Goal: Task Accomplishment & Management: Manage account settings

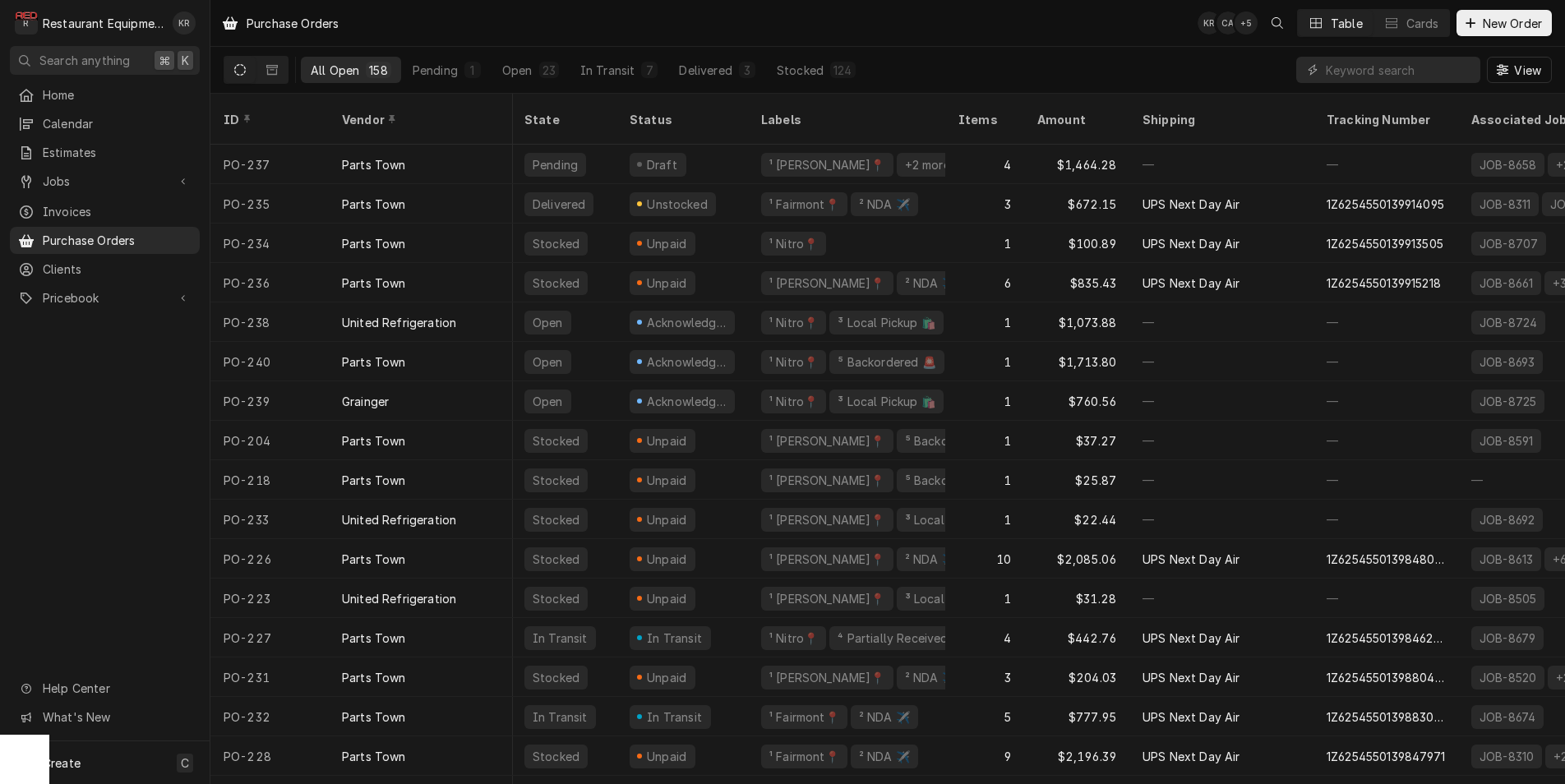
scroll to position [0, 4]
click at [1493, 34] on button "New Order" at bounding box center [1504, 23] width 96 height 27
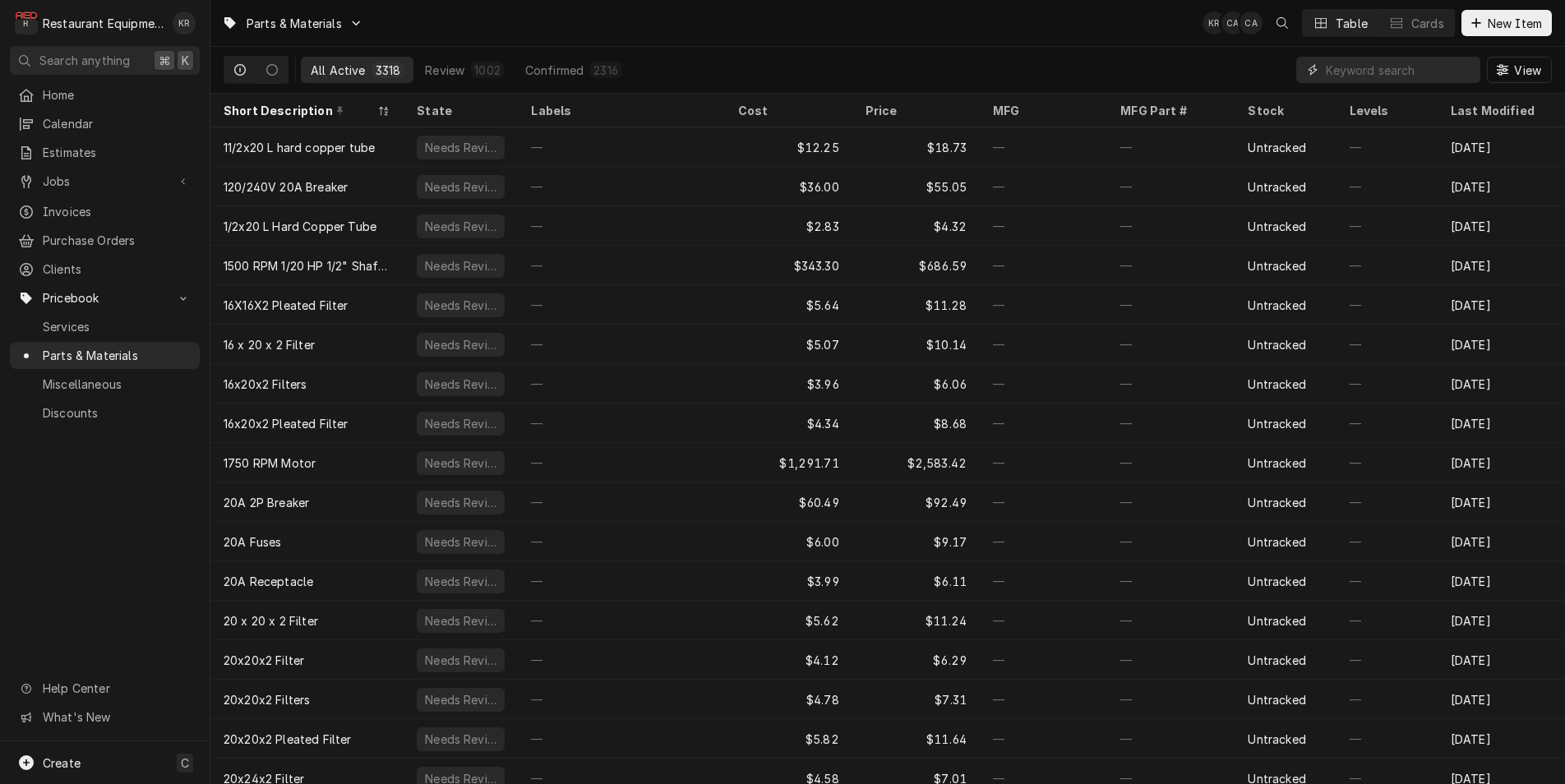
click at [1406, 77] on input "Dynamic Content Wrapper" at bounding box center [1398, 70] width 146 height 27
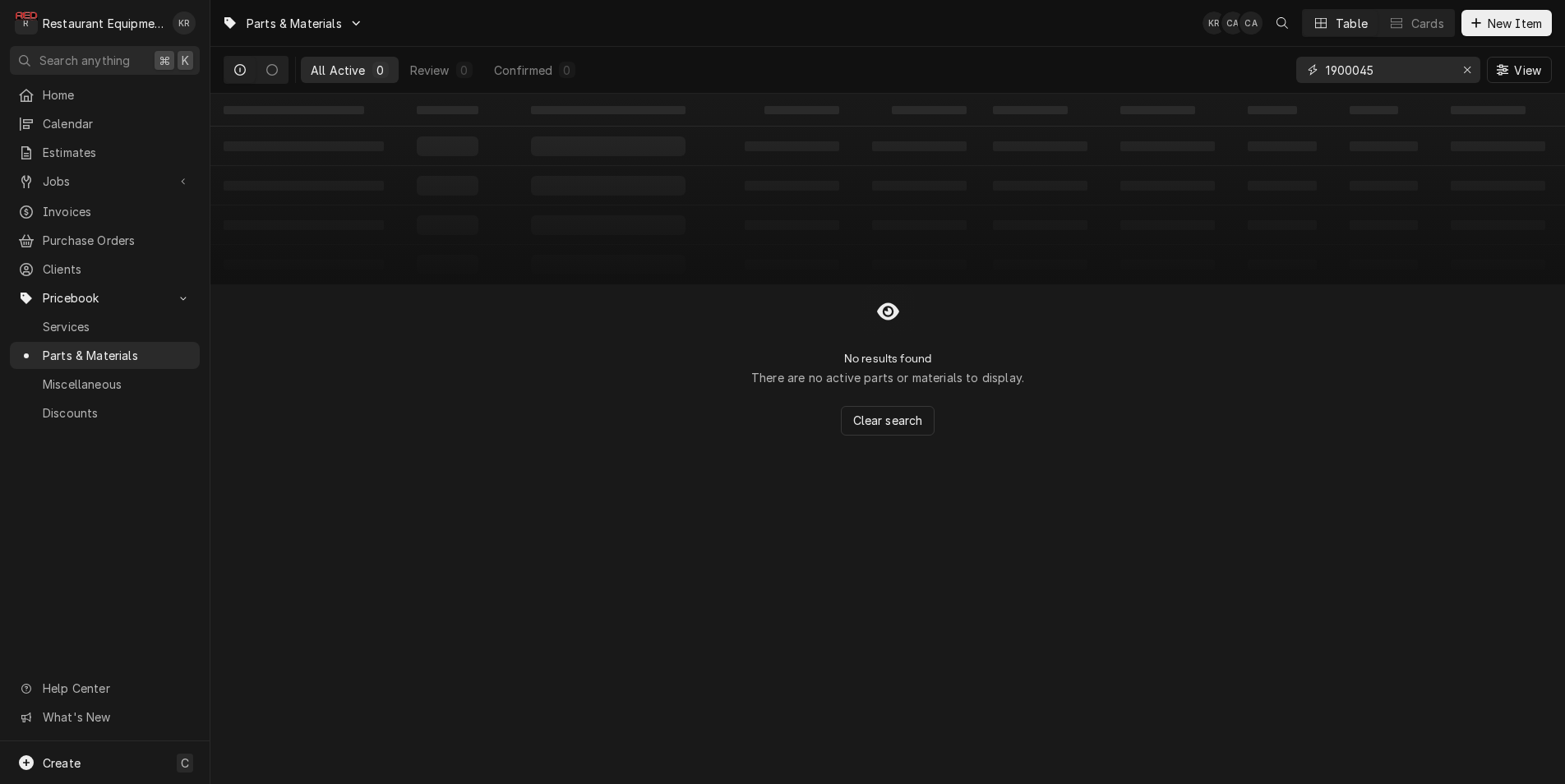
type input "1900045"
click at [1509, 23] on span "New Item" at bounding box center [1514, 23] width 61 height 17
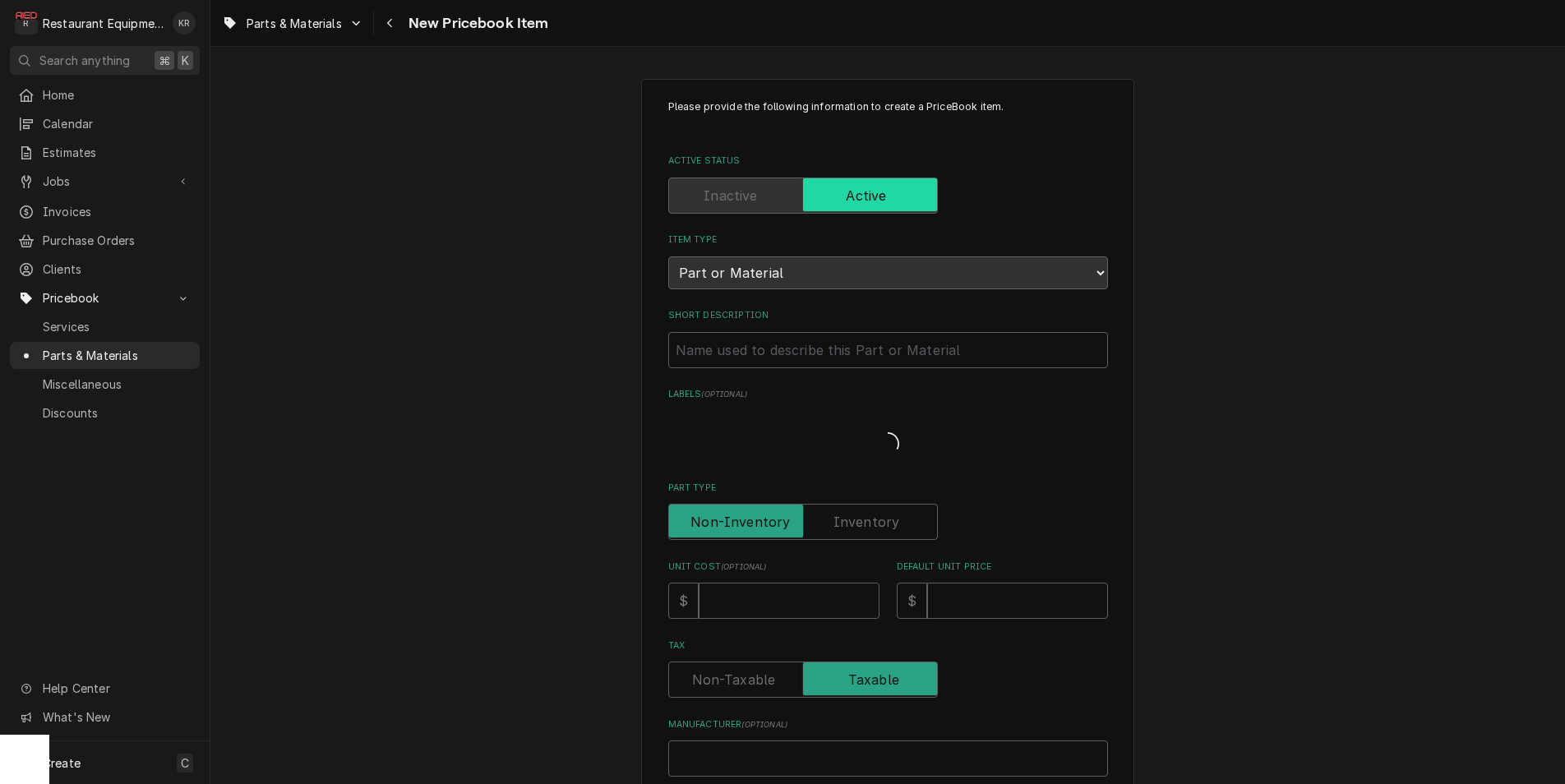
type textarea "x"
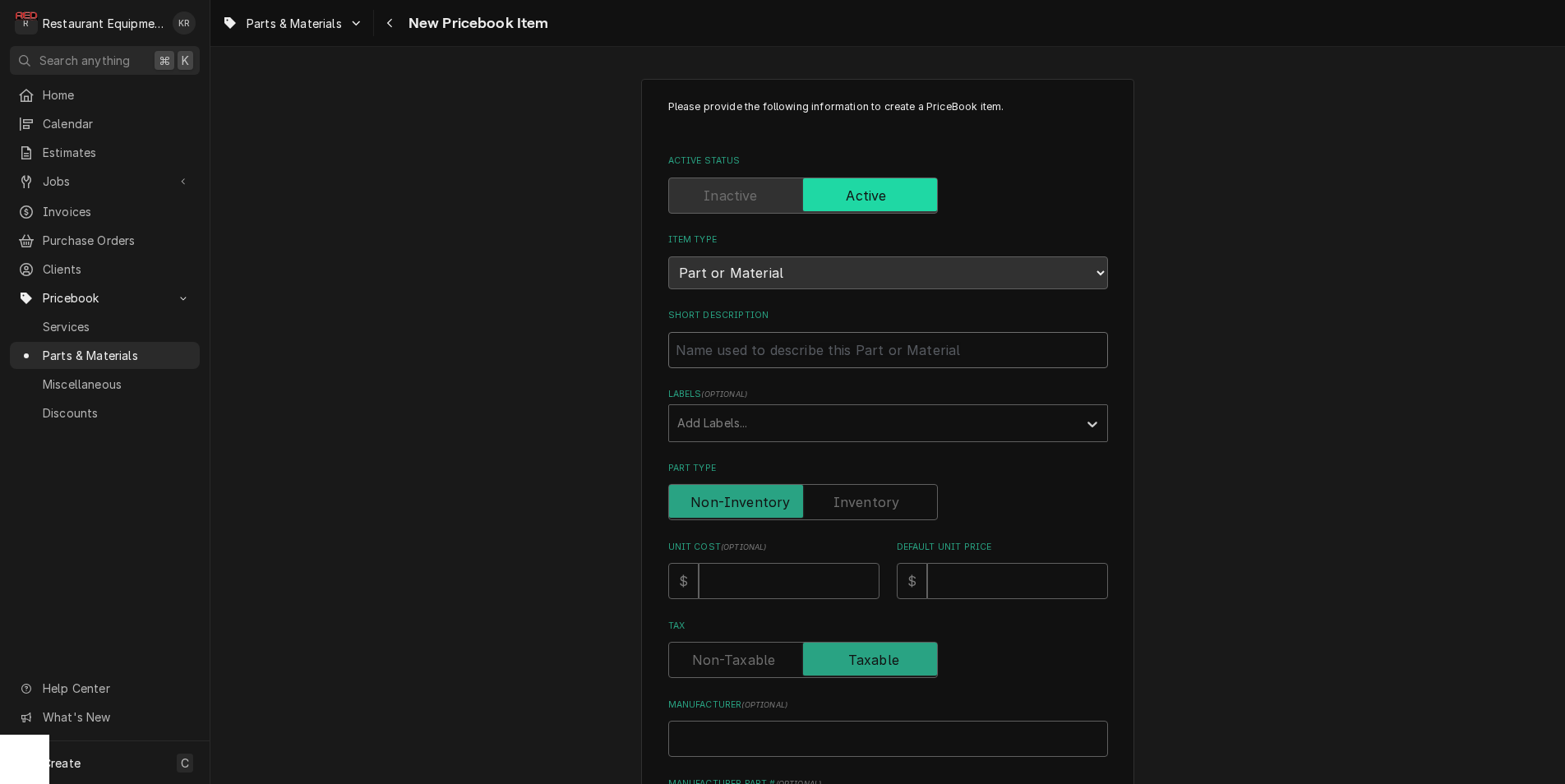
click at [694, 346] on input "Short Description" at bounding box center [888, 350] width 440 height 36
click at [695, 346] on input "Short Description" at bounding box center [888, 350] width 440 height 36
paste input "Franke Foodservice System 19000454 Evaporator Fan & Motor, With 5.5 Blade"
type input "Franke Foodservice System 19000454 Evaporator Fan & Motor, With 5.5 Blade"
type textarea "x"
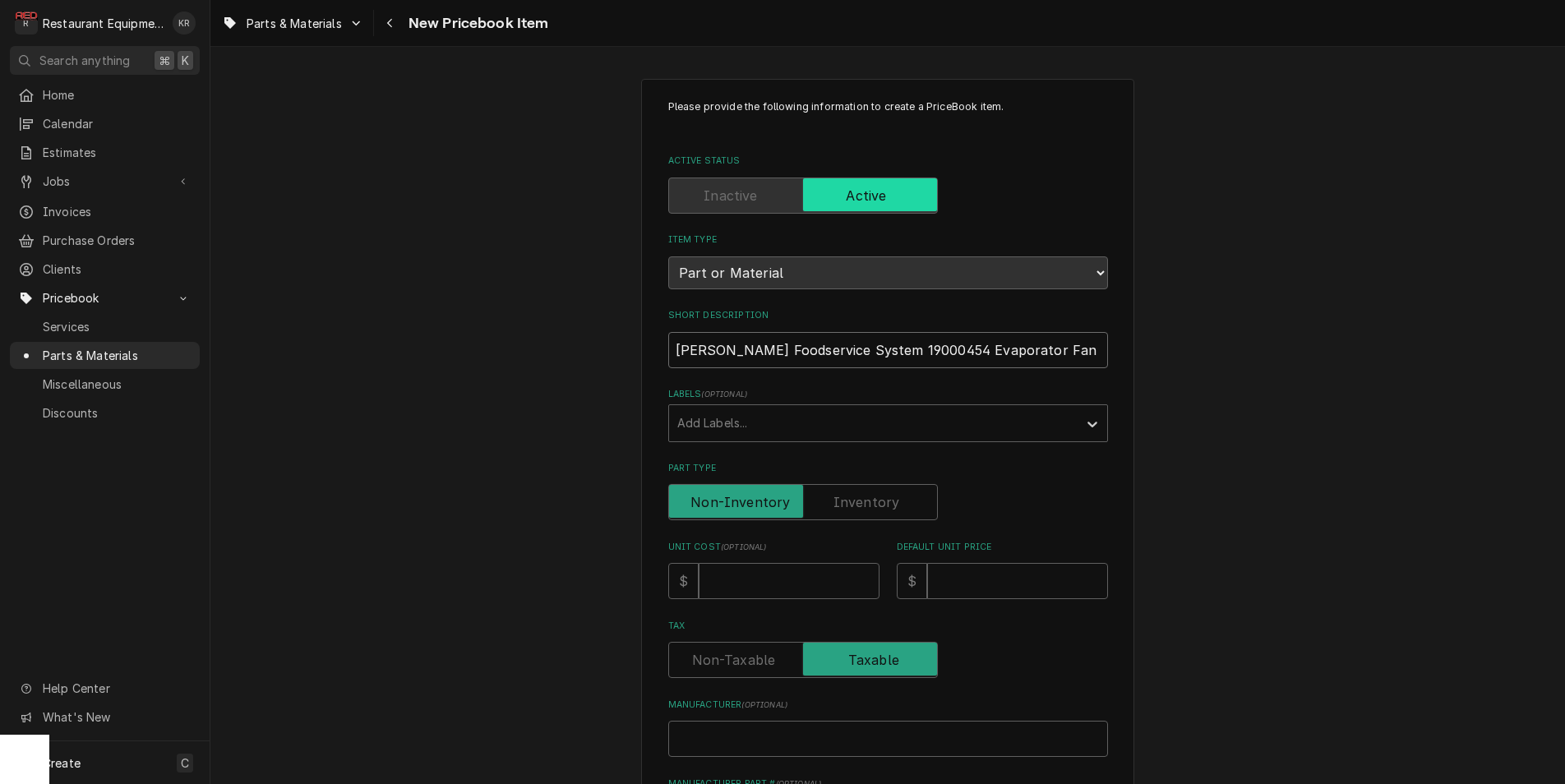
drag, startPoint x: 835, startPoint y: 346, endPoint x: 625, endPoint y: 345, distance: 210.0
click at [668, 345] on input "Franke Foodservice System 19000454 Evaporator Fan & Motor, With 5.5 Blade" at bounding box center [888, 350] width 440 height 36
type input "Evaporator Fan & Motor, With 5.5 Blade"
type textarea "x"
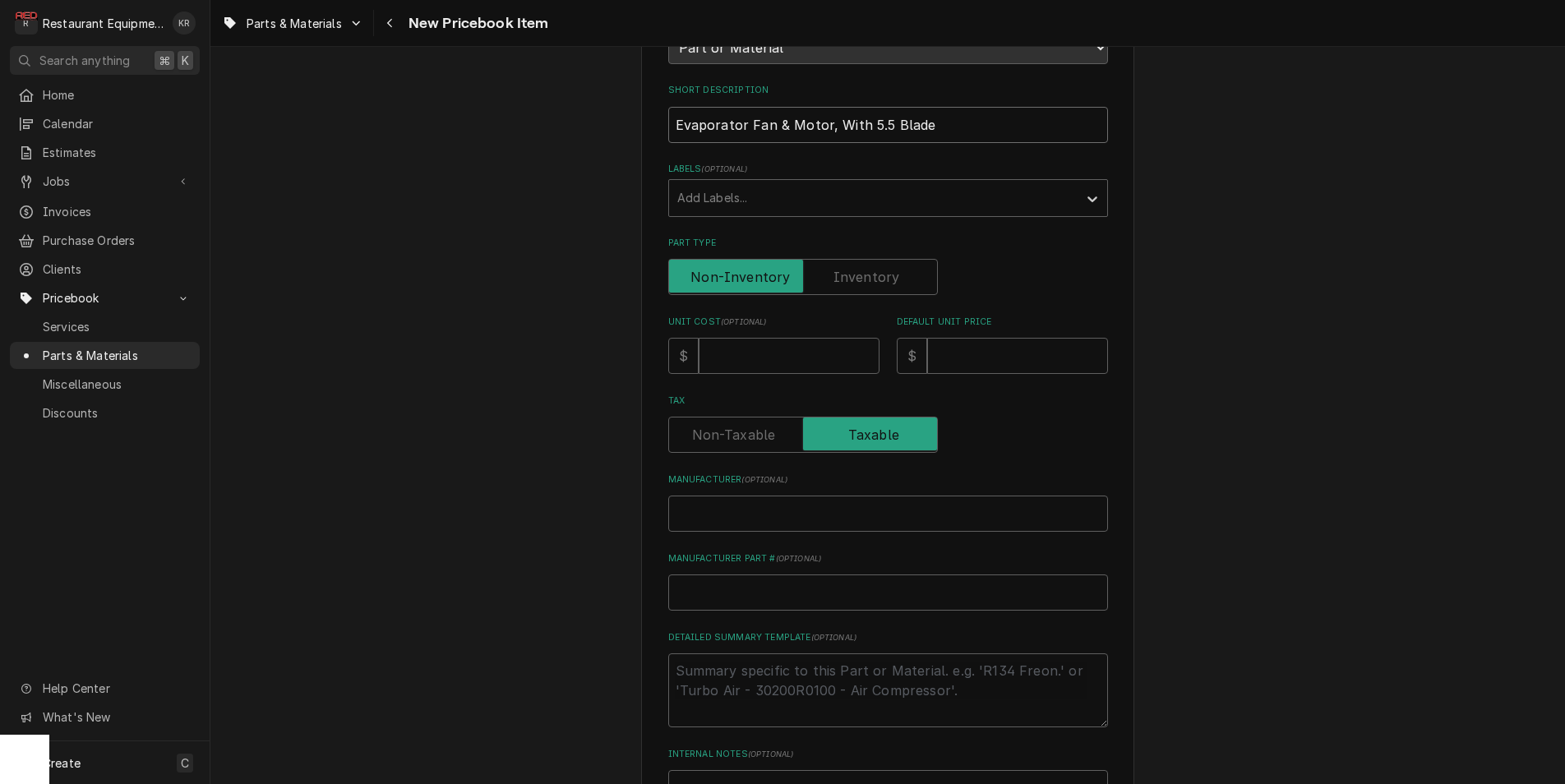
type input "Evaporator Fan & Motor, With 5.5 Blade"
click at [723, 342] on input "Unit Cost ( optional )" at bounding box center [789, 355] width 181 height 36
type input "8"
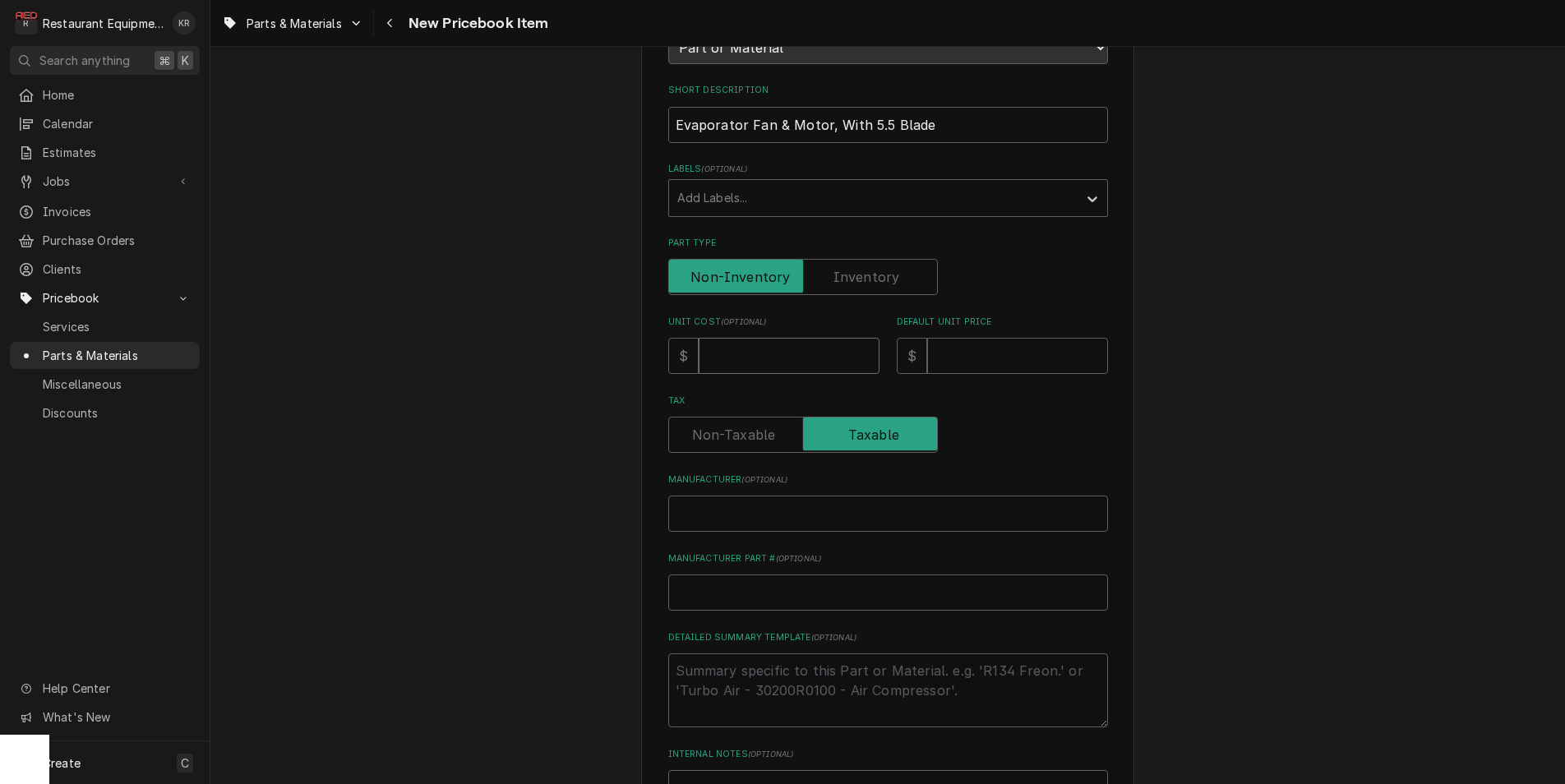
type textarea "x"
type input "89"
type textarea "x"
type input "89.2"
type textarea "x"
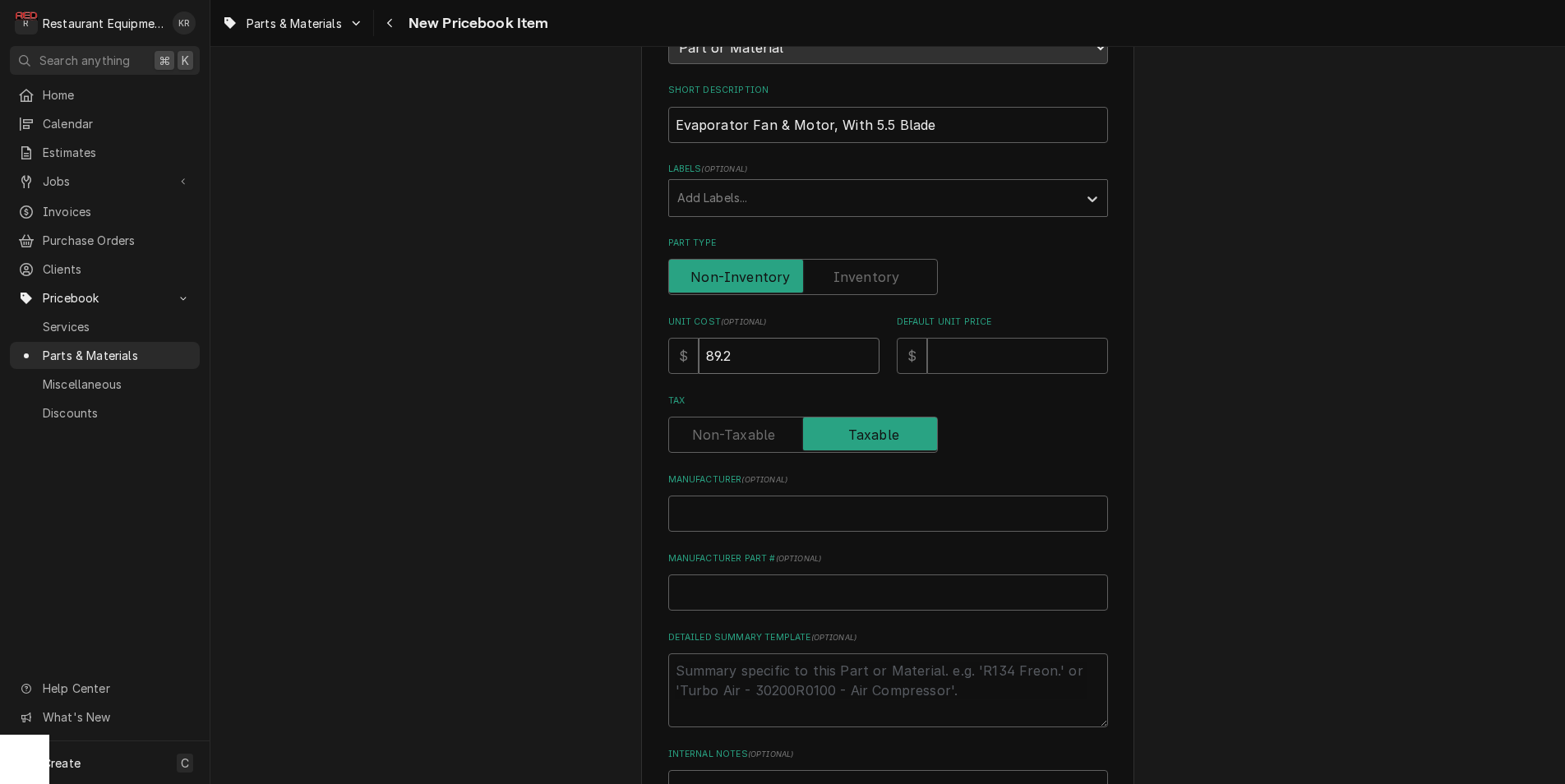
type input "89.21"
type textarea "x"
type input "89.21"
type input "1"
type textarea "x"
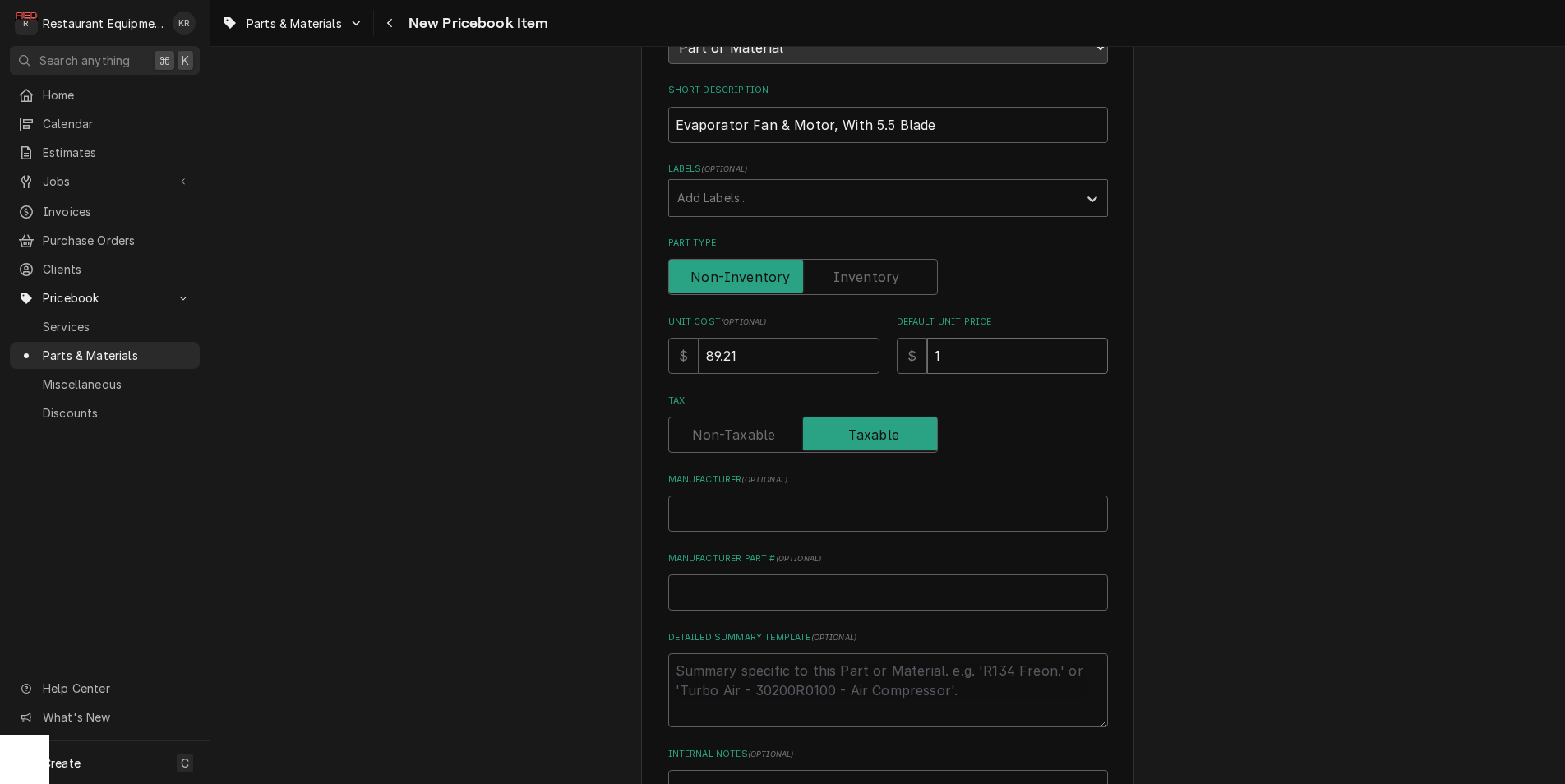
type input "17"
type textarea "x"
type input "179"
type textarea "x"
type input "179.8"
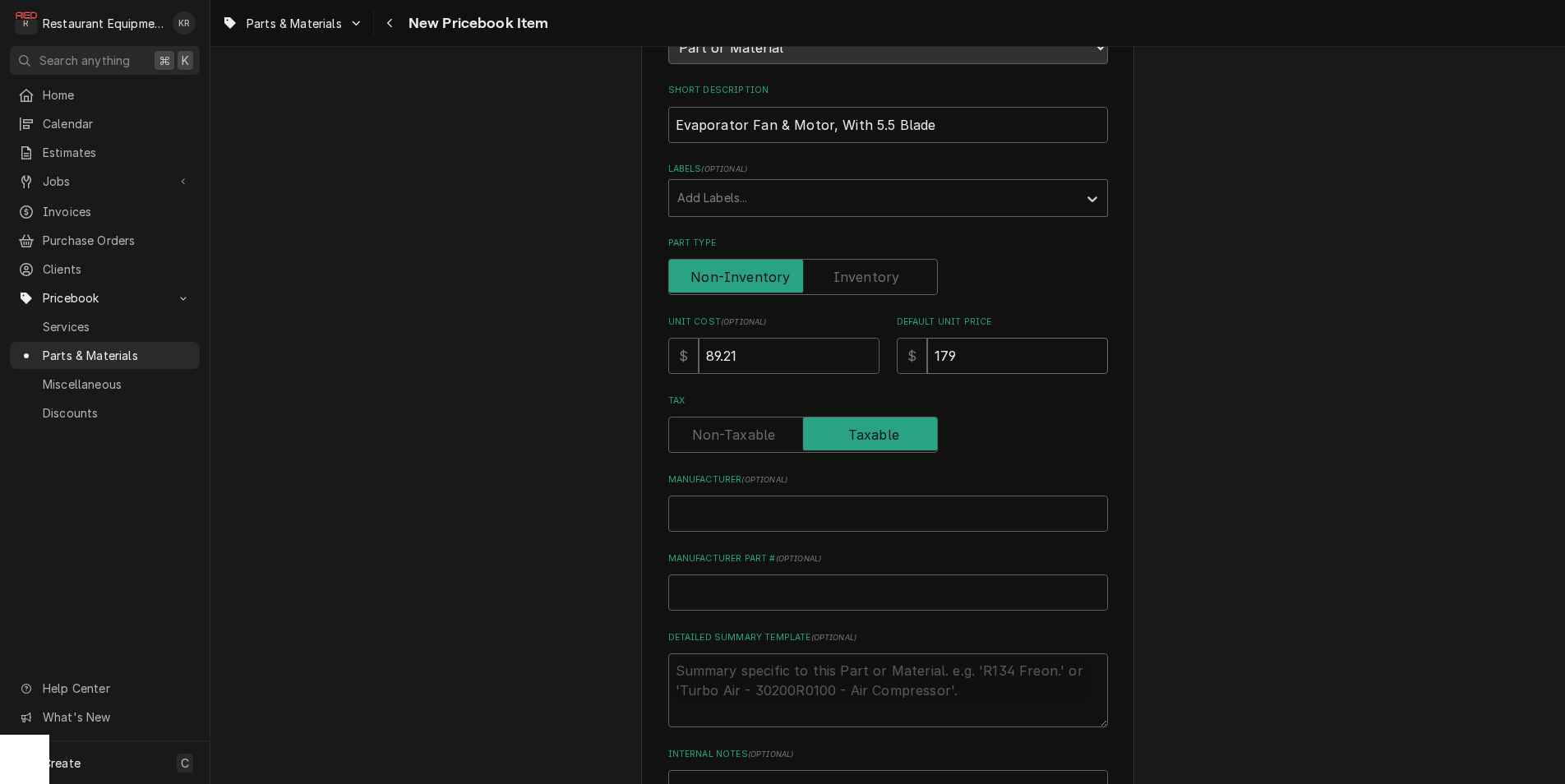
type textarea "x"
type input "179.82"
type textarea "x"
type input "179.82"
paste input "Franke Foodservice System 19000454"
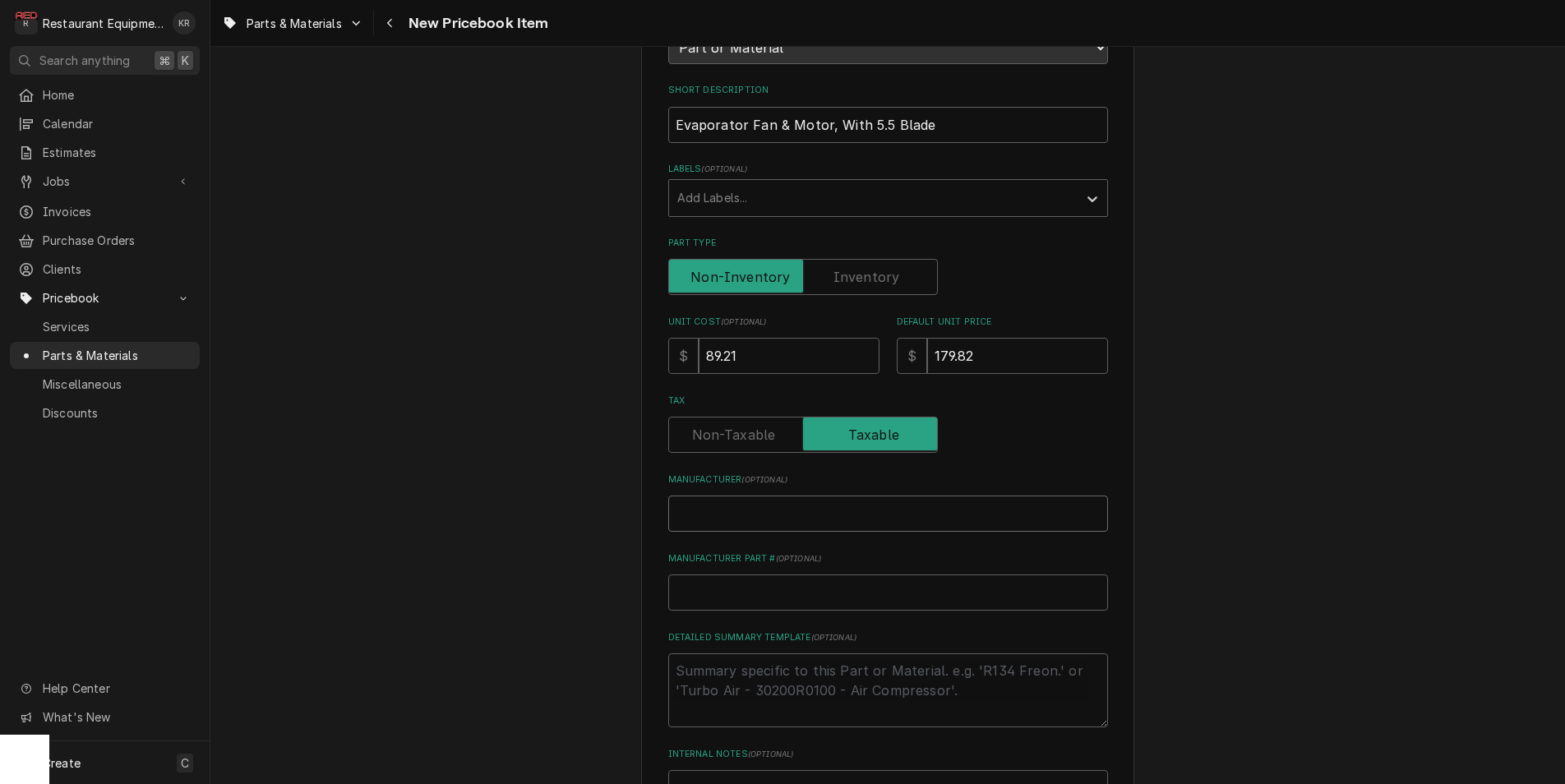
type input "Franke Foodservice System 19000454"
type textarea "x"
click at [899, 510] on input "Franke Foodservice System 19000454" at bounding box center [888, 513] width 440 height 36
type input "Franke Foodservice System"
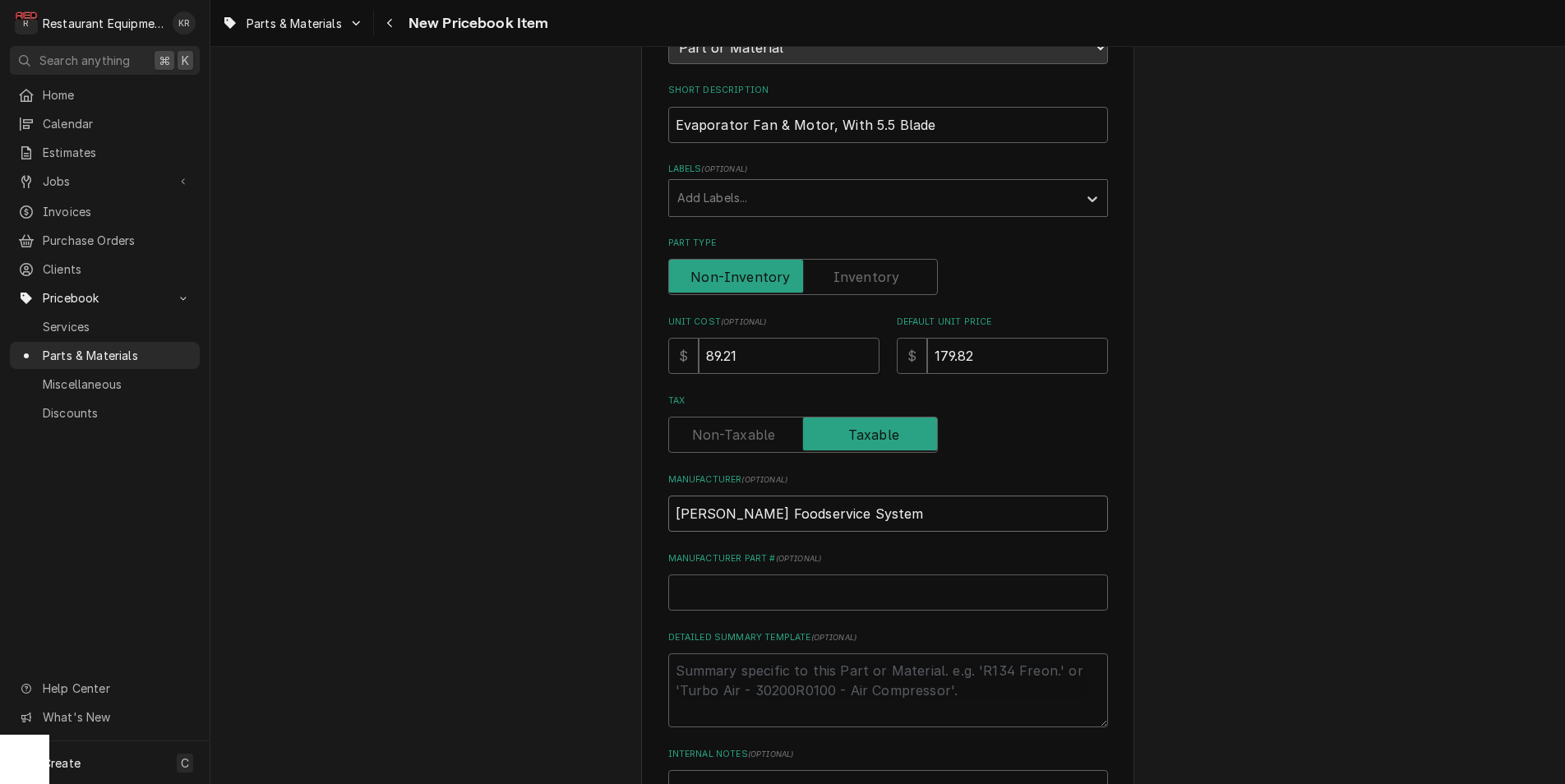
type textarea "x"
type input "Franke Foodservice System"
click at [705, 594] on input "Manufacturer Part # ( optional )" at bounding box center [888, 592] width 440 height 36
paste input "19000454"
type input "19000454"
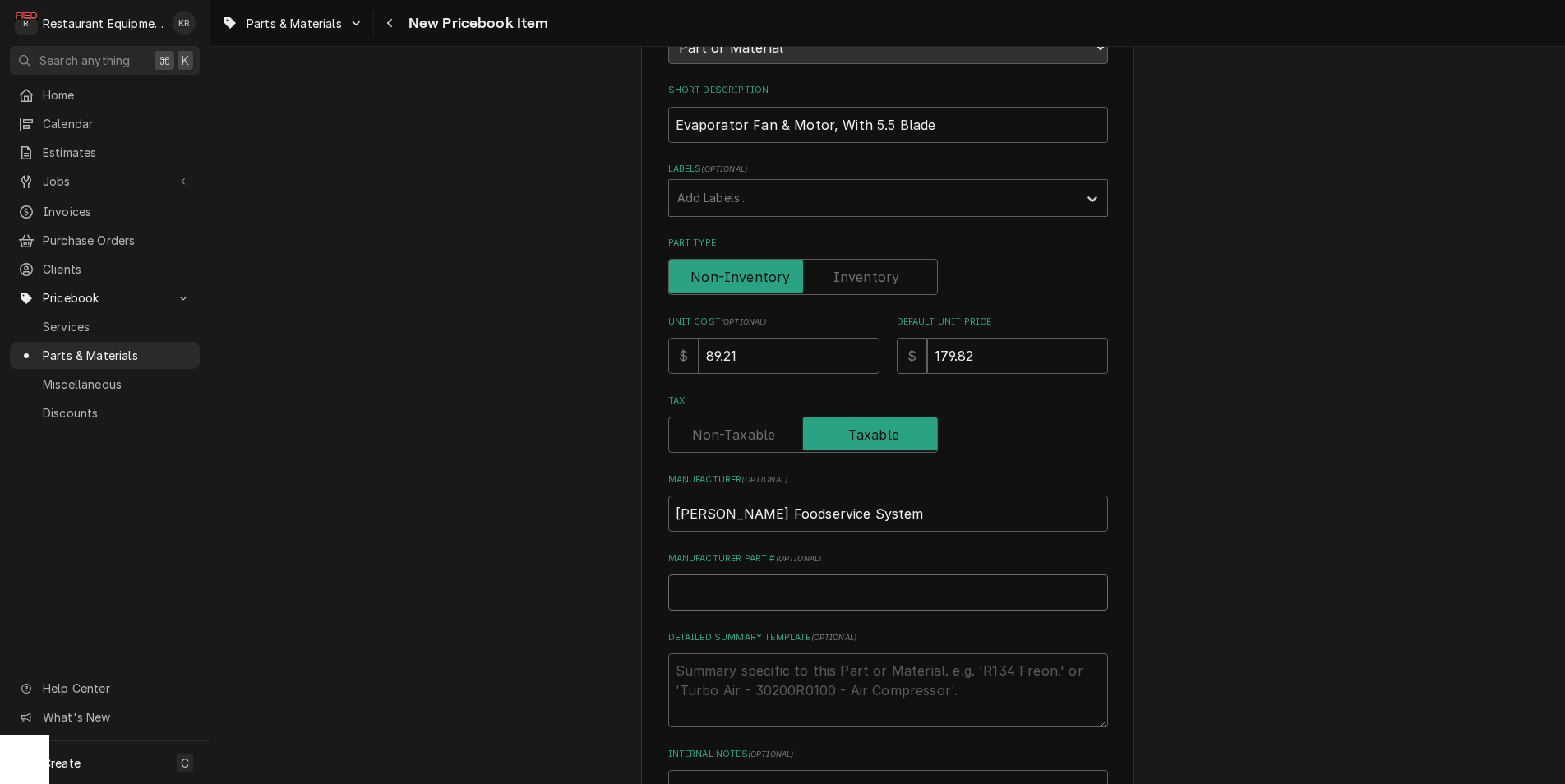
type textarea "x"
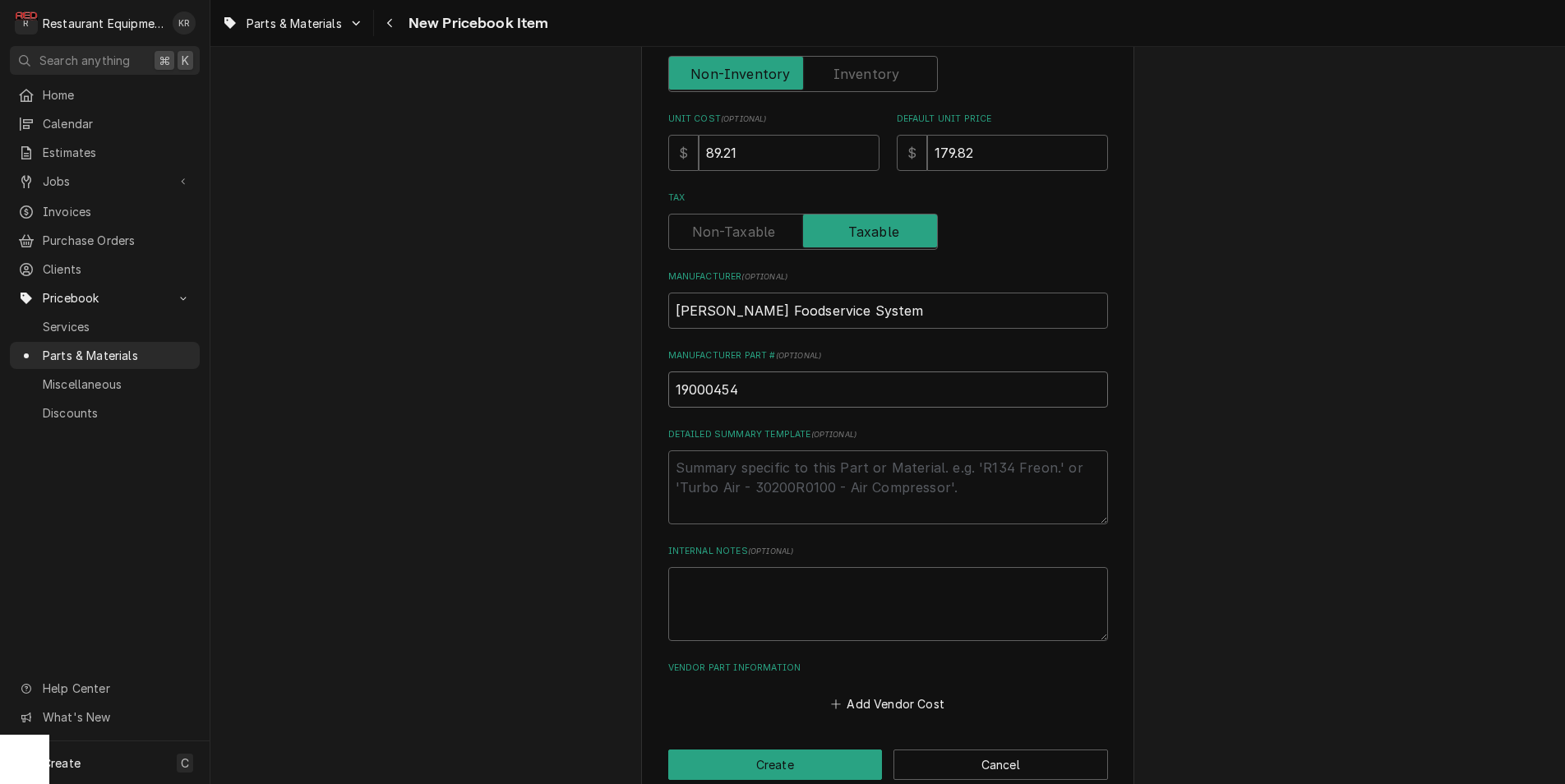
scroll to position [458, 0]
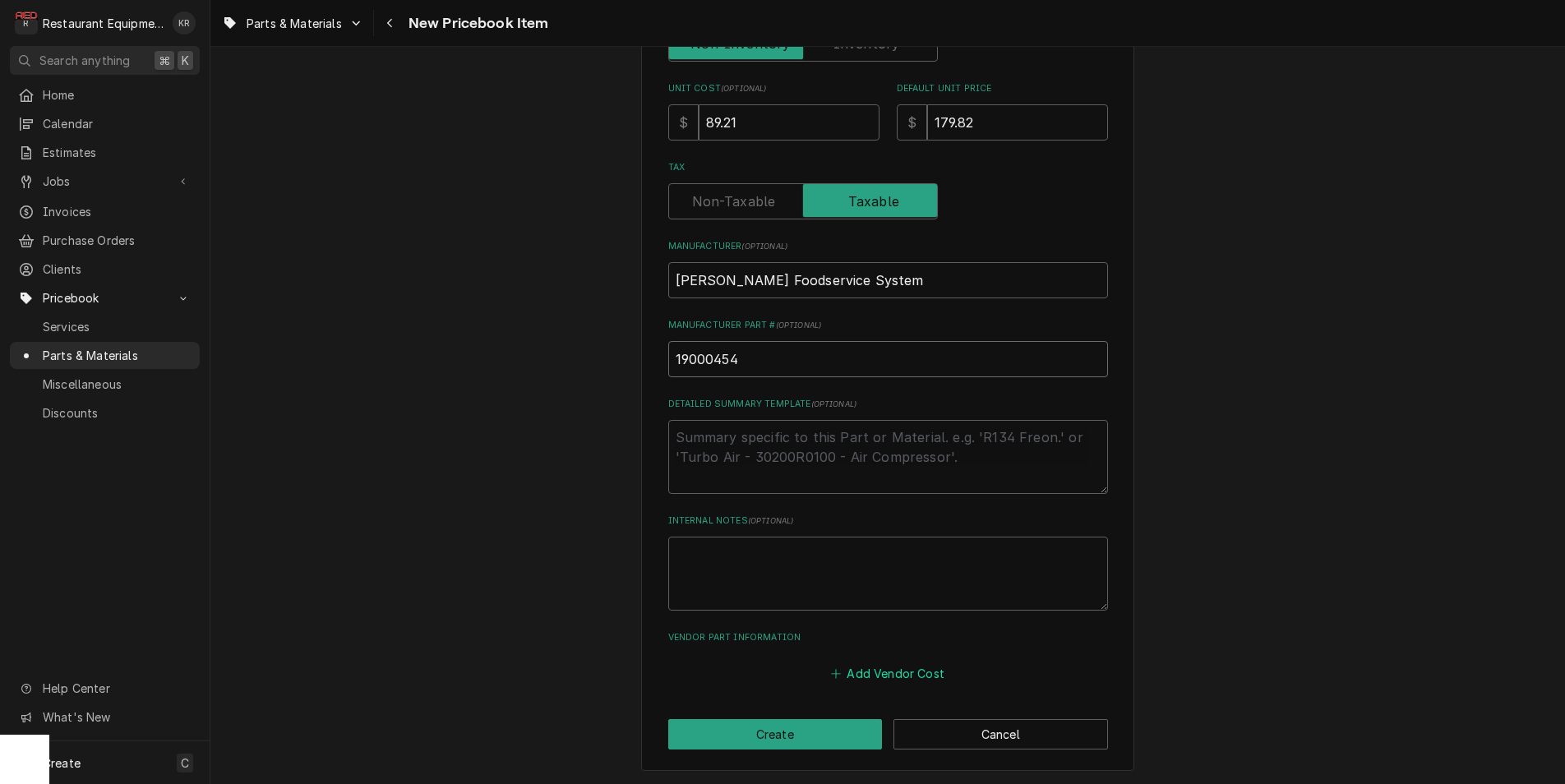
type input "19000454"
drag, startPoint x: 881, startPoint y: 672, endPoint x: 824, endPoint y: 638, distance: 66.4
click at [880, 672] on button "Add Vendor Cost" at bounding box center [888, 672] width 119 height 23
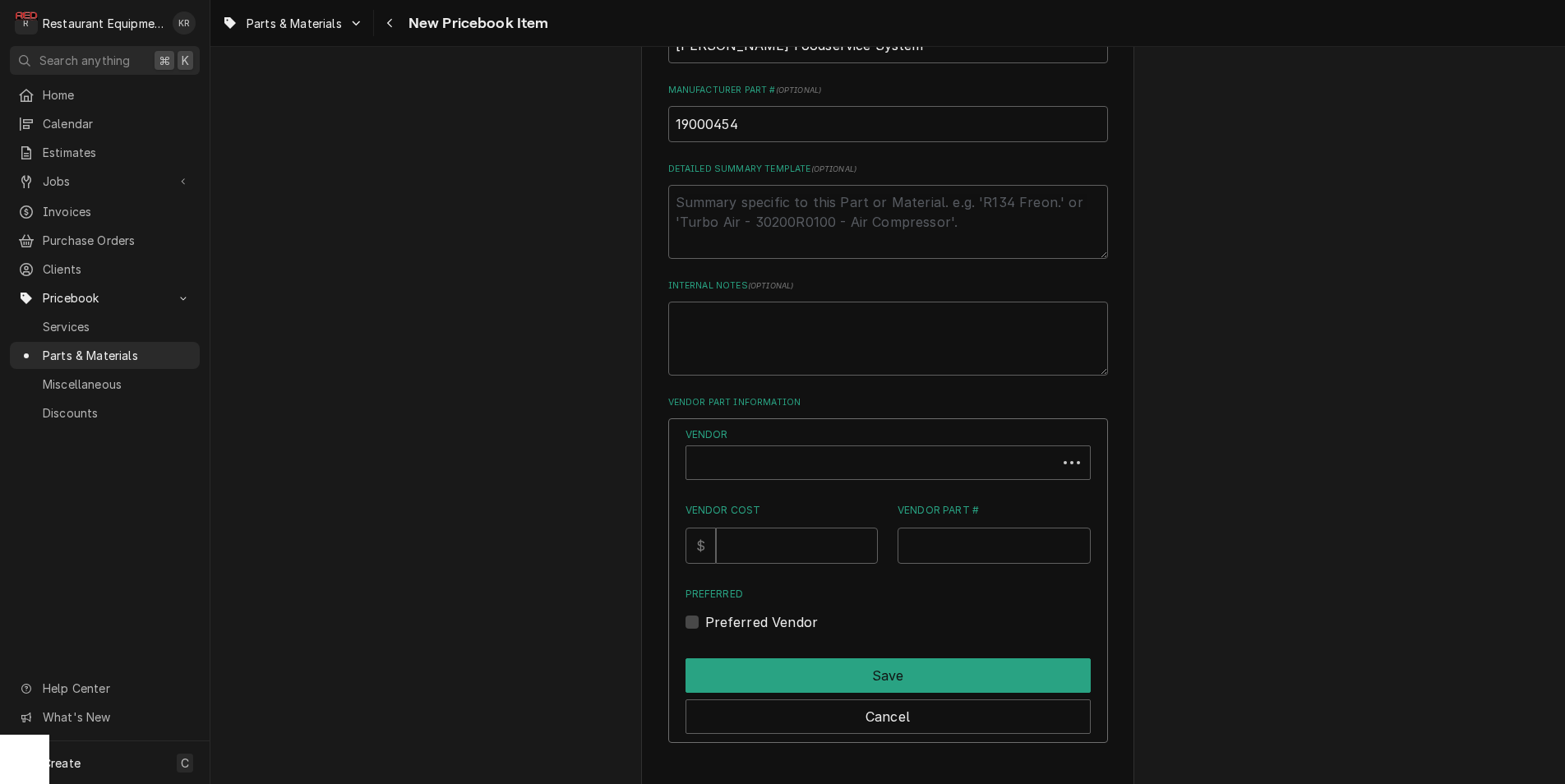
scroll to position [759, 0]
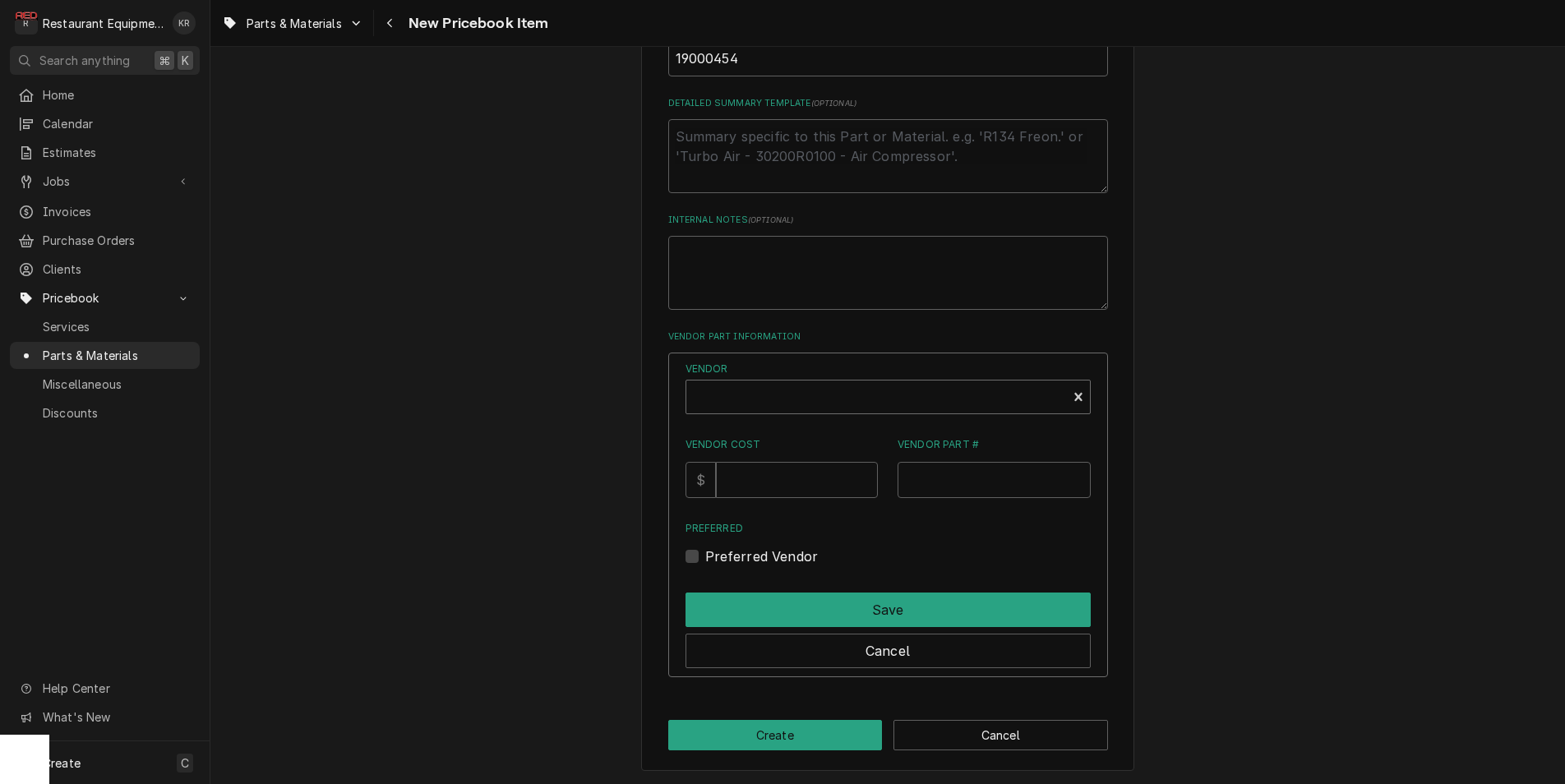
drag, startPoint x: 764, startPoint y: 375, endPoint x: 763, endPoint y: 392, distance: 17.0
click at [764, 378] on div "Vendor" at bounding box center [887, 387] width 405 height 52
type textarea "x"
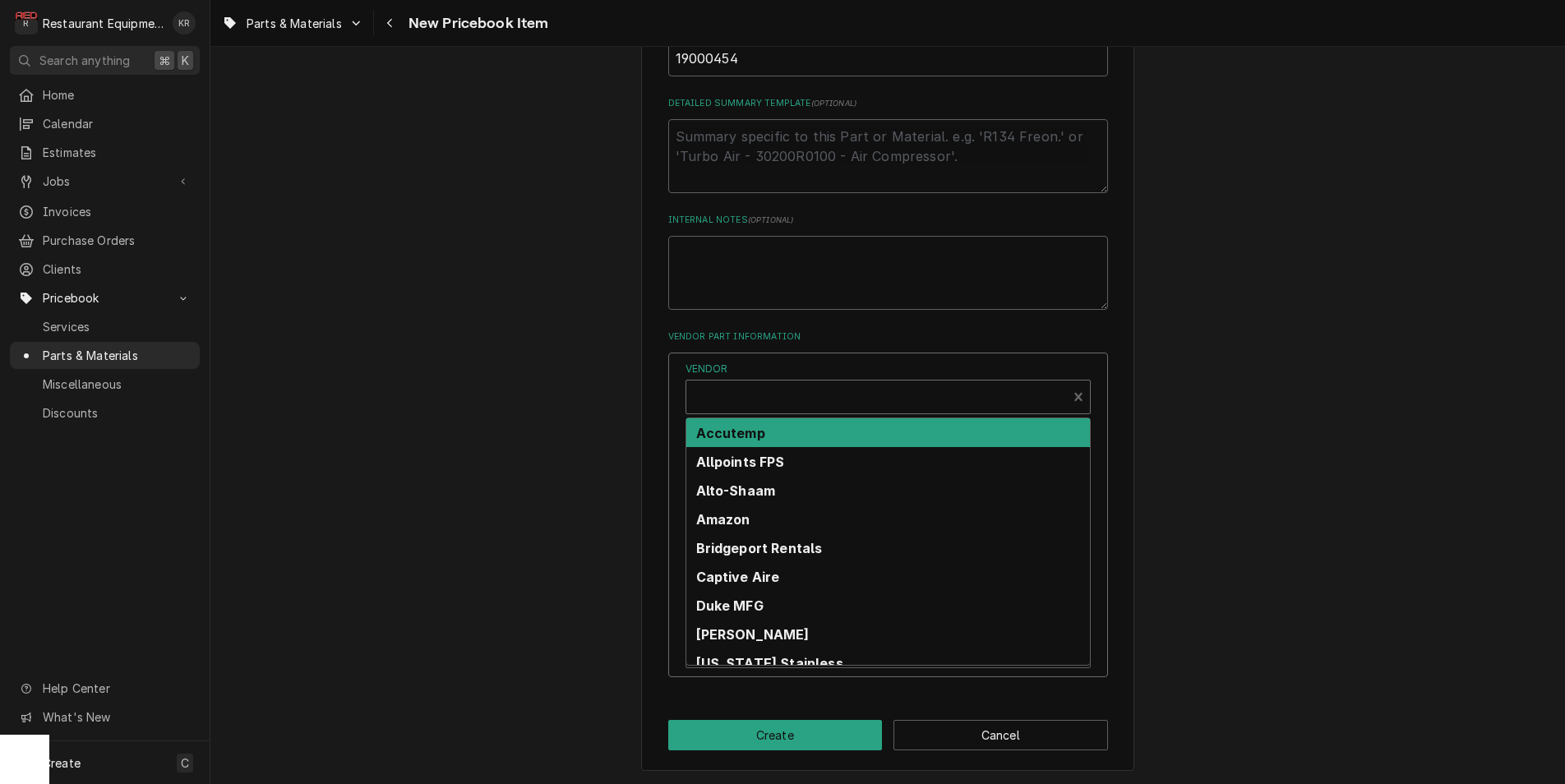
click at [762, 397] on div "Vendor" at bounding box center [876, 403] width 364 height 40
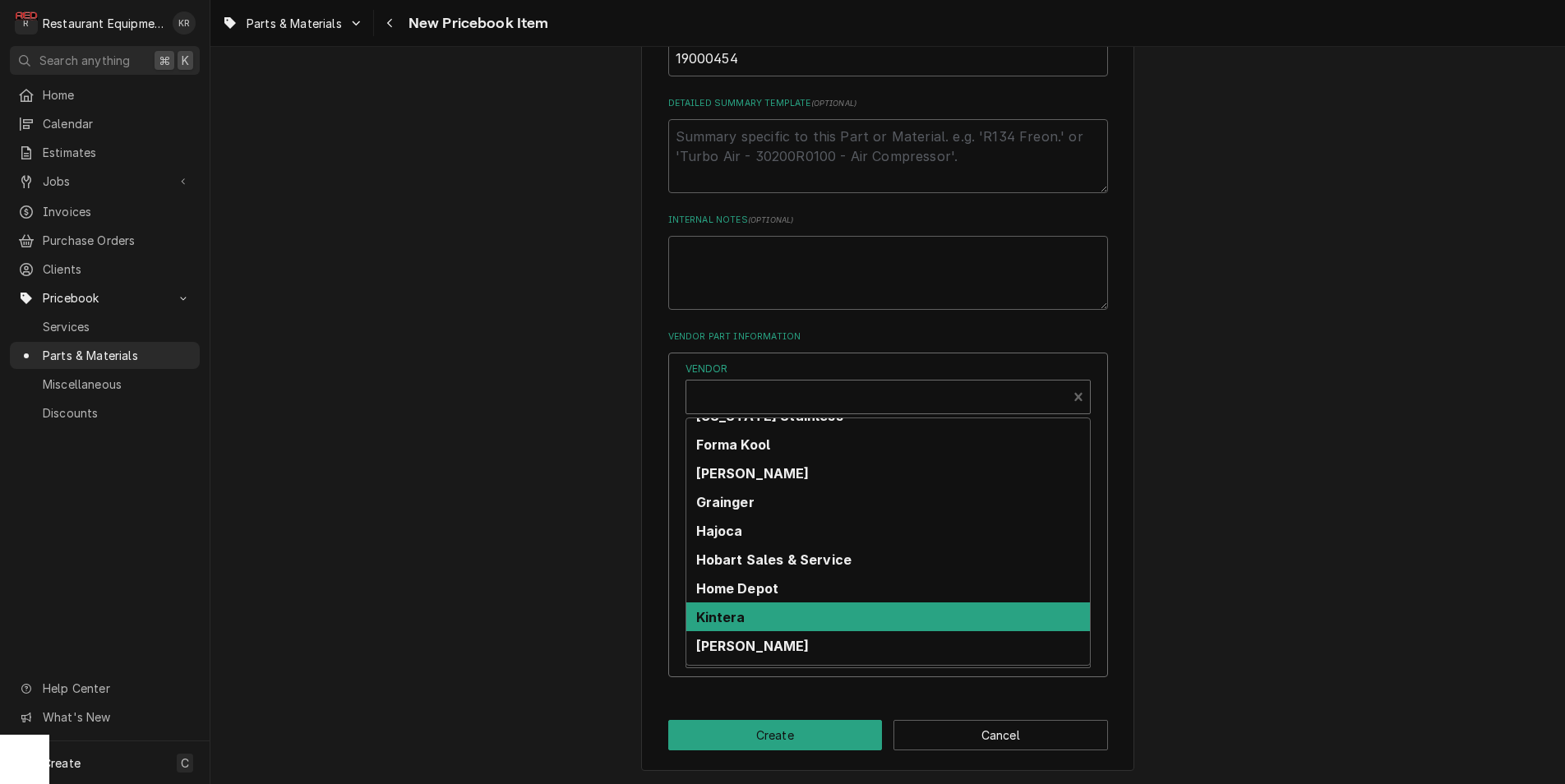
scroll to position [288, 0]
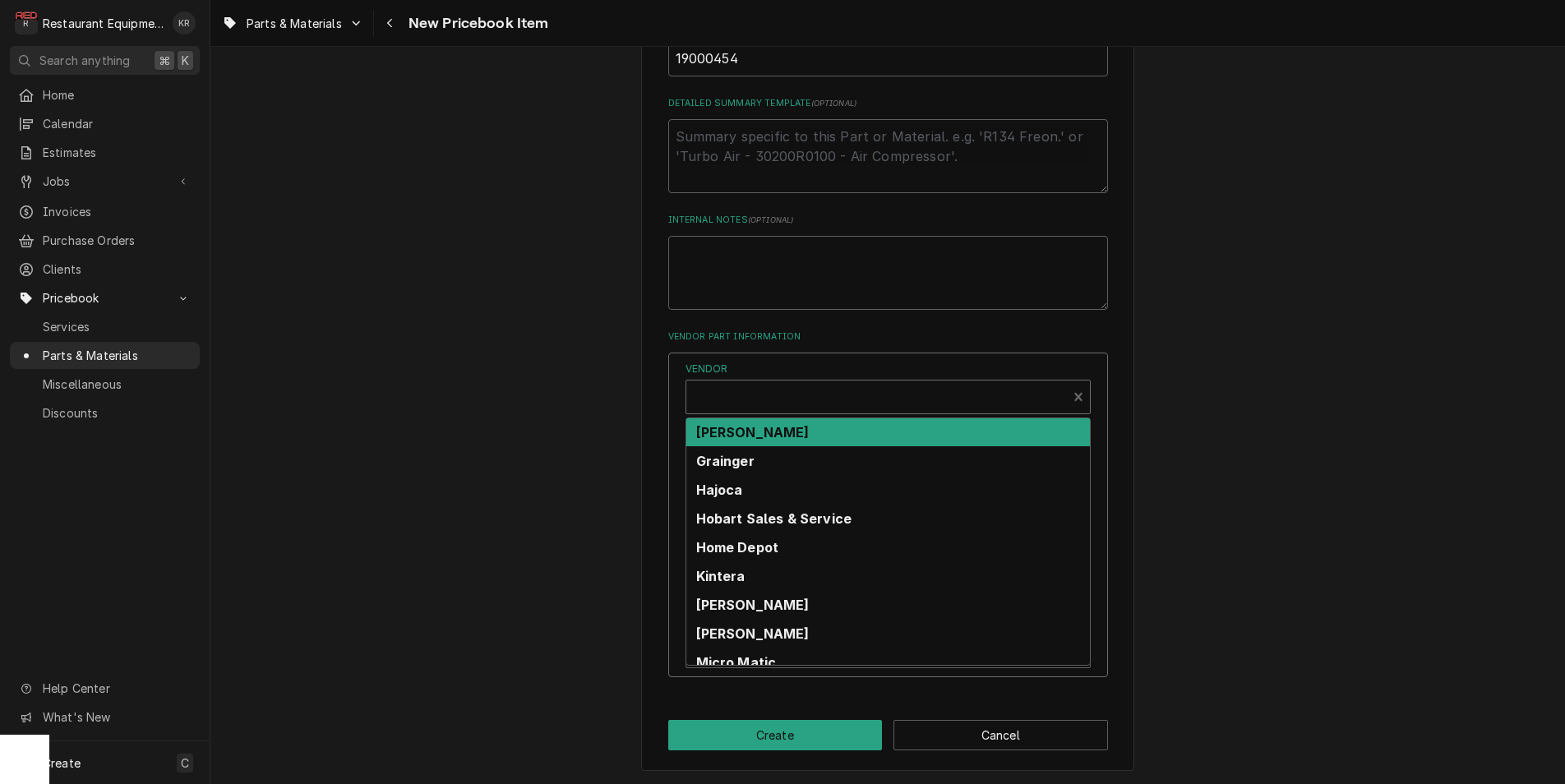
click at [755, 436] on strong "[PERSON_NAME]" at bounding box center [752, 431] width 113 height 17
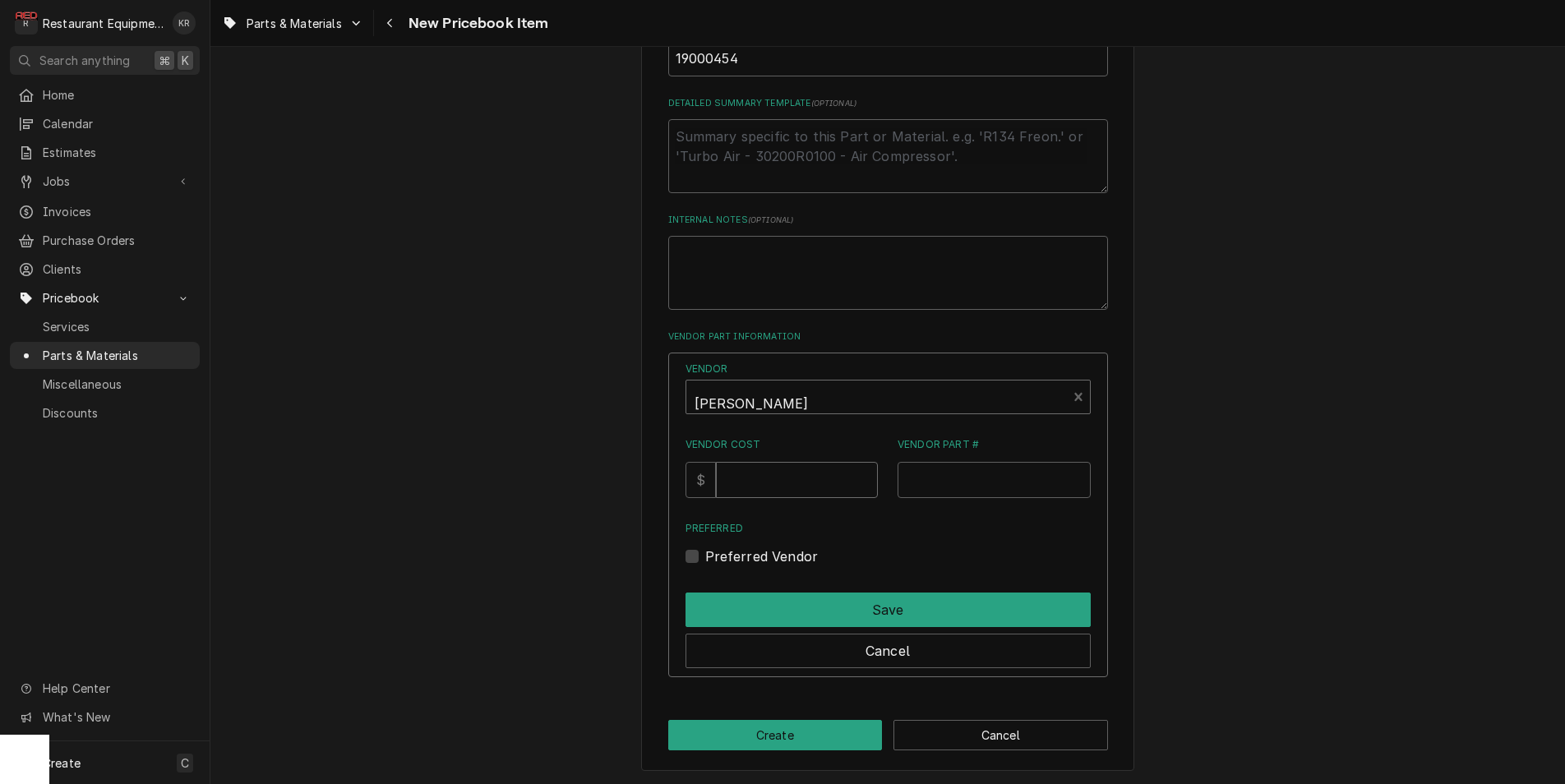
click at [759, 485] on input "Vendor Cost" at bounding box center [797, 479] width 162 height 36
type input "79"
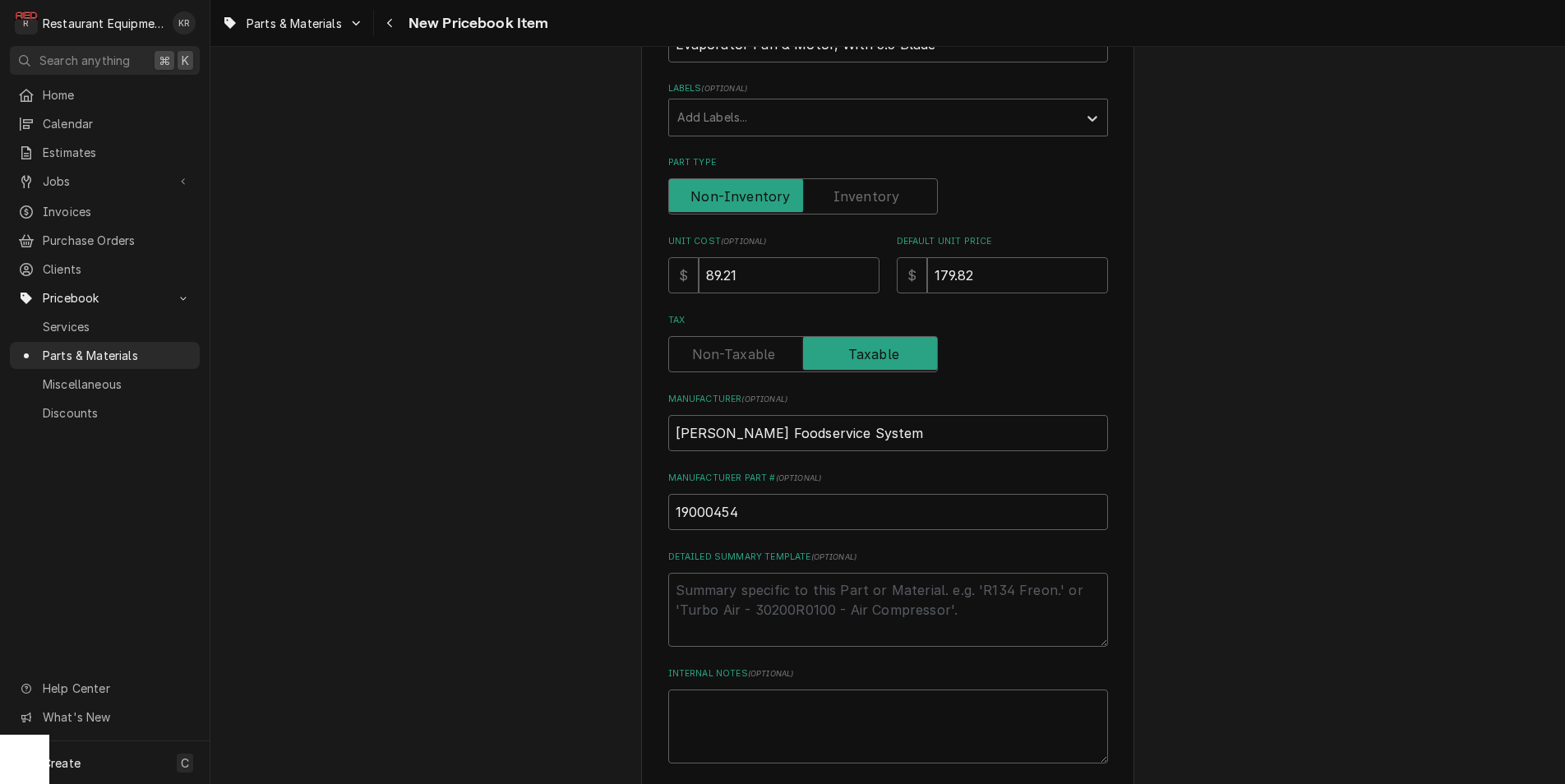
scroll to position [303, 0]
drag, startPoint x: 758, startPoint y: 269, endPoint x: 727, endPoint y: 272, distance: 31.1
click at [727, 272] on input "89.21" at bounding box center [789, 277] width 181 height 36
type input "89.9"
type textarea "x"
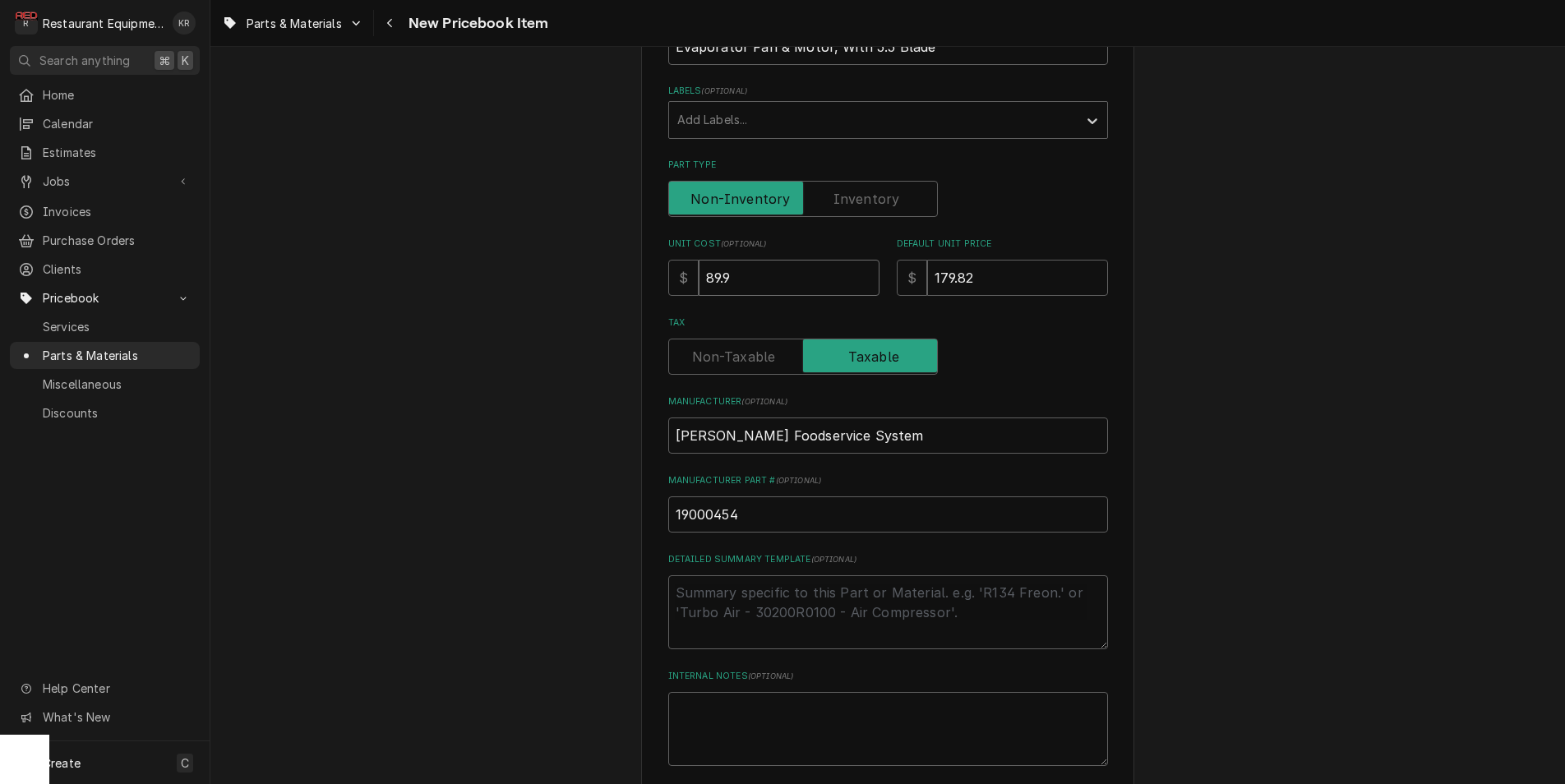
type input "89.91"
type textarea "x"
type input "89.91"
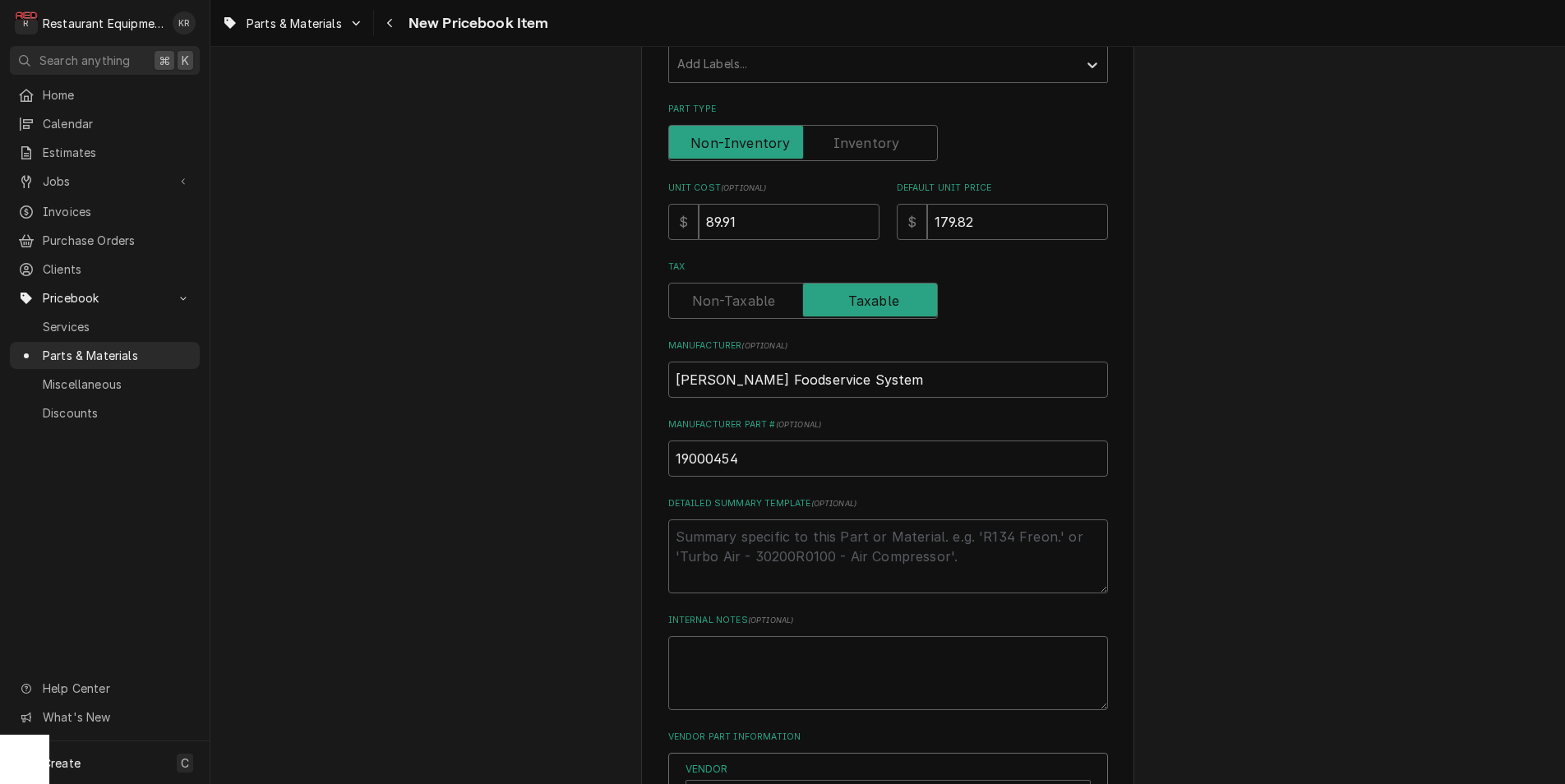
scroll to position [759, 0]
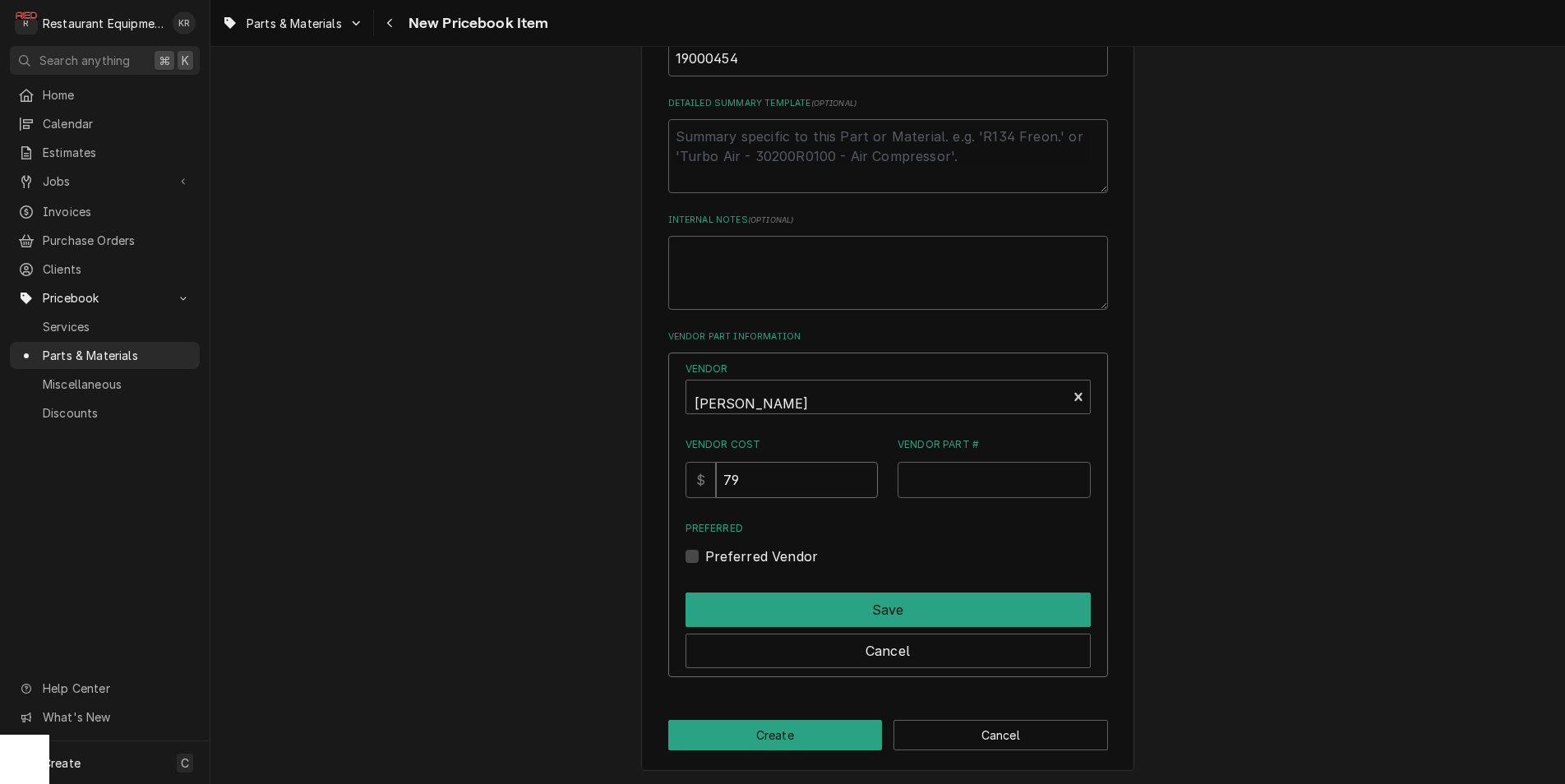
click at [790, 485] on input "79" at bounding box center [797, 479] width 162 height 36
drag, startPoint x: 782, startPoint y: 478, endPoint x: 713, endPoint y: 479, distance: 69.0
click at [716, 479] on input "79" at bounding box center [797, 479] width 162 height 36
type input "89.91"
click at [935, 462] on input "Vendor Part #" at bounding box center [994, 479] width 193 height 36
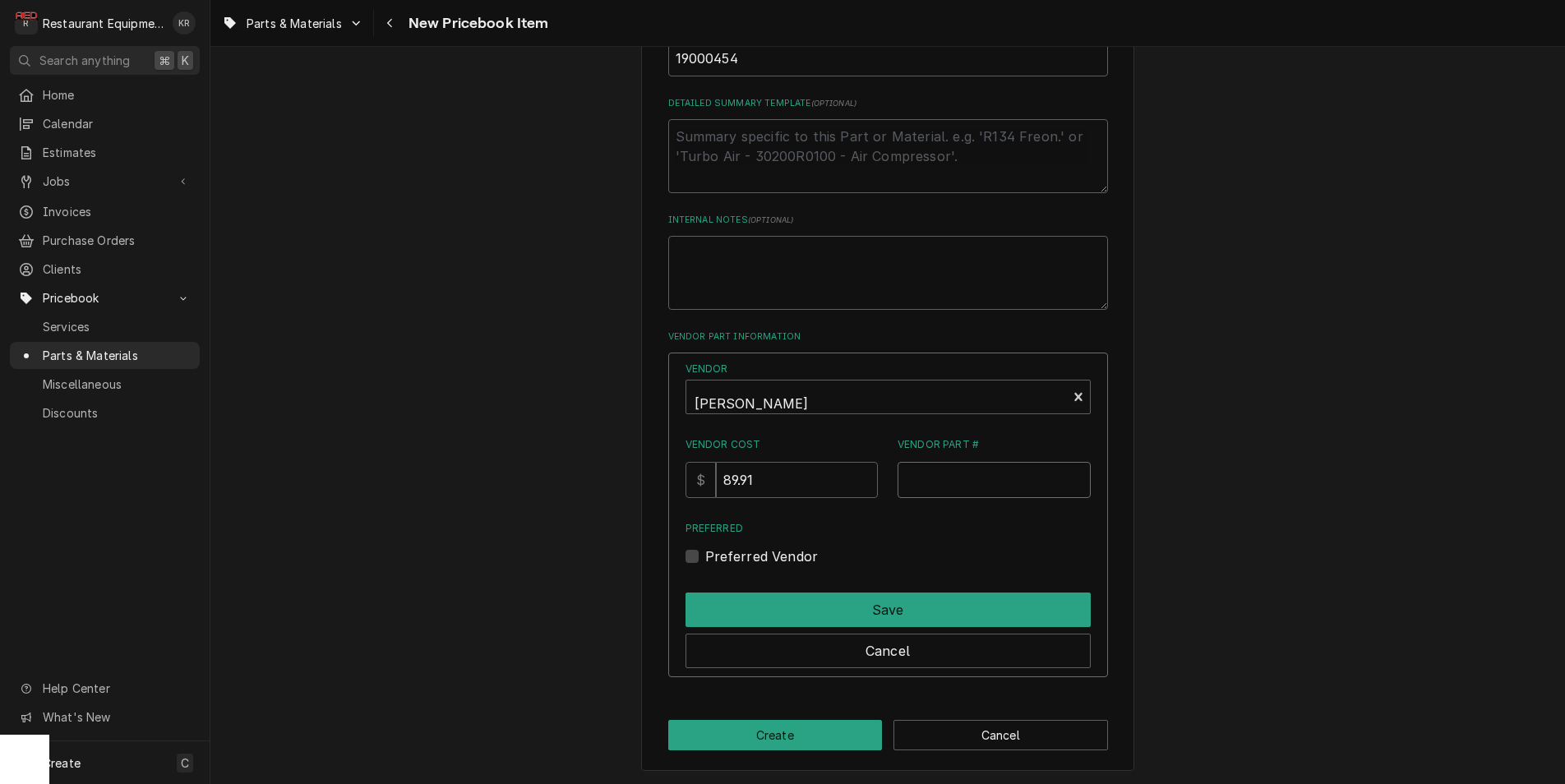
click at [934, 464] on input "Vendor Part #" at bounding box center [994, 479] width 193 height 36
paste input "19000454"
type input "19000454"
drag, startPoint x: 707, startPoint y: 551, endPoint x: 721, endPoint y: 559, distance: 16.1
click at [711, 551] on label "Preferred Vendor" at bounding box center [762, 556] width 113 height 19
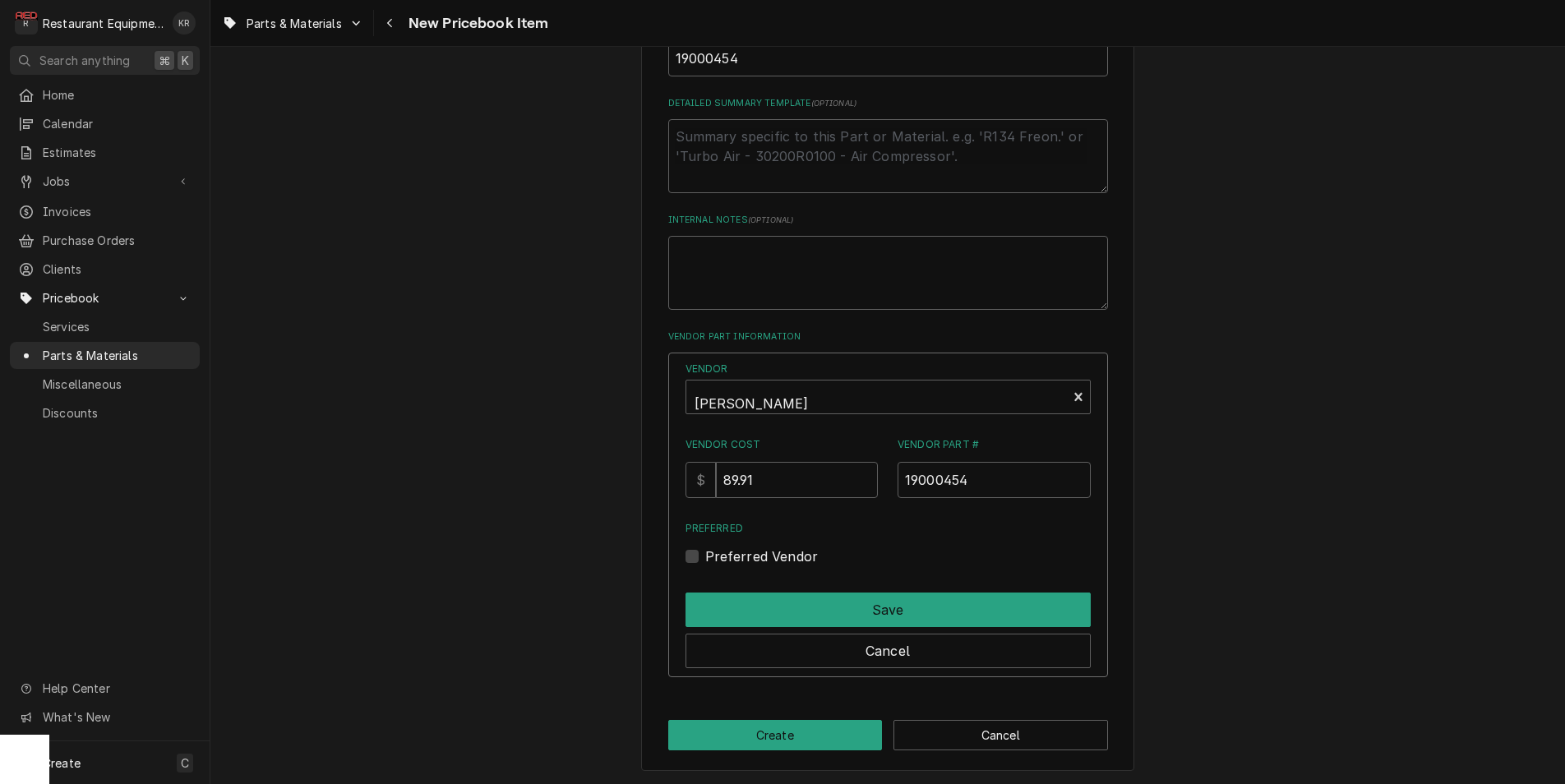
click at [712, 558] on label "Preferred Vendor" at bounding box center [762, 556] width 113 height 19
click at [712, 558] on input "Preferred" at bounding box center [907, 564] width 405 height 36
checkbox input "true"
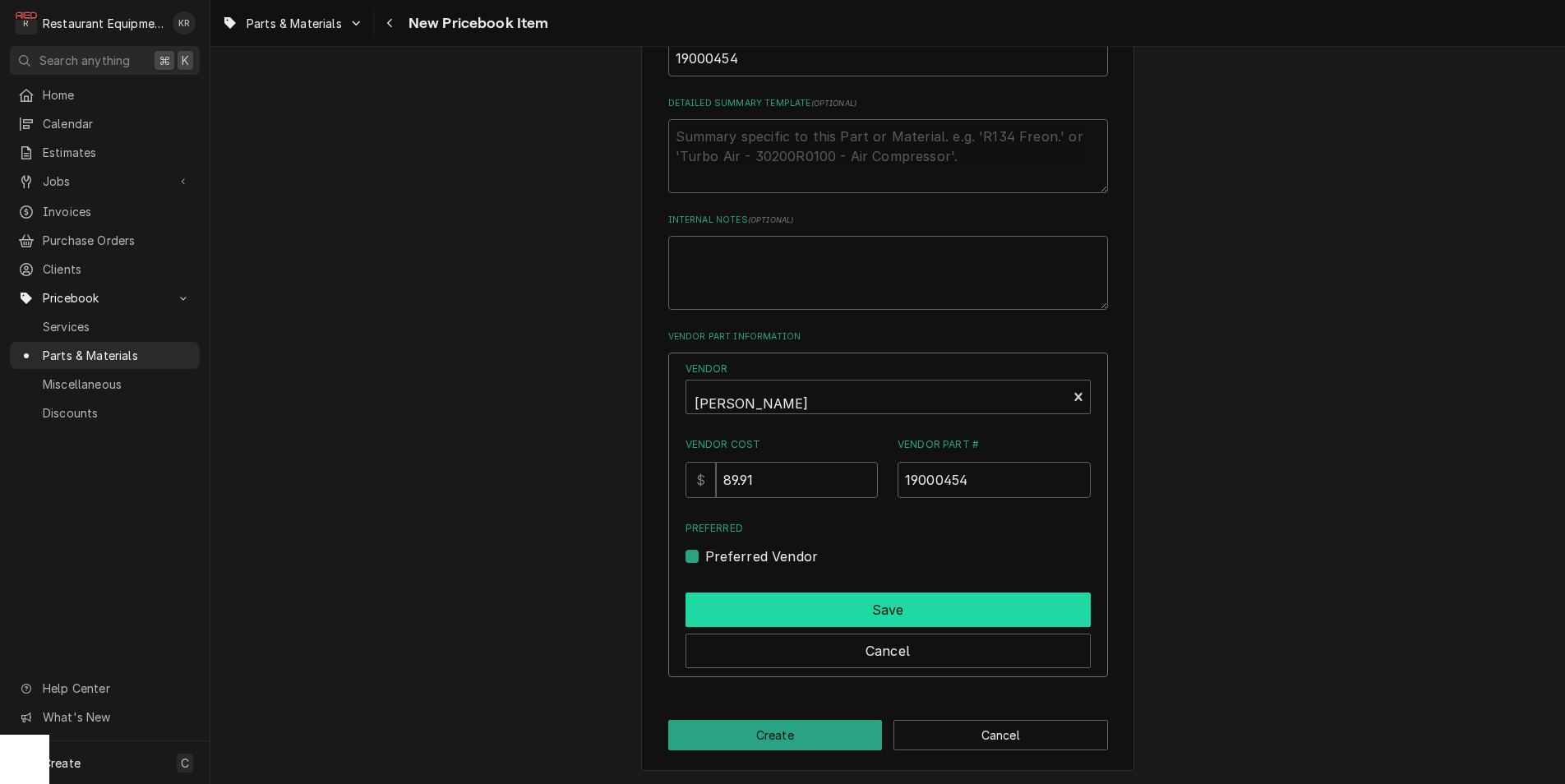
click at [779, 609] on button "Save" at bounding box center [887, 609] width 405 height 35
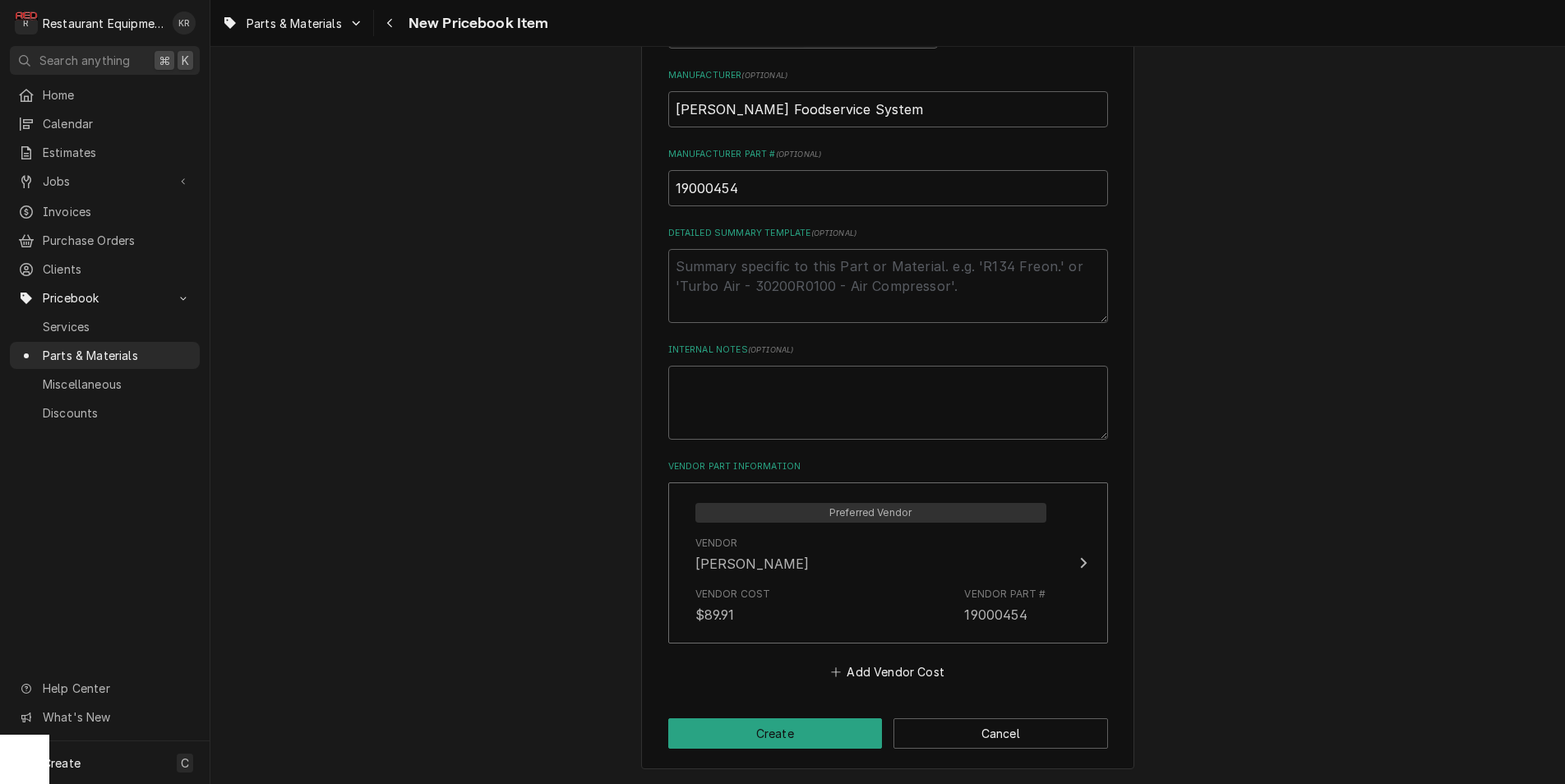
scroll to position [627, 0]
click at [763, 734] on button "Create" at bounding box center [775, 734] width 214 height 30
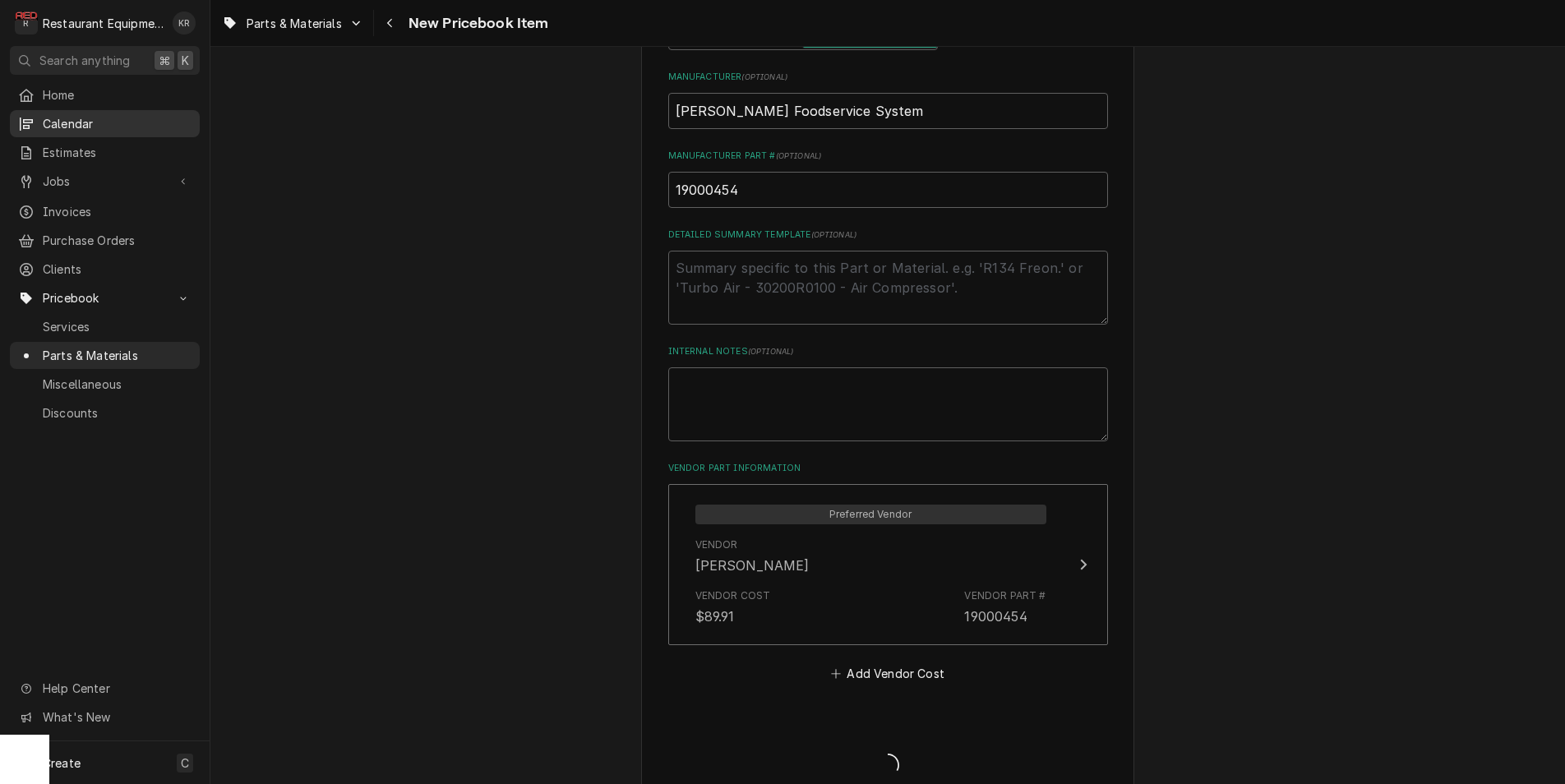
type textarea "x"
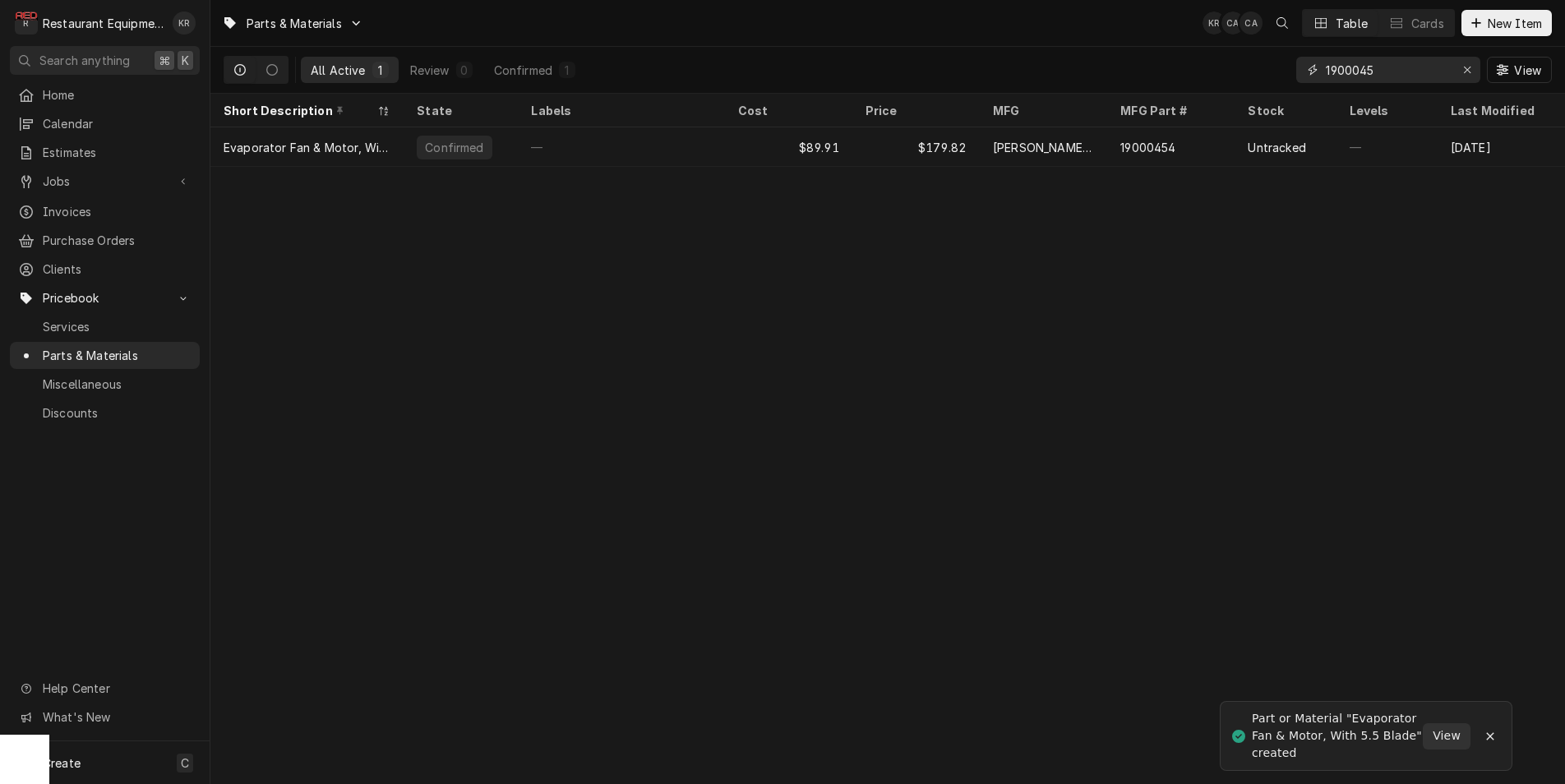
click at [1435, 72] on input "1900045" at bounding box center [1387, 70] width 123 height 27
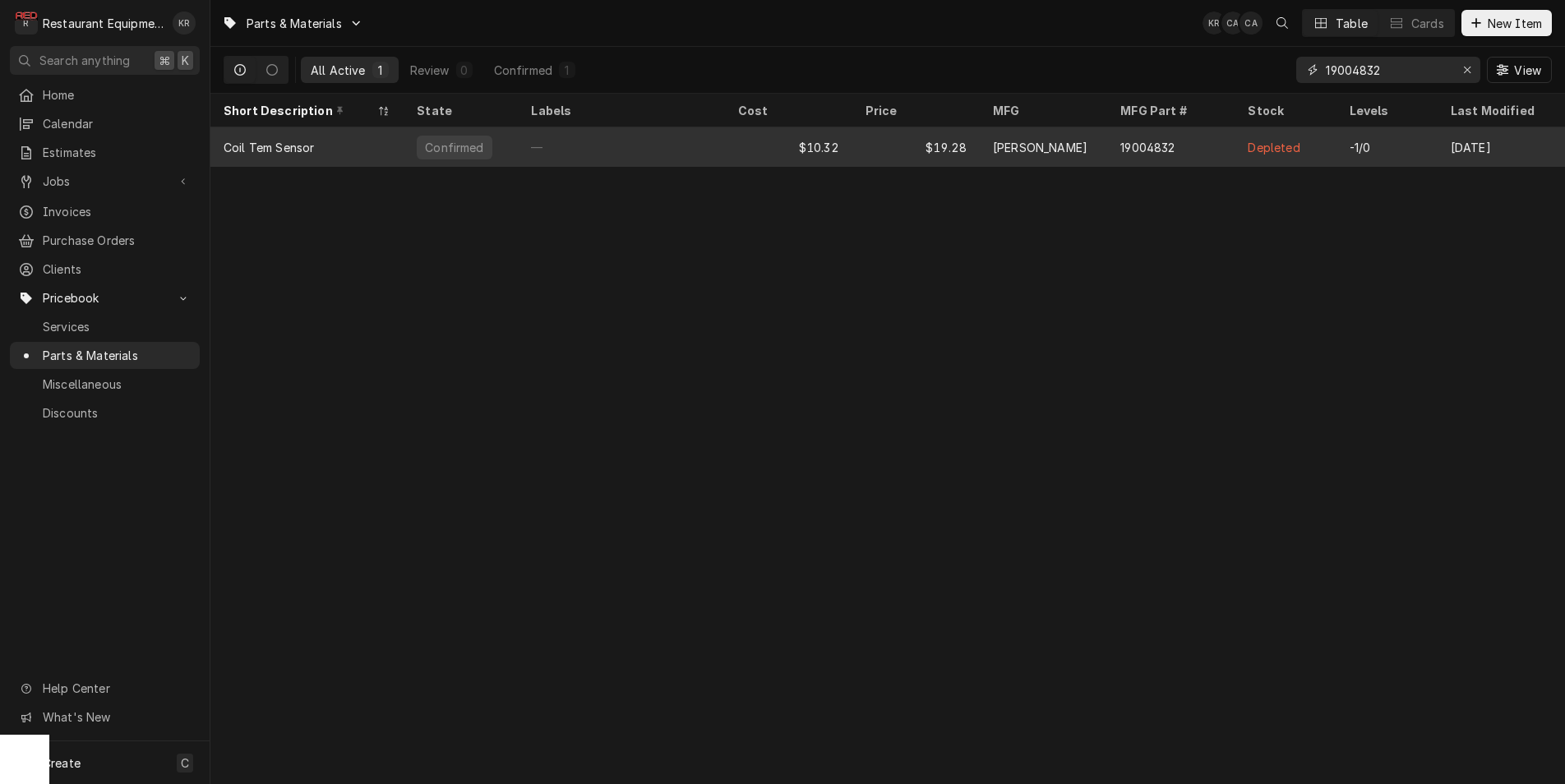
type input "19004832"
click at [857, 144] on div "$19.28" at bounding box center [916, 147] width 128 height 40
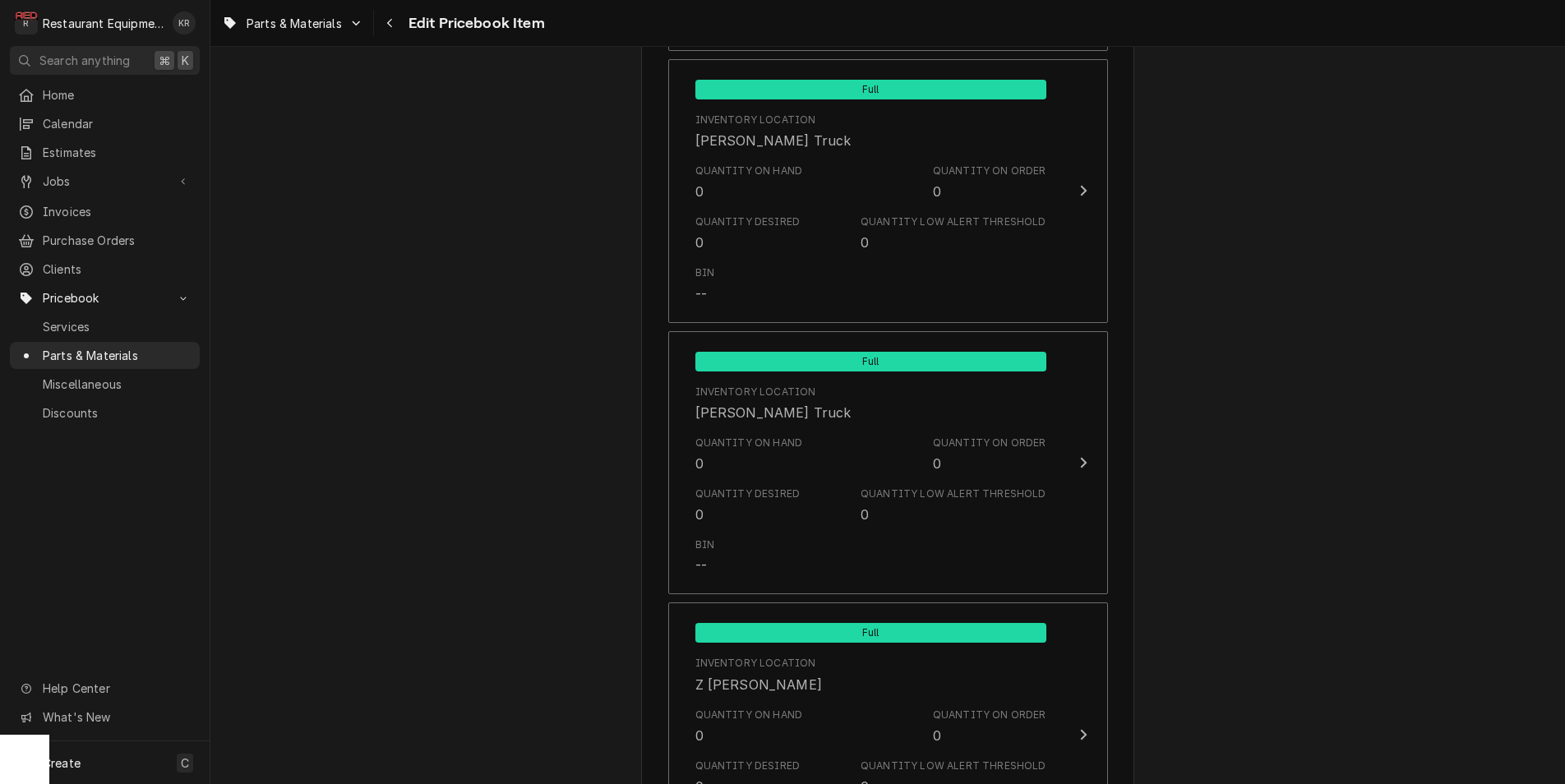
scroll to position [10804, 0]
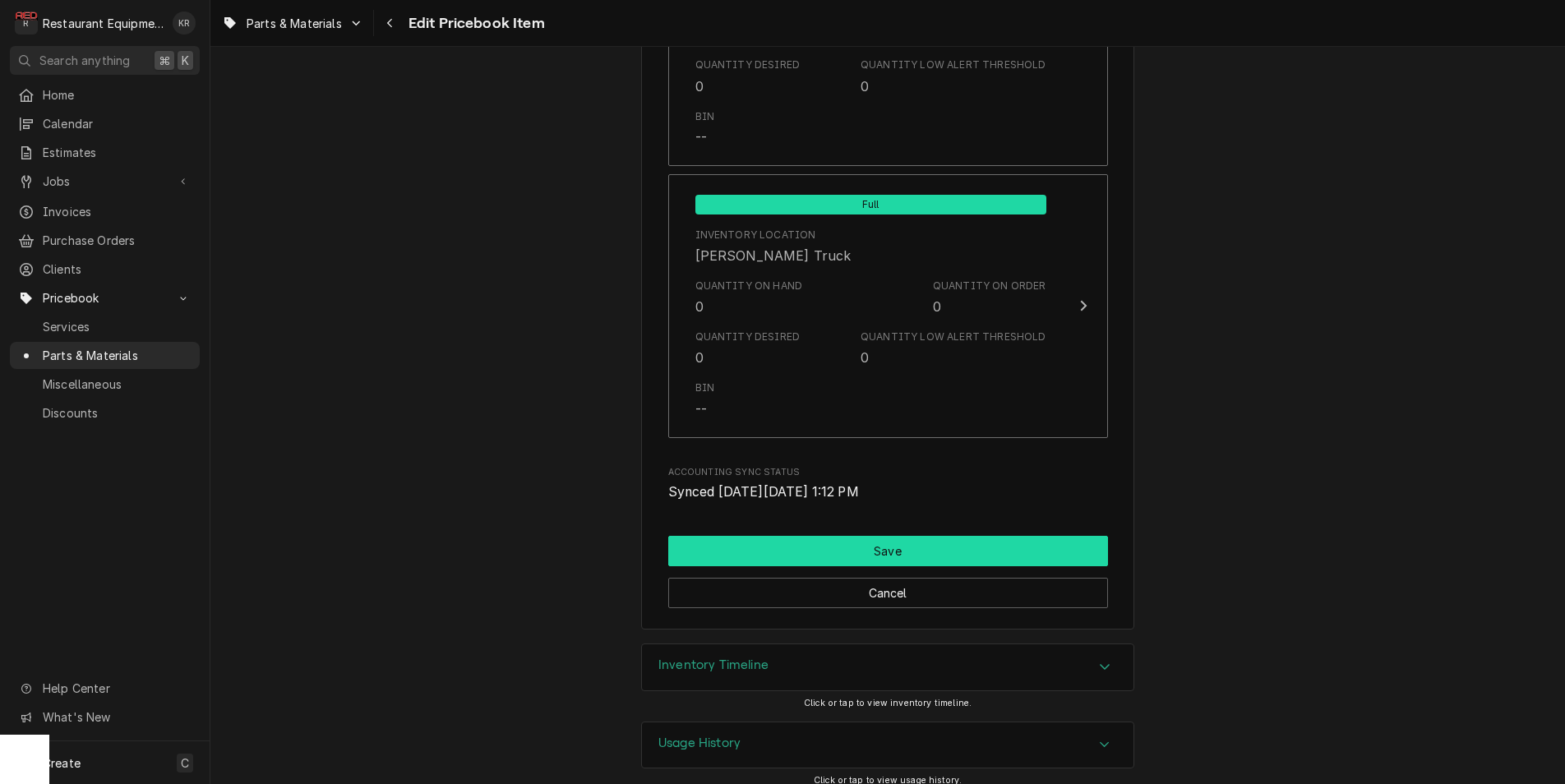
click at [876, 547] on button "Save" at bounding box center [888, 551] width 440 height 30
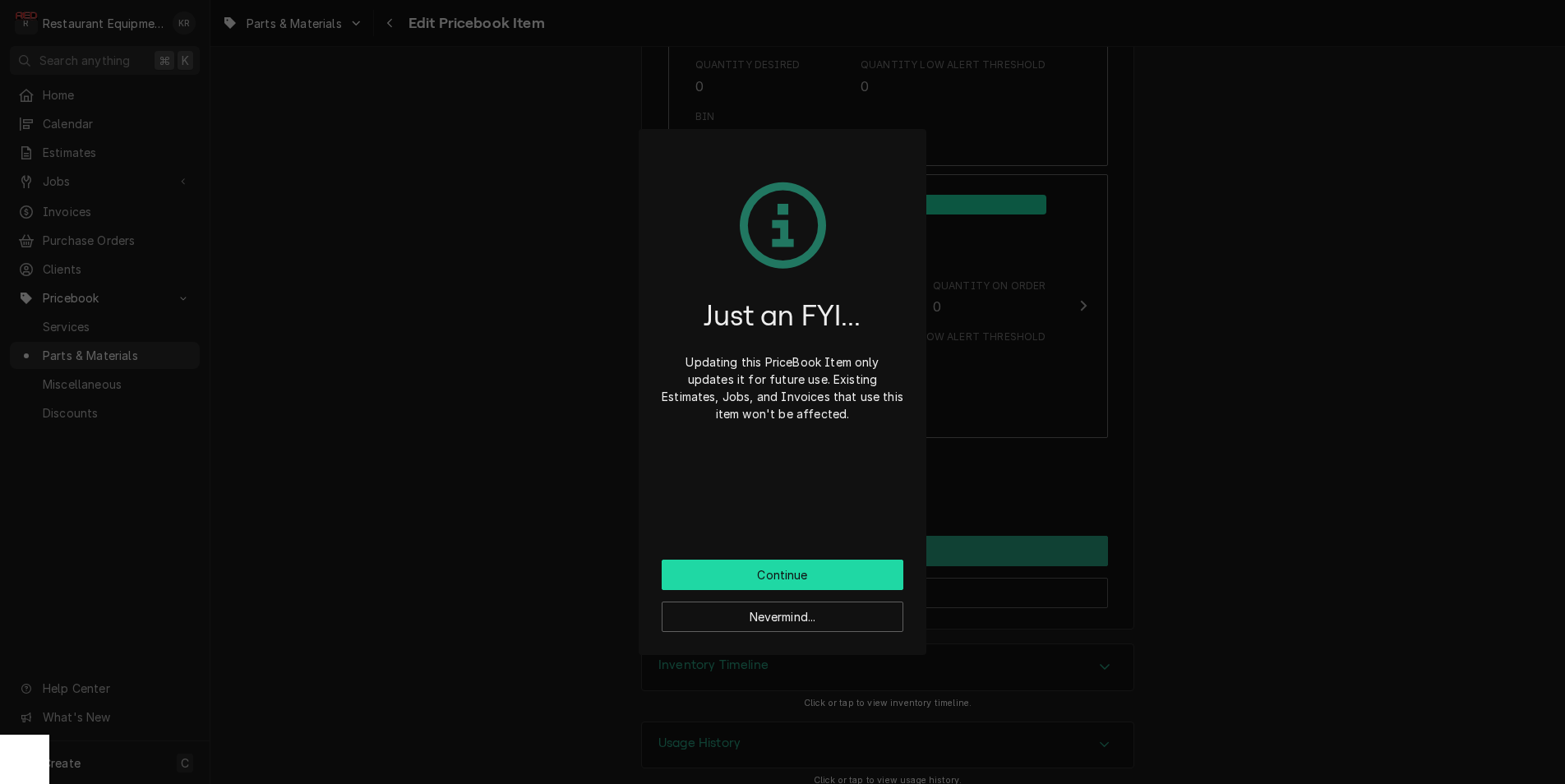
click at [804, 583] on button "Continue" at bounding box center [782, 574] width 242 height 30
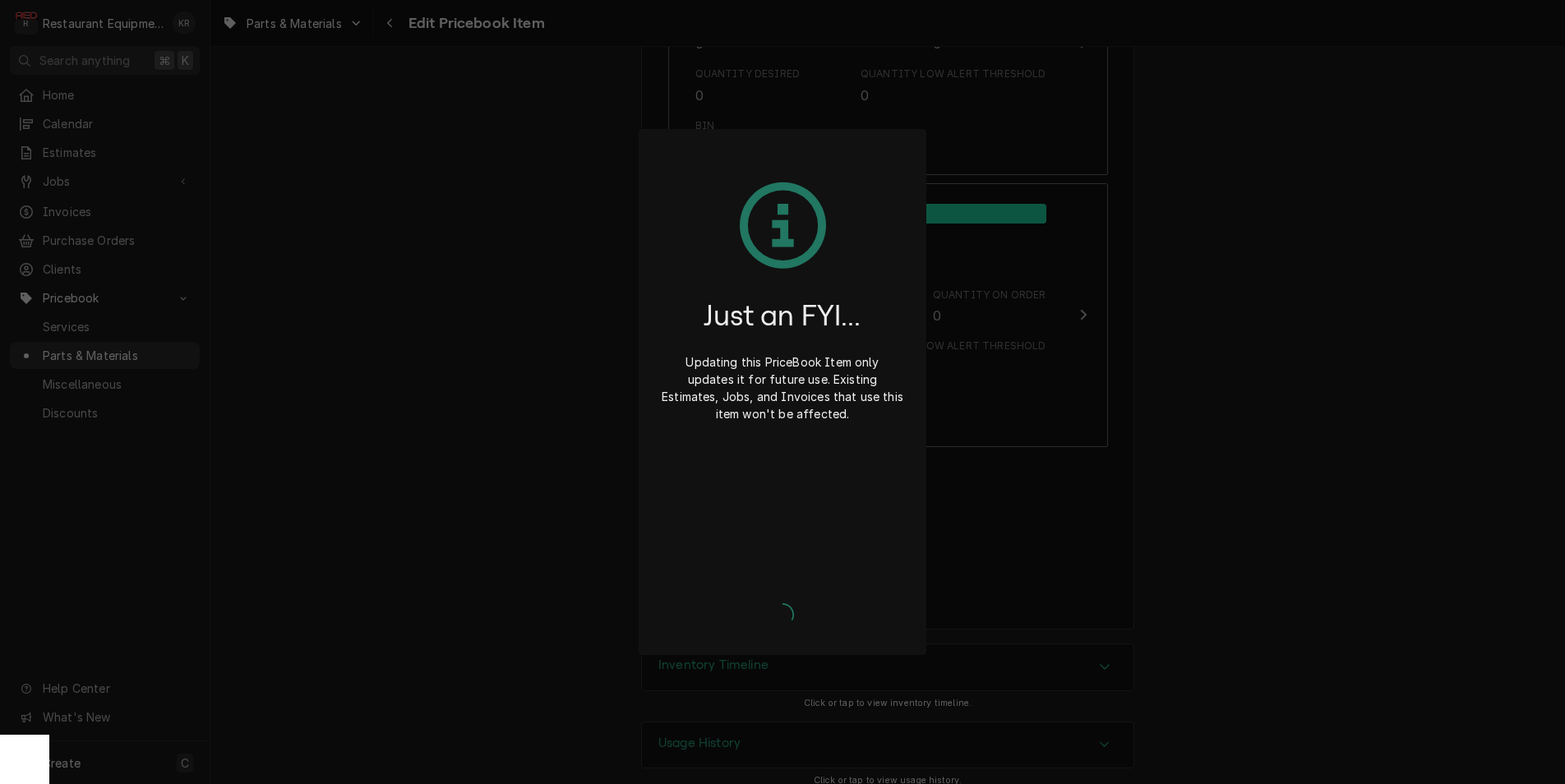
type textarea "x"
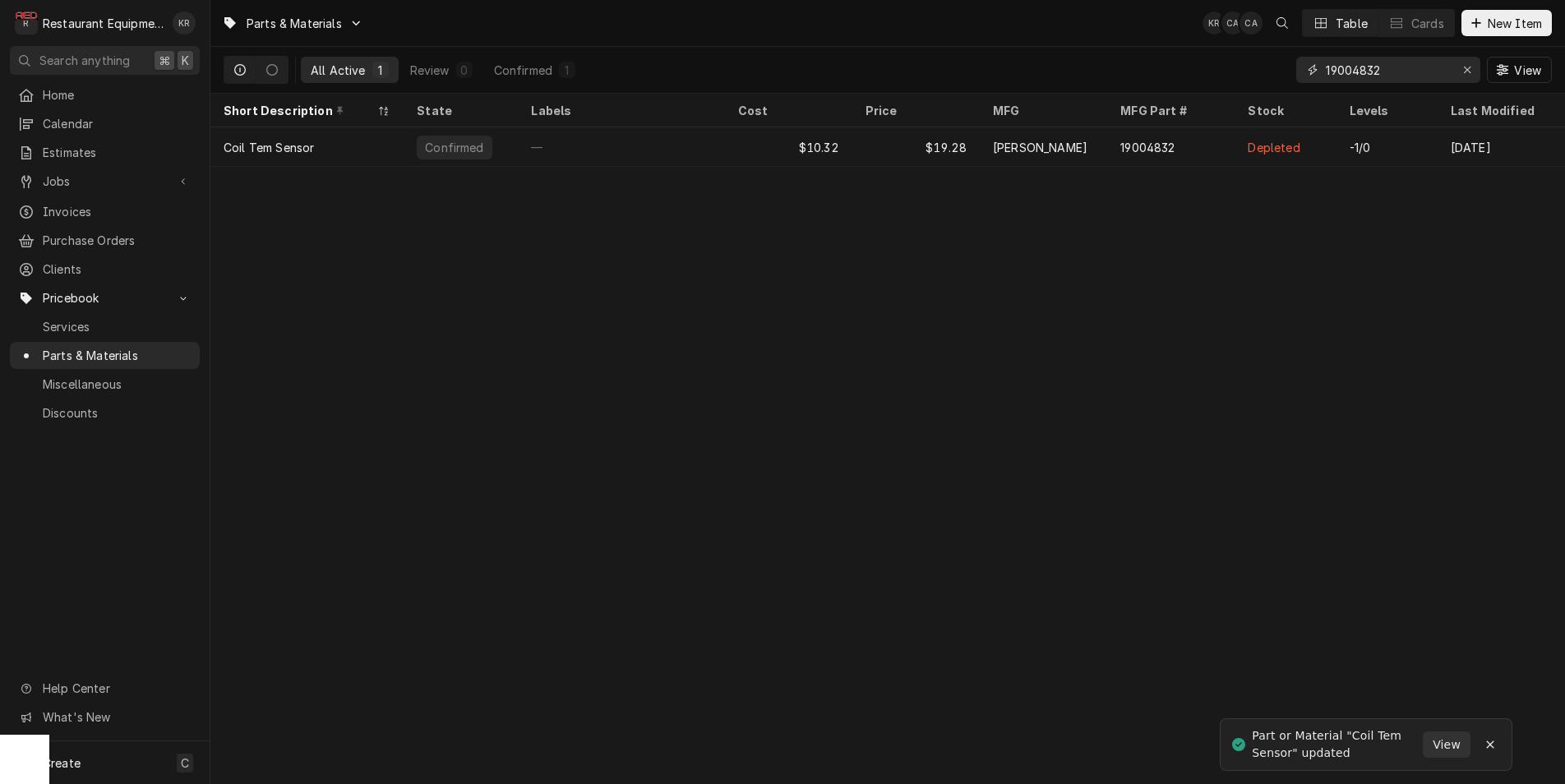
drag, startPoint x: 1429, startPoint y: 65, endPoint x: 1357, endPoint y: 73, distance: 72.4
click at [1357, 73] on input "19004832" at bounding box center [1387, 70] width 123 height 27
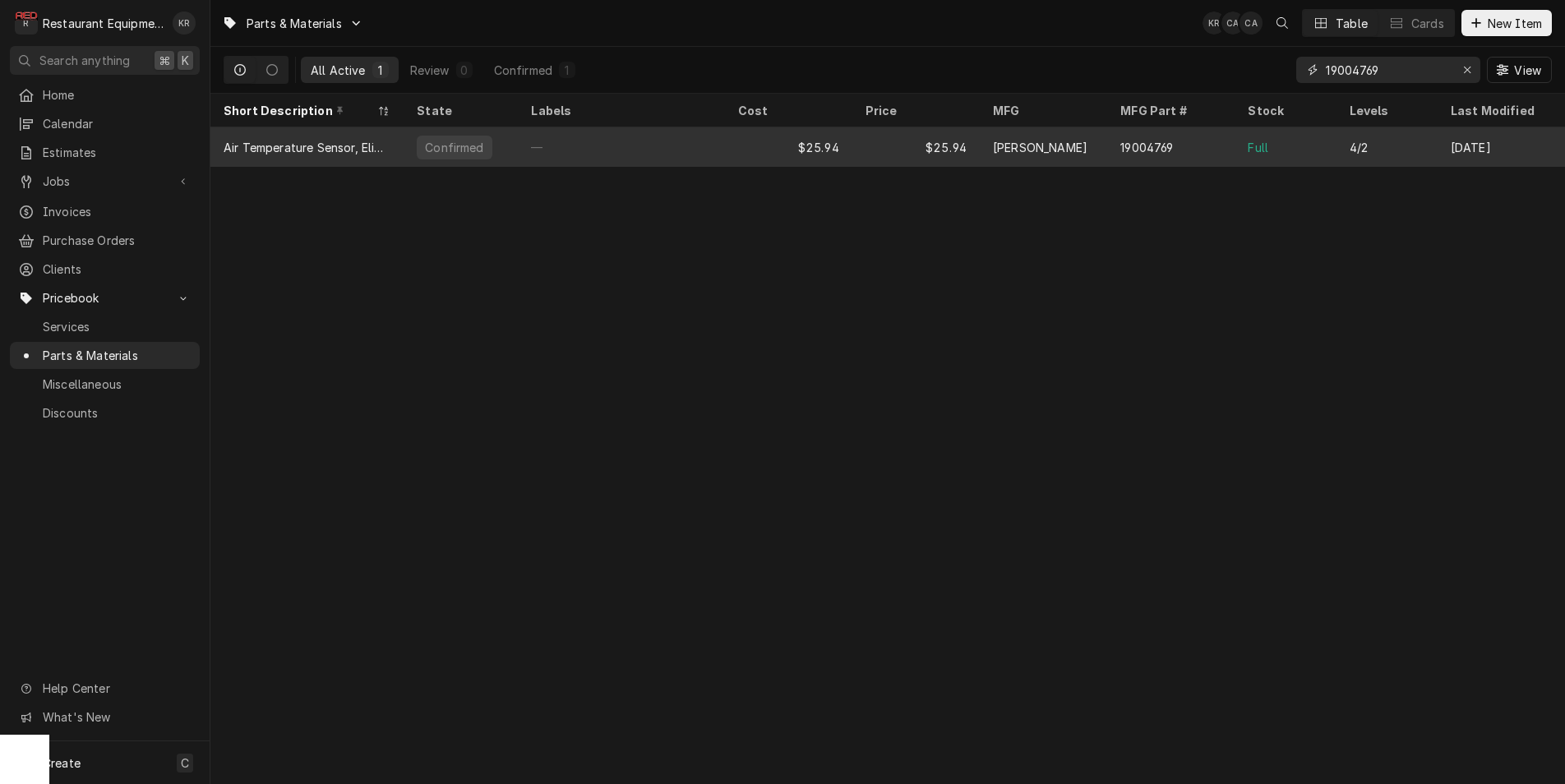
type input "19004769"
click at [833, 135] on div "$25.94" at bounding box center [789, 147] width 128 height 40
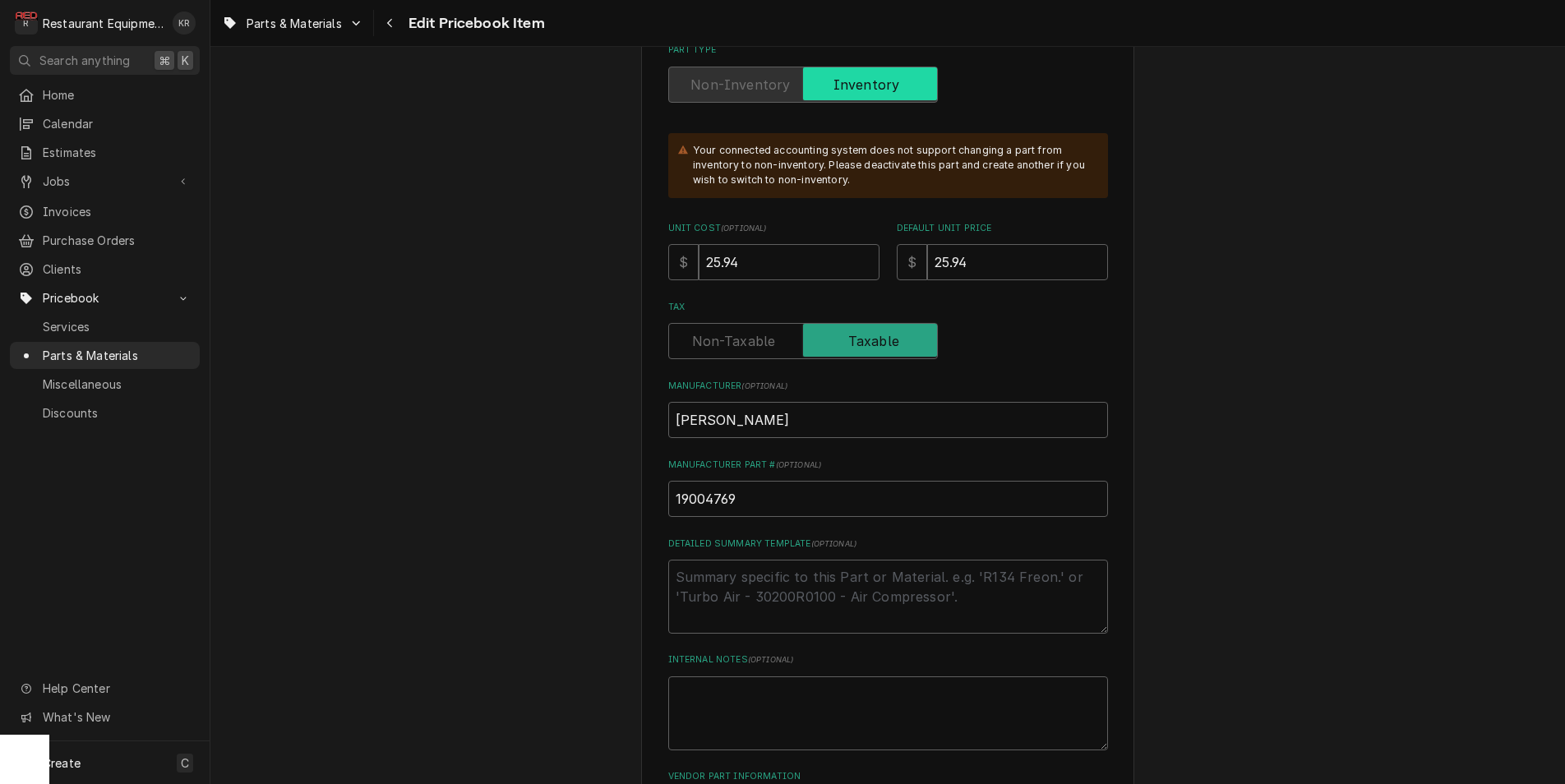
scroll to position [431, 0]
click at [768, 264] on input "25.94" at bounding box center [789, 264] width 181 height 36
drag, startPoint x: 692, startPoint y: 264, endPoint x: 665, endPoint y: 264, distance: 27.0
click at [698, 264] on input "25.94" at bounding box center [789, 264] width 181 height 36
type input "1"
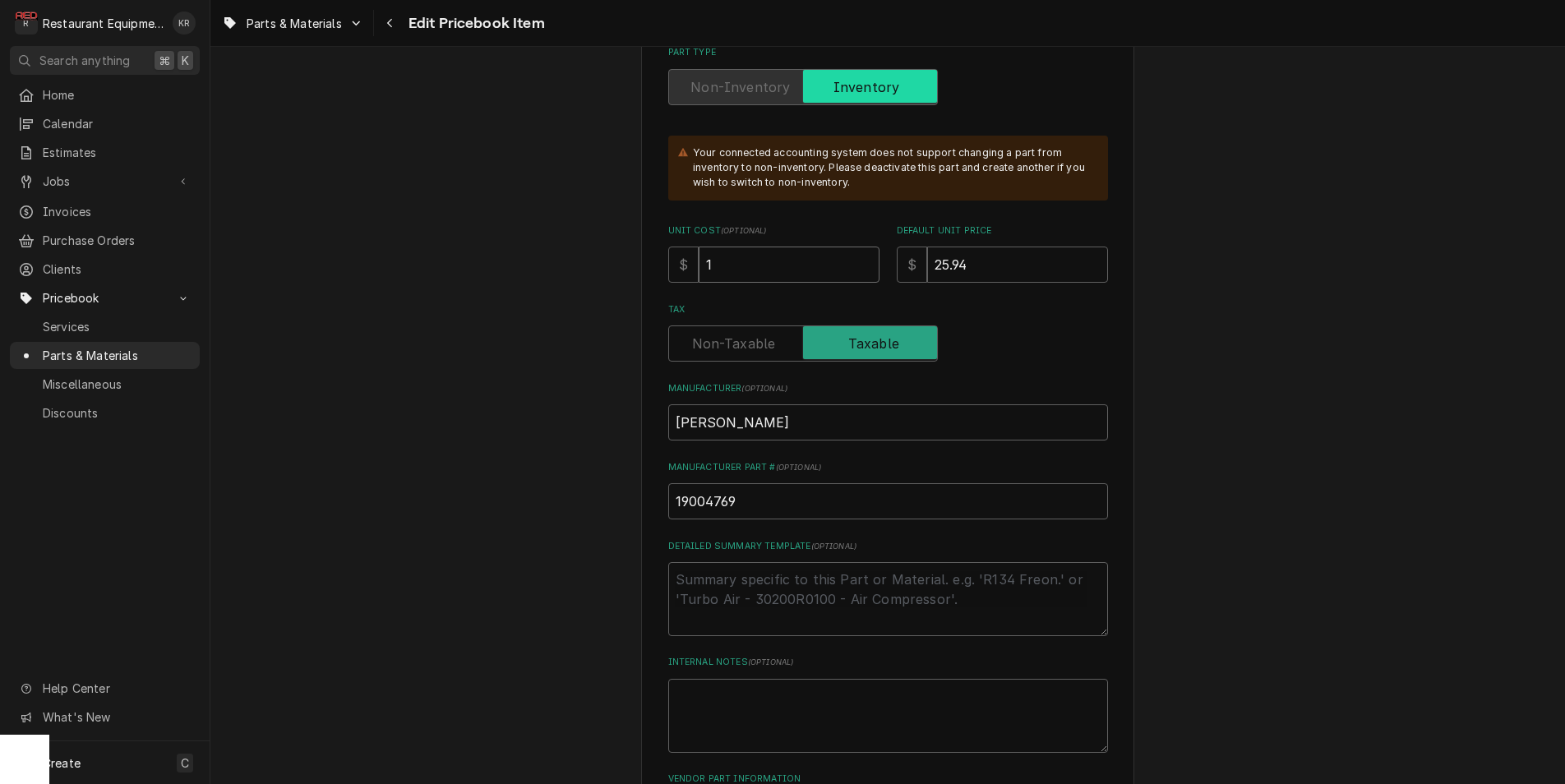
type textarea "x"
type input "10"
type textarea "x"
type input "10.3"
type textarea "x"
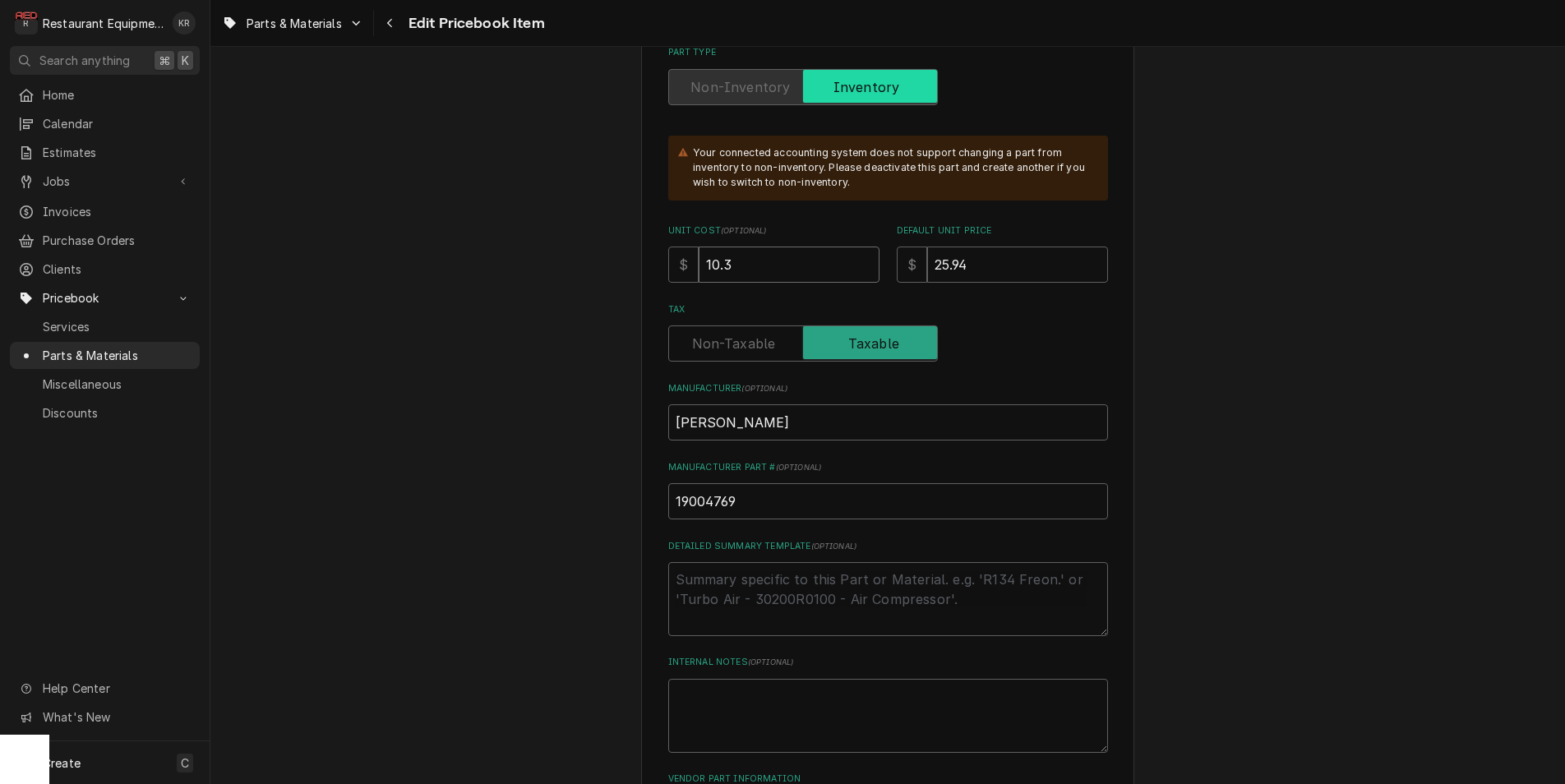
type input "10.32"
type textarea "x"
type input "10.32"
type input "1"
type textarea "x"
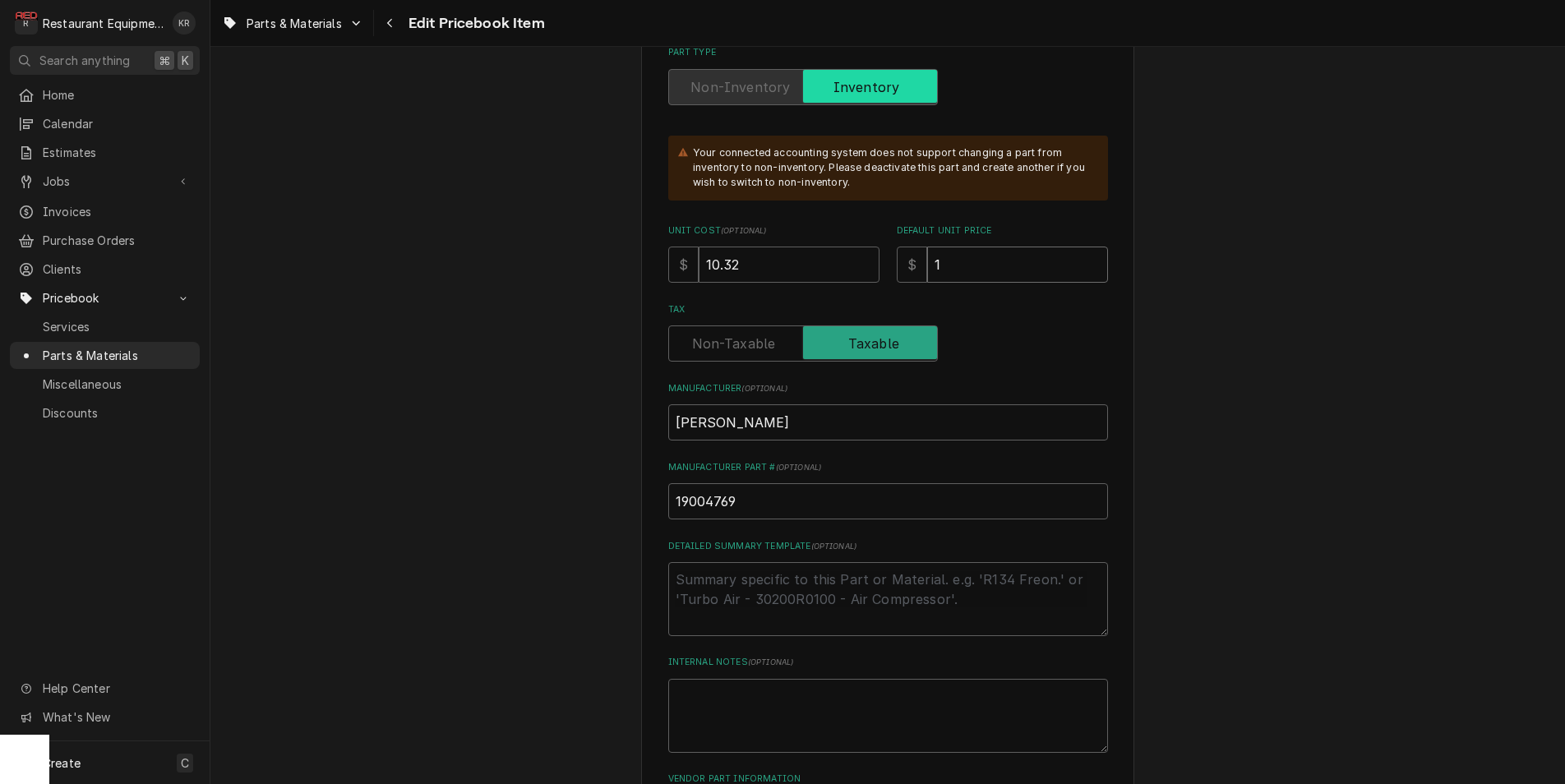
type input "19"
type textarea "x"
type input "19.2"
type textarea "x"
type input "19.28"
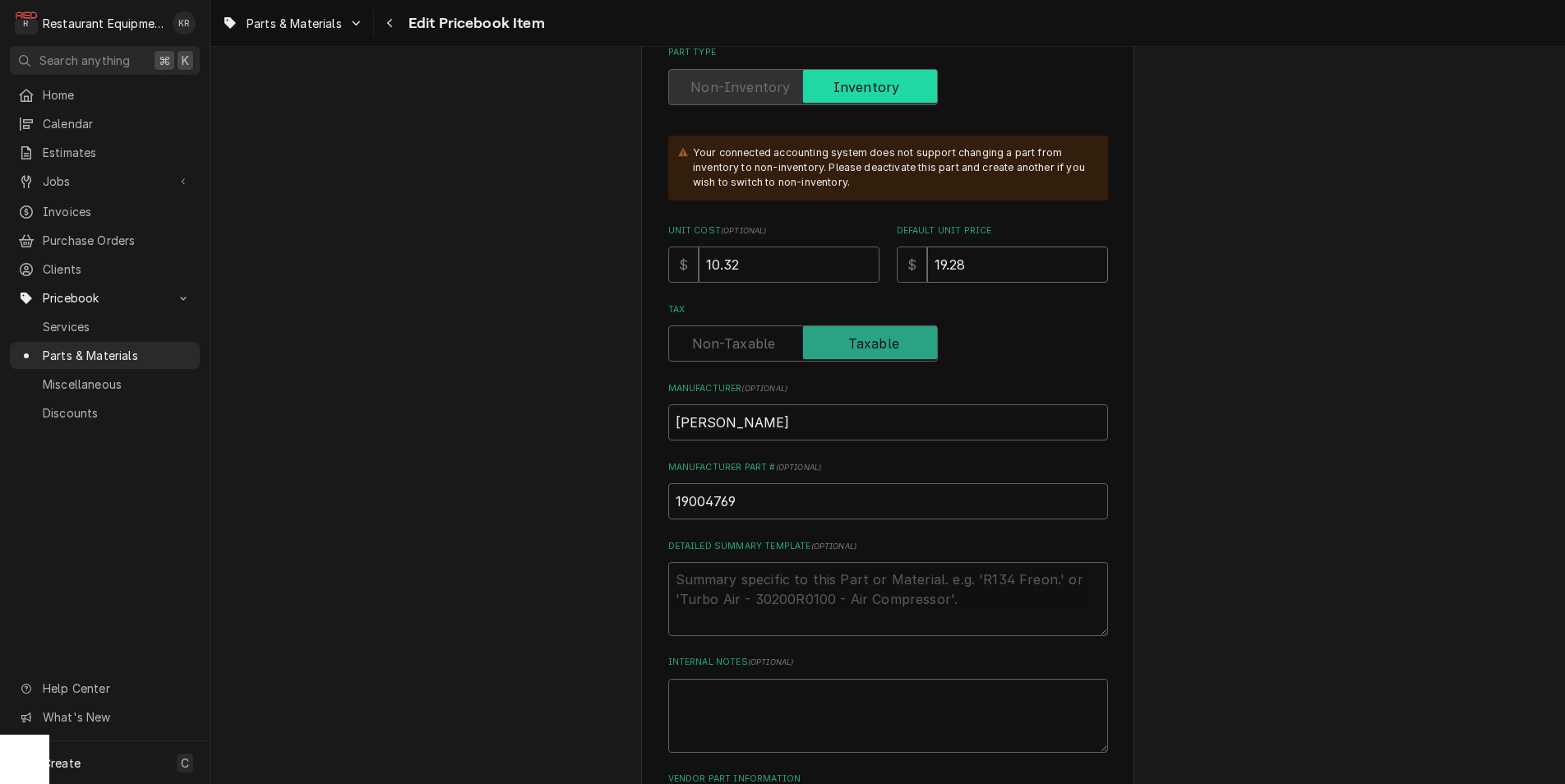
type textarea "x"
type input "19.28"
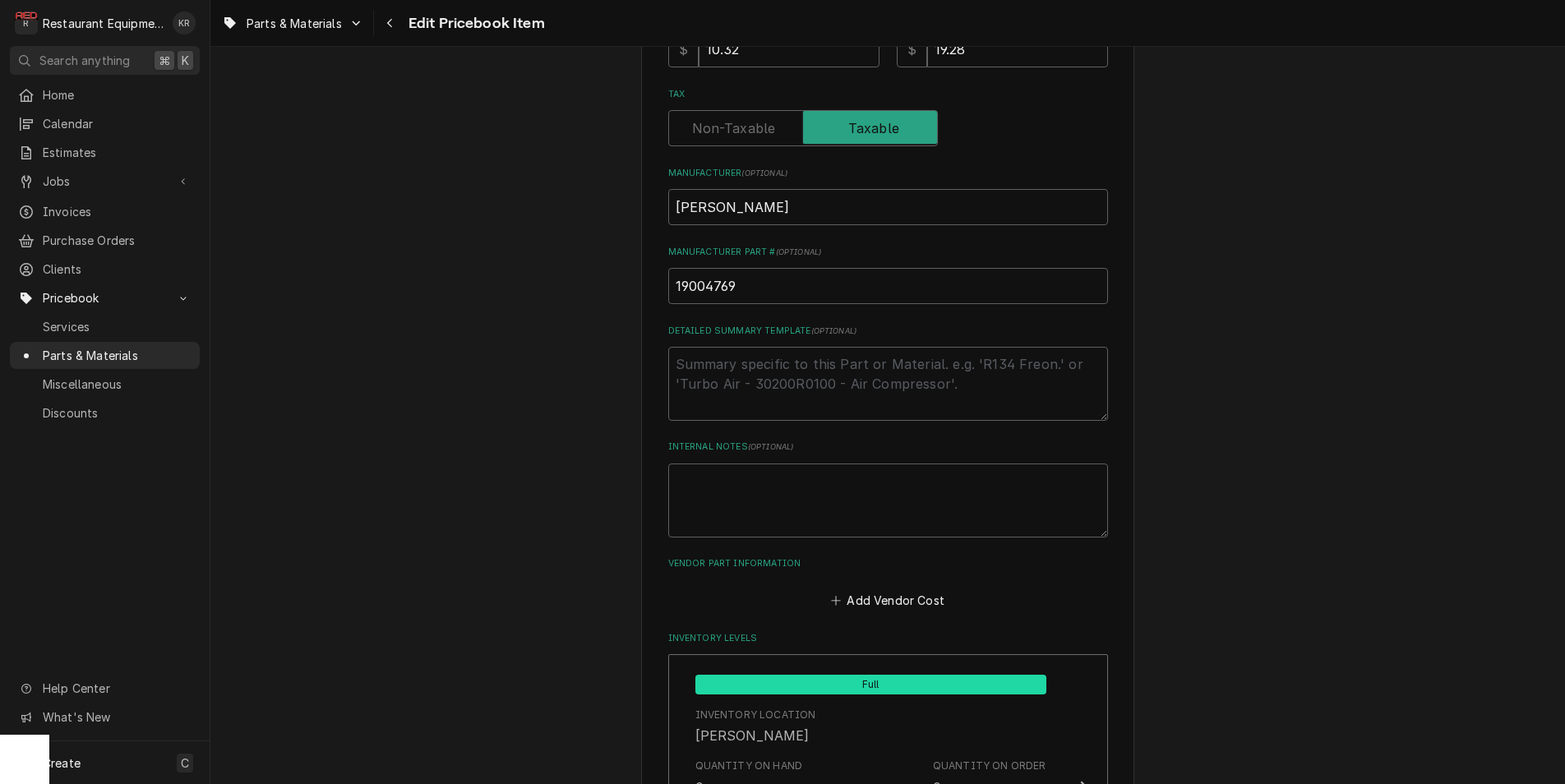
scroll to position [816, 0]
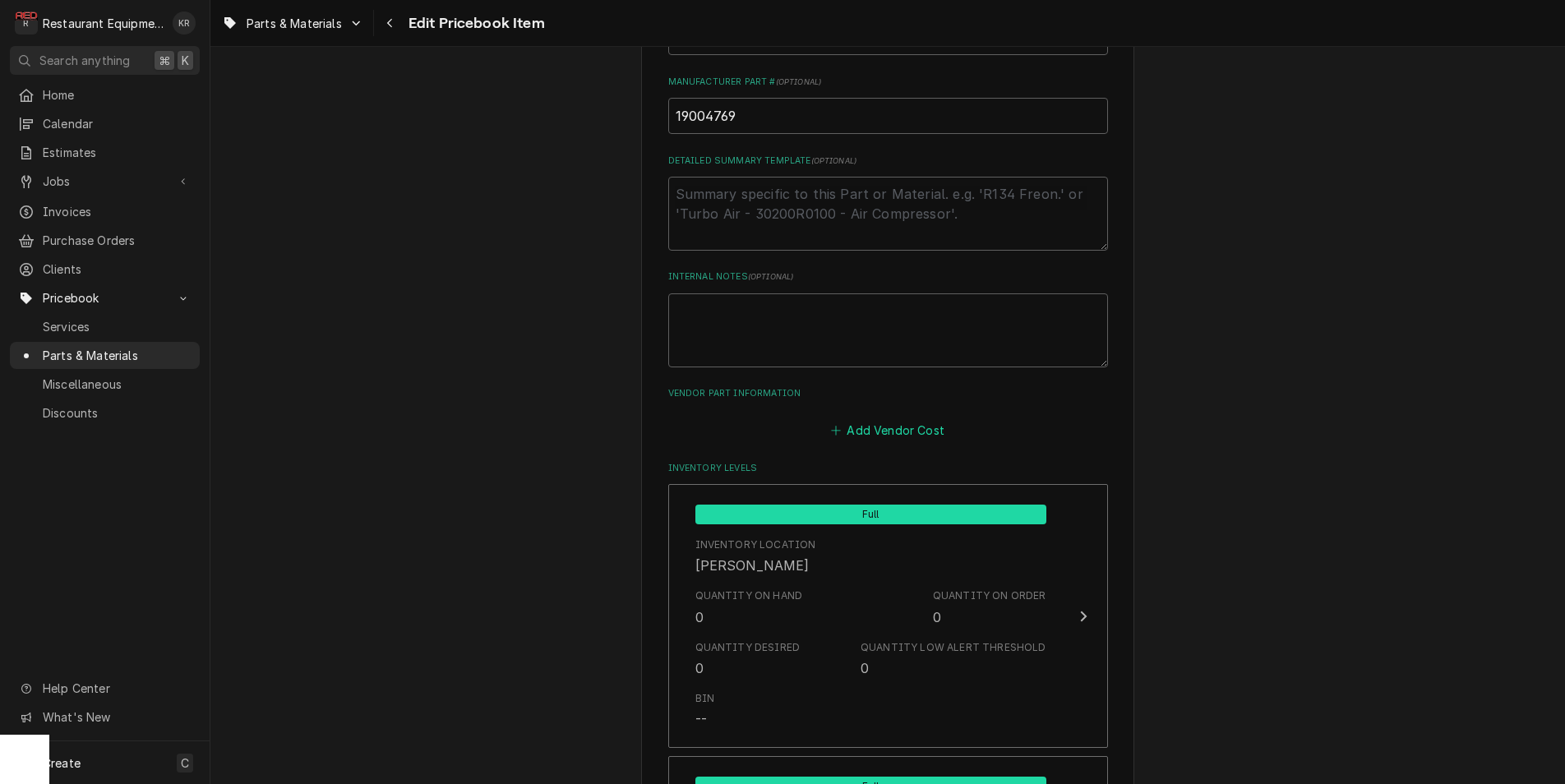
click at [883, 421] on button "Add Vendor Cost" at bounding box center [888, 430] width 119 height 23
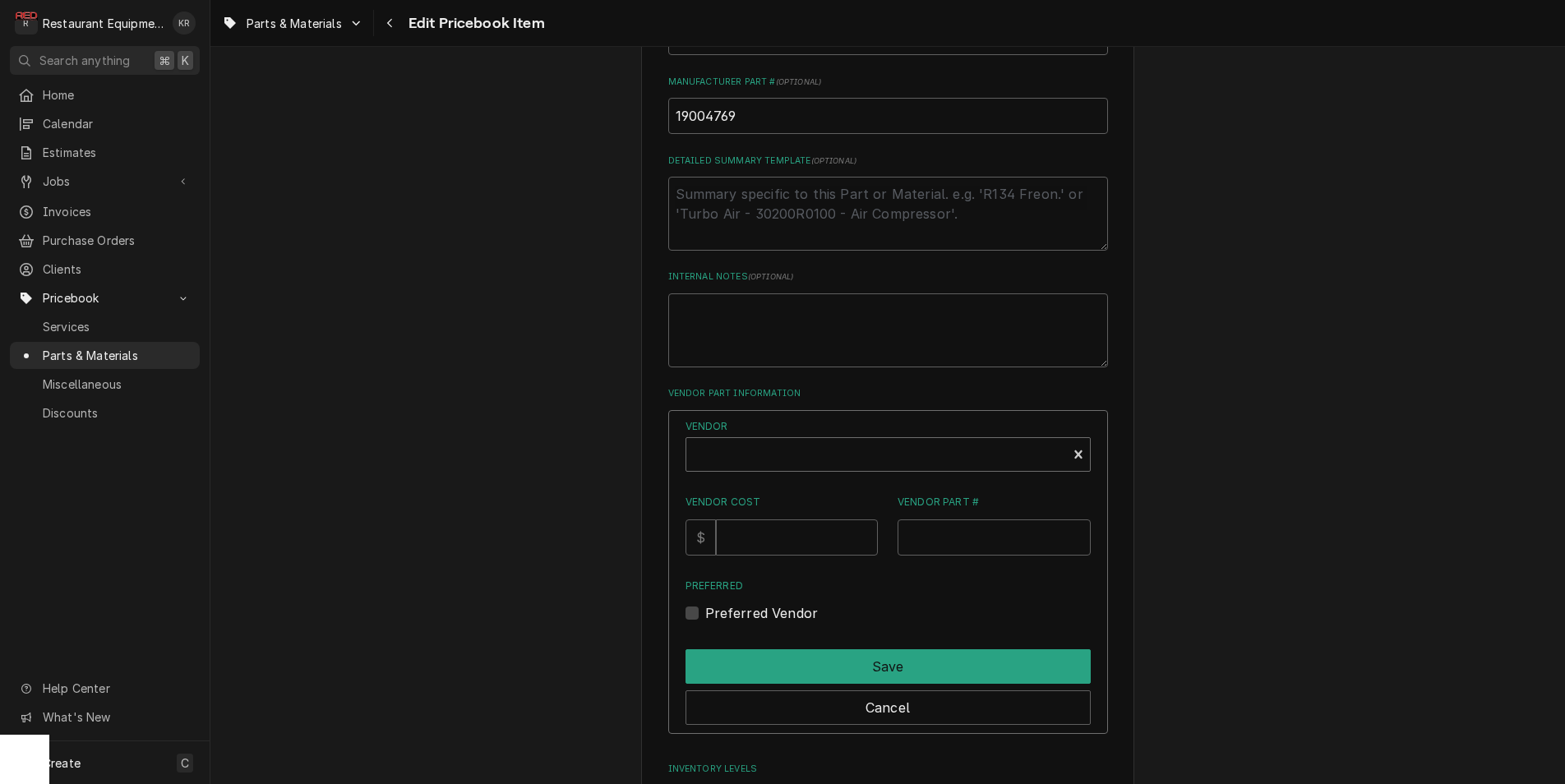
type textarea "x"
click at [789, 457] on div "Vendor" at bounding box center [876, 461] width 364 height 40
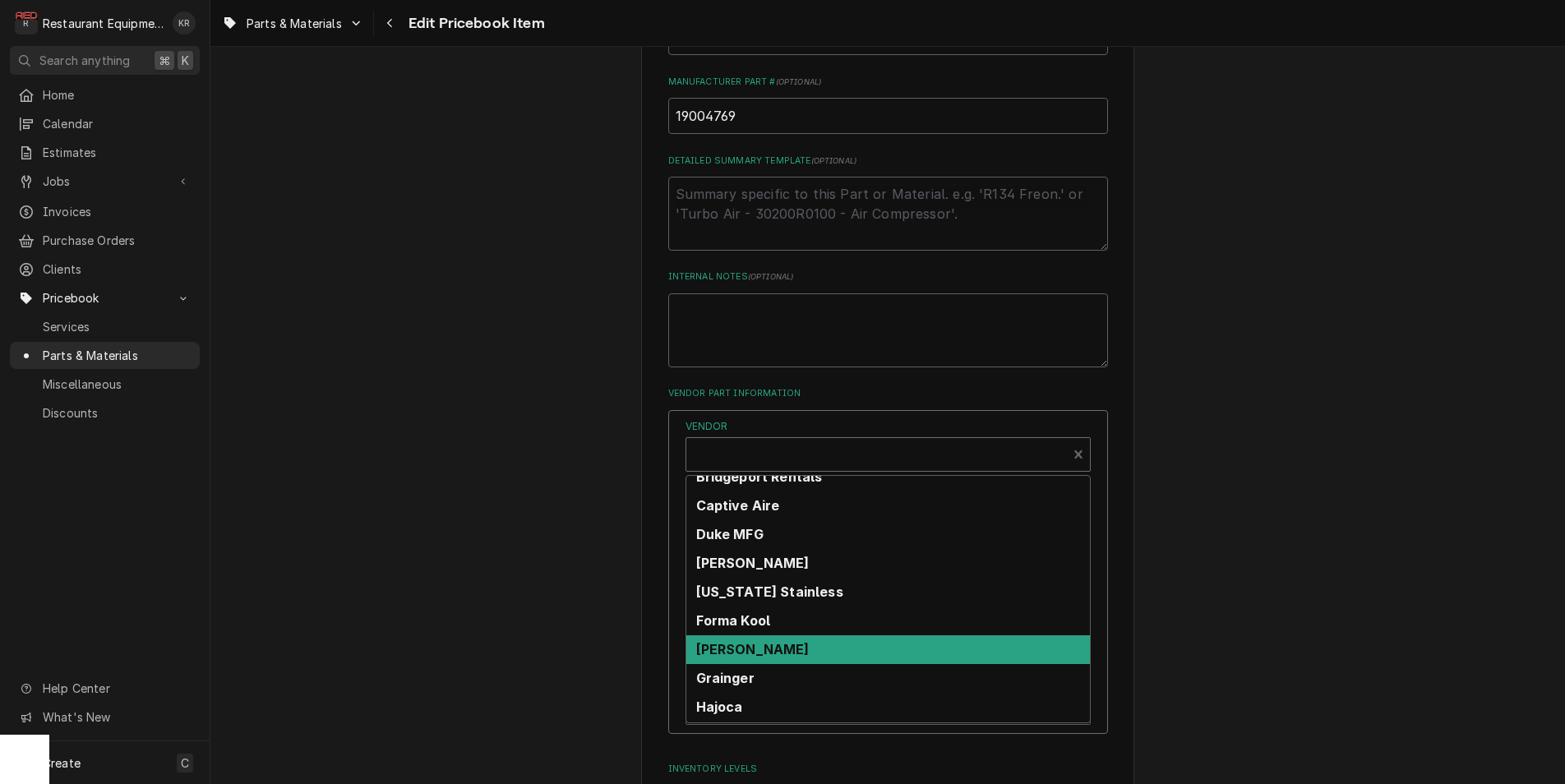
scroll to position [132, 0]
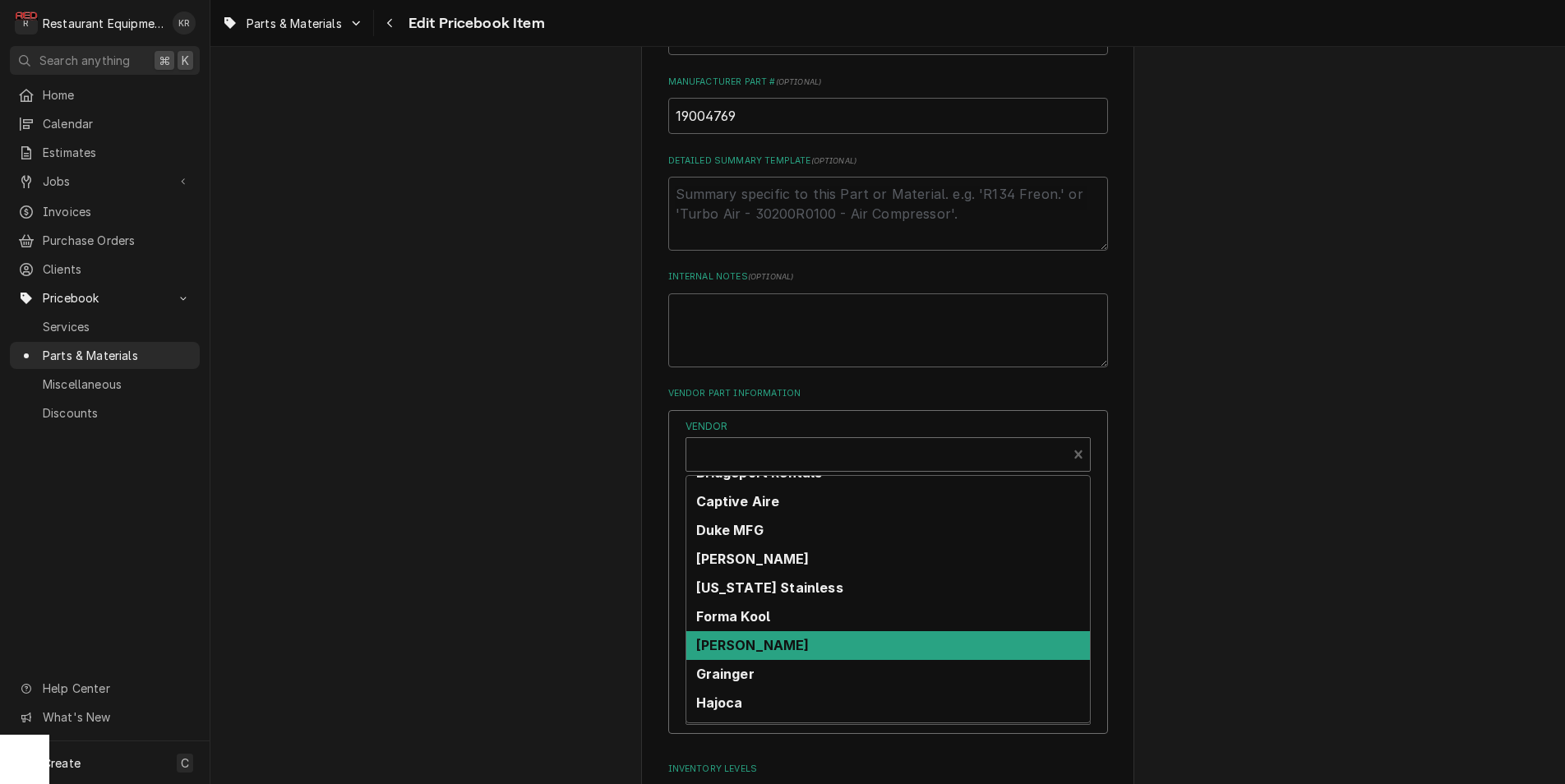
click at [776, 641] on strong "[PERSON_NAME]" at bounding box center [752, 645] width 113 height 17
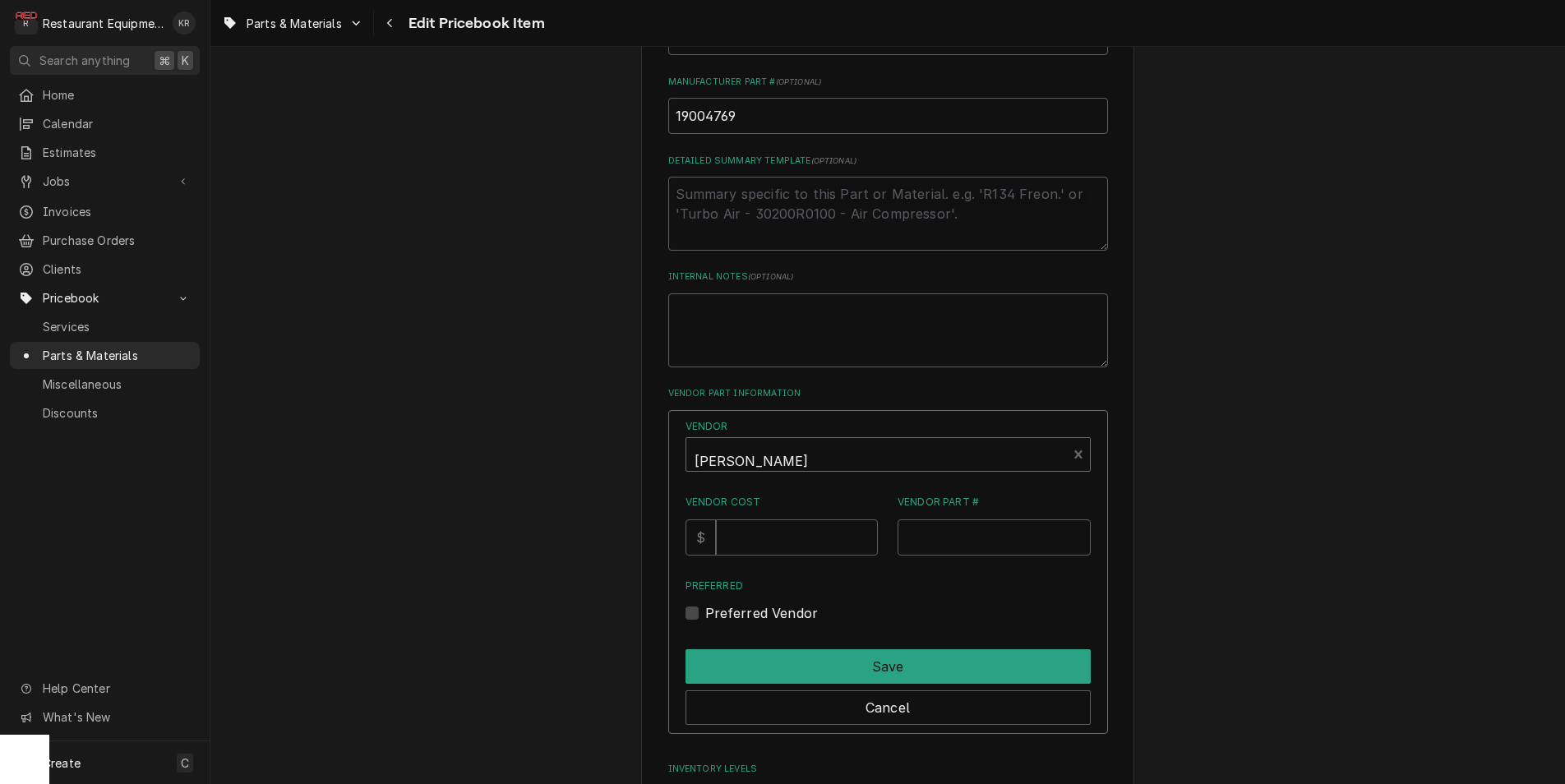
scroll to position [815, 0]
click at [791, 538] on input "Vendor Cost" at bounding box center [797, 538] width 162 height 36
type input "10.32"
paste input "19000454"
type input "19000454"
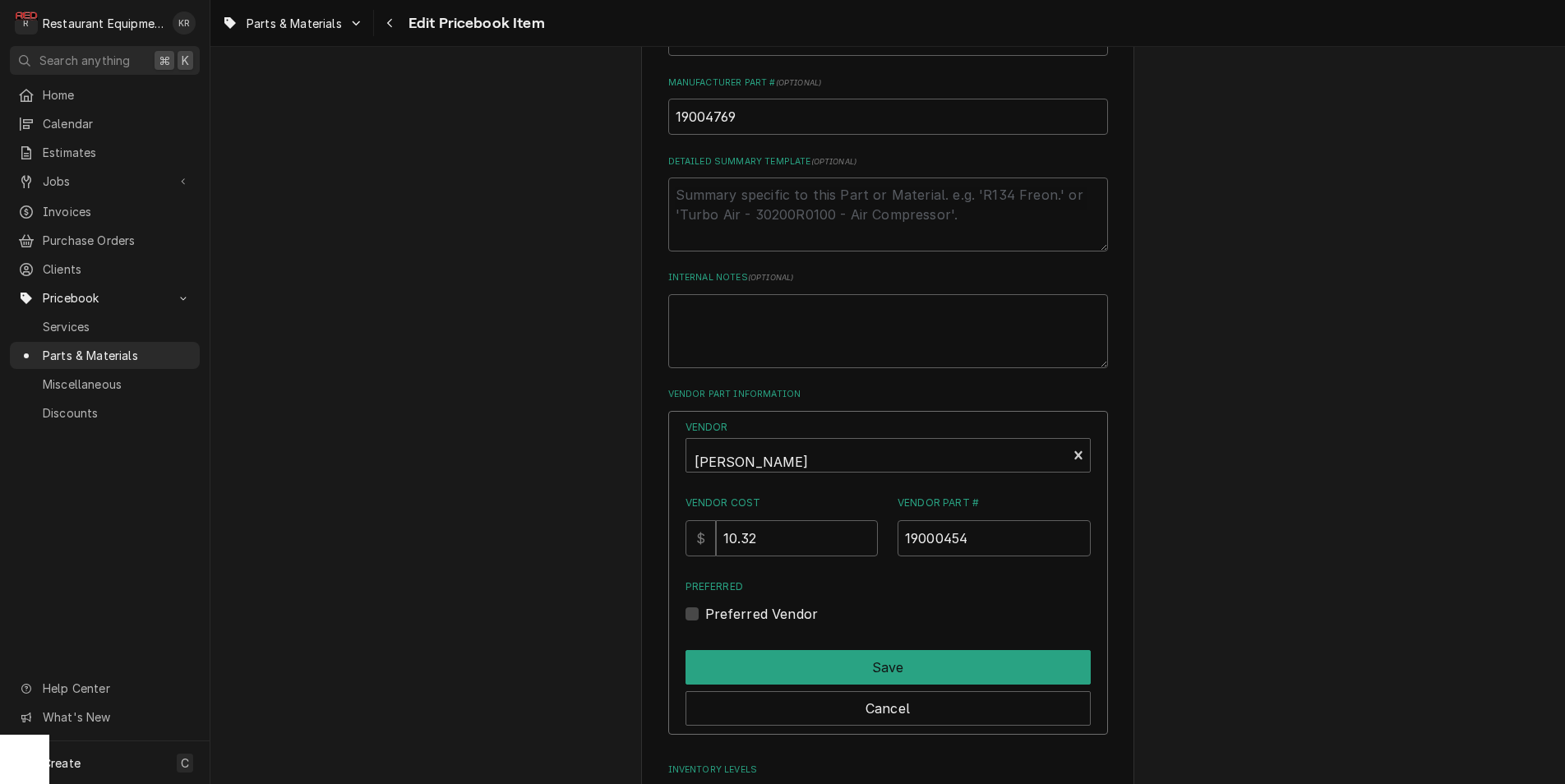
drag, startPoint x: 715, startPoint y: 612, endPoint x: 720, endPoint y: 621, distance: 10.3
click at [715, 612] on label "Preferred Vendor" at bounding box center [762, 614] width 113 height 19
click at [715, 612] on input "Preferred" at bounding box center [907, 622] width 405 height 36
checkbox input "true"
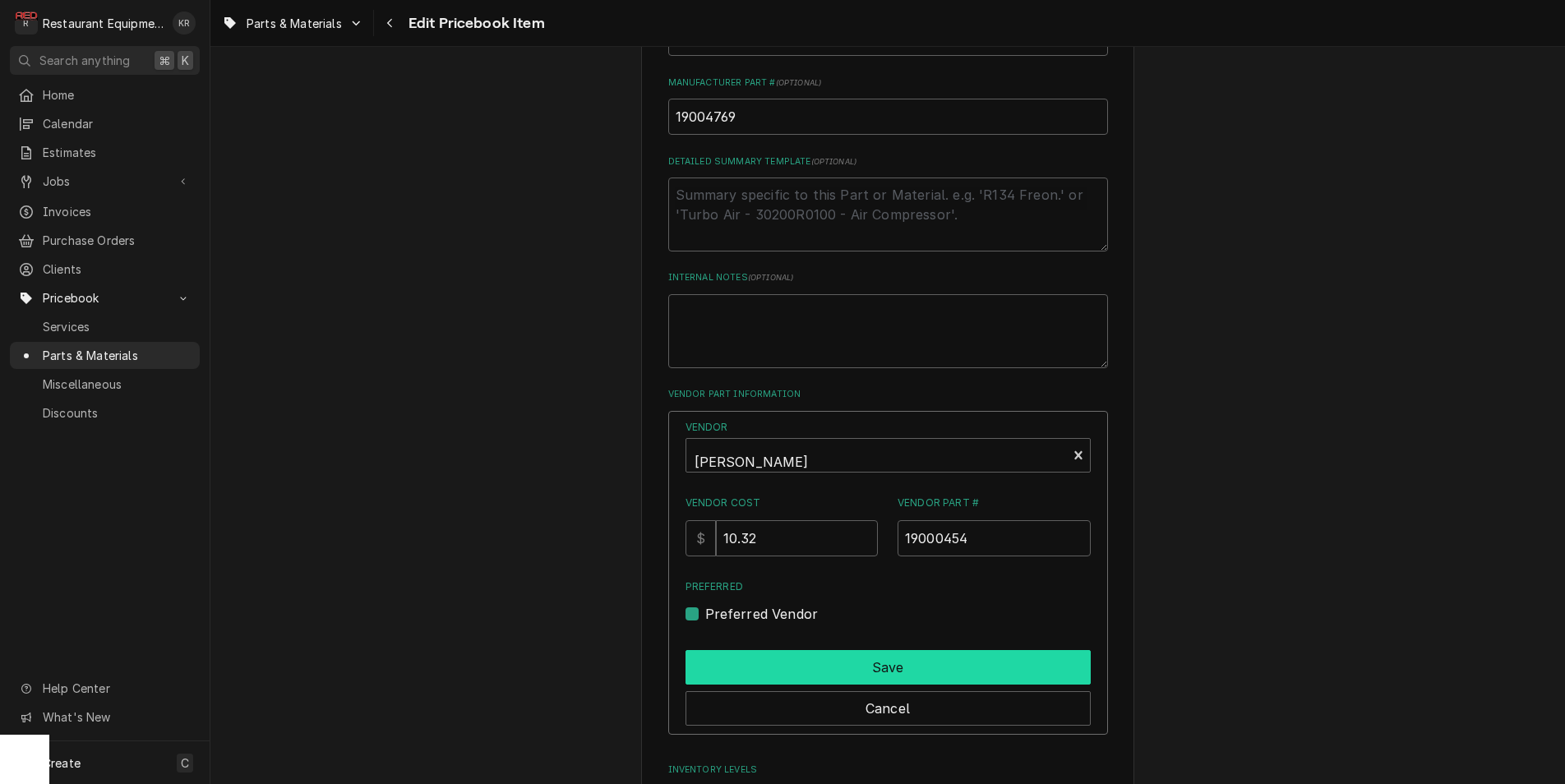
click at [783, 674] on button "Save" at bounding box center [887, 666] width 405 height 35
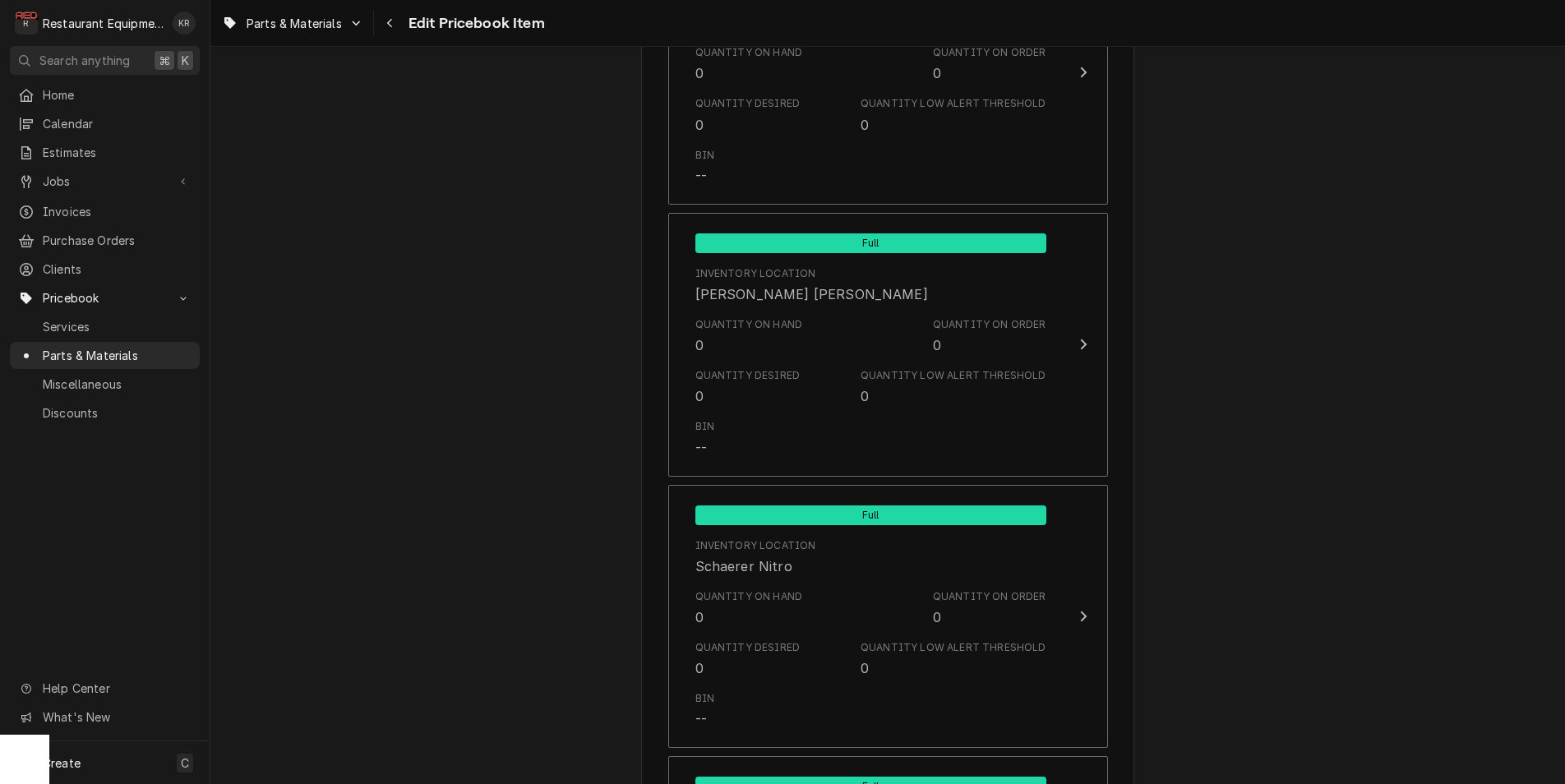
scroll to position [10804, 0]
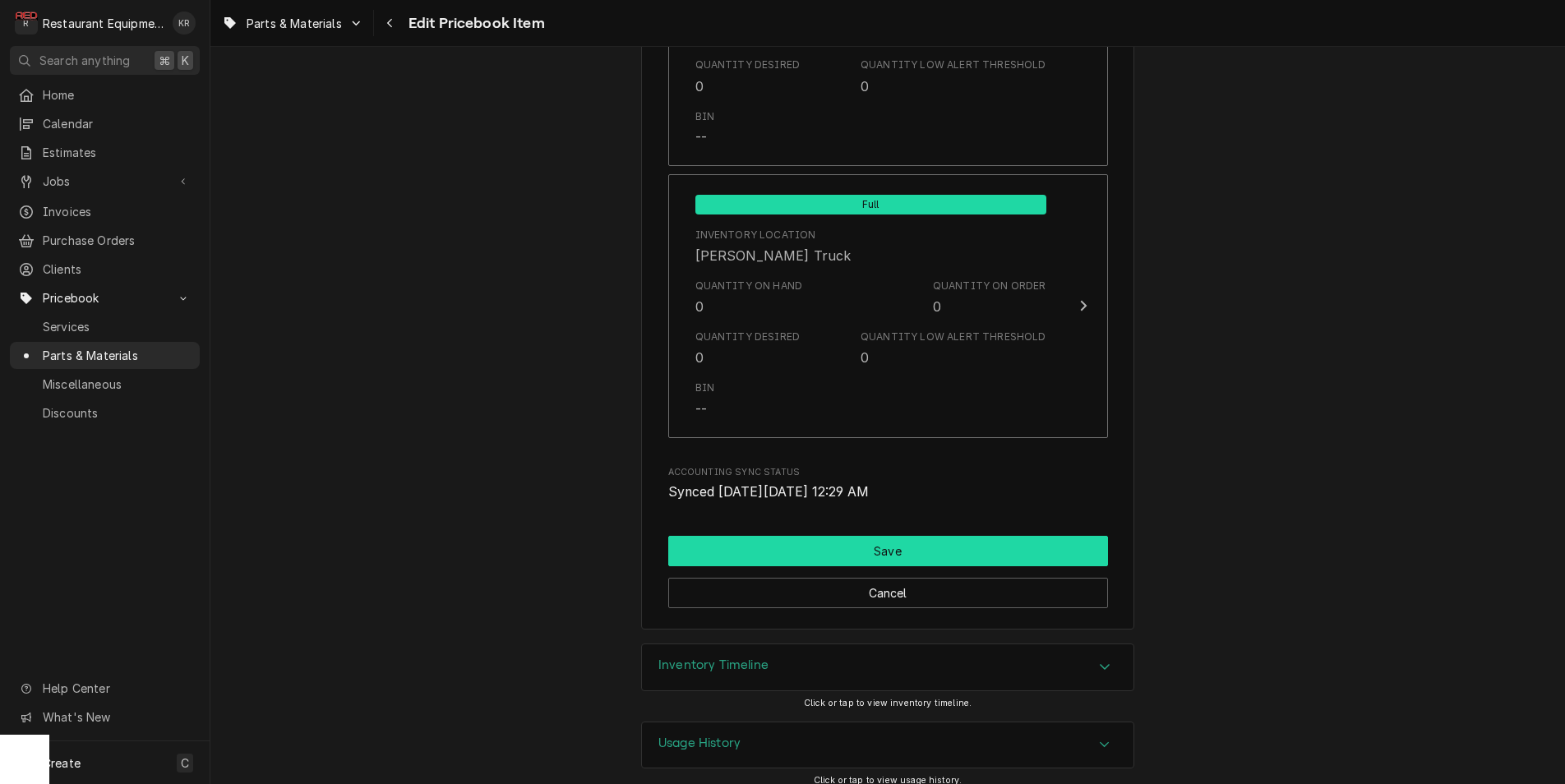
click at [908, 537] on button "Save" at bounding box center [888, 551] width 440 height 30
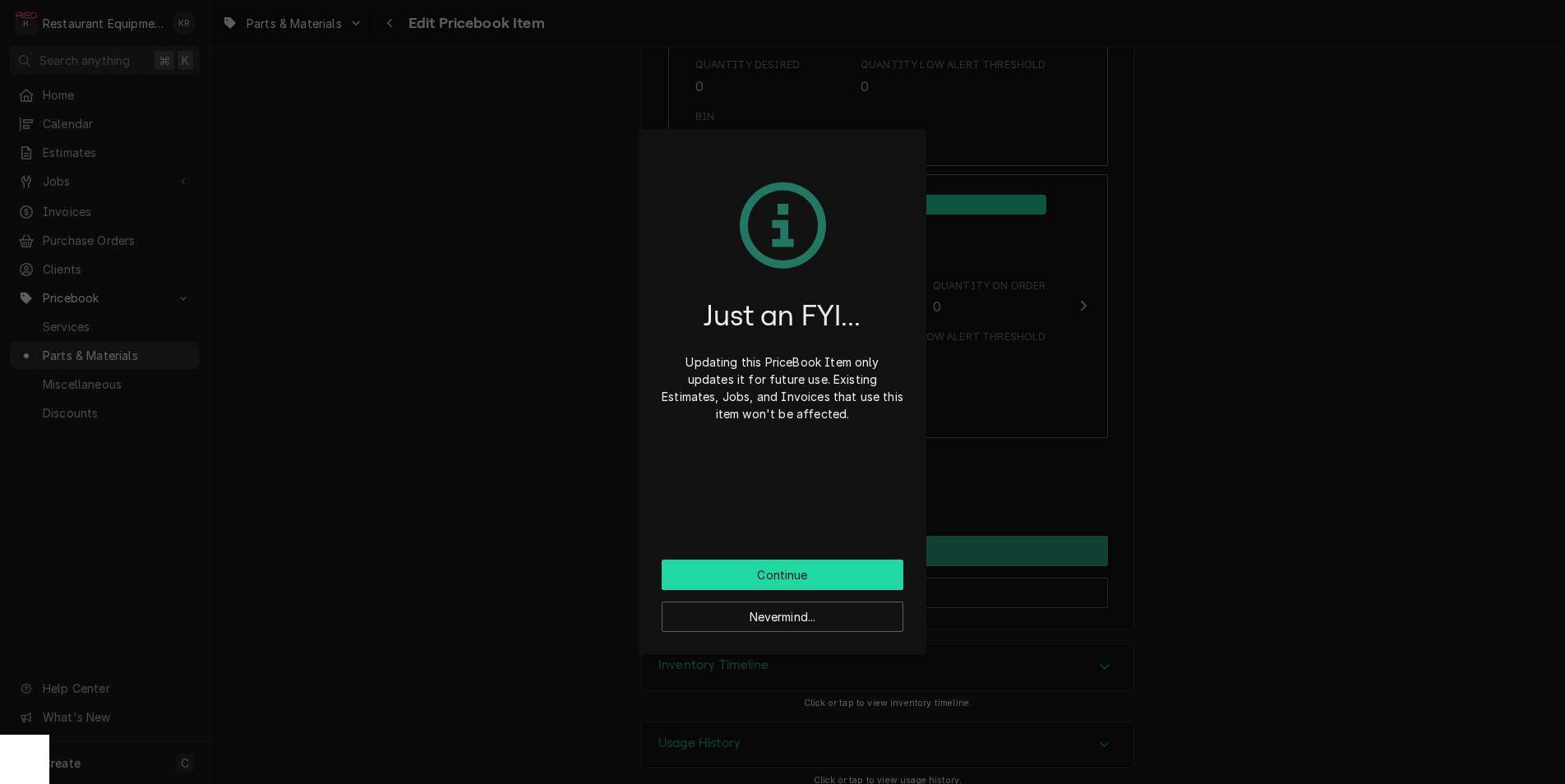
click at [797, 573] on button "Continue" at bounding box center [782, 574] width 242 height 30
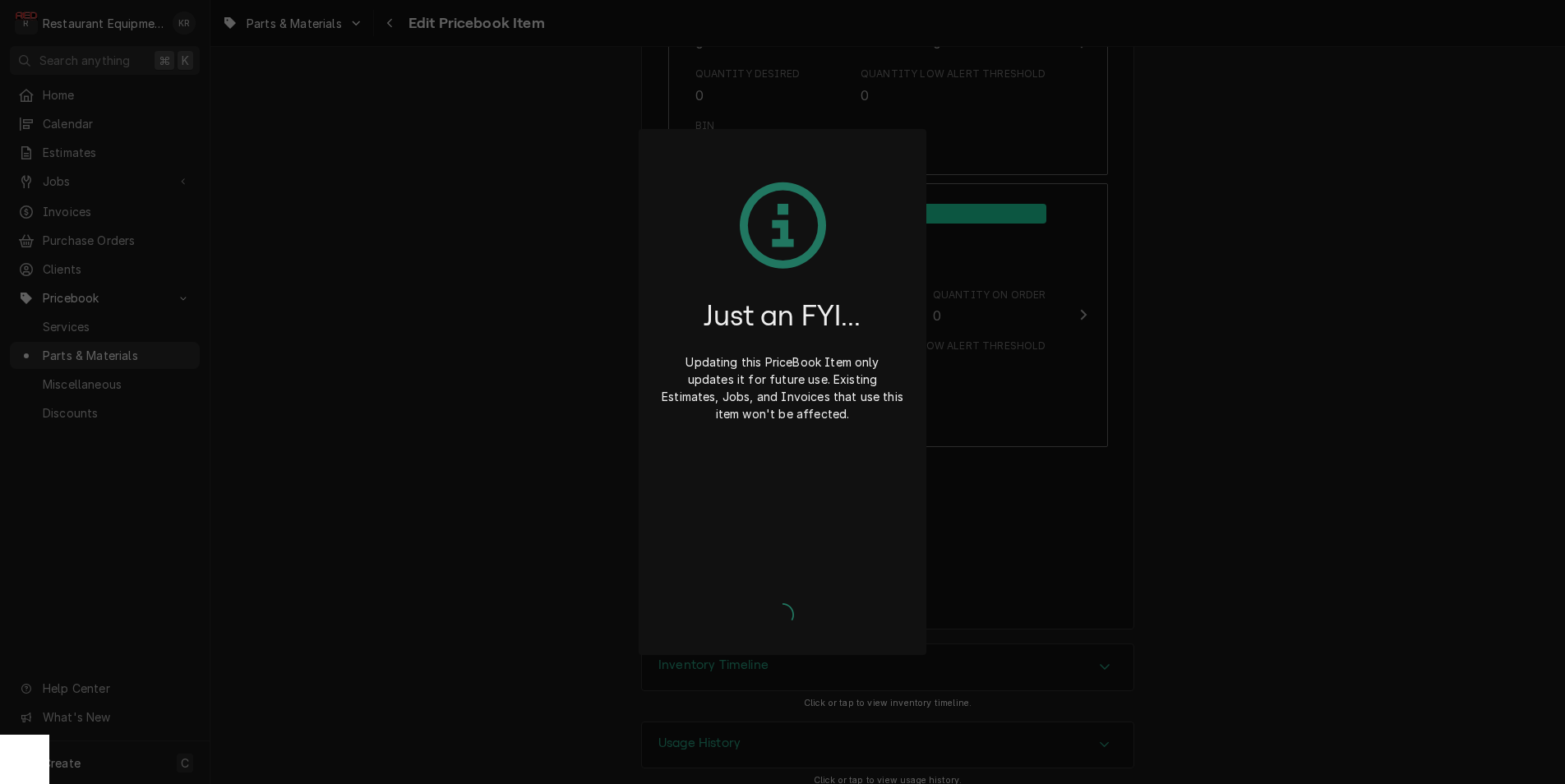
type textarea "x"
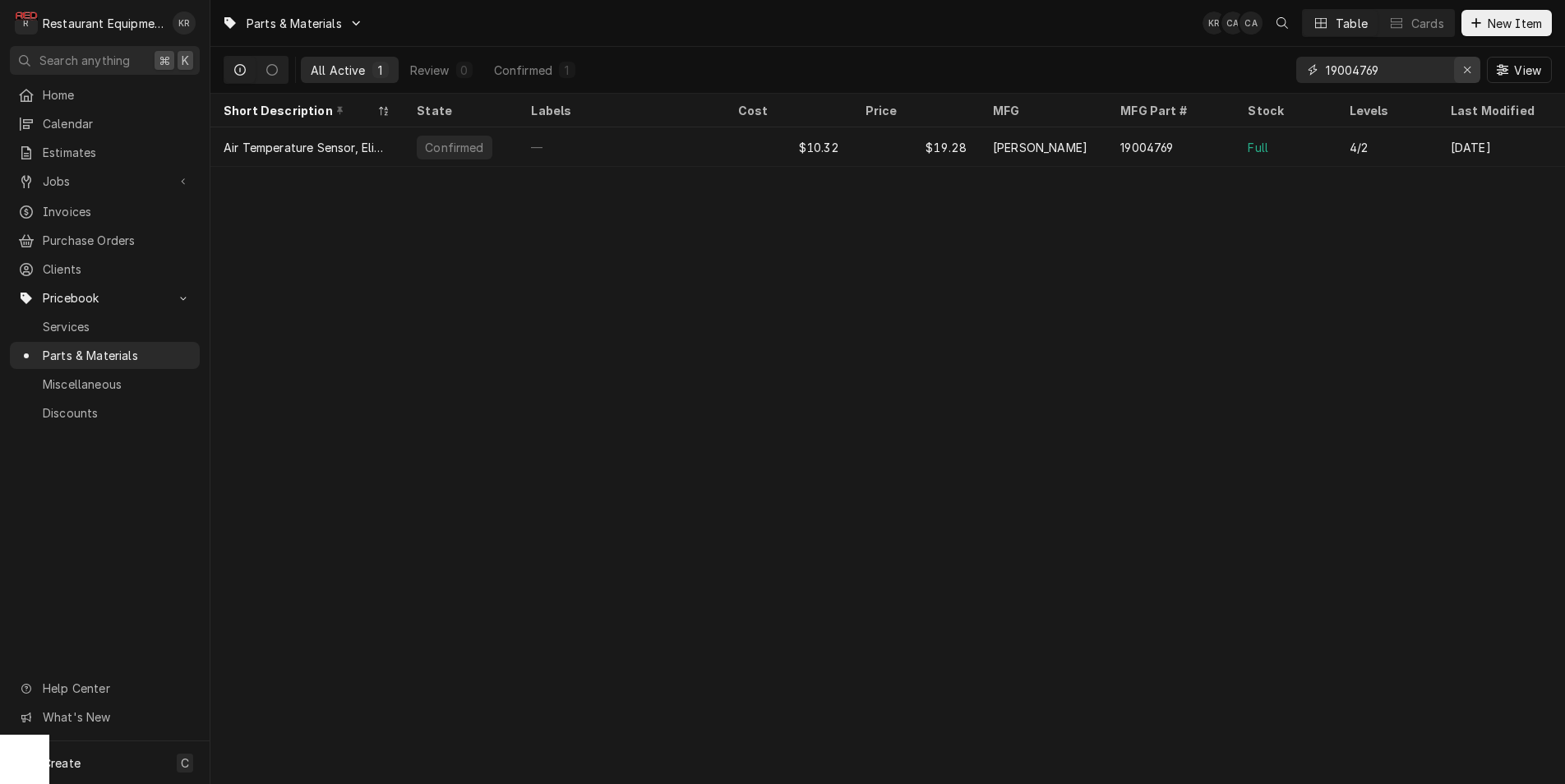
click at [1471, 66] on div "Erase input" at bounding box center [1467, 70] width 17 height 17
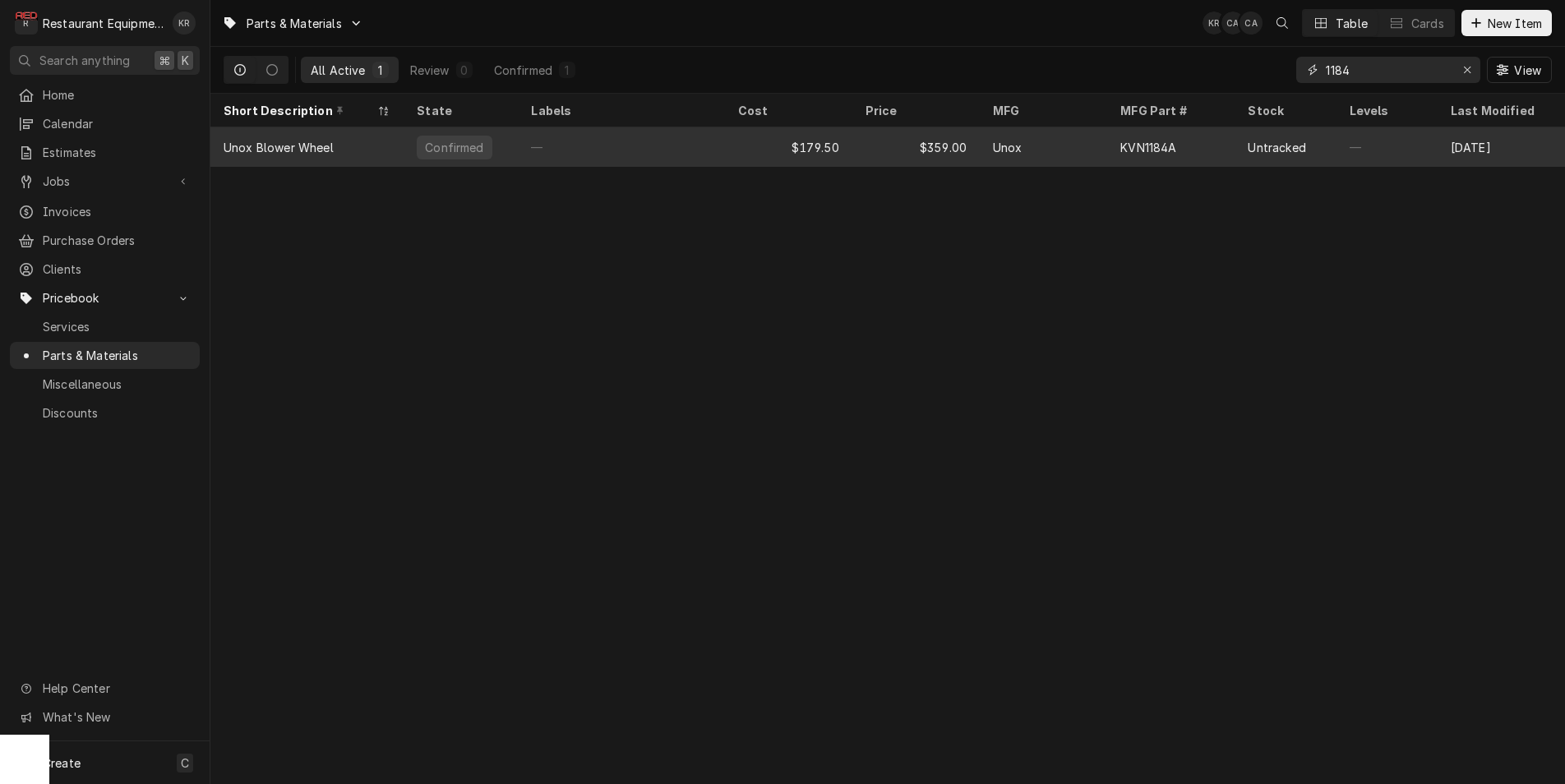
type input "1184"
click at [703, 137] on div "—" at bounding box center [620, 147] width 206 height 40
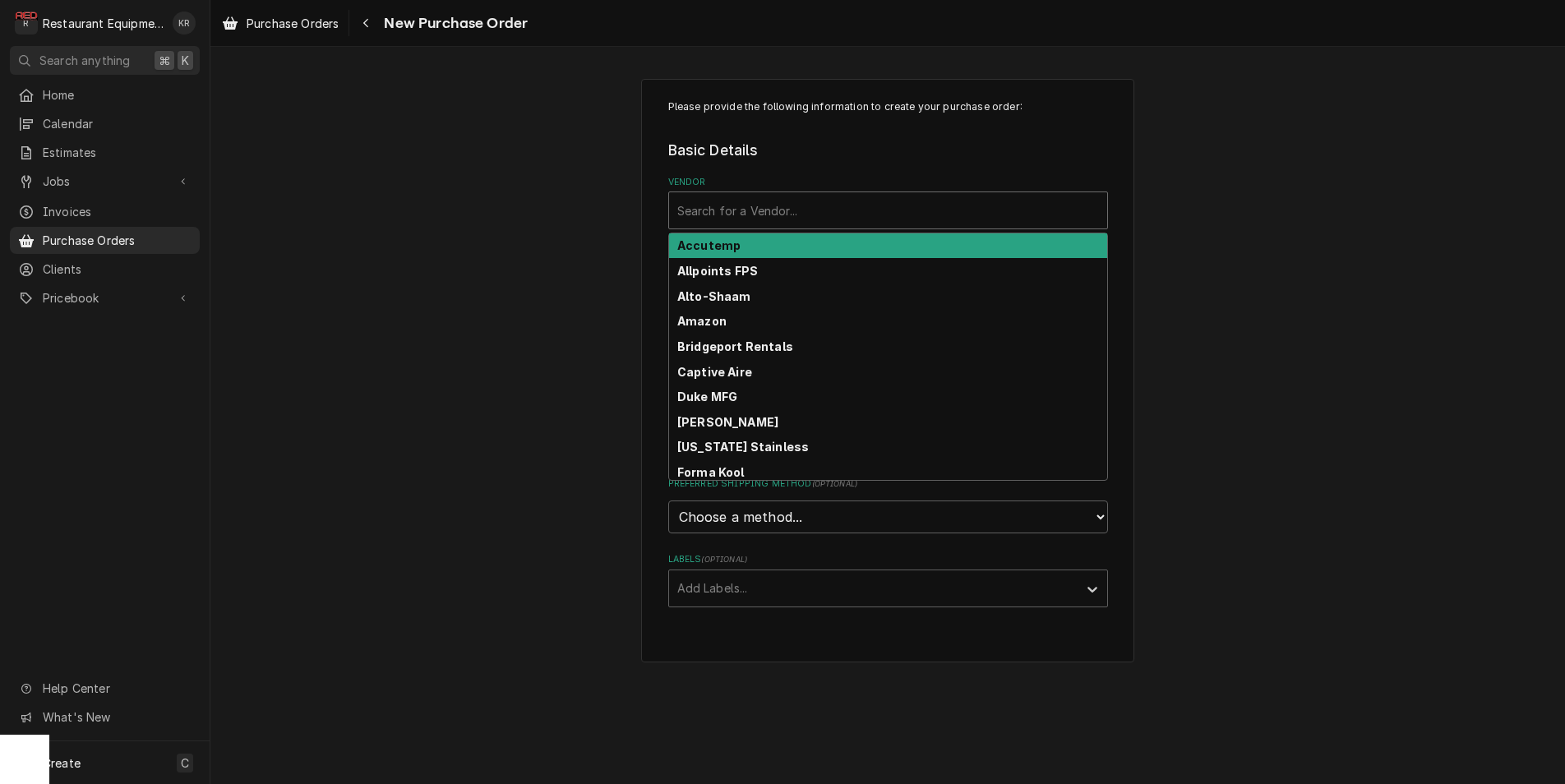
click at [845, 214] on div "Vendor" at bounding box center [888, 210] width 422 height 29
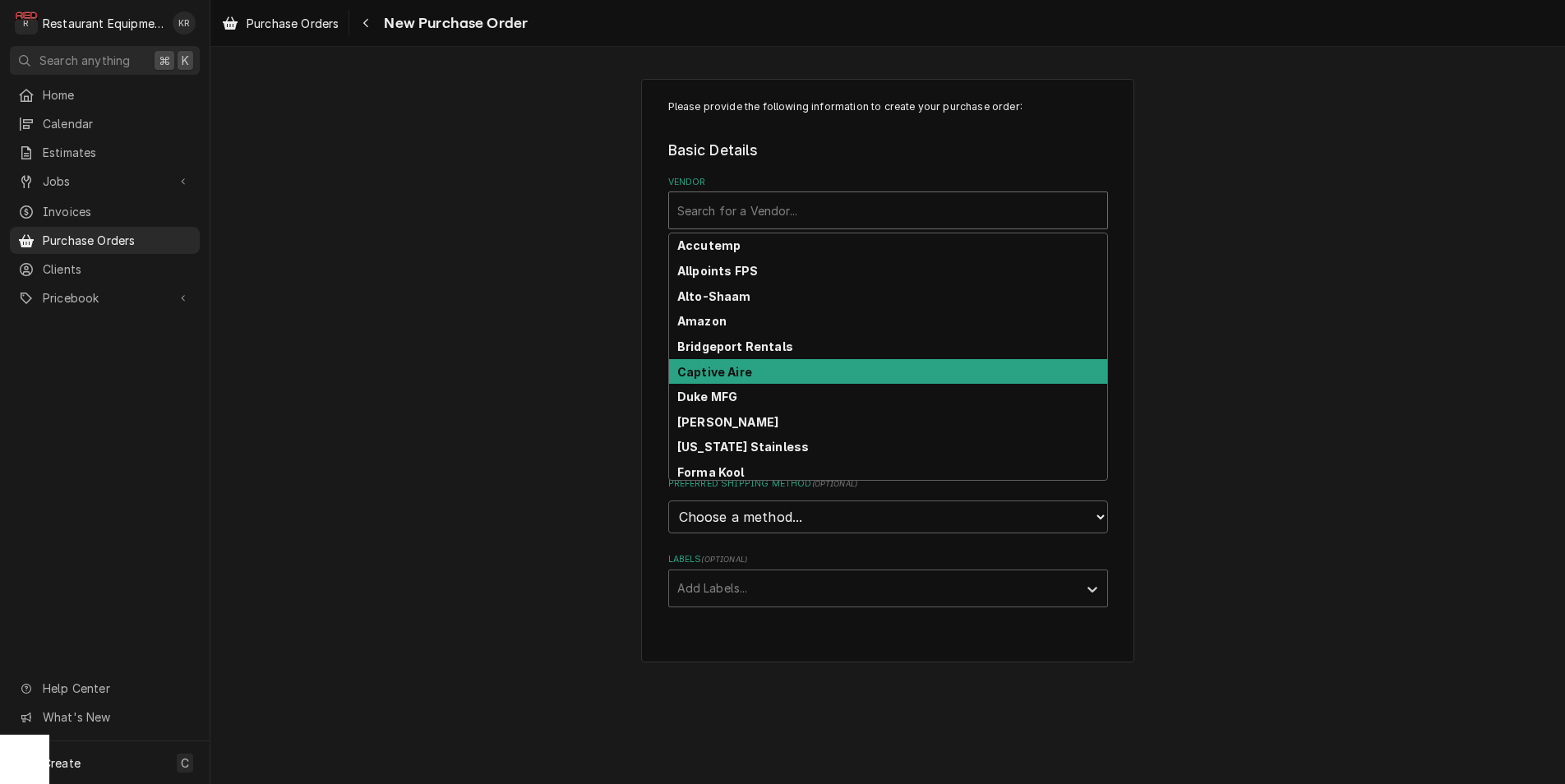
scroll to position [38, 0]
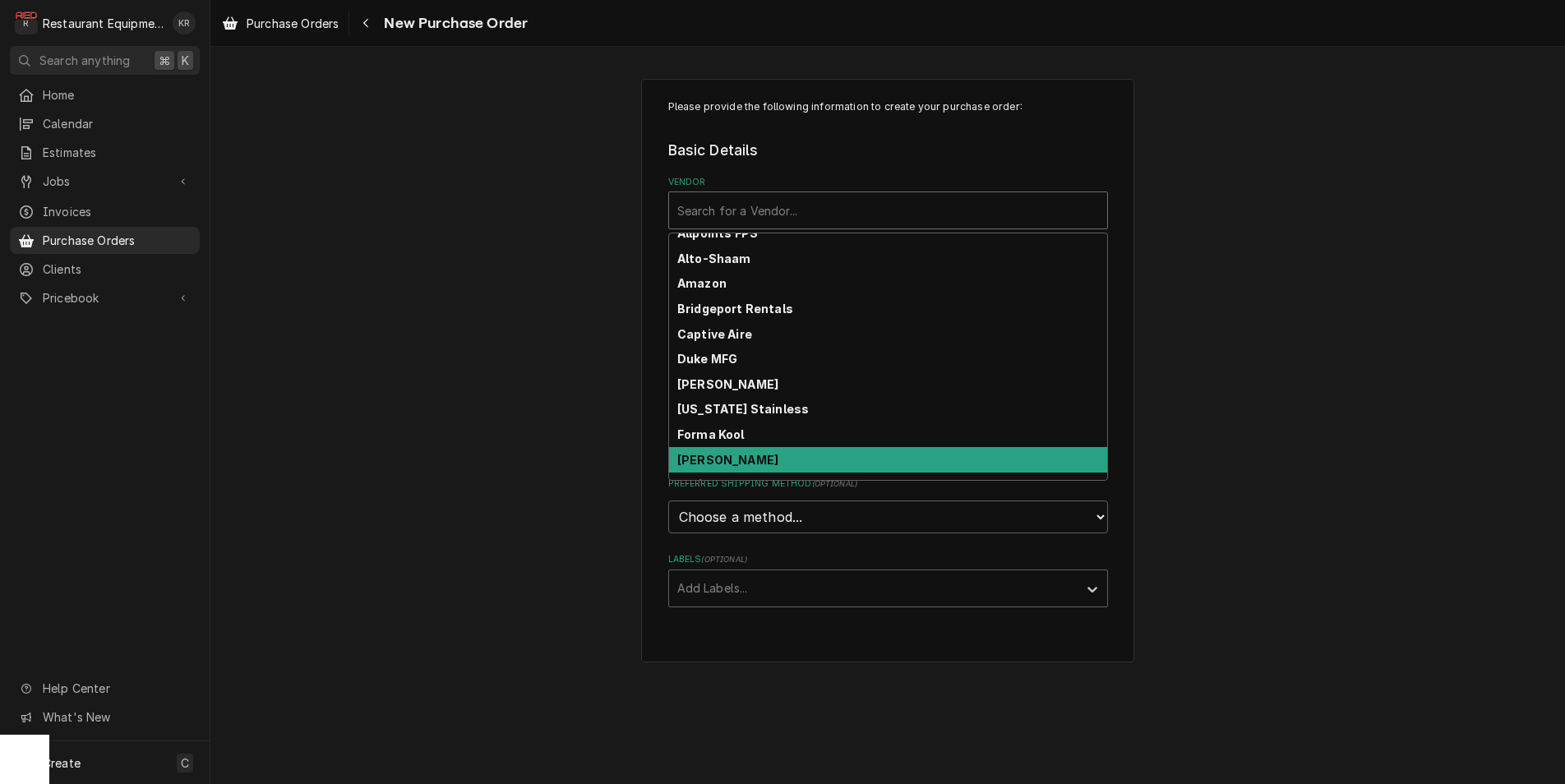
drag, startPoint x: 808, startPoint y: 460, endPoint x: 807, endPoint y: 450, distance: 10.0
click at [809, 459] on div "[PERSON_NAME]" at bounding box center [888, 459] width 438 height 26
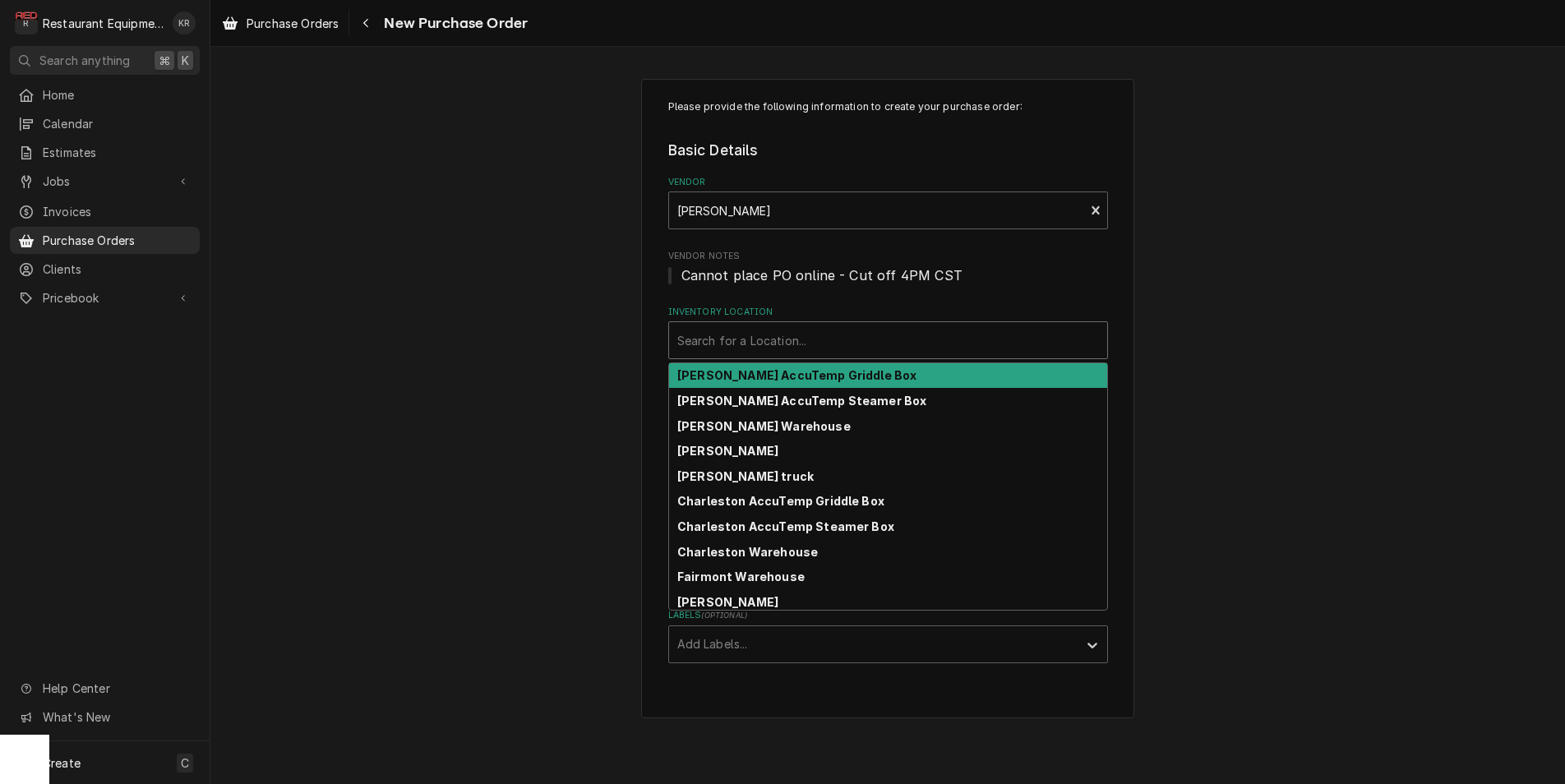
click at [785, 348] on div "Inventory Location" at bounding box center [888, 339] width 422 height 29
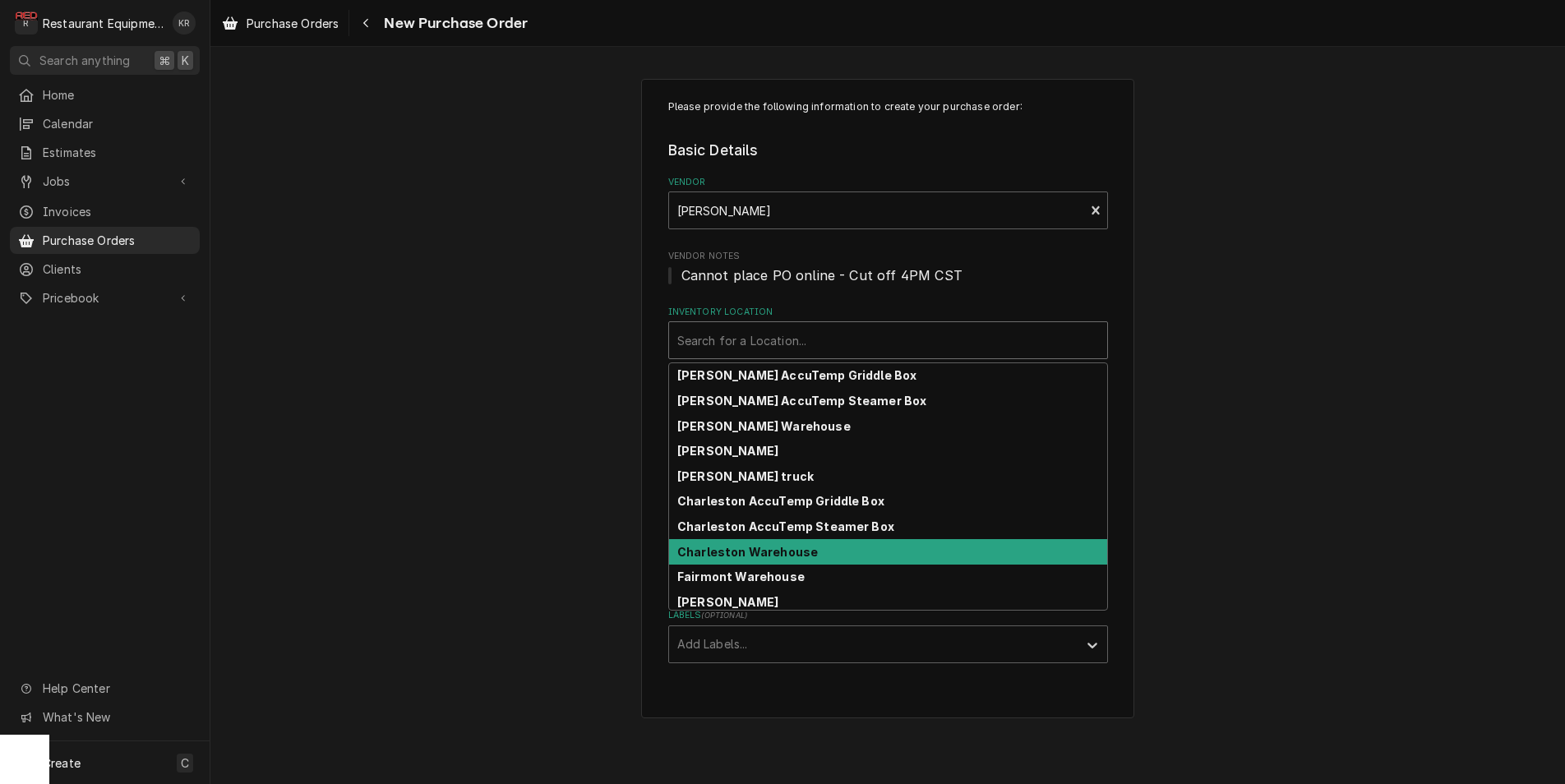
click at [823, 552] on div "Charleston Warehouse" at bounding box center [888, 551] width 438 height 26
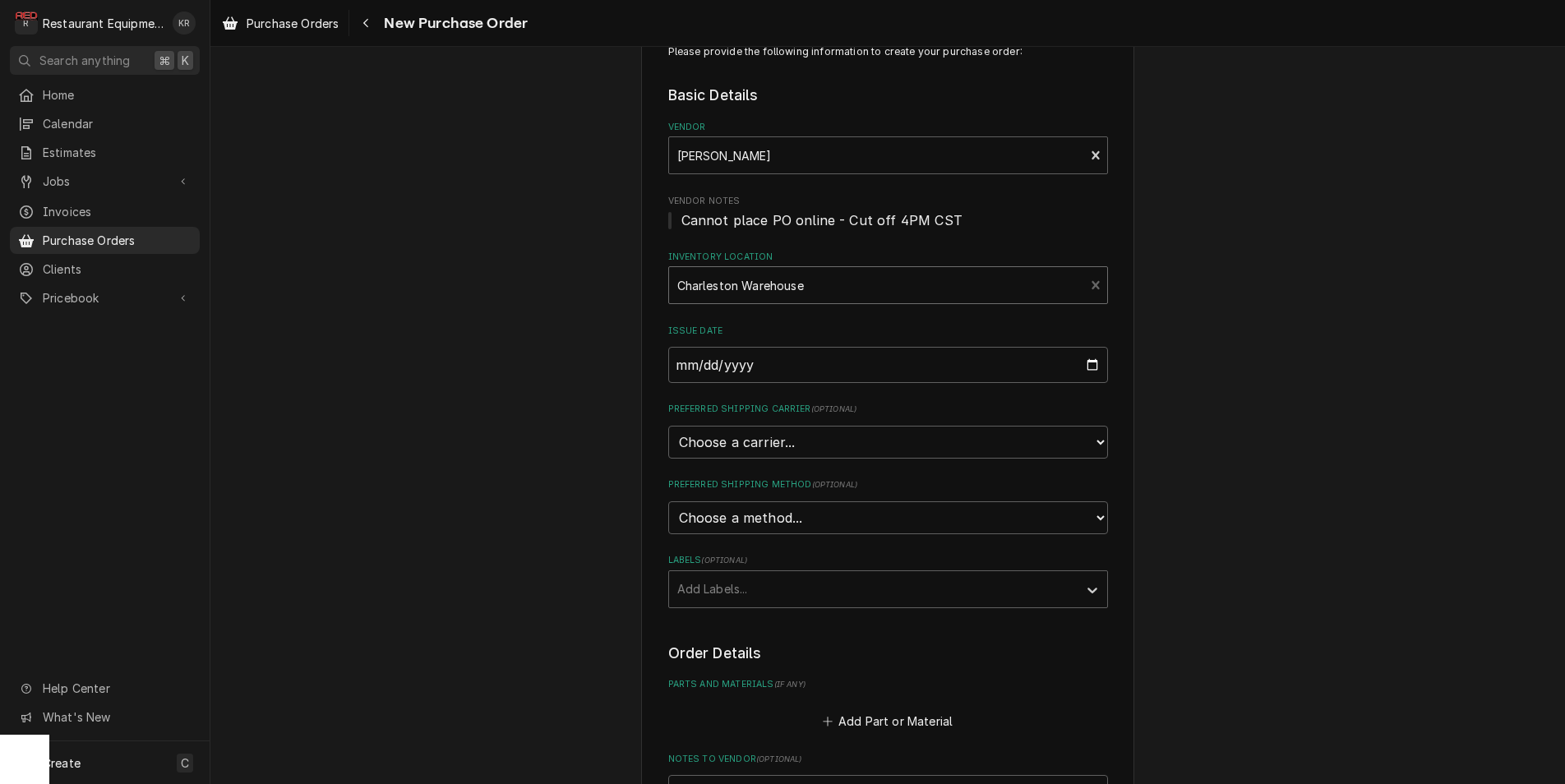
scroll to position [85, 0]
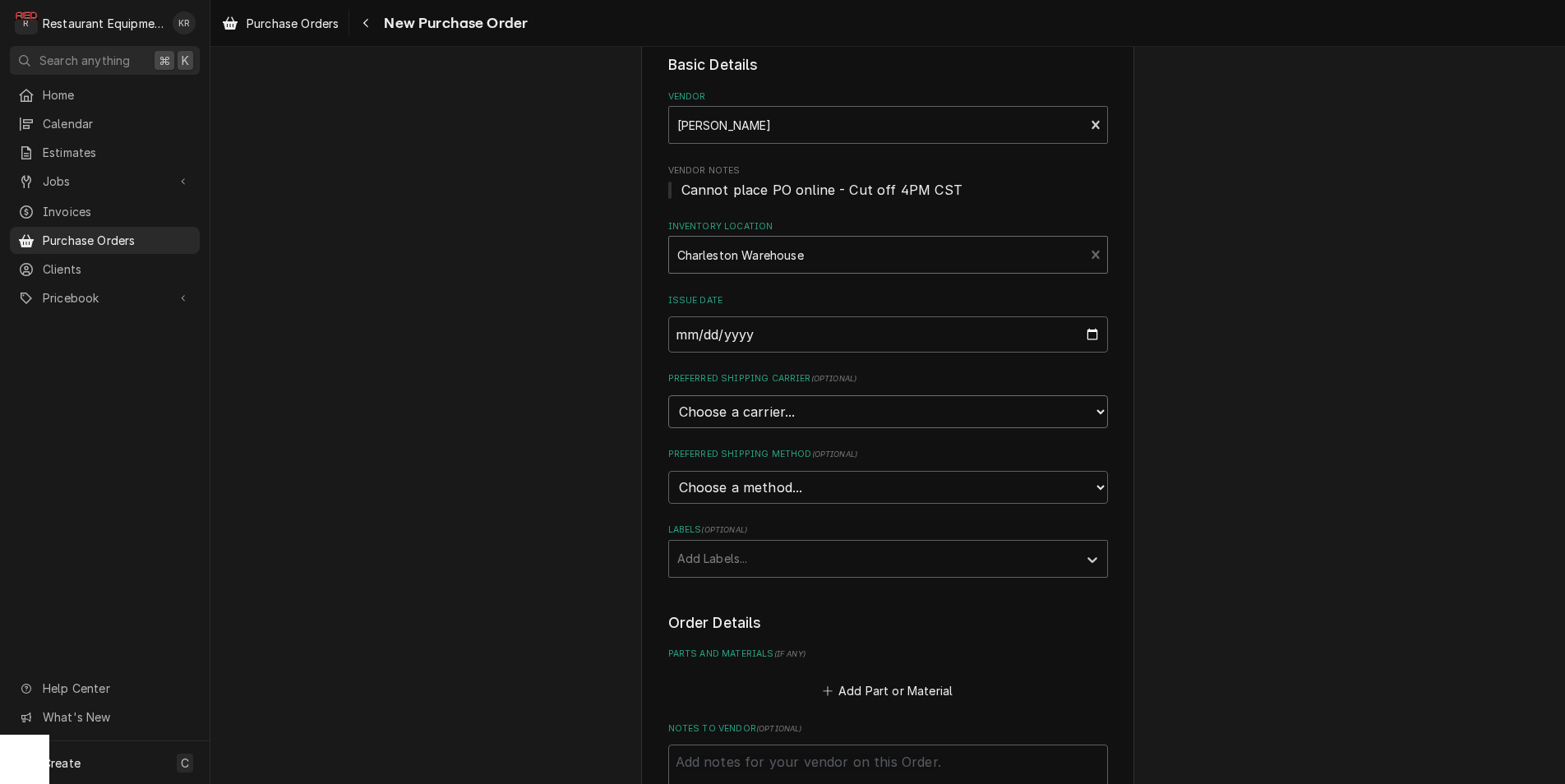
click at [668, 395] on select "Choose a carrier... U.S. Postal Service [DOMAIN_NAME] FedEx UPS DHL Express DHL…" at bounding box center [888, 411] width 440 height 33
select select "4"
click option "UPS" at bounding box center [0, 0] width 0 height 0
type textarea "x"
select select "3"
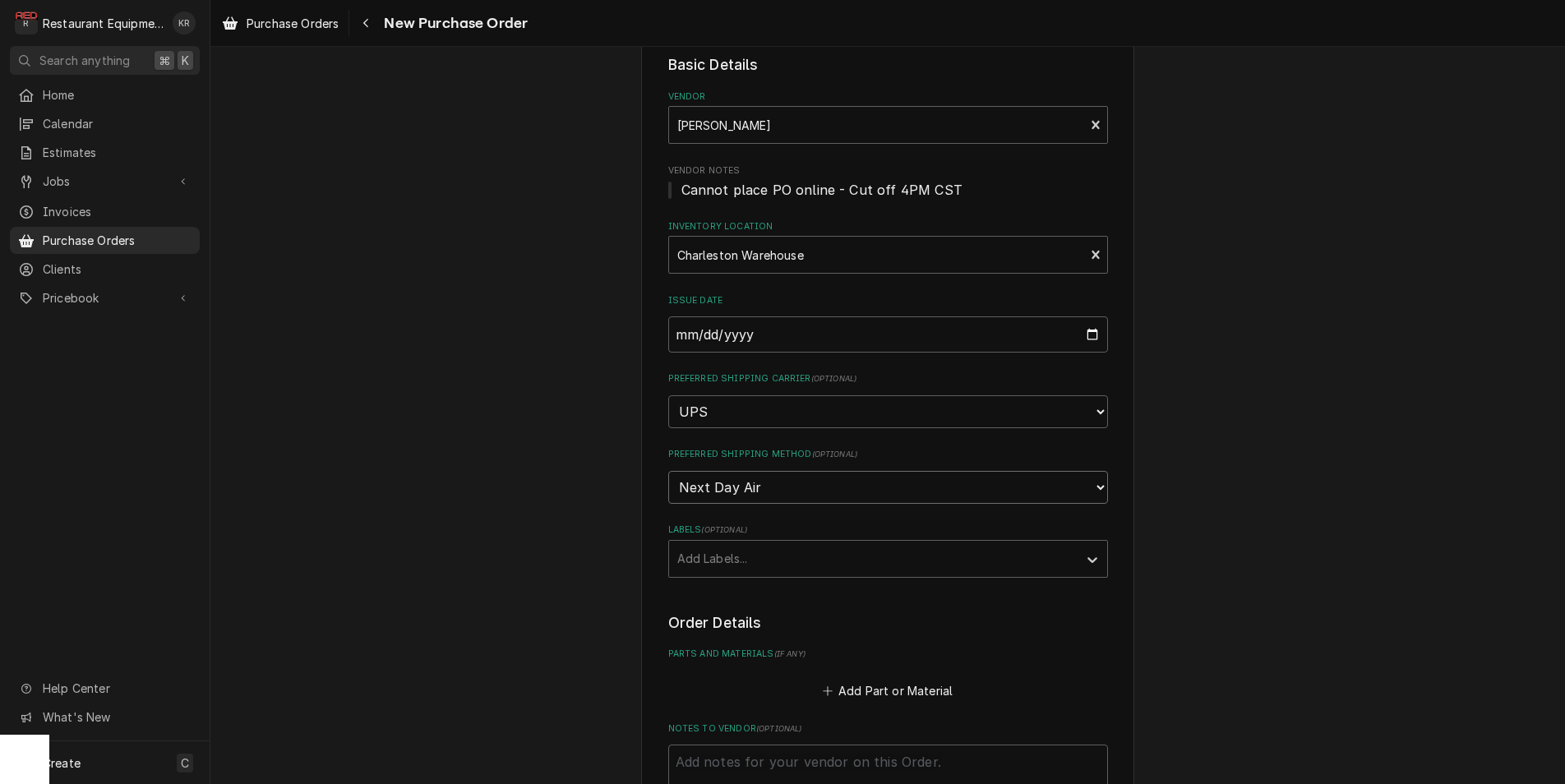
click option "Next Day Air" at bounding box center [0, 0] width 0 height 0
type textarea "x"
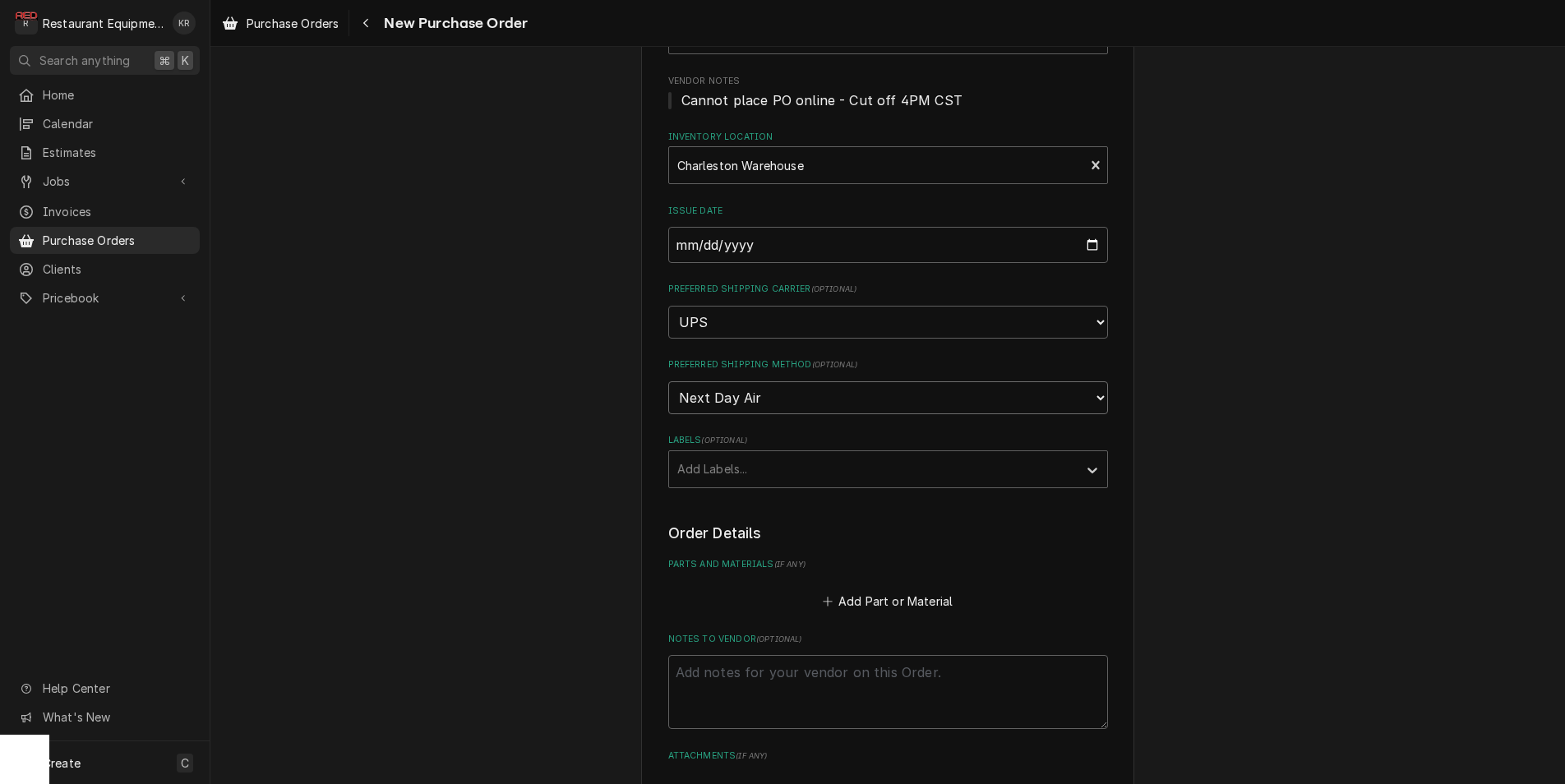
scroll to position [171, 0]
select select "1"
click option "Ground" at bounding box center [0, 0] width 0 height 0
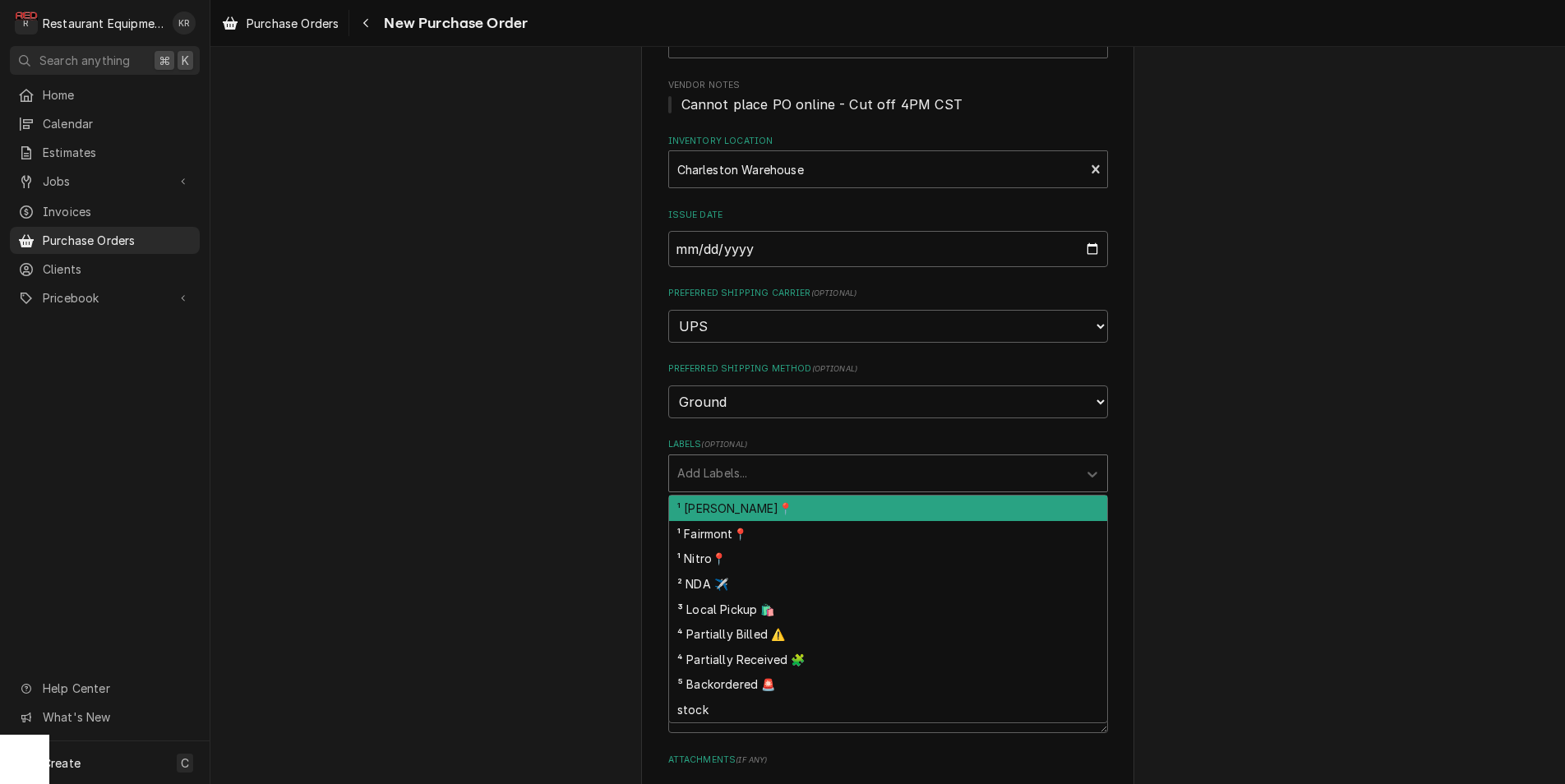
click at [763, 465] on div "Labels" at bounding box center [873, 472] width 392 height 29
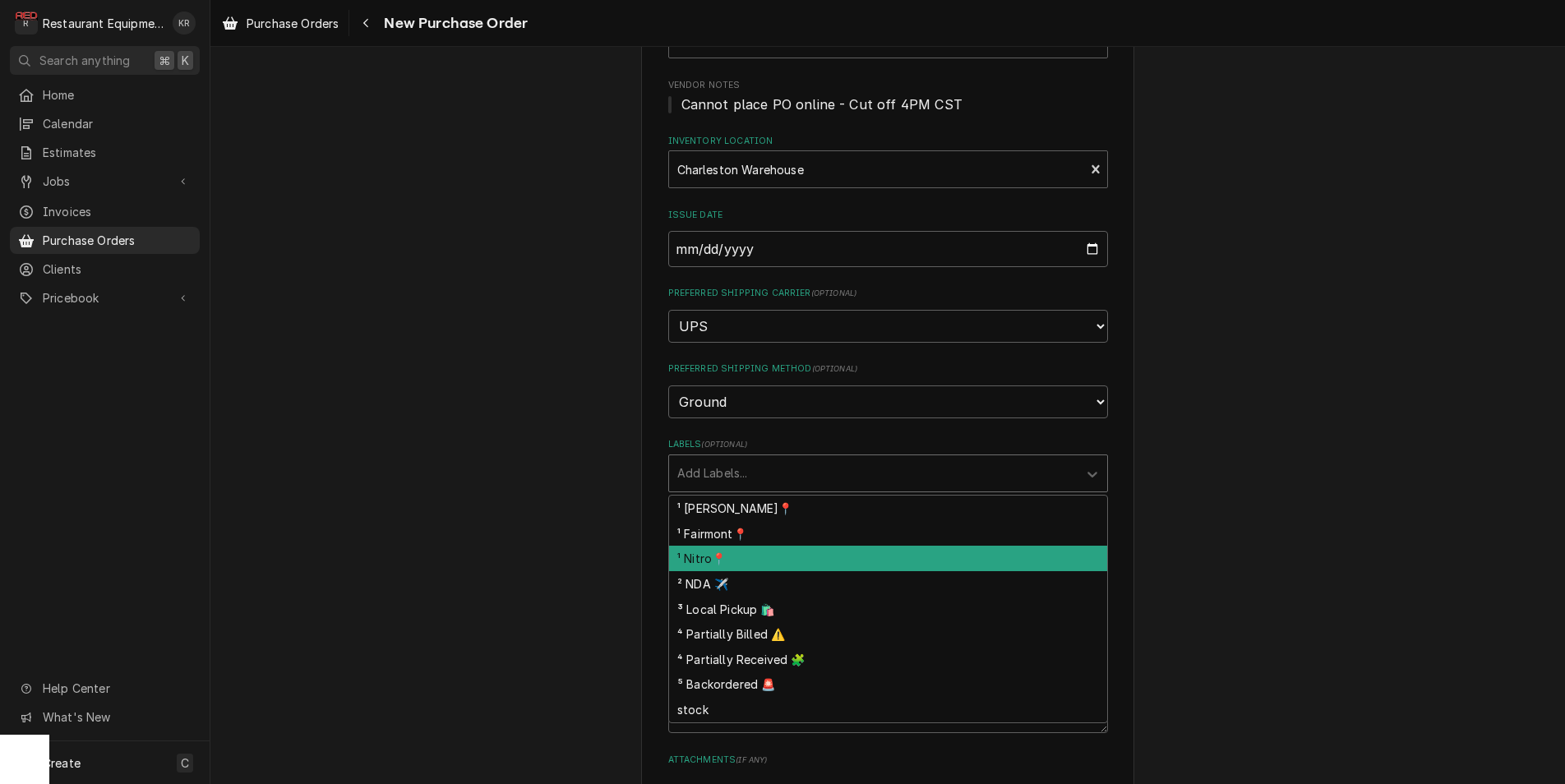
click at [762, 563] on div "¹ Nitro📍" at bounding box center [888, 558] width 438 height 26
type textarea "x"
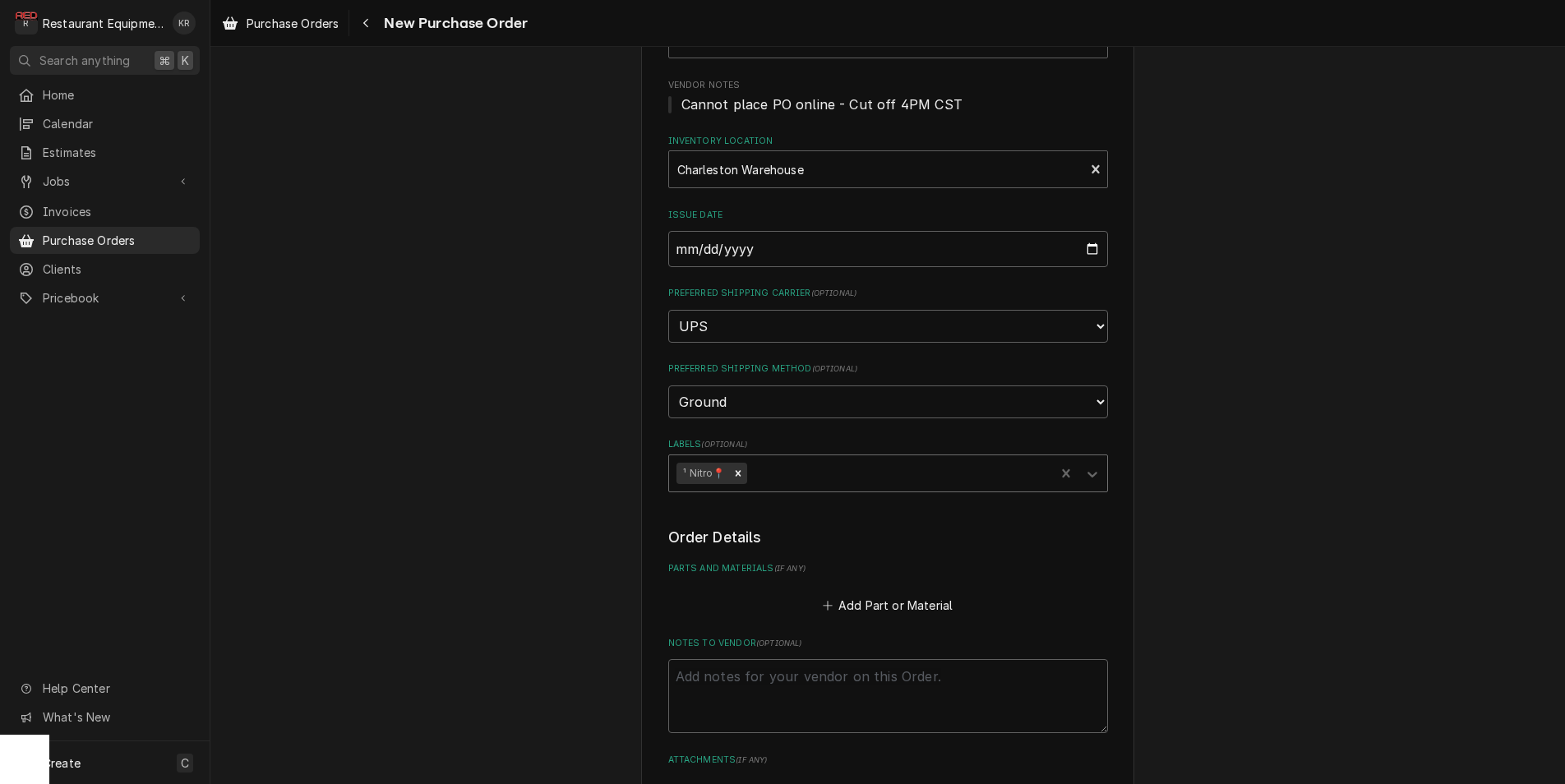
click at [821, 469] on div "Labels" at bounding box center [898, 472] width 297 height 29
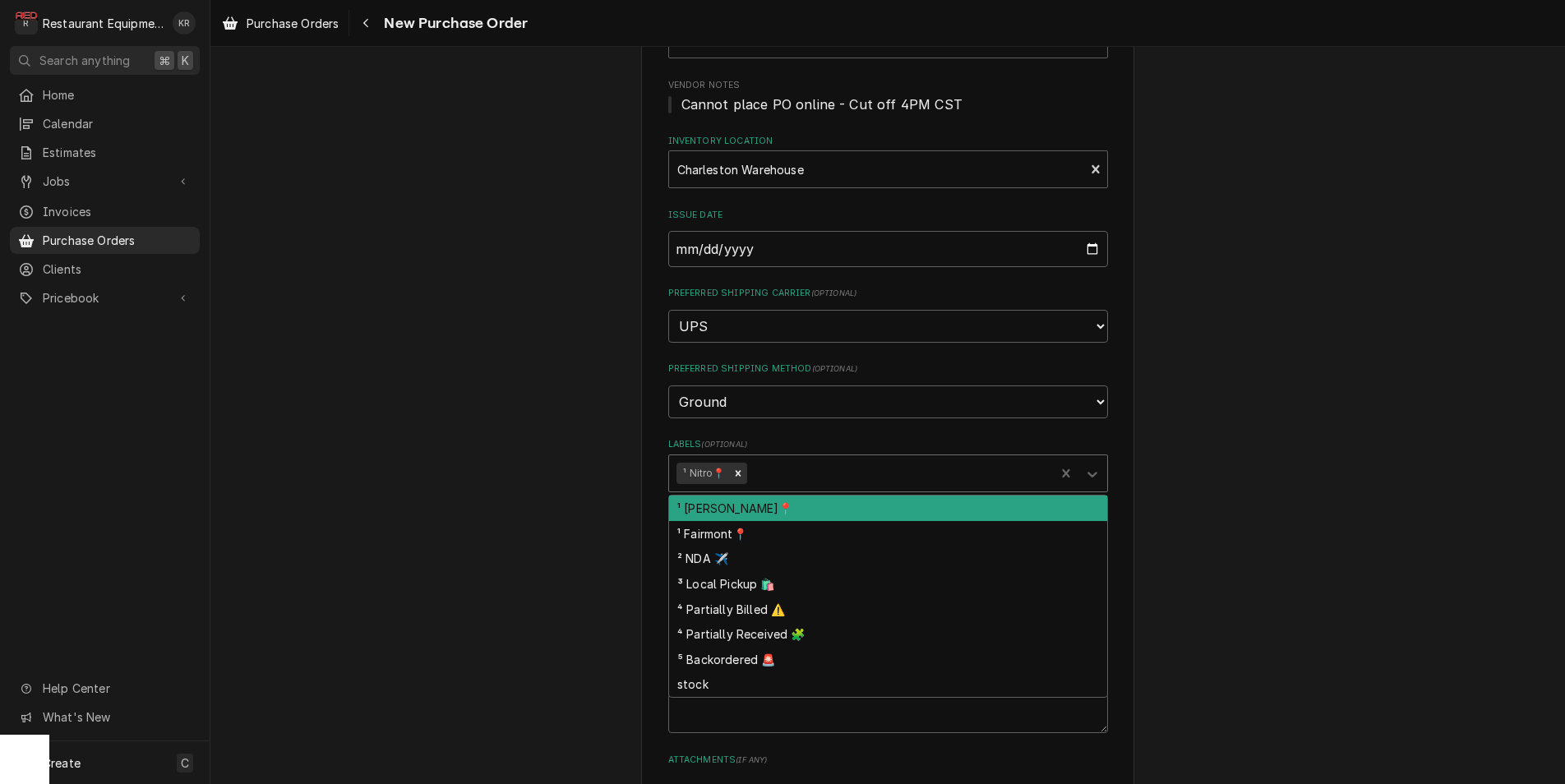
click at [510, 454] on div "Please provide the following information to create your purchase order: Basic D…" at bounding box center [887, 465] width 1354 height 1145
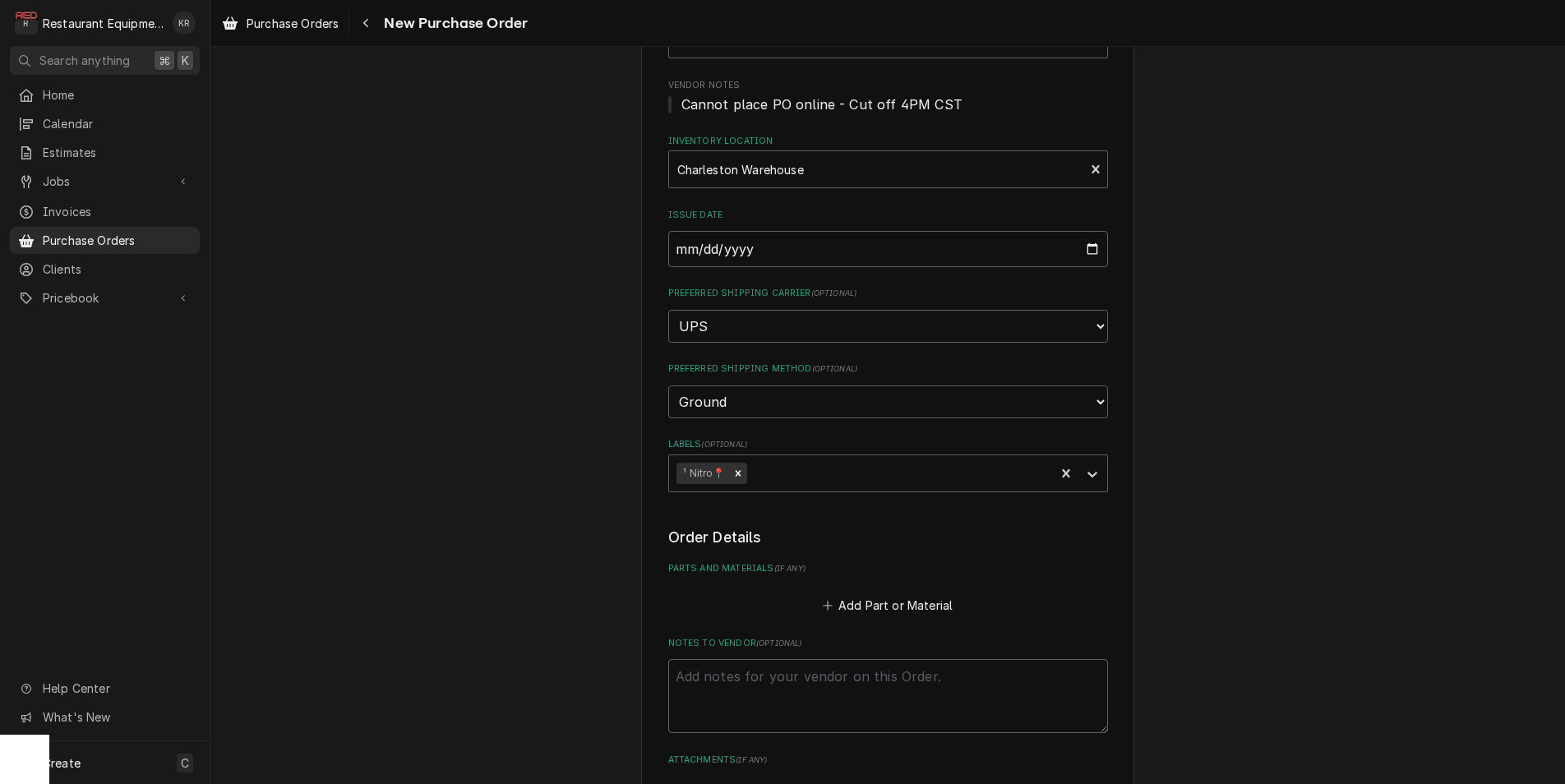
scroll to position [169, 0]
click at [776, 481] on div "Labels" at bounding box center [898, 474] width 297 height 29
click at [562, 502] on div "Please provide the following information to create your purchase order: Basic D…" at bounding box center [887, 467] width 1354 height 1145
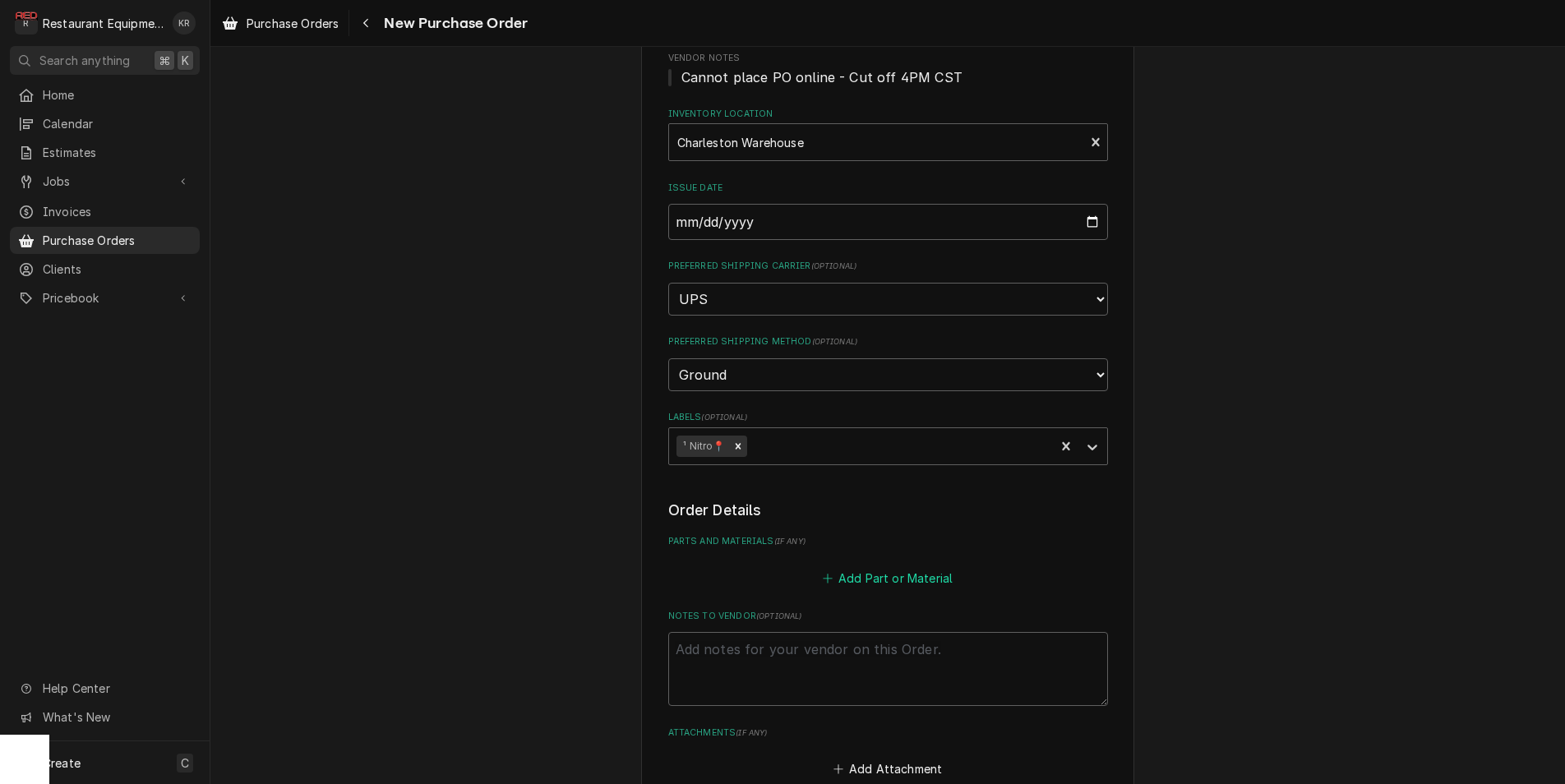
click at [892, 573] on button "Add Part or Material" at bounding box center [886, 578] width 136 height 23
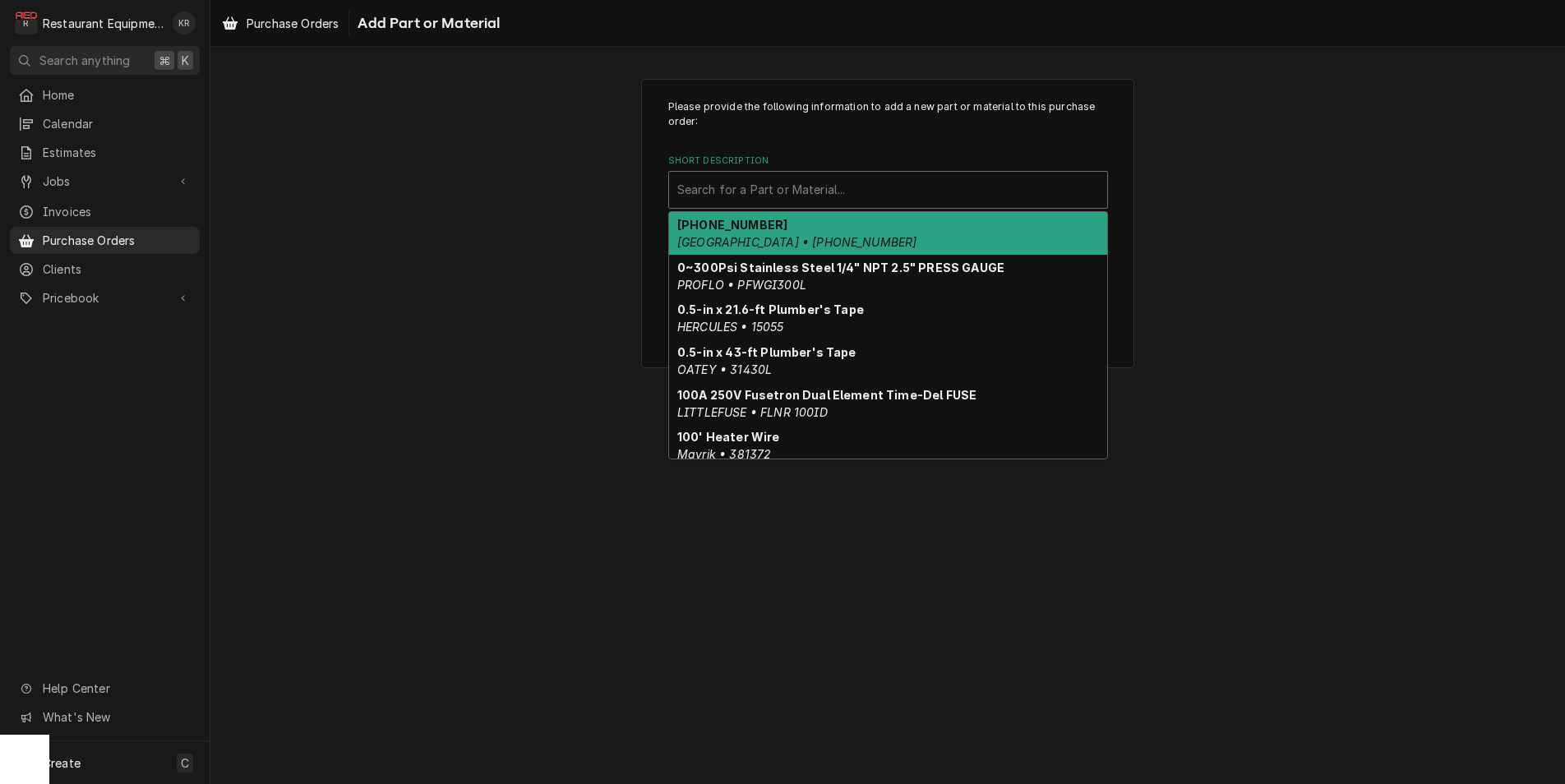
click at [754, 191] on div "Short Description" at bounding box center [888, 190] width 422 height 29
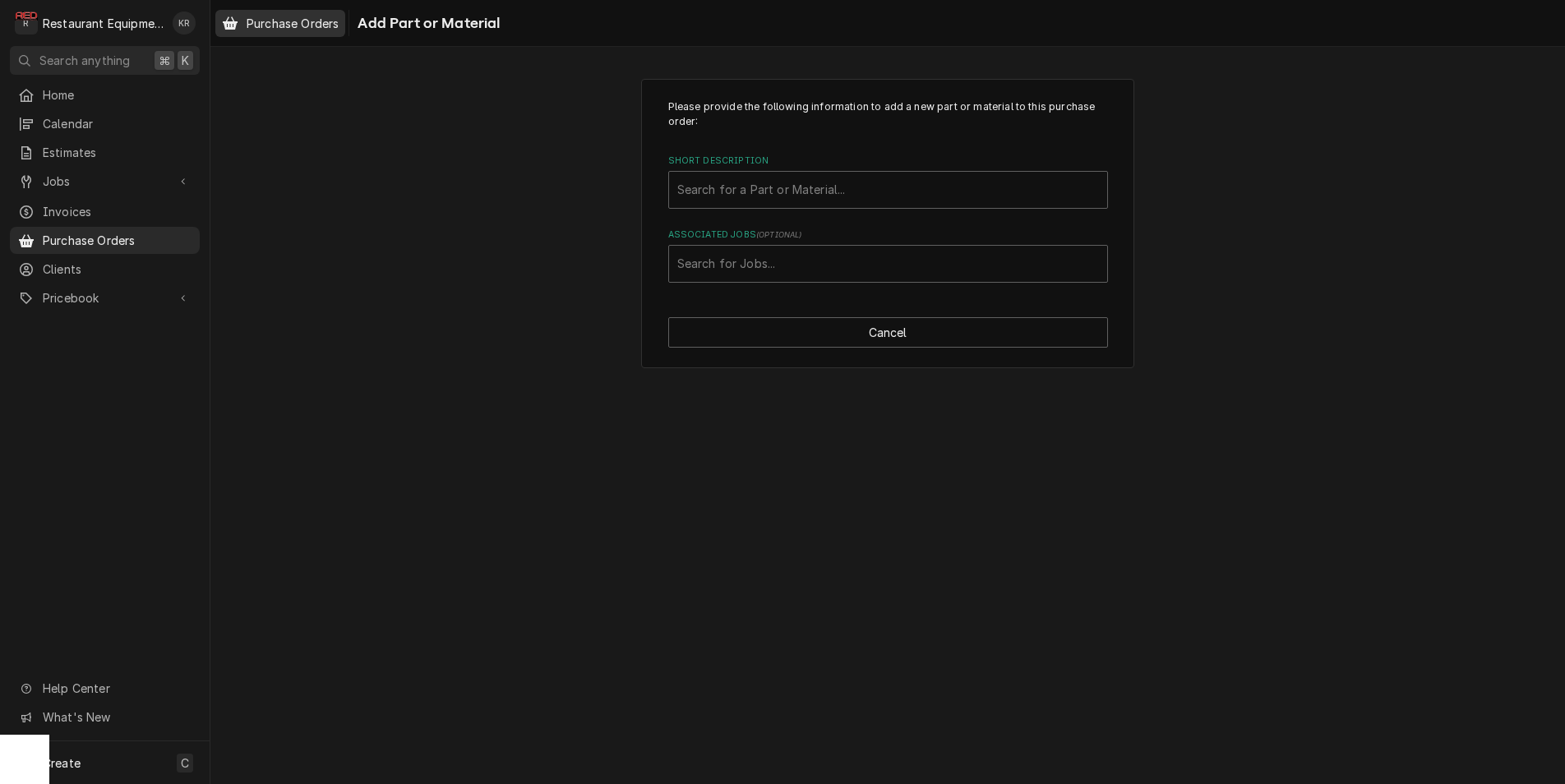
click at [304, 17] on span "Purchase Orders" at bounding box center [292, 23] width 92 height 17
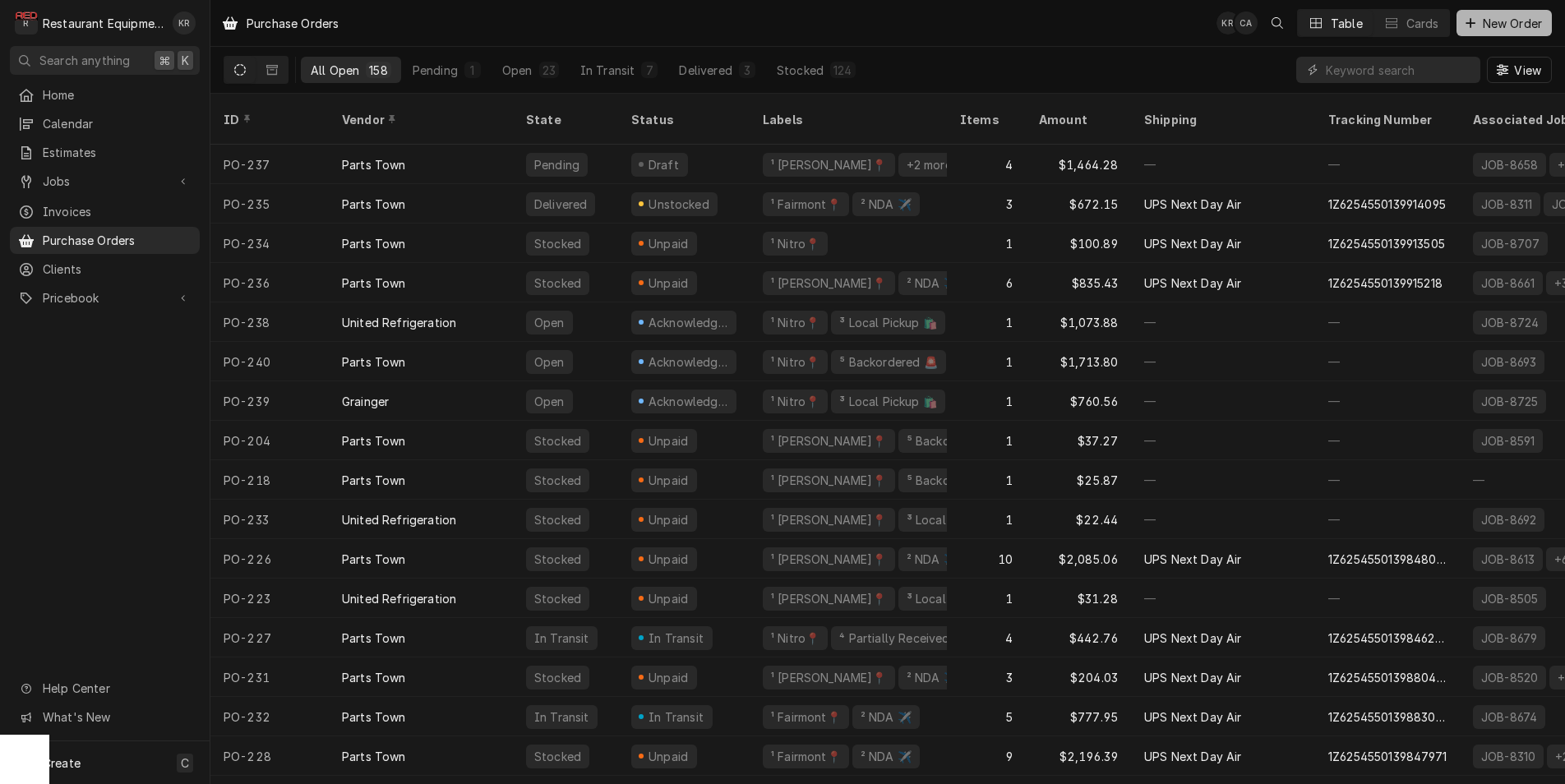
click at [1501, 28] on span "New Order" at bounding box center [1512, 23] width 66 height 17
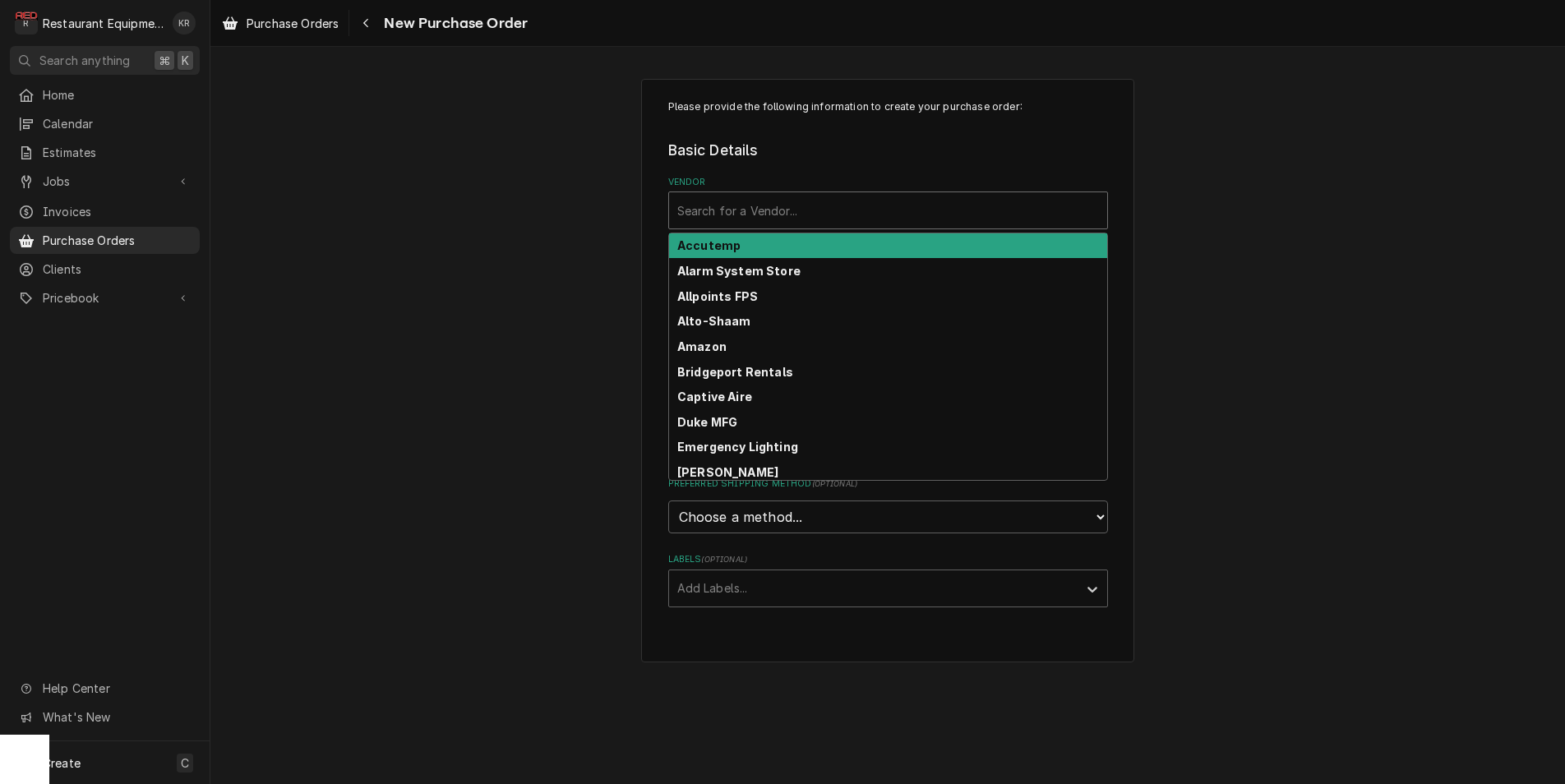
click at [764, 220] on div "Vendor" at bounding box center [888, 210] width 422 height 29
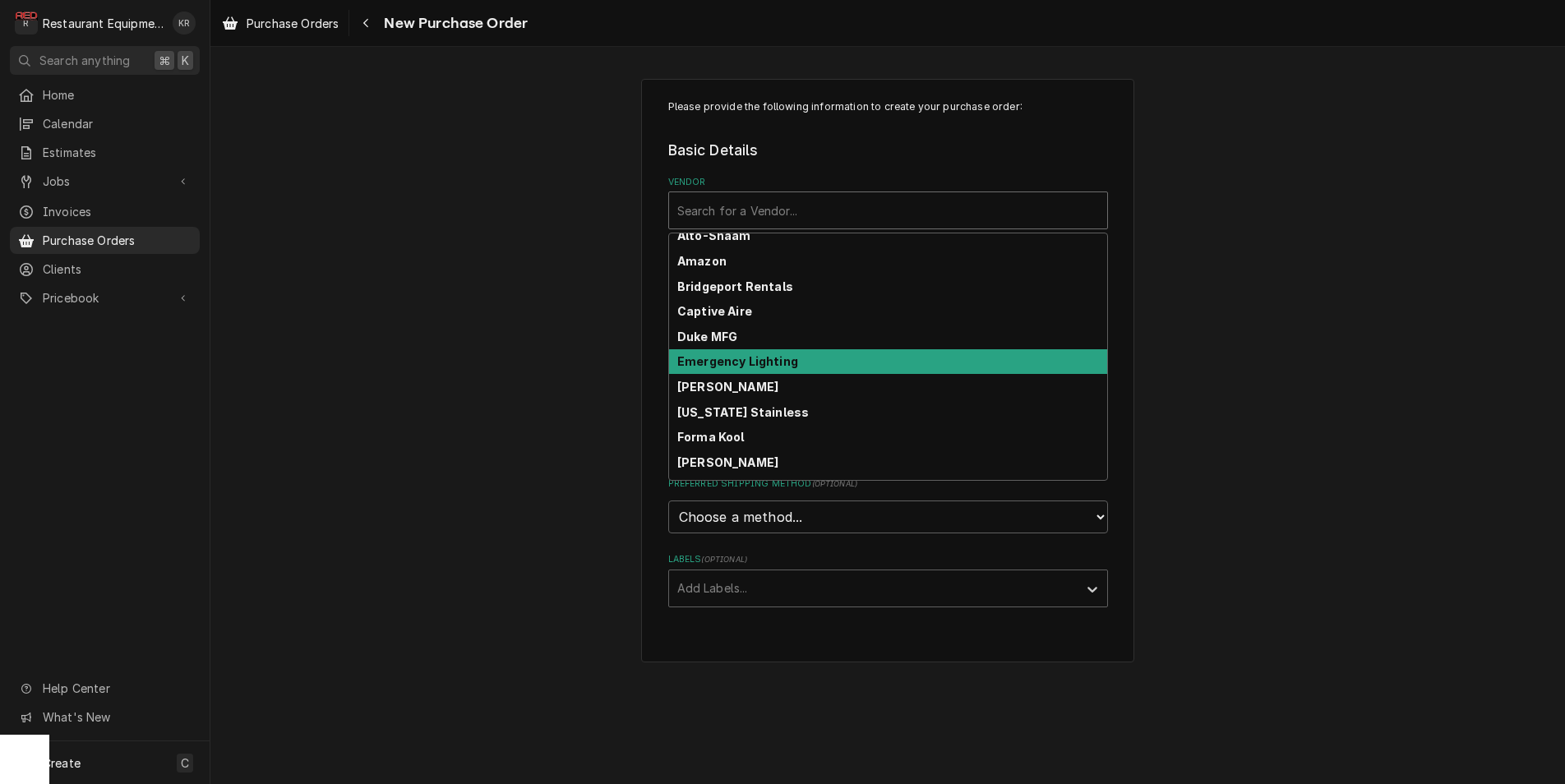
scroll to position [128, 0]
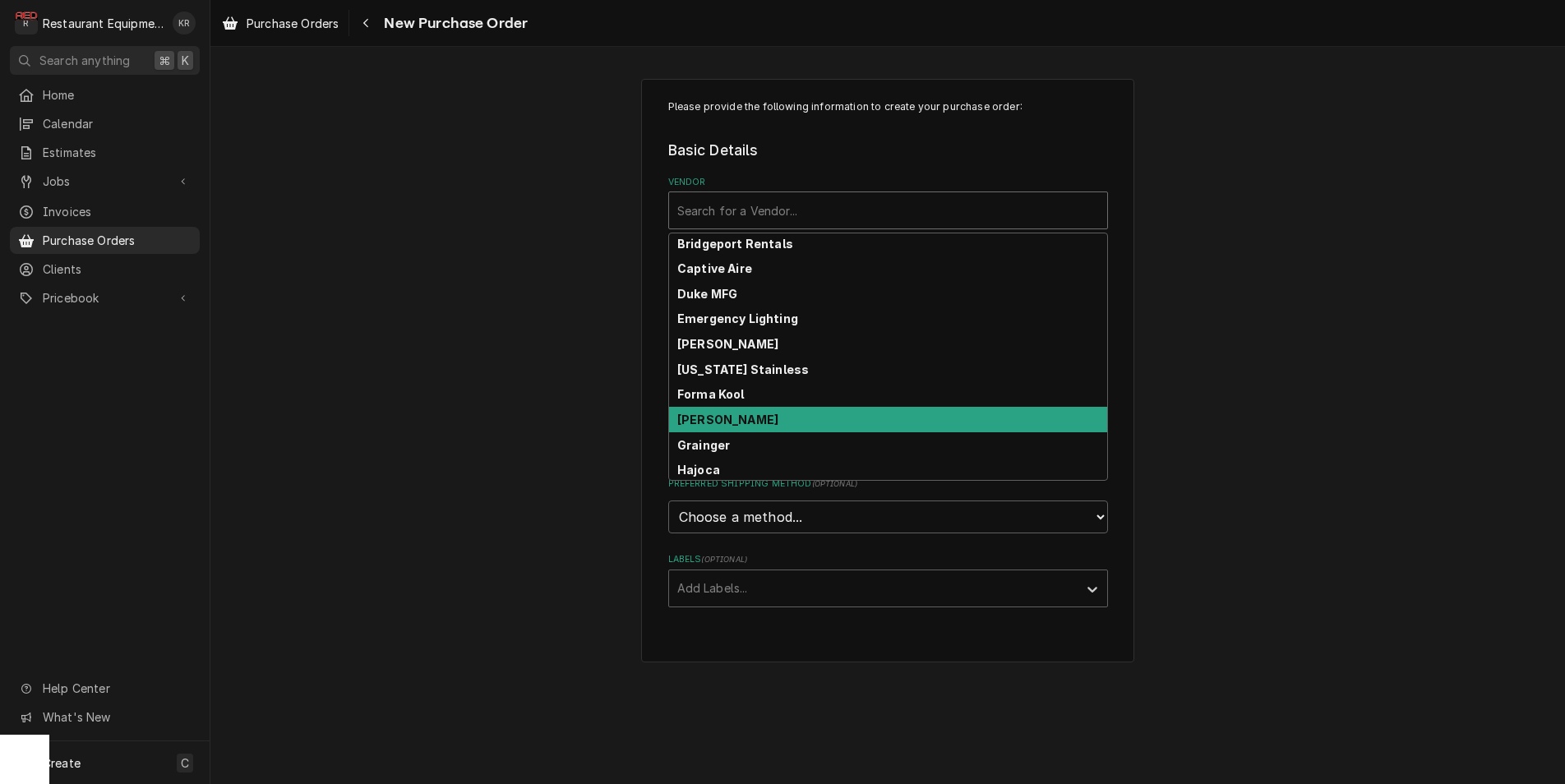
click at [747, 423] on div "[PERSON_NAME]" at bounding box center [888, 419] width 438 height 26
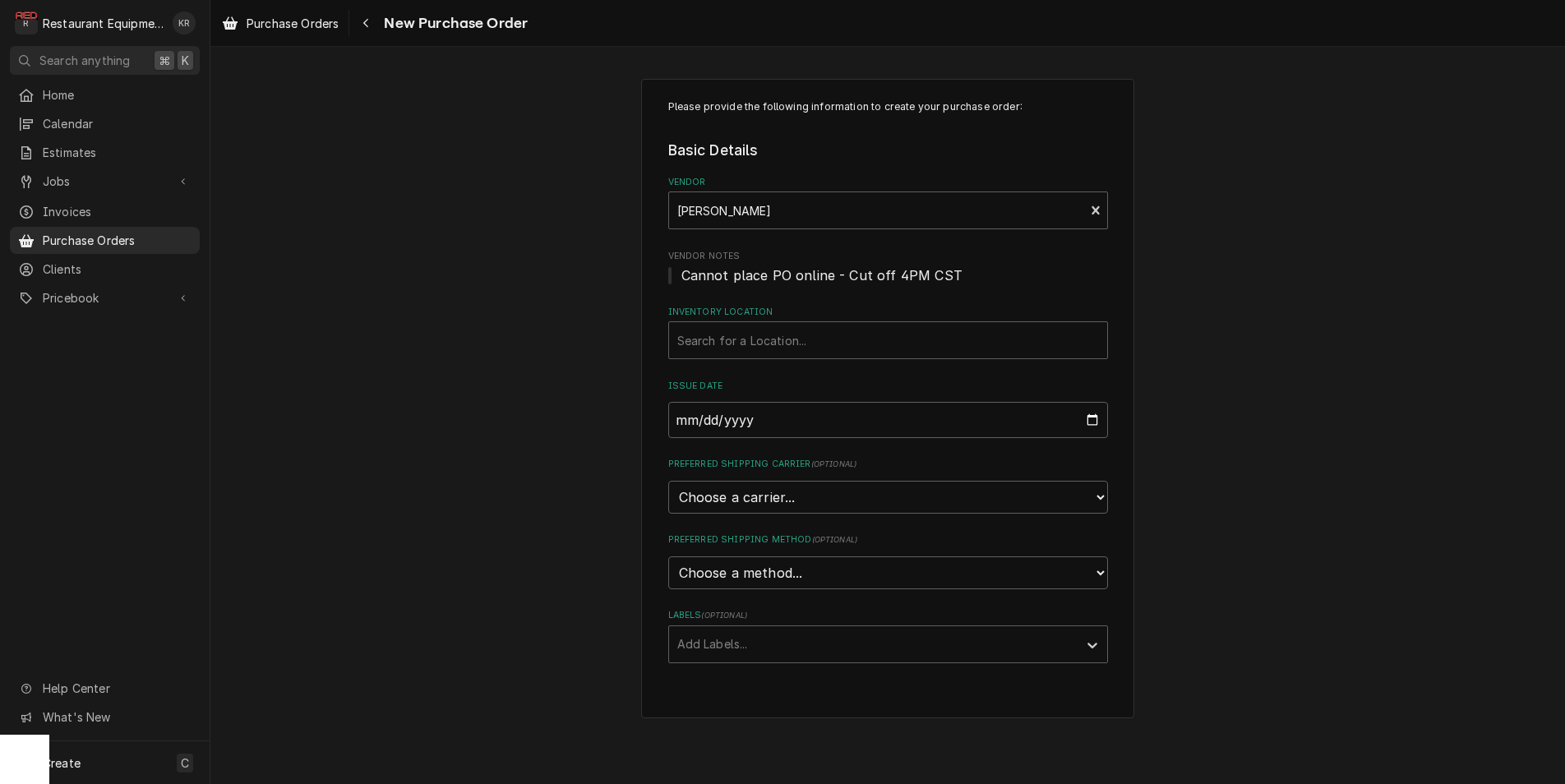
drag, startPoint x: 756, startPoint y: 267, endPoint x: 757, endPoint y: 276, distance: 9.1
click at [756, 268] on span "Cannot place PO online - Cut off 4PM CST" at bounding box center [888, 276] width 440 height 19
click at [763, 356] on div "Search for a Location..." at bounding box center [888, 339] width 438 height 36
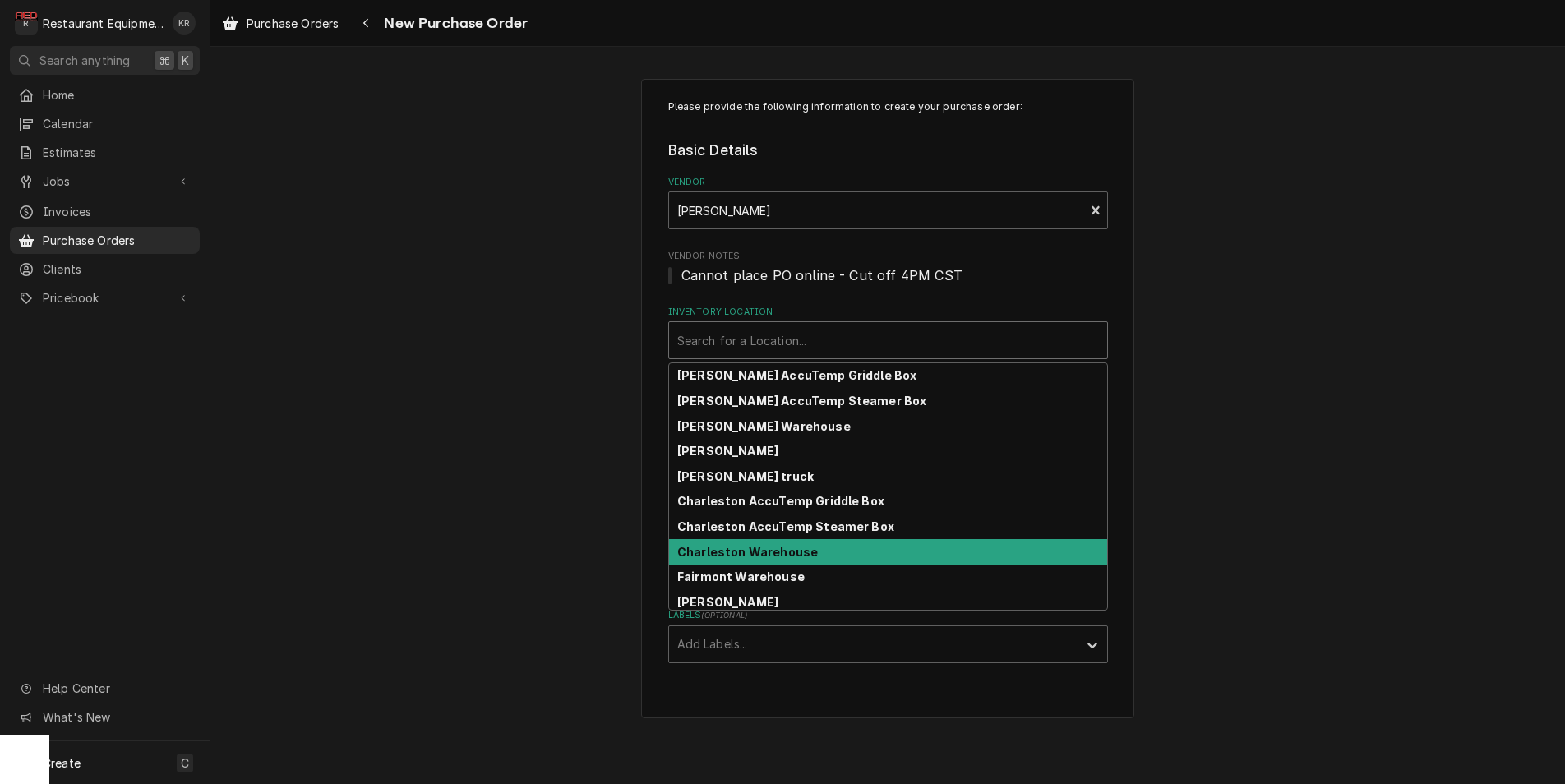
click at [761, 555] on strong "Charleston Warehouse" at bounding box center [747, 552] width 141 height 14
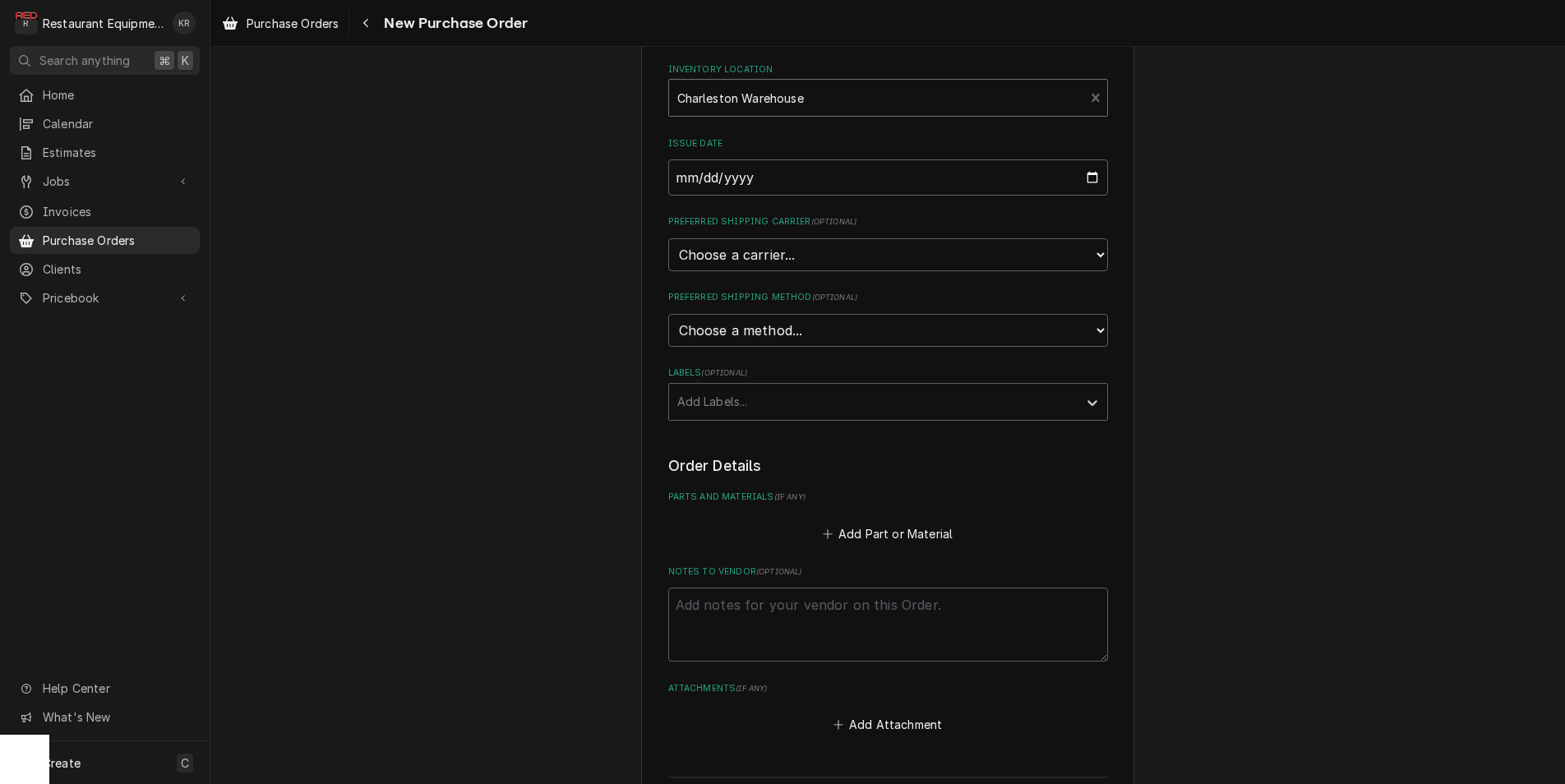
scroll to position [269, 0]
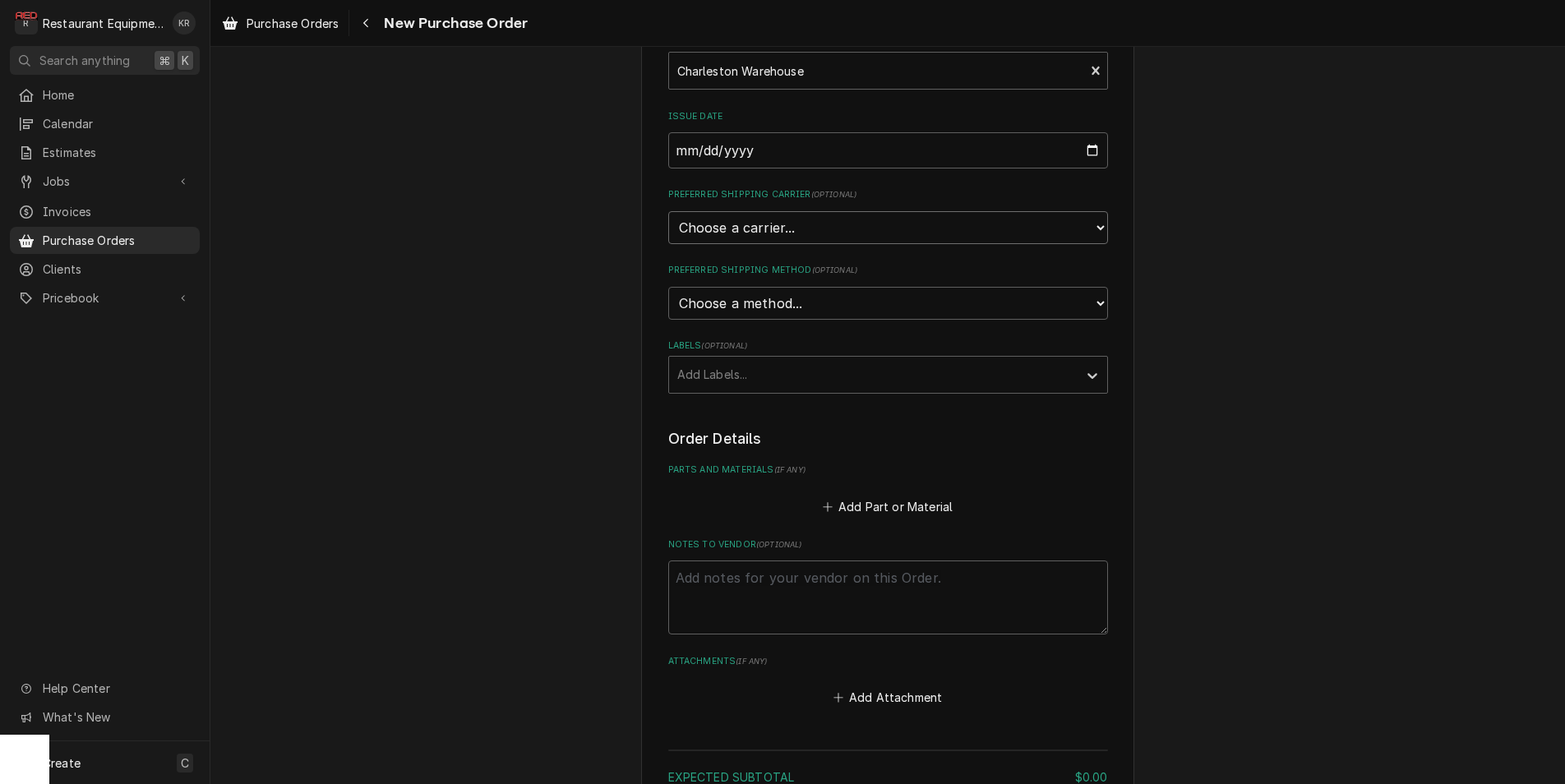
select select "4"
click option "UPS" at bounding box center [0, 0] width 0 height 0
type textarea "x"
select select "1"
click option "Ground" at bounding box center [0, 0] width 0 height 0
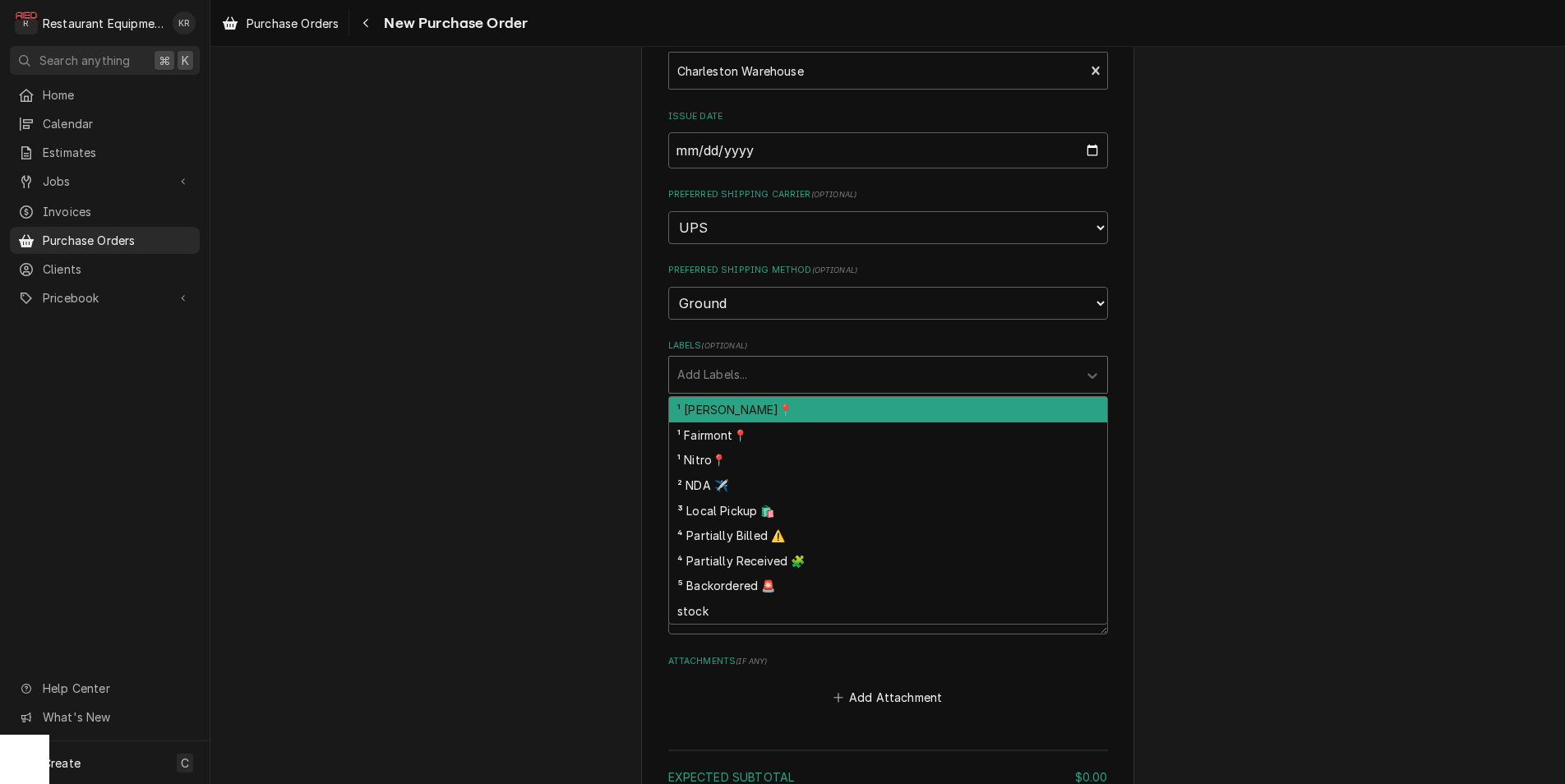
drag, startPoint x: 779, startPoint y: 376, endPoint x: 782, endPoint y: 409, distance: 33.1
click at [779, 376] on div "Labels" at bounding box center [873, 374] width 392 height 29
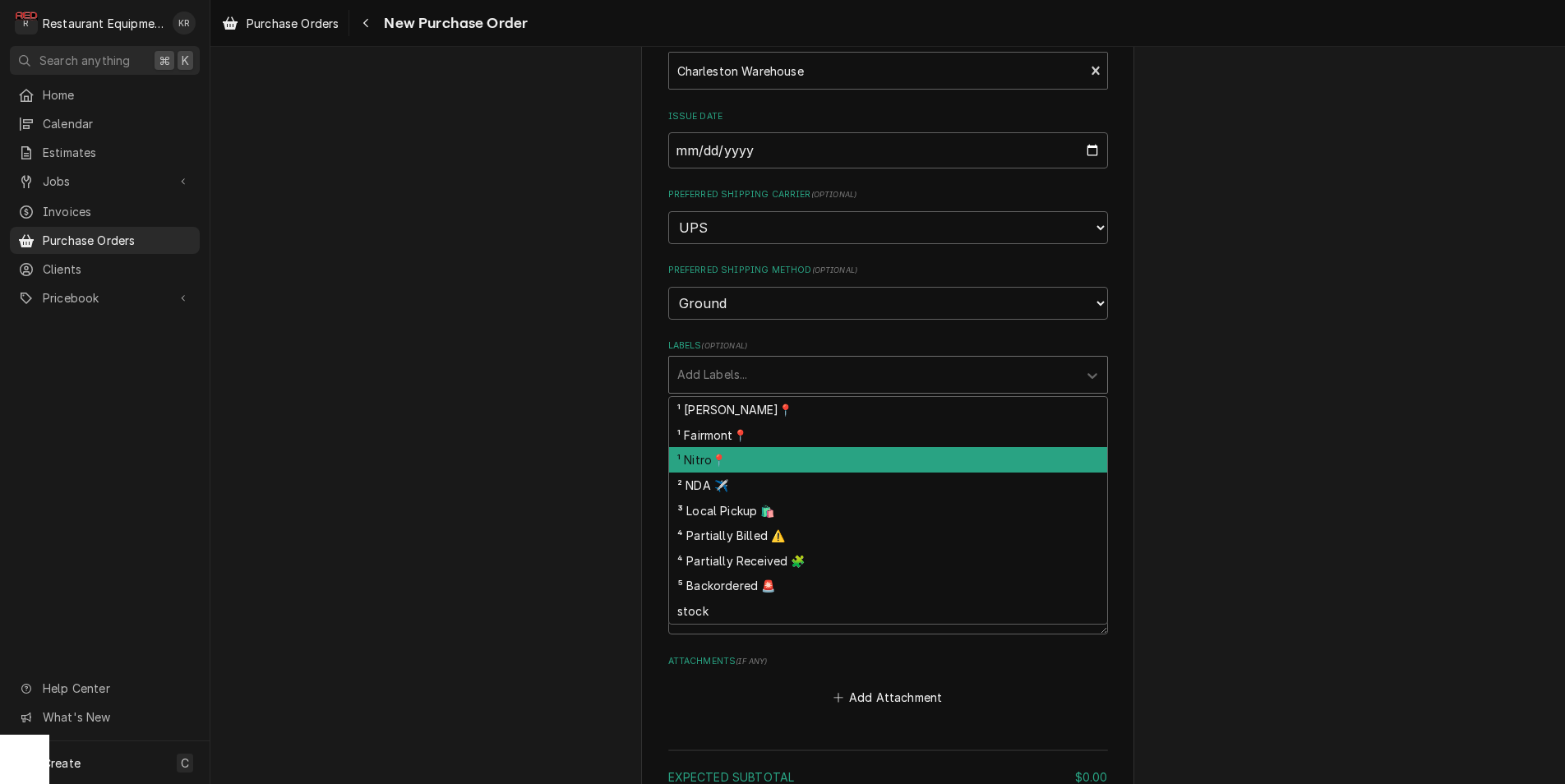
click at [775, 456] on div "¹ Nitro📍" at bounding box center [888, 459] width 438 height 26
type textarea "x"
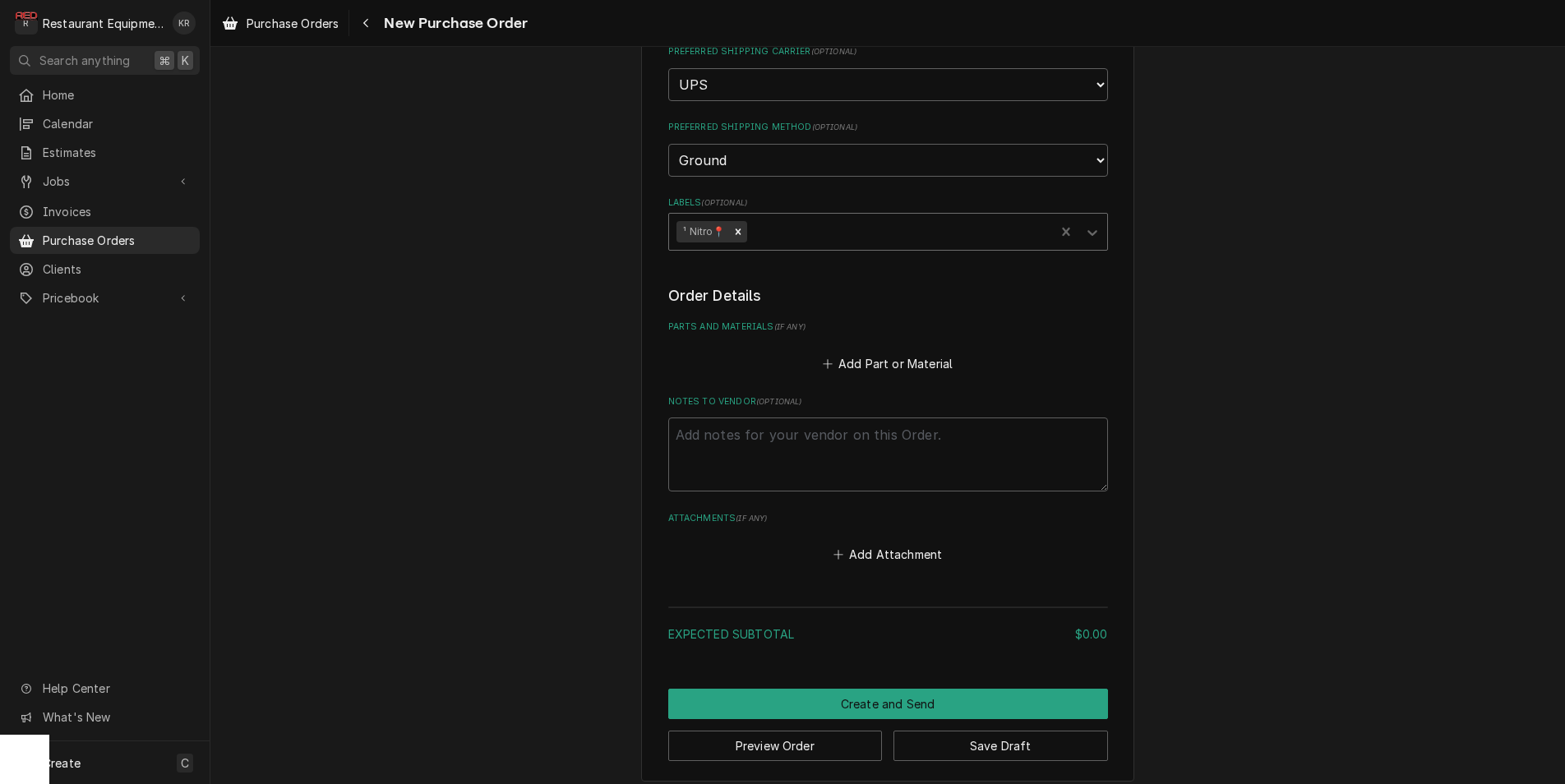
scroll to position [422, 0]
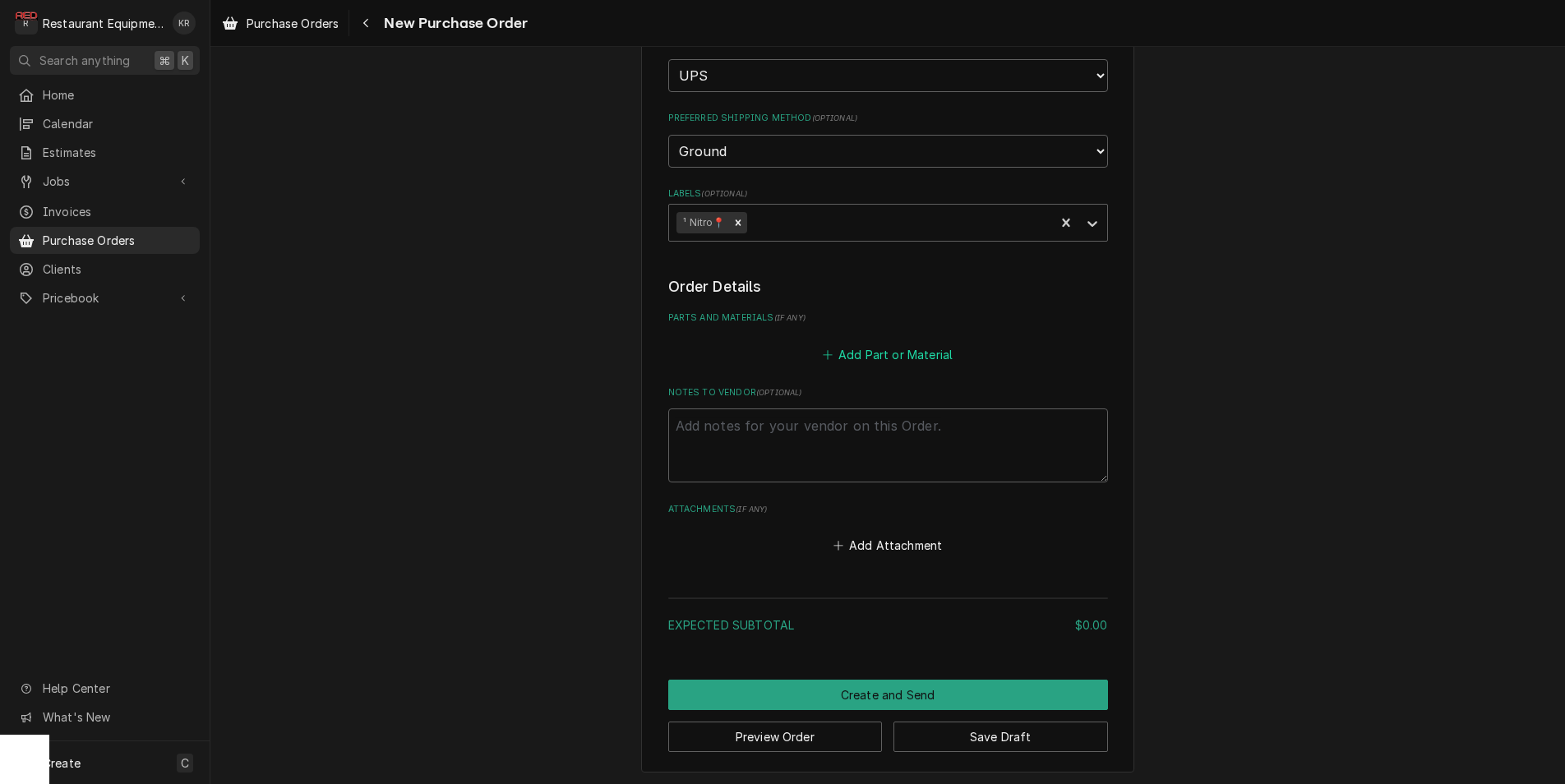
click at [893, 352] on button "Add Part or Material" at bounding box center [886, 354] width 136 height 23
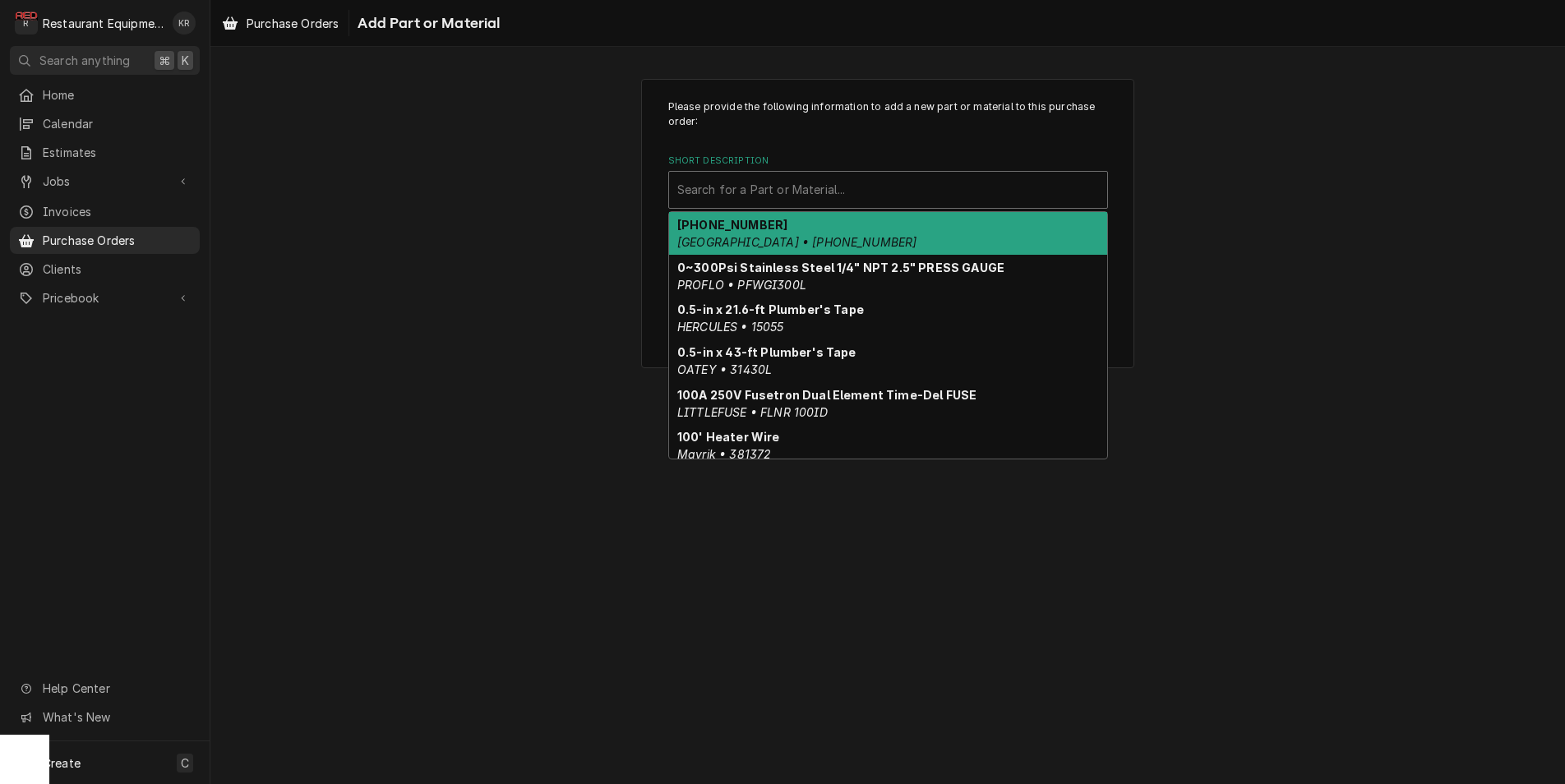
click at [843, 192] on div "Short Description" at bounding box center [888, 190] width 422 height 29
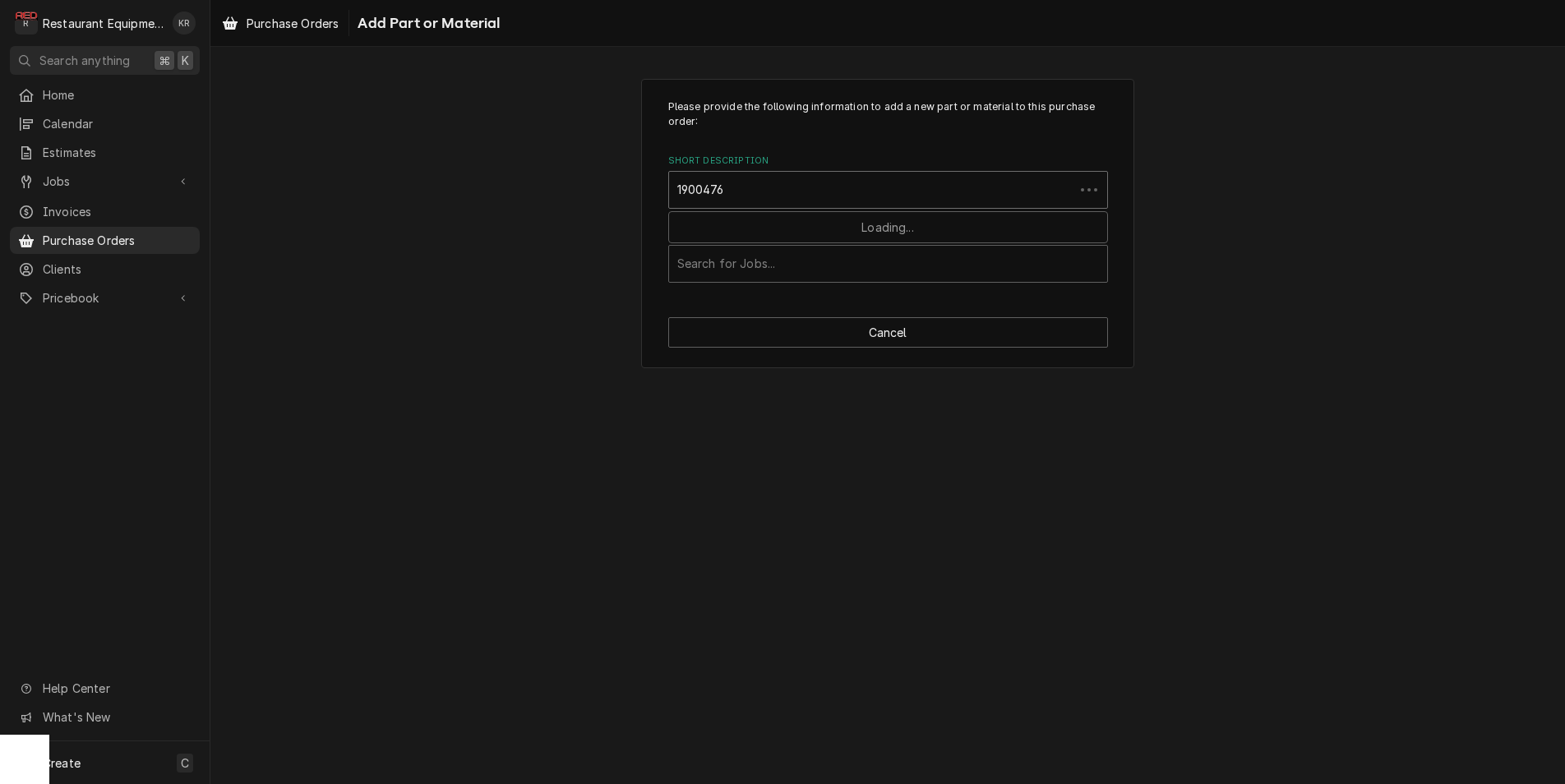
type input "19004769"
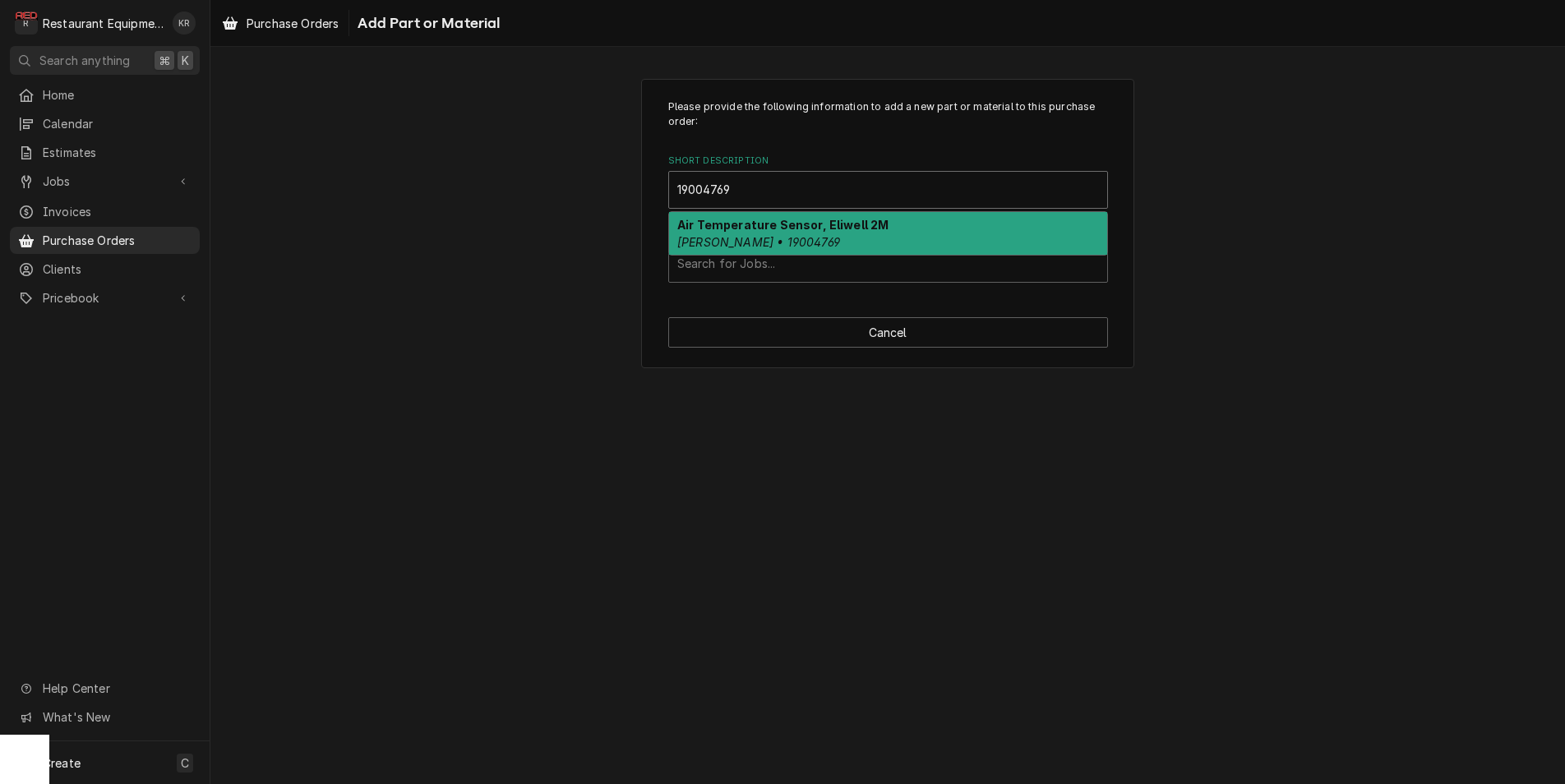
click at [763, 252] on div "Air Temperature Sensor, Eliwell 2M Franke • 19004769" at bounding box center [888, 233] width 438 height 43
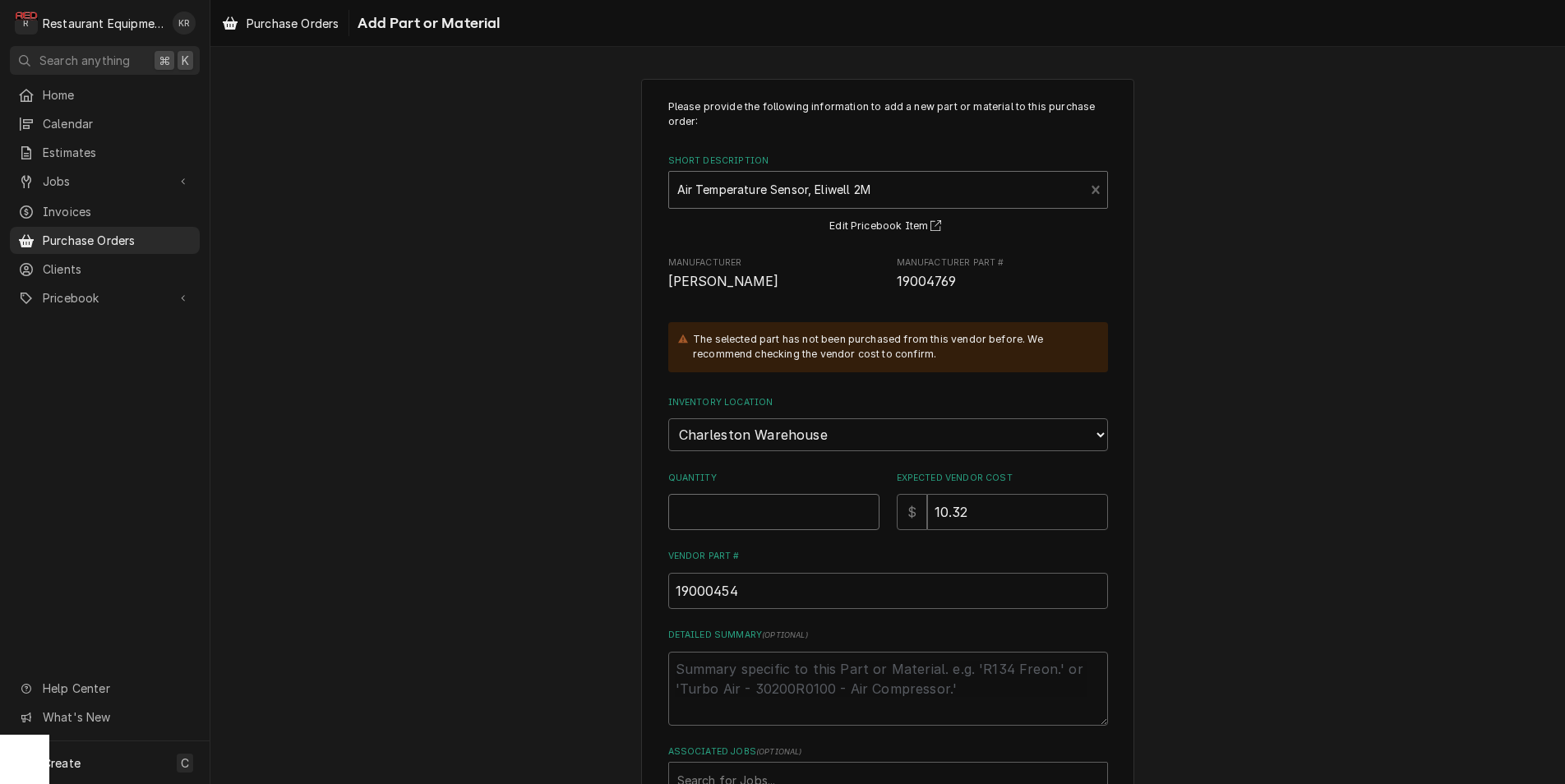
click at [715, 515] on input "Quantity" at bounding box center [774, 511] width 211 height 36
type textarea "x"
type input "1"
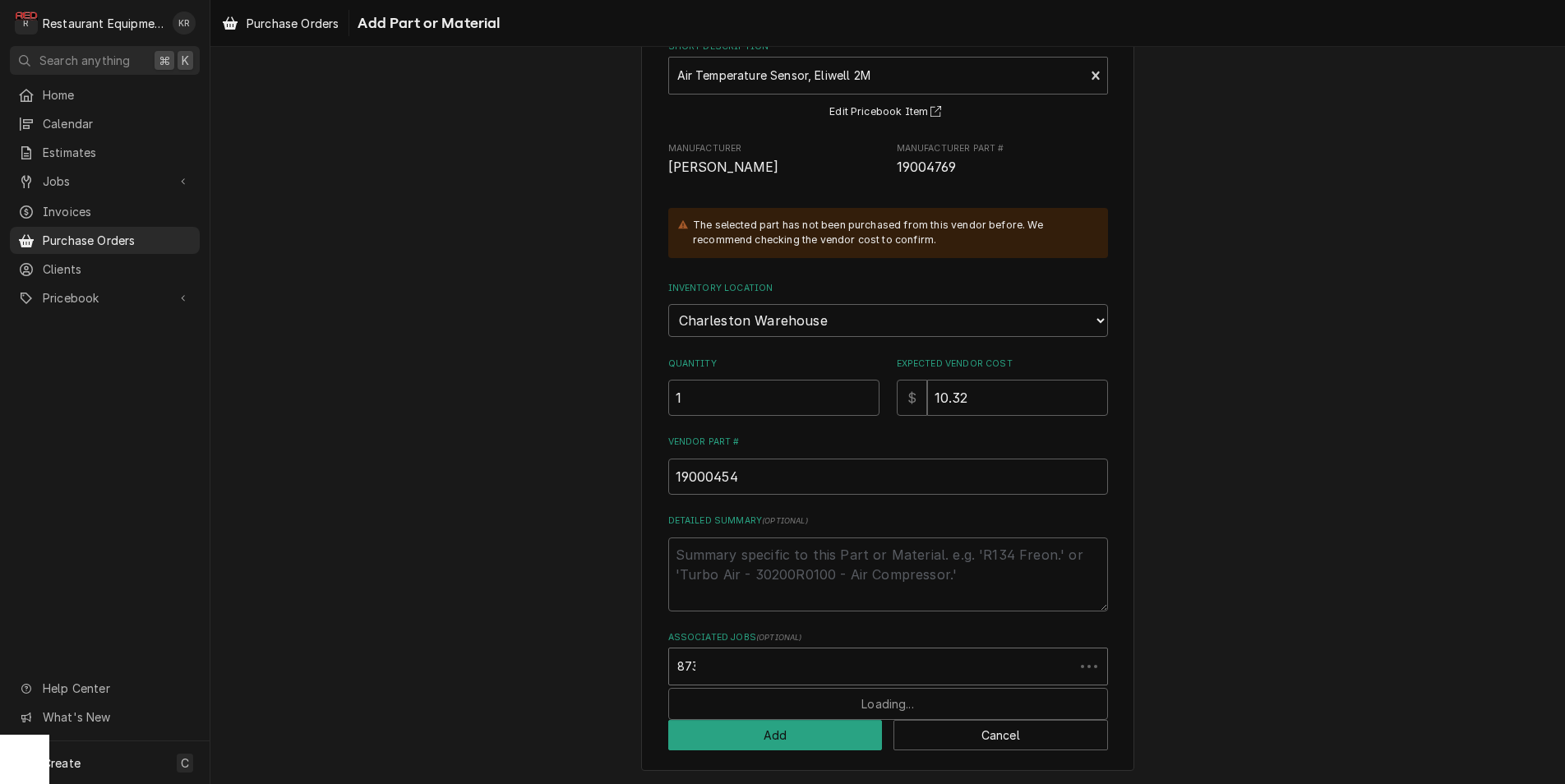
type input "8733"
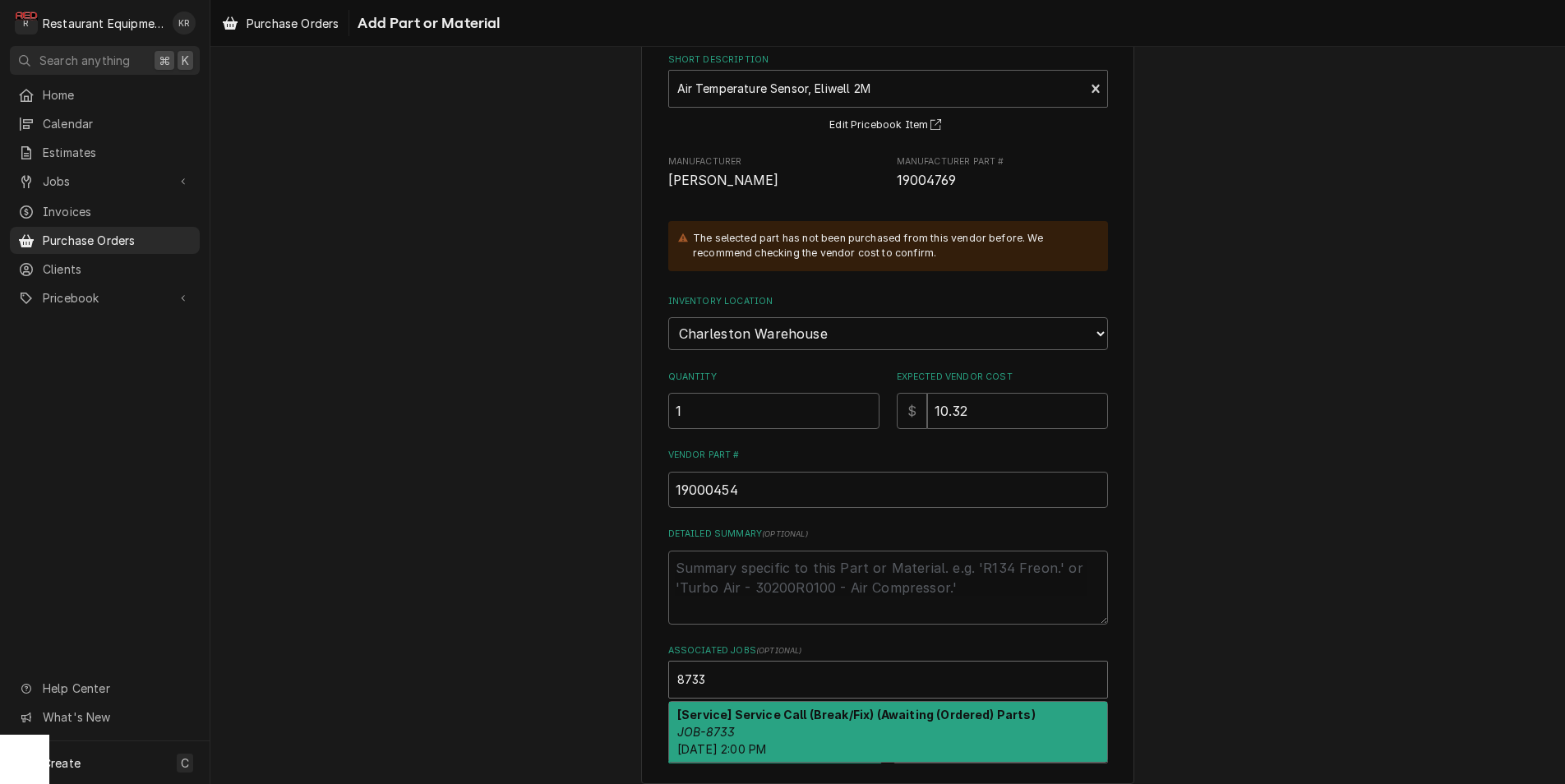
click at [703, 727] on em "JOB-8733" at bounding box center [705, 732] width 58 height 14
type textarea "x"
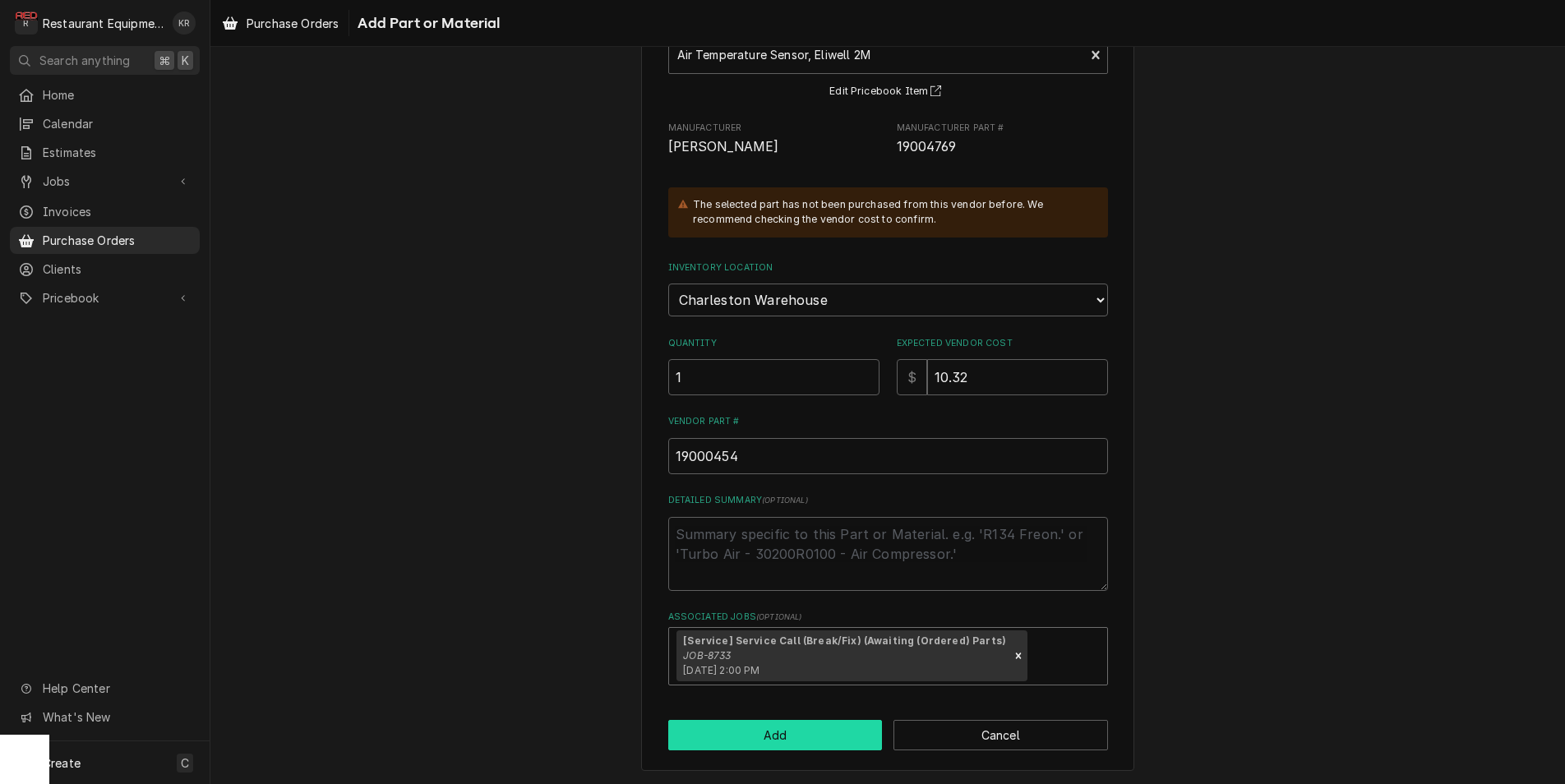
click at [745, 729] on button "Add" at bounding box center [775, 734] width 214 height 30
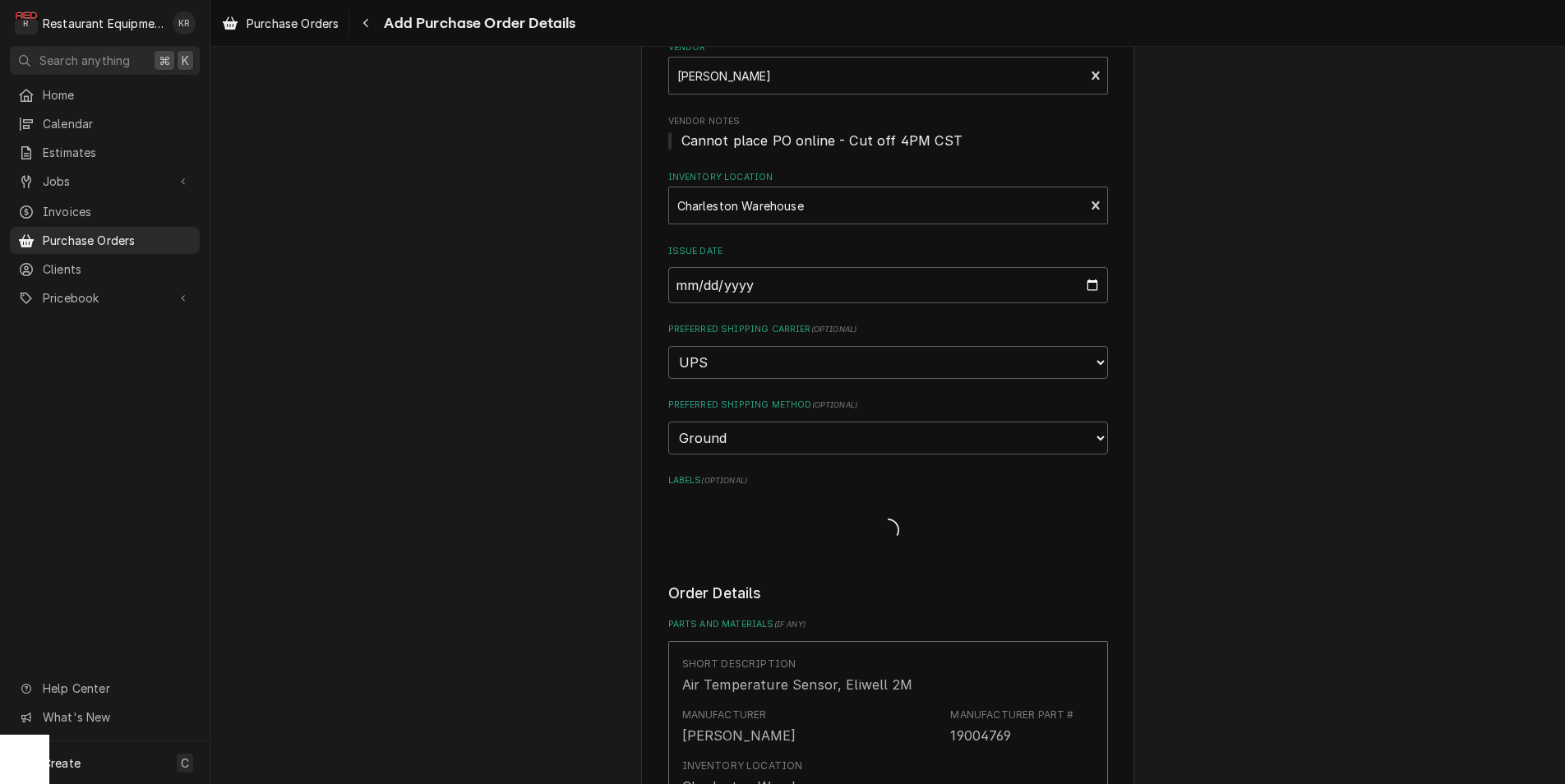
type textarea "x"
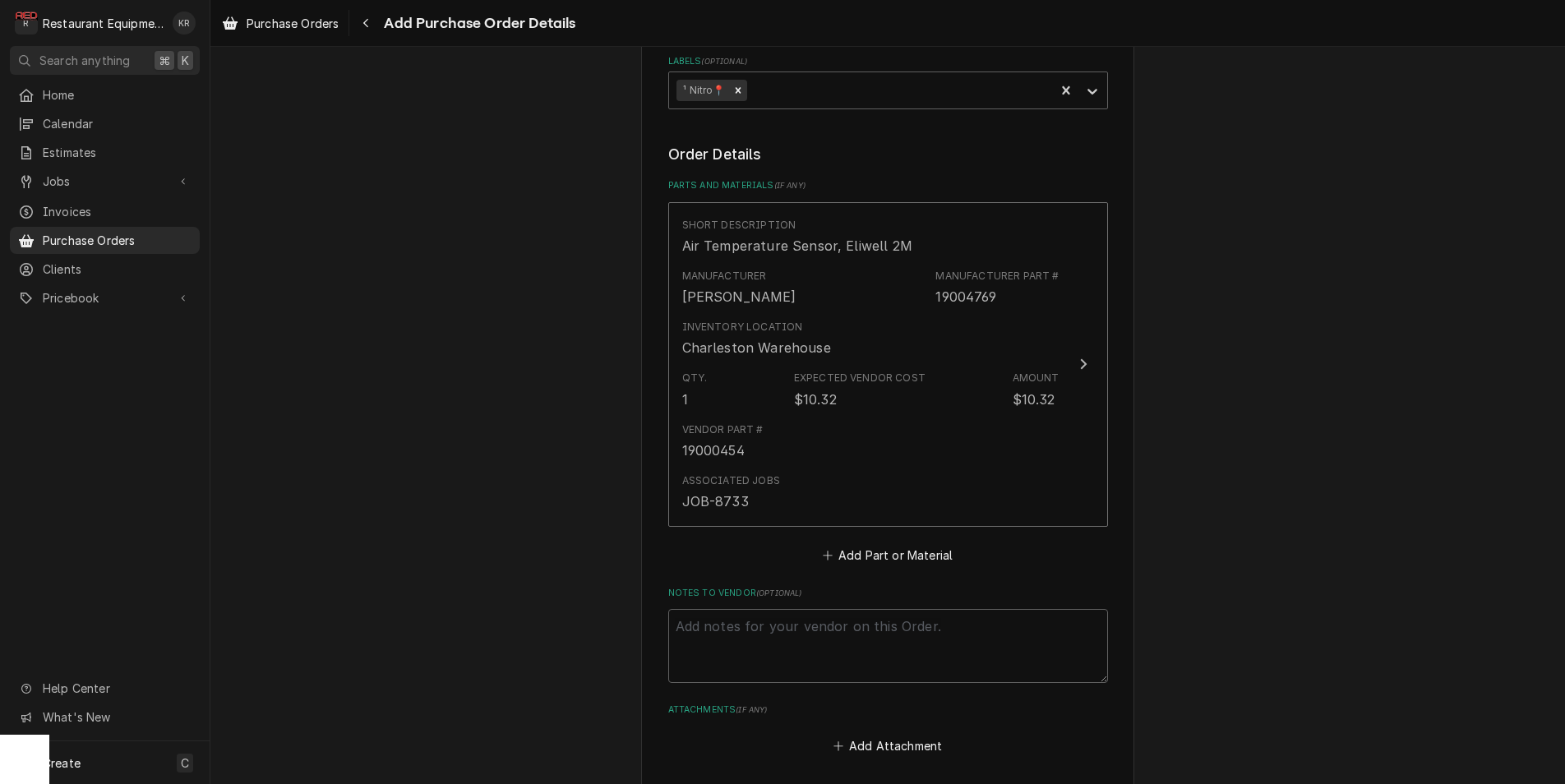
scroll to position [605, 0]
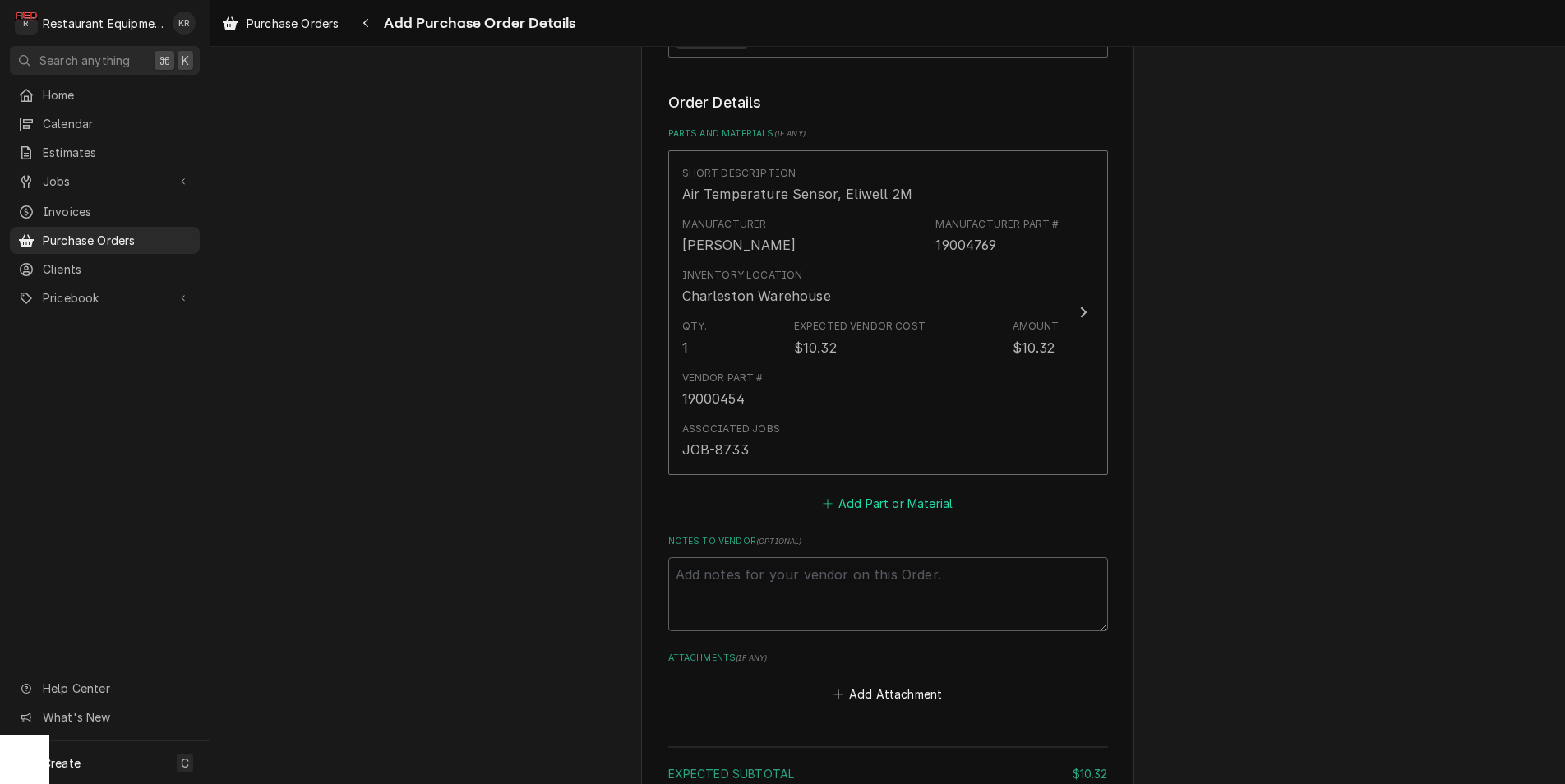
click at [878, 501] on button "Add Part or Material" at bounding box center [886, 503] width 136 height 23
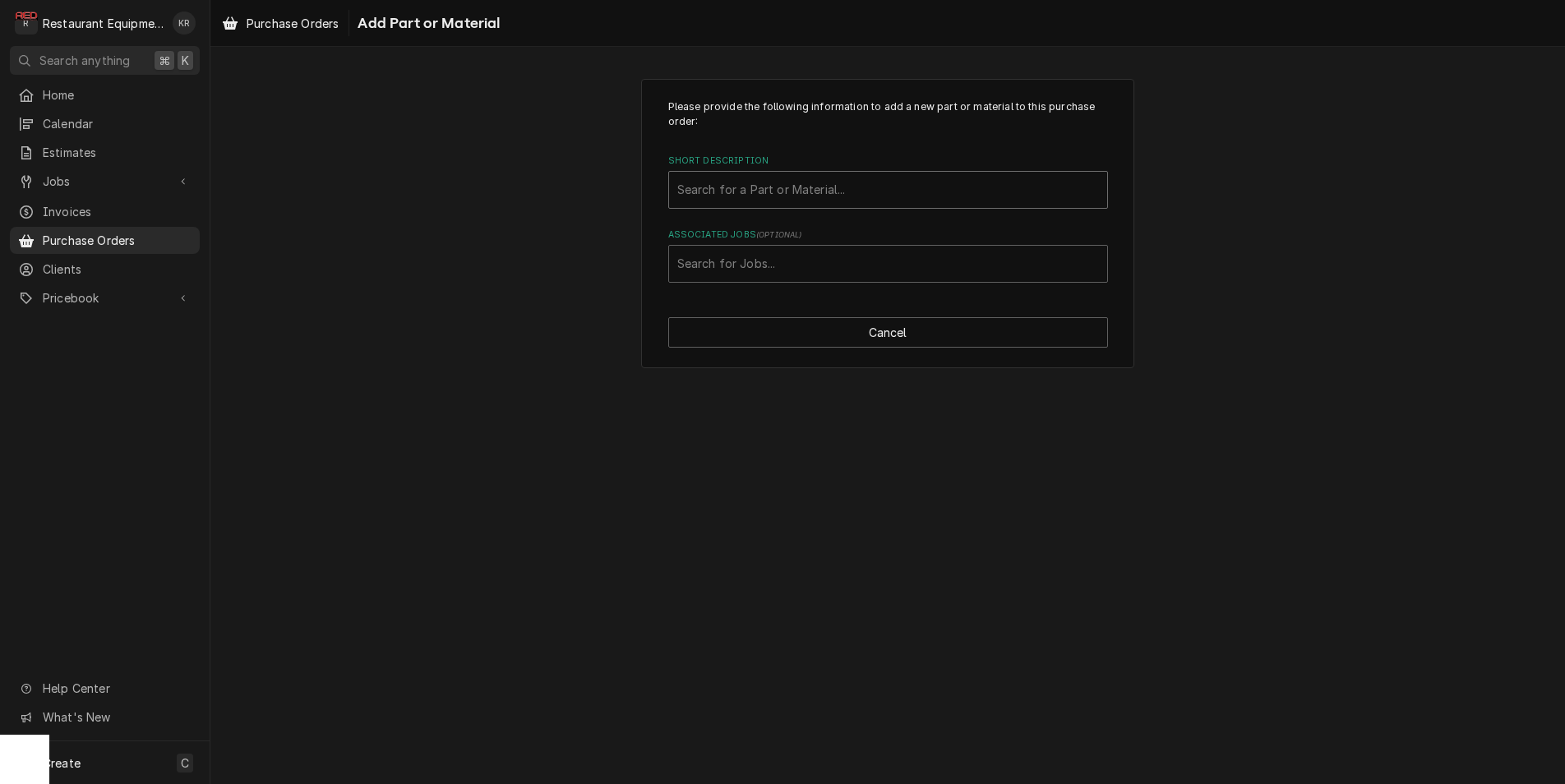
click at [797, 190] on div "Short Description" at bounding box center [888, 190] width 422 height 29
type input "19004832"
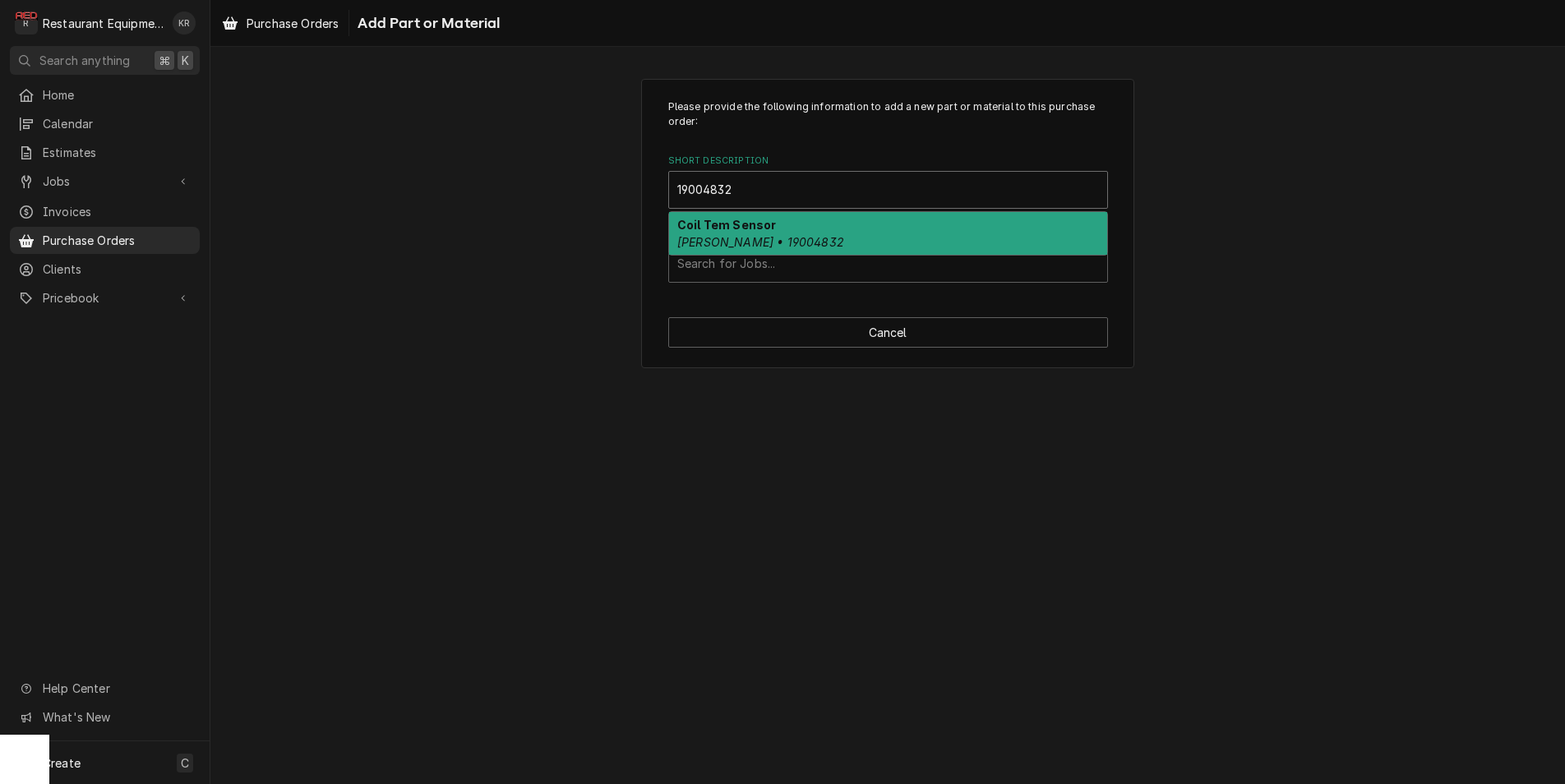
click at [803, 240] on div "Coil Tem Sensor Franke • 19004832" at bounding box center [888, 233] width 438 height 43
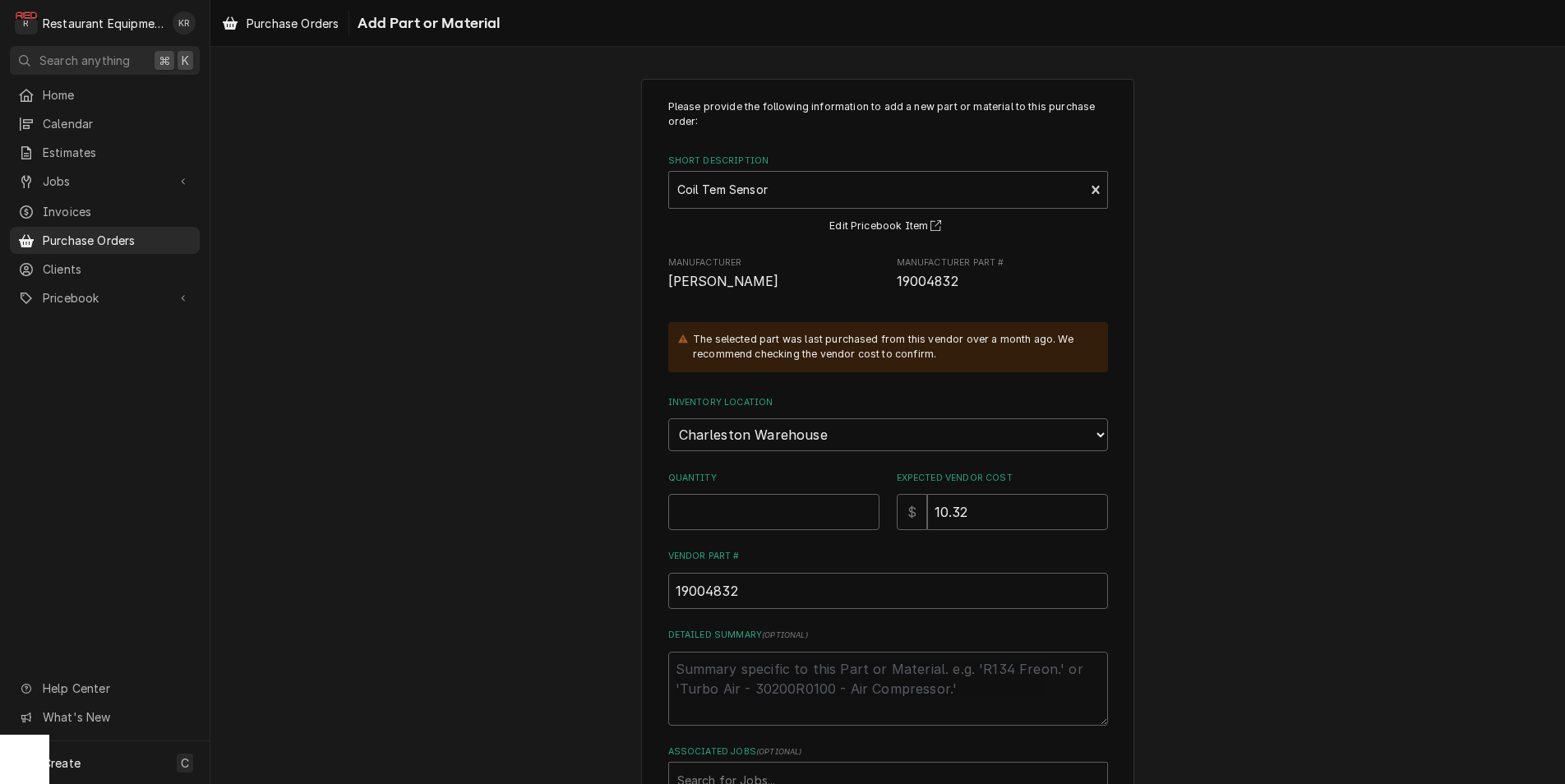
click at [724, 501] on input "Quantity" at bounding box center [774, 511] width 211 height 36
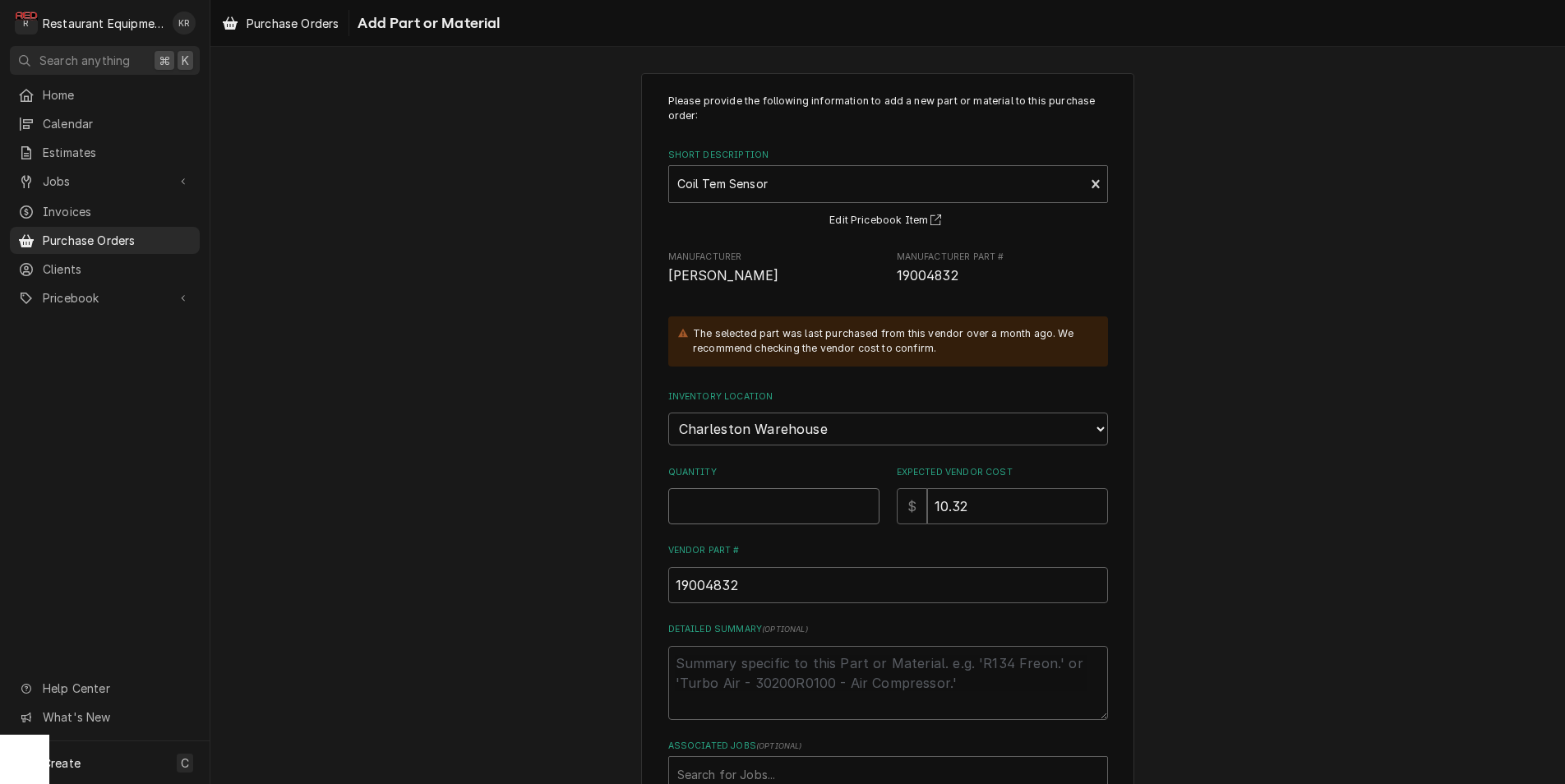
click at [723, 501] on input "Quantity" at bounding box center [774, 506] width 211 height 36
type textarea "x"
type input "1"
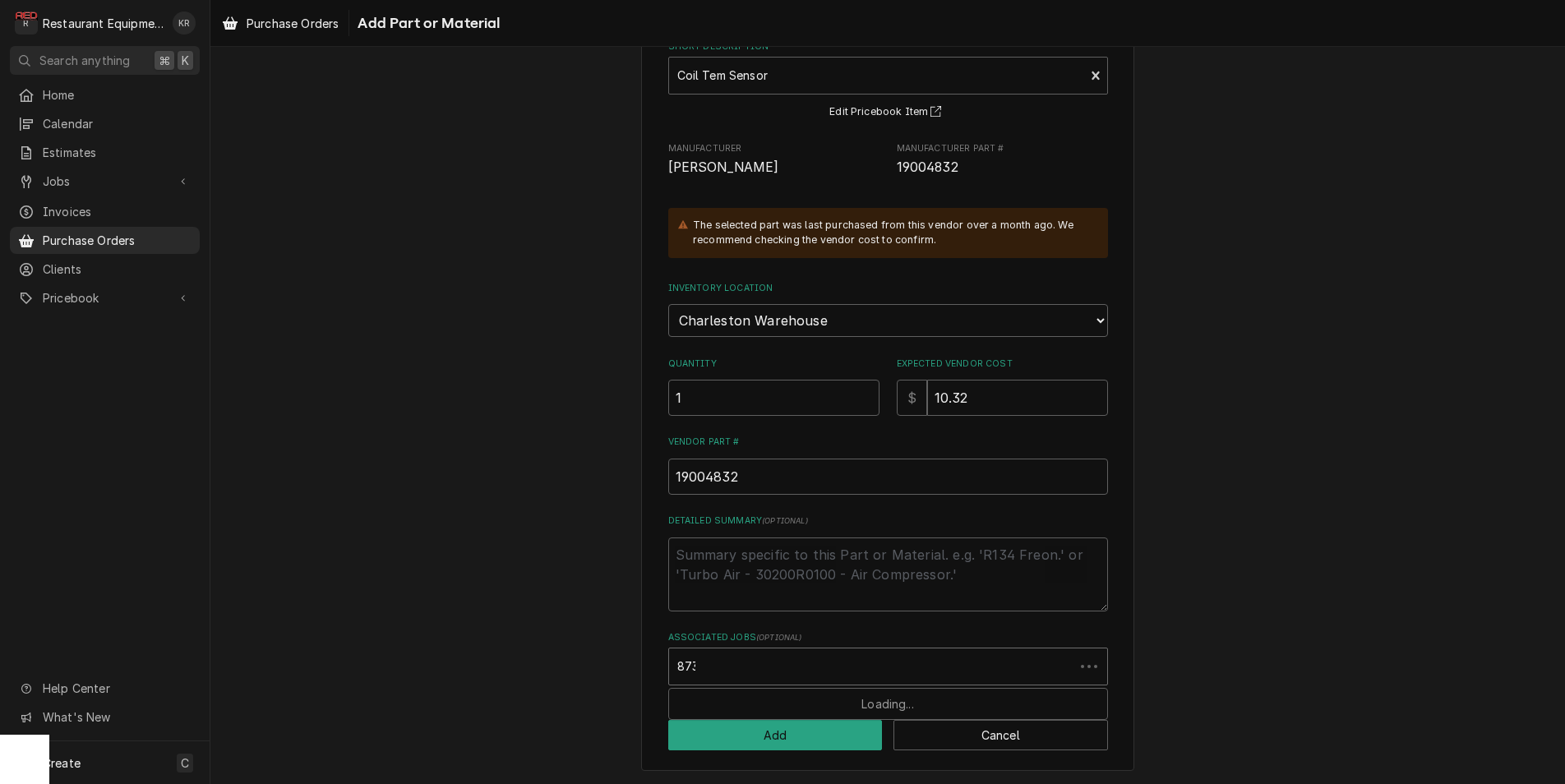
type input "8733"
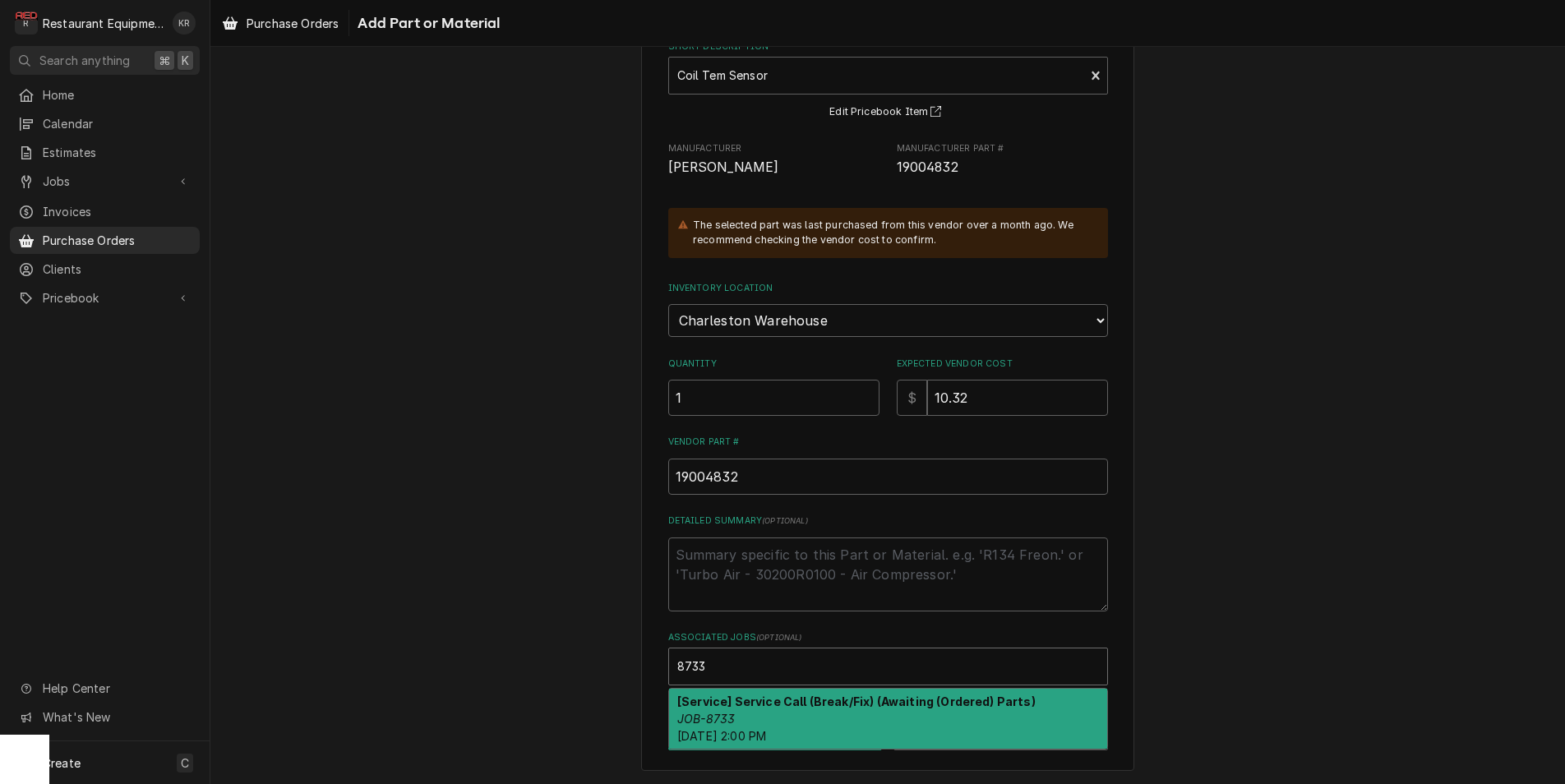
click at [766, 730] on span "Thu, Aug 28th, 2025 - 2:00 PM" at bounding box center [721, 735] width 89 height 14
type textarea "x"
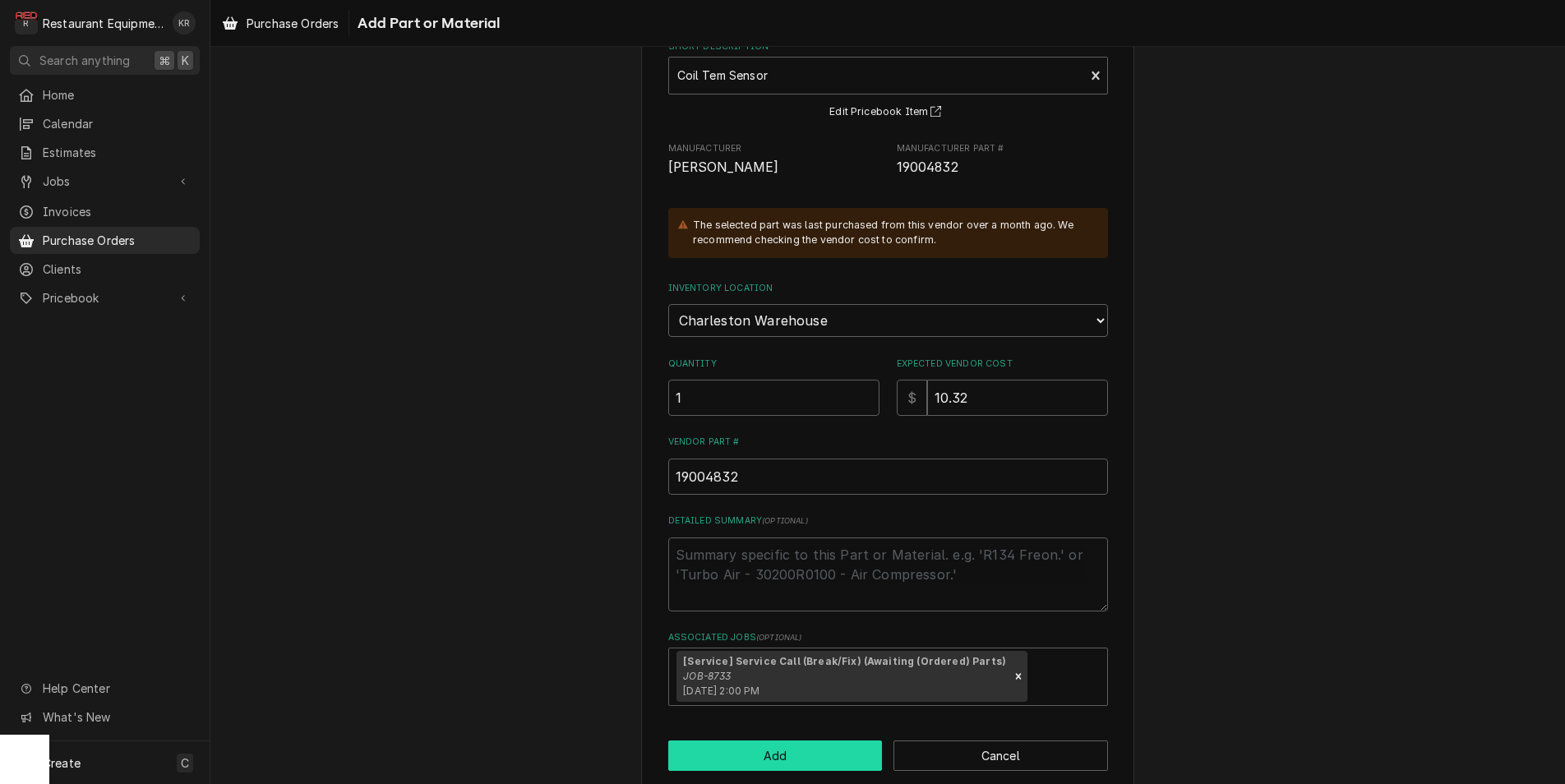
click at [772, 758] on button "Add" at bounding box center [775, 755] width 214 height 30
type textarea "x"
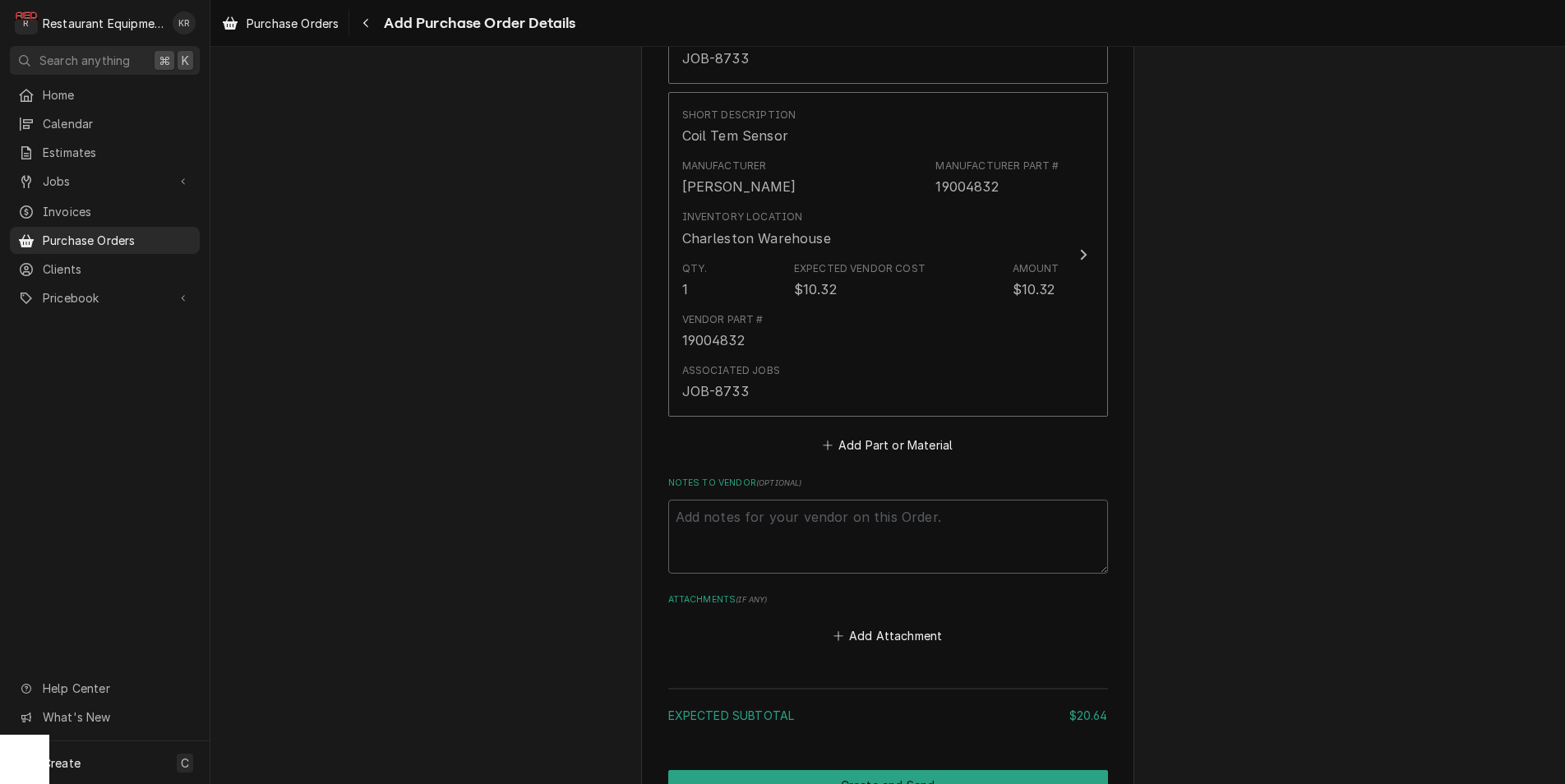
scroll to position [1032, 0]
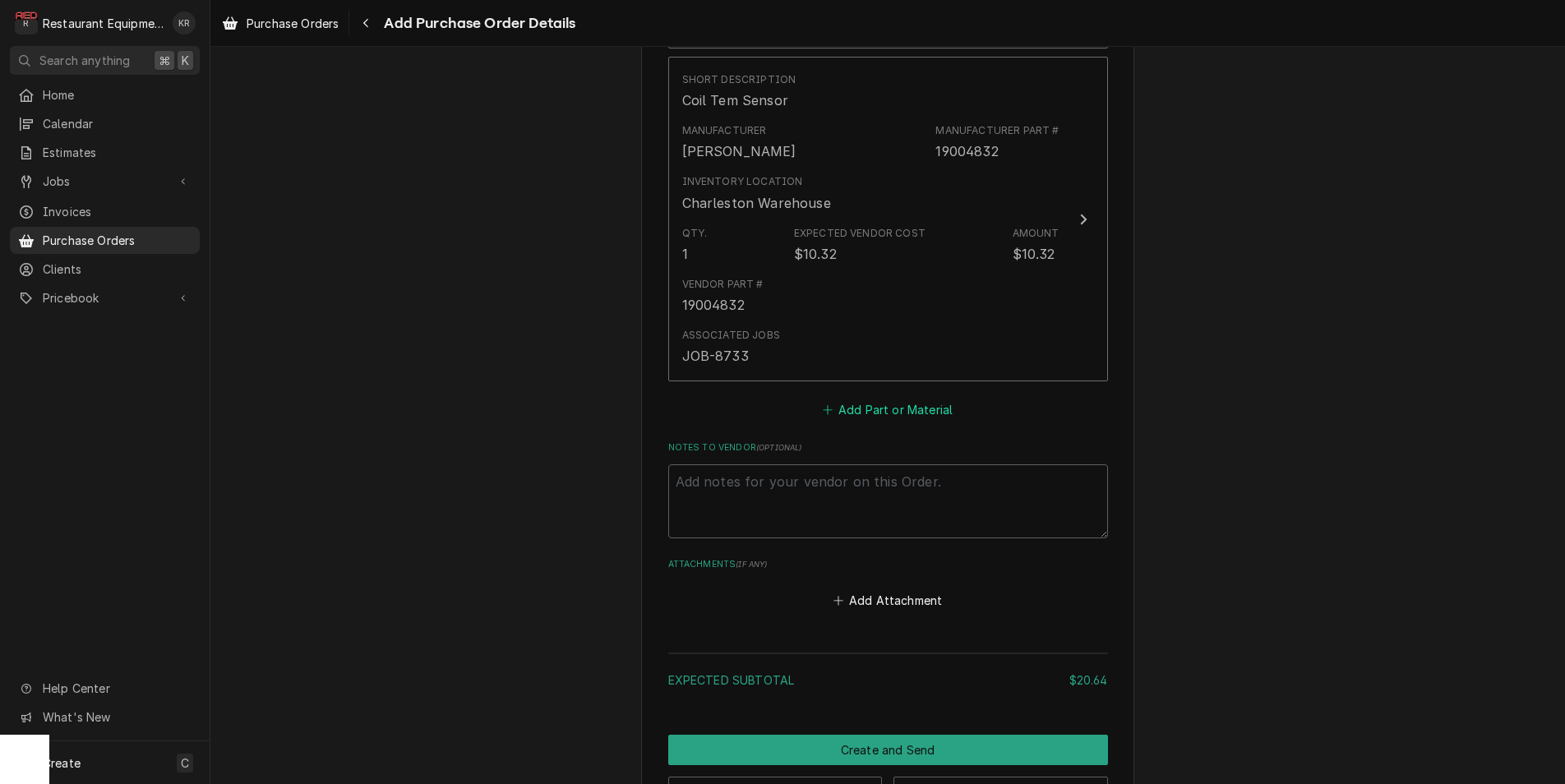
click at [875, 406] on button "Add Part or Material" at bounding box center [886, 410] width 136 height 23
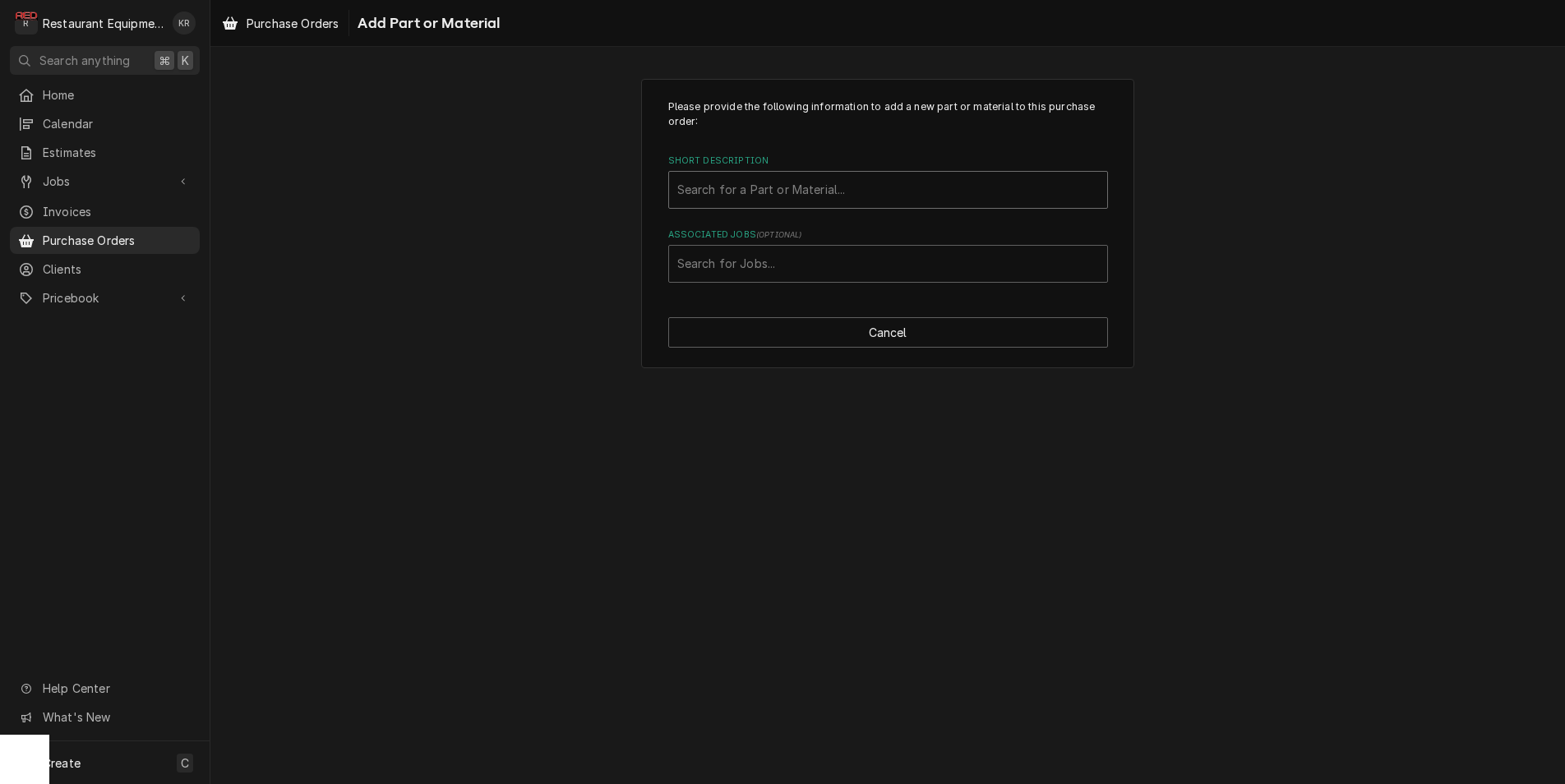
click at [788, 190] on div "Short Description" at bounding box center [888, 190] width 422 height 29
type input "19000454"
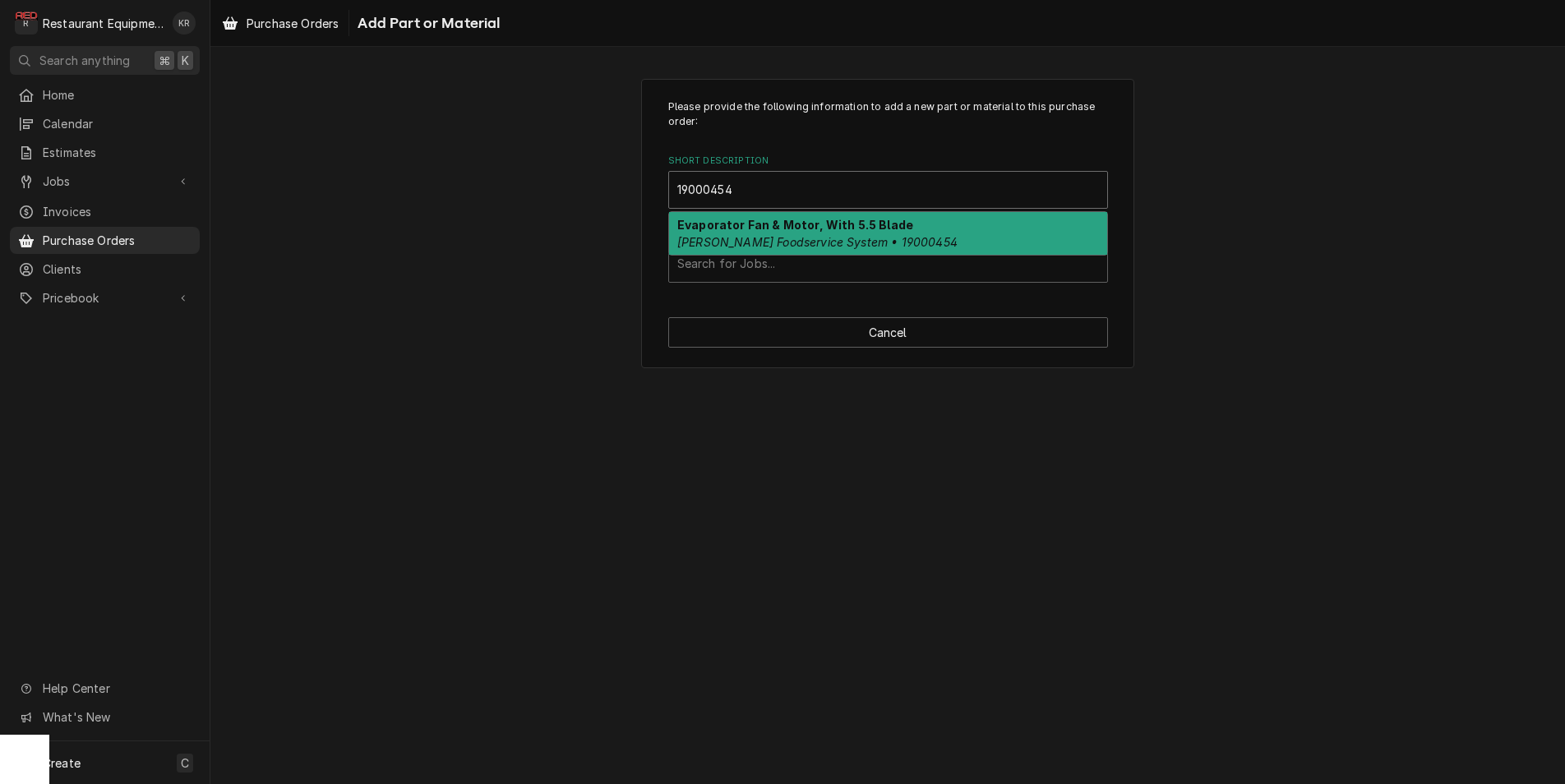
click at [797, 230] on strong "Evaporator Fan & Motor, With 5.5 Blade" at bounding box center [795, 225] width 236 height 14
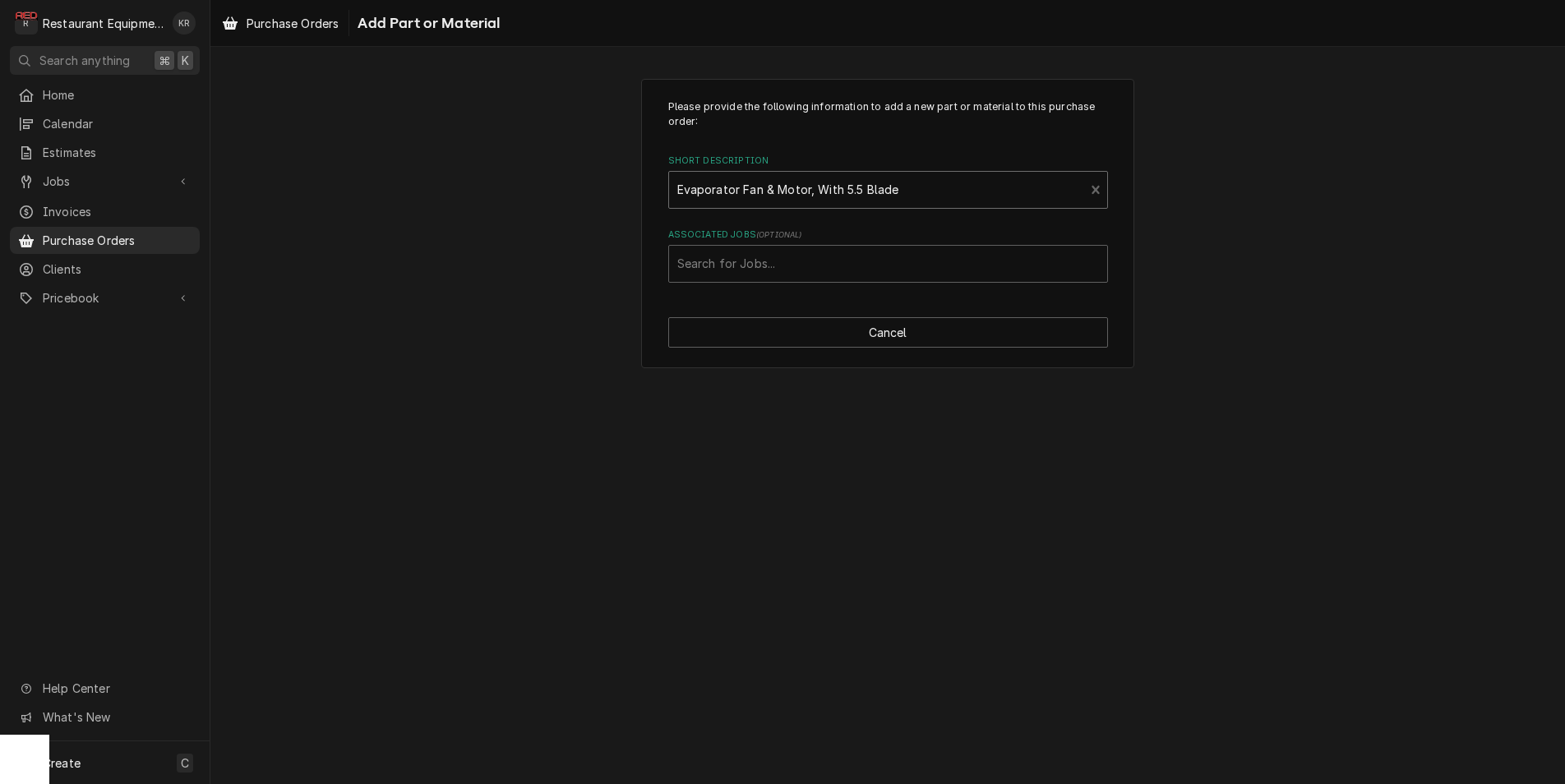
type textarea "x"
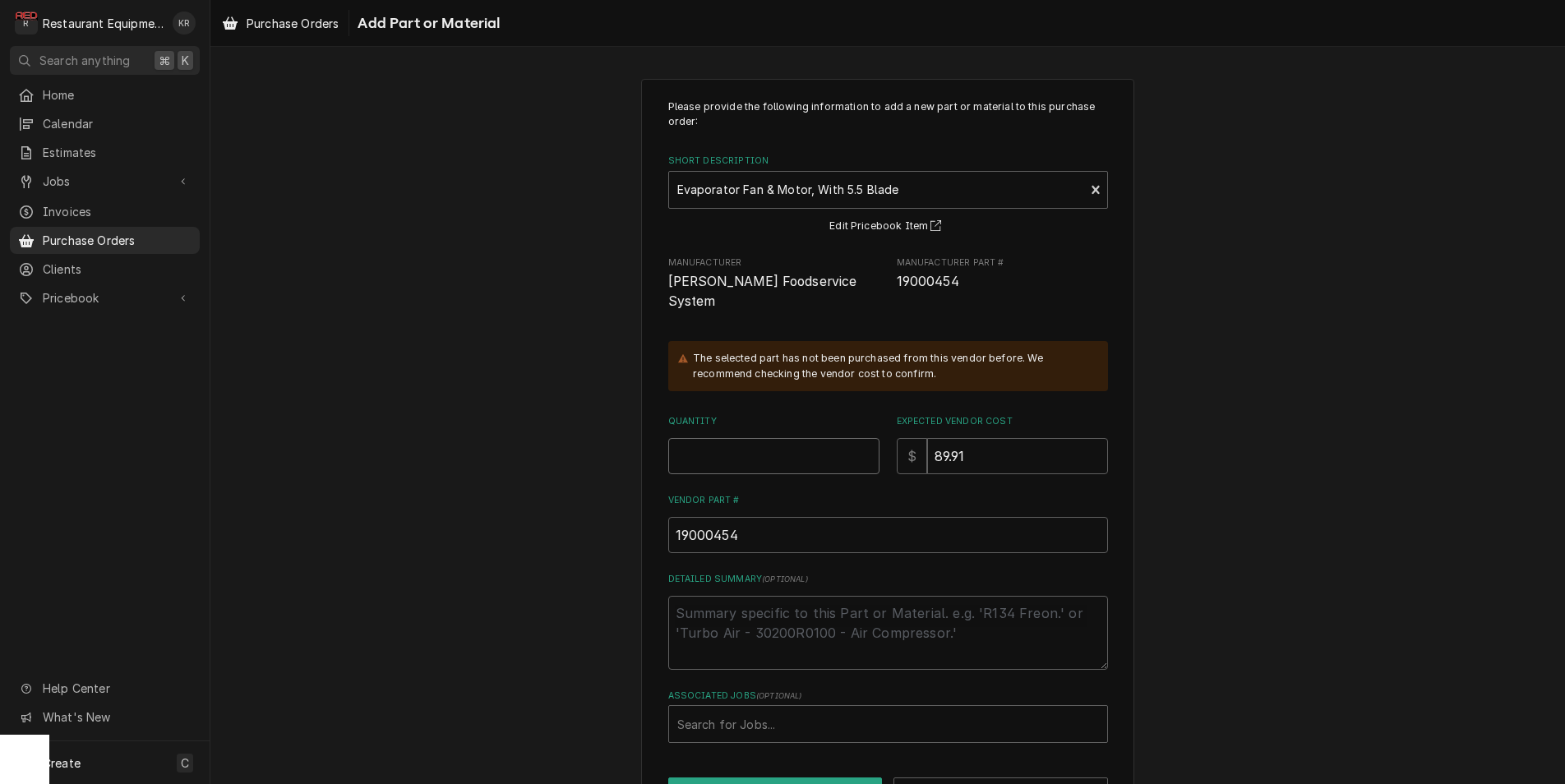
type textarea "x"
type input "2"
type textarea "x"
type input "21"
type textarea "x"
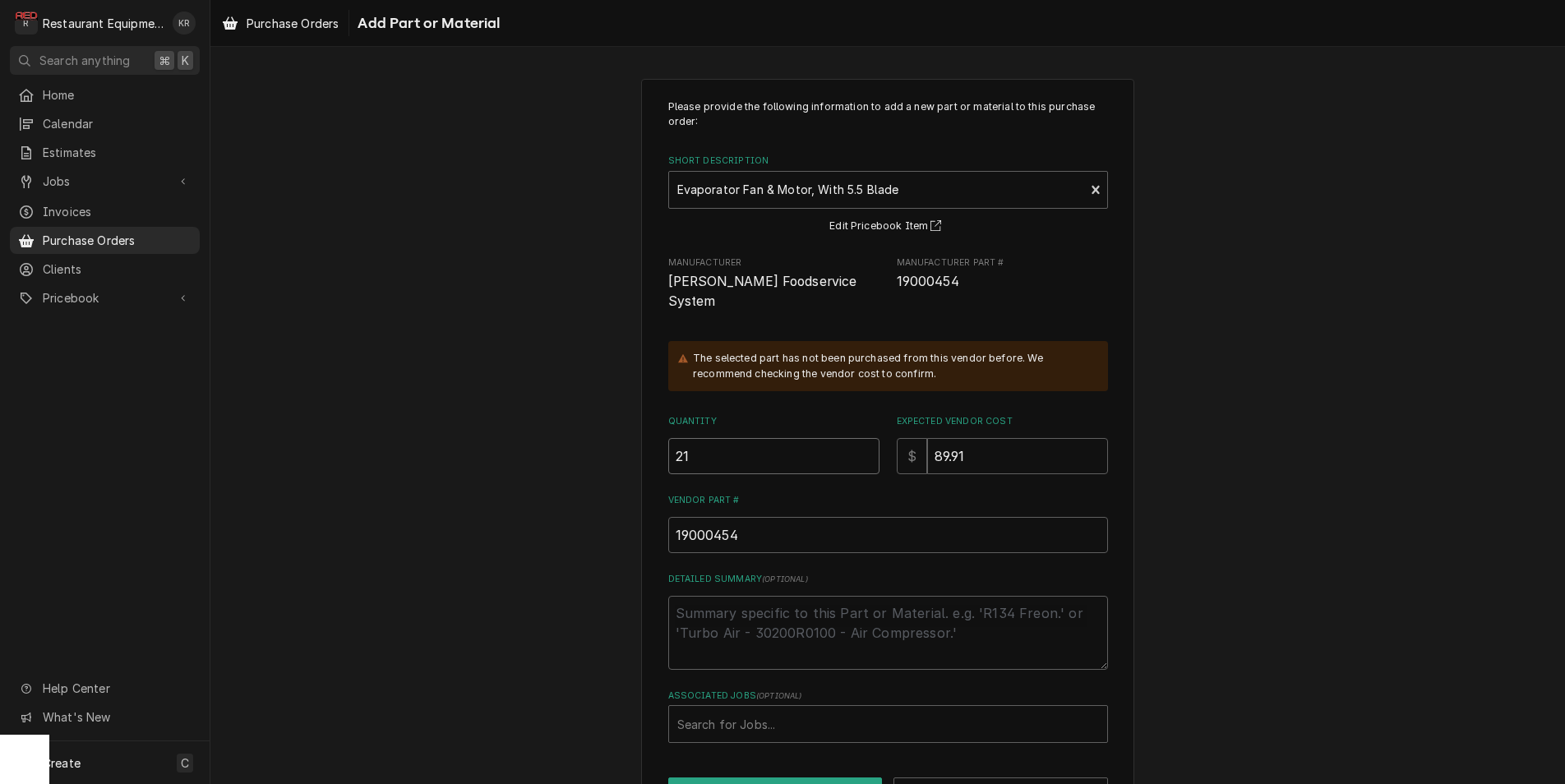
type input "2"
type textarea "x"
type input "1"
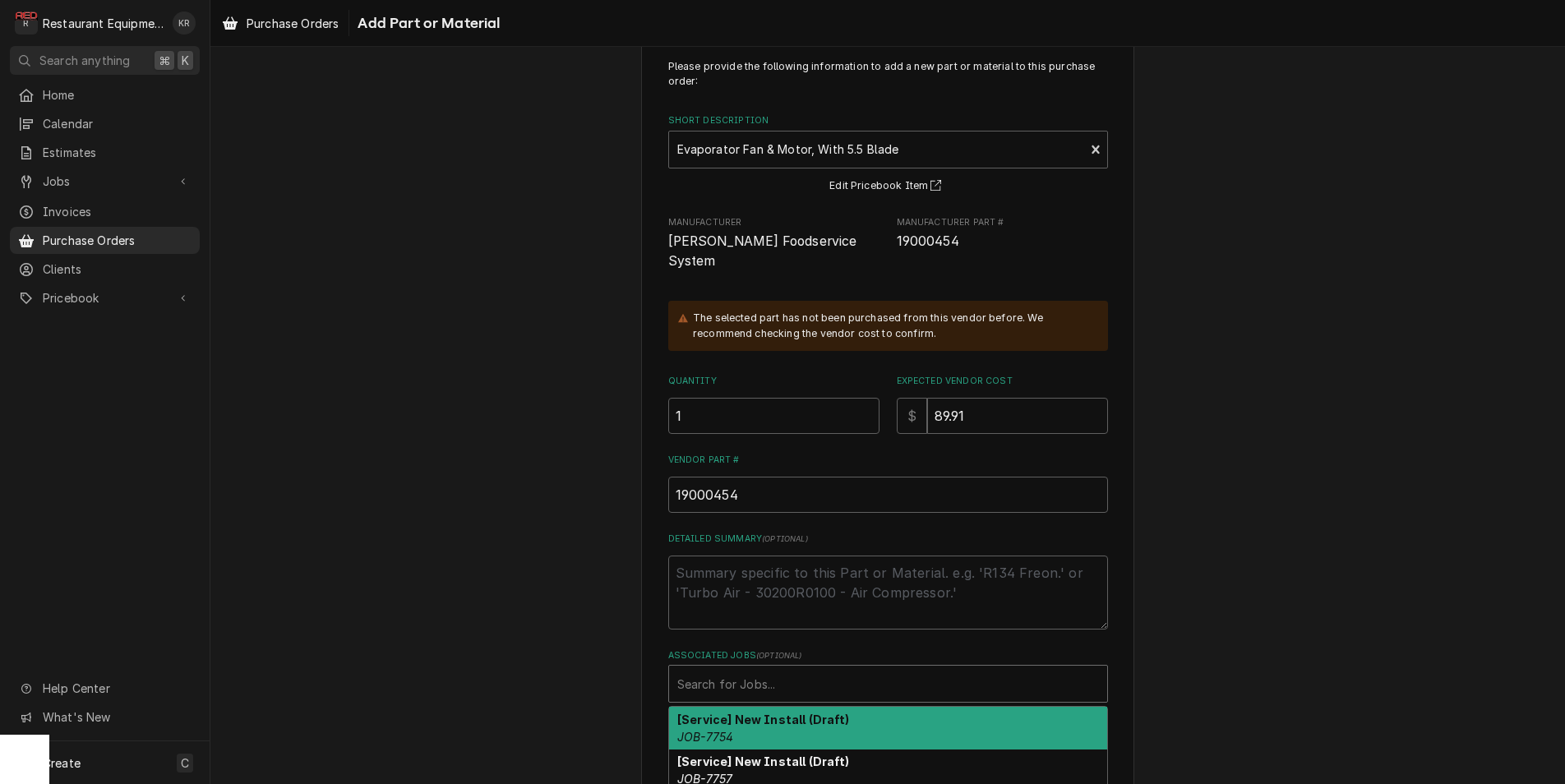
click at [740, 669] on div "Associated Jobs" at bounding box center [888, 683] width 422 height 29
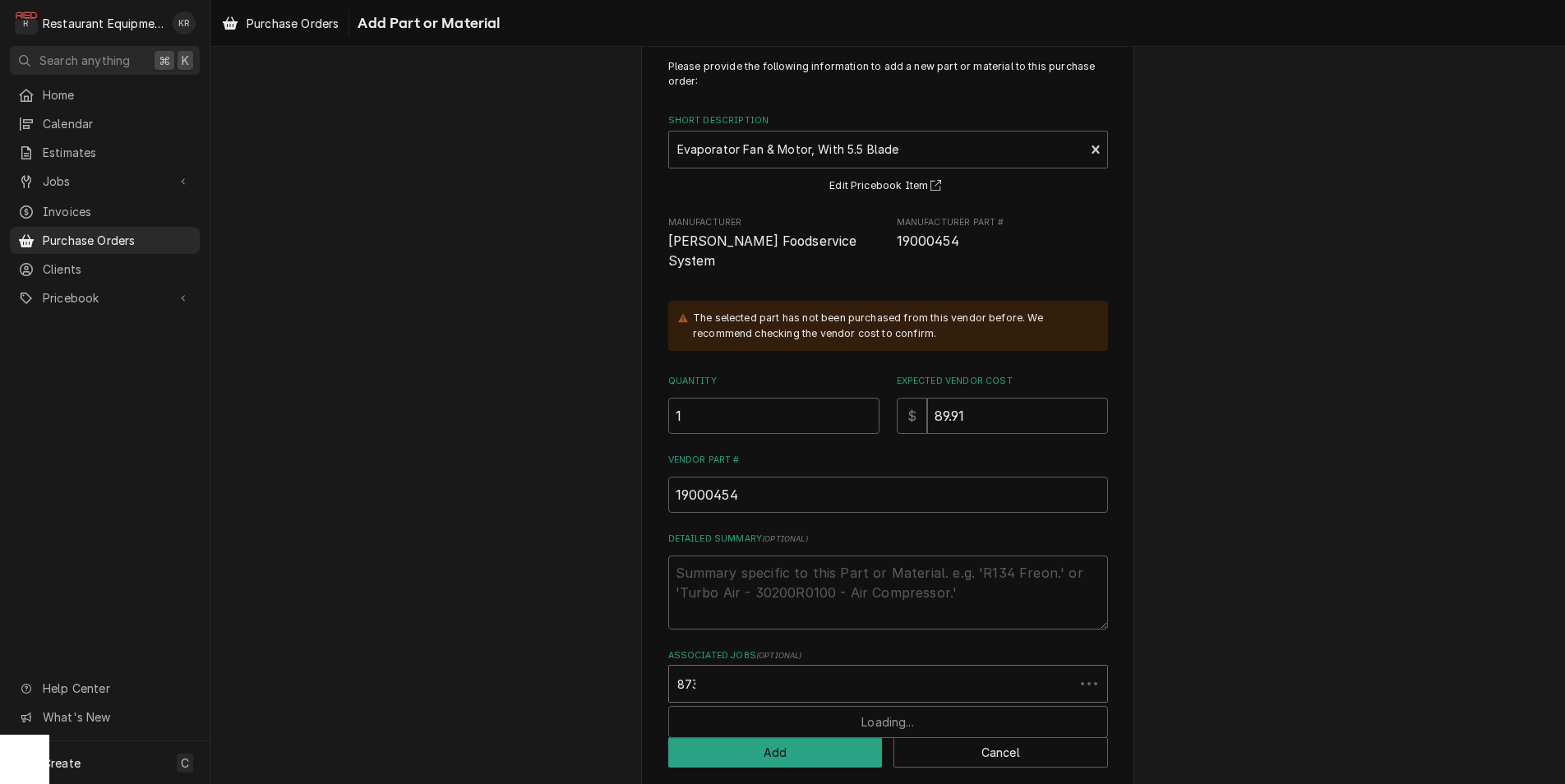
type input "8733"
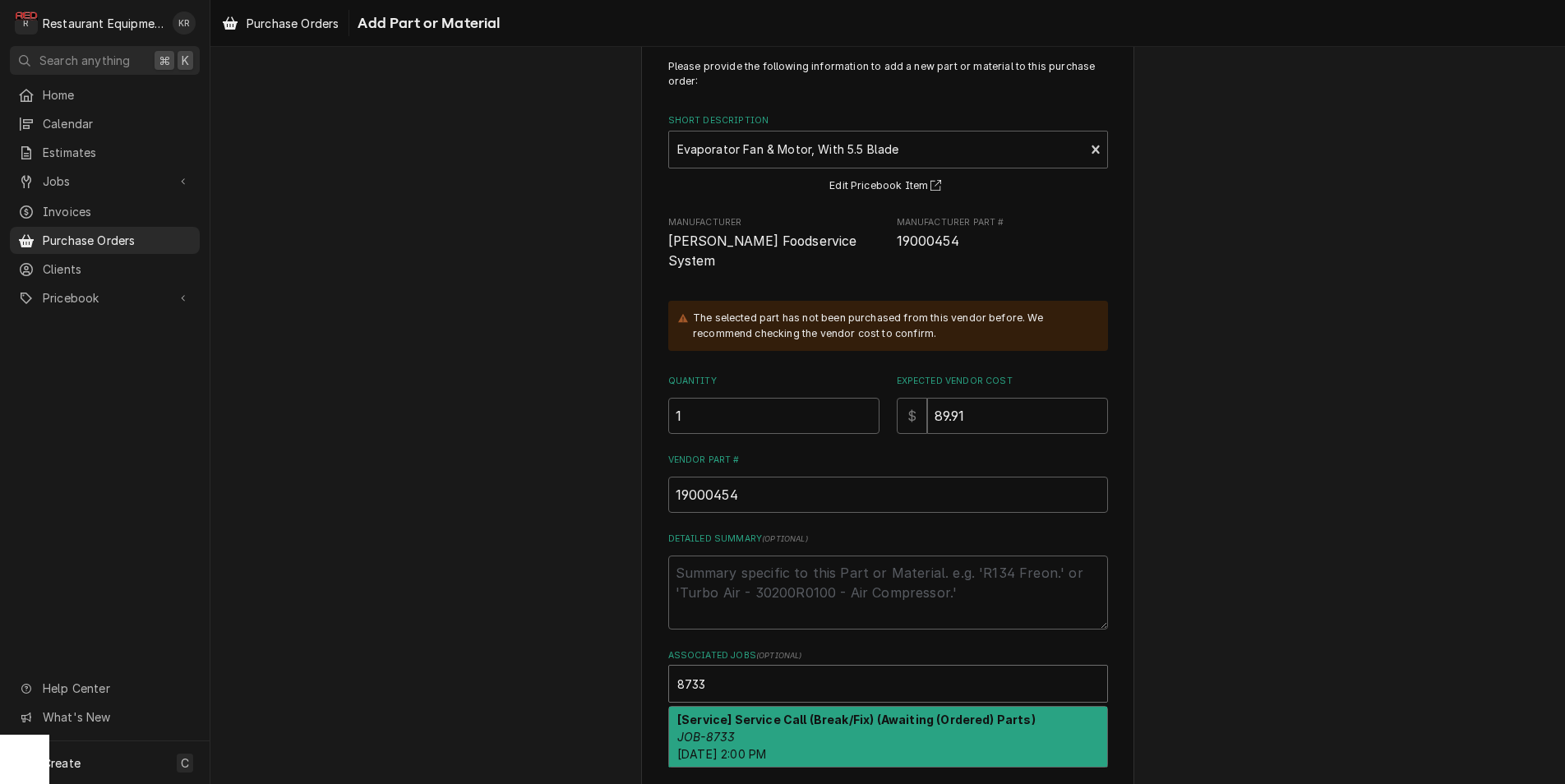
click at [789, 712] on strong "[Service] Service Call (Break/Fix) (Awaiting (Ordered) Parts)" at bounding box center [856, 719] width 358 height 14
type textarea "x"
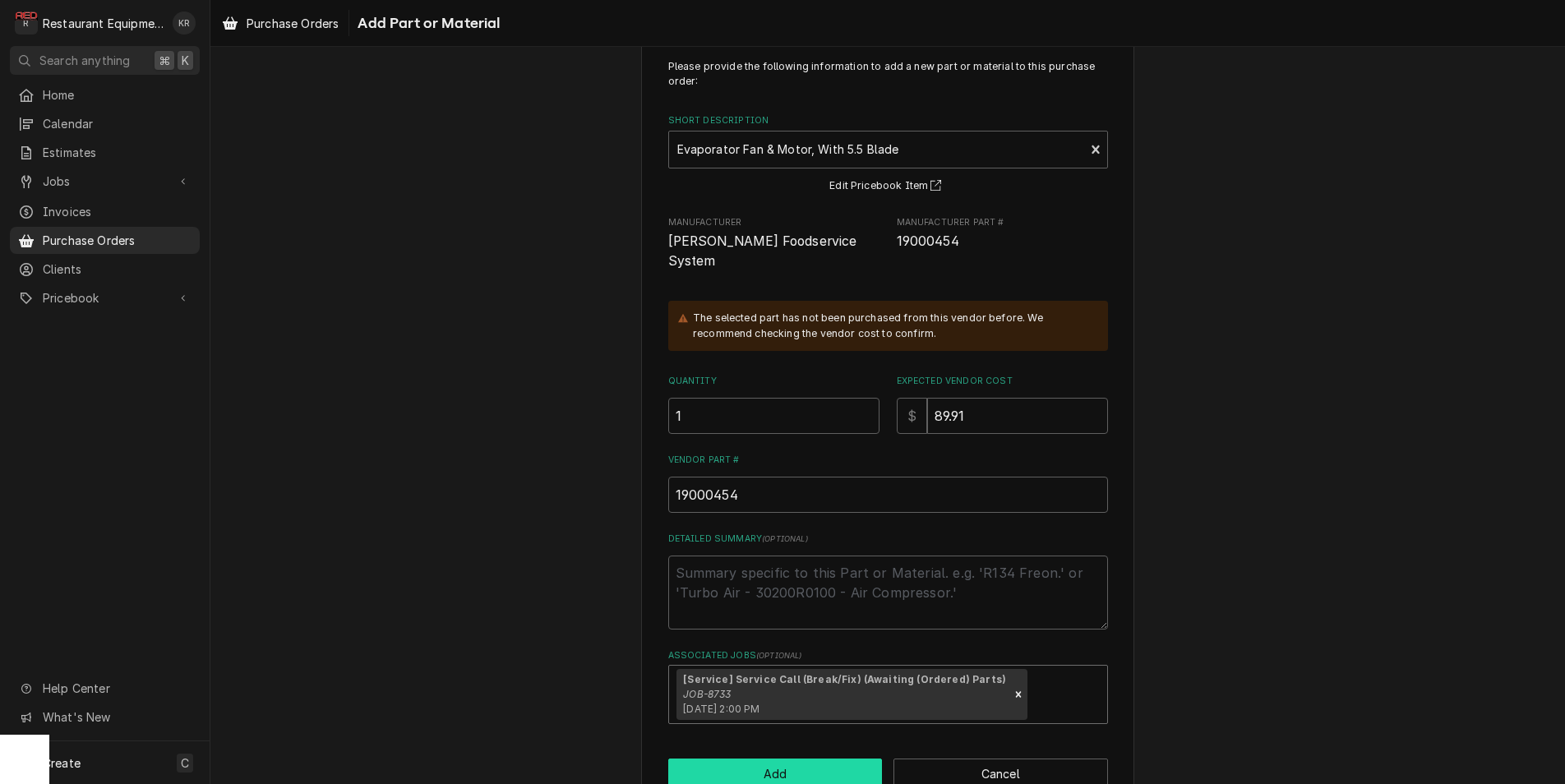
click at [783, 762] on button "Add" at bounding box center [775, 773] width 214 height 30
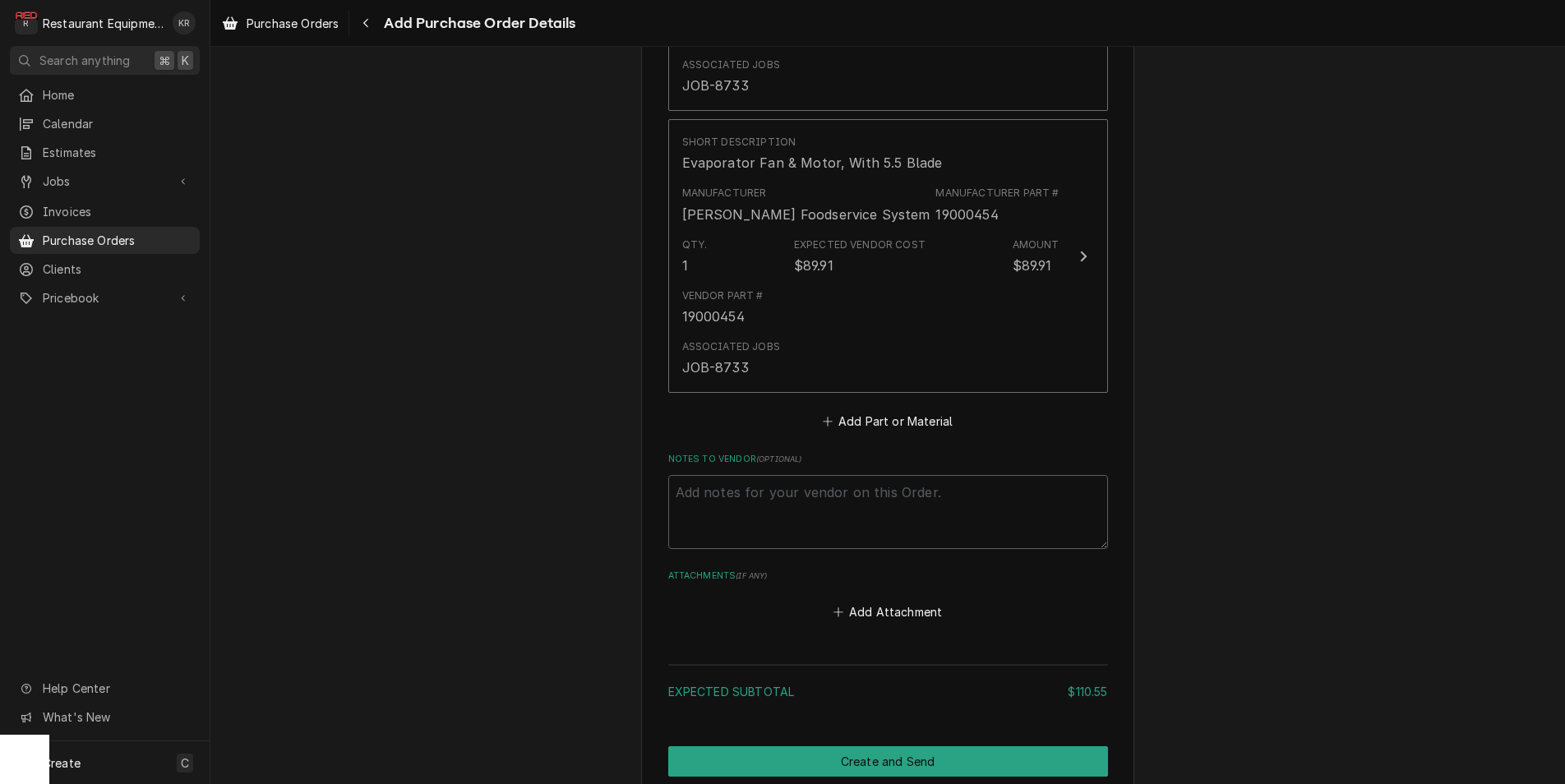
scroll to position [1369, 0]
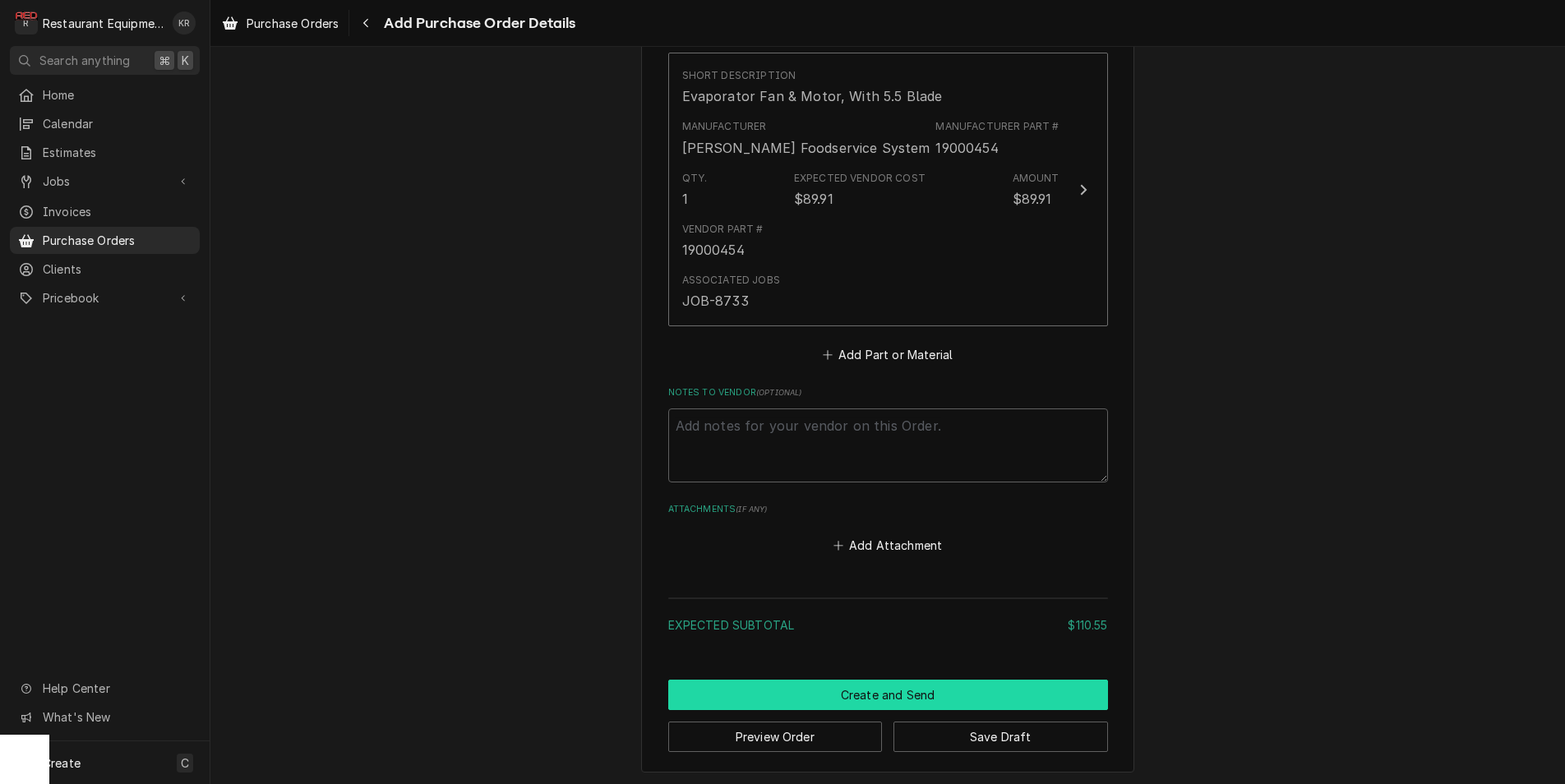
click at [896, 688] on button "Create and Send" at bounding box center [888, 695] width 440 height 30
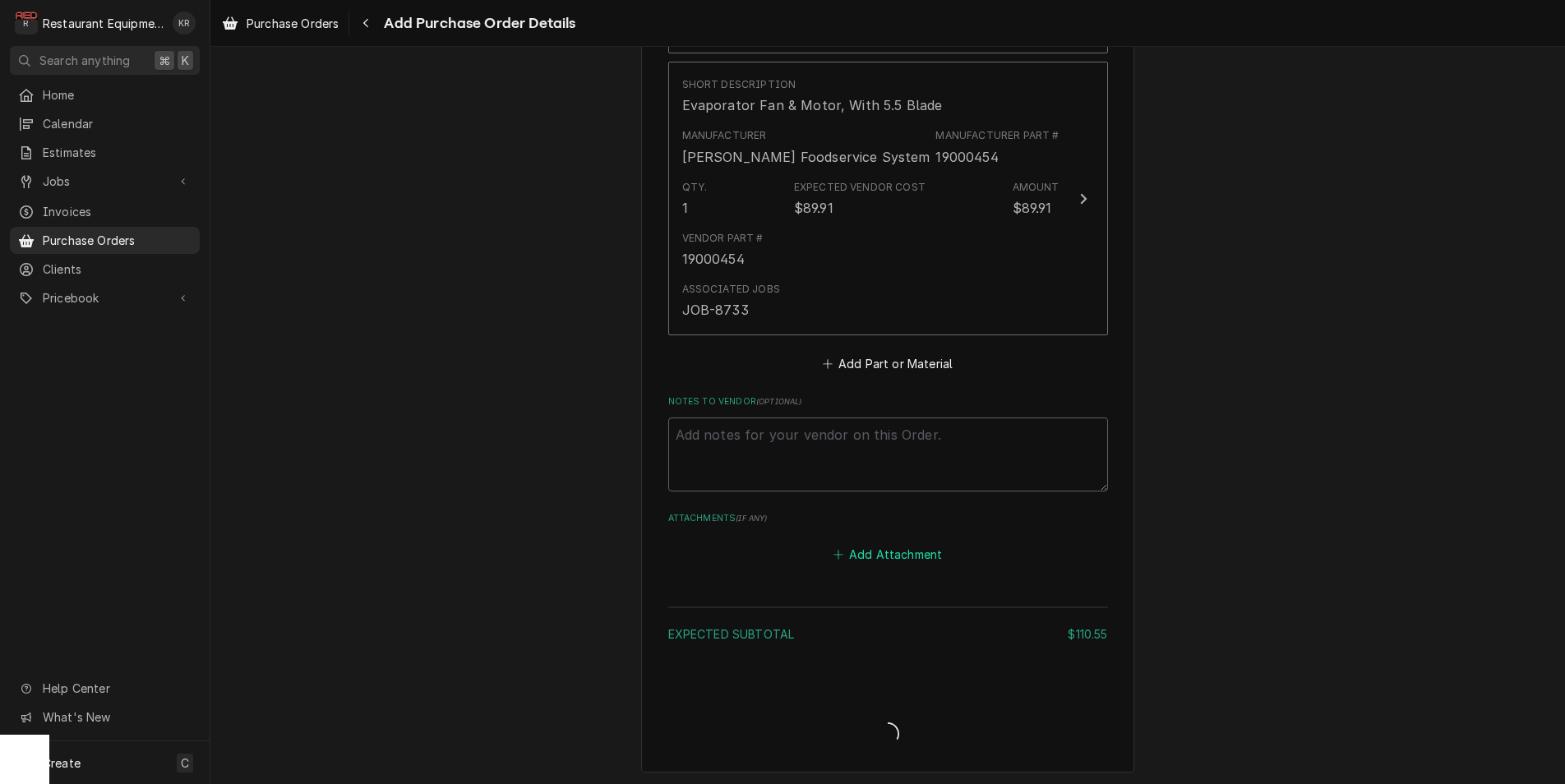
type textarea "x"
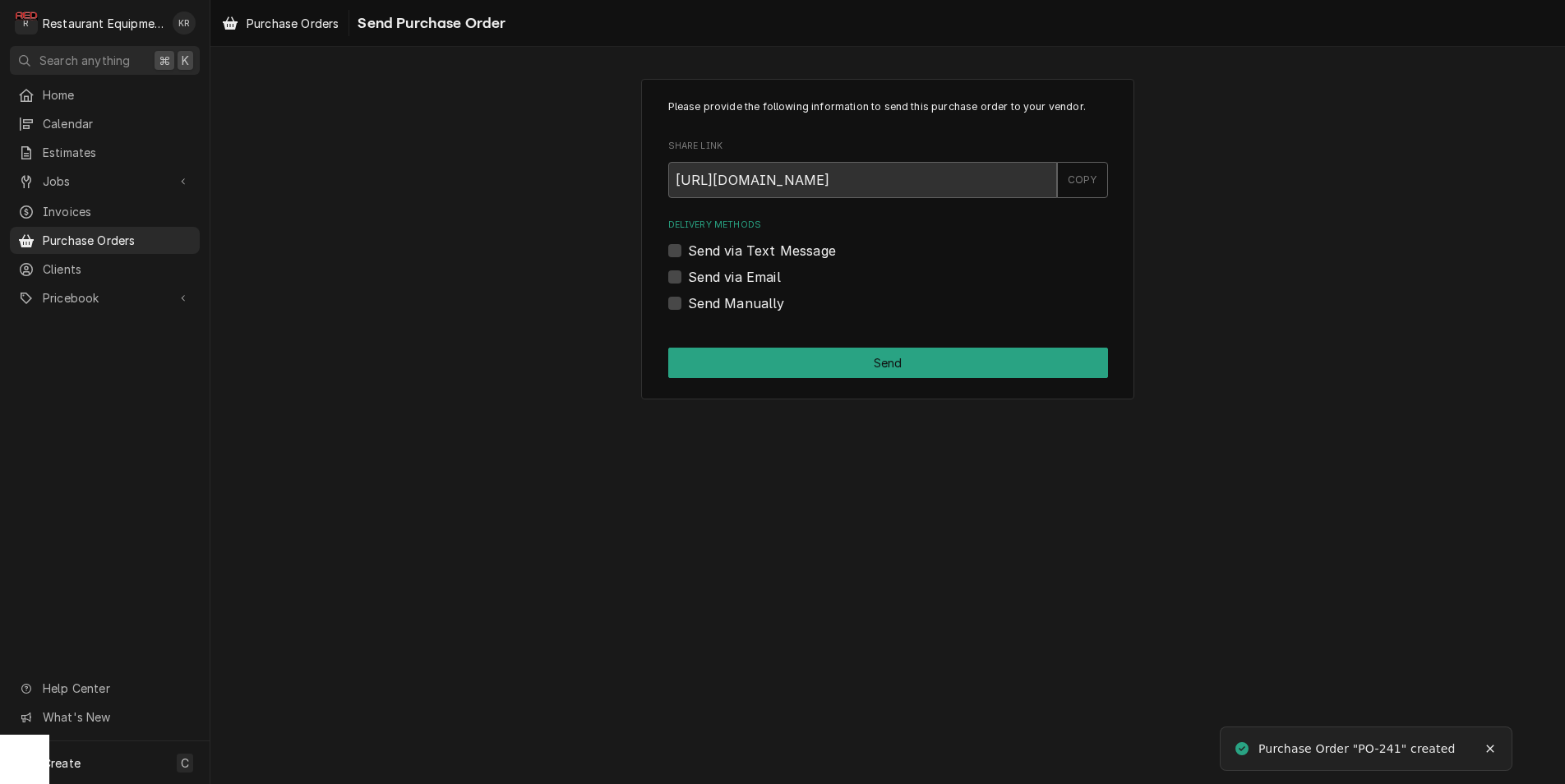
click at [688, 304] on label "Send Manually" at bounding box center [736, 303] width 97 height 19
click at [688, 304] on input "Send Manually" at bounding box center [907, 311] width 440 height 36
checkbox input "true"
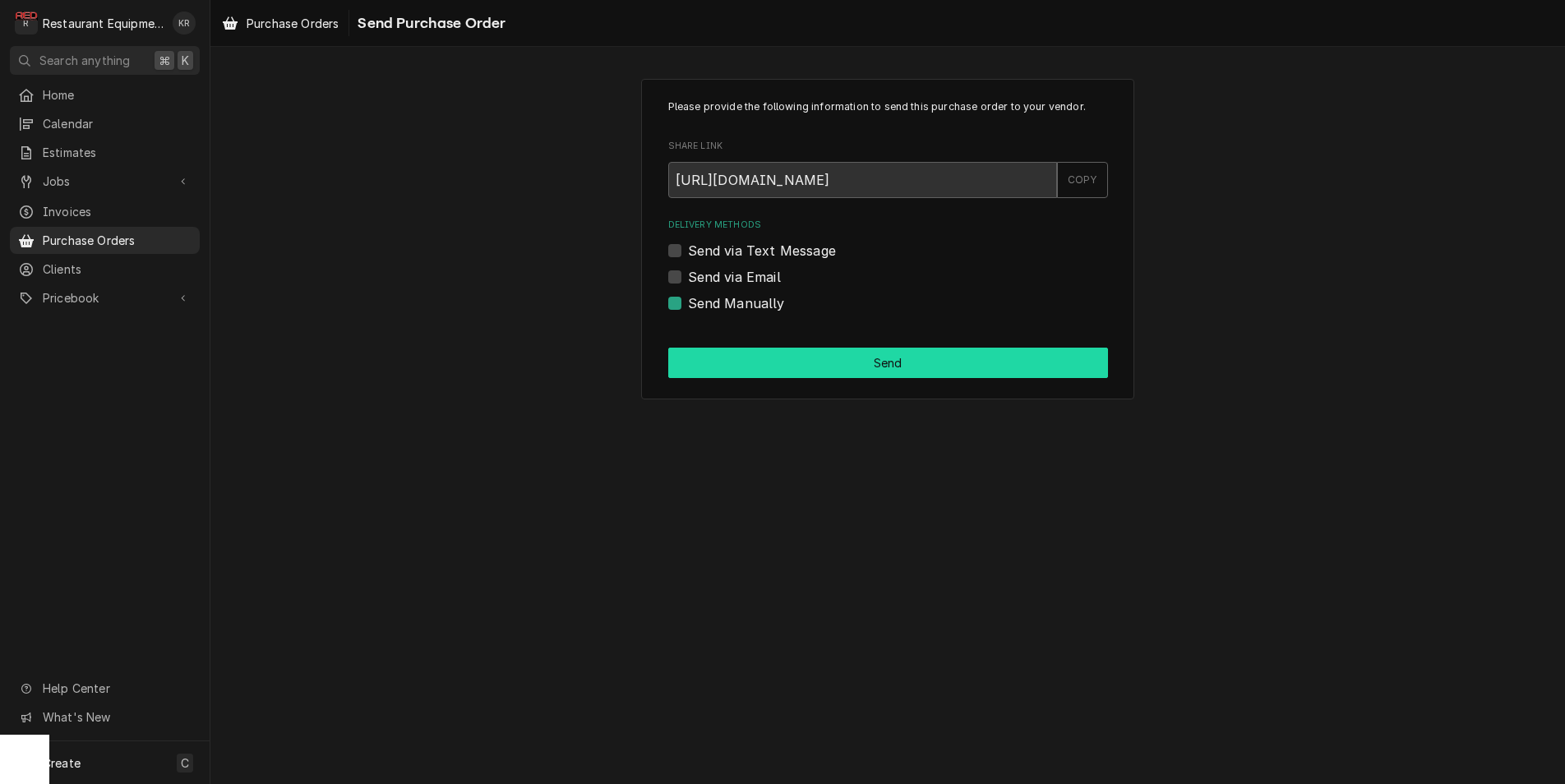
click at [821, 363] on button "Send" at bounding box center [888, 362] width 440 height 30
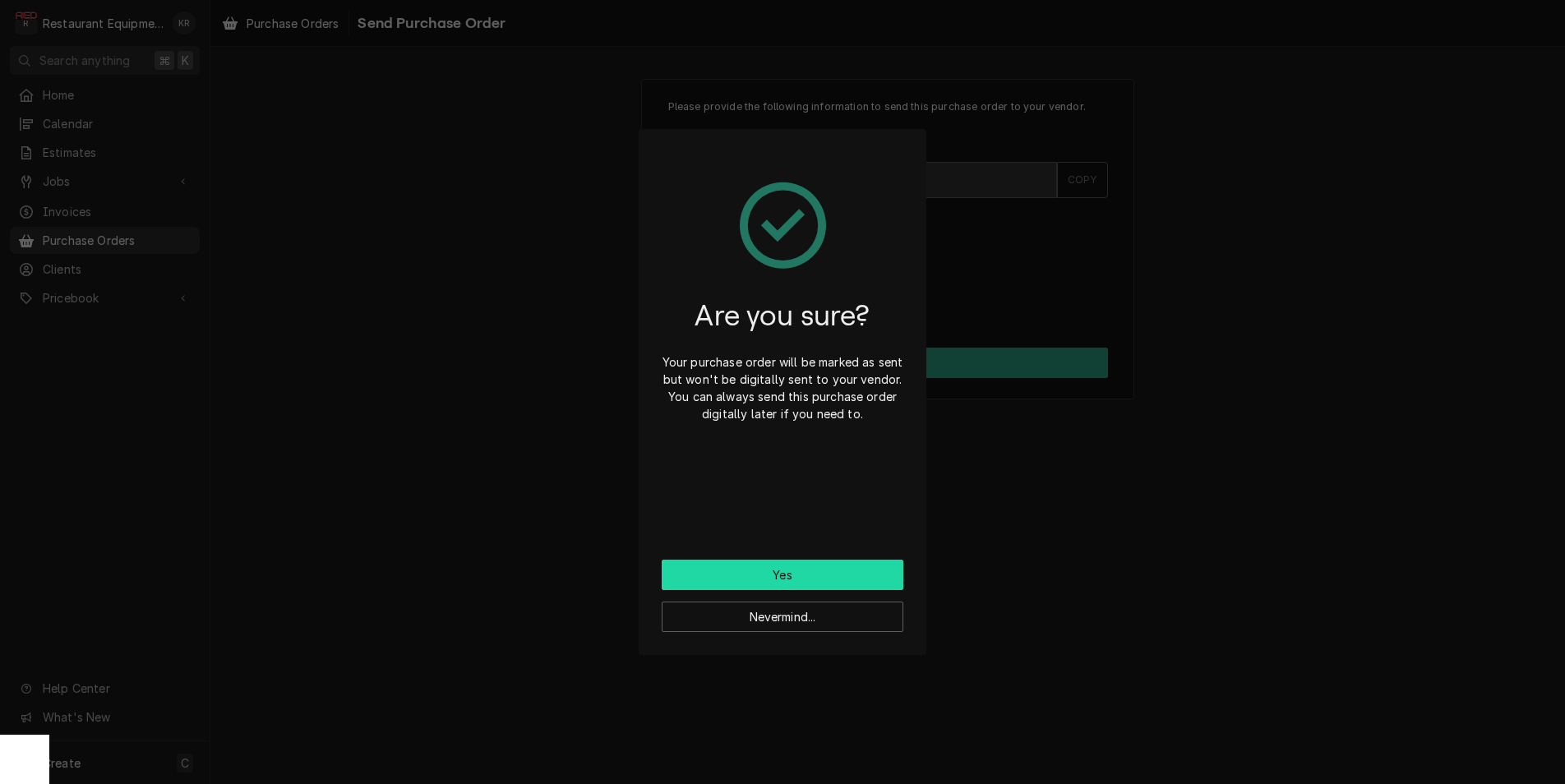
click at [787, 576] on button "Yes" at bounding box center [782, 574] width 242 height 30
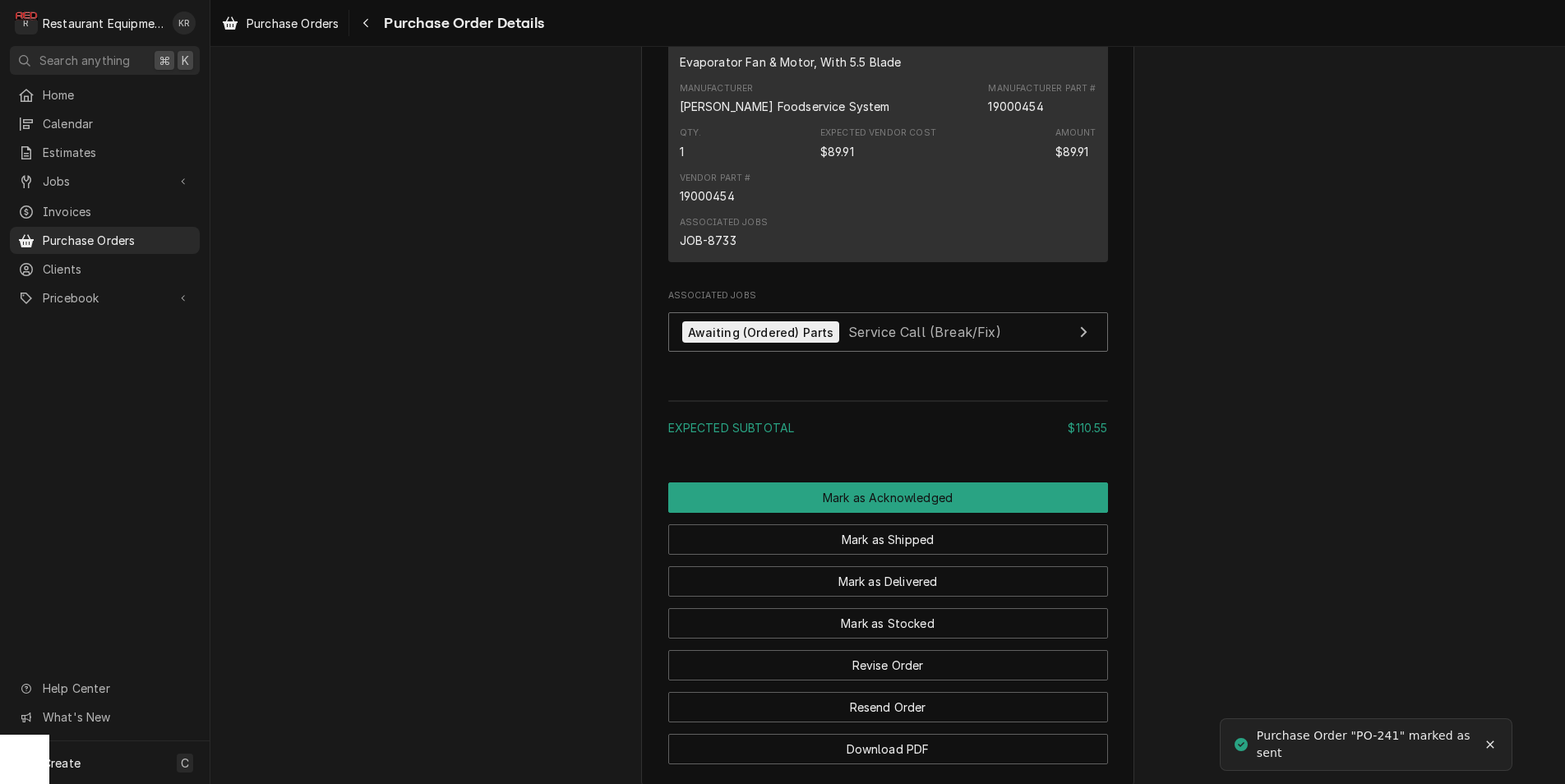
scroll to position [1712, 0]
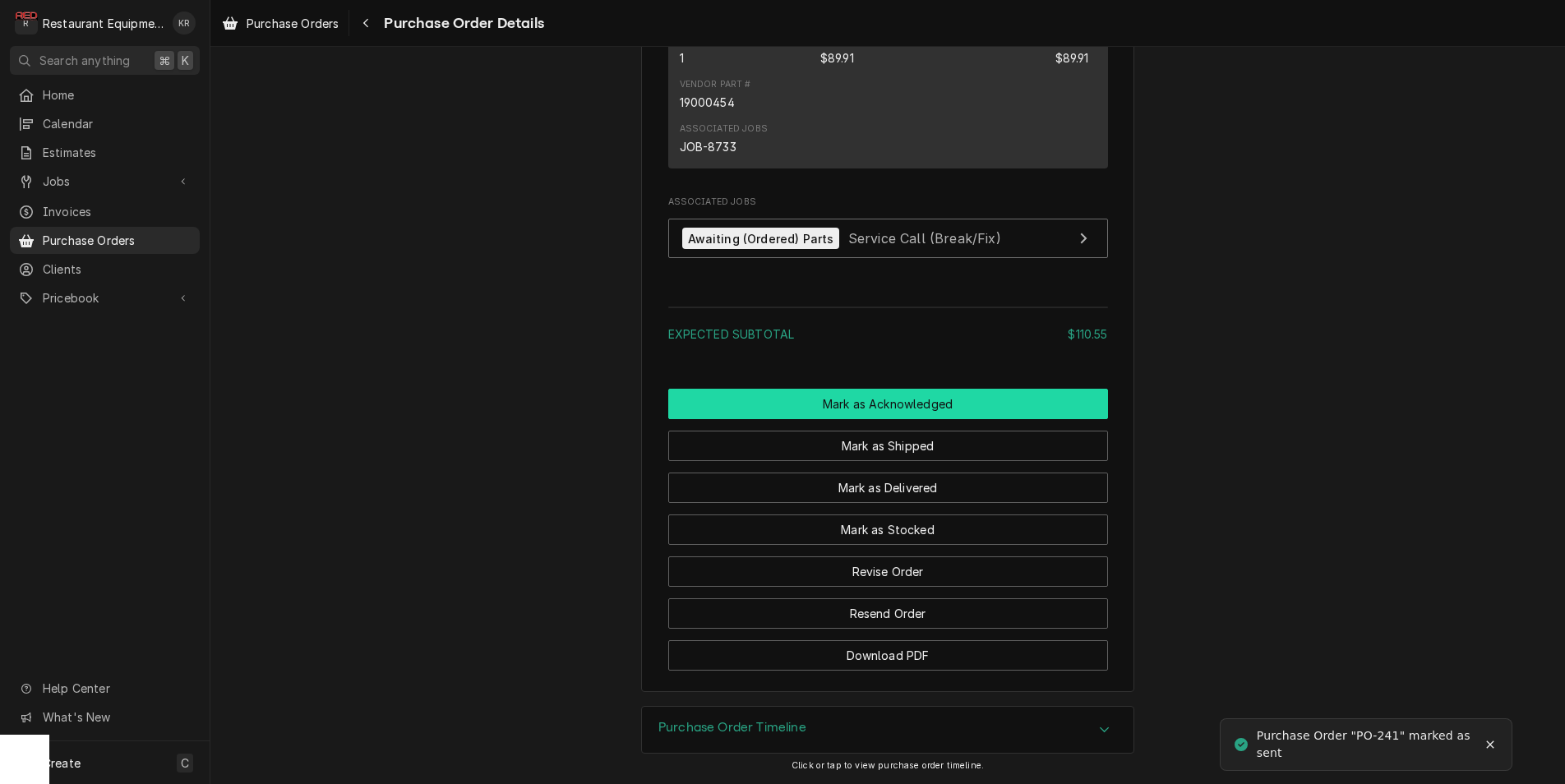
click at [932, 406] on button "Mark as Acknowledged" at bounding box center [888, 404] width 440 height 30
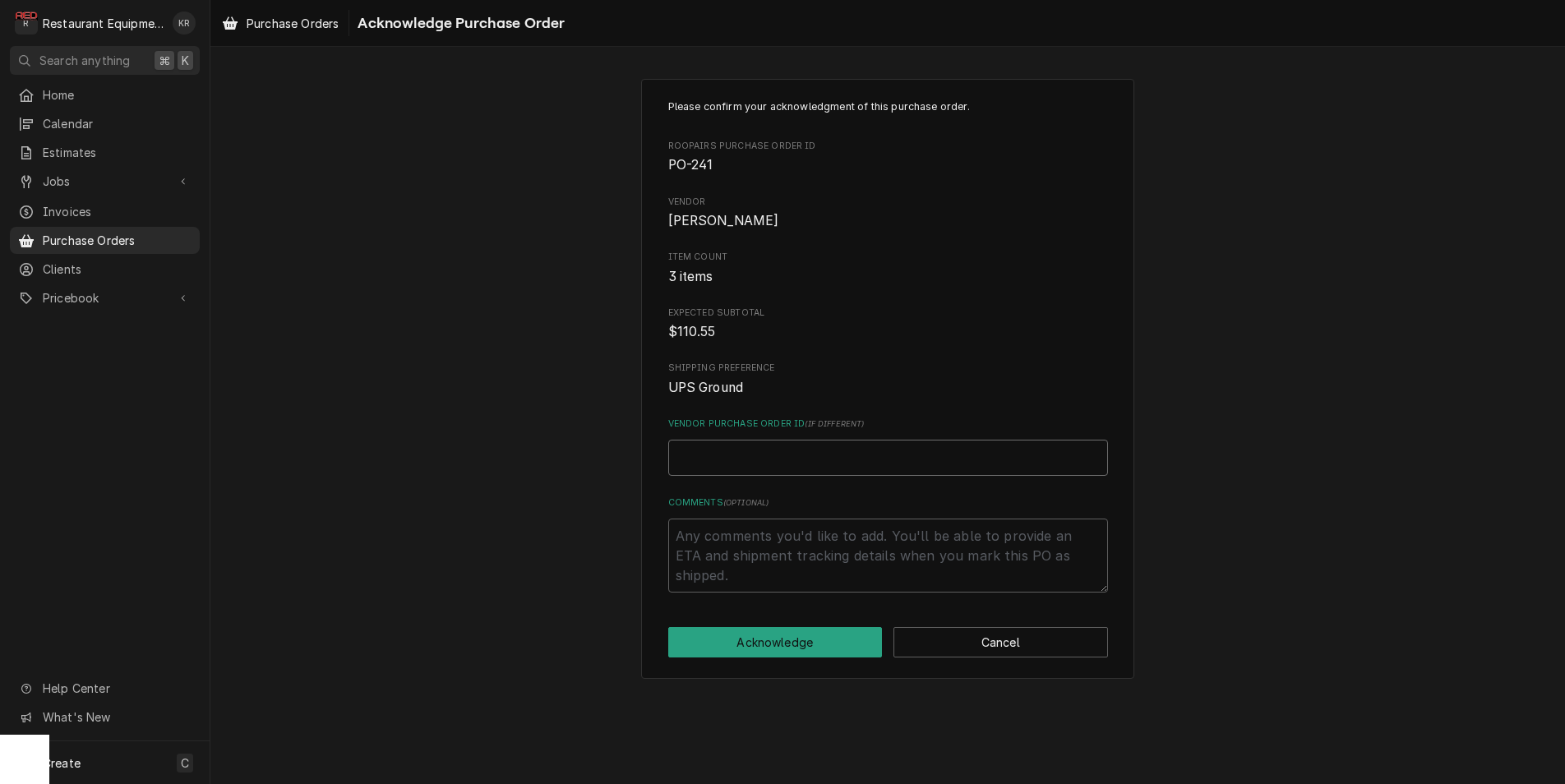
paste input "19000454"
type textarea "x"
type input "19000454"
drag, startPoint x: 775, startPoint y: 475, endPoint x: 596, endPoint y: 429, distance: 184.8
click at [668, 439] on input "19000454" at bounding box center [888, 457] width 440 height 36
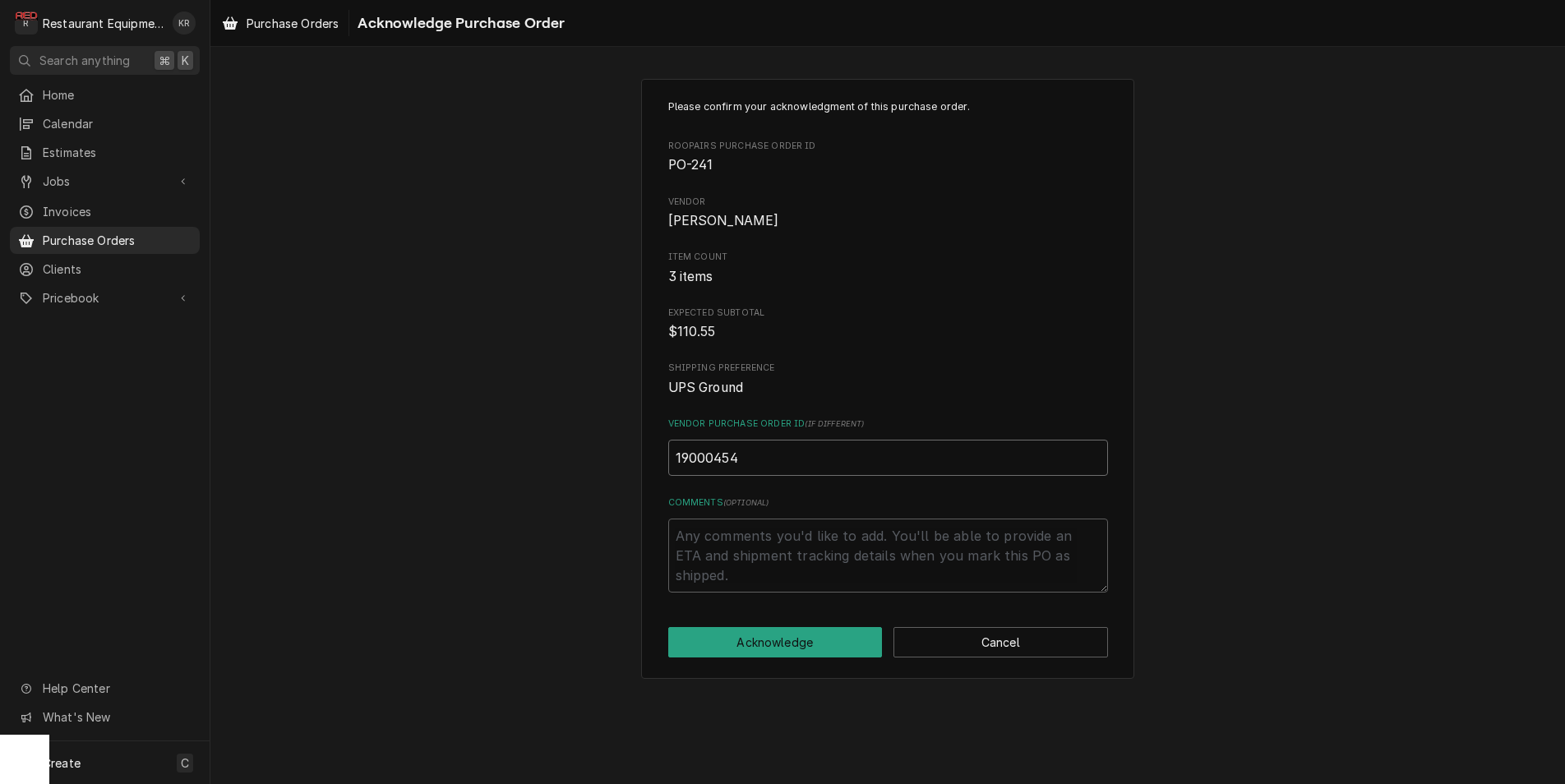
type textarea "x"
drag, startPoint x: 706, startPoint y: 433, endPoint x: 708, endPoint y: 443, distance: 10.2
click at [706, 433] on div "Vendor Purchase Order ID ( if different )" at bounding box center [888, 446] width 440 height 58
paste input "47597146"
type textarea "x"
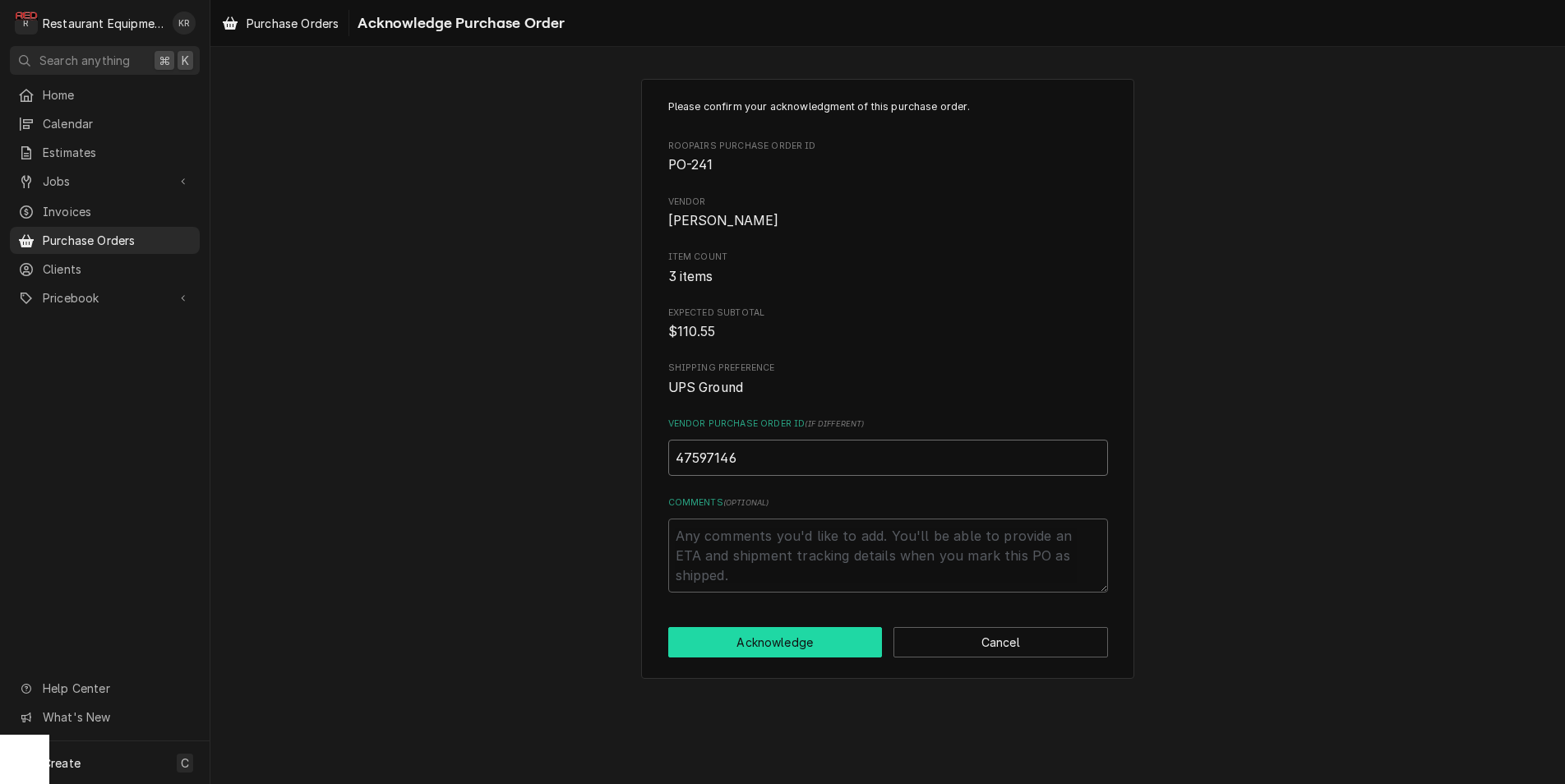
type input "47597146"
click at [790, 642] on button "Acknowledge" at bounding box center [775, 642] width 214 height 30
type textarea "x"
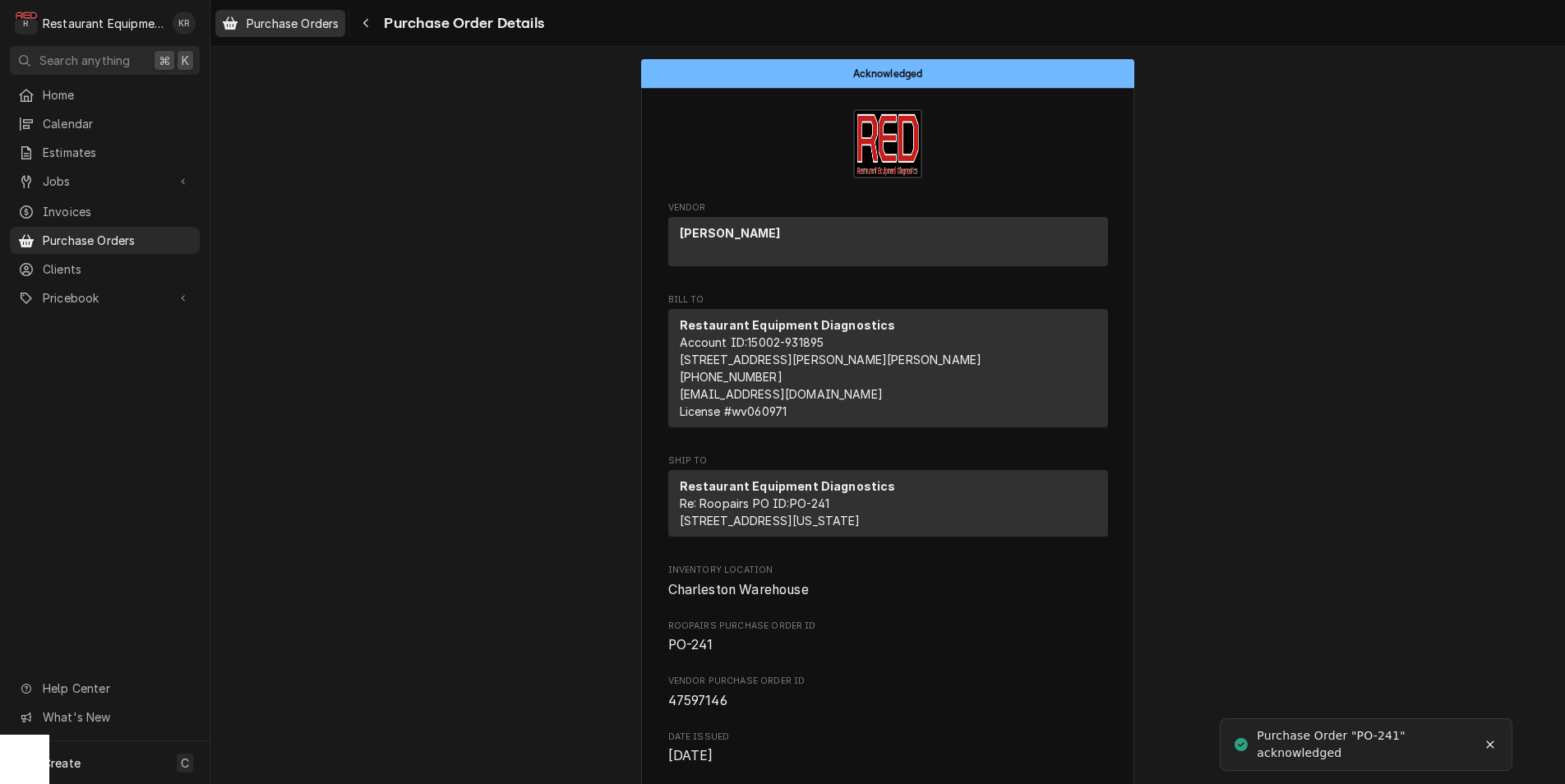
click at [335, 27] on span "Purchase Orders" at bounding box center [292, 23] width 92 height 17
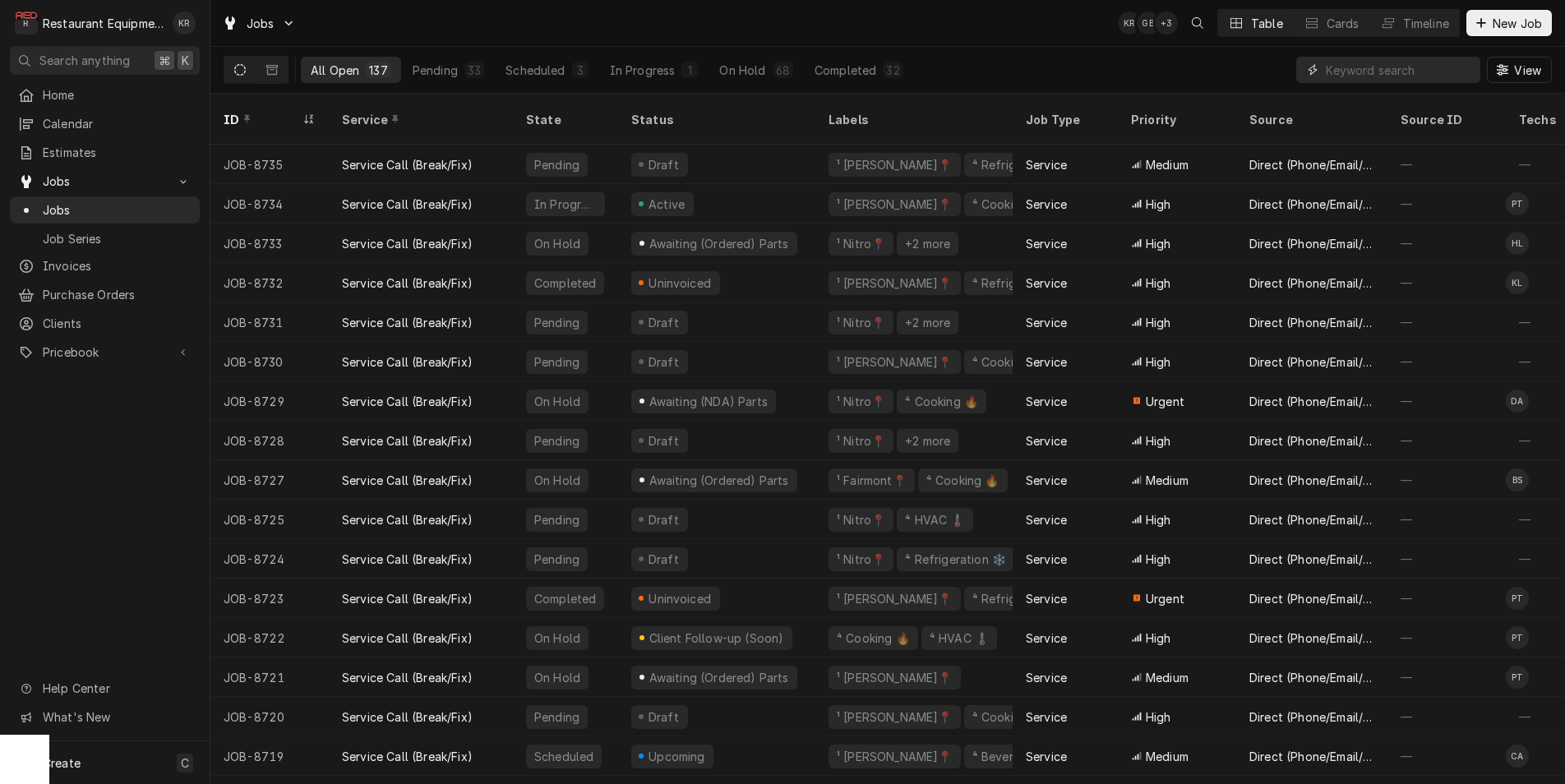
click at [1343, 62] on input "Dynamic Content Wrapper" at bounding box center [1398, 70] width 146 height 27
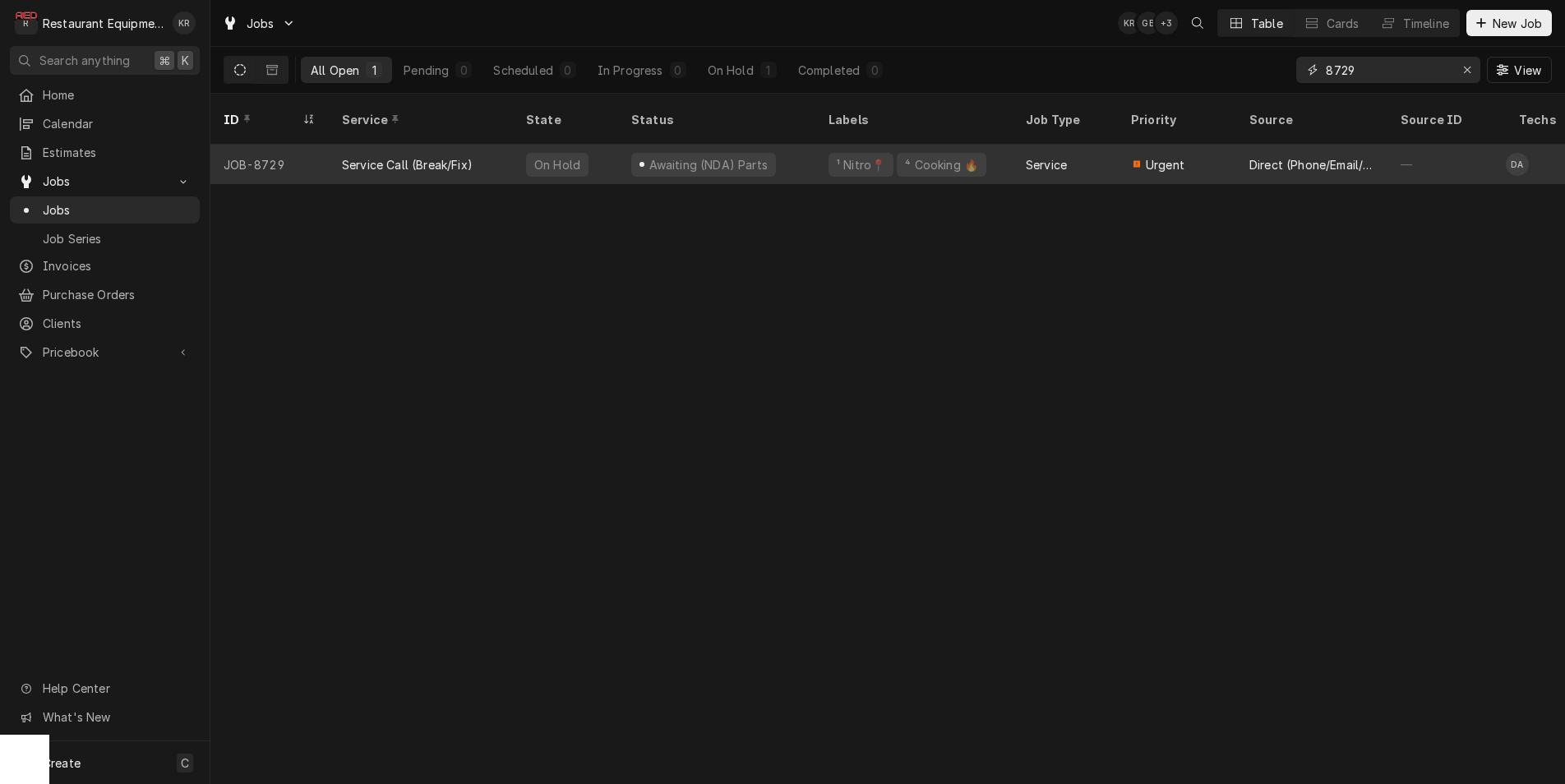
type input "8729"
click at [404, 156] on div "Service Call (Break/Fix)" at bounding box center [407, 164] width 130 height 17
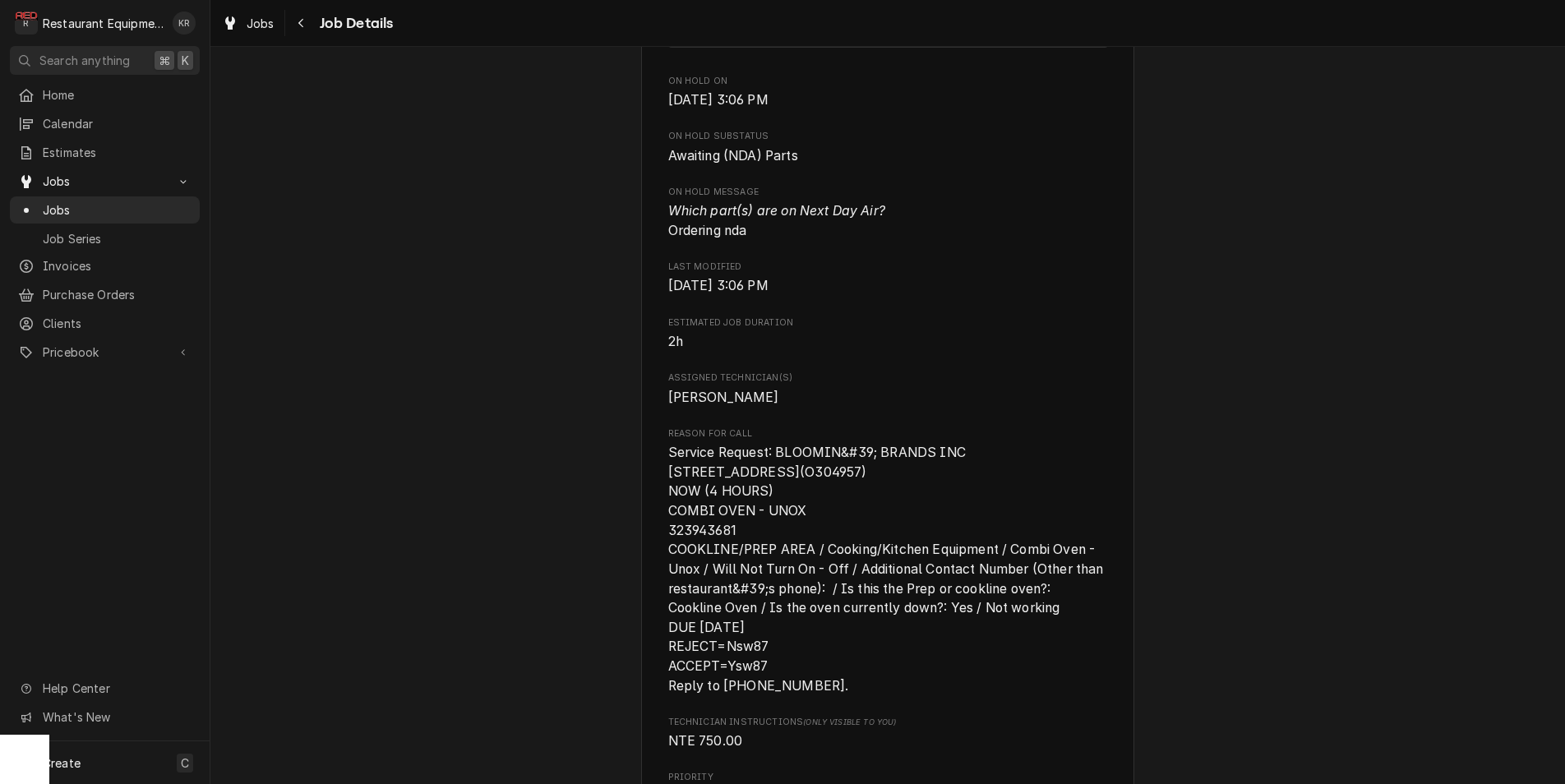
scroll to position [849, 0]
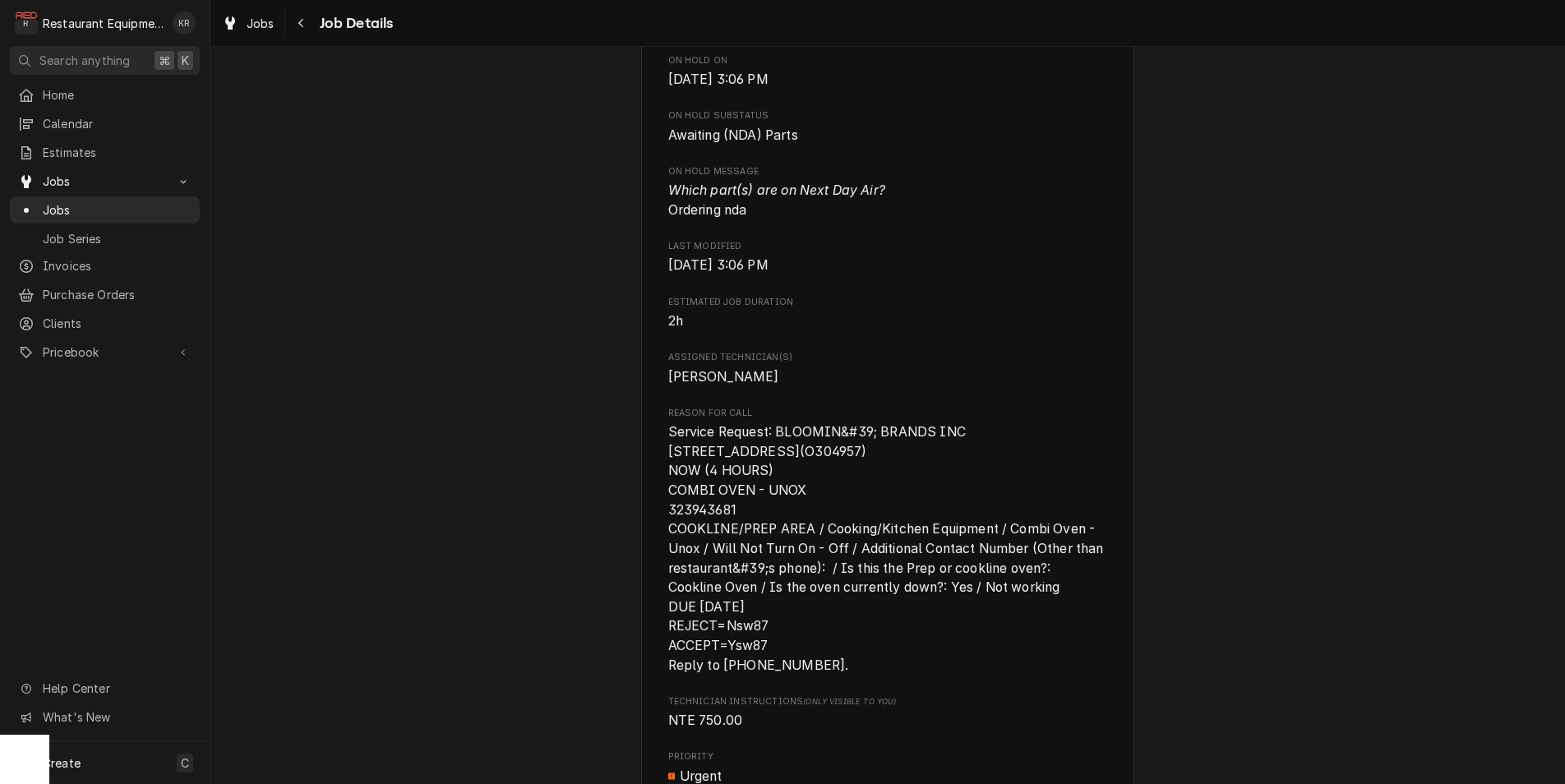
click at [702, 533] on span "Service Request: BLOOMIN&#39; BRANDS INC [STREET_ADDRESS](O304957) NOW (4 HOURS…" at bounding box center [887, 547] width 439 height 249
copy span "323943681"
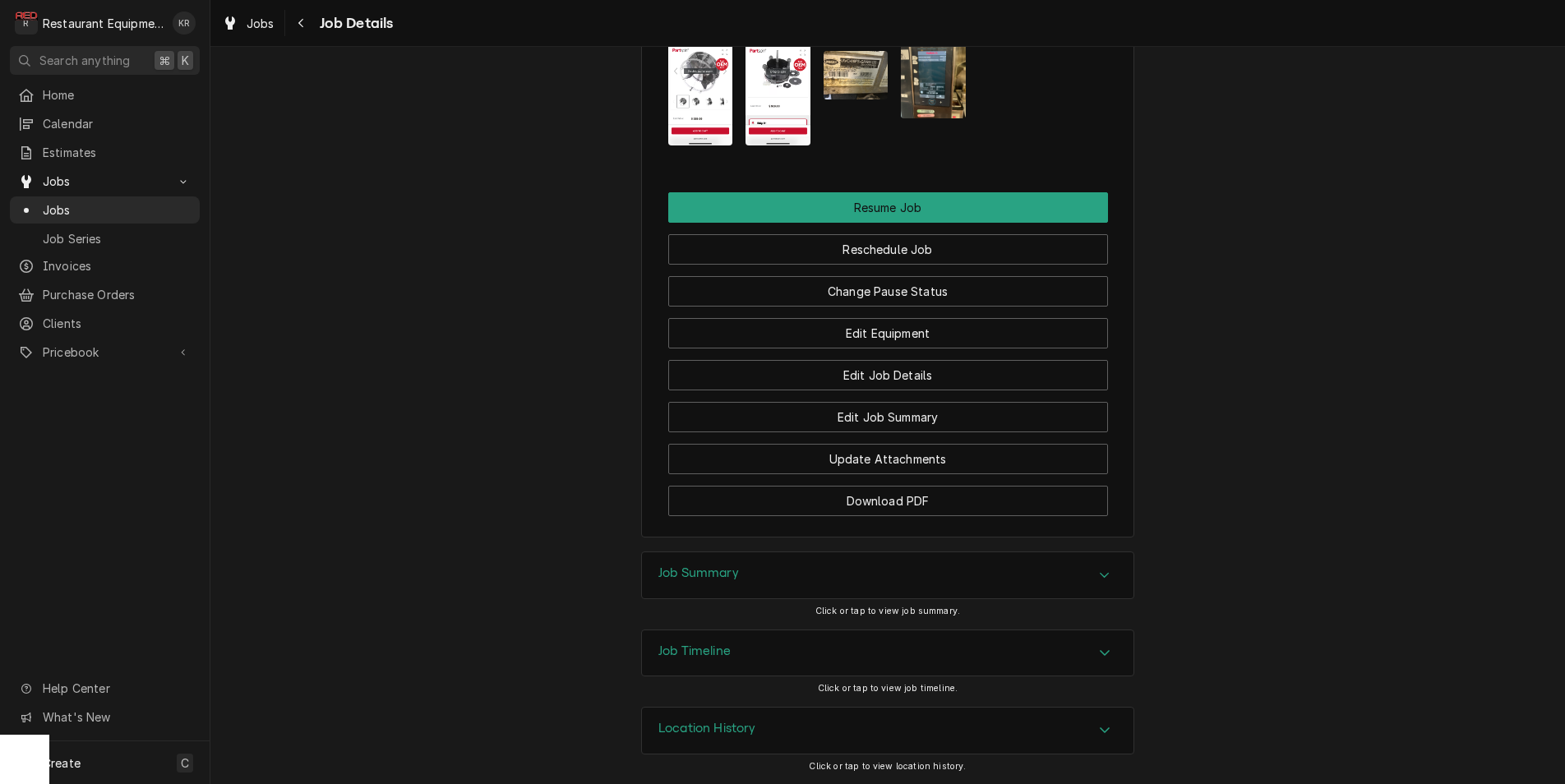
scroll to position [2102, 0]
click at [1135, 558] on div "Job Summary Click or tap to view job summary." at bounding box center [887, 589] width 1354 height 77
click at [1110, 559] on div "Job Summary" at bounding box center [887, 575] width 492 height 46
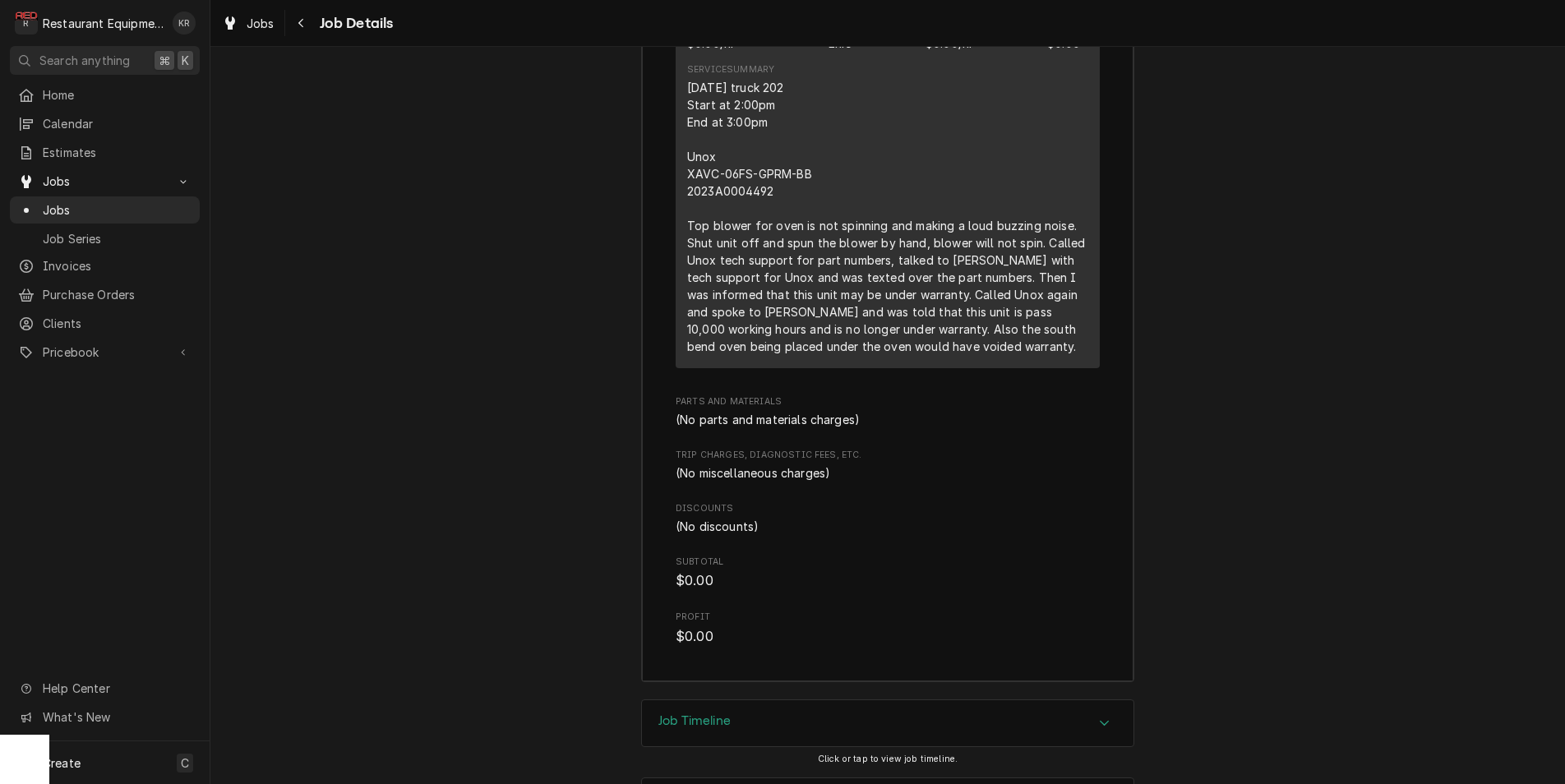
scroll to position [3025, 0]
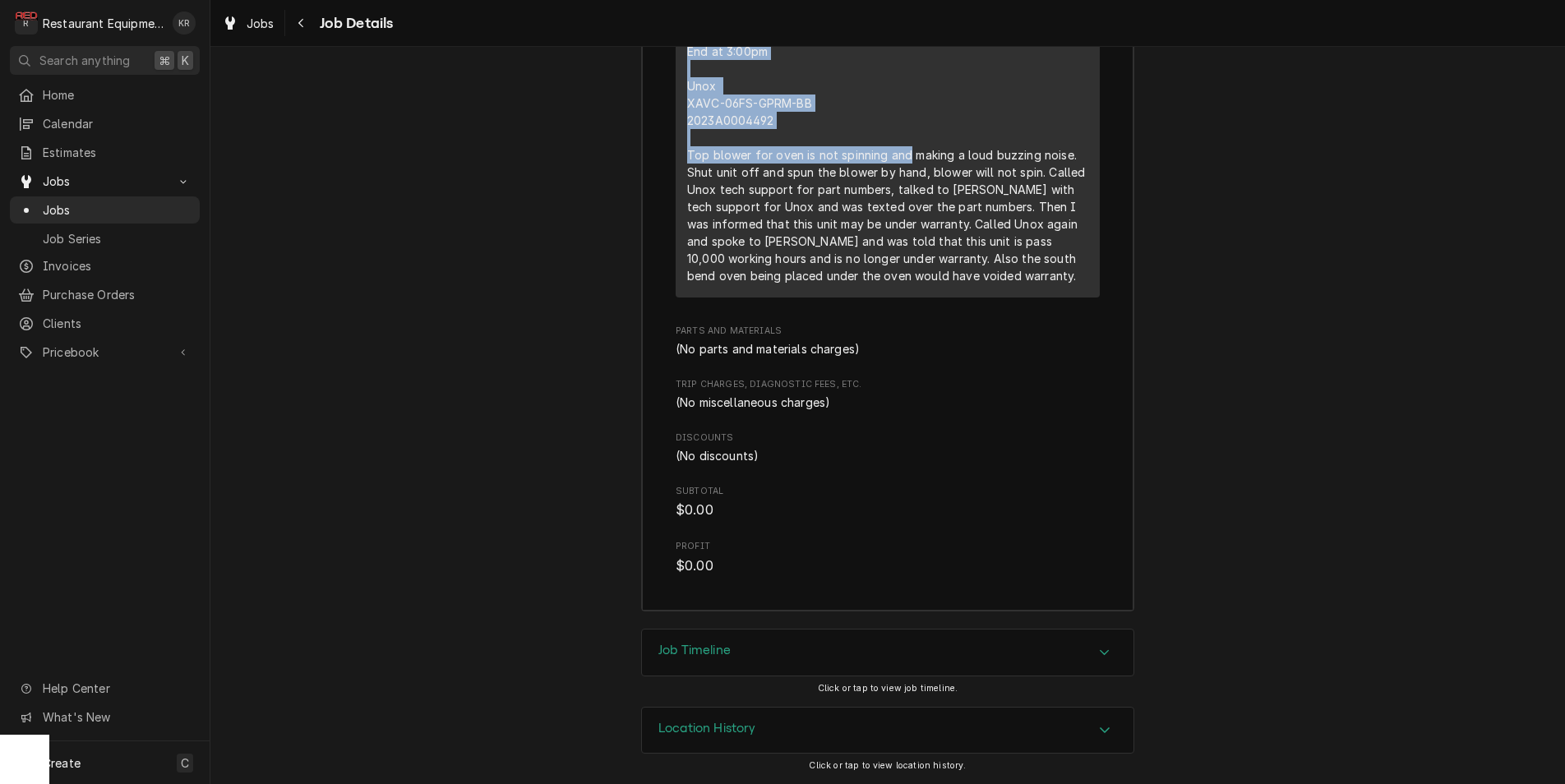
drag, startPoint x: 689, startPoint y: 105, endPoint x: 894, endPoint y: 164, distance: 213.3
click at [896, 164] on div "8-28-25 truck 202 Start at 2:00pm End at 3:00pm Unox XAVC-06FS-GPRM-BB 2023A000…" at bounding box center [887, 146] width 401 height 276
click at [895, 163] on div "8-28-25 truck 202 Start at 2:00pm End at 3:00pm Unox XAVC-06FS-GPRM-BB 2023A000…" at bounding box center [887, 146] width 401 height 276
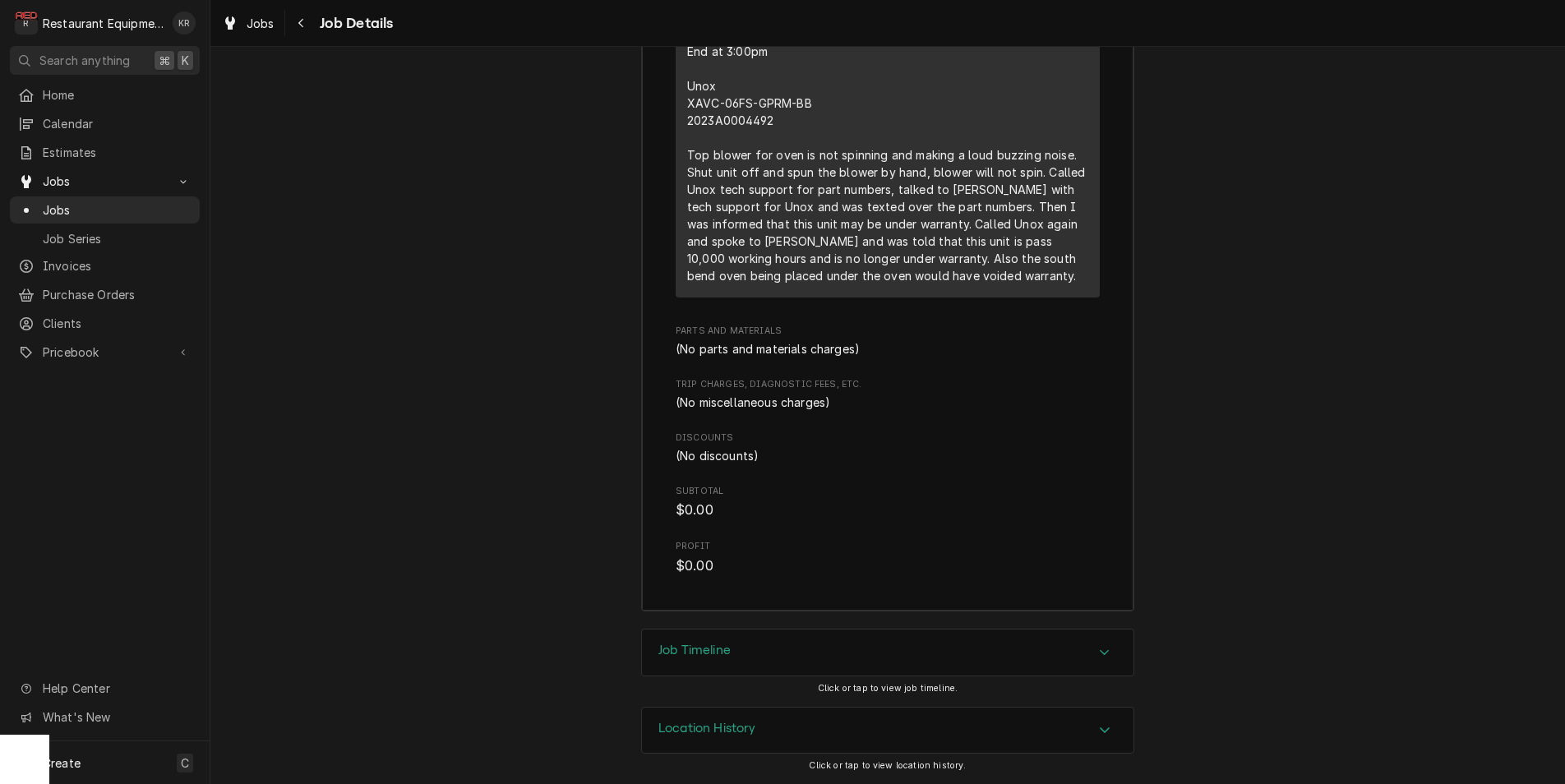
click at [895, 163] on div "8-28-25 truck 202 Start at 2:00pm End at 3:00pm Unox XAVC-06FS-GPRM-BB 2023A000…" at bounding box center [887, 146] width 401 height 276
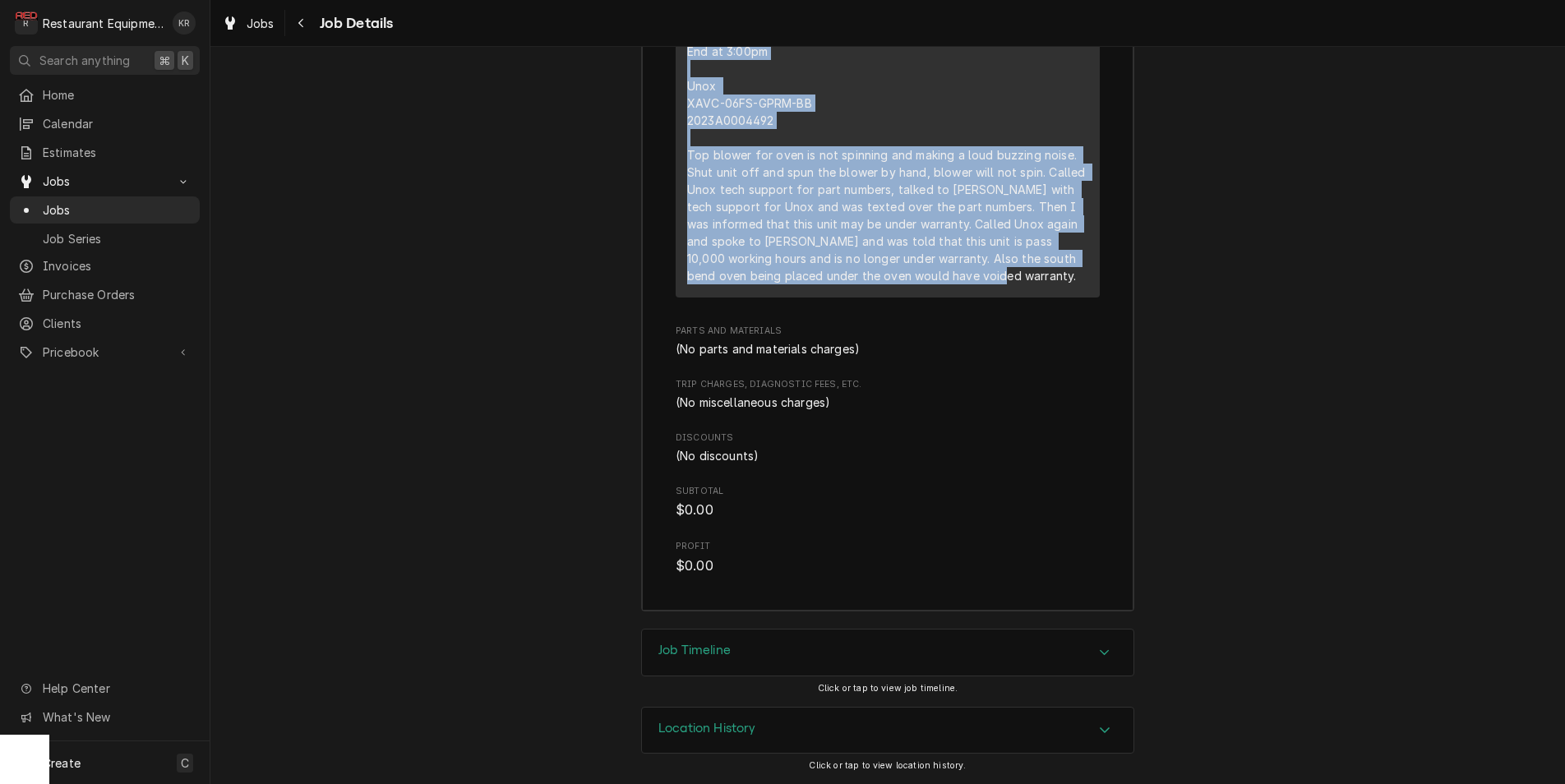
drag, startPoint x: 684, startPoint y: 88, endPoint x: 979, endPoint y: 272, distance: 347.7
click at [980, 273] on div "Short Description Service Call (Break/Fix) Service Date Aug 28, 2025 Hourly Cos…" at bounding box center [887, 72] width 424 height 452
copy div "8-28-25 truck 202 Start at 2:00pm End at 3:00pm Unox XAVC-06FS-GPRM-BB 2023A000…"
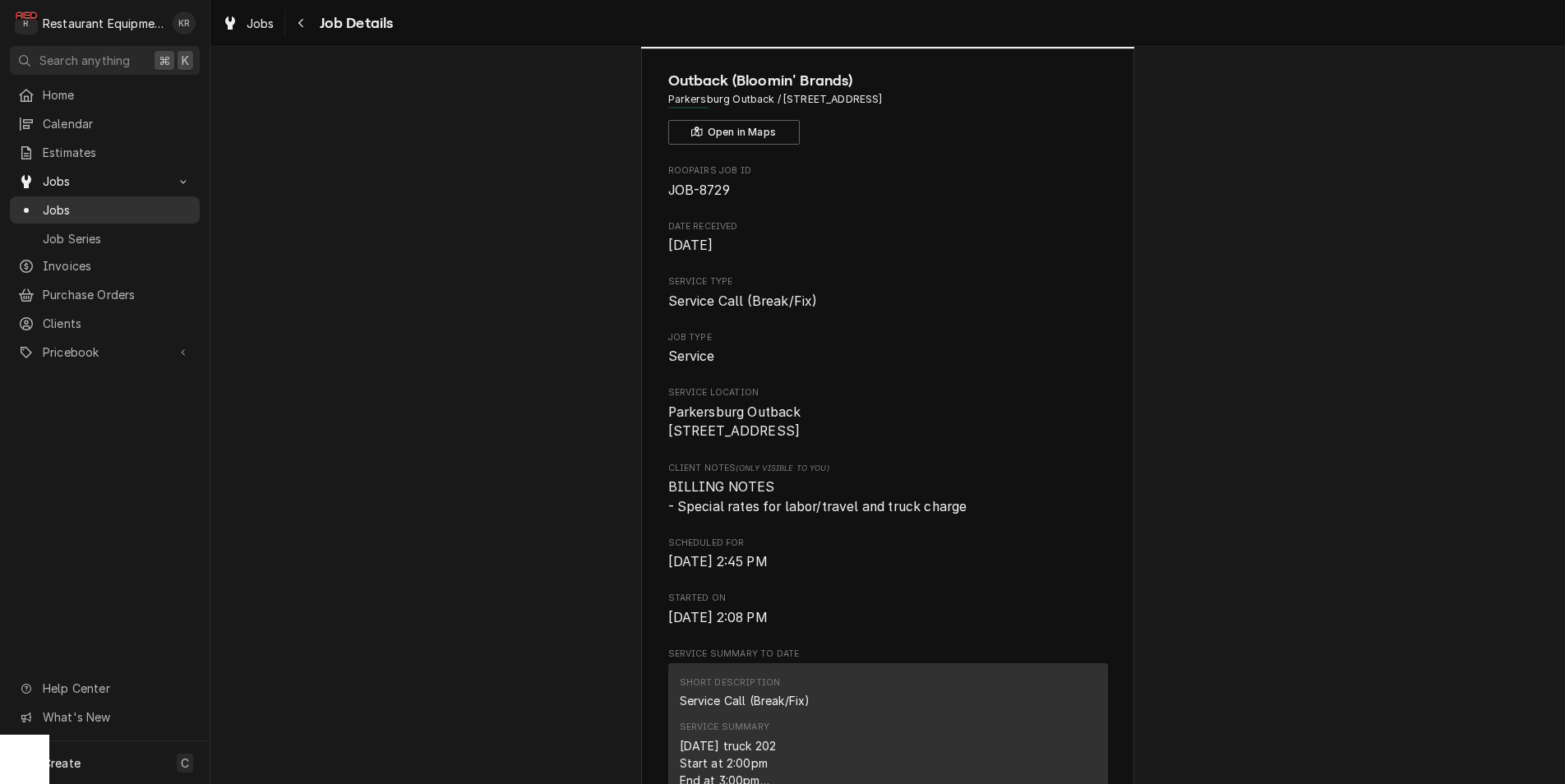
scroll to position [0, 0]
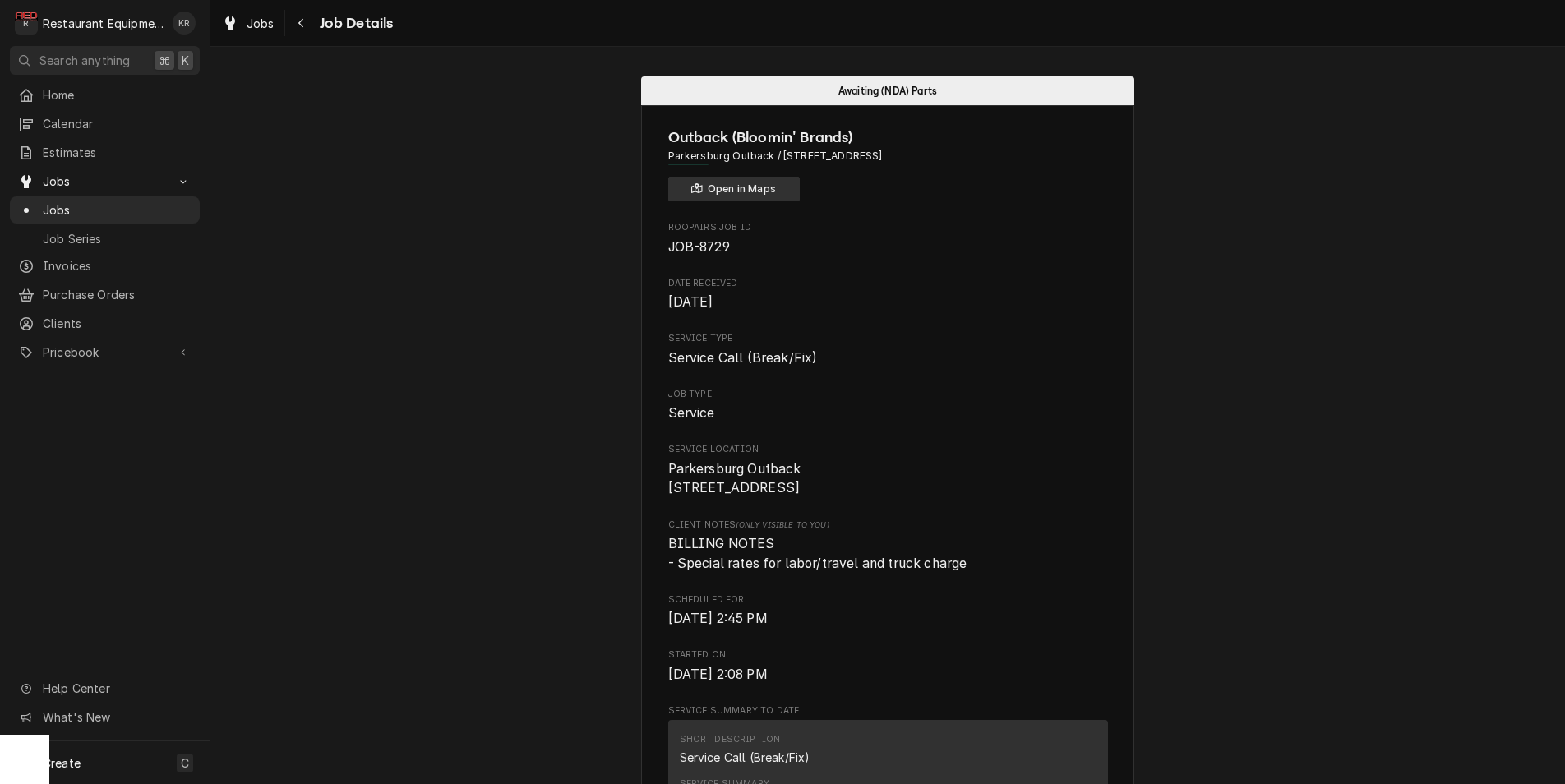
click at [747, 197] on button "Open in Maps" at bounding box center [734, 189] width 131 height 25
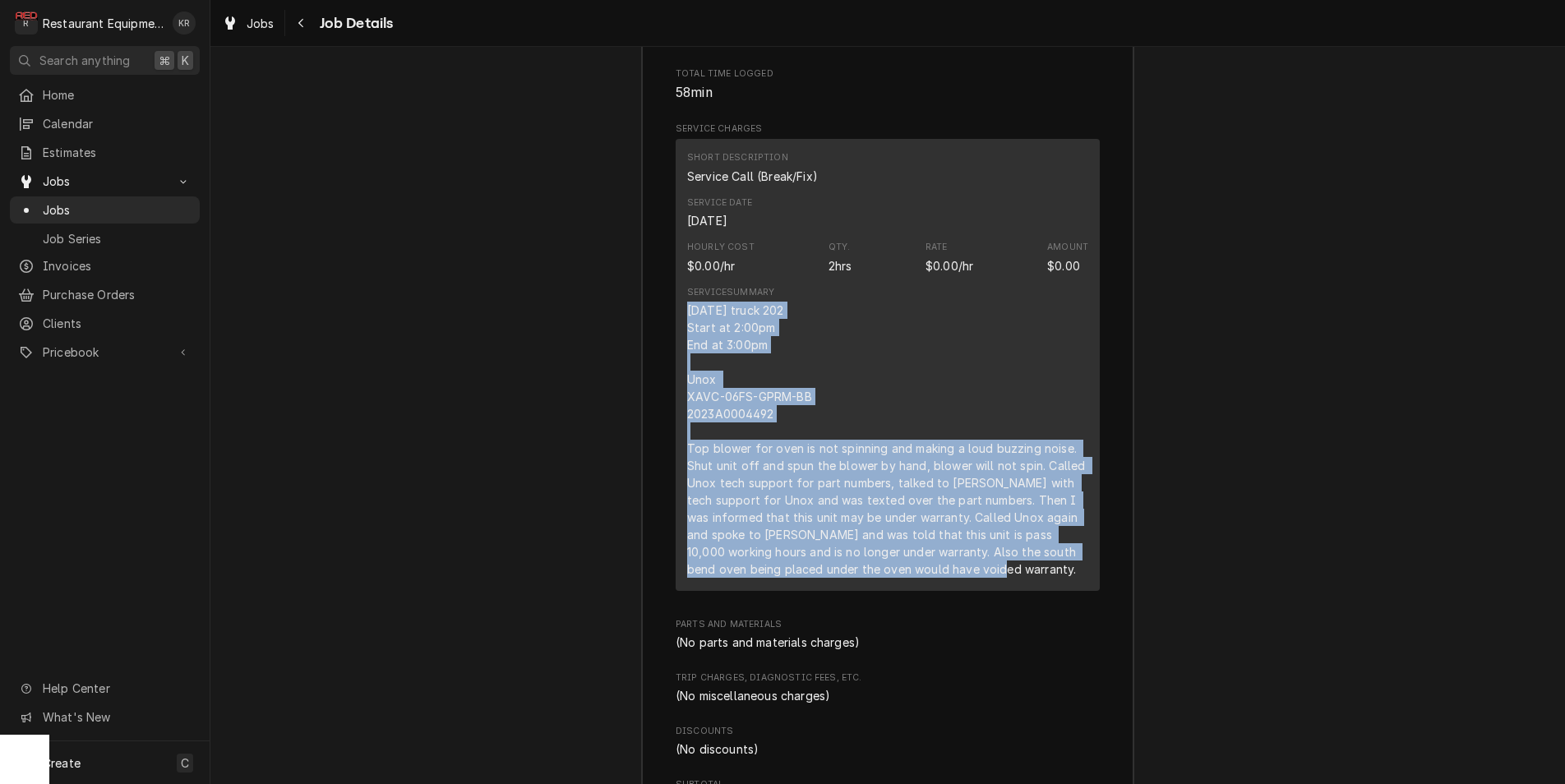
scroll to position [2798, 0]
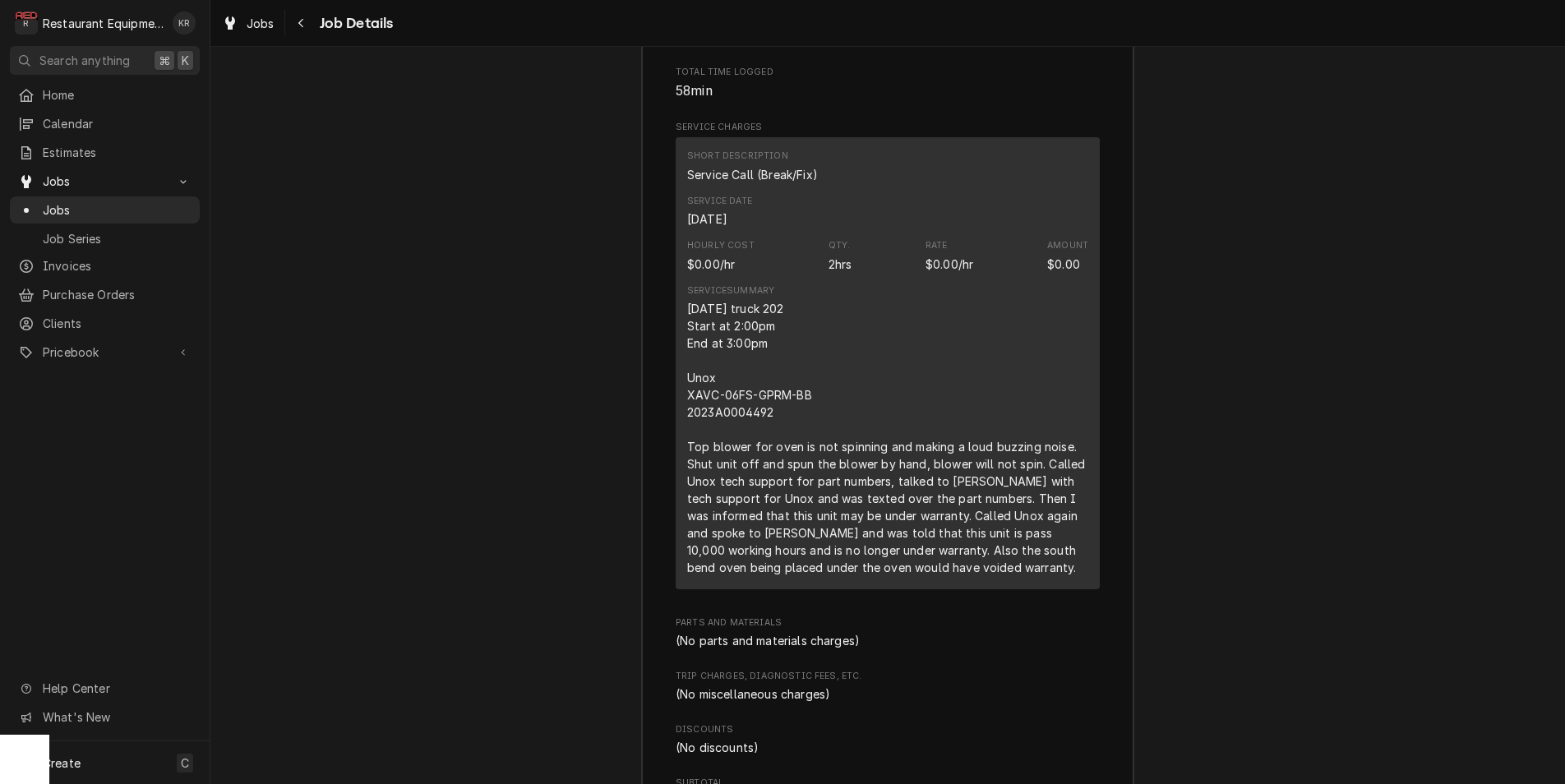
click at [528, 307] on div "Job Summary Roopairs Job ID JOB-8729 Service Type Service Call (Break/Fix) Job …" at bounding box center [887, 377] width 1354 height 1086
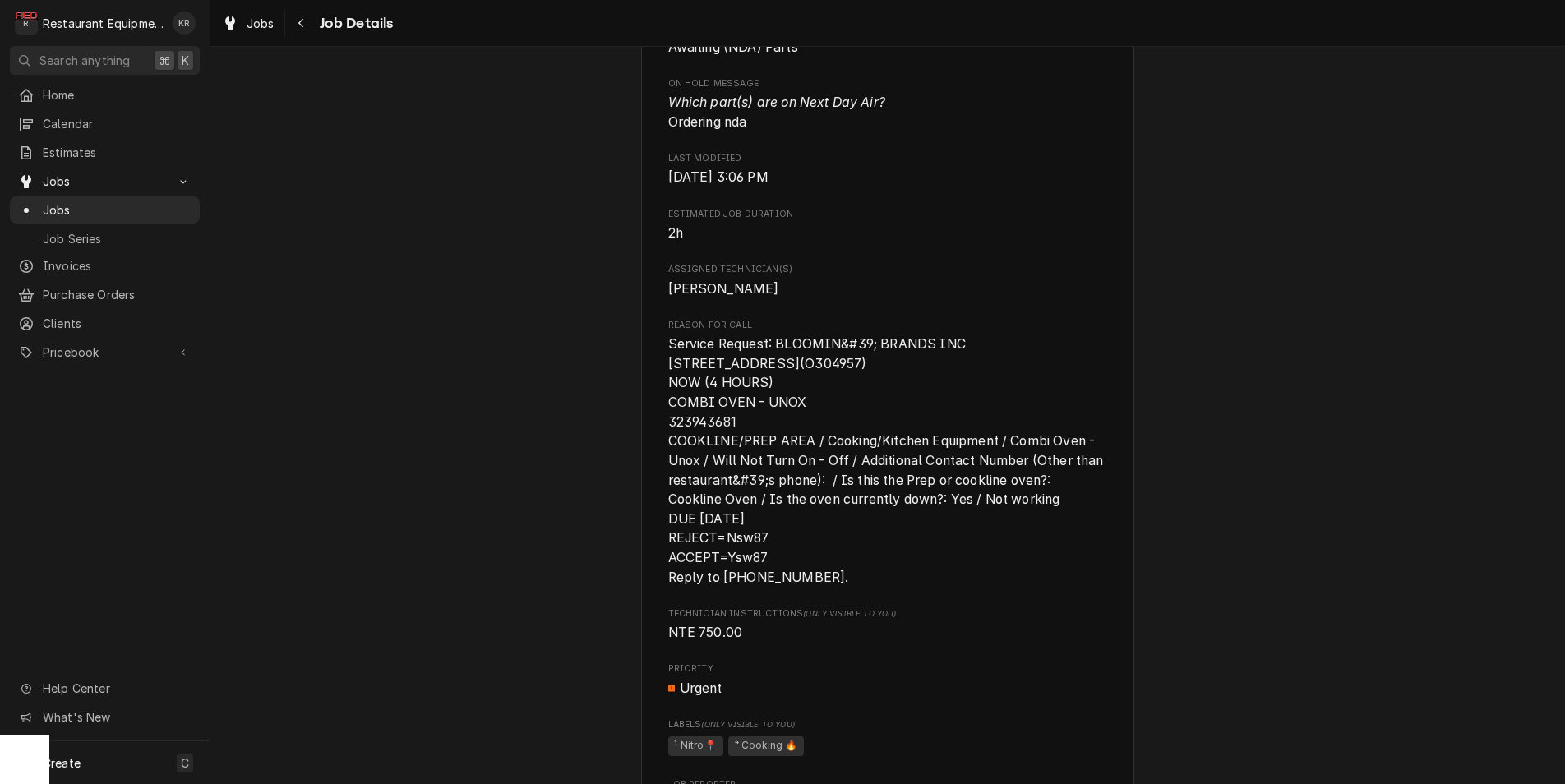
scroll to position [943, 0]
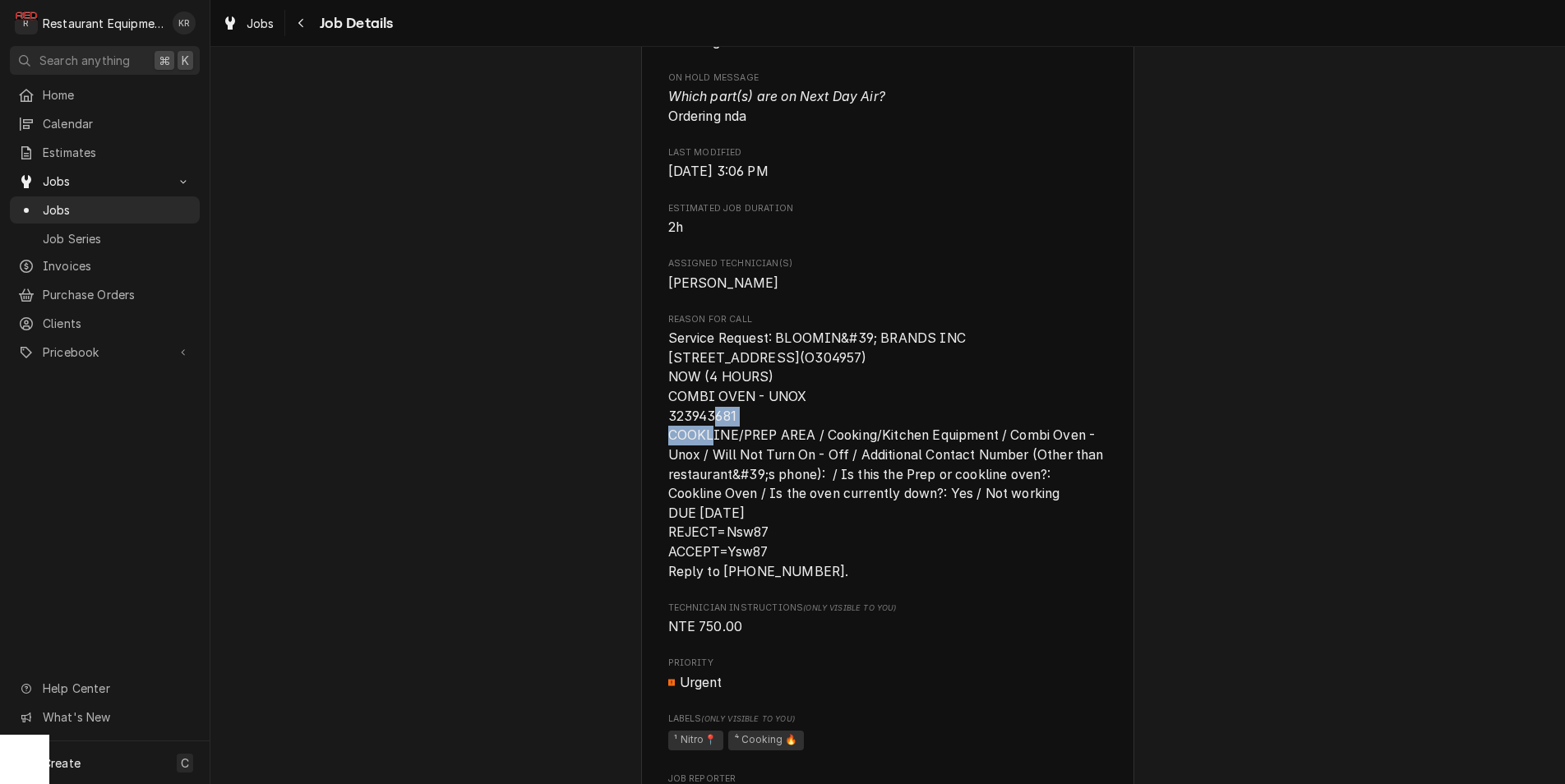
drag, startPoint x: 669, startPoint y: 439, endPoint x: 737, endPoint y: 441, distance: 68.0
click at [737, 441] on span "Service Request: BLOOMIN&#39; BRANDS INC 105 Grand Central Mall(O304957) NOW (4…" at bounding box center [888, 454] width 440 height 252
copy span "323943681"
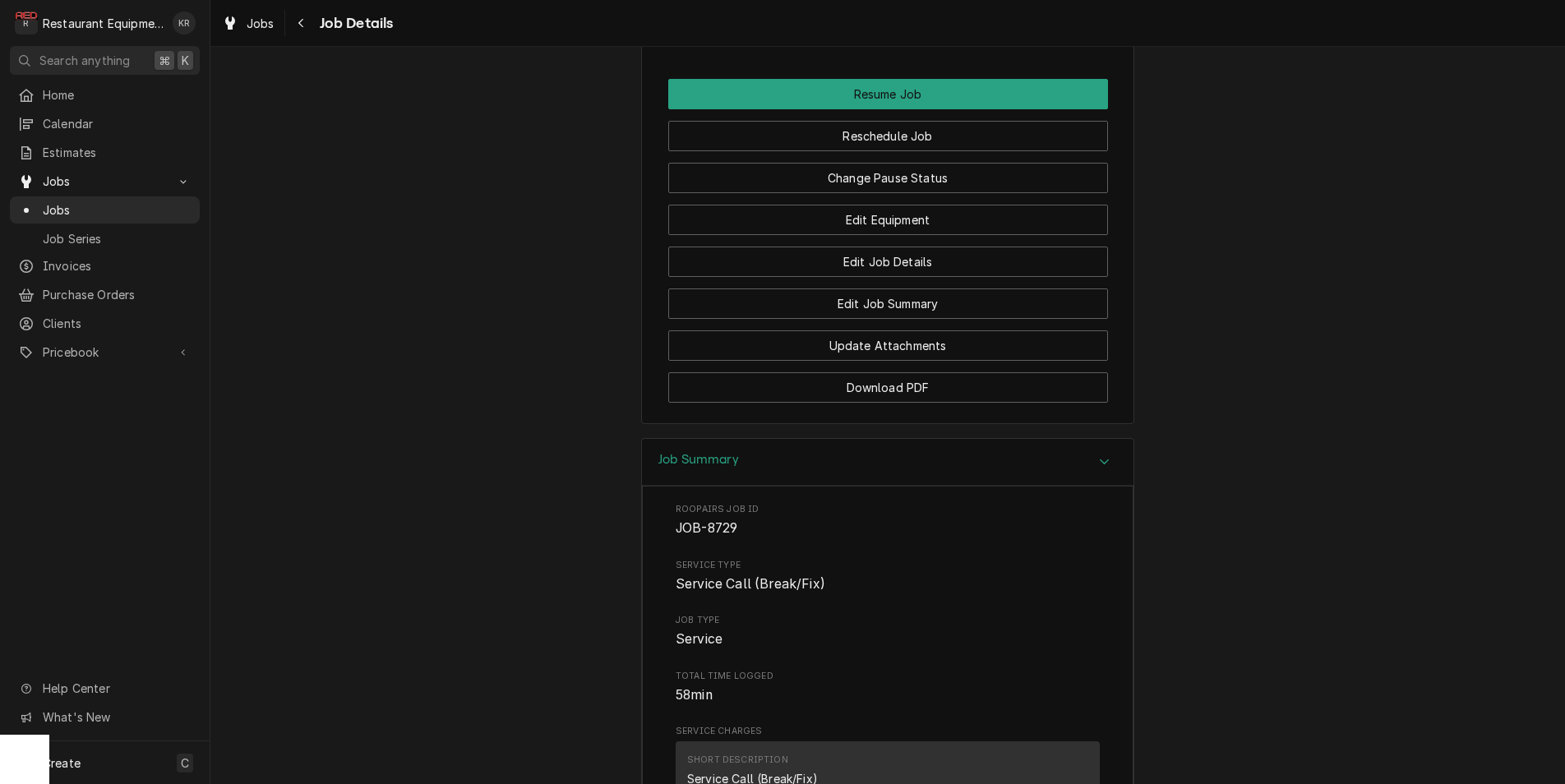
scroll to position [2185, 0]
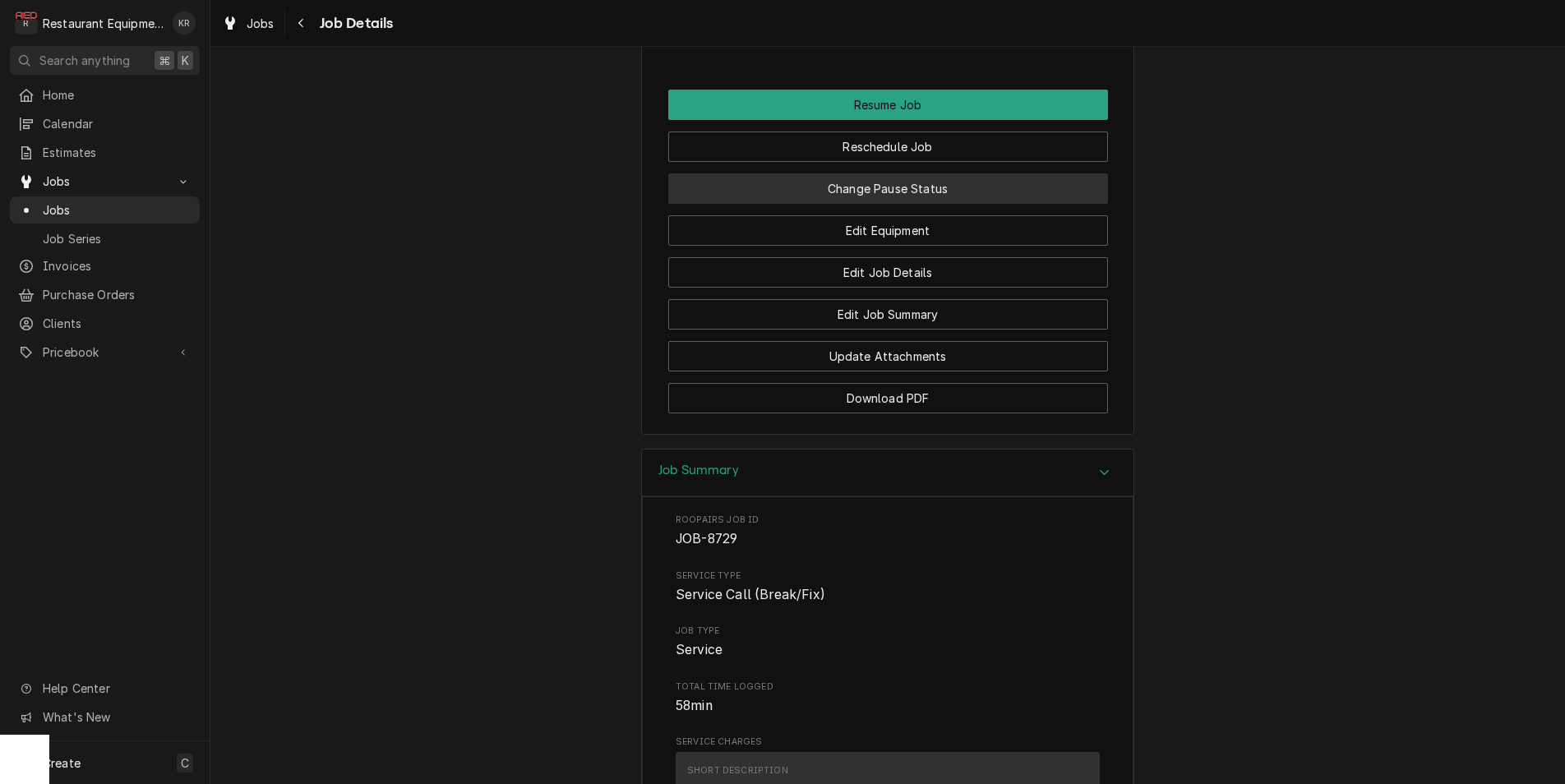
click at [850, 204] on button "Change Pause Status" at bounding box center [888, 189] width 440 height 30
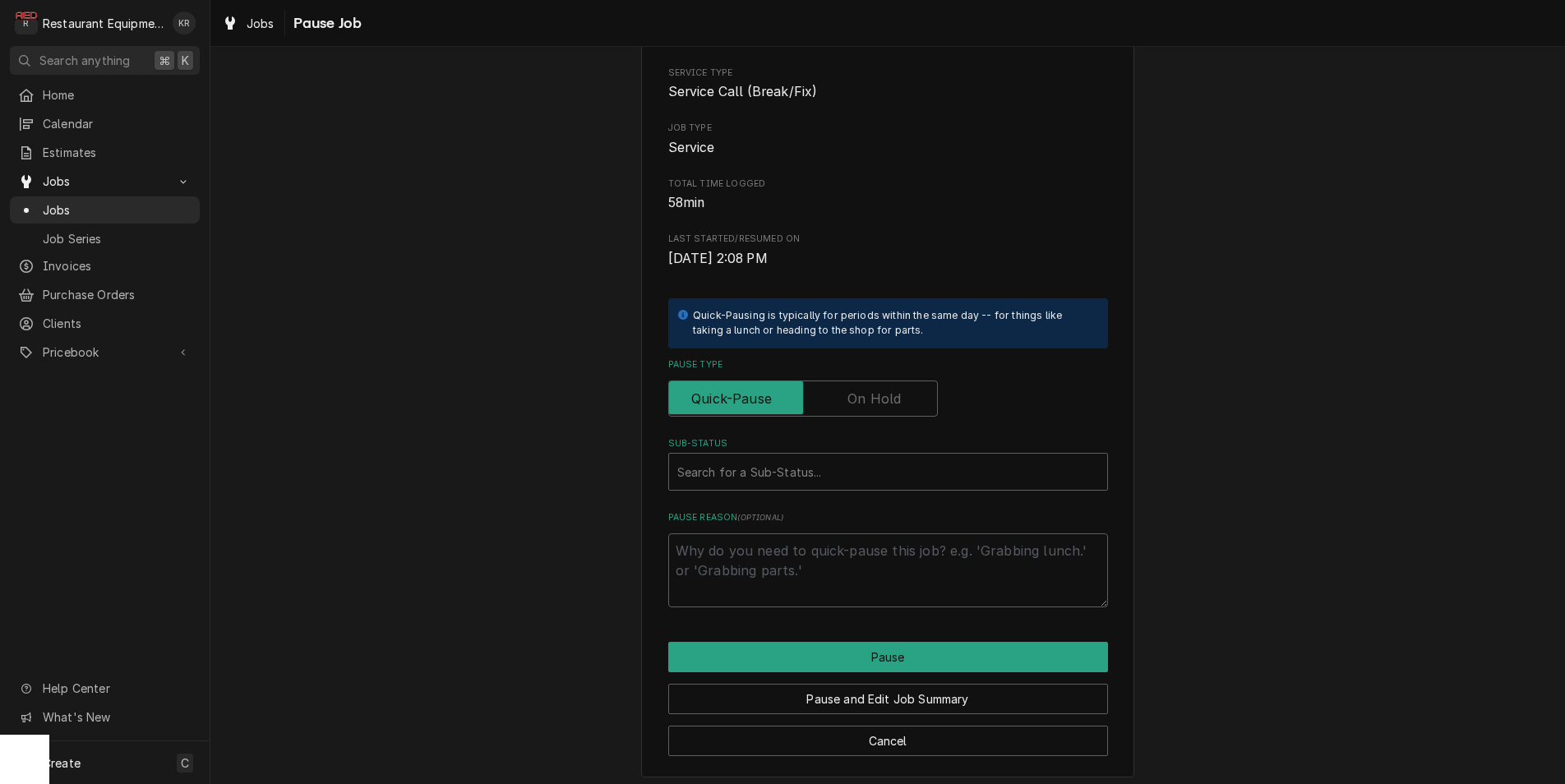
scroll to position [136, 0]
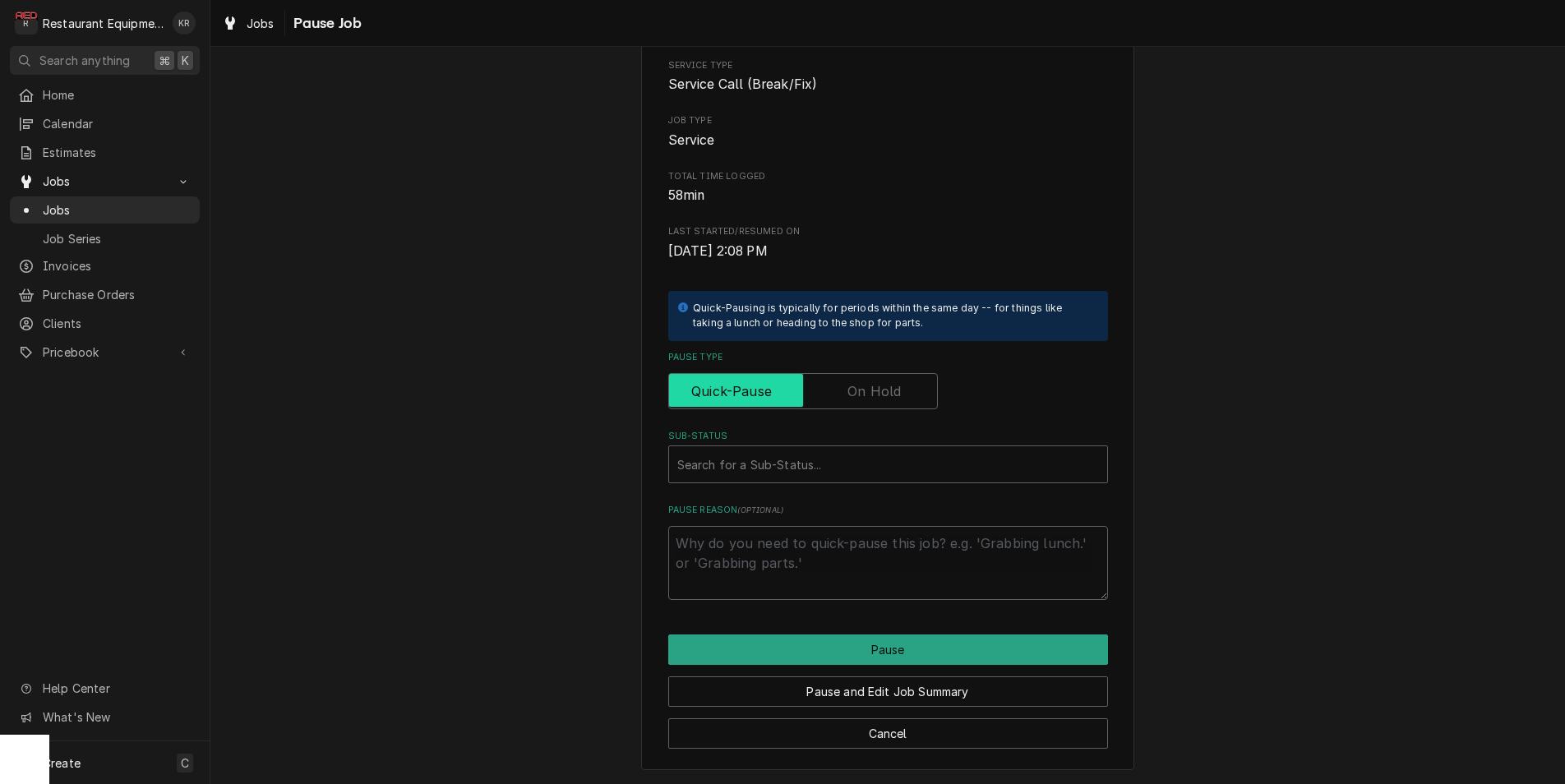
click at [841, 395] on input "Pause Type" at bounding box center [802, 391] width 254 height 36
checkbox input "true"
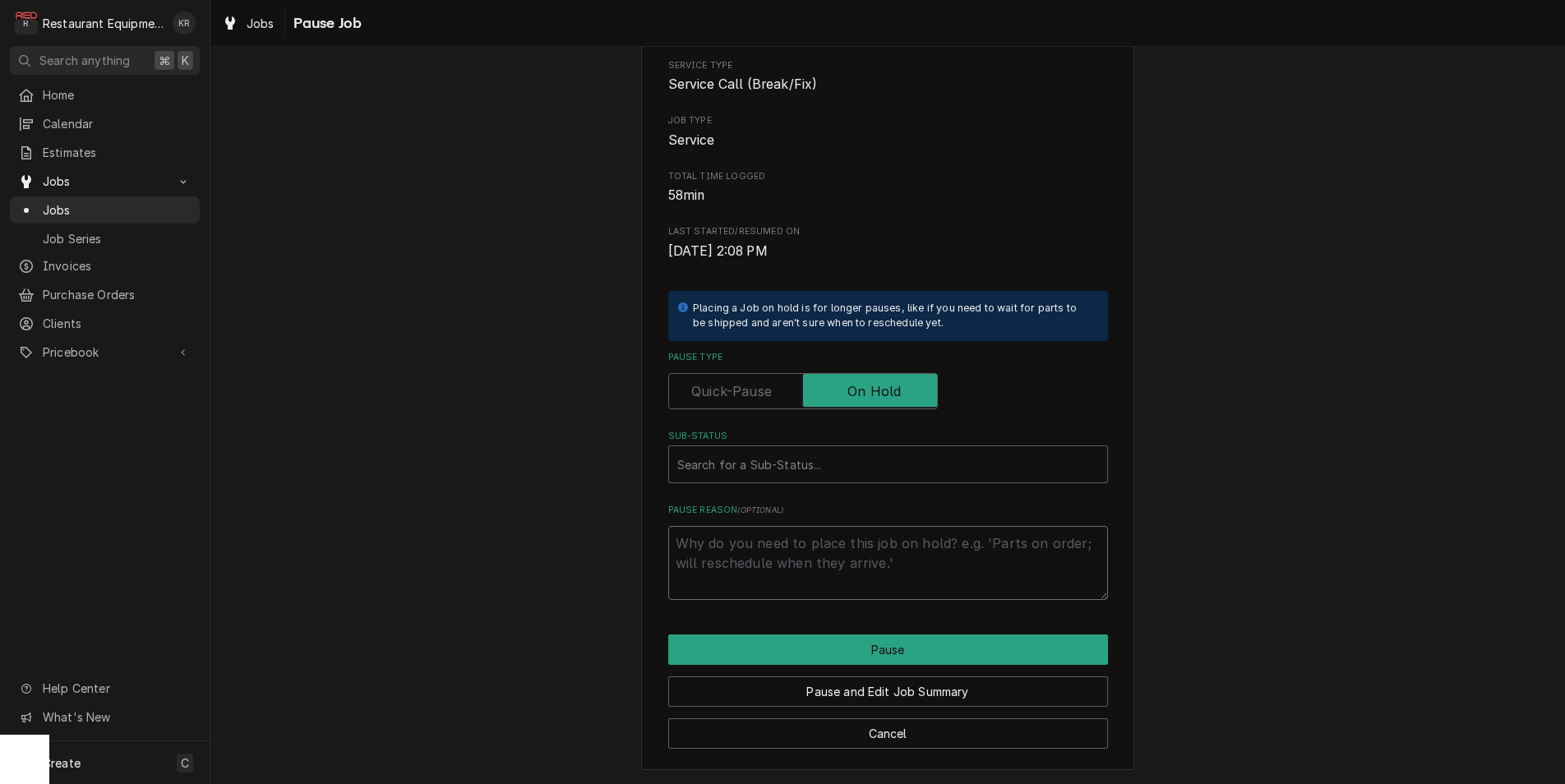
click at [793, 561] on textarea "Pause Reason ( optional )" at bounding box center [888, 562] width 440 height 74
click at [820, 458] on div "Sub-Status" at bounding box center [888, 463] width 422 height 29
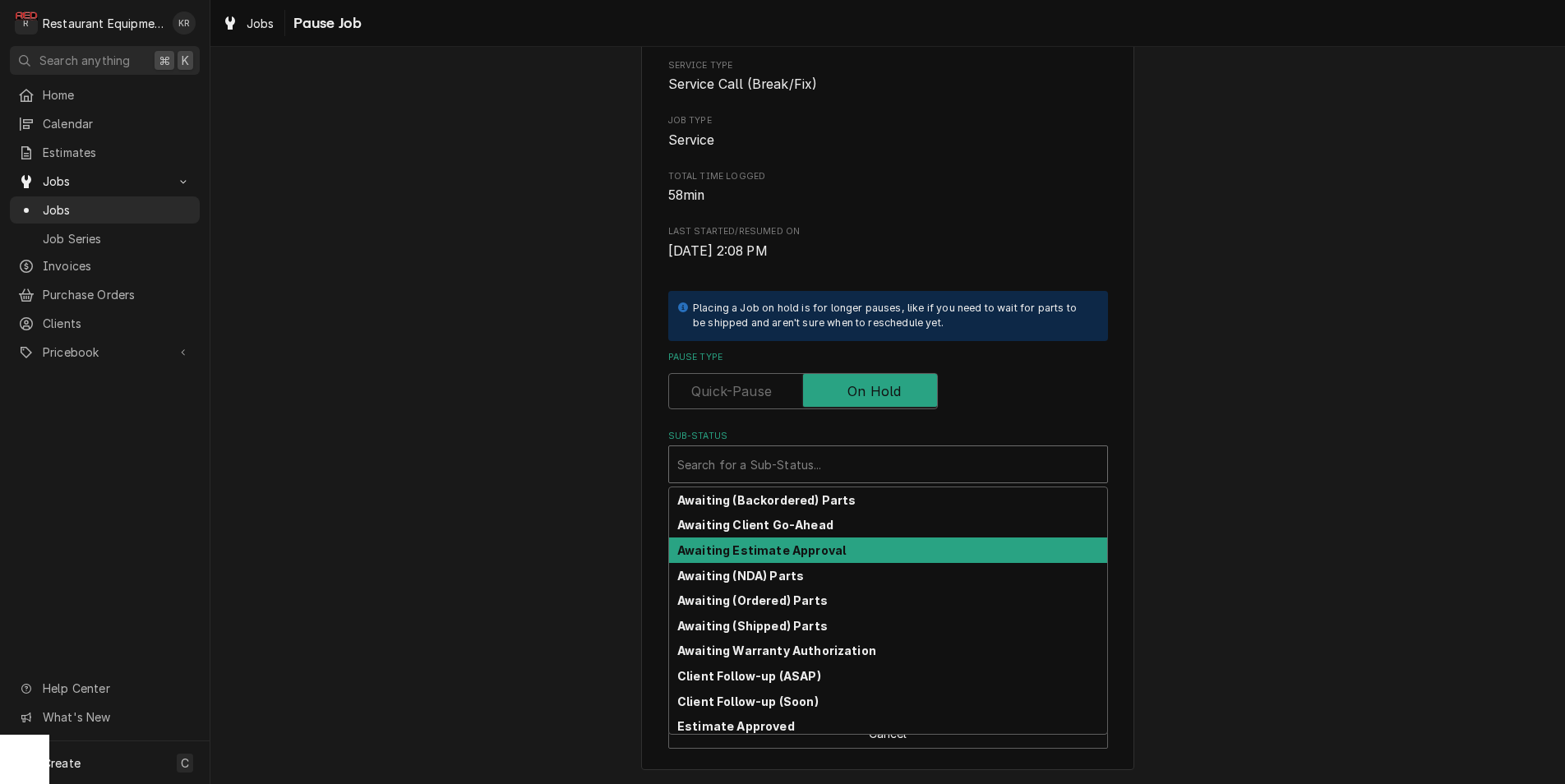
click at [804, 547] on strong "Awaiting Estimate Approval" at bounding box center [761, 550] width 168 height 14
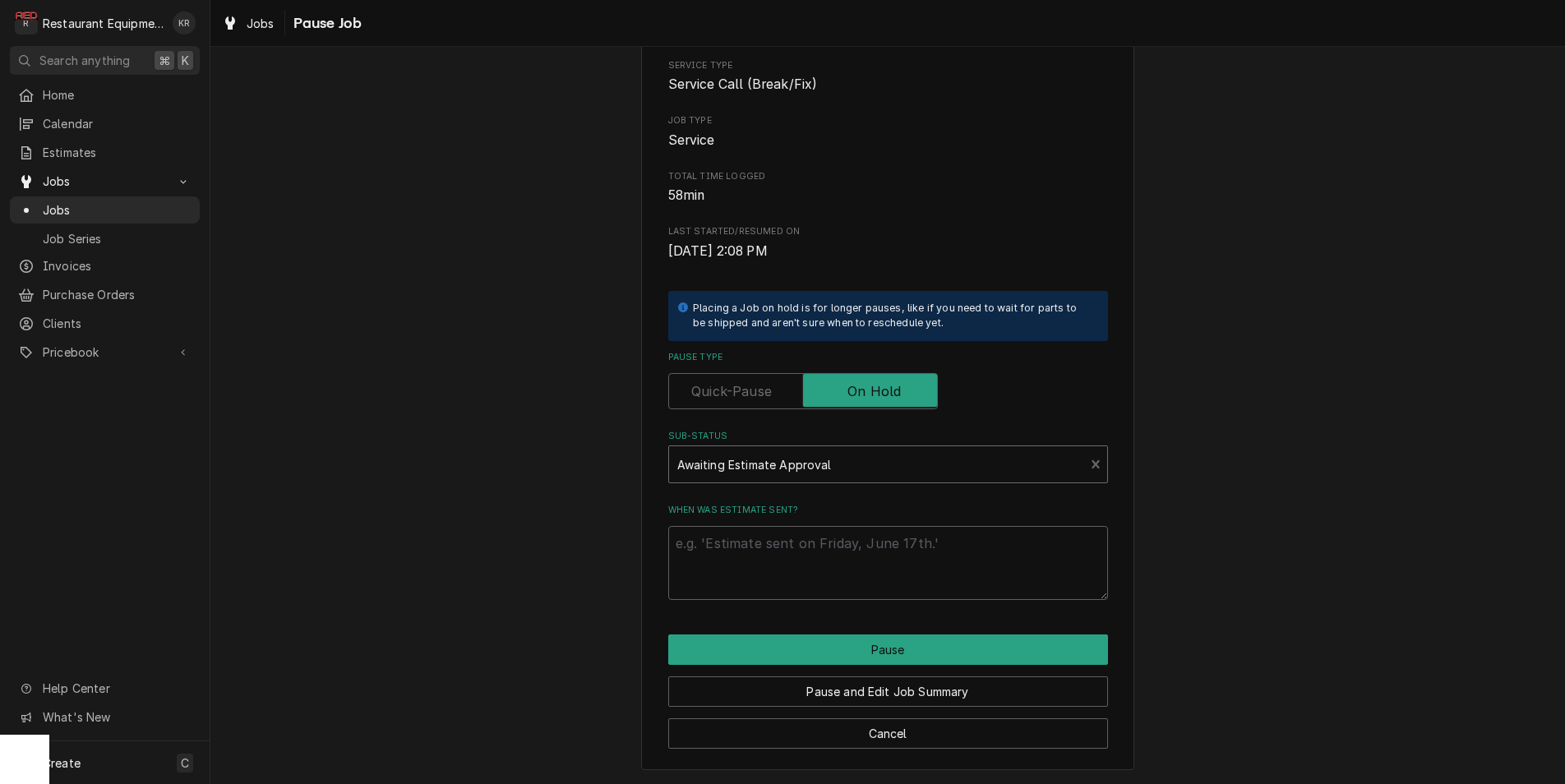
scroll to position [117, 0]
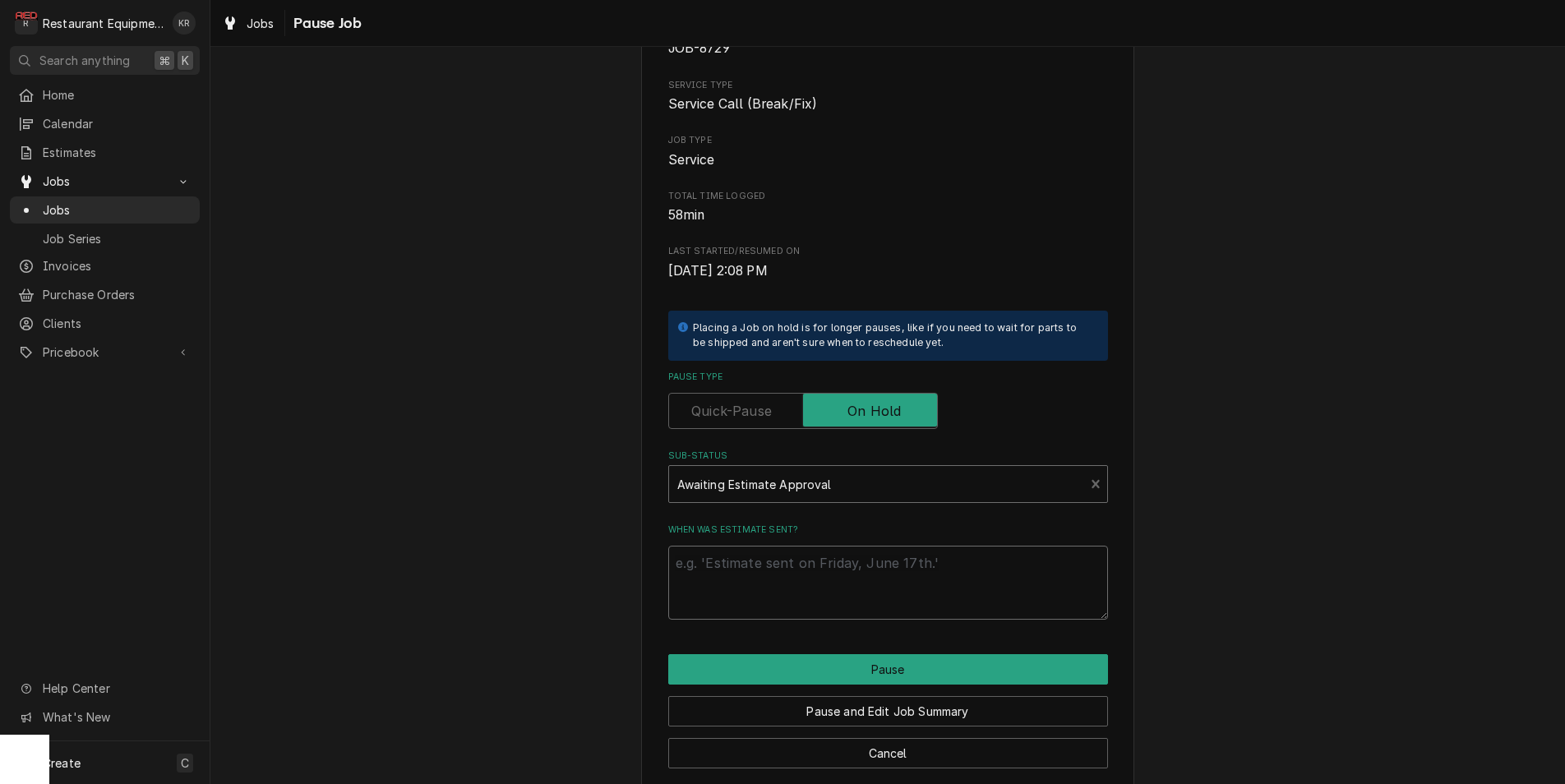
click at [786, 577] on textarea "When was estimate sent?" at bounding box center [888, 582] width 440 height 74
type textarea "x"
type textarea "8"
type textarea "x"
type textarea "8/"
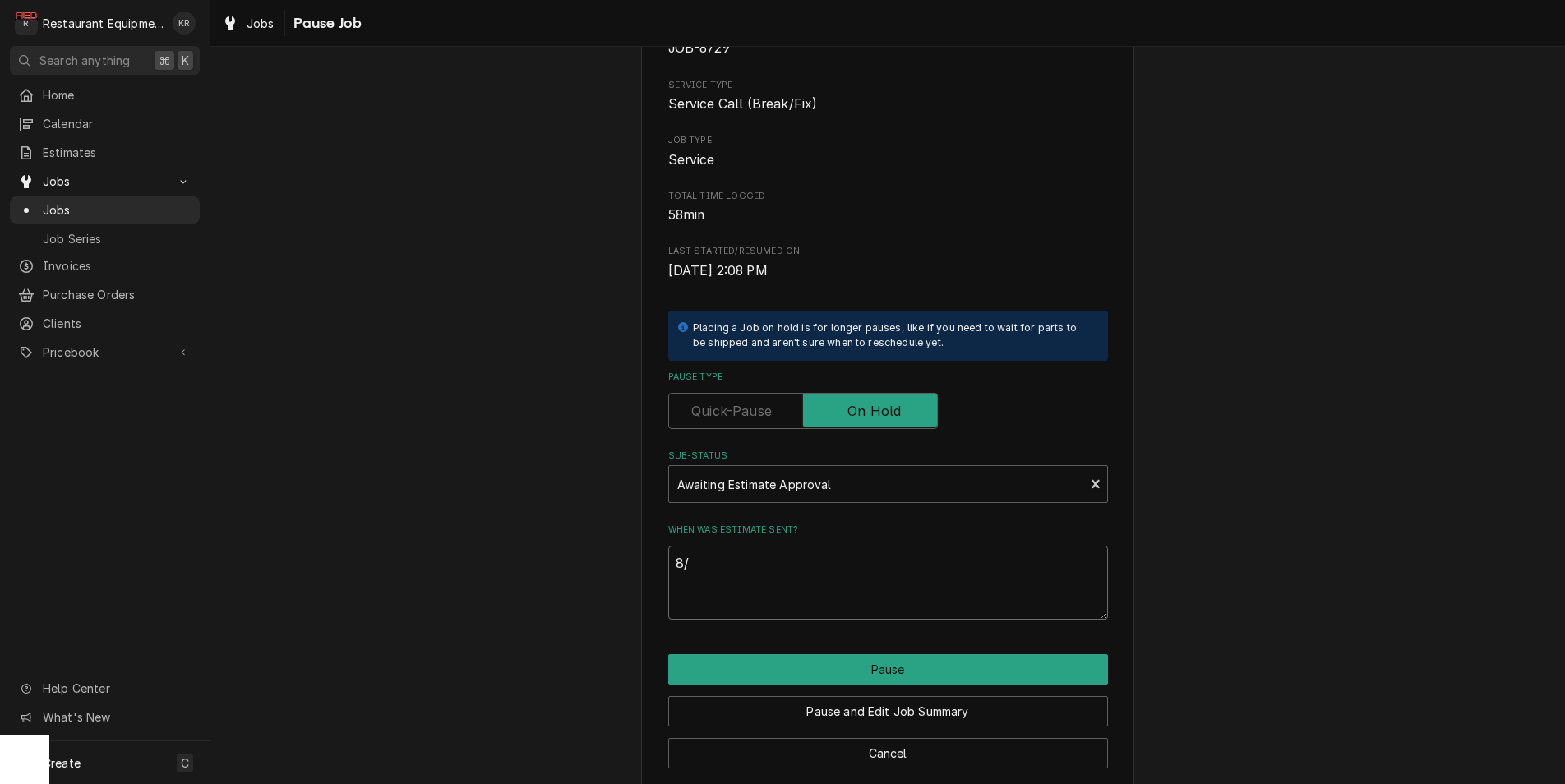
type textarea "x"
type textarea "8/2"
type textarea "x"
type textarea "8/28"
click at [930, 667] on button "Pause" at bounding box center [888, 669] width 440 height 30
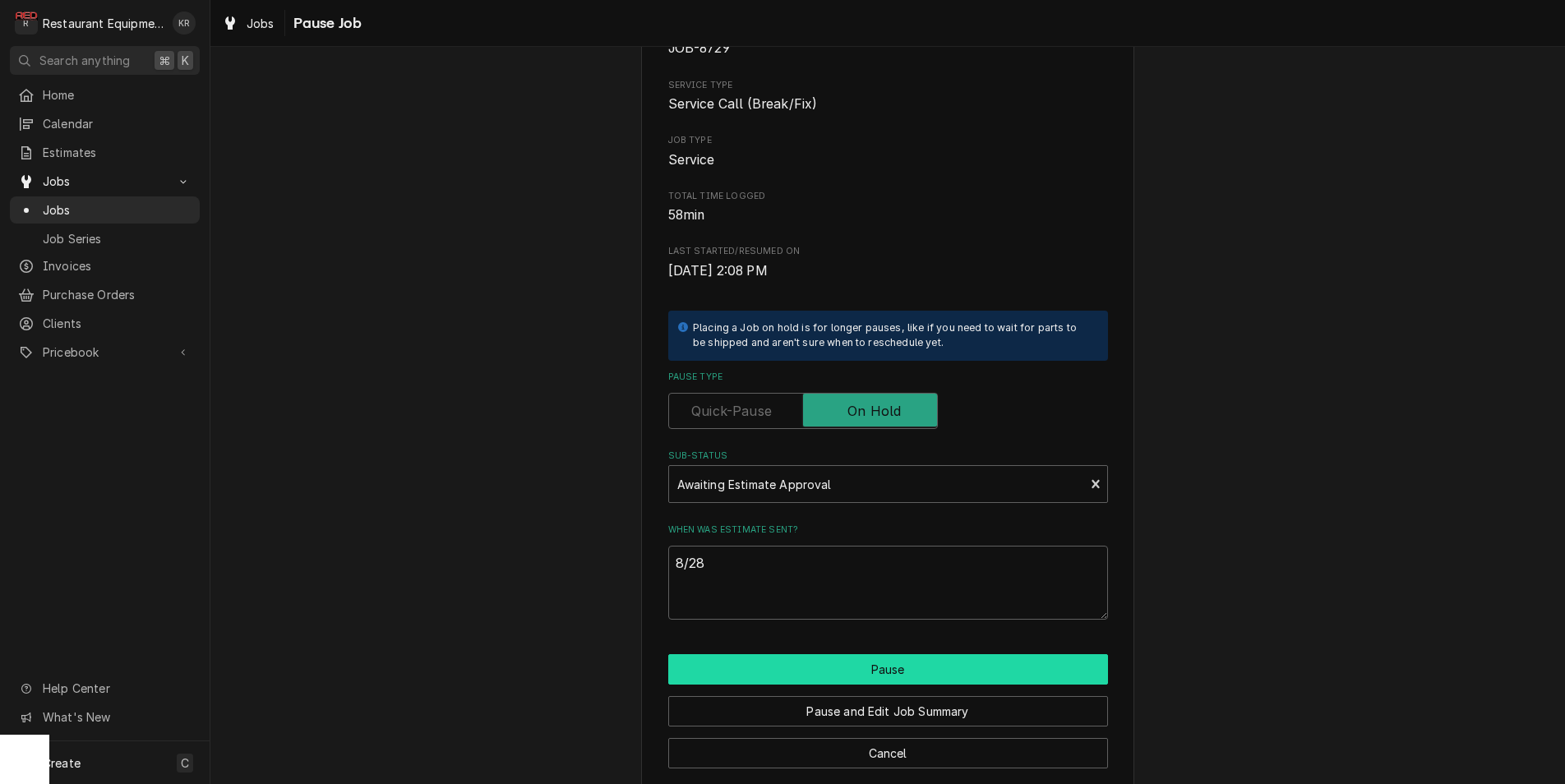
type textarea "x"
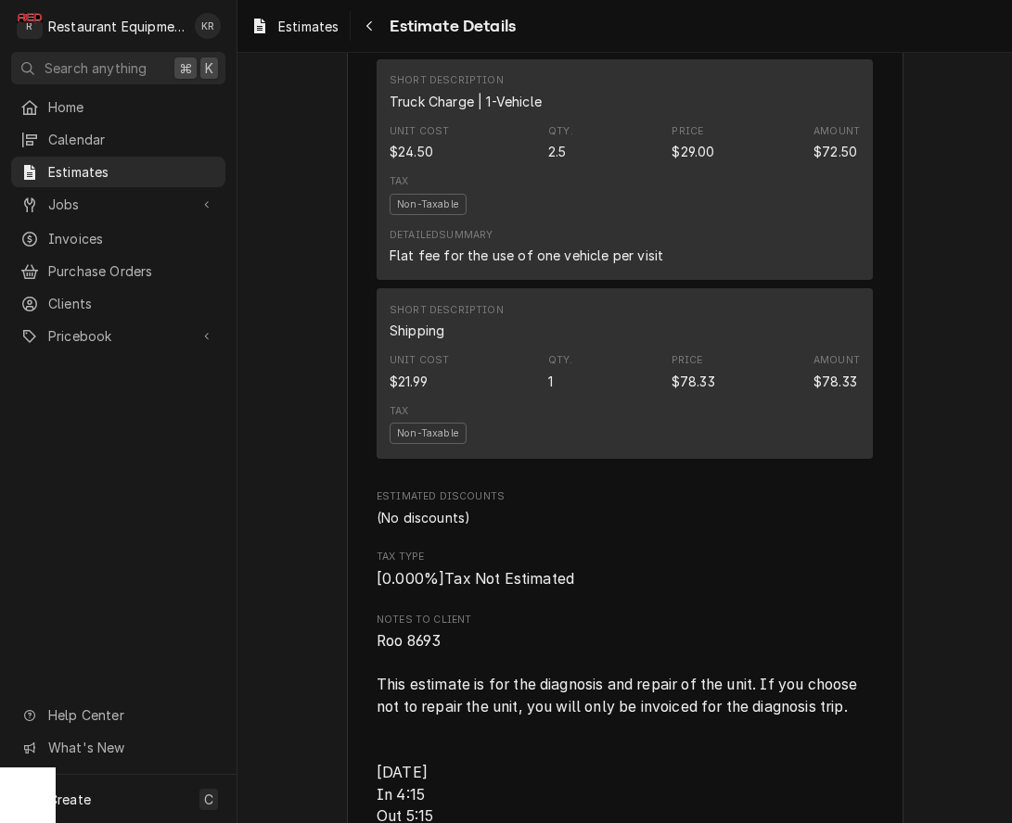
scroll to position [3008, 0]
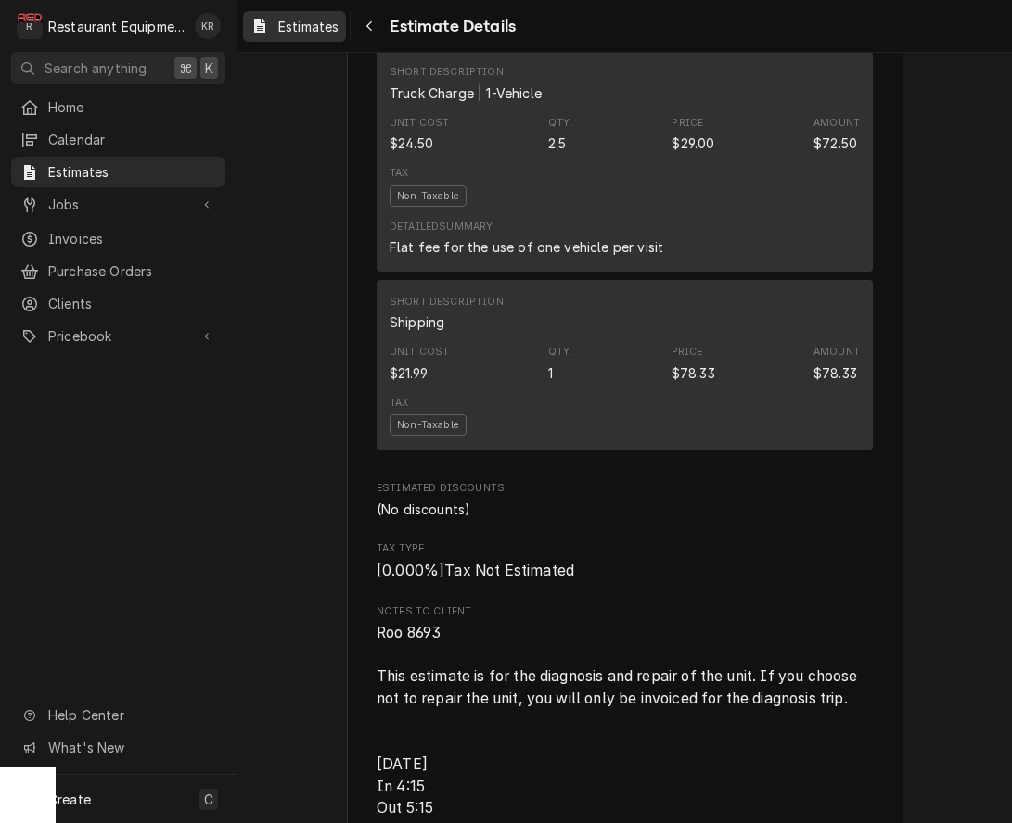
click at [309, 28] on span "Estimates" at bounding box center [308, 26] width 60 height 19
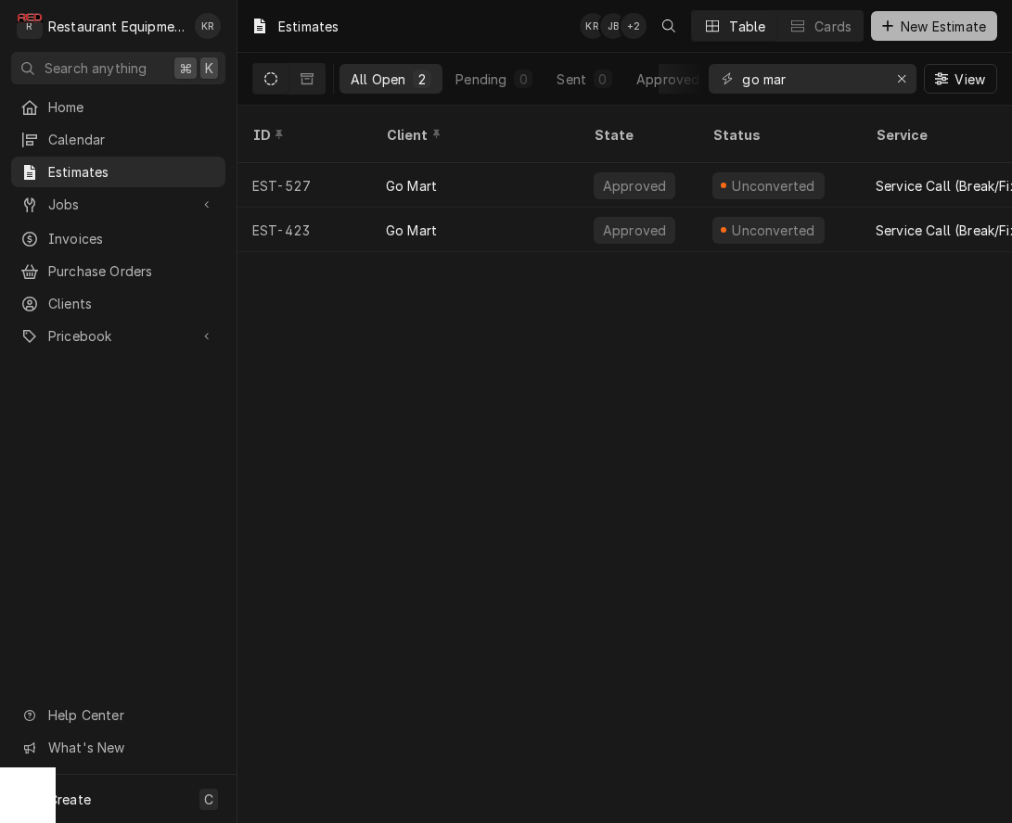
click at [944, 32] on span "New Estimate" at bounding box center [943, 26] width 93 height 19
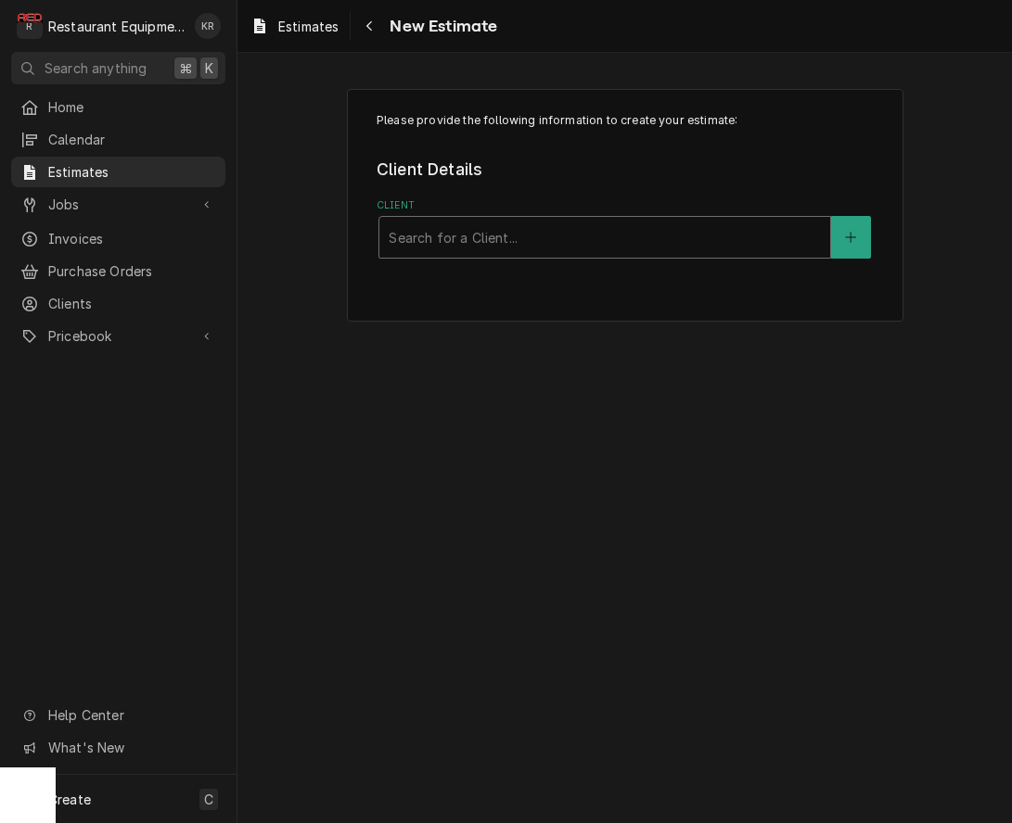
click at [606, 234] on div "Client" at bounding box center [605, 237] width 432 height 33
type input "bloom"
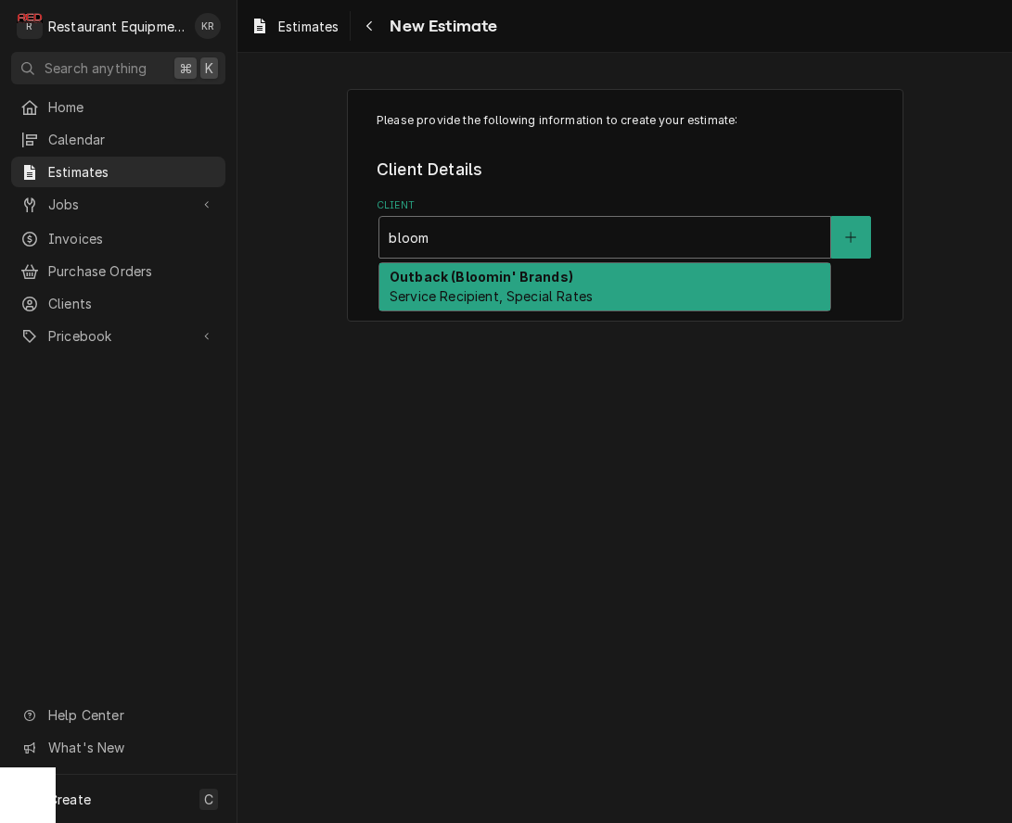
click at [651, 281] on div "Outback (Bloomin' Brands) Service Recipient, Special Rates" at bounding box center [604, 287] width 451 height 48
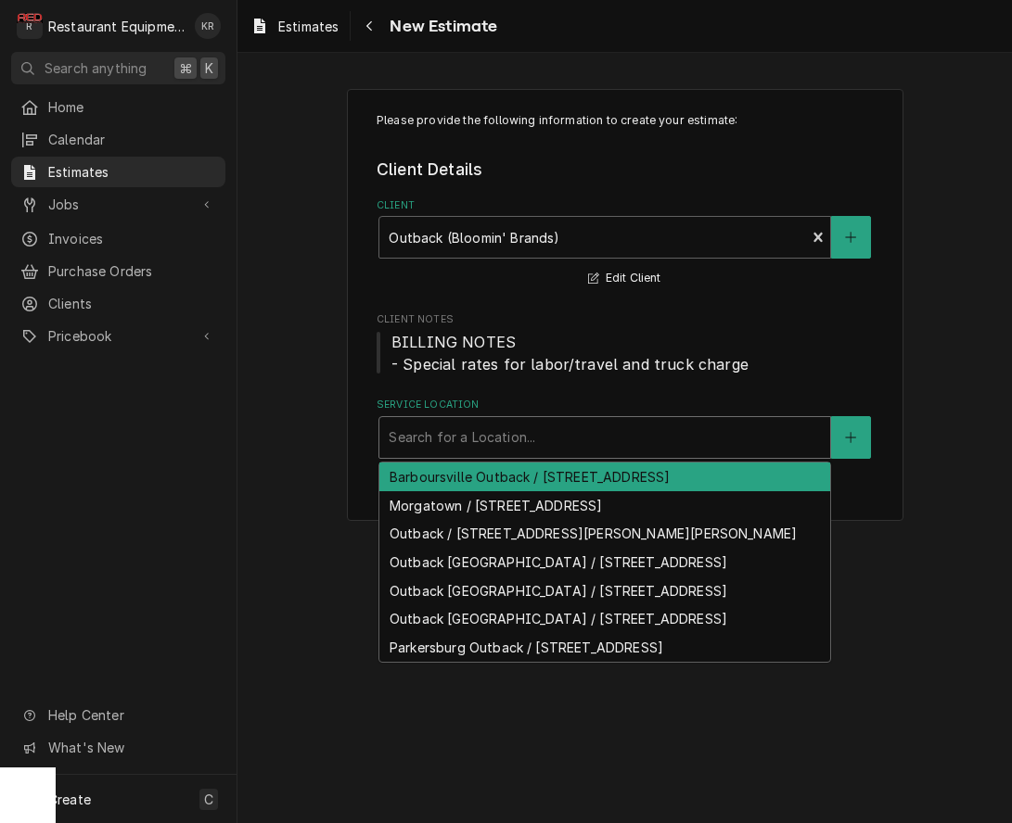
click at [702, 453] on div "Service Location" at bounding box center [605, 437] width 432 height 33
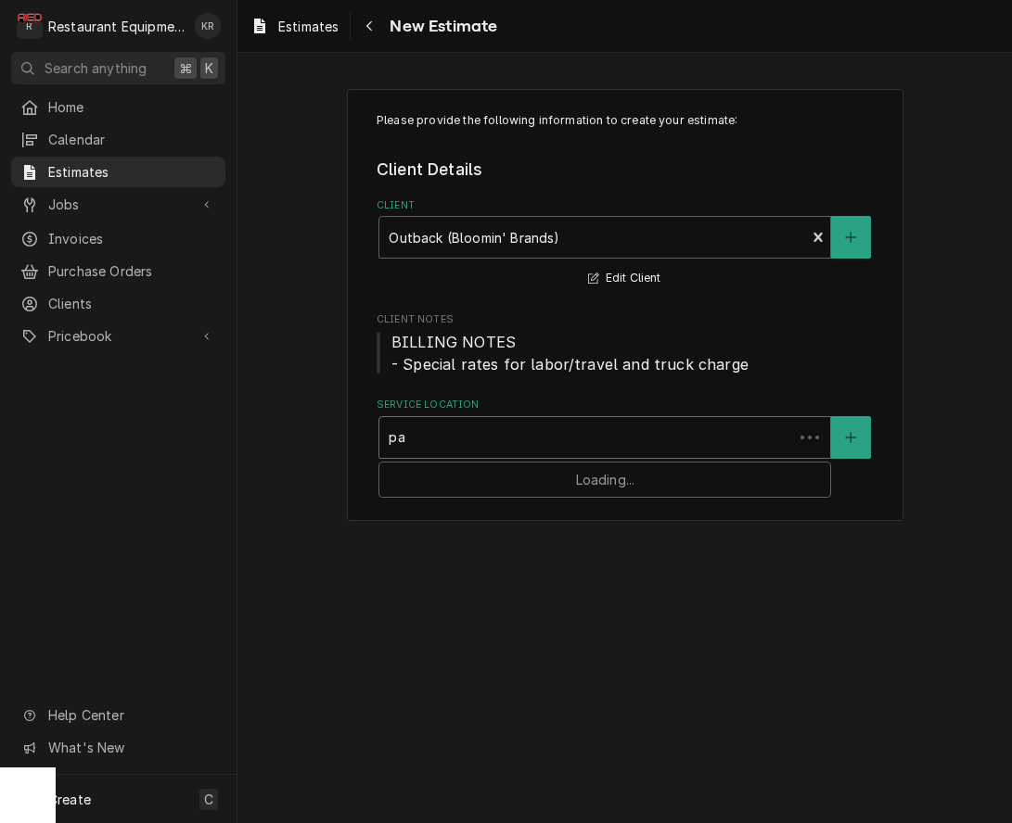
type input "par"
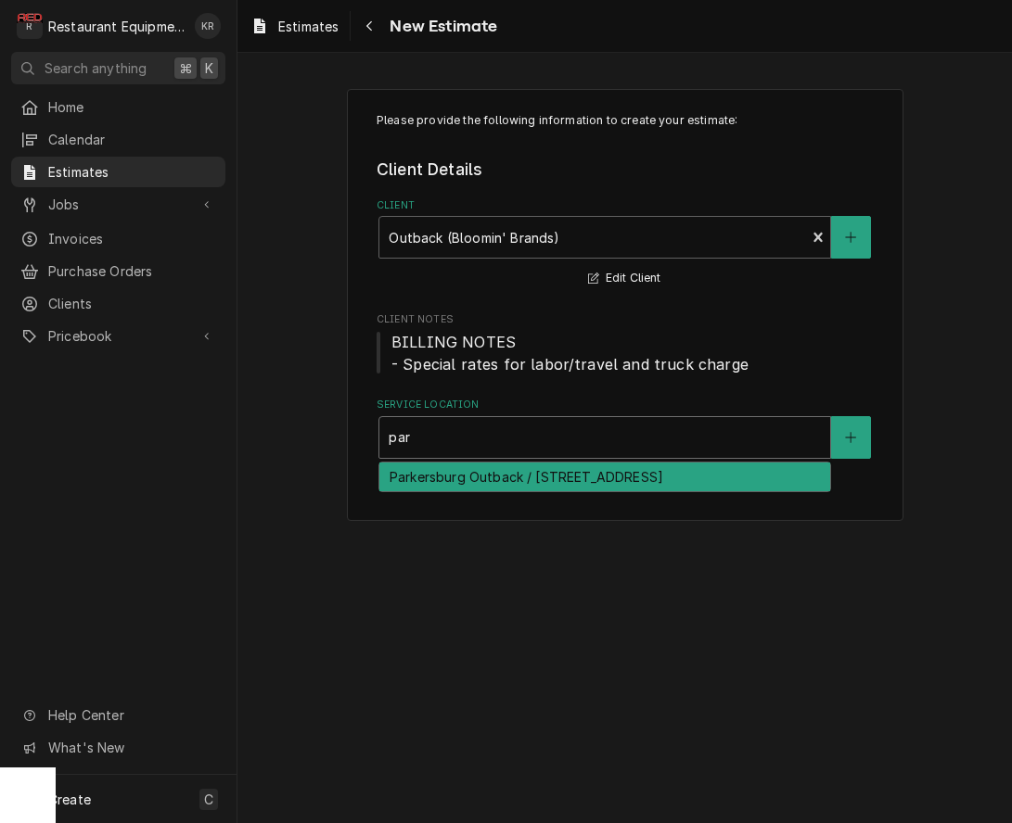
click at [682, 488] on div "Parkersburg Outback / 105 Grand Central Mall, Parkersburg, WV 26105" at bounding box center [604, 477] width 451 height 29
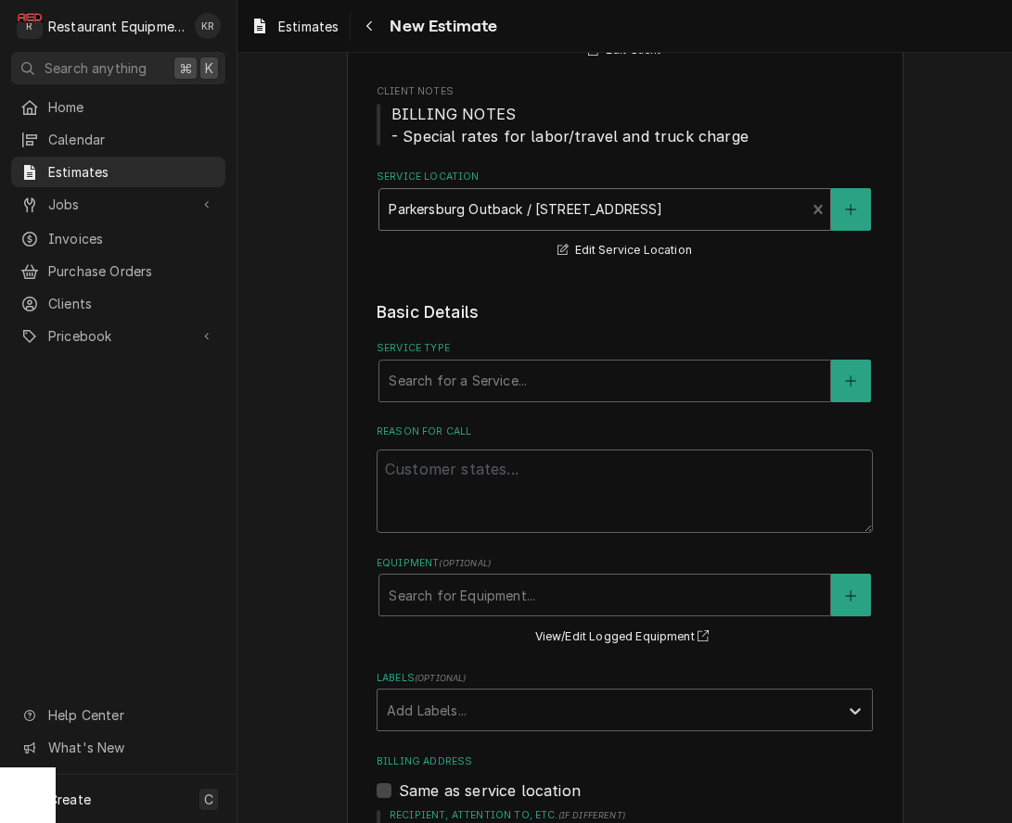
scroll to position [229, 0]
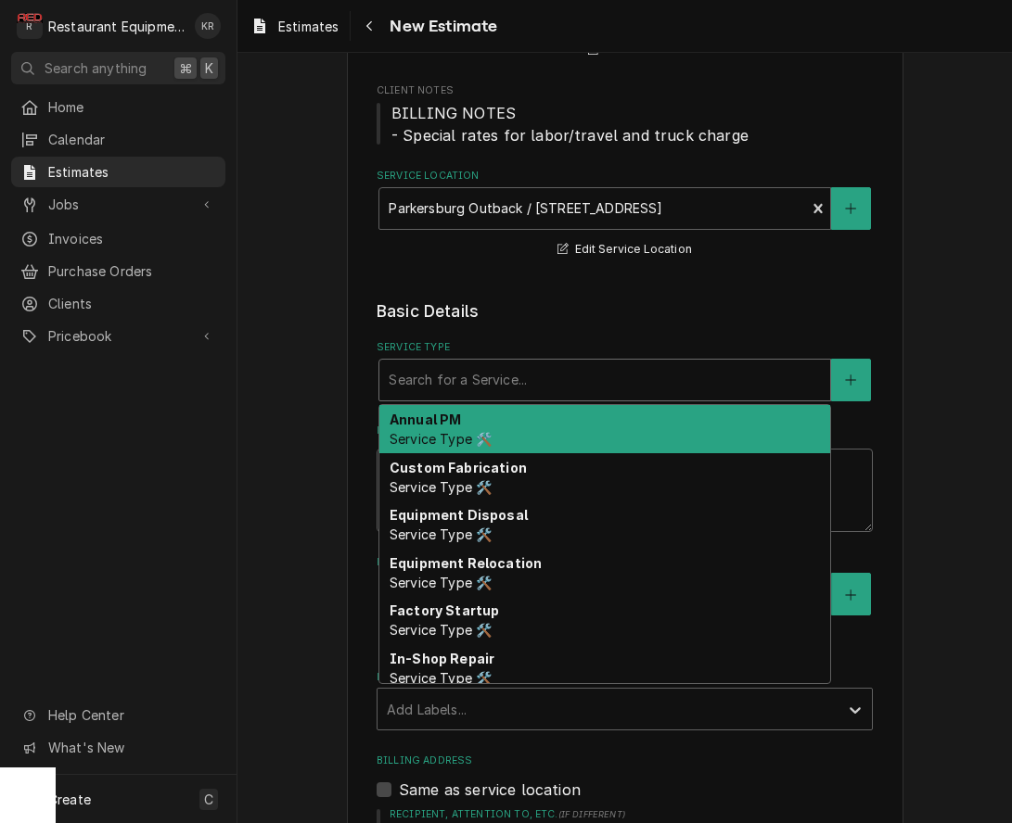
click at [534, 392] on div "Service Type" at bounding box center [605, 379] width 432 height 33
type textarea "x"
type input "b"
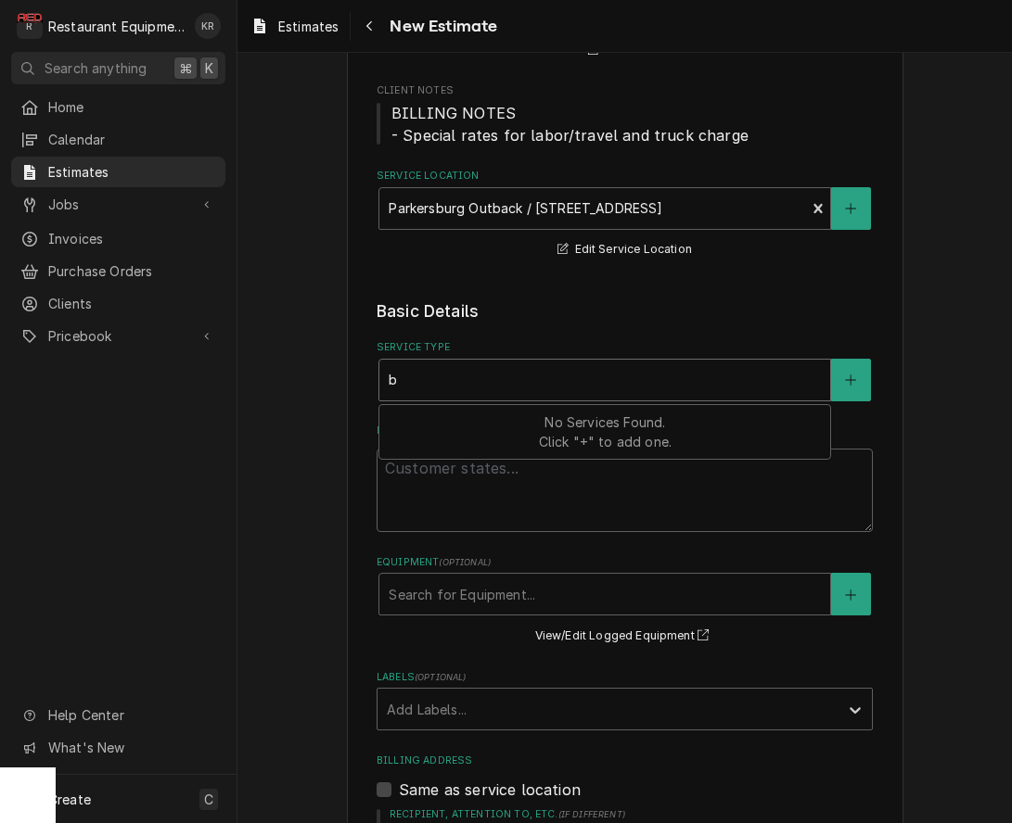
type textarea "x"
type input "br"
type textarea "x"
type input "bre"
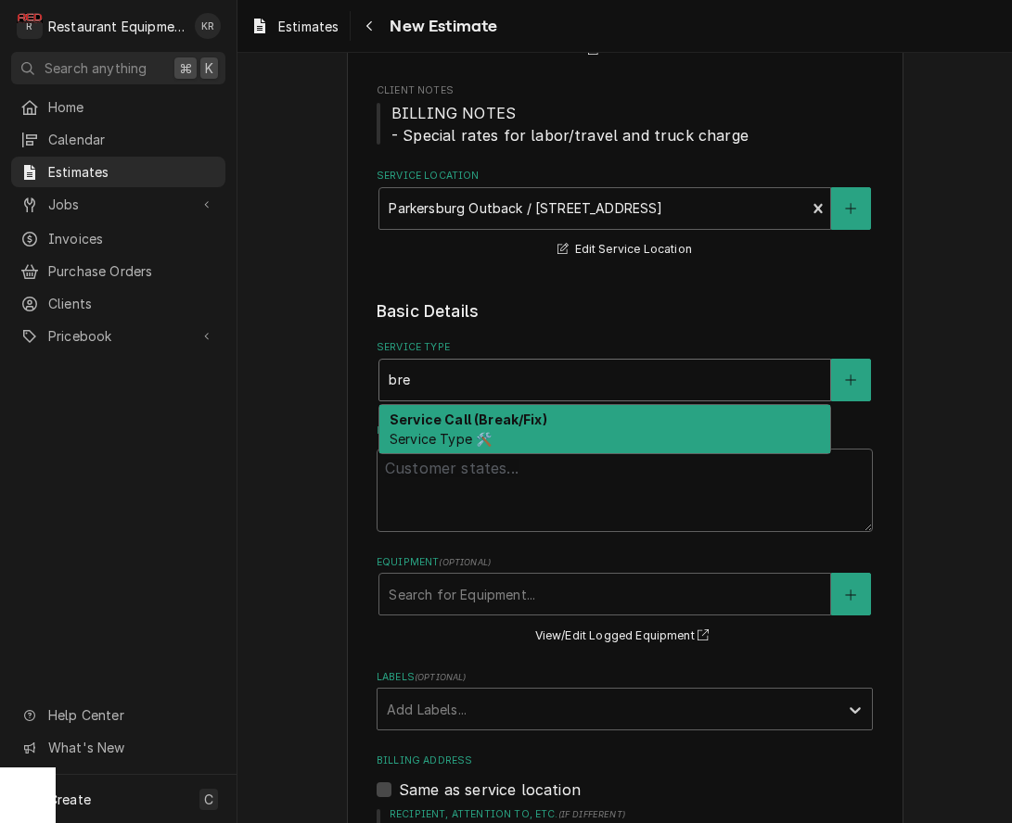
click at [520, 410] on div "Service Call (Break/Fix) Service Type 🛠️" at bounding box center [604, 429] width 451 height 48
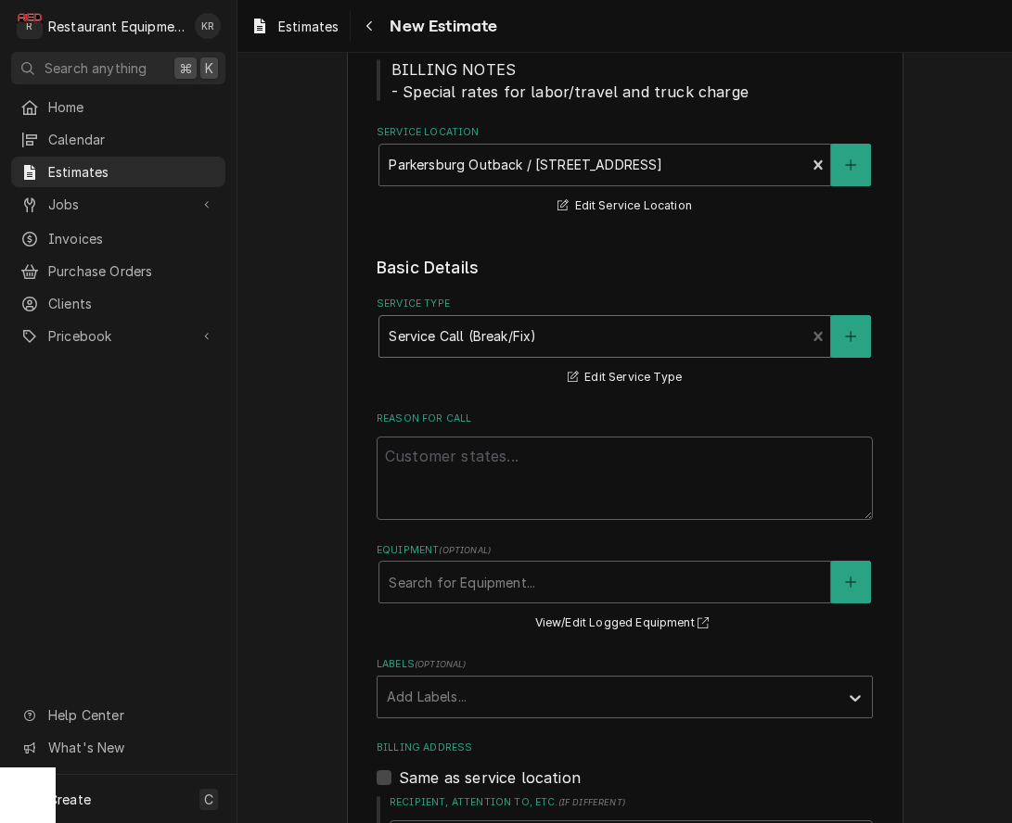
scroll to position [279, 0]
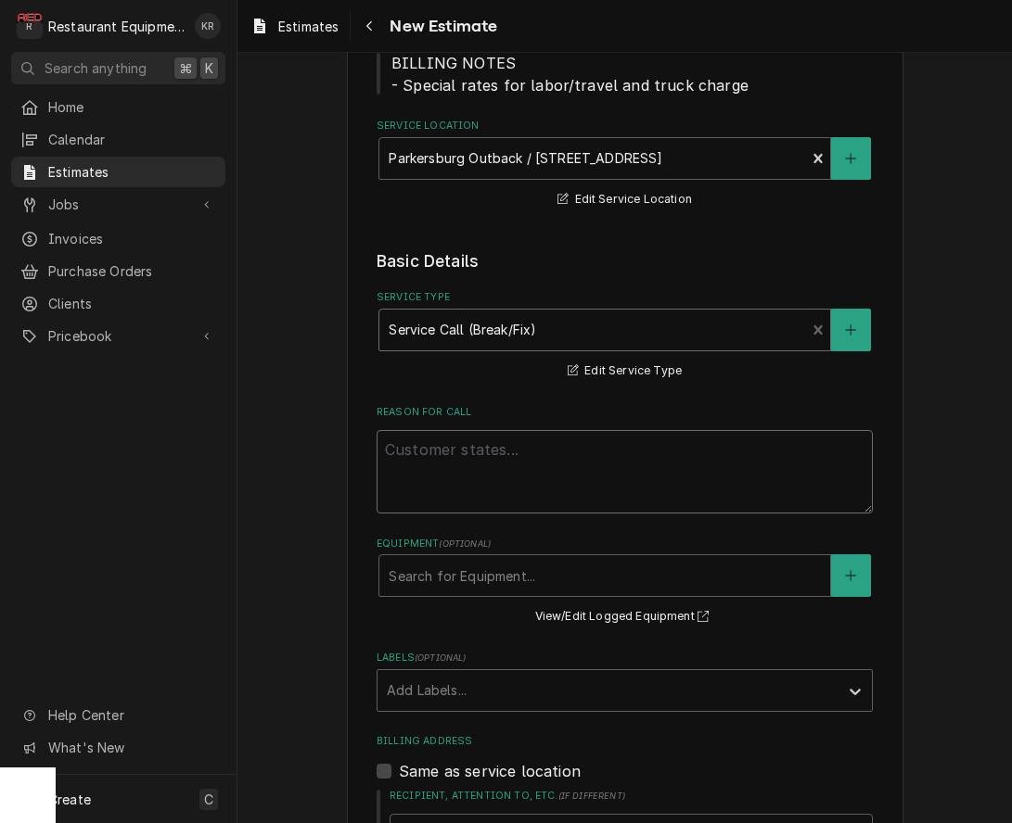
click at [585, 465] on textarea "Reason For Call" at bounding box center [624, 471] width 496 height 83
paste textarea "8-28-25 truck 202 Start at 2:00pm End at 3:00pm Unox XAVC-06FS-GPRM-BB 2023A000…"
type textarea "x"
type textarea "8-28-25 truck 202 Start at 2:00pm End at 3:00pm Unox XAVC-06FS-GPRM-BB 2023A000…"
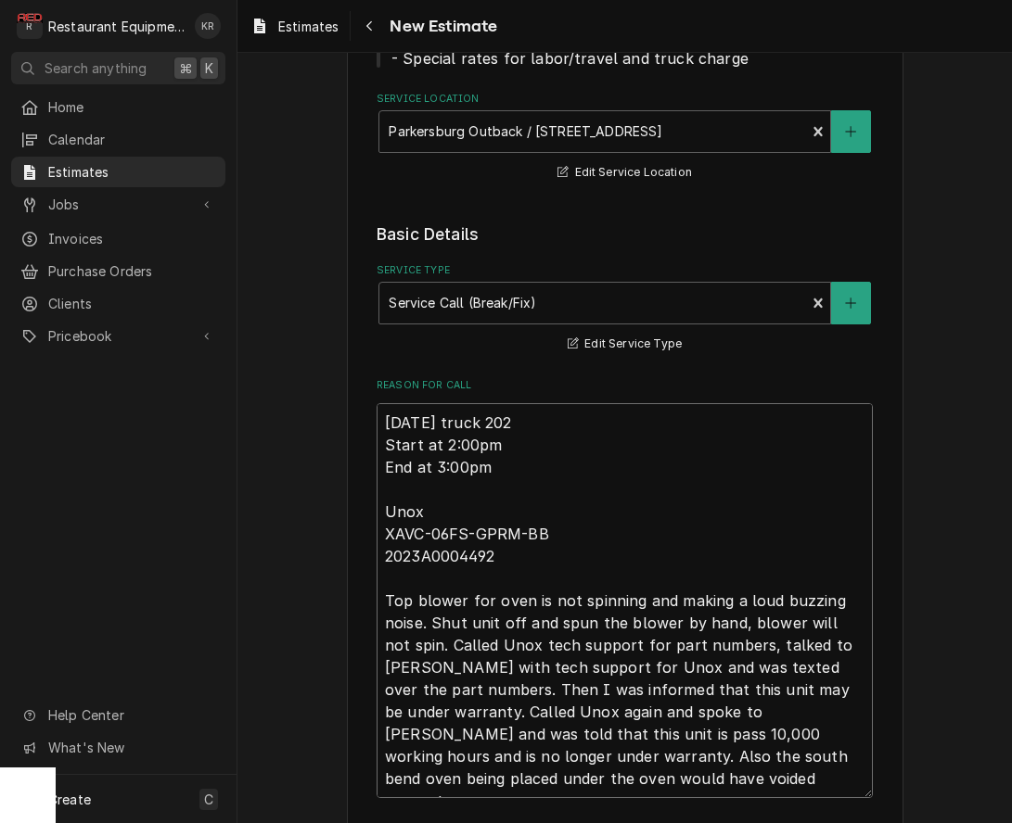
type textarea "x"
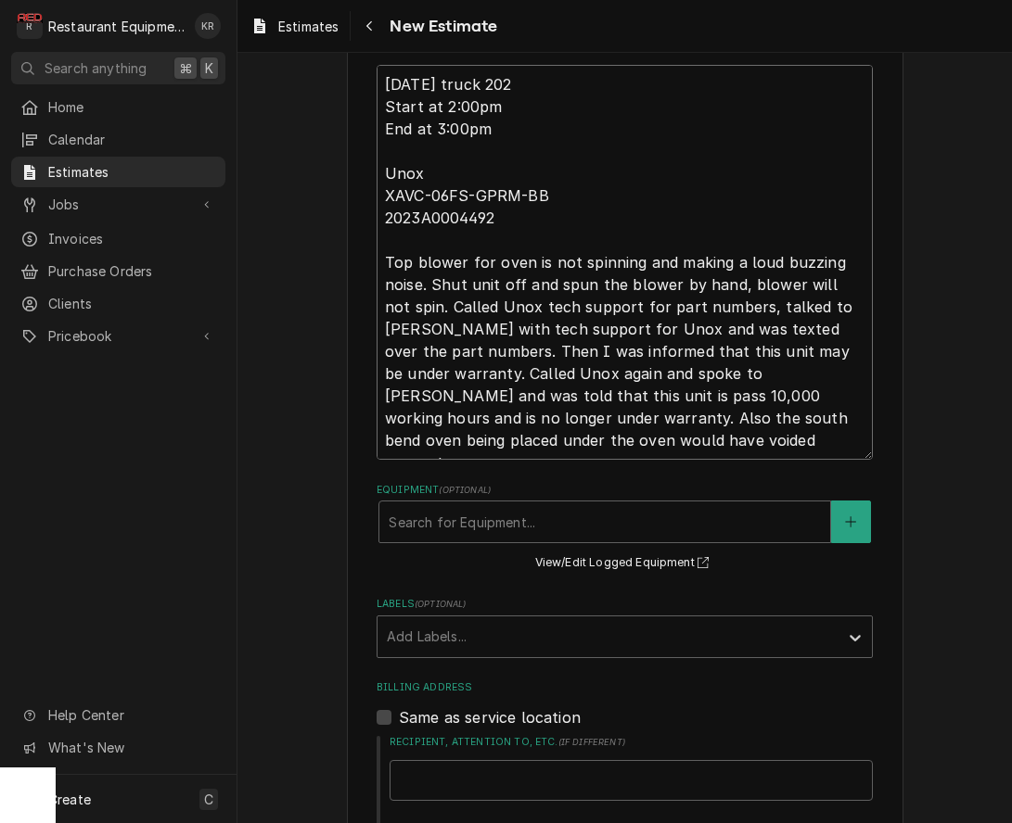
scroll to position [646, 0]
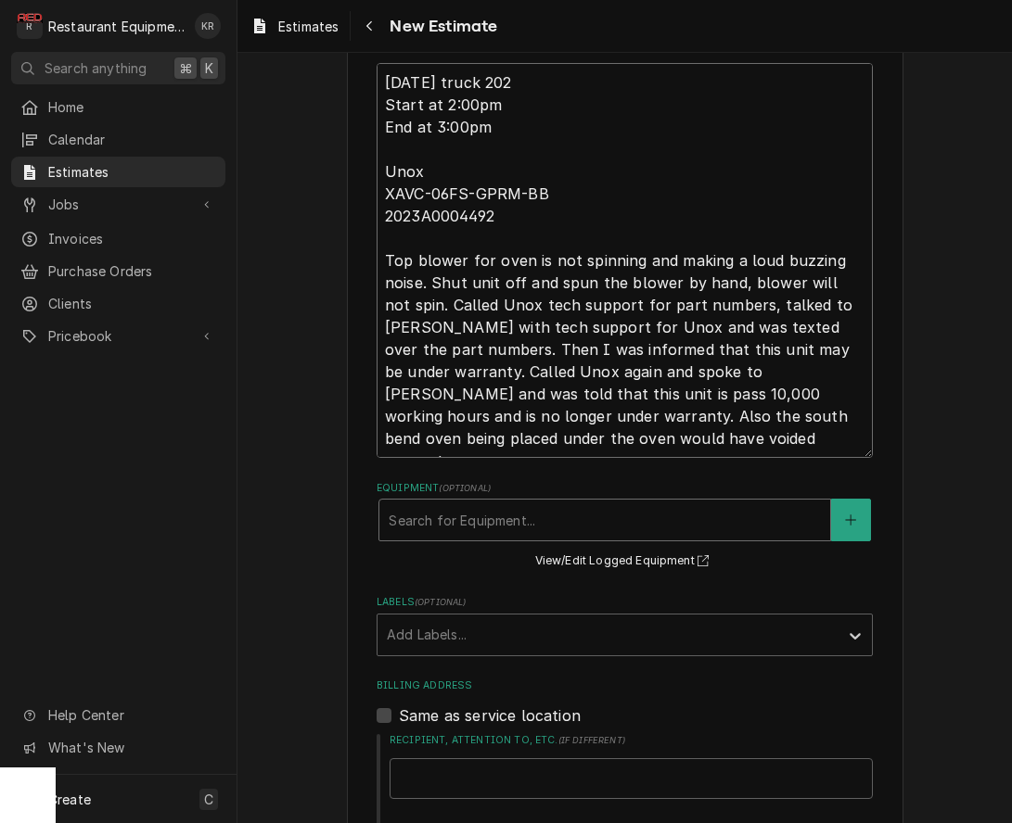
type textarea "8-28-25 truck 202 Start at 2:00pm End at 3:00pm Unox XAVC-06FS-GPRM-BB 2023A000…"
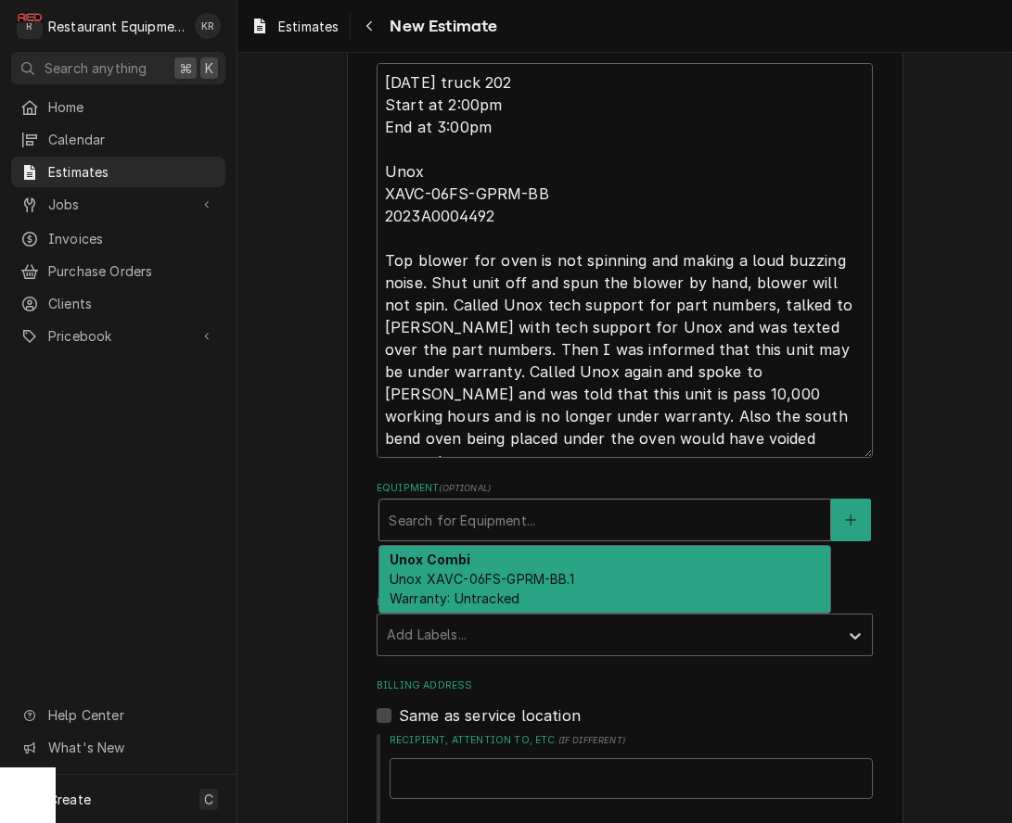
click at [606, 524] on div "Equipment" at bounding box center [605, 520] width 432 height 33
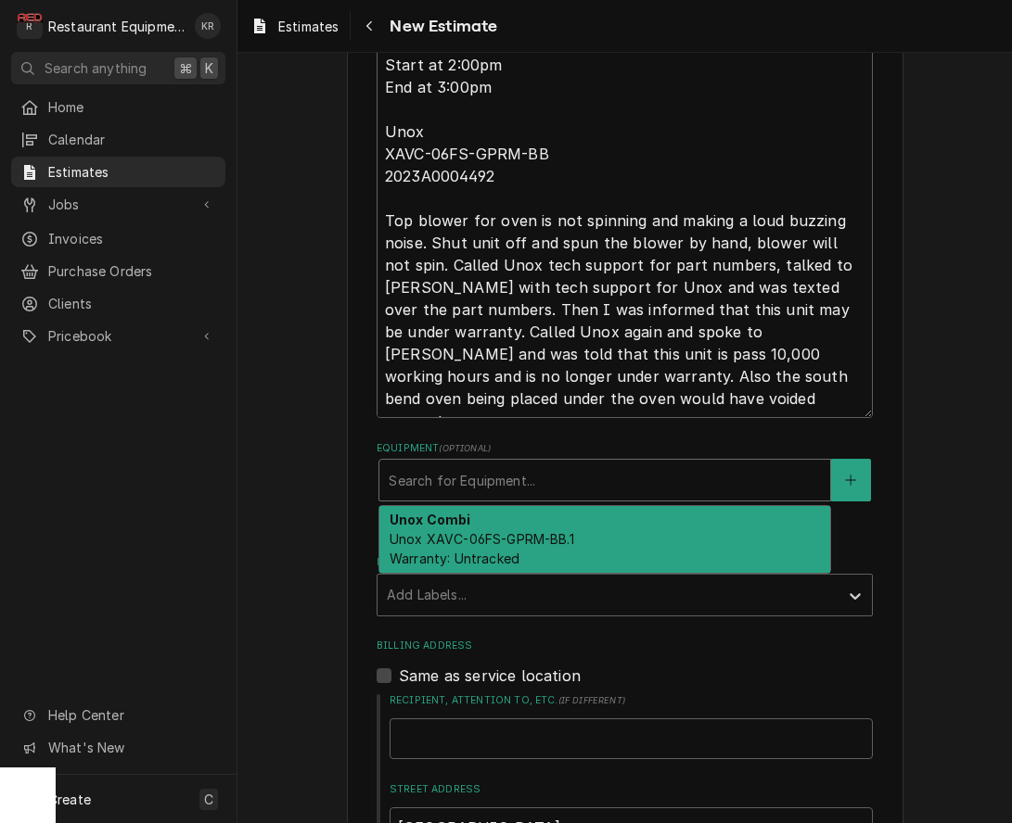
scroll to position [688, 0]
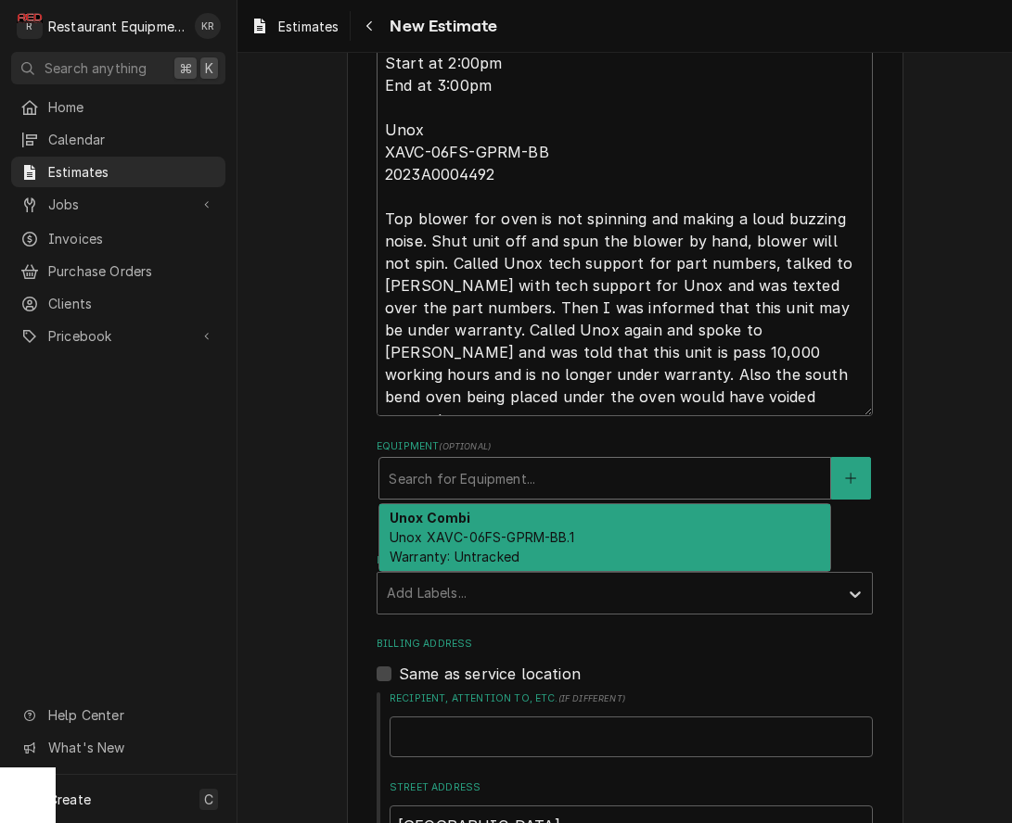
click at [530, 534] on span "Unox XAVC-06FS-GPRM-BB.1 Warranty: Untracked" at bounding box center [481, 546] width 185 height 35
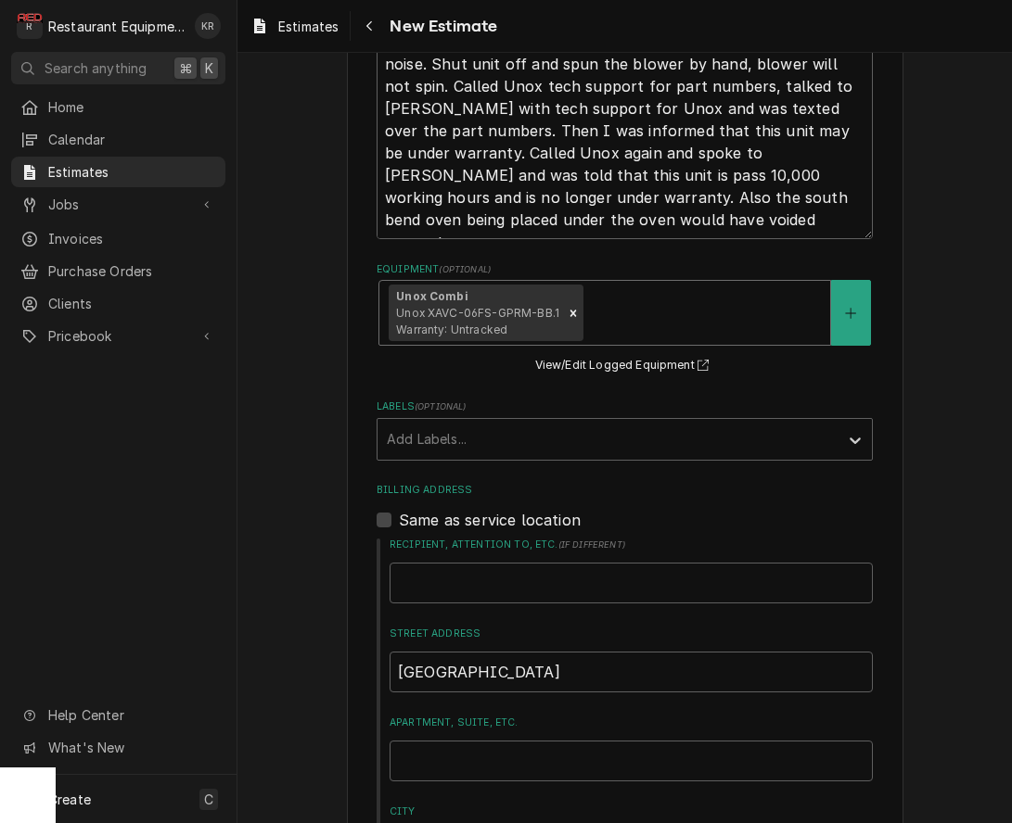
scroll to position [873, 0]
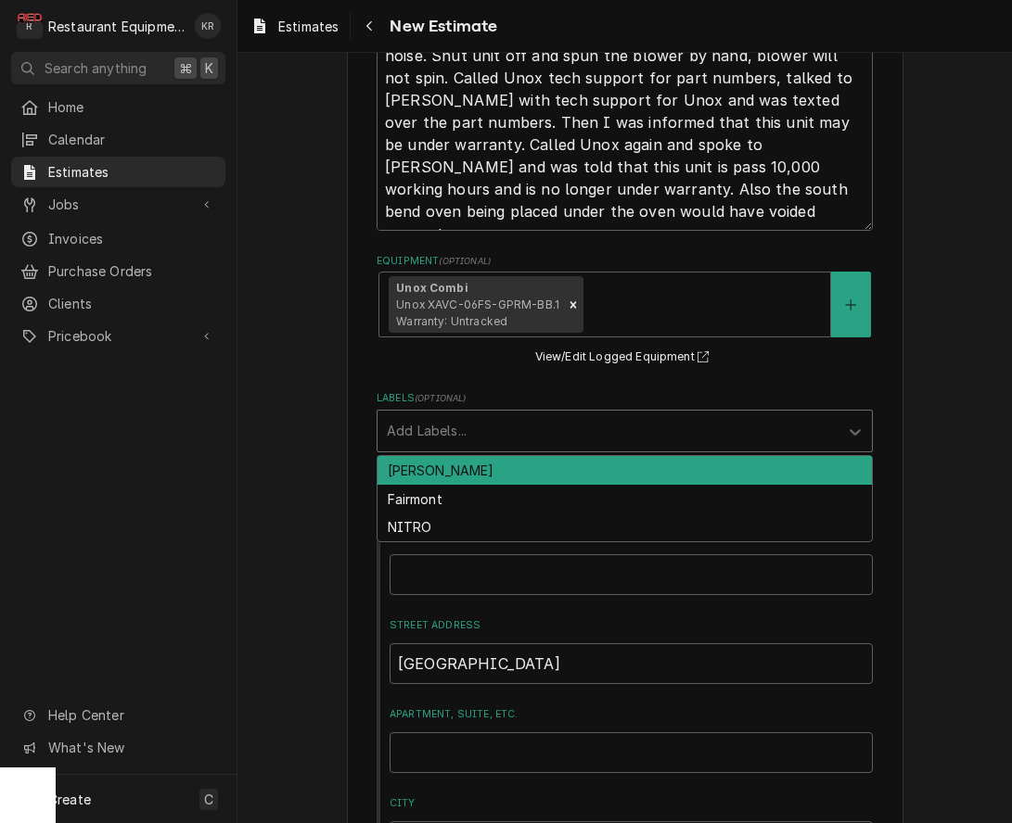
click at [596, 444] on div "Labels" at bounding box center [608, 430] width 442 height 33
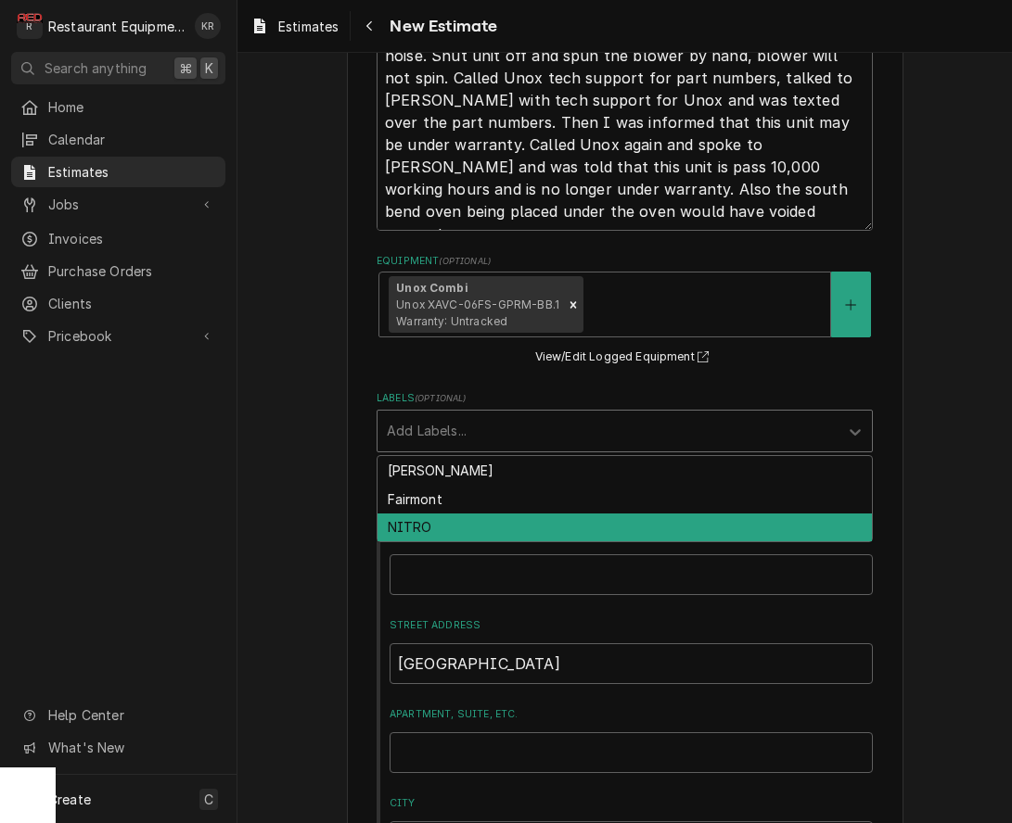
click at [576, 525] on div "NITRO" at bounding box center [624, 528] width 494 height 29
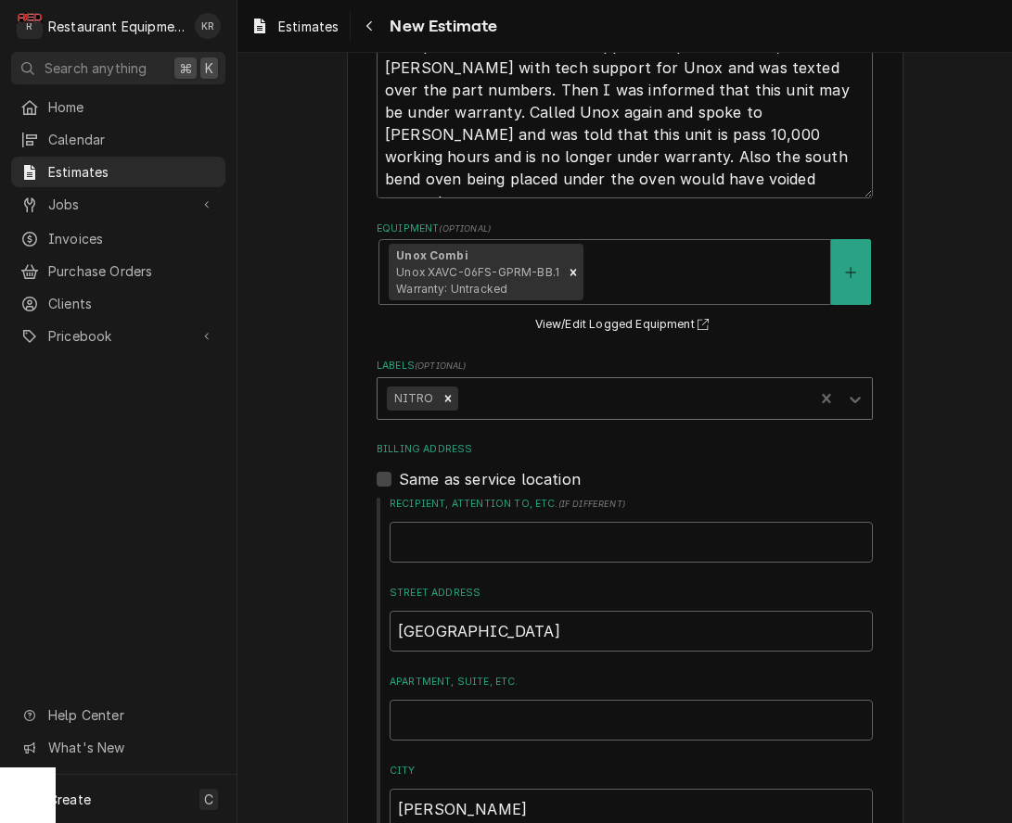
type textarea "x"
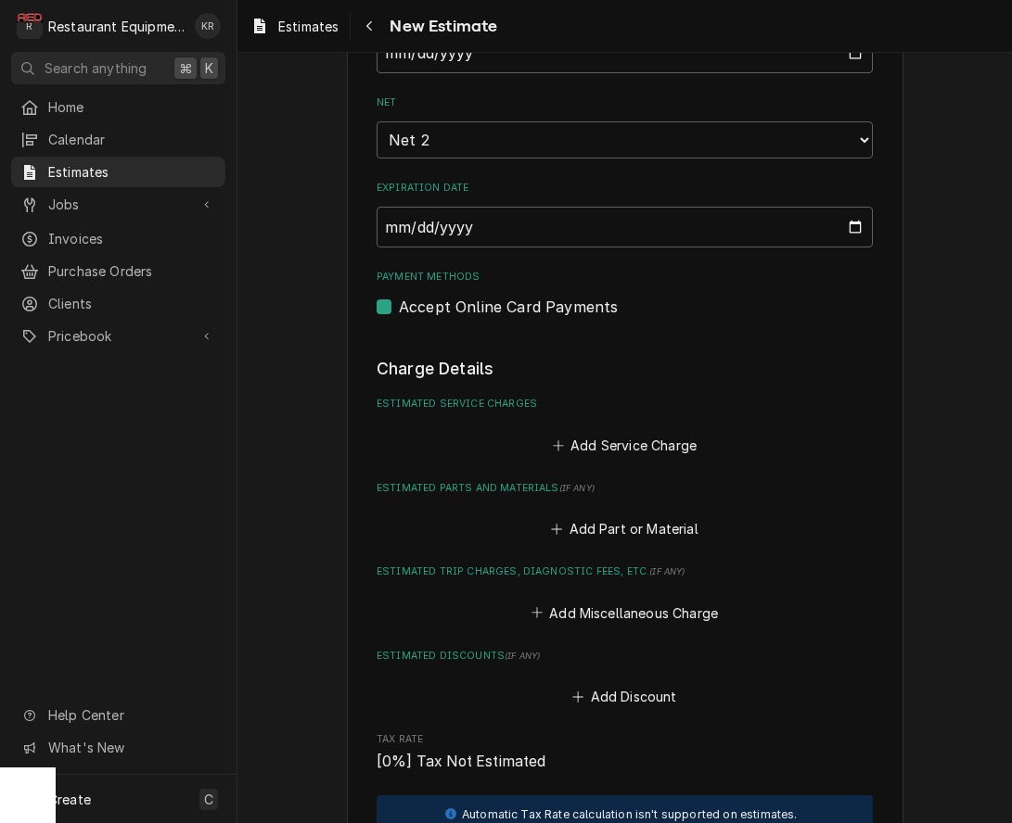
scroll to position [1842, 0]
click at [606, 440] on button "Add Service Charge" at bounding box center [624, 444] width 150 height 26
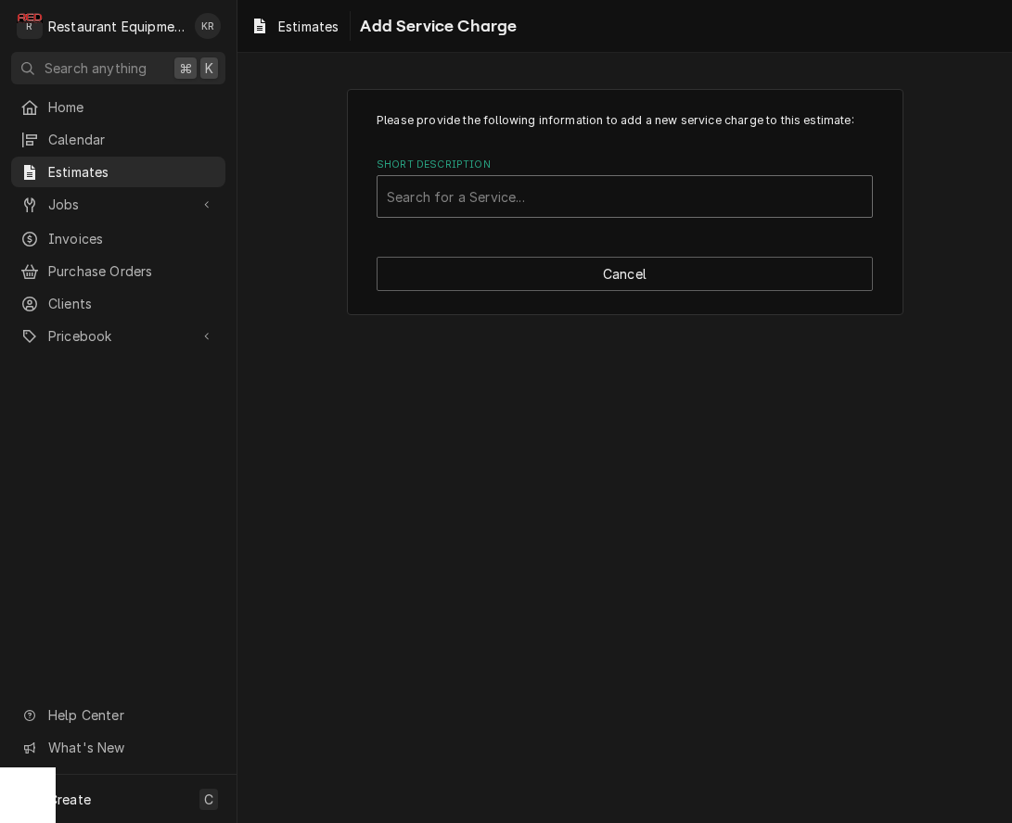
click at [446, 193] on div "Short Description" at bounding box center [625, 196] width 476 height 33
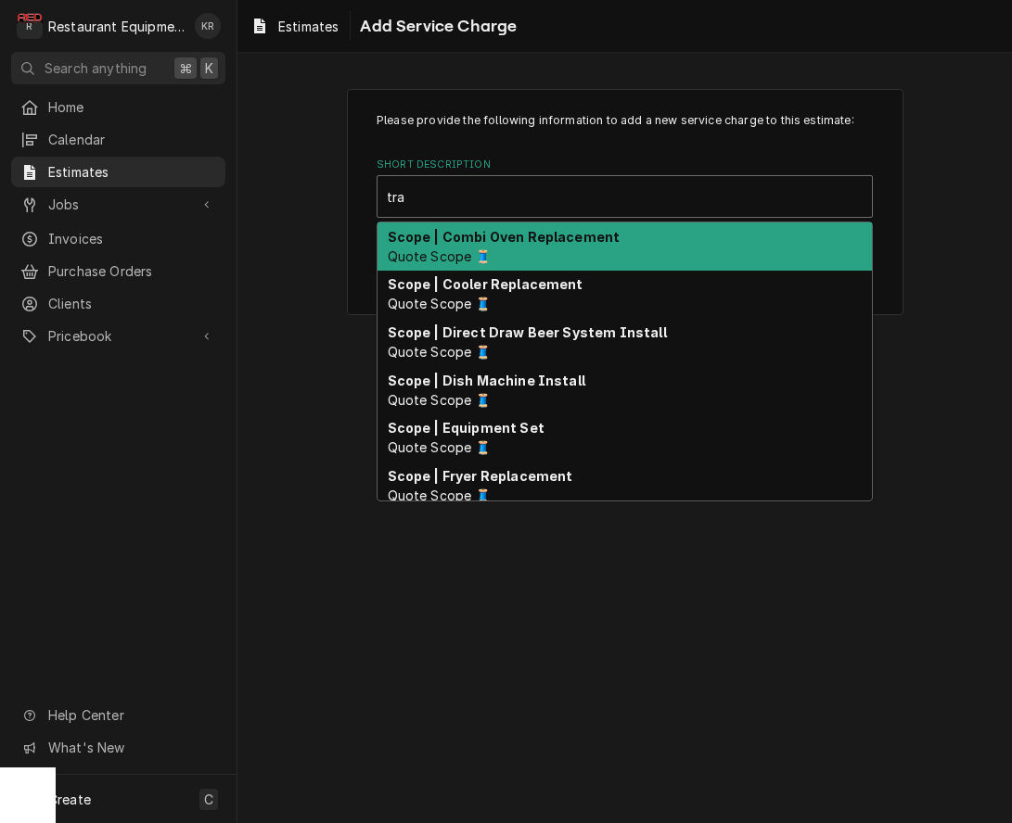
type input "trav"
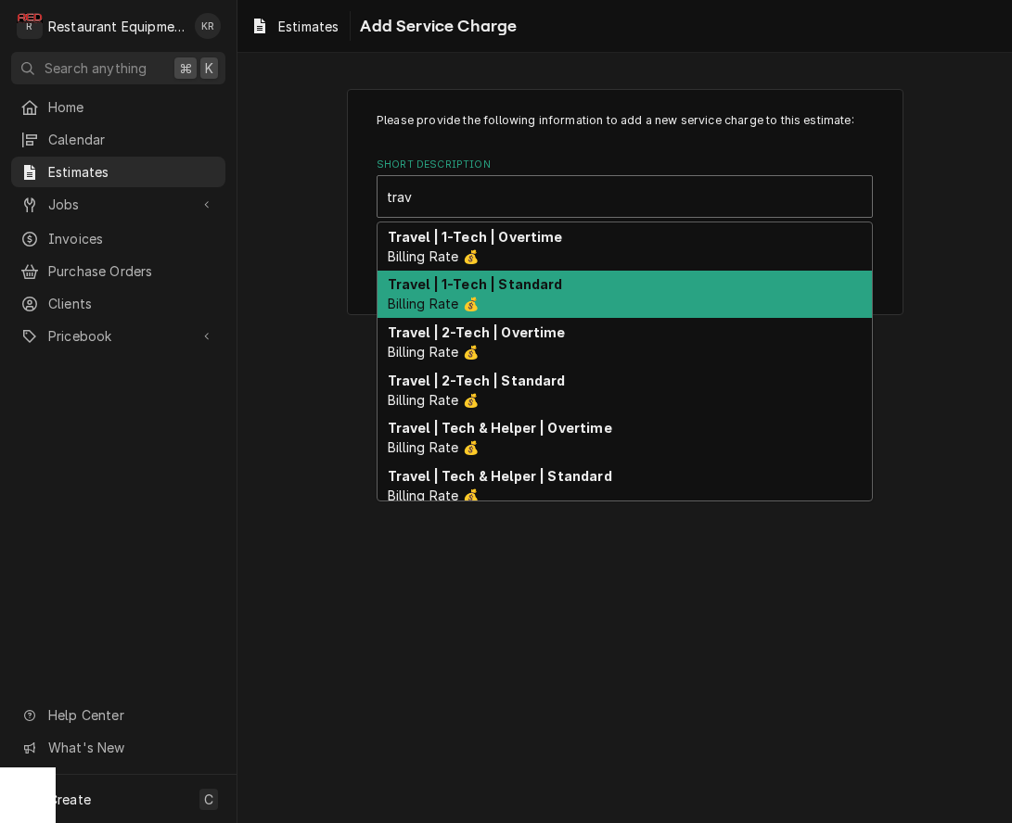
click at [550, 304] on div "Travel | 1-Tech | Standard Billing Rate 💰" at bounding box center [624, 295] width 494 height 48
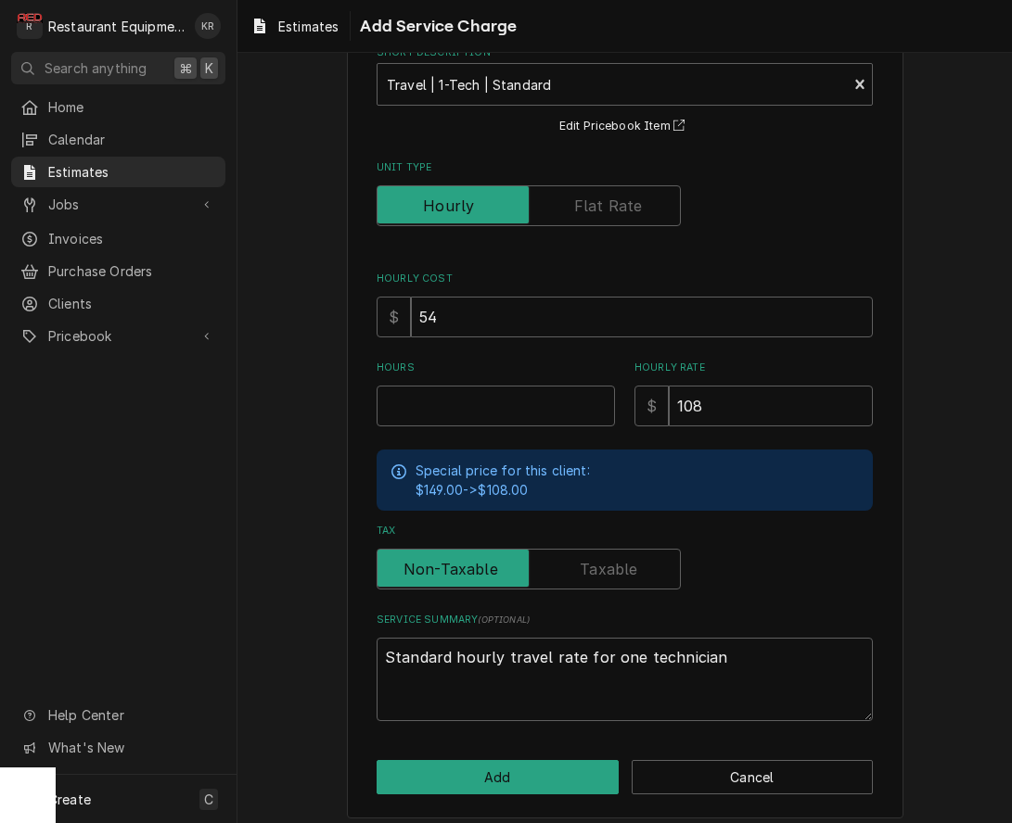
scroll to position [121, 0]
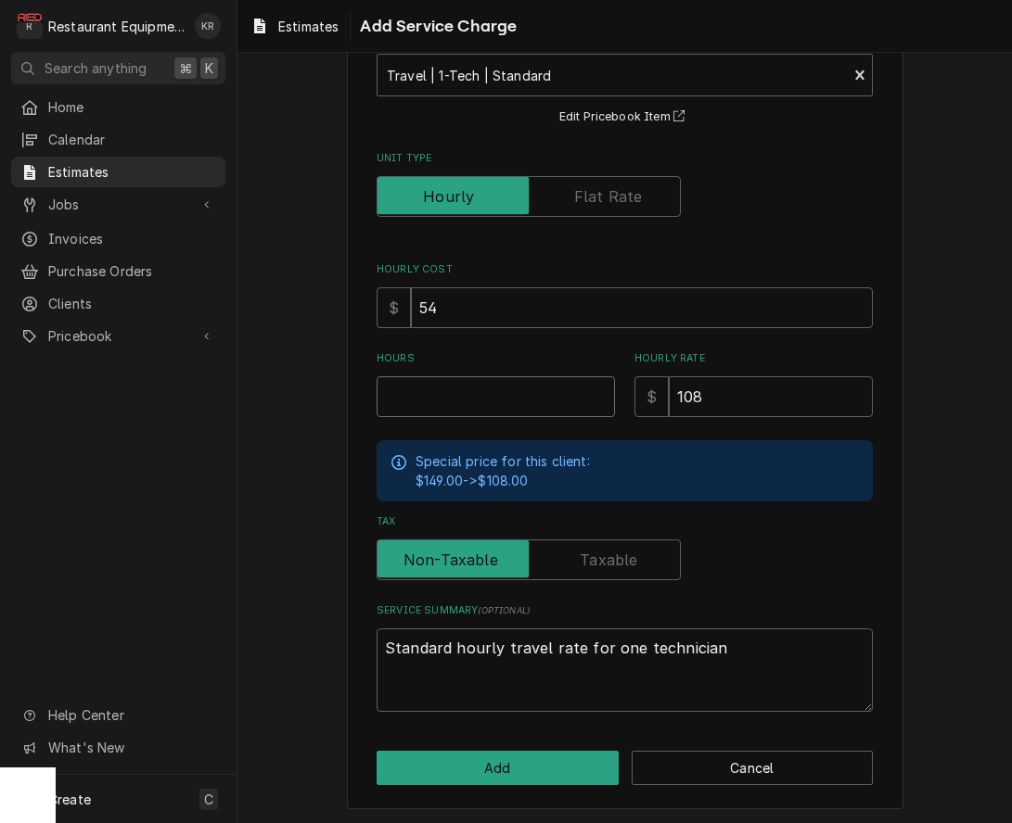
click at [550, 391] on input "Hours" at bounding box center [495, 396] width 238 height 41
type textarea "x"
type input "6"
type textarea "x"
type input "6"
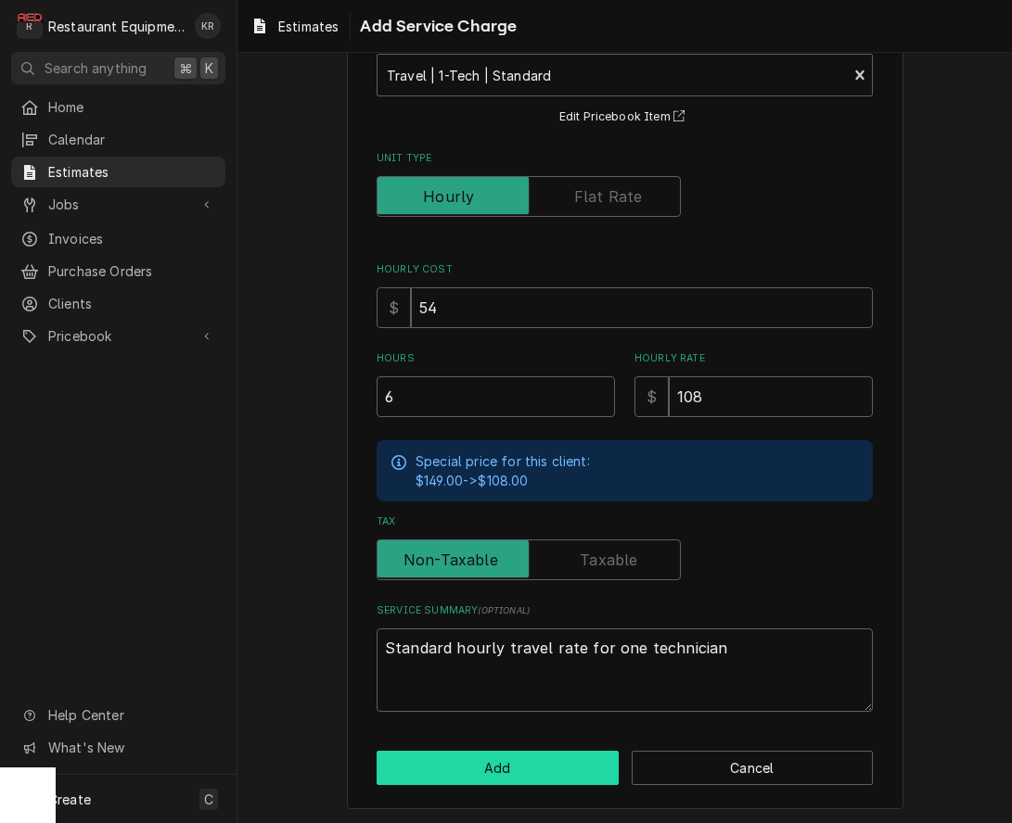
click at [526, 772] on button "Add" at bounding box center [497, 768] width 242 height 34
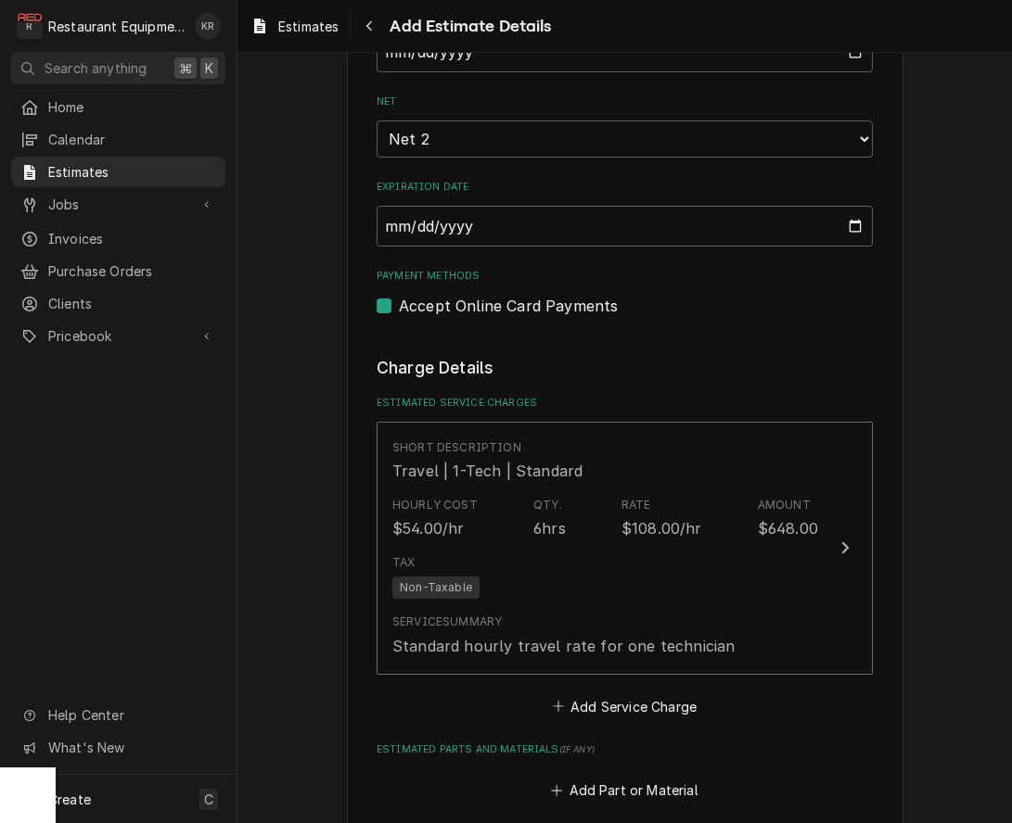
scroll to position [1819, 0]
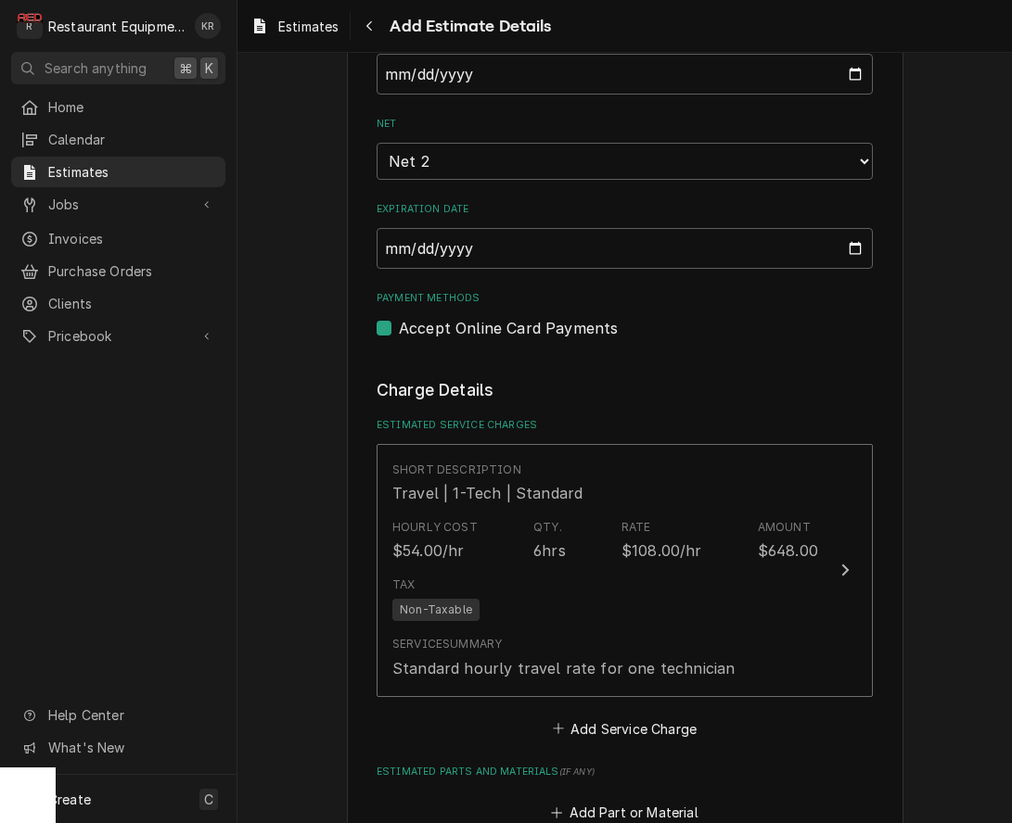
type textarea "x"
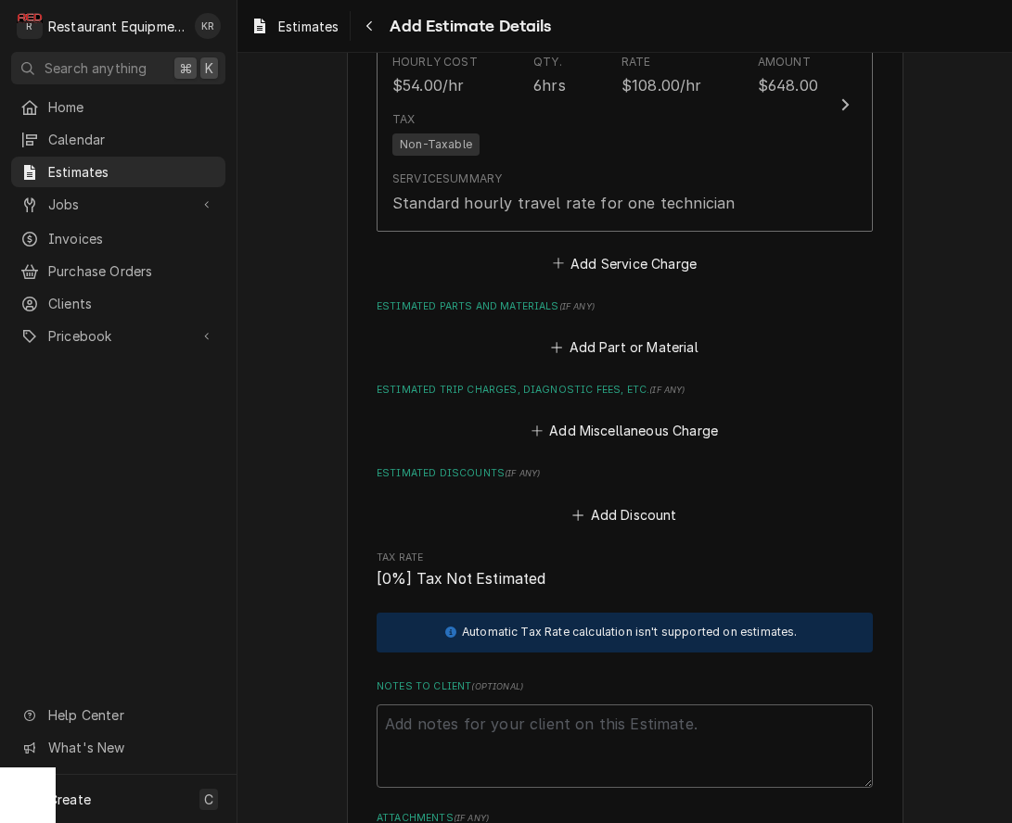
scroll to position [2286, 0]
click at [621, 258] on button "Add Service Charge" at bounding box center [624, 262] width 150 height 26
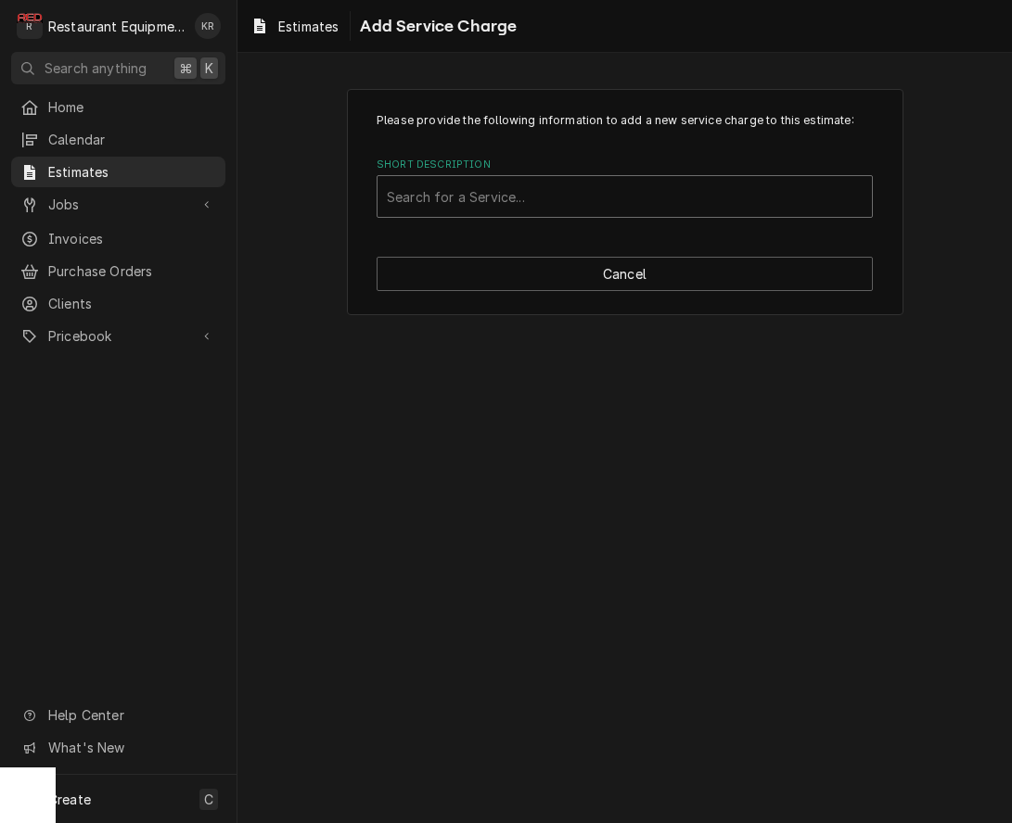
click at [573, 204] on div "Short Description" at bounding box center [625, 196] width 476 height 33
type input "lab"
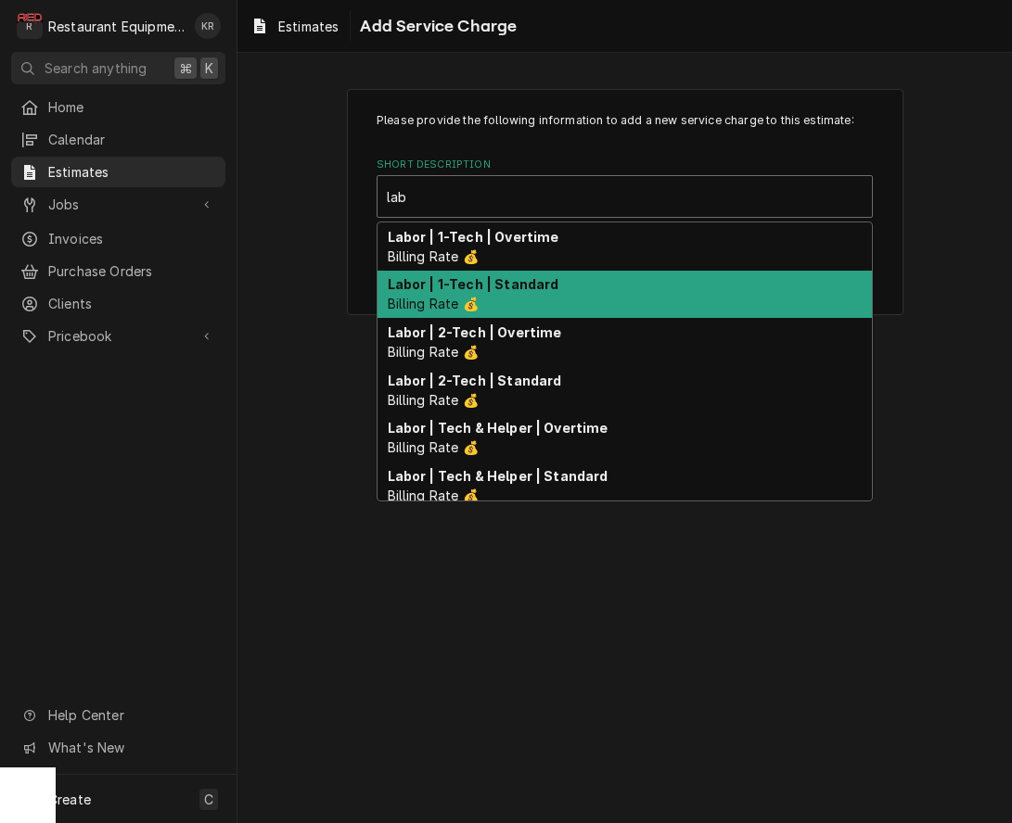
click at [641, 289] on div "Labor | 1-Tech | Standard Billing Rate 💰" at bounding box center [624, 295] width 494 height 48
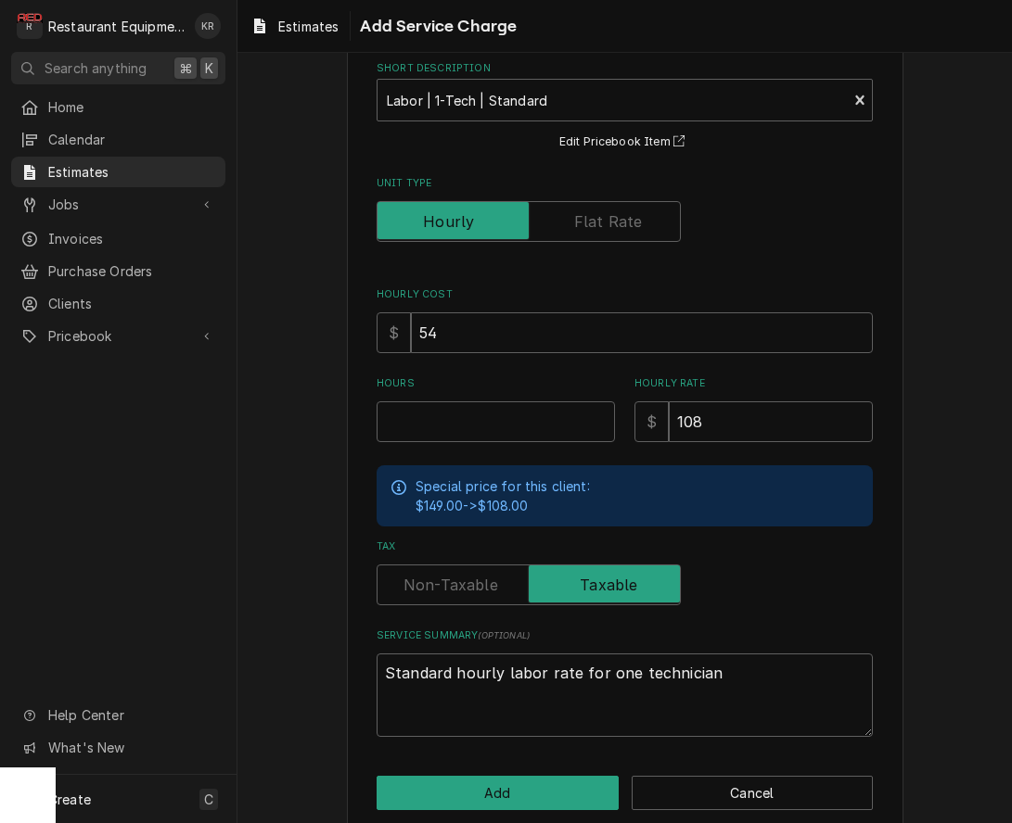
scroll to position [121, 0]
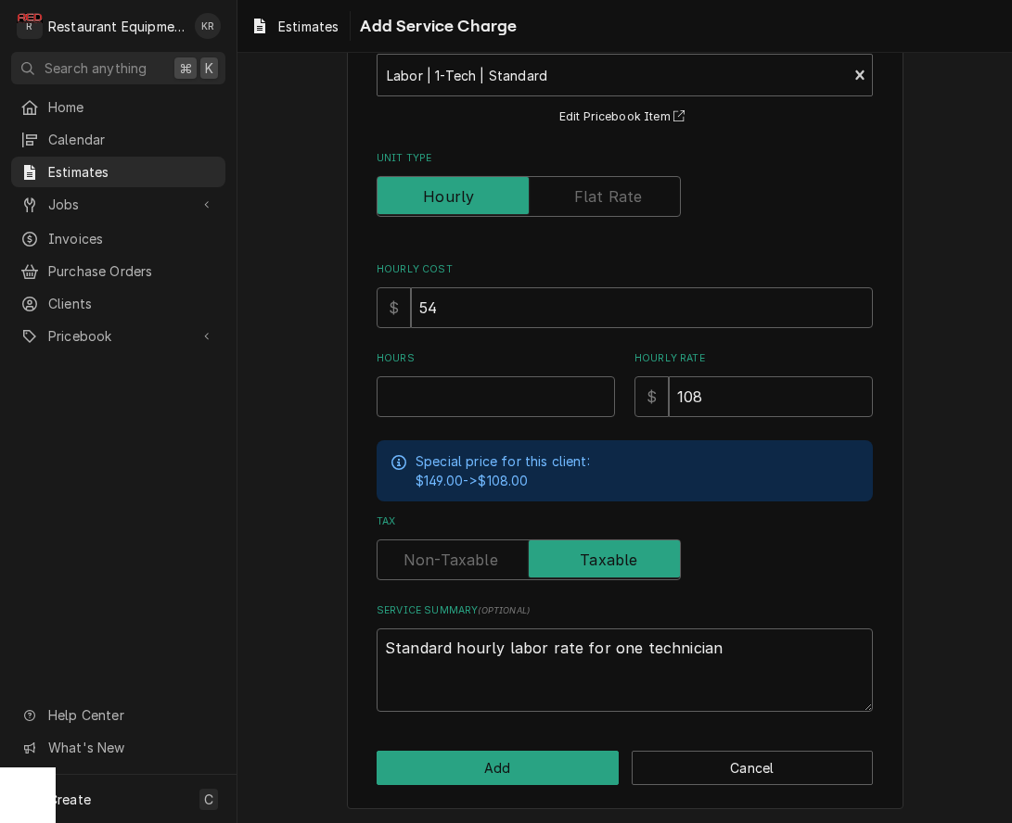
click at [425, 389] on input "Hours" at bounding box center [495, 396] width 238 height 41
click at [470, 400] on input "Hours" at bounding box center [495, 397] width 238 height 41
type textarea "x"
type input "4"
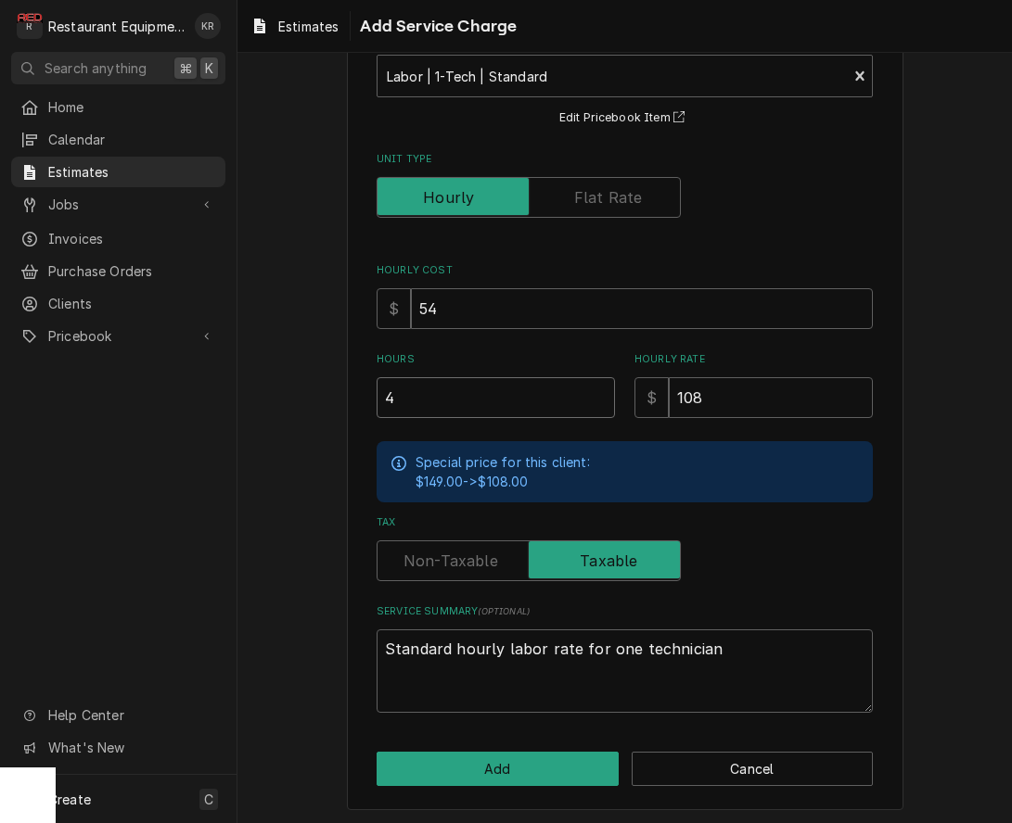
type textarea "x"
type input "4"
click at [538, 771] on button "Add" at bounding box center [497, 769] width 242 height 34
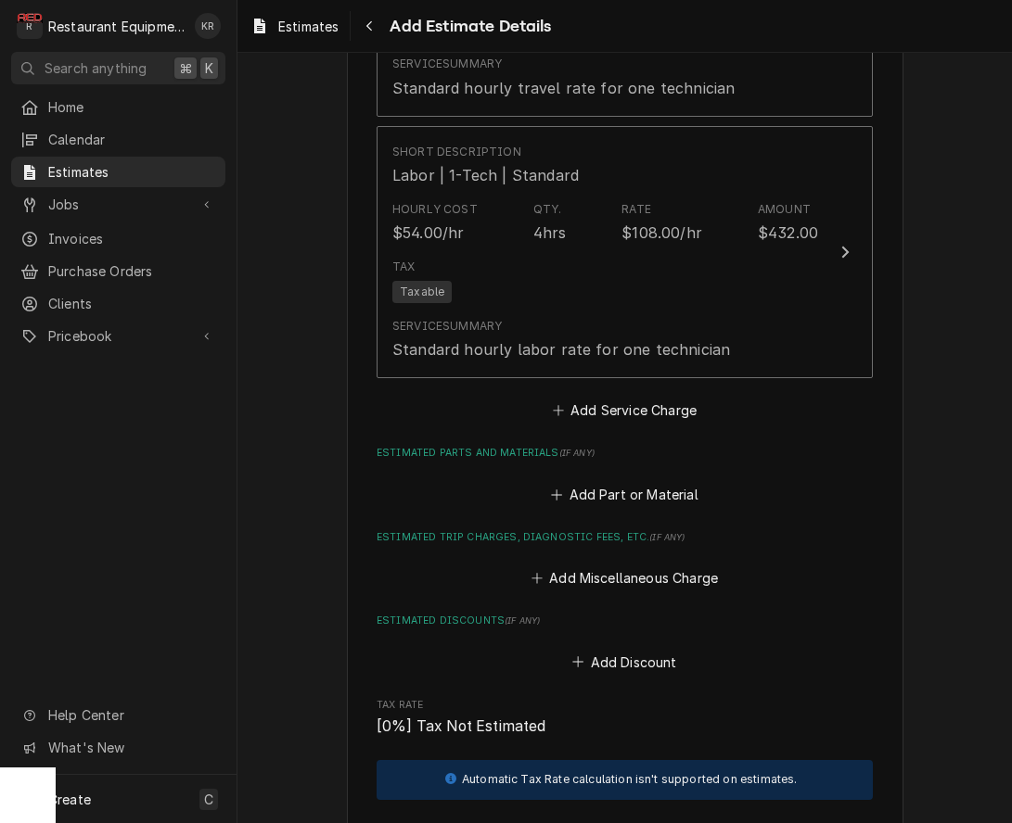
scroll to position [2401, 0]
type textarea "x"
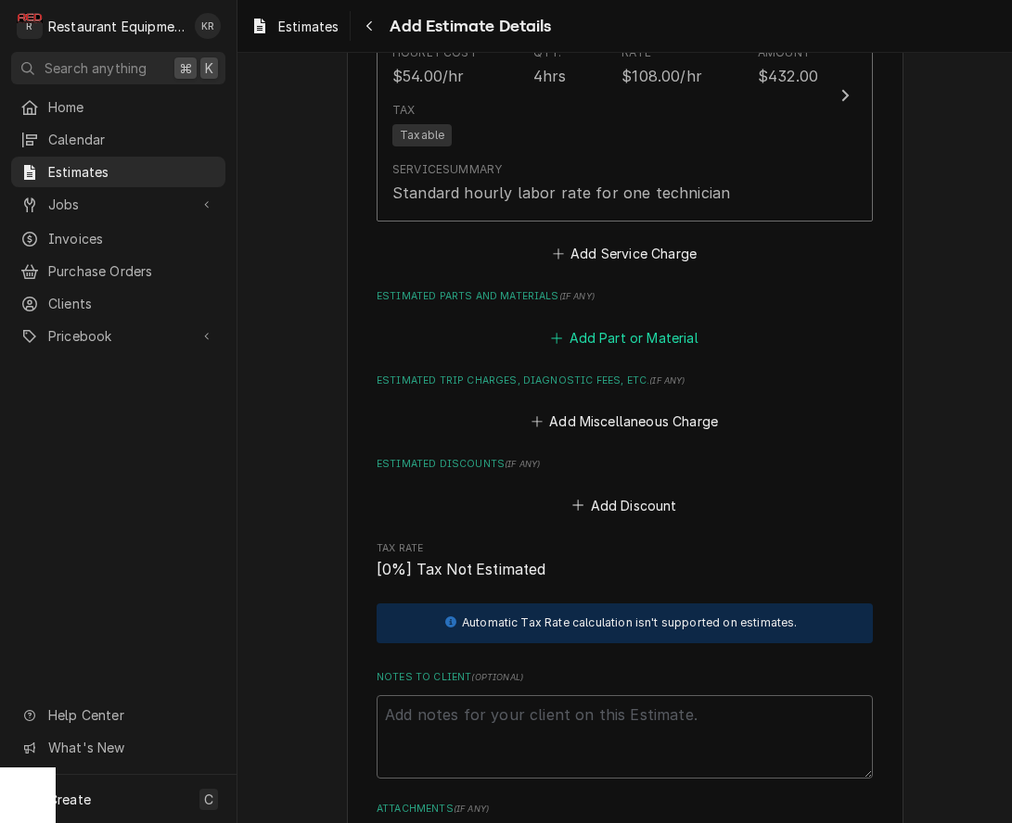
scroll to position [2561, 0]
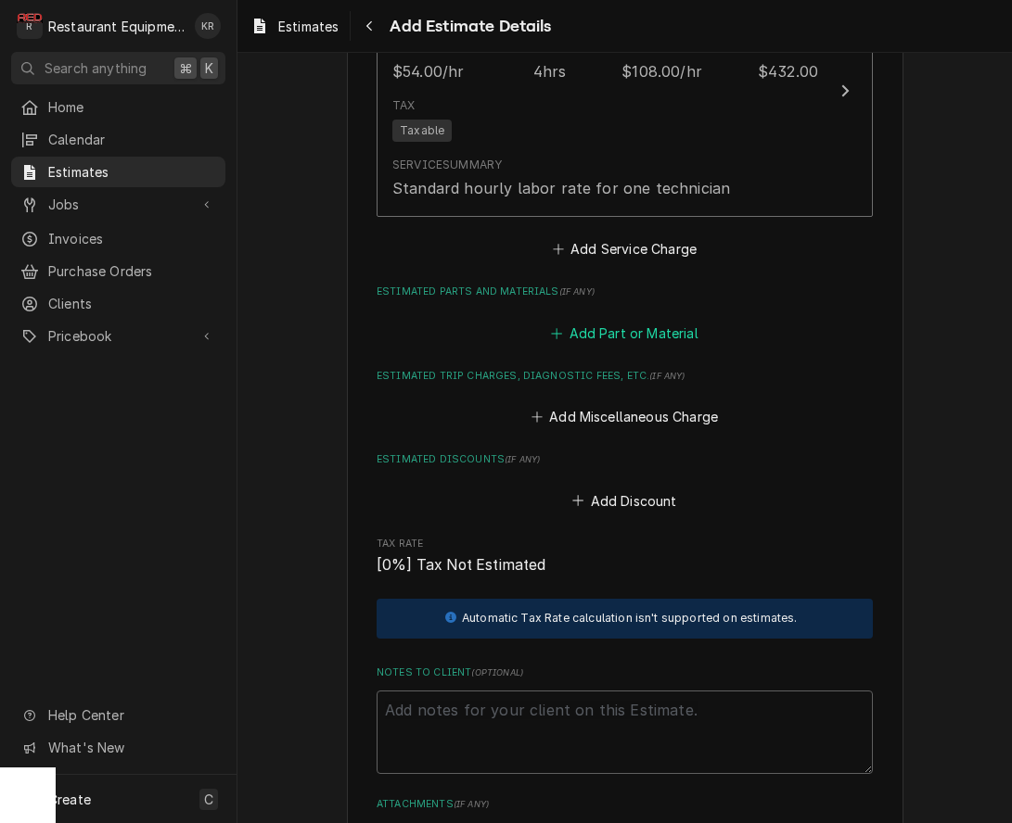
click at [645, 333] on button "Add Part or Material" at bounding box center [624, 333] width 153 height 26
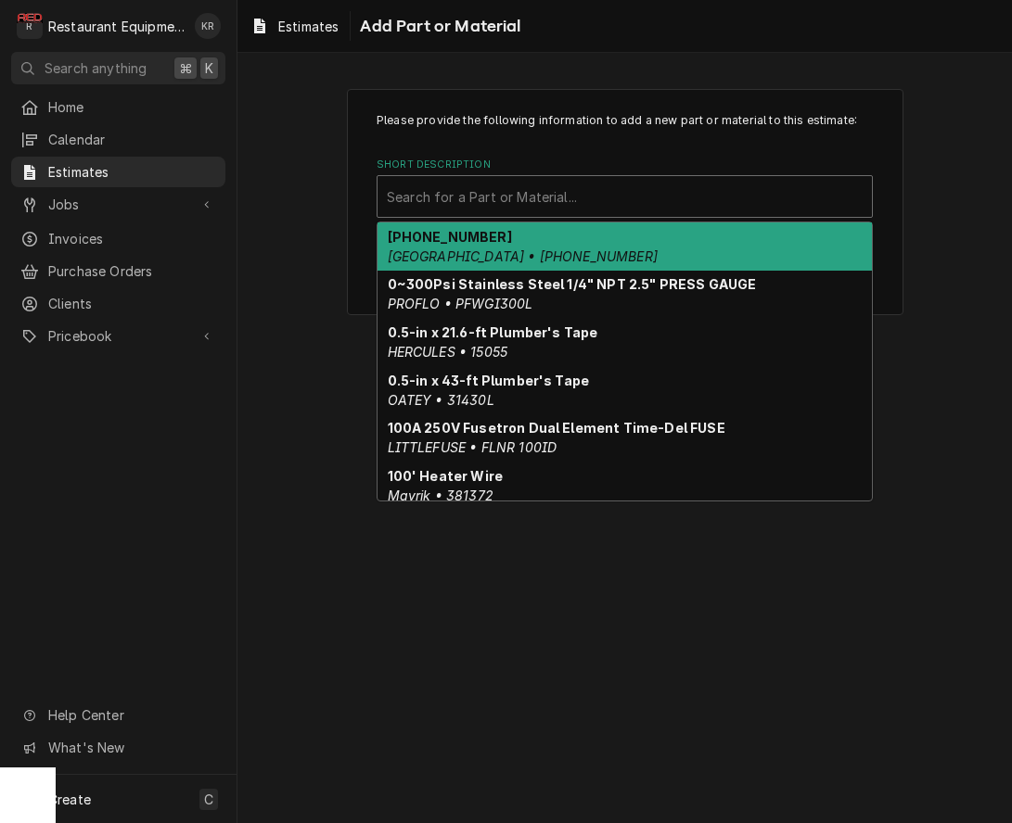
click at [624, 203] on div "Short Description" at bounding box center [625, 196] width 476 height 33
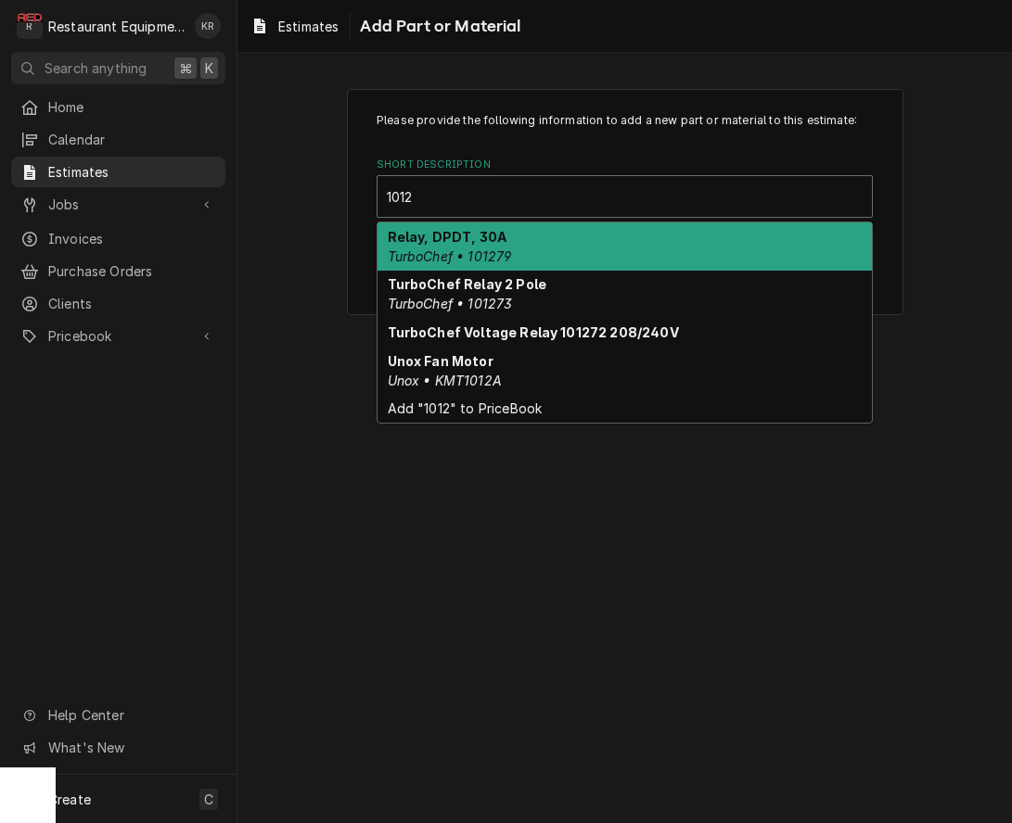
type input "1012A"
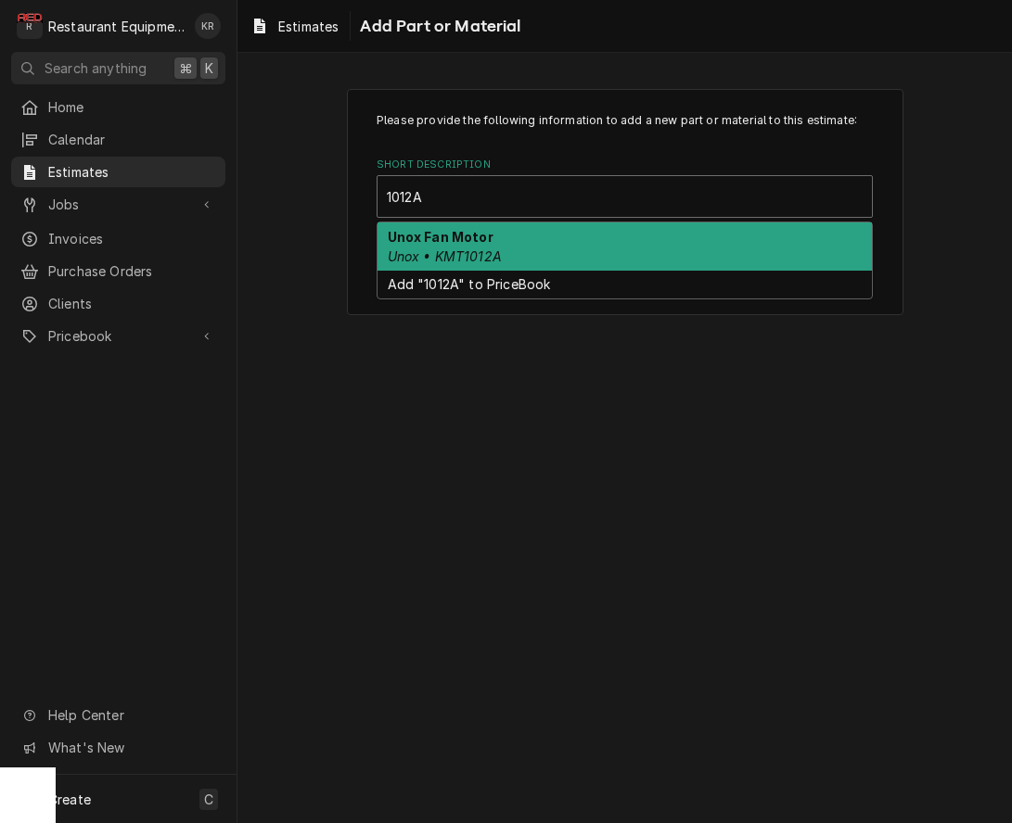
click at [601, 263] on div "Unox Fan Motor Unox • KMT1012A" at bounding box center [624, 247] width 494 height 48
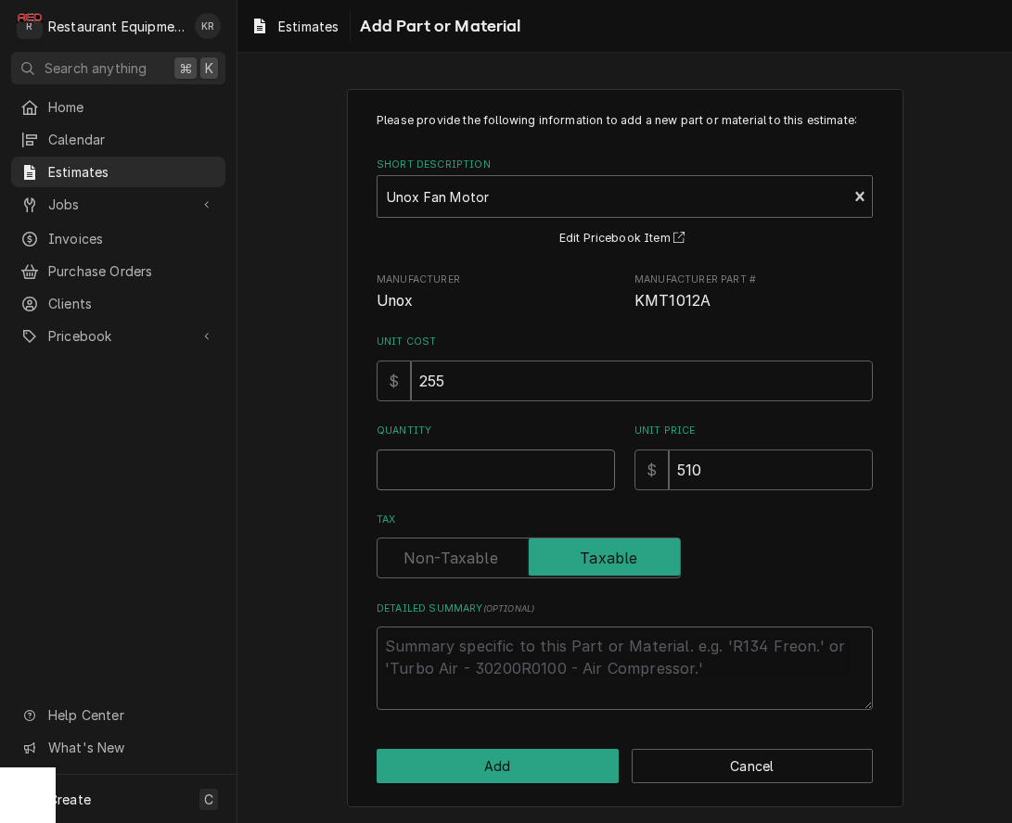
click at [482, 466] on input "Quantity" at bounding box center [495, 470] width 238 height 41
type textarea "x"
type input "1"
type textarea "x"
type input "1"
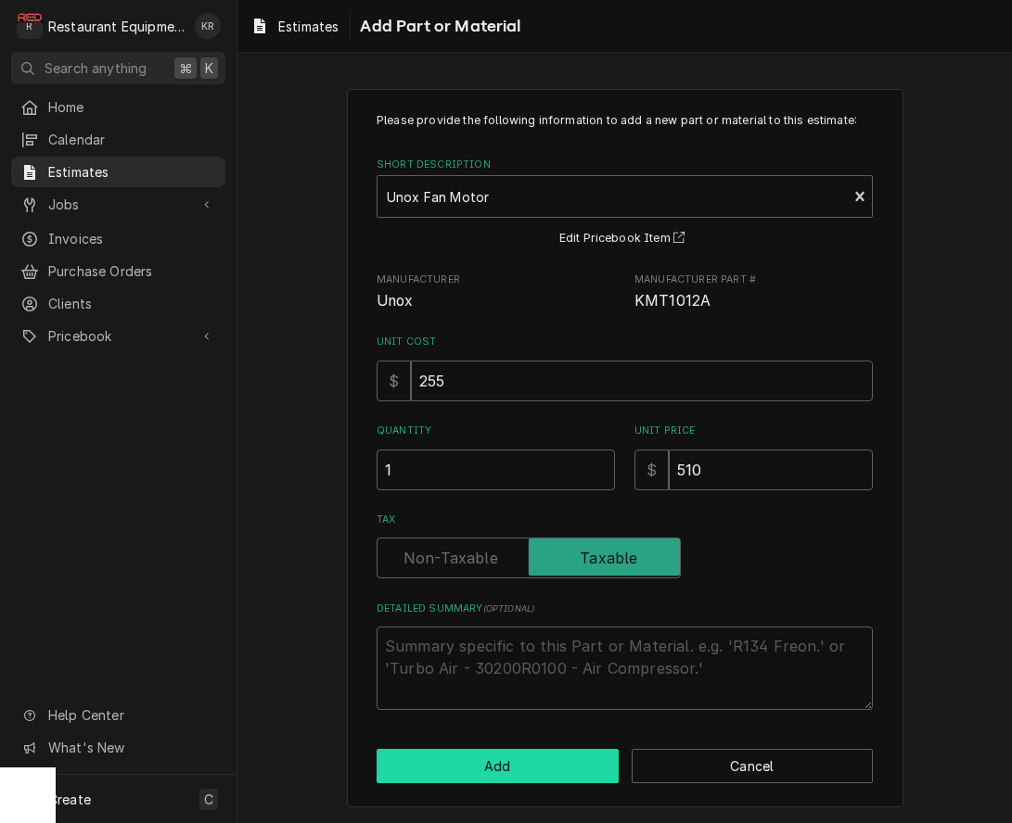
click at [502, 762] on button "Add" at bounding box center [497, 766] width 242 height 34
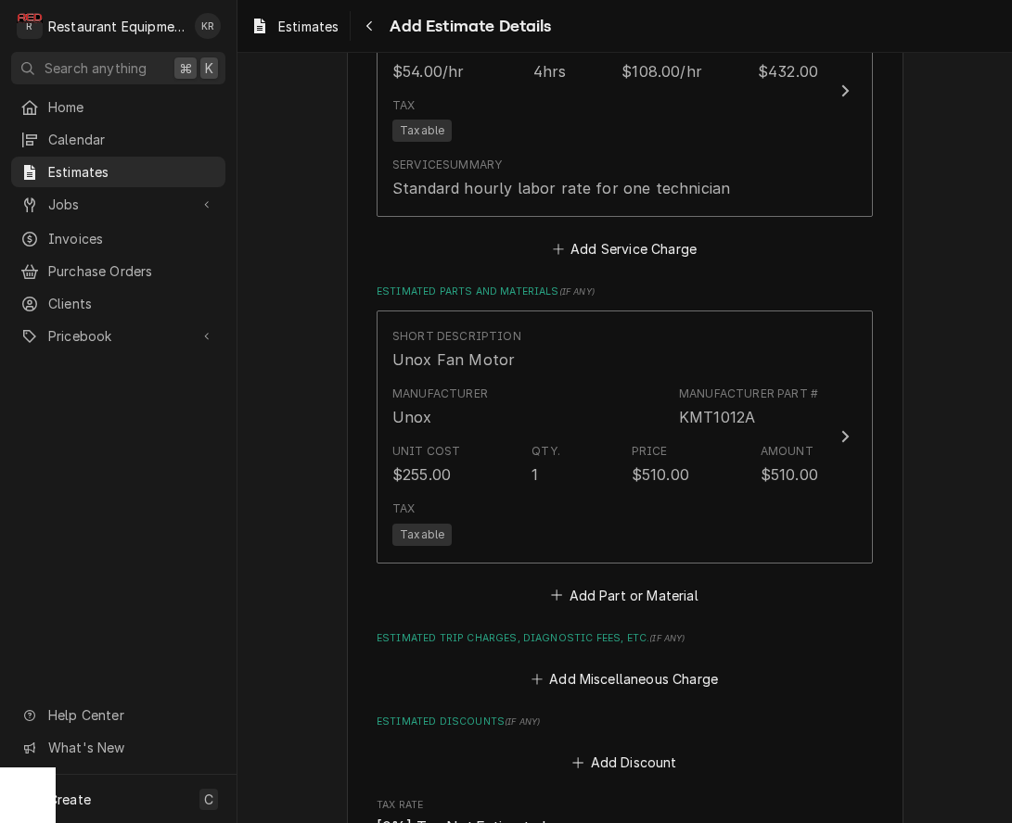
scroll to position [2539, 0]
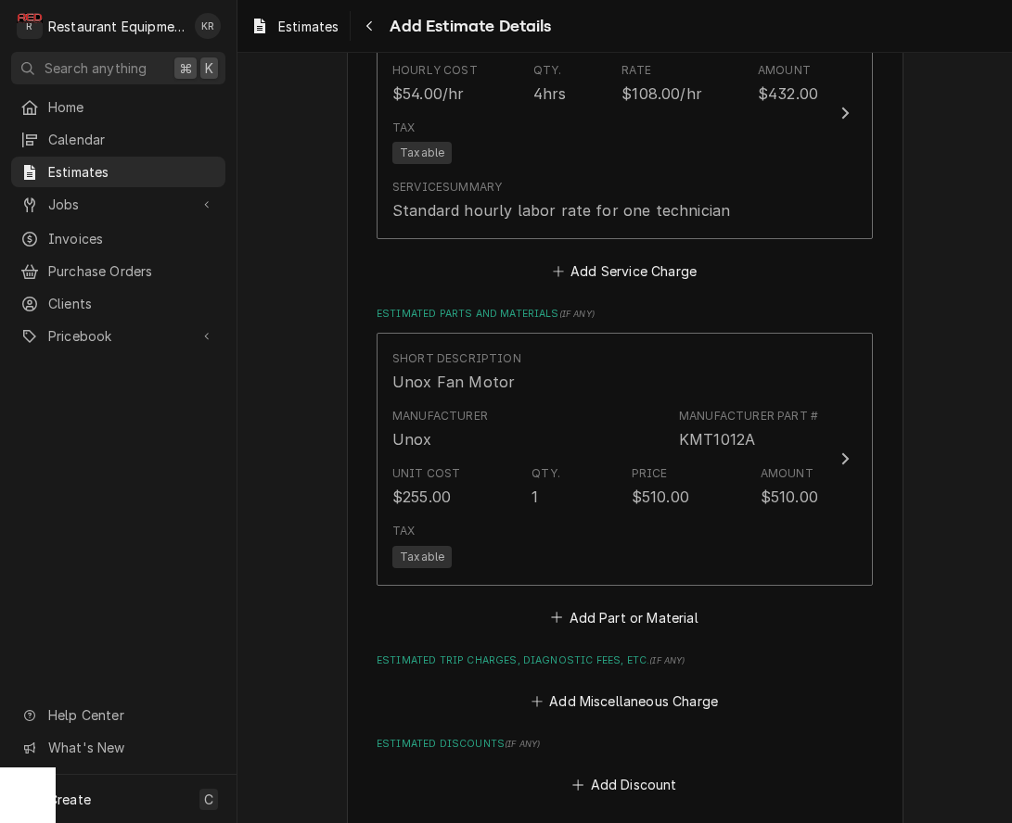
type textarea "x"
click at [630, 624] on button "Add Part or Material" at bounding box center [624, 618] width 153 height 26
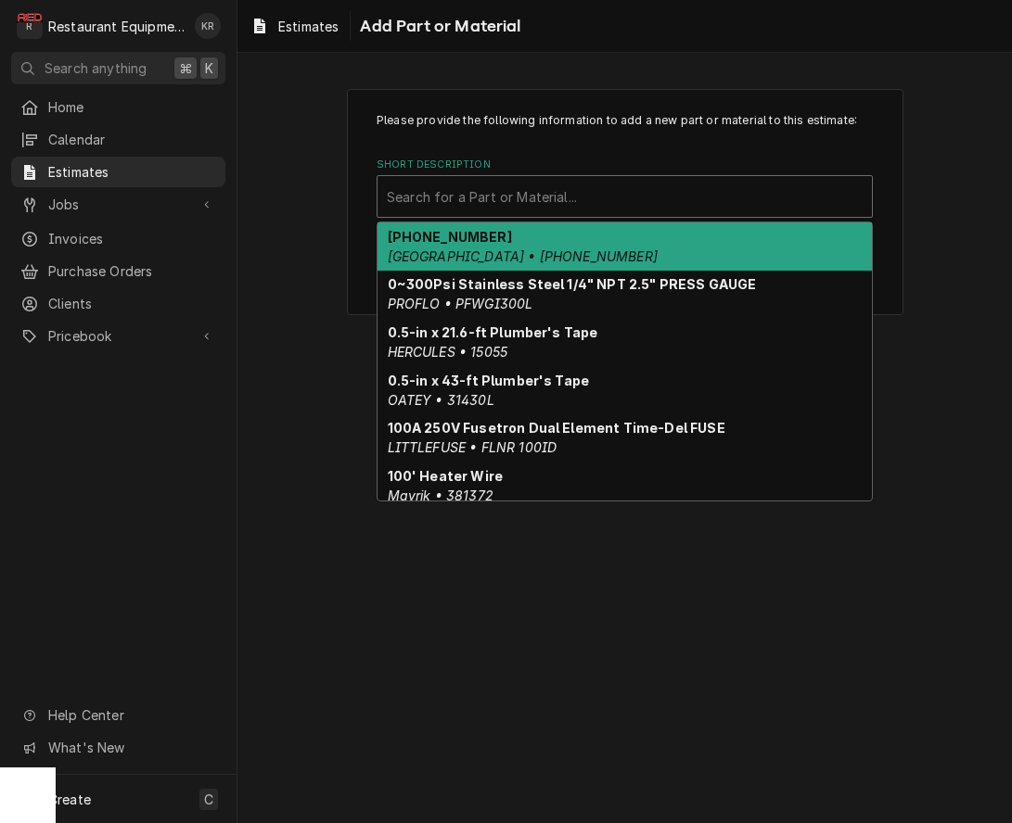
click at [585, 205] on div "Short Description" at bounding box center [625, 196] width 476 height 33
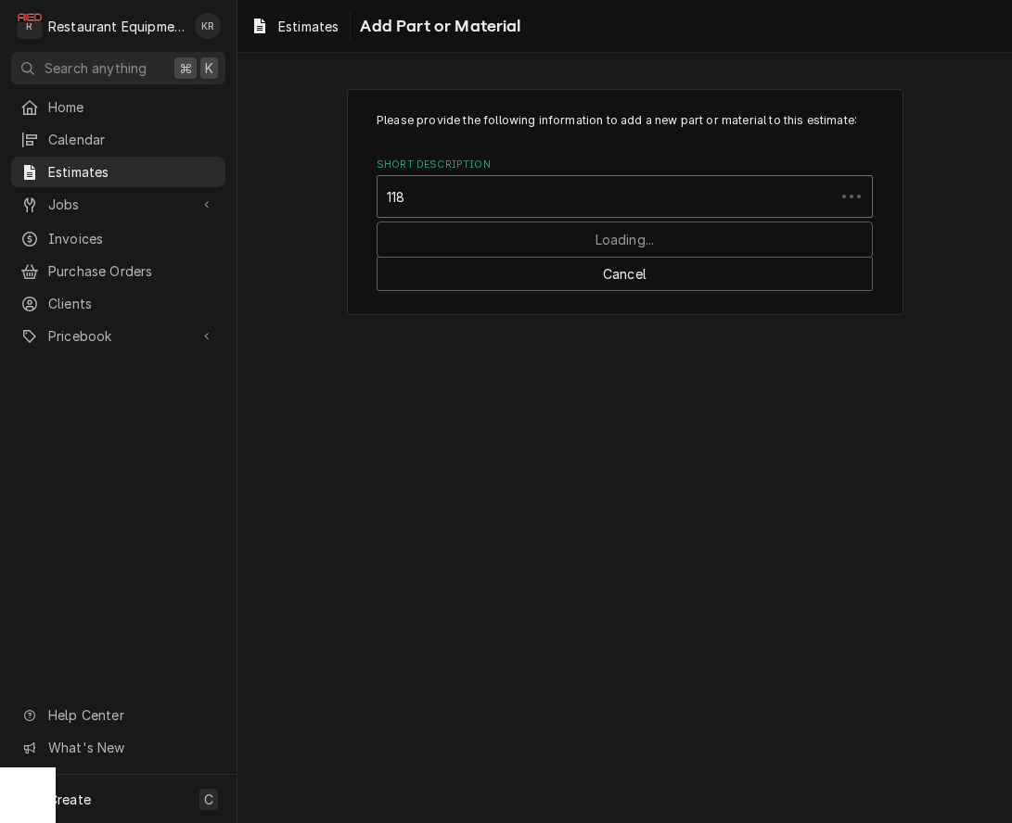
type input "1184"
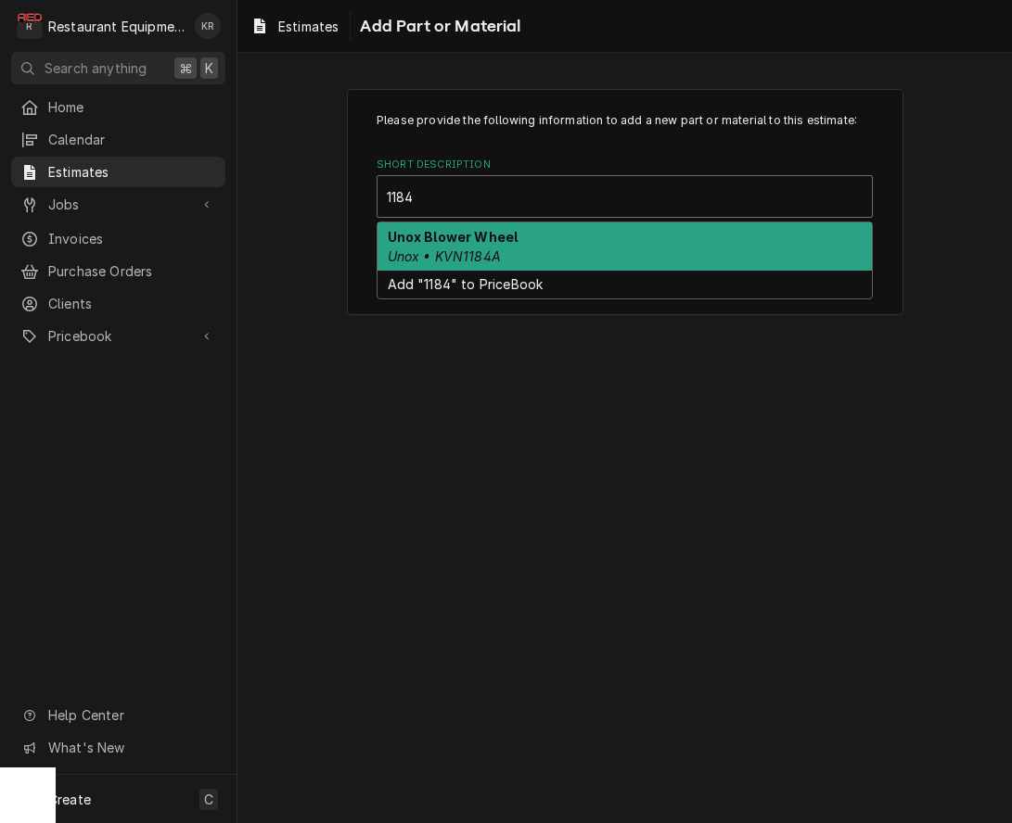
click at [606, 257] on div "Unox Blower Wheel Unox • KVN1184A" at bounding box center [624, 247] width 494 height 48
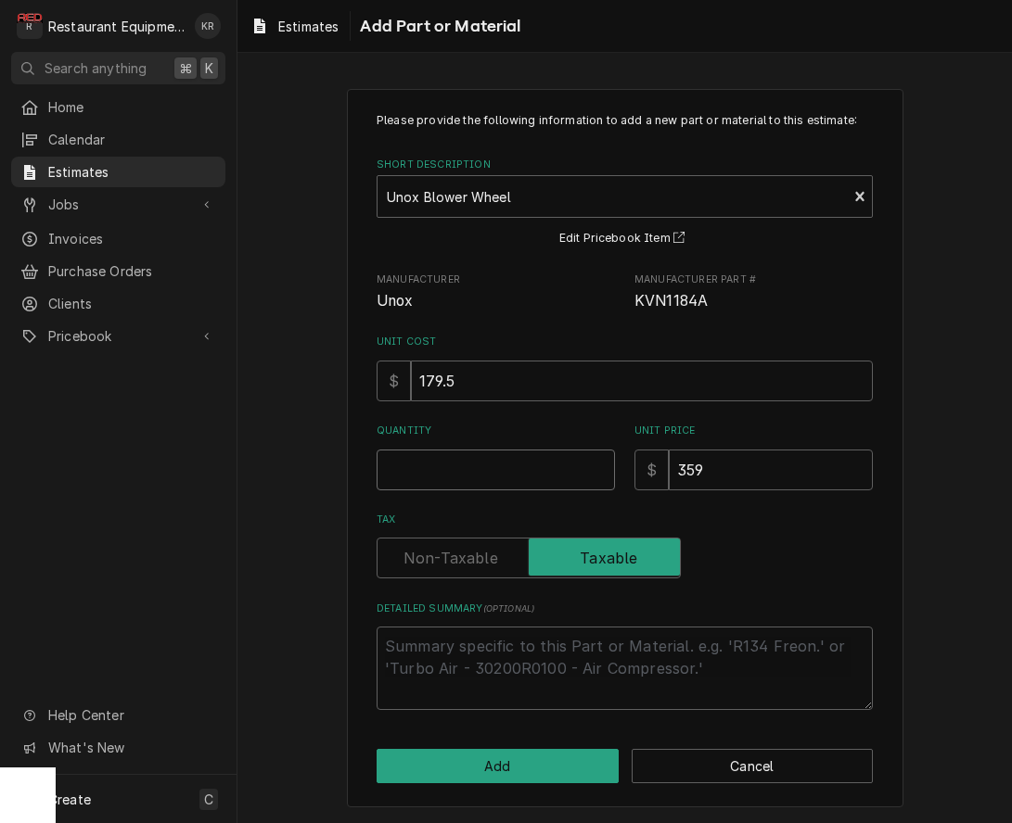
click at [483, 465] on input "Quantity" at bounding box center [495, 470] width 238 height 41
type textarea "x"
type input "1"
type textarea "x"
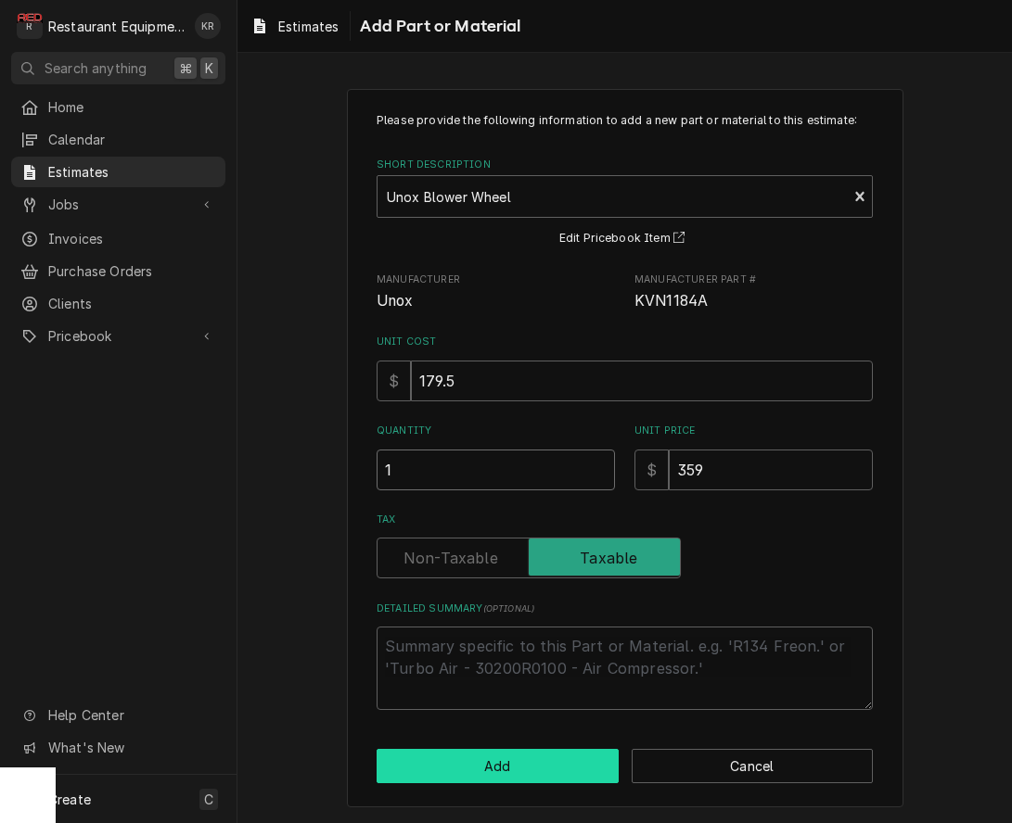
type input "1"
click at [548, 769] on button "Add" at bounding box center [497, 766] width 242 height 34
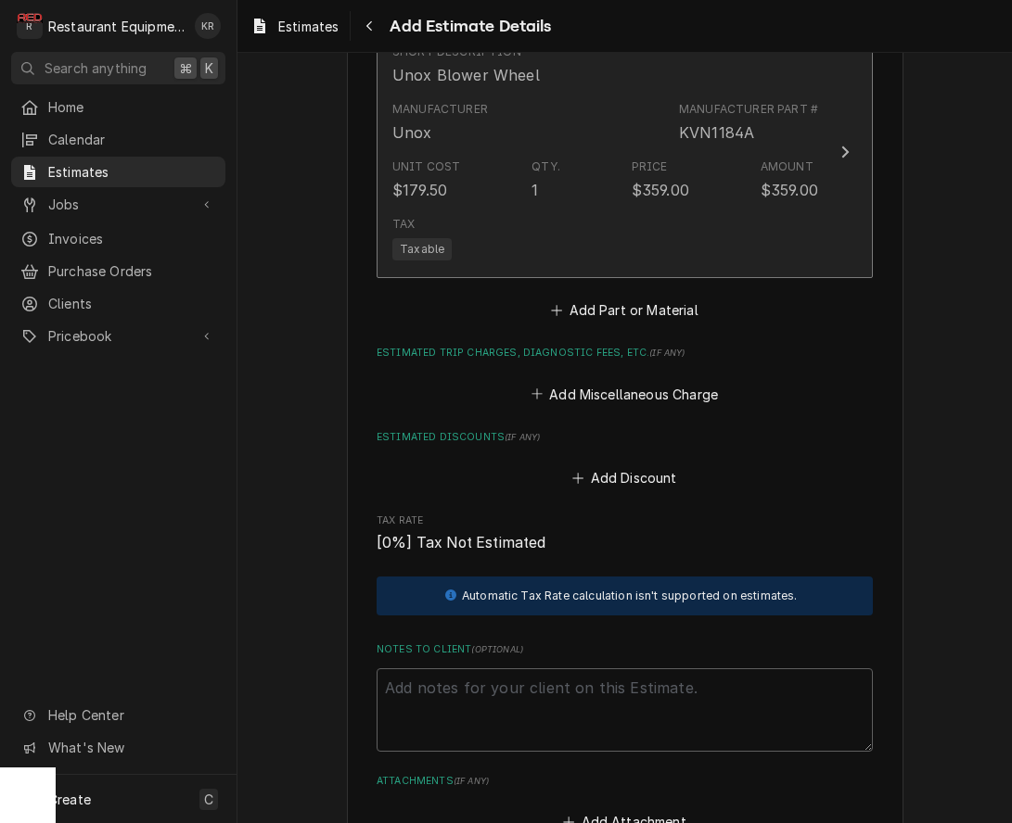
scroll to position [3106, 0]
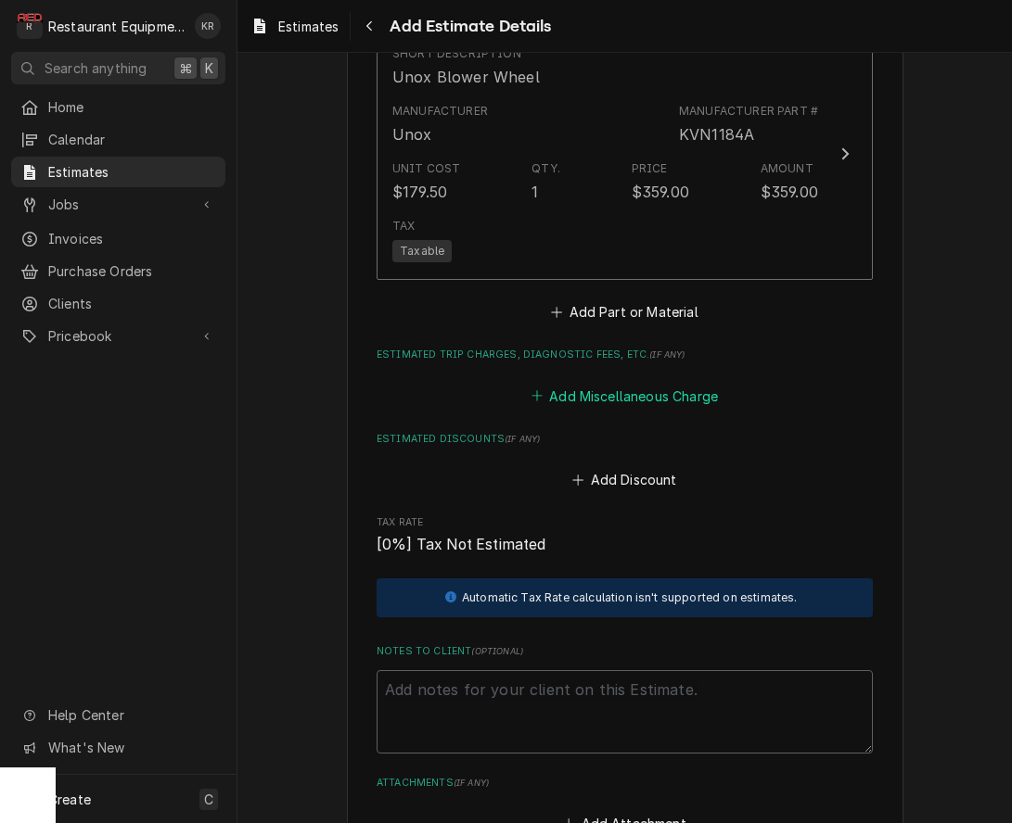
click at [691, 385] on button "Add Miscellaneous Charge" at bounding box center [624, 396] width 193 height 26
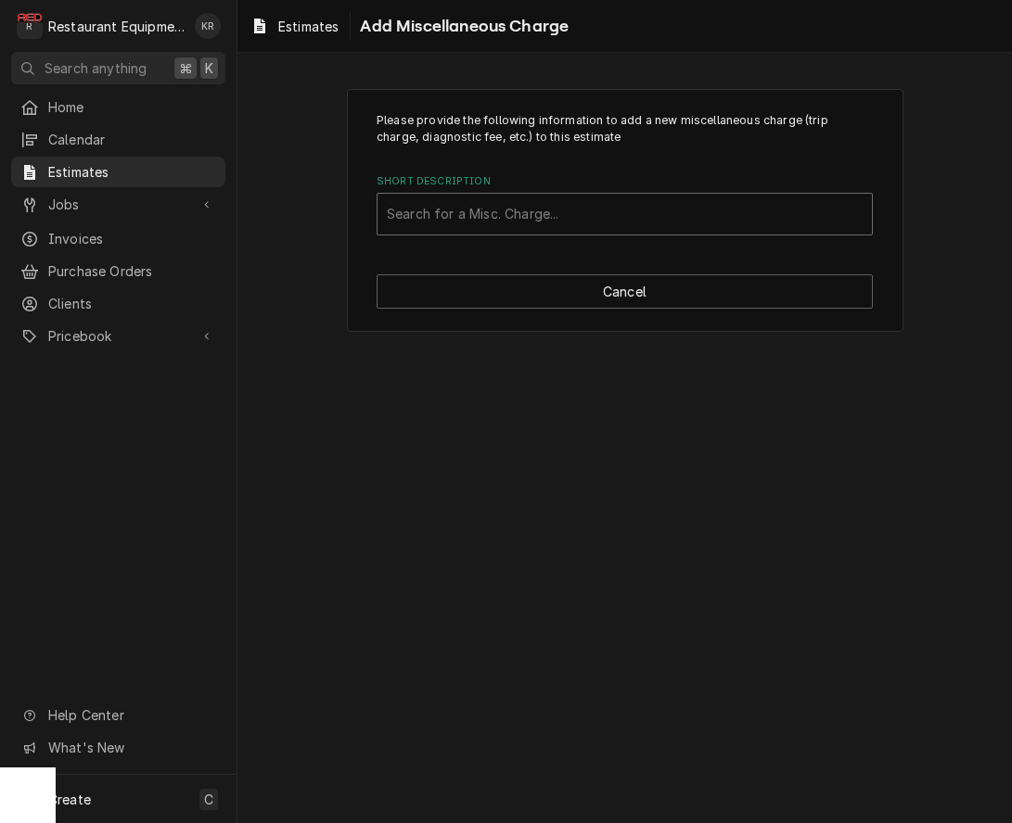
click at [634, 220] on div "Short Description" at bounding box center [625, 214] width 476 height 33
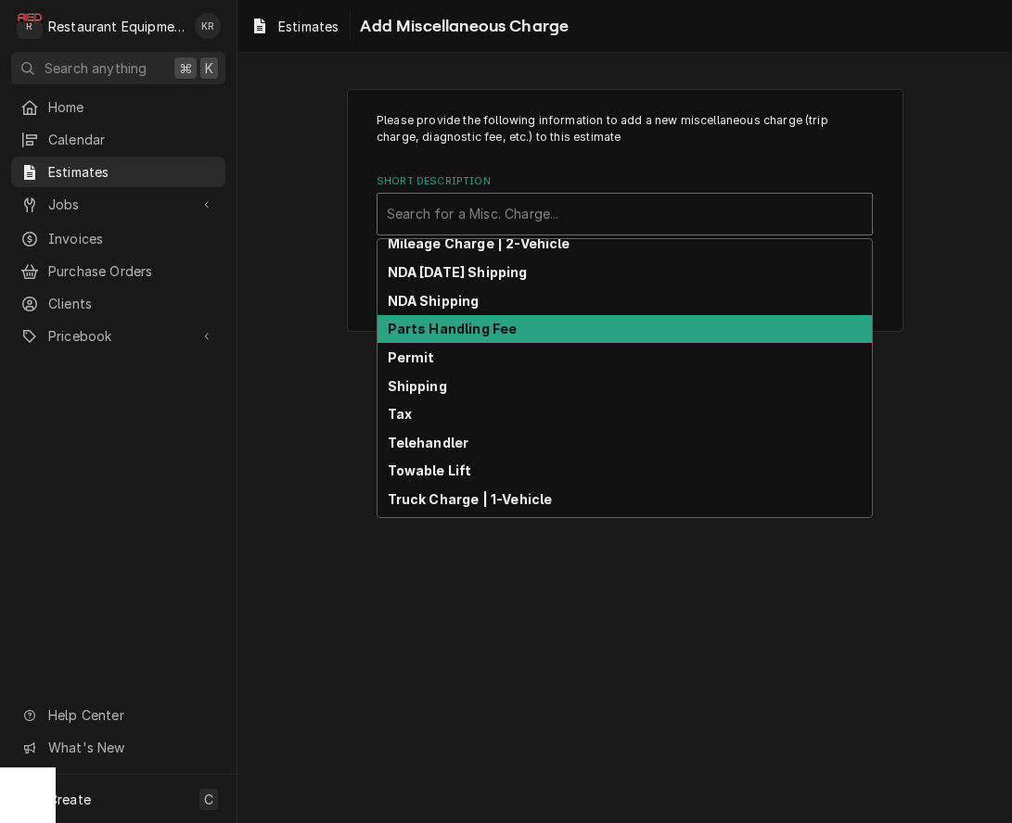
scroll to position [234, 0]
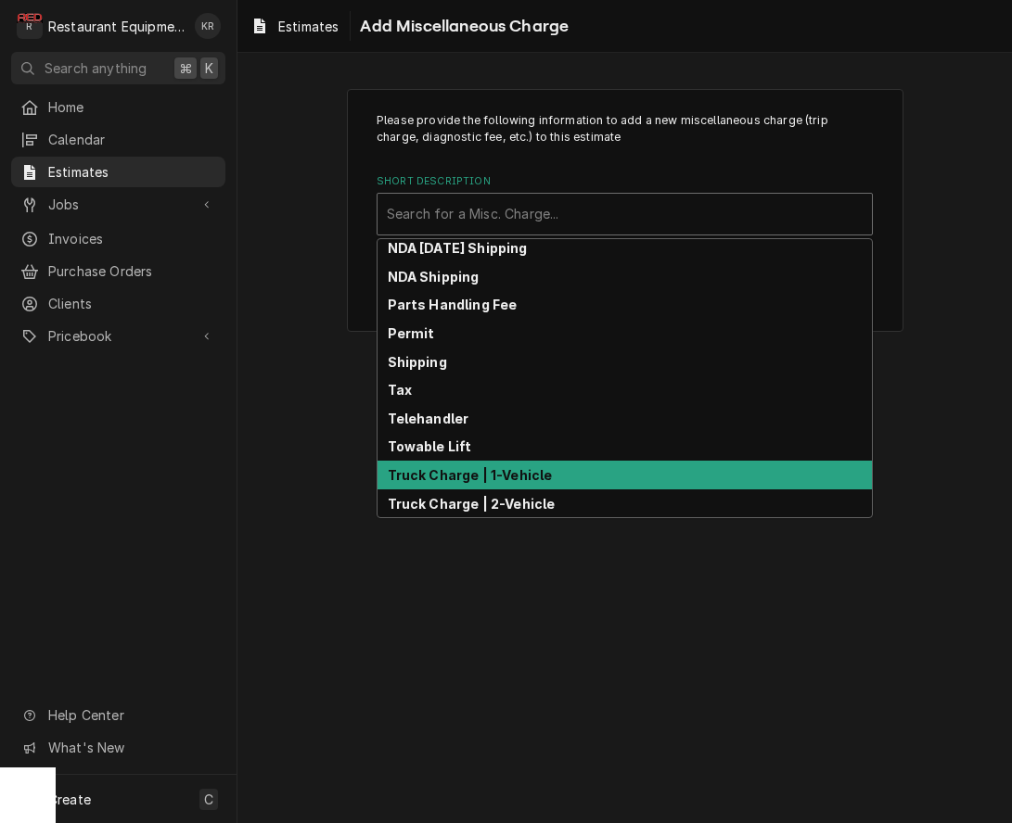
click at [626, 477] on div "Truck Charge | 1-Vehicle" at bounding box center [624, 475] width 494 height 29
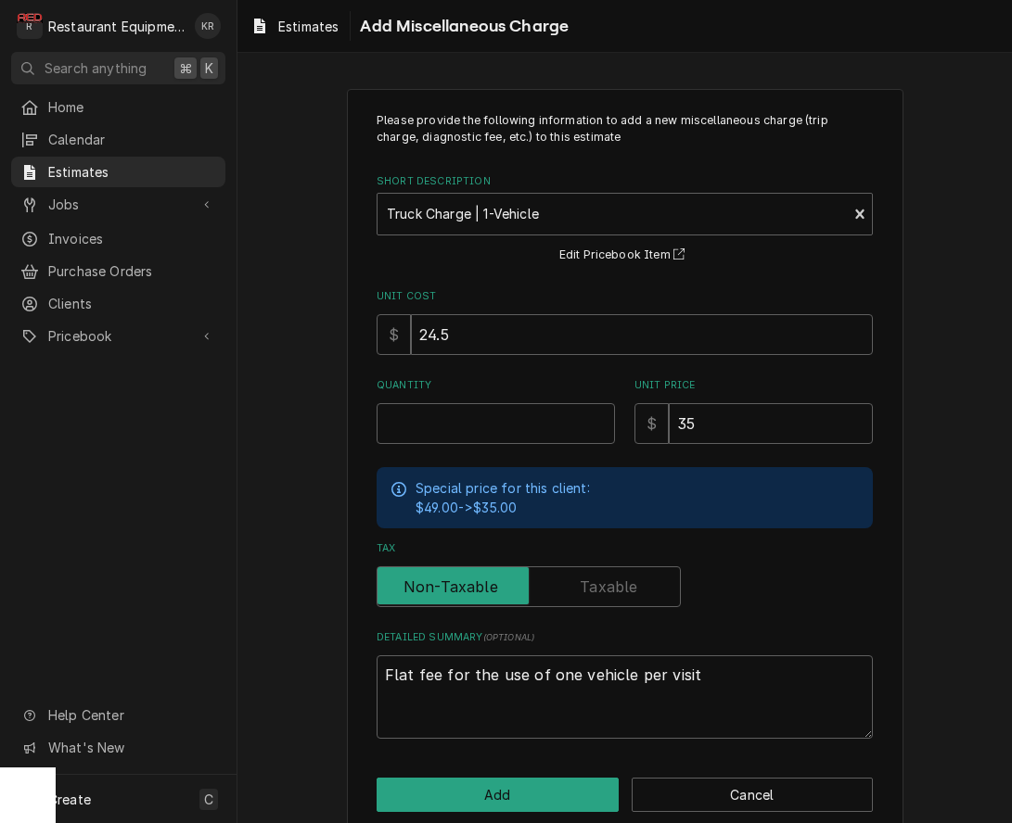
scroll to position [27, 0]
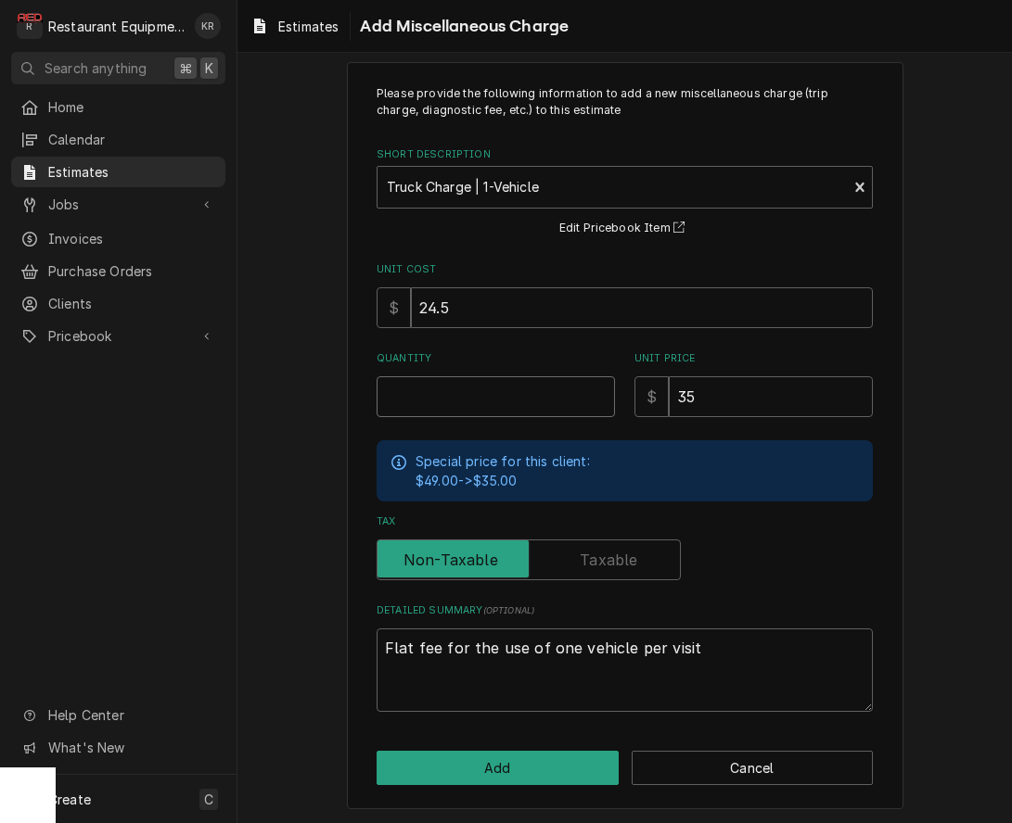
click at [485, 402] on input "Quantity" at bounding box center [495, 396] width 238 height 41
type textarea "x"
type input "2"
type textarea "x"
type input "2"
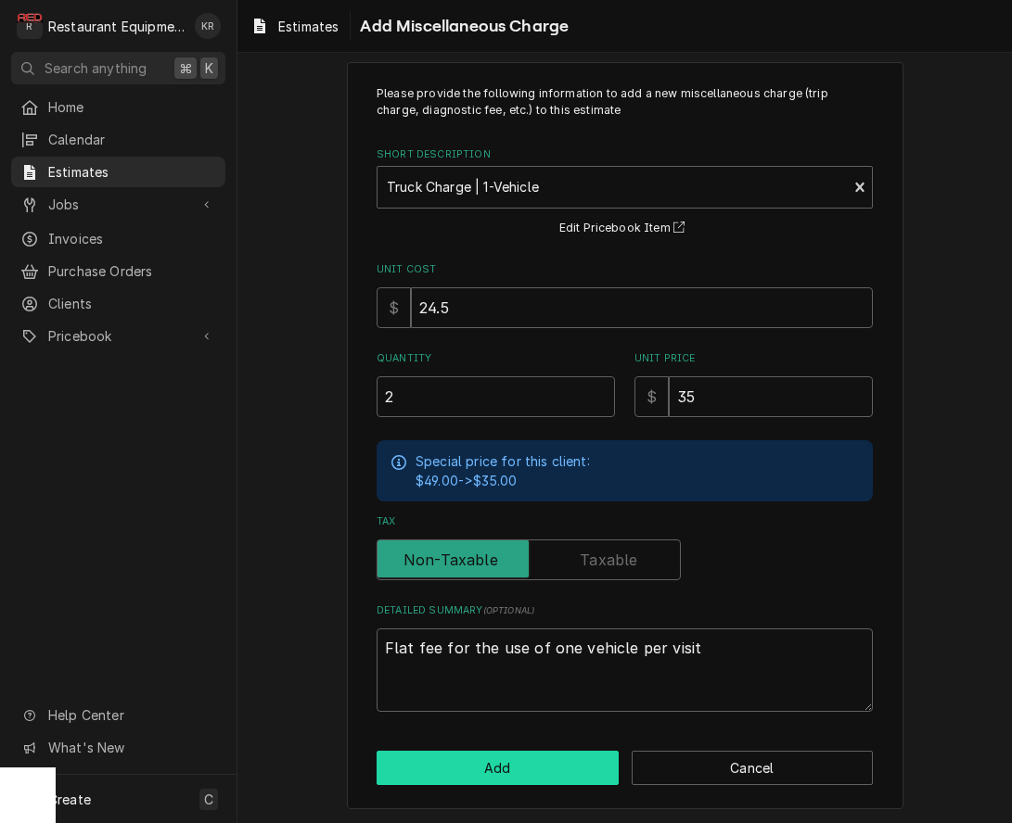
click at [573, 776] on button "Add" at bounding box center [497, 768] width 242 height 34
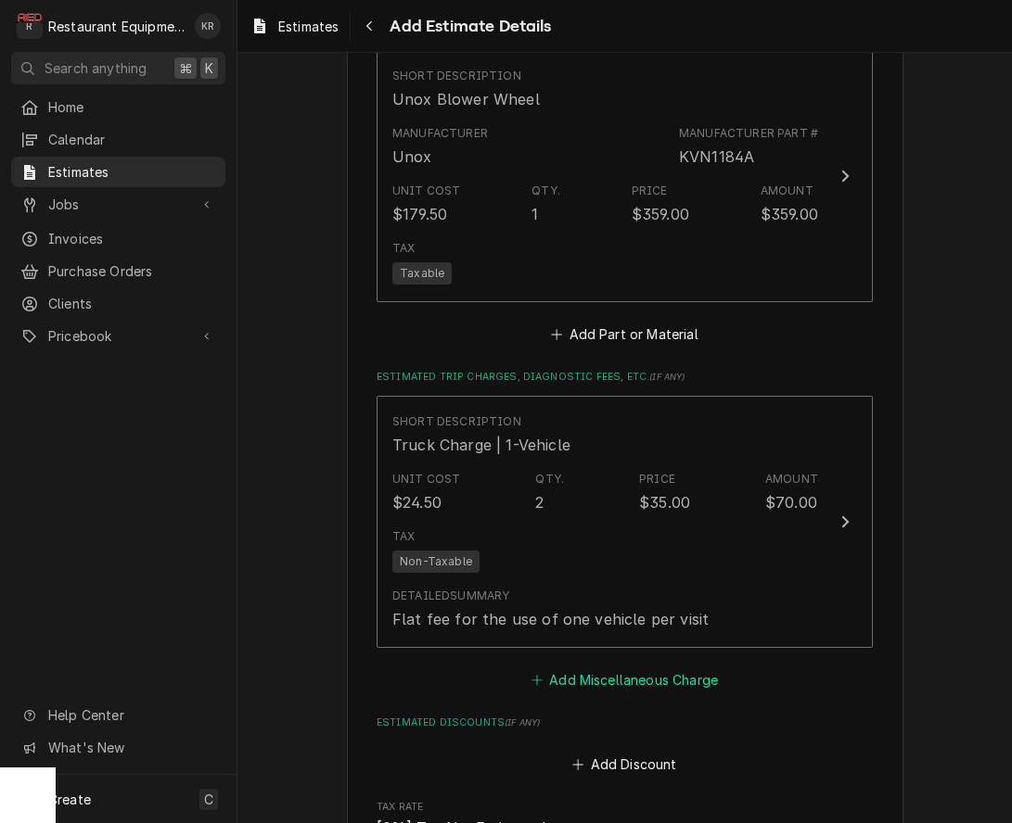
scroll to position [3084, 0]
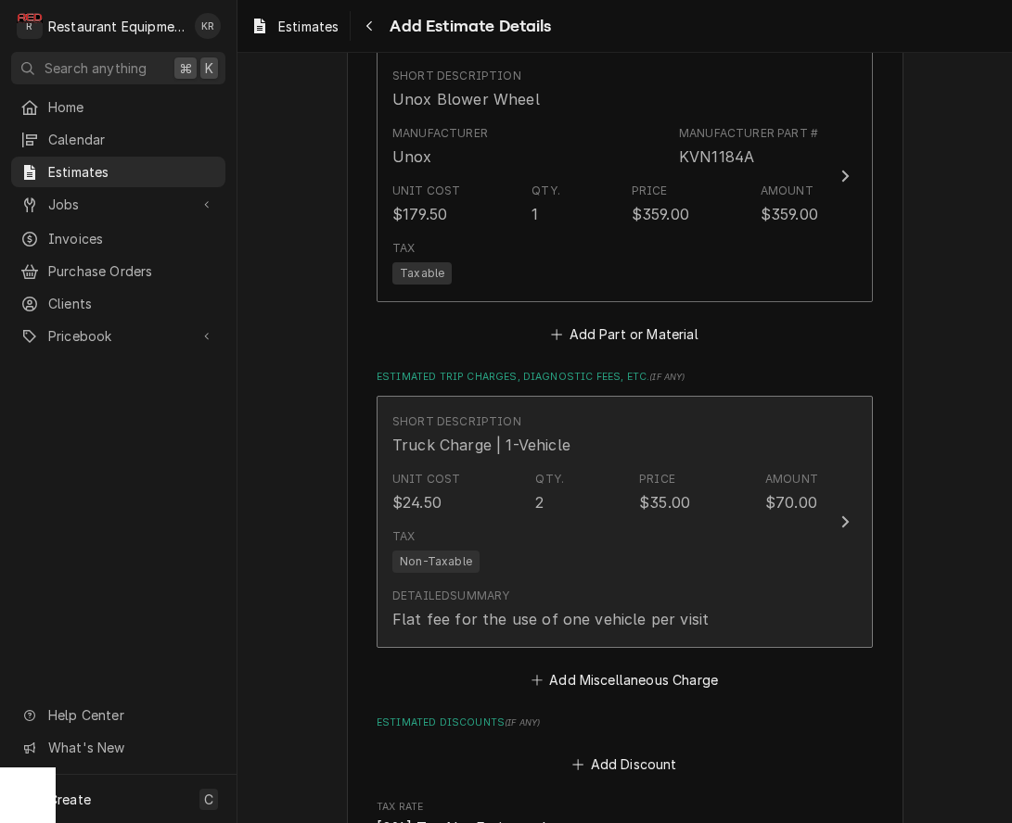
type textarea "x"
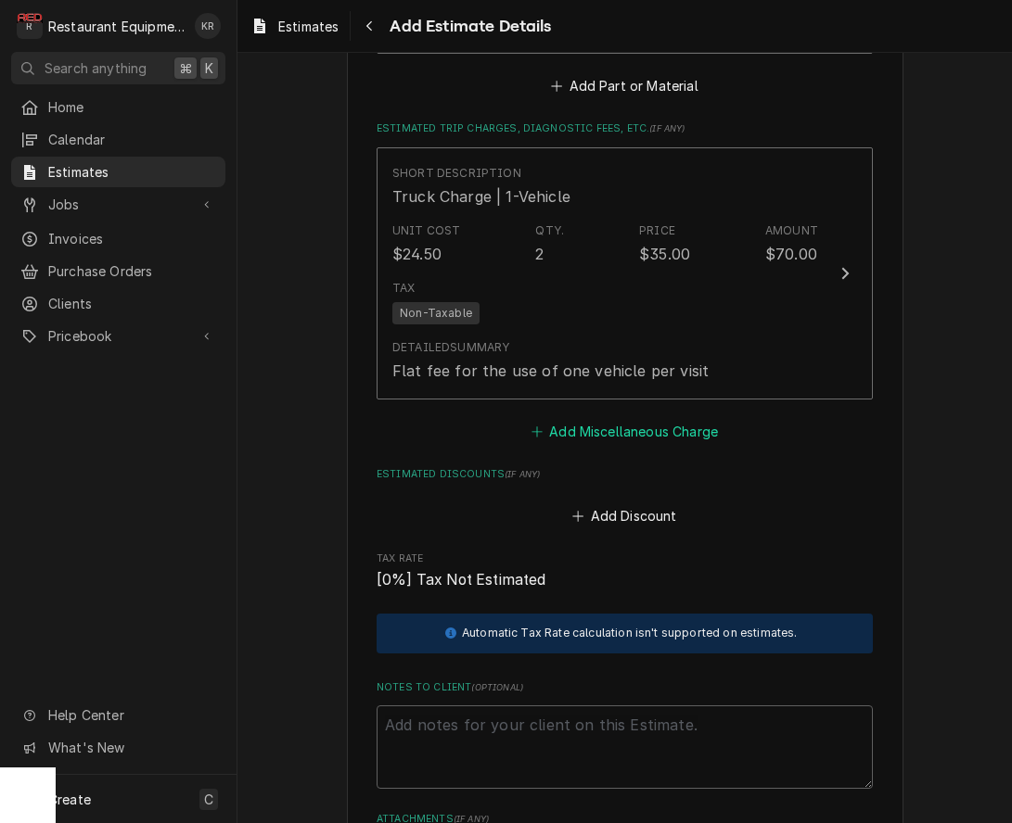
scroll to position [3334, 0]
click at [664, 431] on button "Add Miscellaneous Charge" at bounding box center [624, 431] width 193 height 26
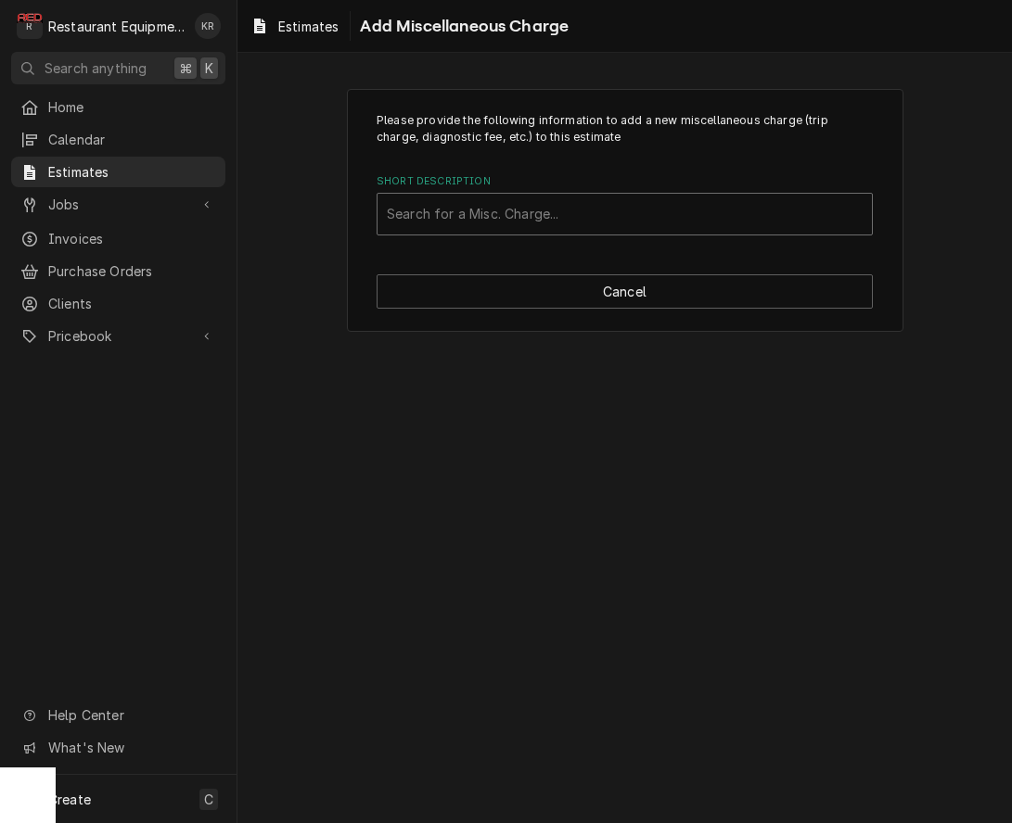
click at [571, 226] on div "Short Description" at bounding box center [625, 214] width 476 height 33
type input "sh"
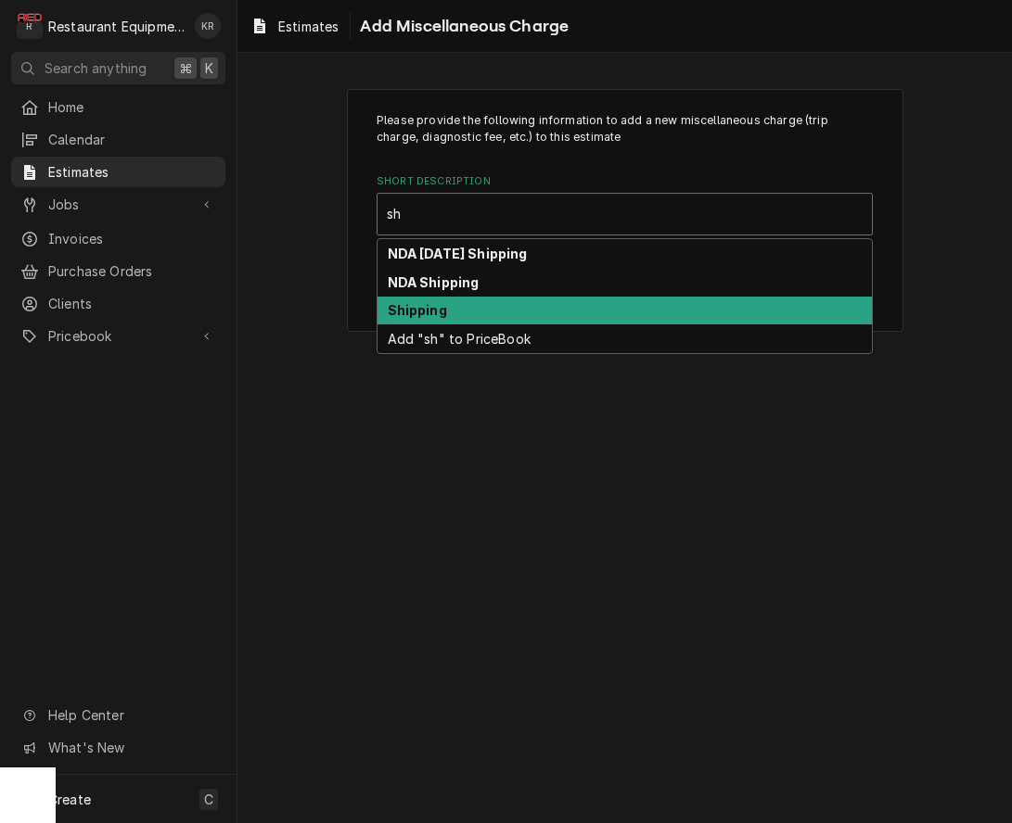
click at [513, 308] on div "Shipping" at bounding box center [624, 311] width 494 height 29
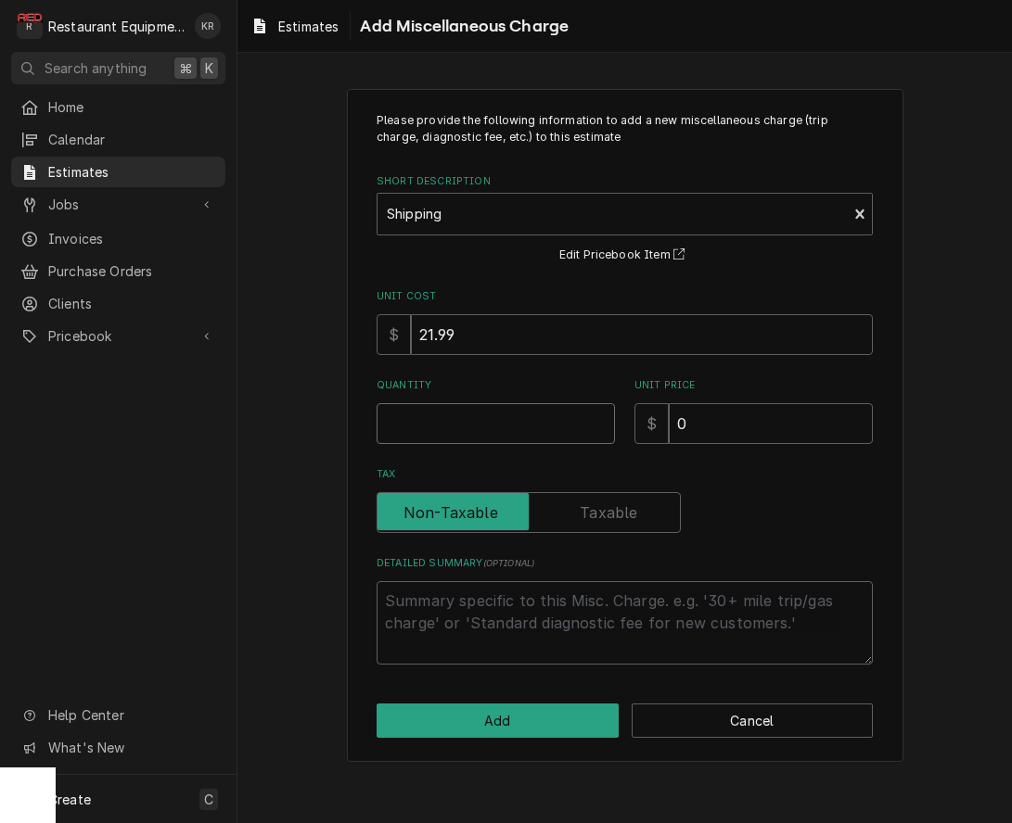
click at [537, 423] on input "Quantity" at bounding box center [495, 423] width 238 height 41
type textarea "x"
type input "1"
type textarea "x"
type input "1"
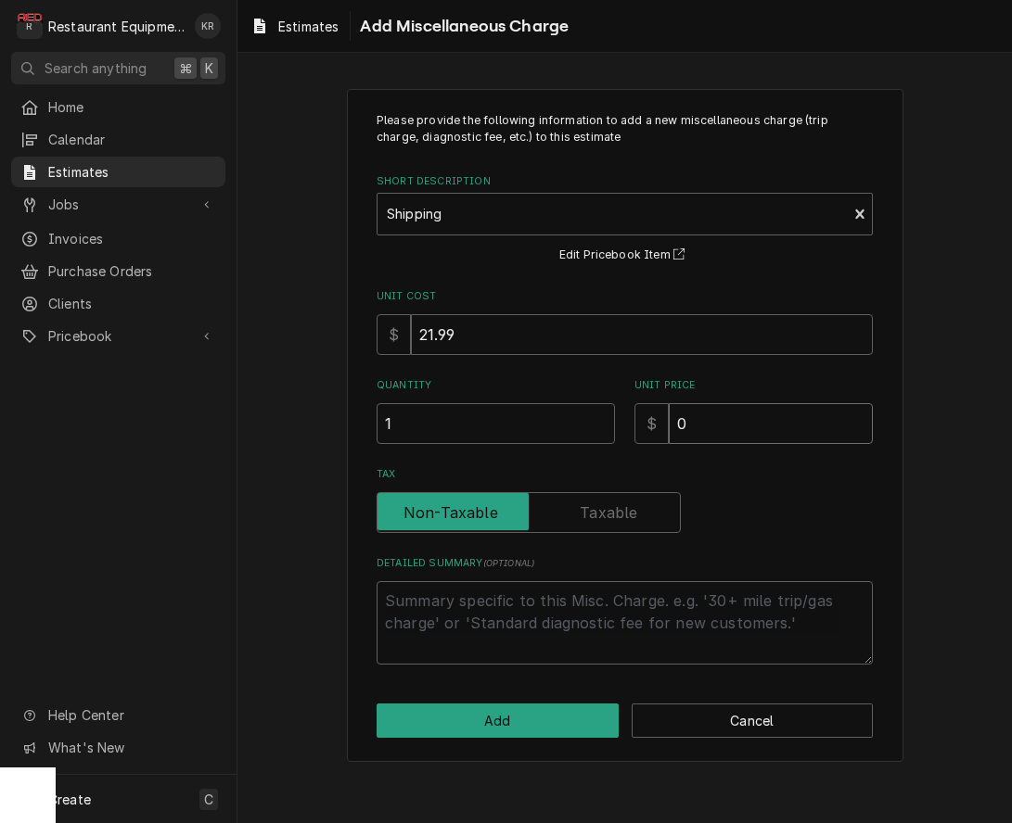
click at [702, 421] on input "0" at bounding box center [771, 423] width 204 height 41
type textarea "x"
type input "7"
type textarea "x"
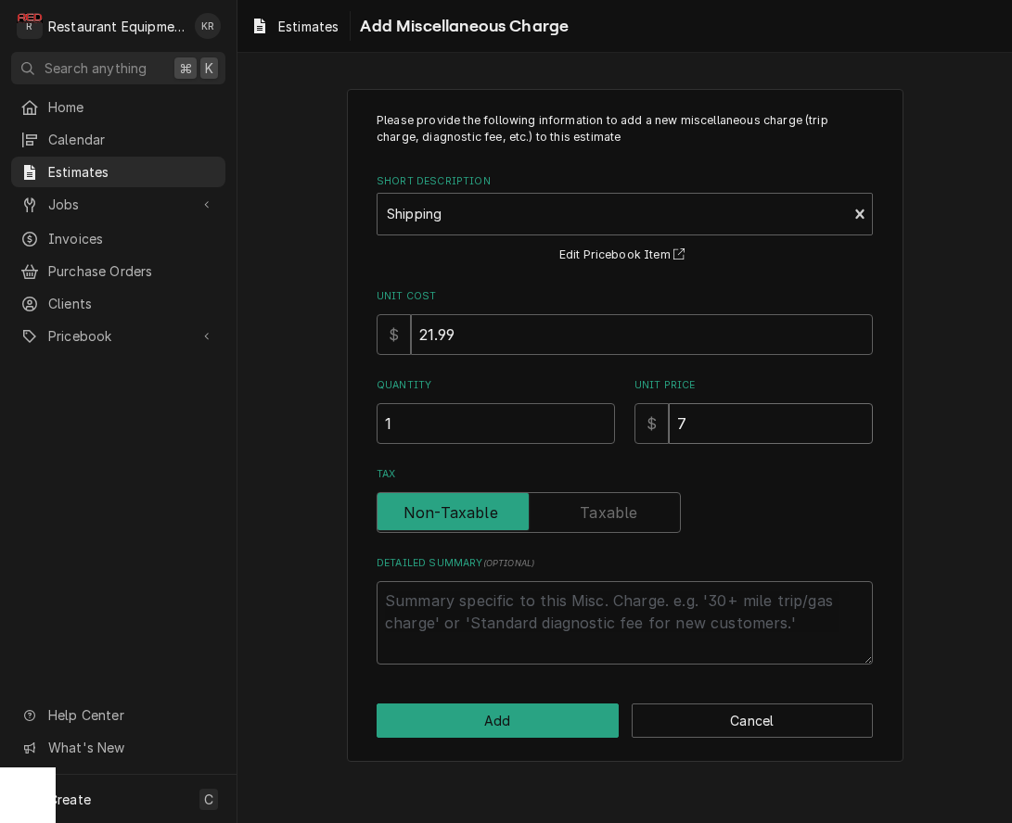
type input "77"
type textarea "x"
type input "77.8"
type textarea "x"
type input "77.86"
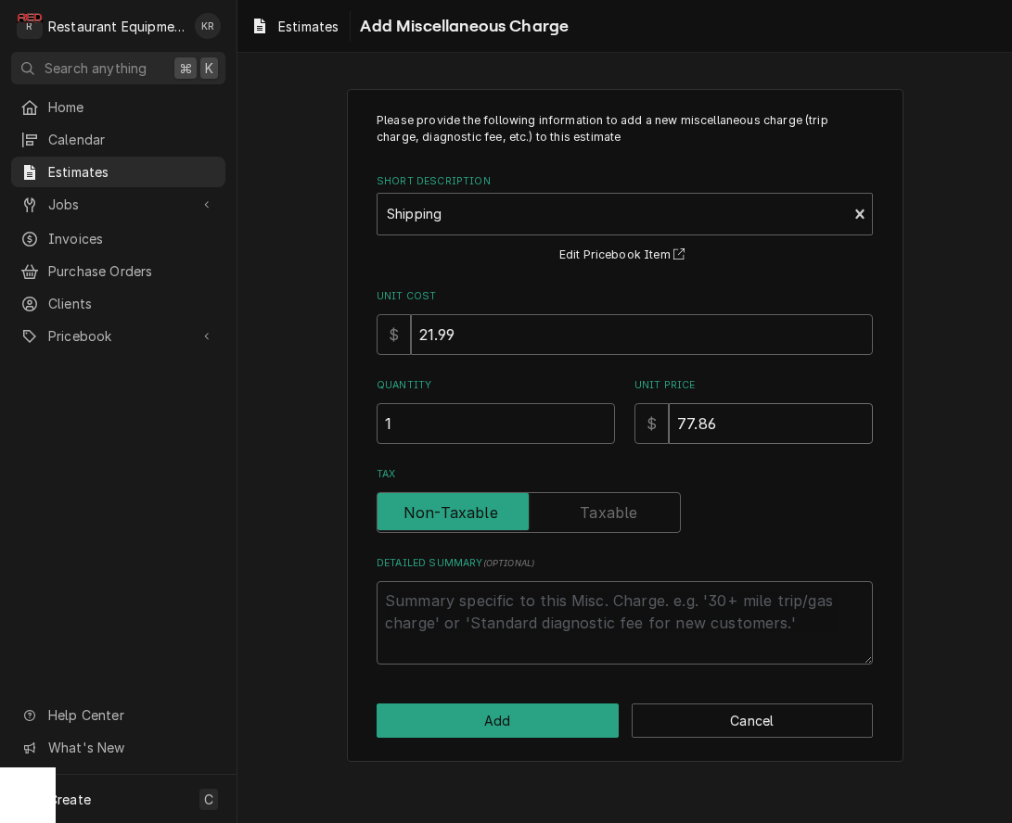
type textarea "x"
type input "77.86"
click at [468, 726] on button "Add" at bounding box center [497, 721] width 242 height 34
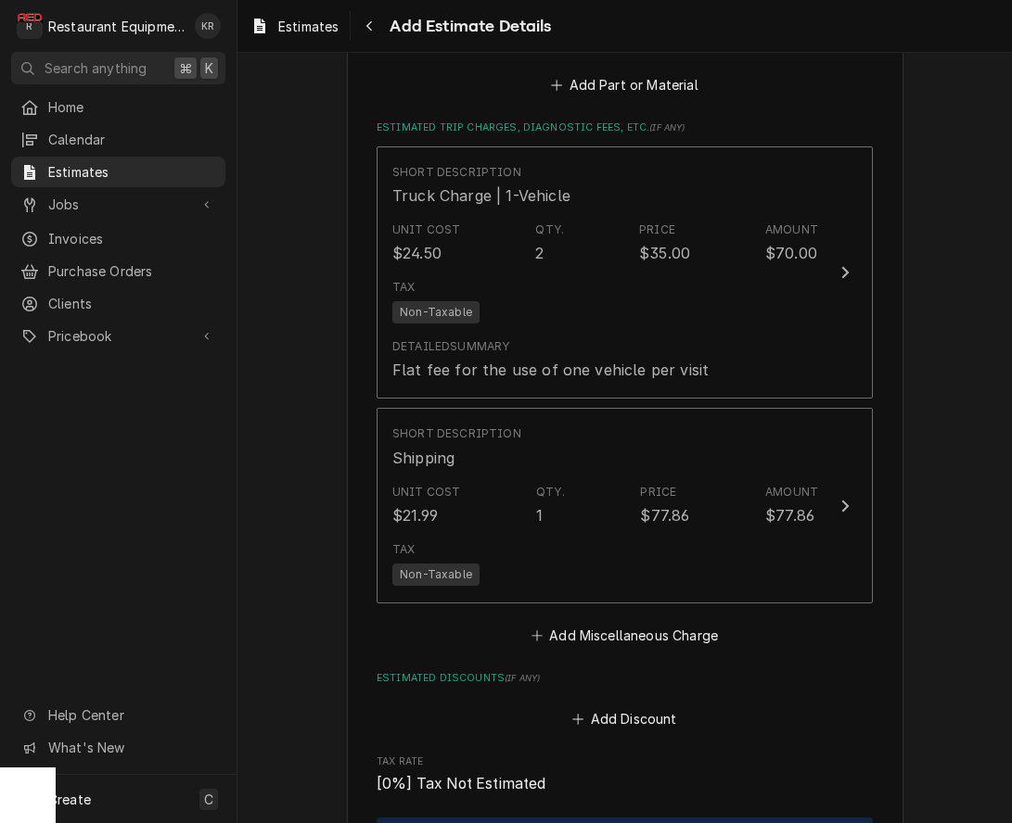
type textarea "x"
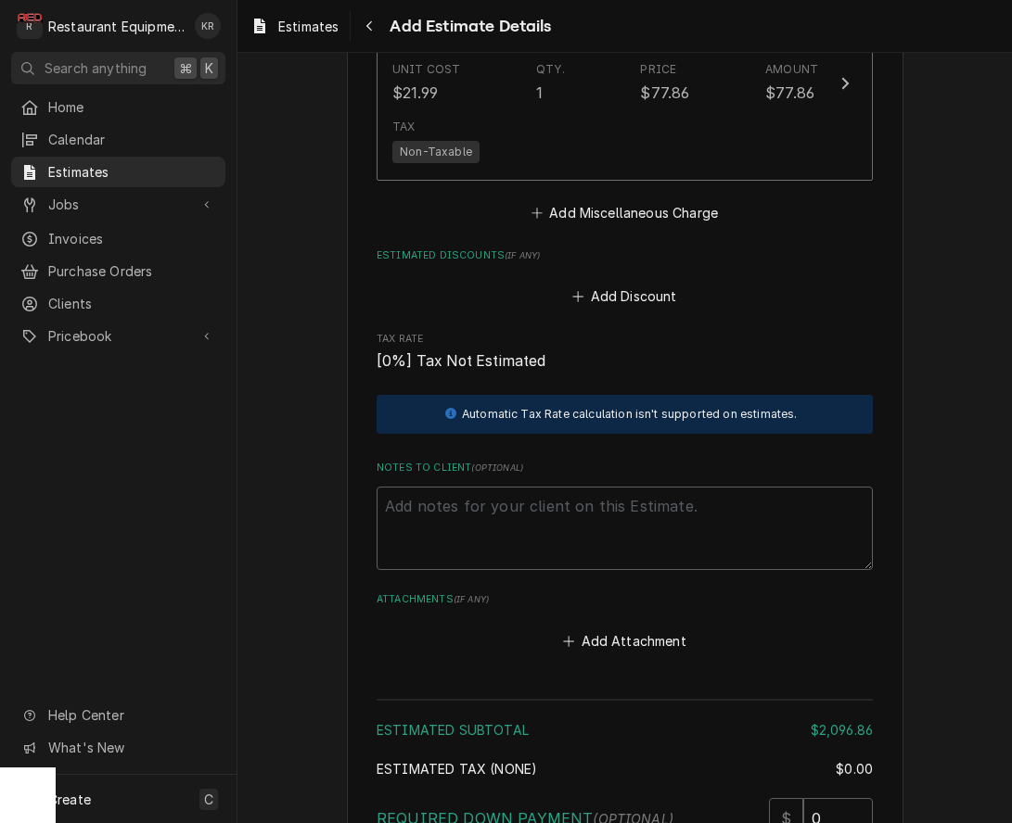
scroll to position [3761, 0]
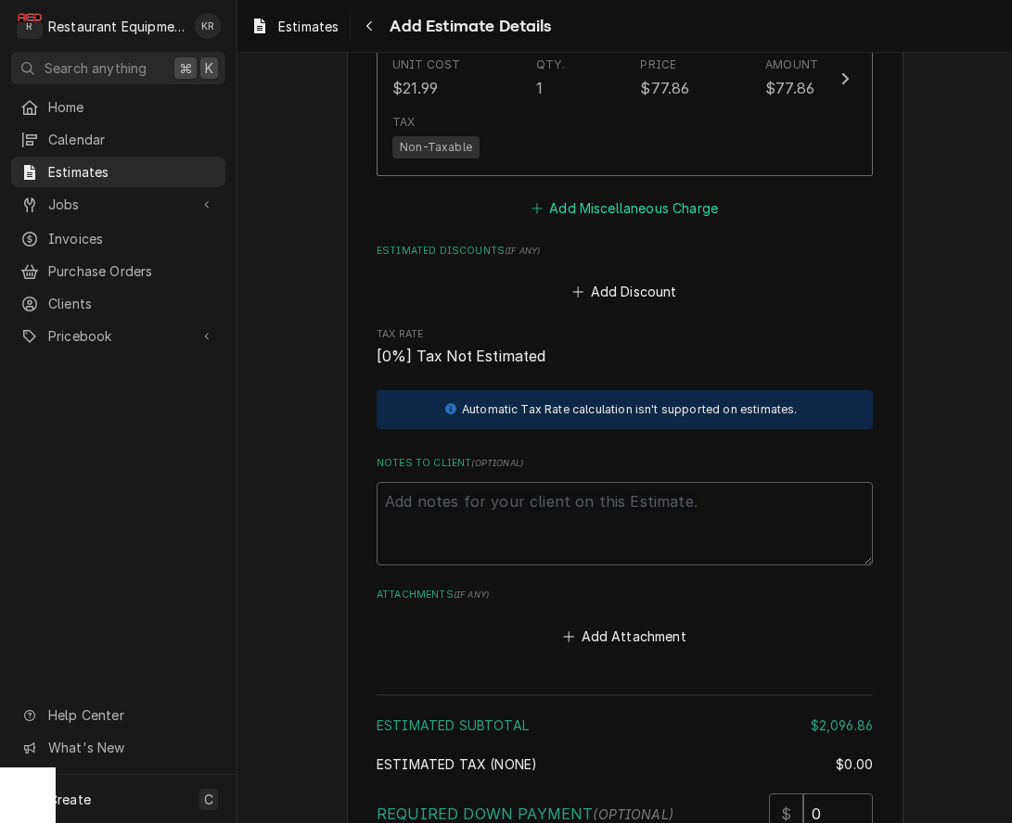
click at [640, 198] on button "Add Miscellaneous Charge" at bounding box center [624, 209] width 193 height 26
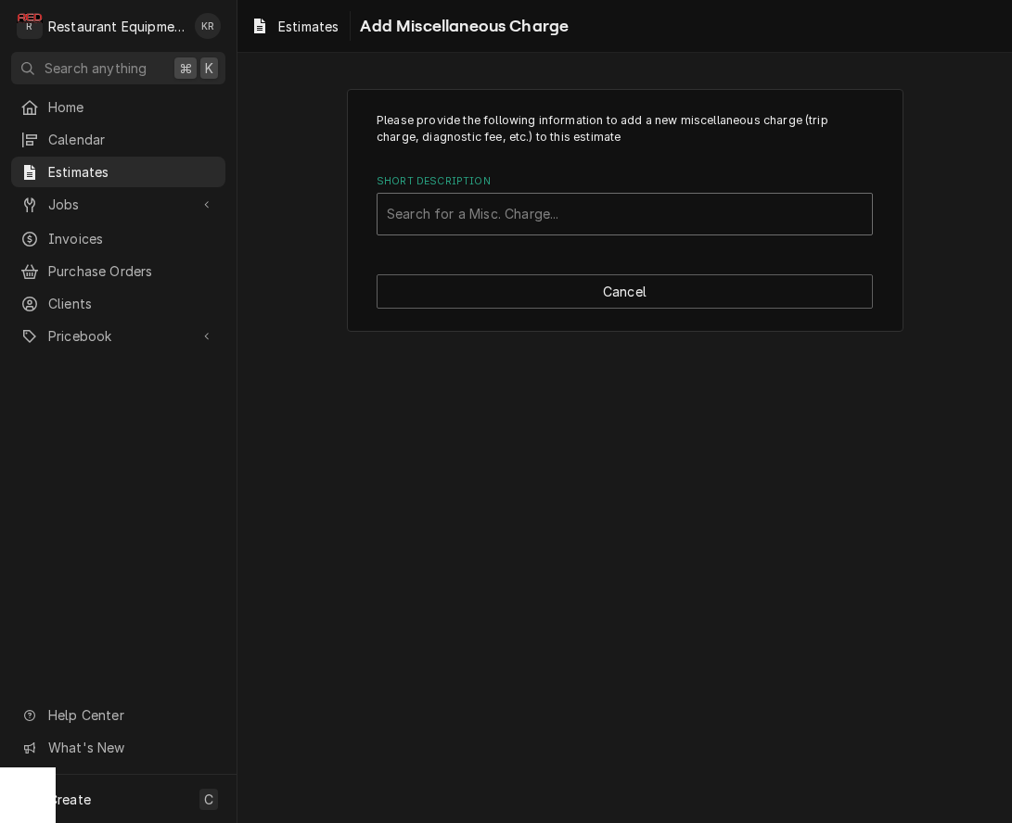
click at [552, 220] on div "Short Description" at bounding box center [625, 214] width 476 height 33
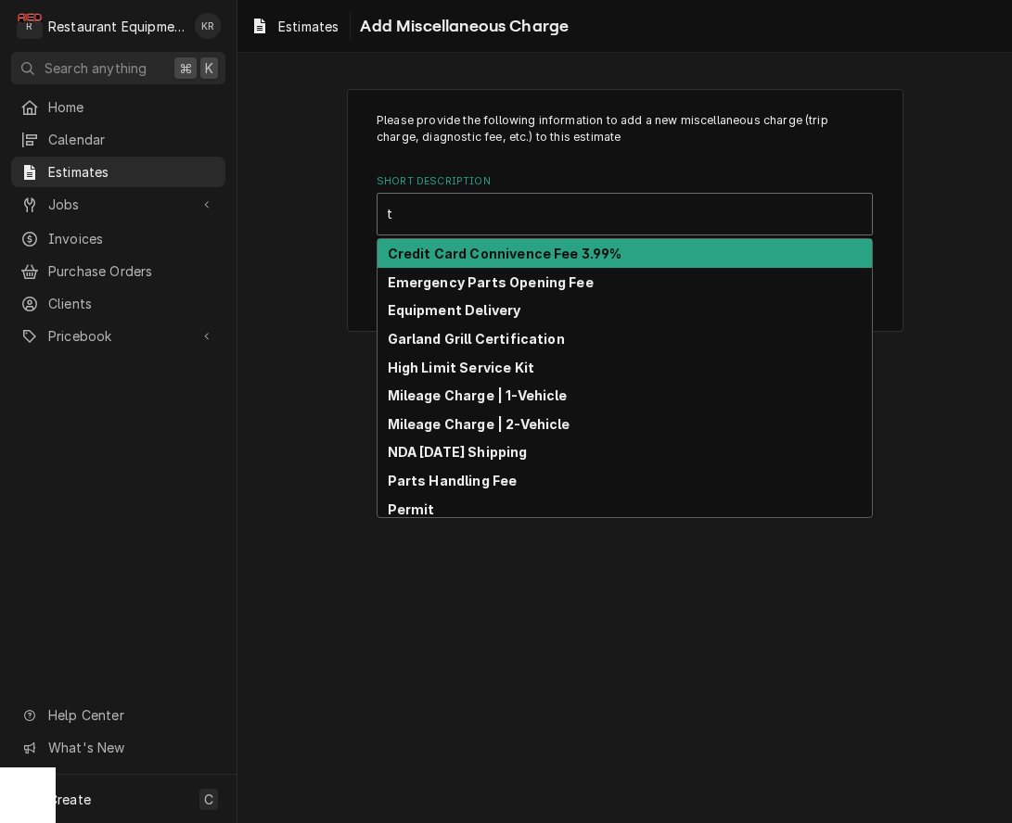
type input "ta"
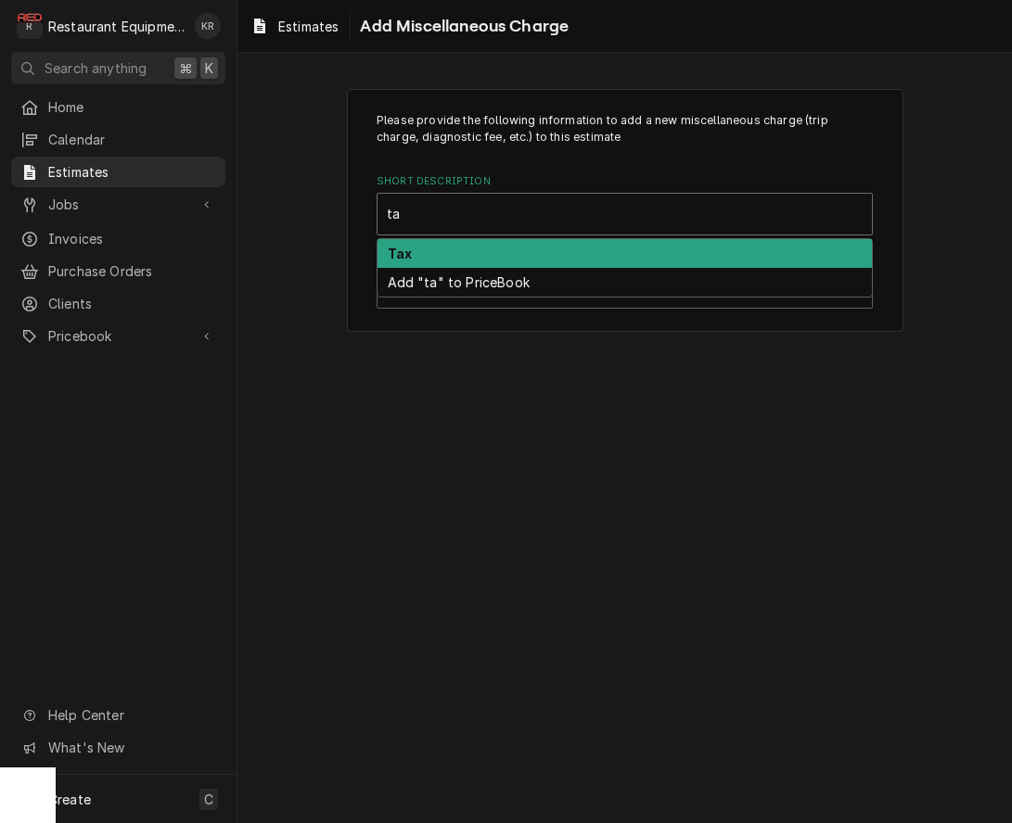
click at [453, 260] on div "Tax" at bounding box center [624, 253] width 494 height 29
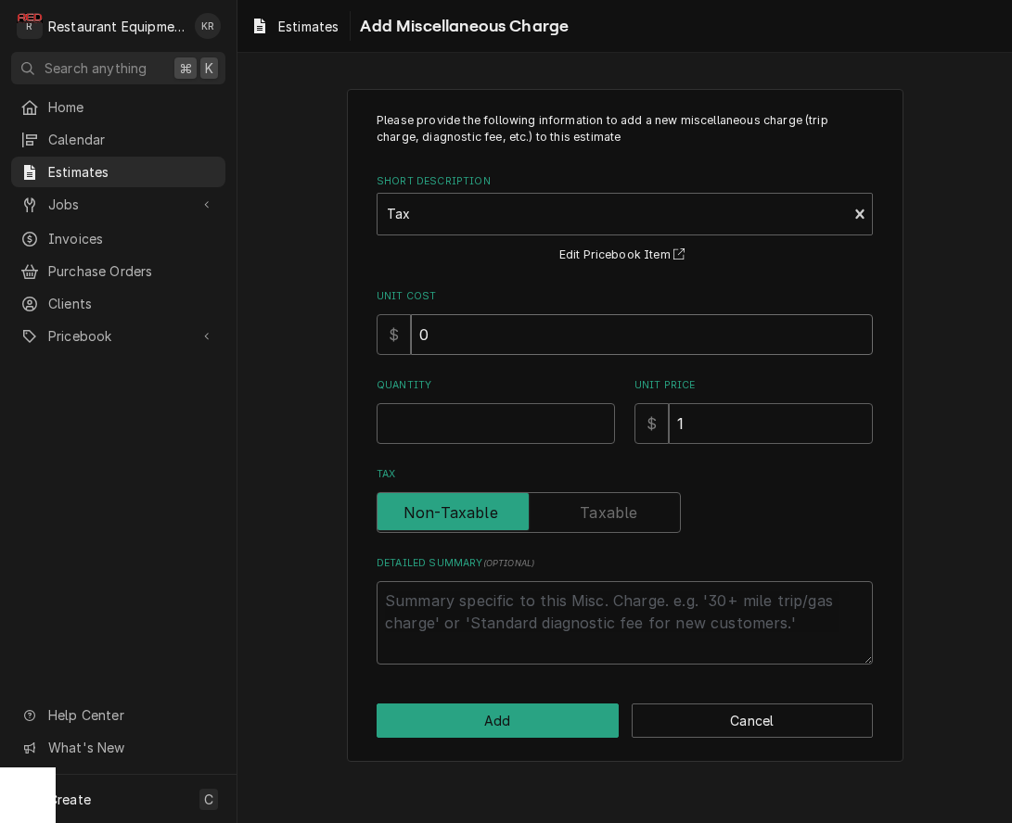
click at [502, 333] on input "0" at bounding box center [642, 334] width 462 height 41
type textarea "x"
type input "9"
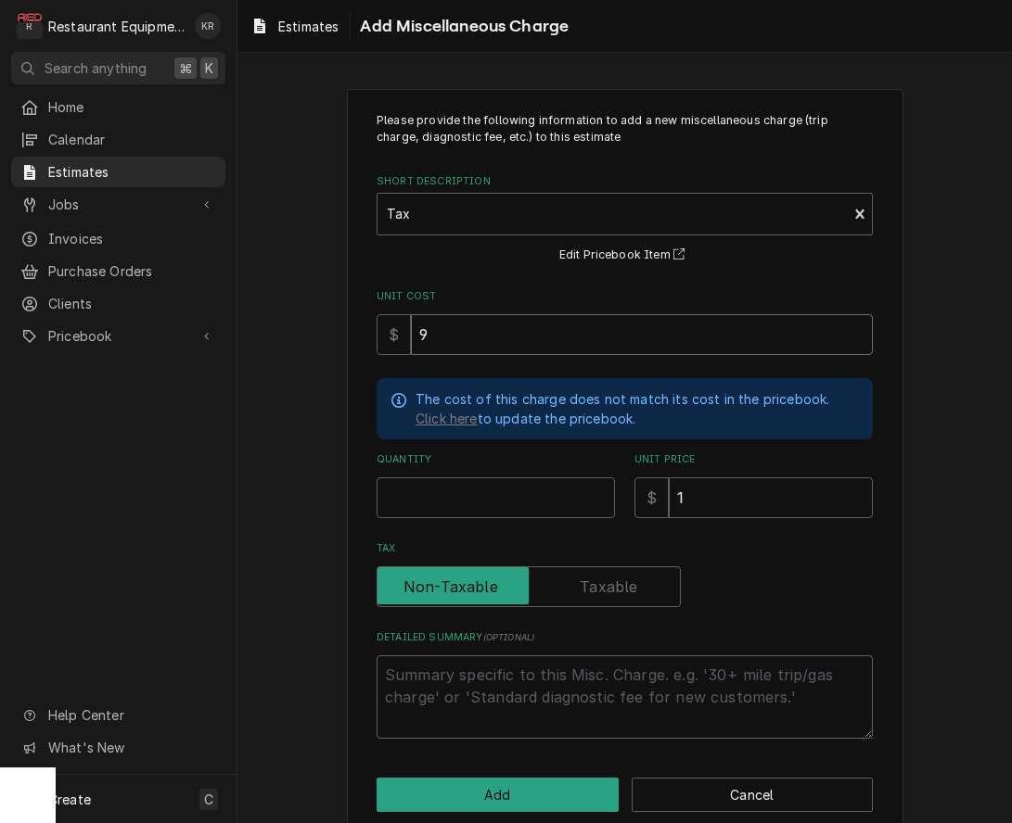
type textarea "x"
type input "91"
type textarea "x"
type input "91.0"
type textarea "x"
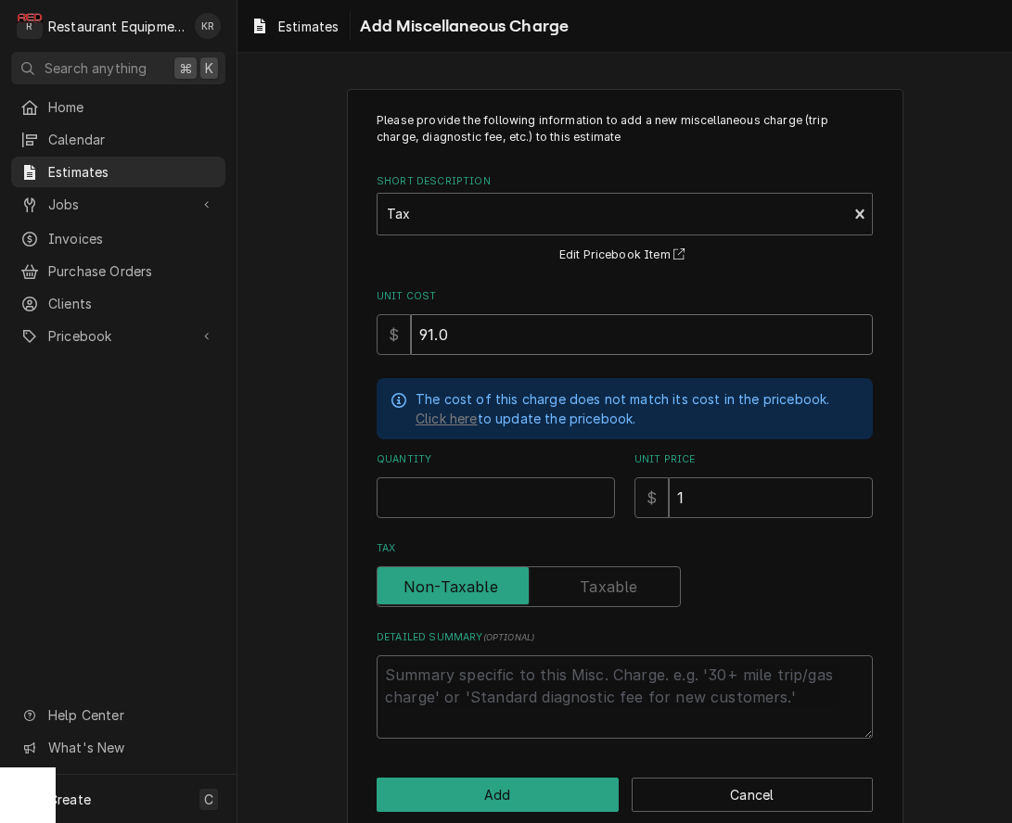
type input "91.07"
type textarea "x"
type input "91.07"
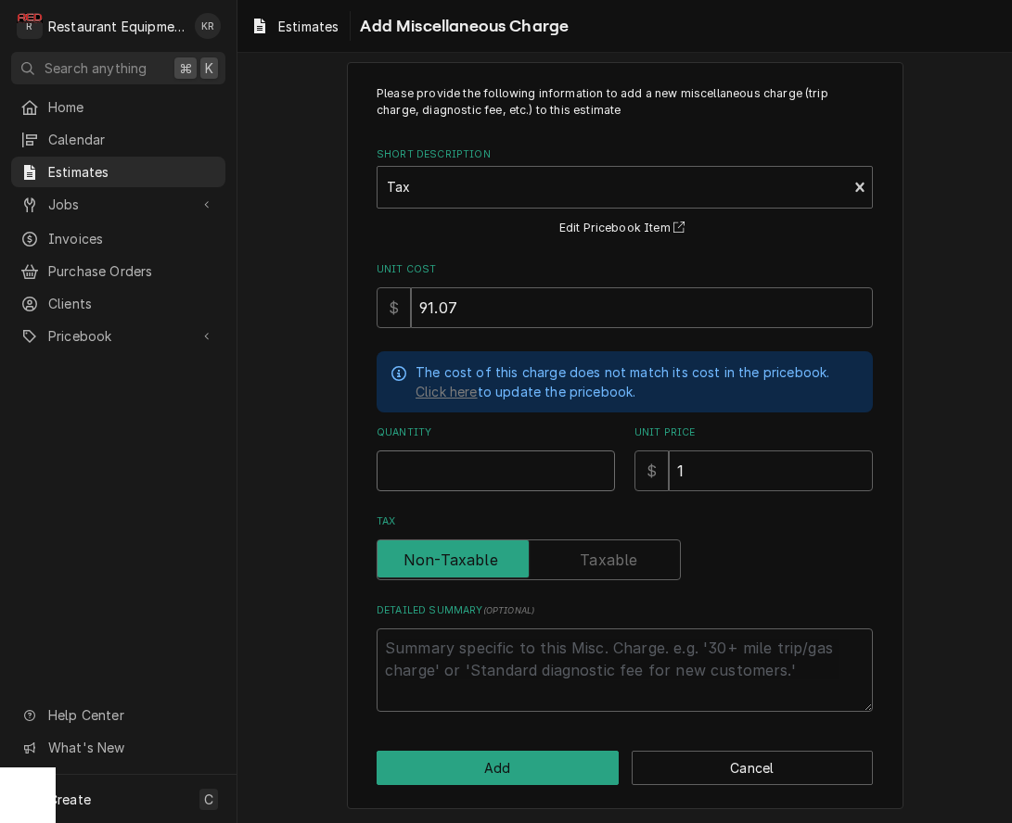
click at [532, 464] on input "Quantity" at bounding box center [495, 471] width 238 height 41
type textarea "x"
type input "1"
type textarea "x"
type input "1"
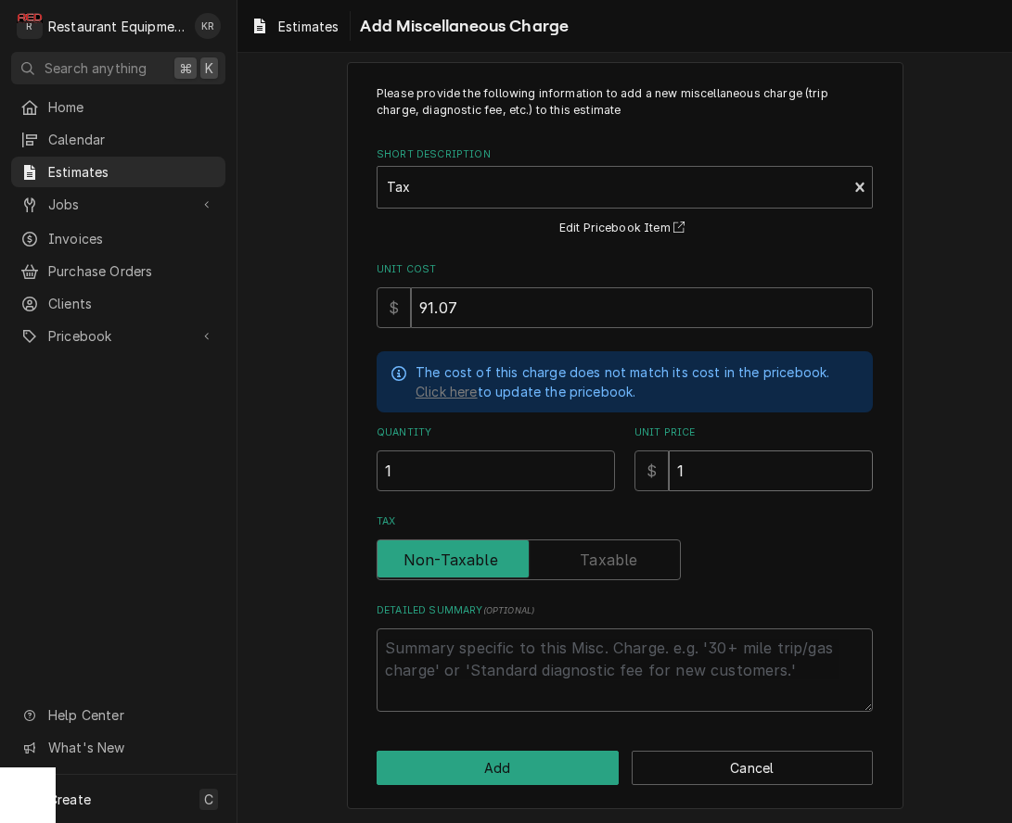
click at [807, 462] on input "1" at bounding box center [771, 471] width 204 height 41
type textarea "x"
type input "9"
type textarea "x"
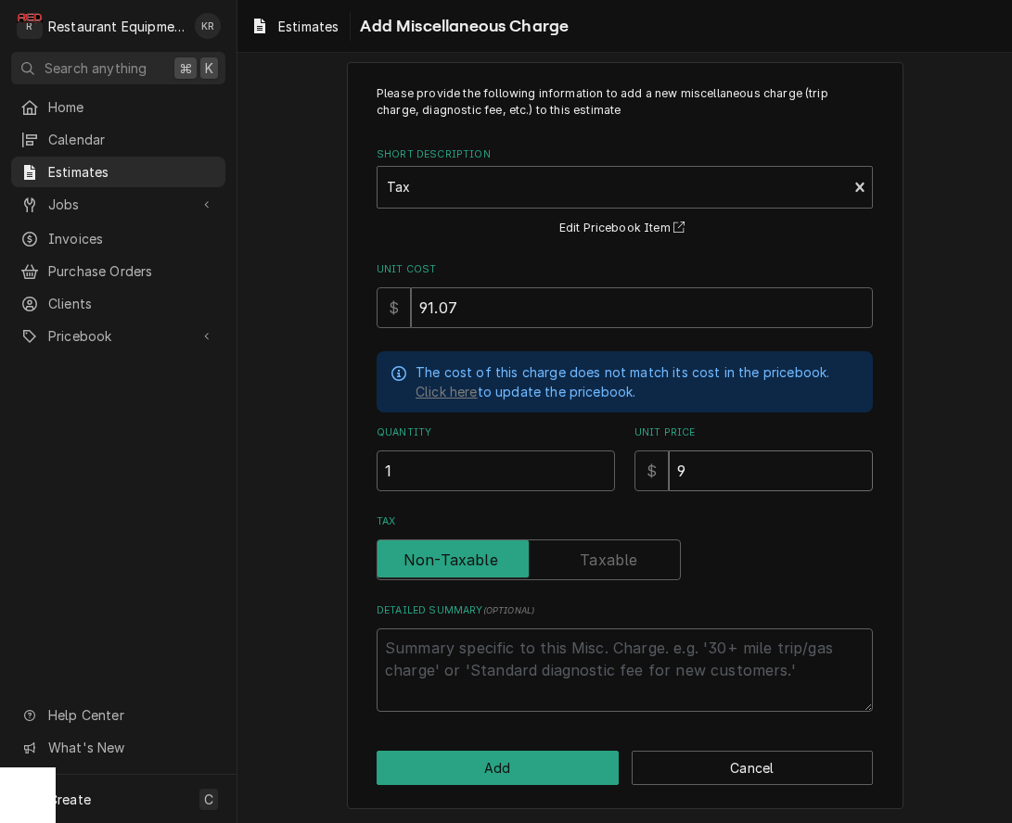
type input "91"
type textarea "x"
type input "91.0"
type textarea "x"
type input "91.07"
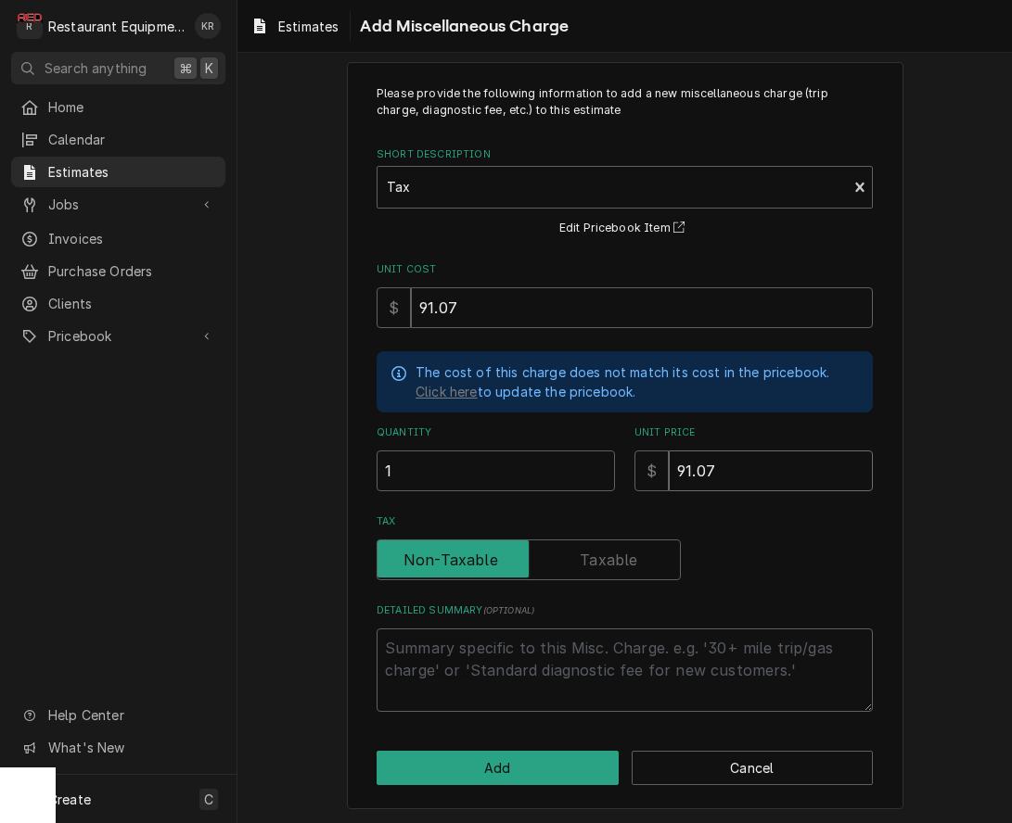
type textarea "x"
type input "91.07"
click at [520, 765] on button "Add" at bounding box center [497, 768] width 242 height 34
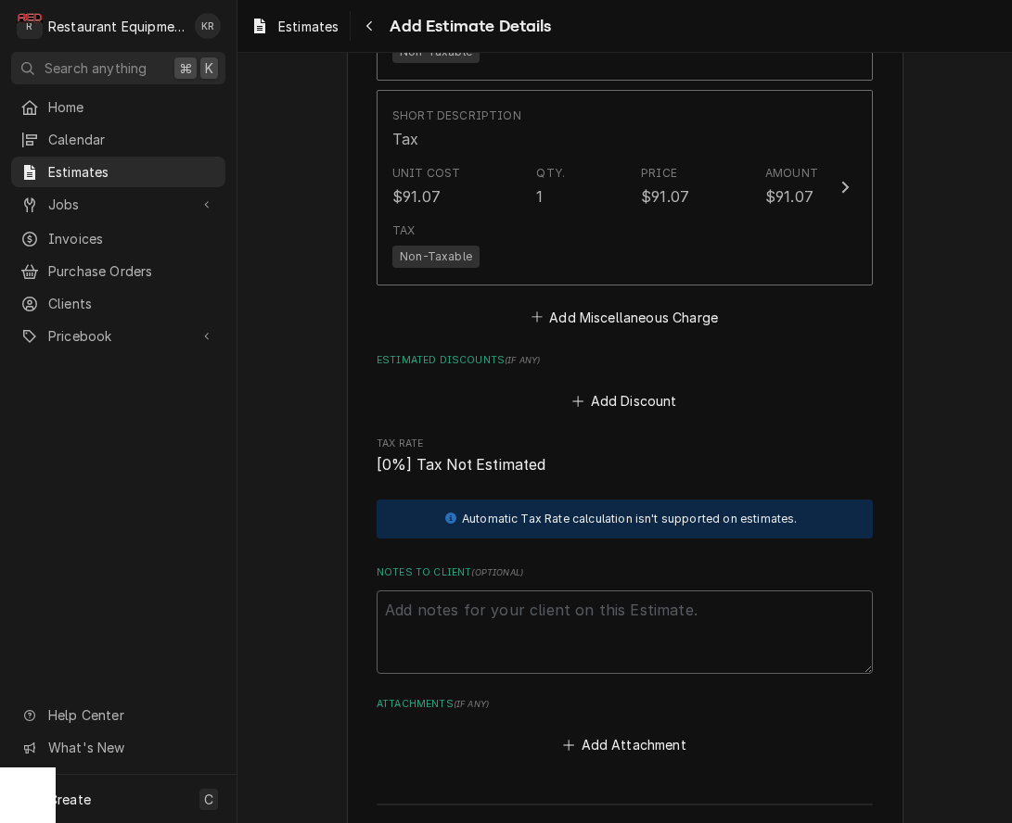
scroll to position [3866, 0]
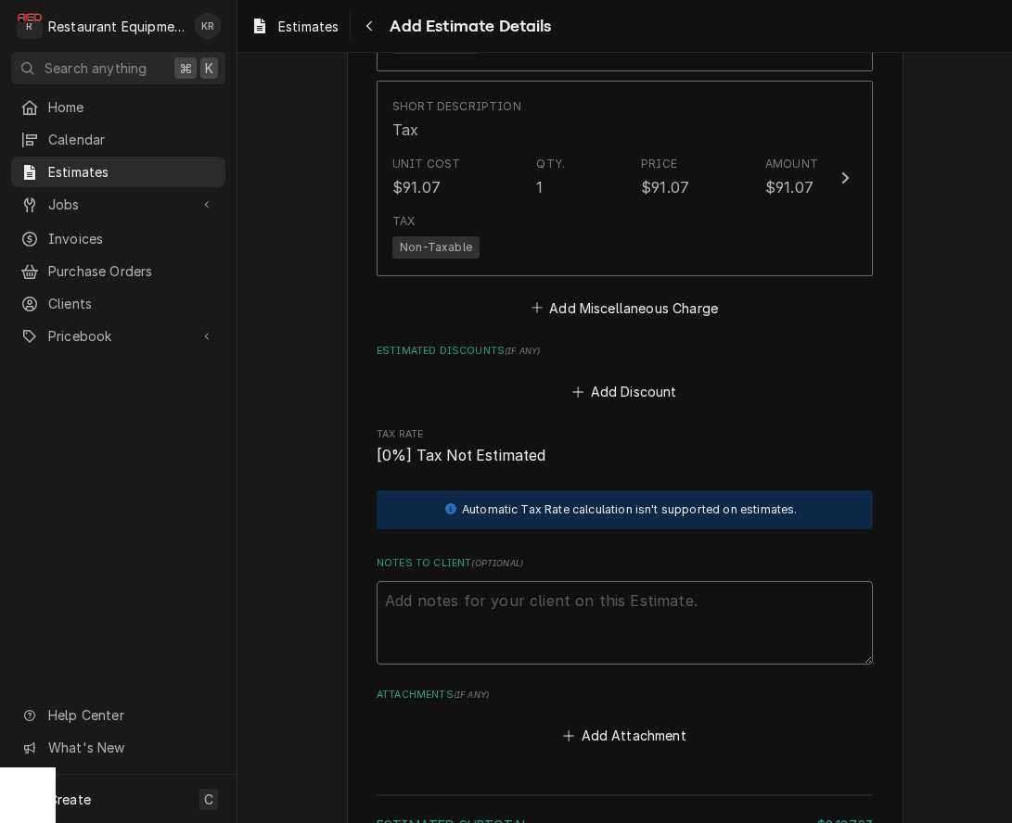
click at [666, 613] on textarea "Notes to Client ( optional )" at bounding box center [624, 622] width 496 height 83
type textarea "x"
type textarea "T"
type textarea "x"
type textarea "Tr"
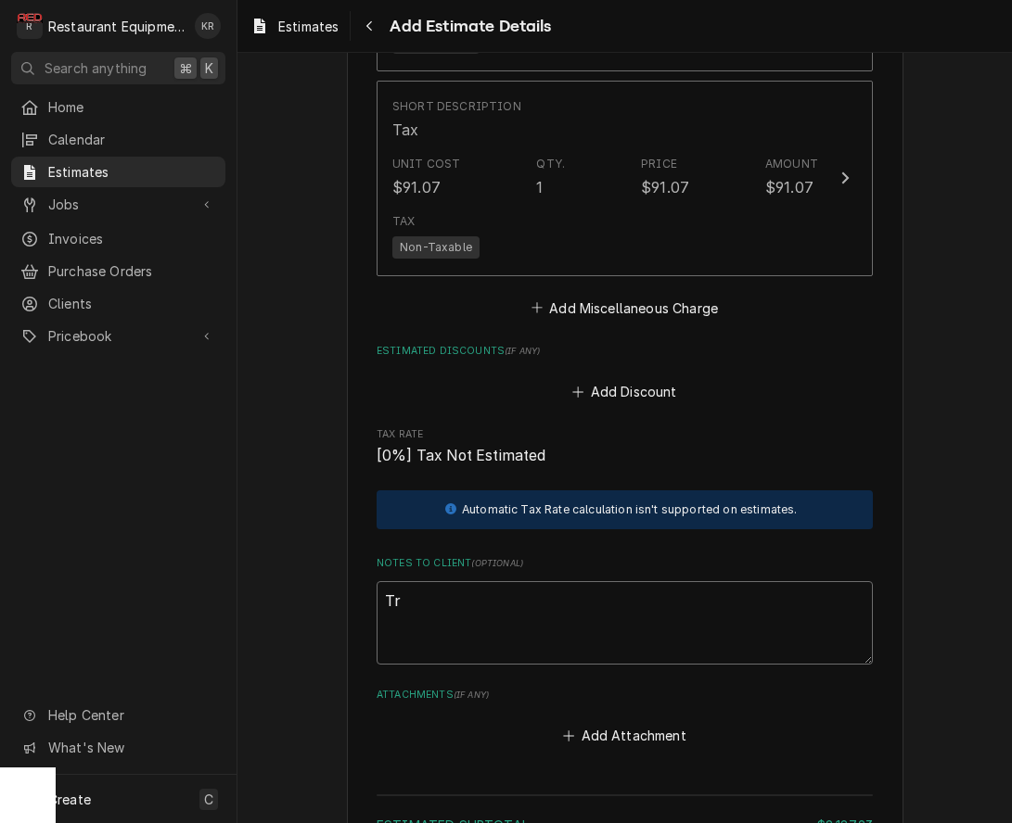
type textarea "x"
type textarea "Tra"
type textarea "x"
type textarea "Trac"
type textarea "x"
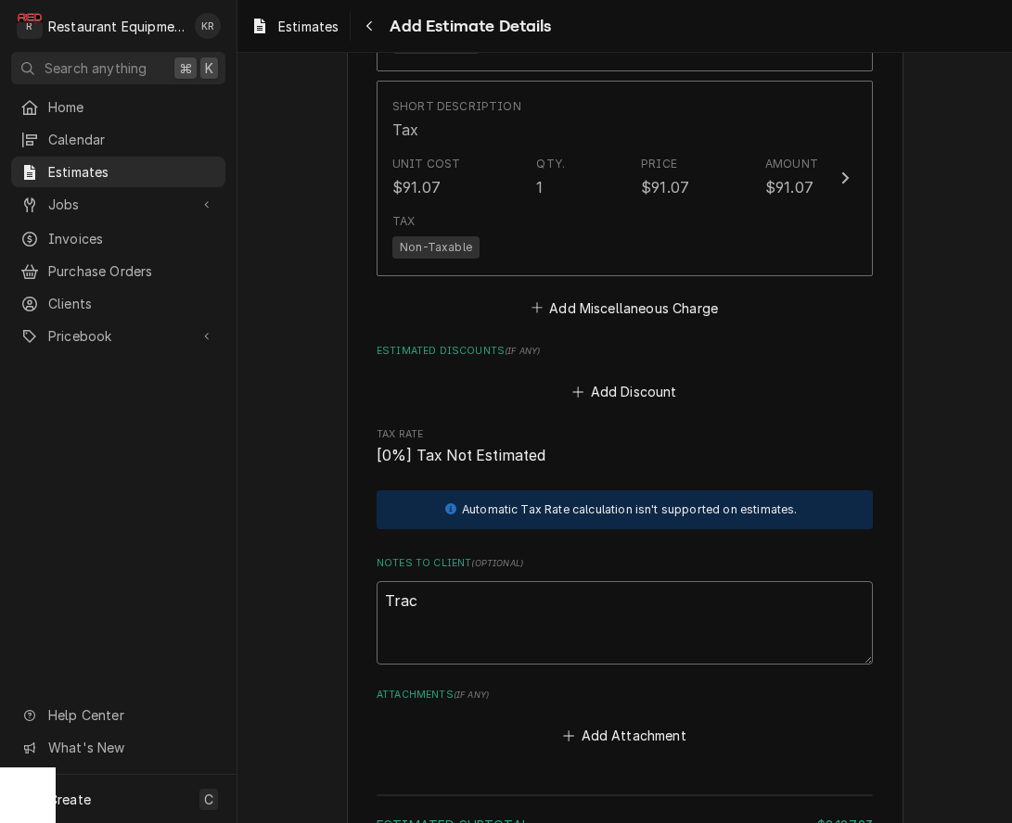
type textarea "Track"
type textarea "x"
type textarea "Tracki"
type textarea "x"
type textarea "Trackin"
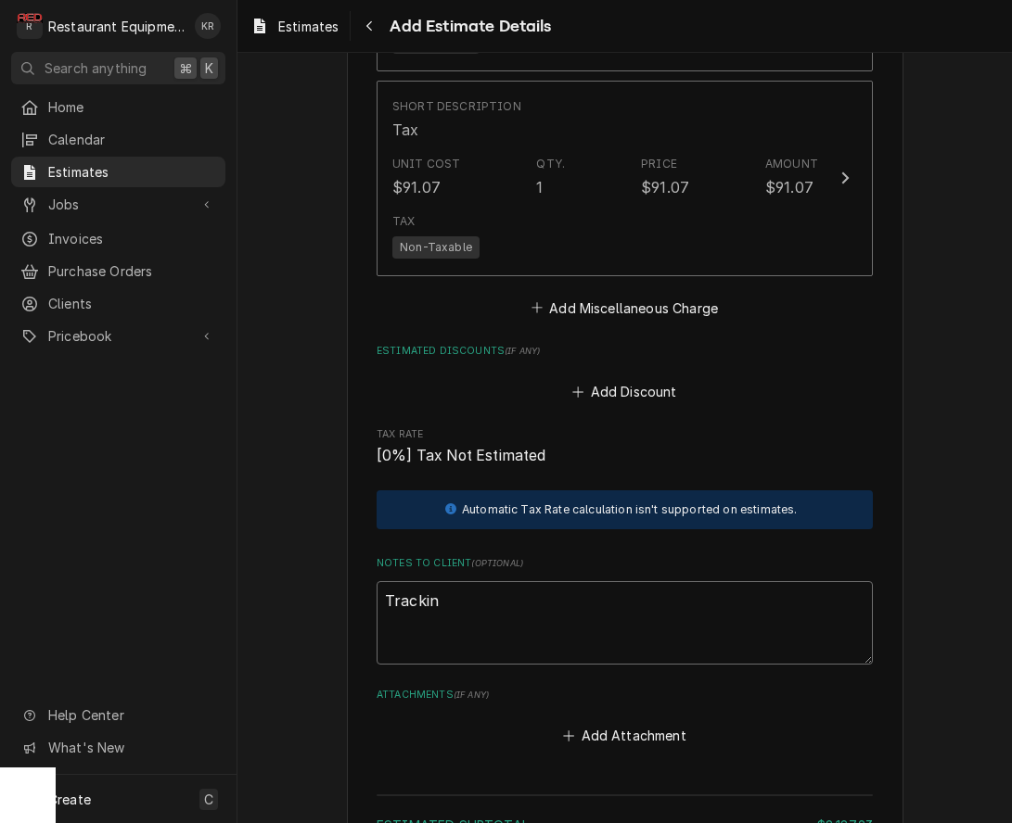
type textarea "x"
type textarea "Tracking"
type textarea "x"
type textarea "Tracking"
type textarea "x"
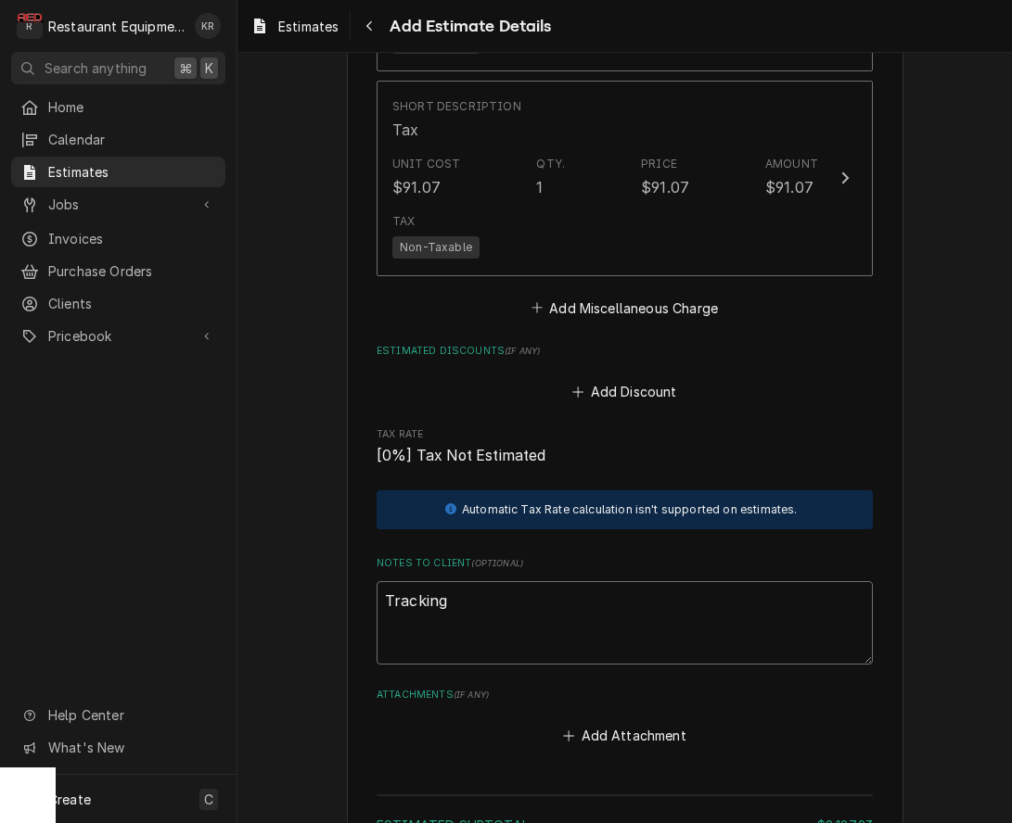
type textarea "Tracking N"
type textarea "x"
type textarea "Tracking Nu"
type textarea "x"
type textarea "Tracking Num"
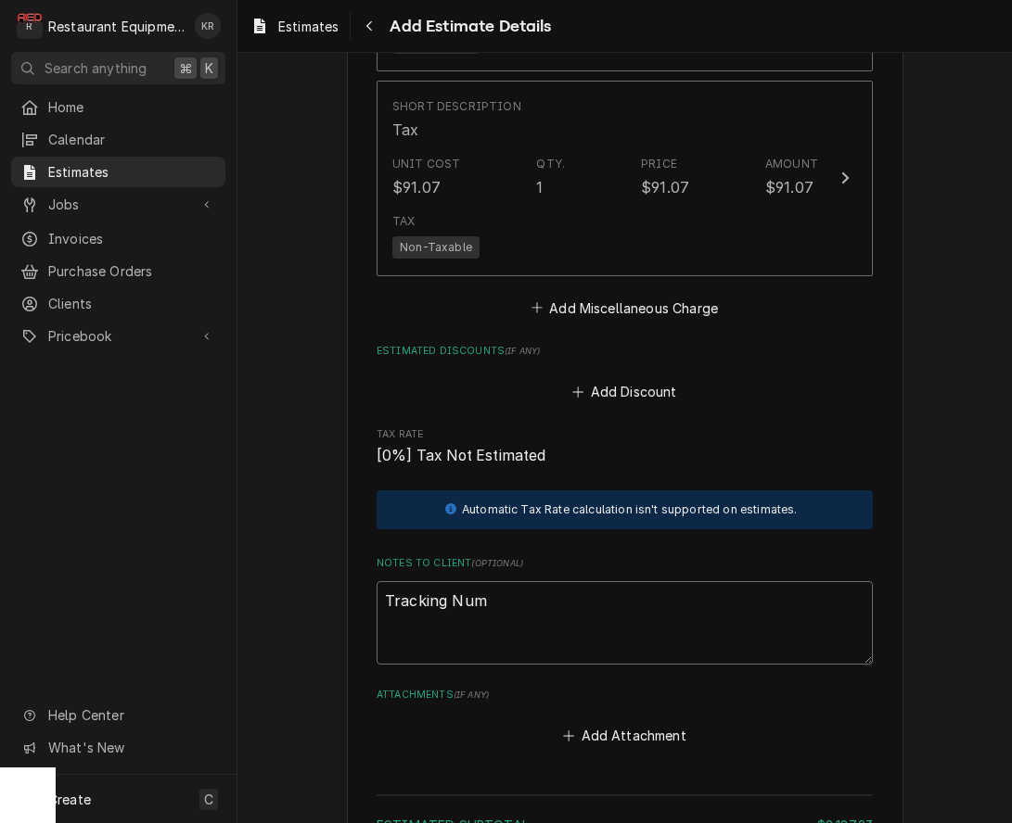
type textarea "x"
type textarea "Tracking Numb"
type textarea "x"
type textarea "Tracking Numbe"
type textarea "x"
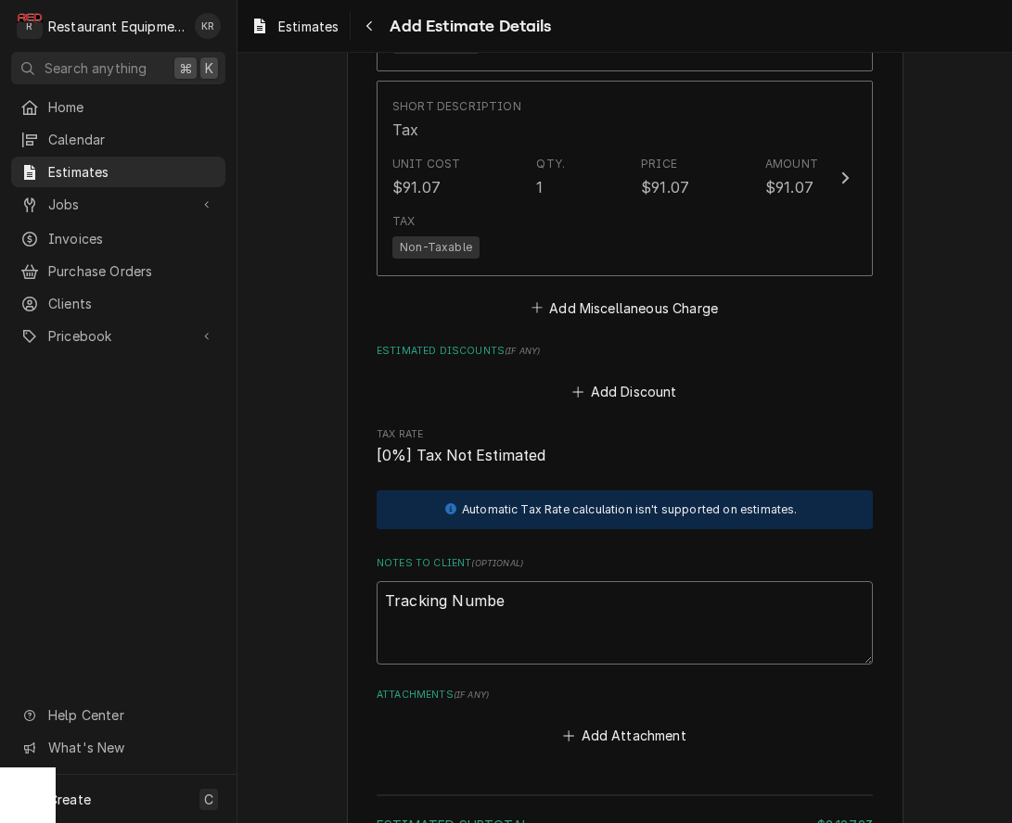
type textarea "Tracking Number"
type textarea "x"
type textarea "Tracking Number"
paste textarea "323943681"
type textarea "x"
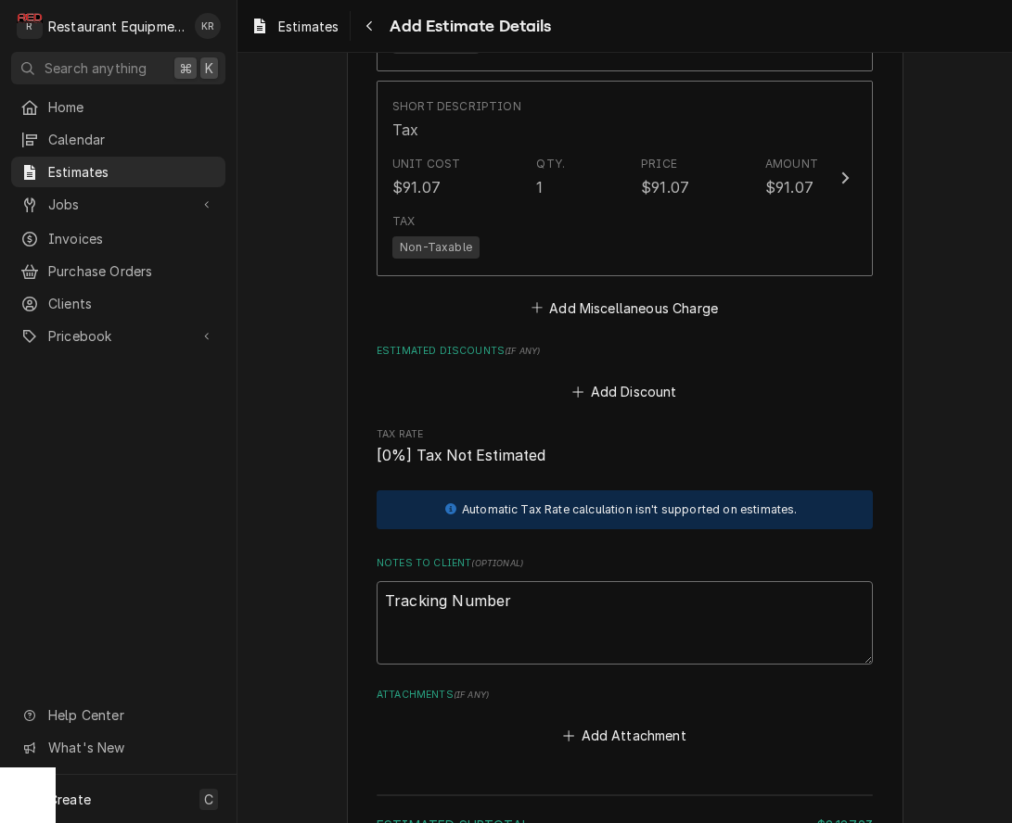
type textarea "Tracking Number 323943681"
type textarea "x"
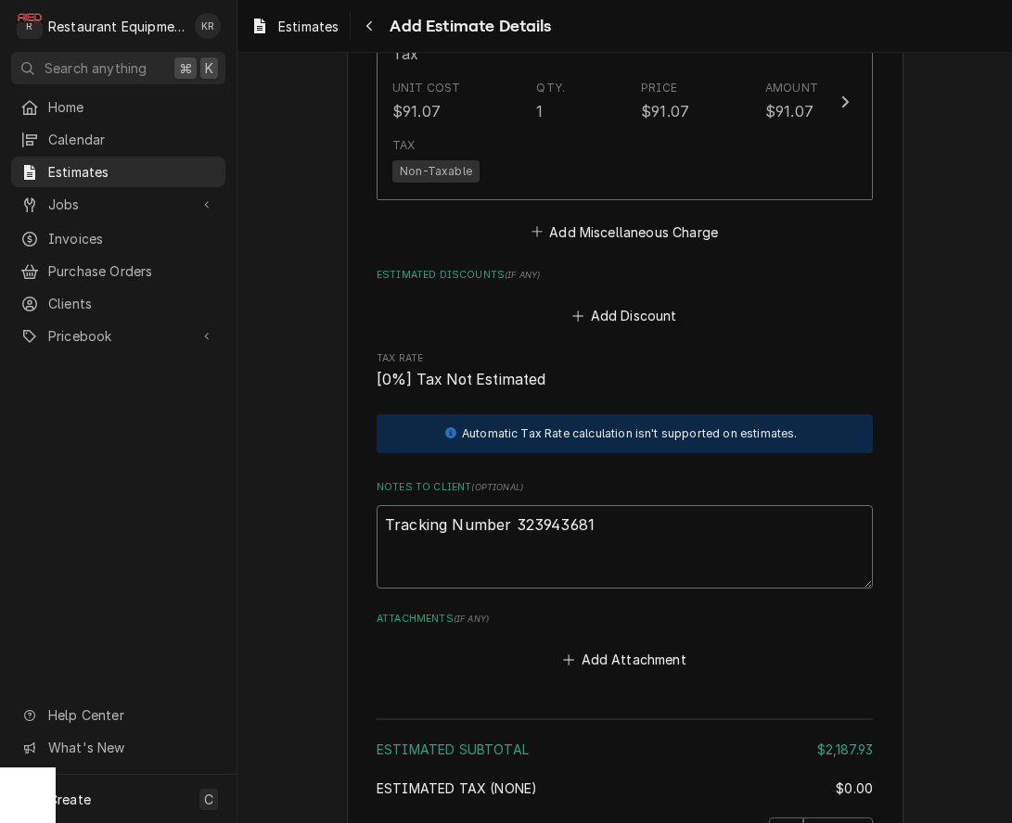
scroll to position [3944, 0]
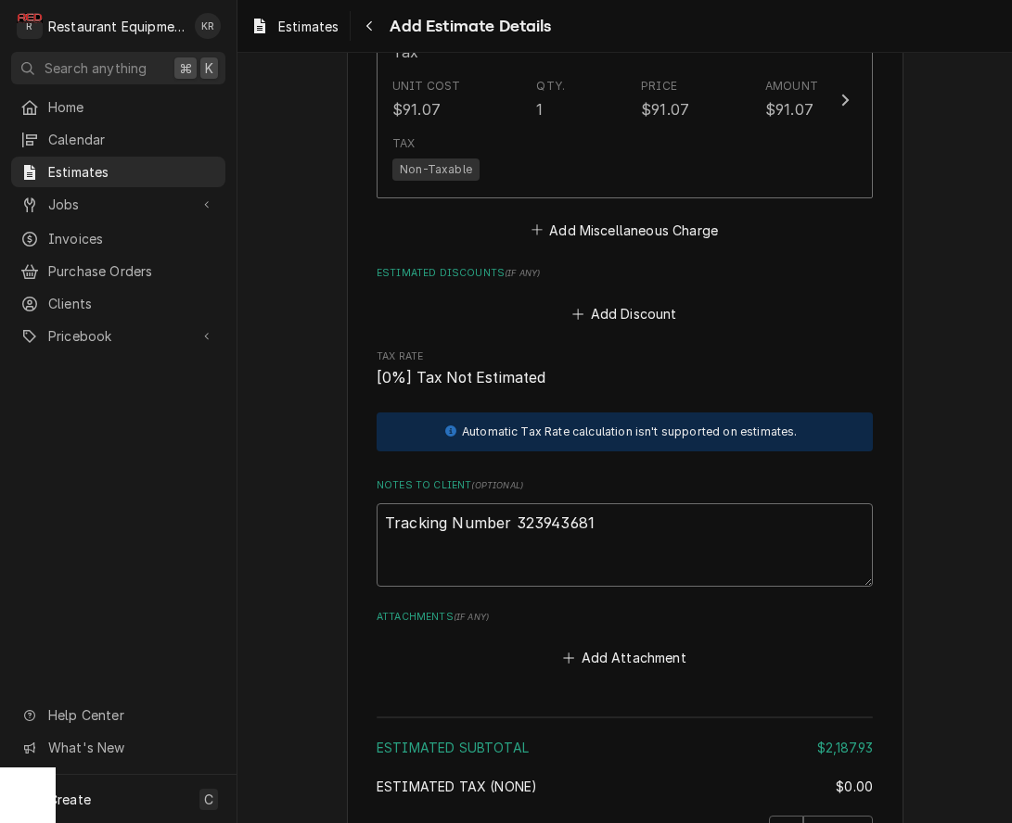
type textarea "Tracking Number 323943681"
type textarea "x"
type textarea "Tracking Number 323943681 R"
type textarea "x"
type textarea "Tracking Number 323943681 Ro"
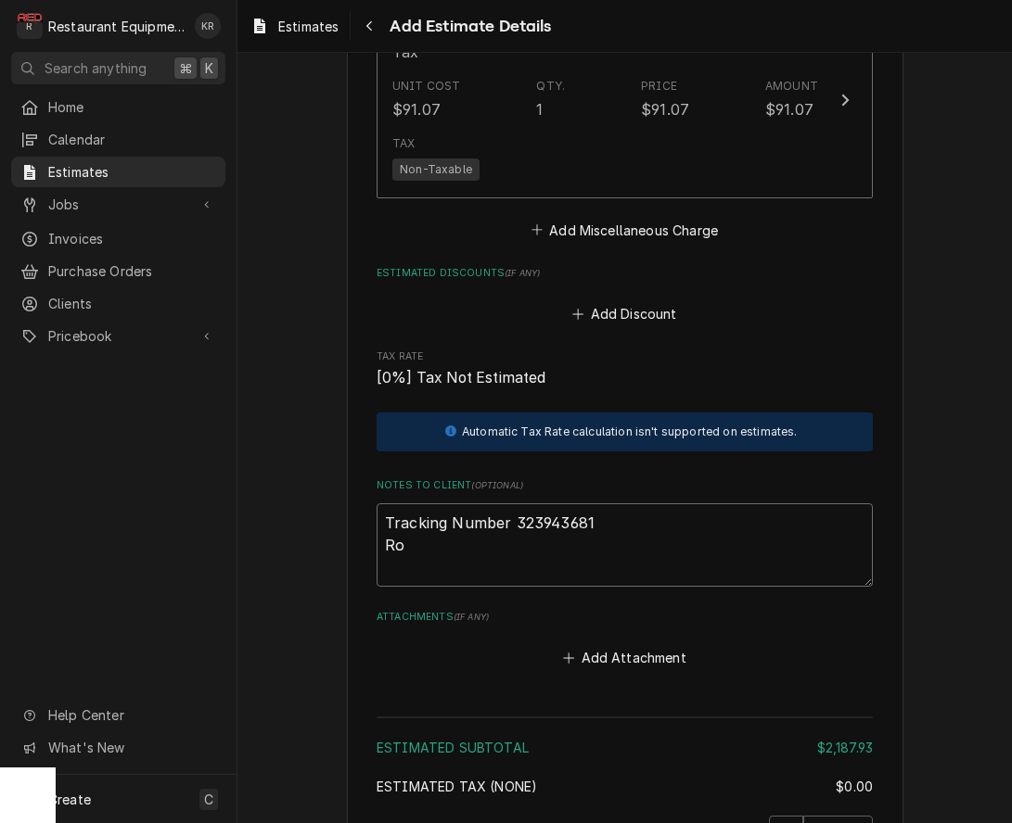
type textarea "x"
type textarea "Tracking Number 323943681 Roo"
type textarea "x"
type textarea "Tracking Number 323943681 Roo"
type textarea "x"
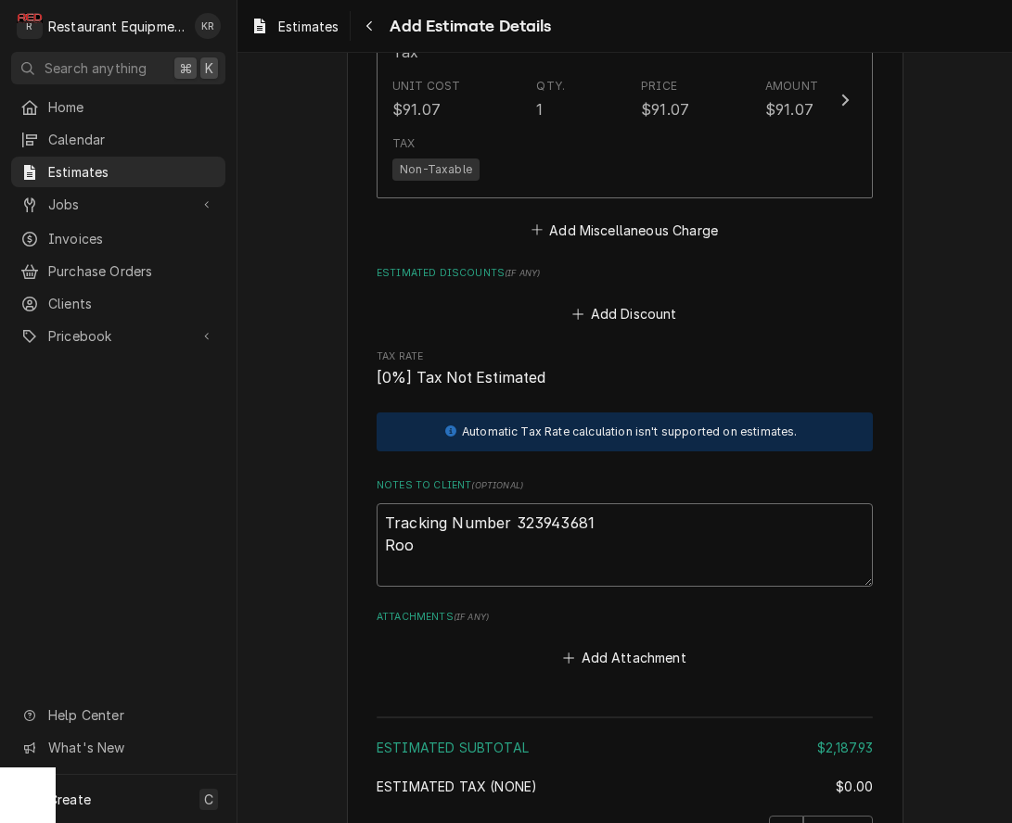
type textarea "Tracking Number 323943681 Roo 8"
type textarea "x"
type textarea "Tracking Number 323943681 Roo 87"
type textarea "x"
type textarea "Tracking Number 323943681 Roo 872"
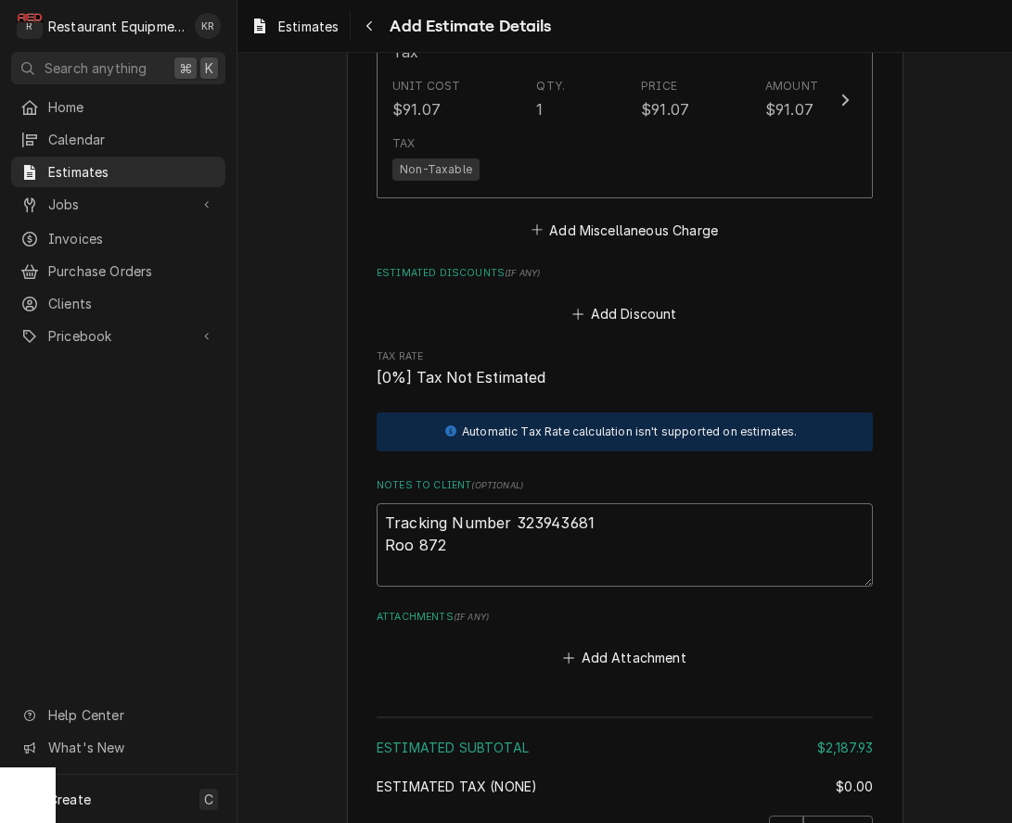
type textarea "x"
type textarea "Tracking Number 323943681 Roo 8729"
type textarea "x"
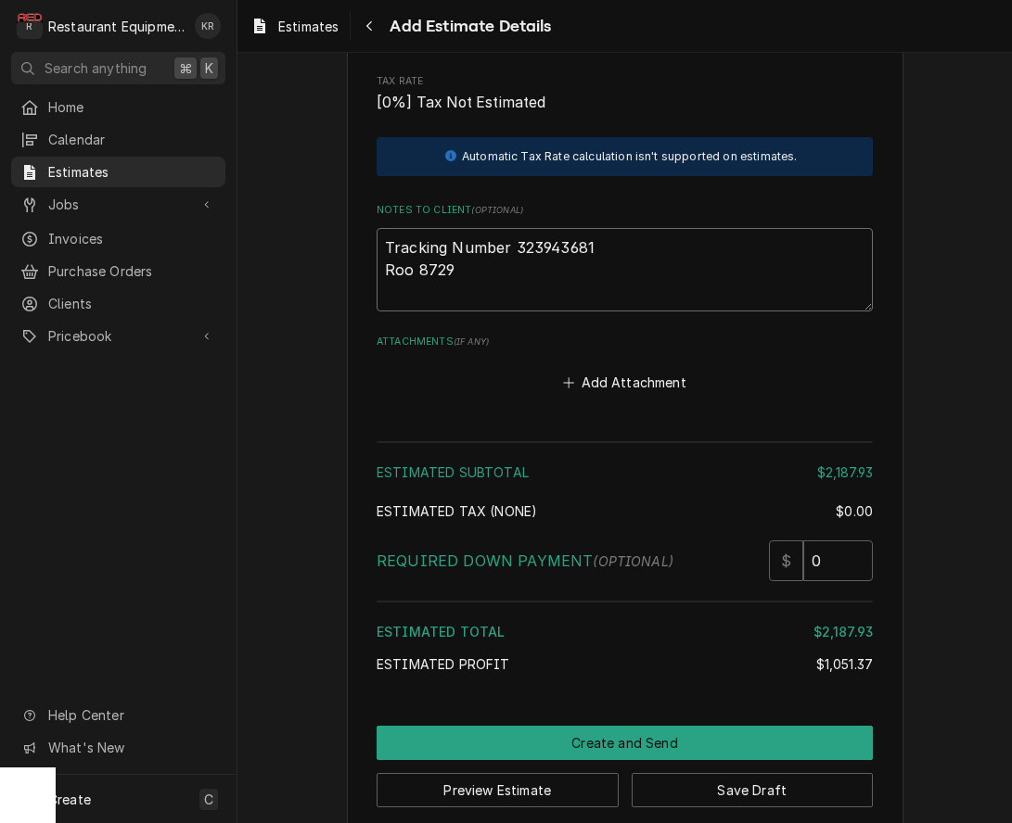
scroll to position [4239, 0]
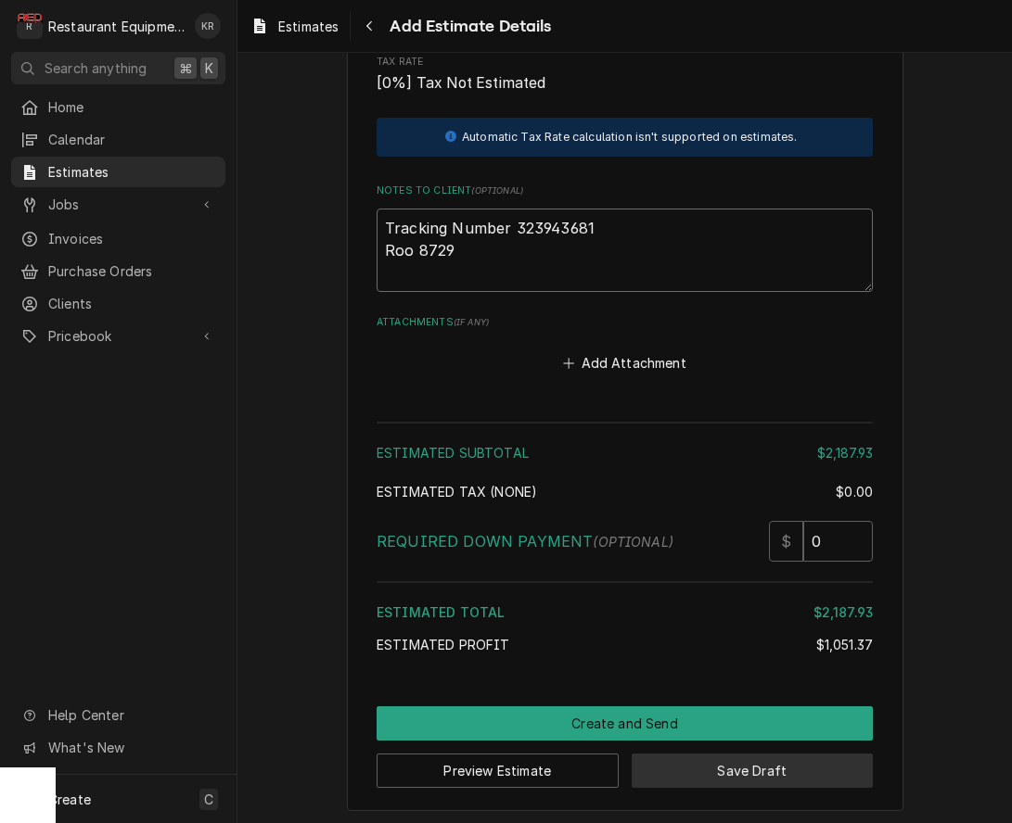
type textarea "Tracking Number 323943681 Roo 8729"
click at [763, 769] on button "Save Draft" at bounding box center [752, 771] width 242 height 34
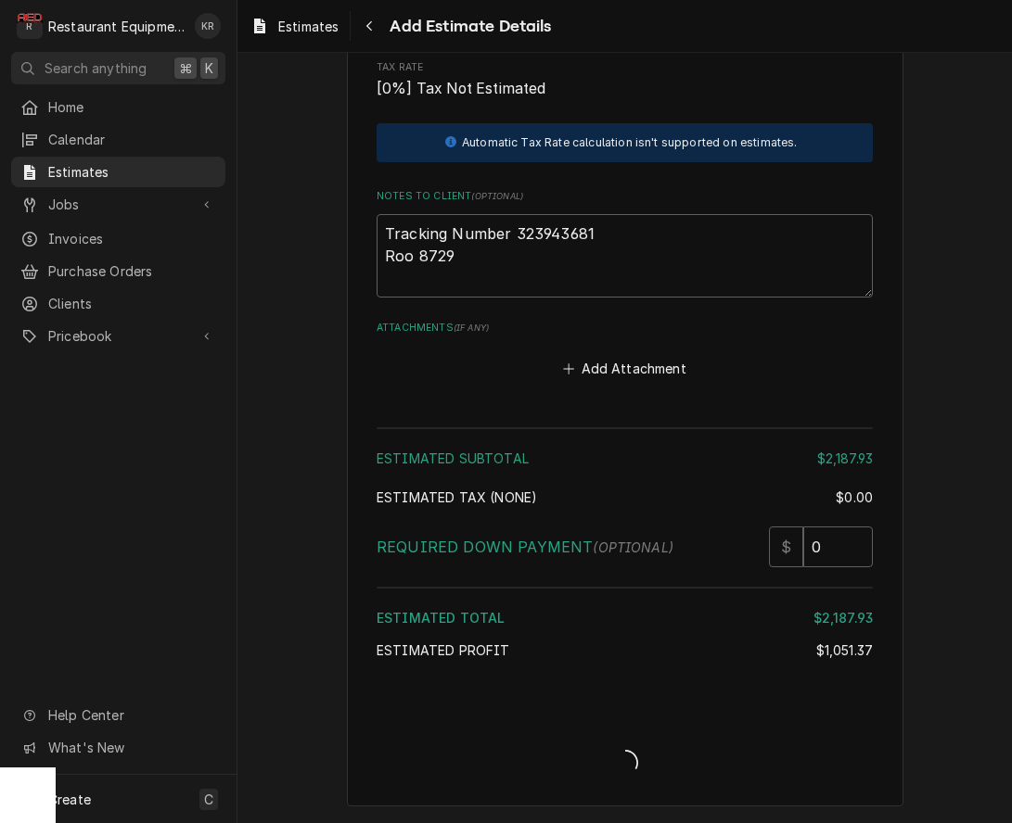
scroll to position [4228, 0]
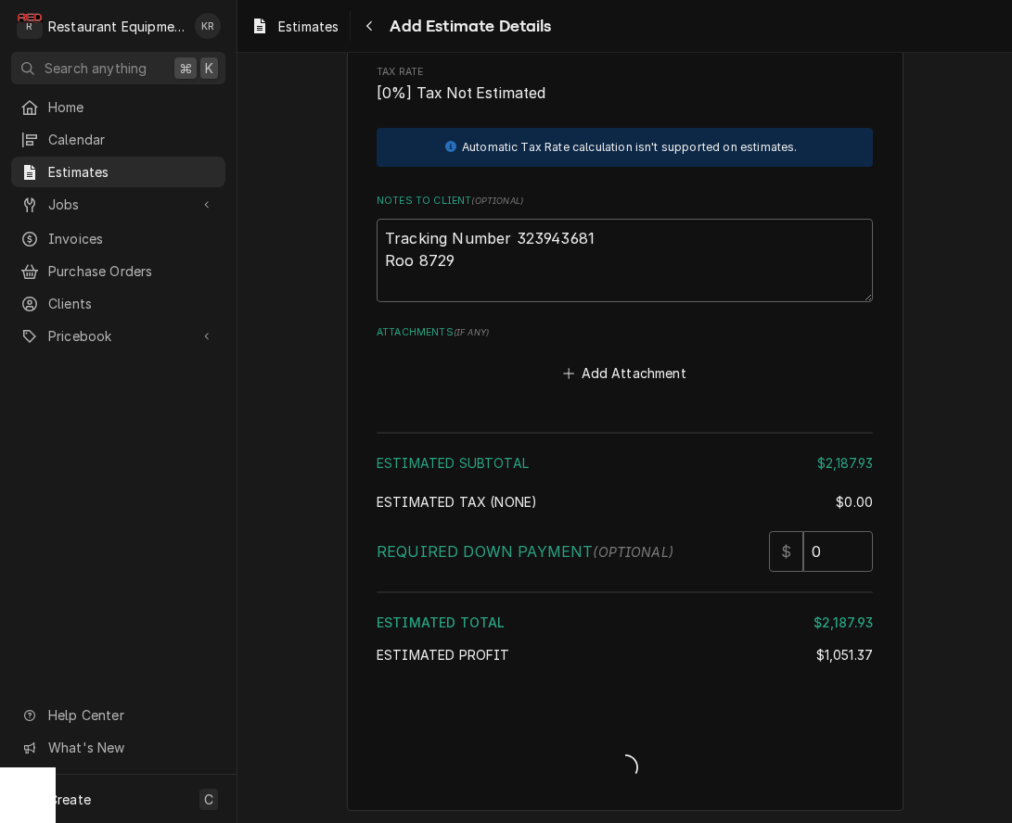
type textarea "x"
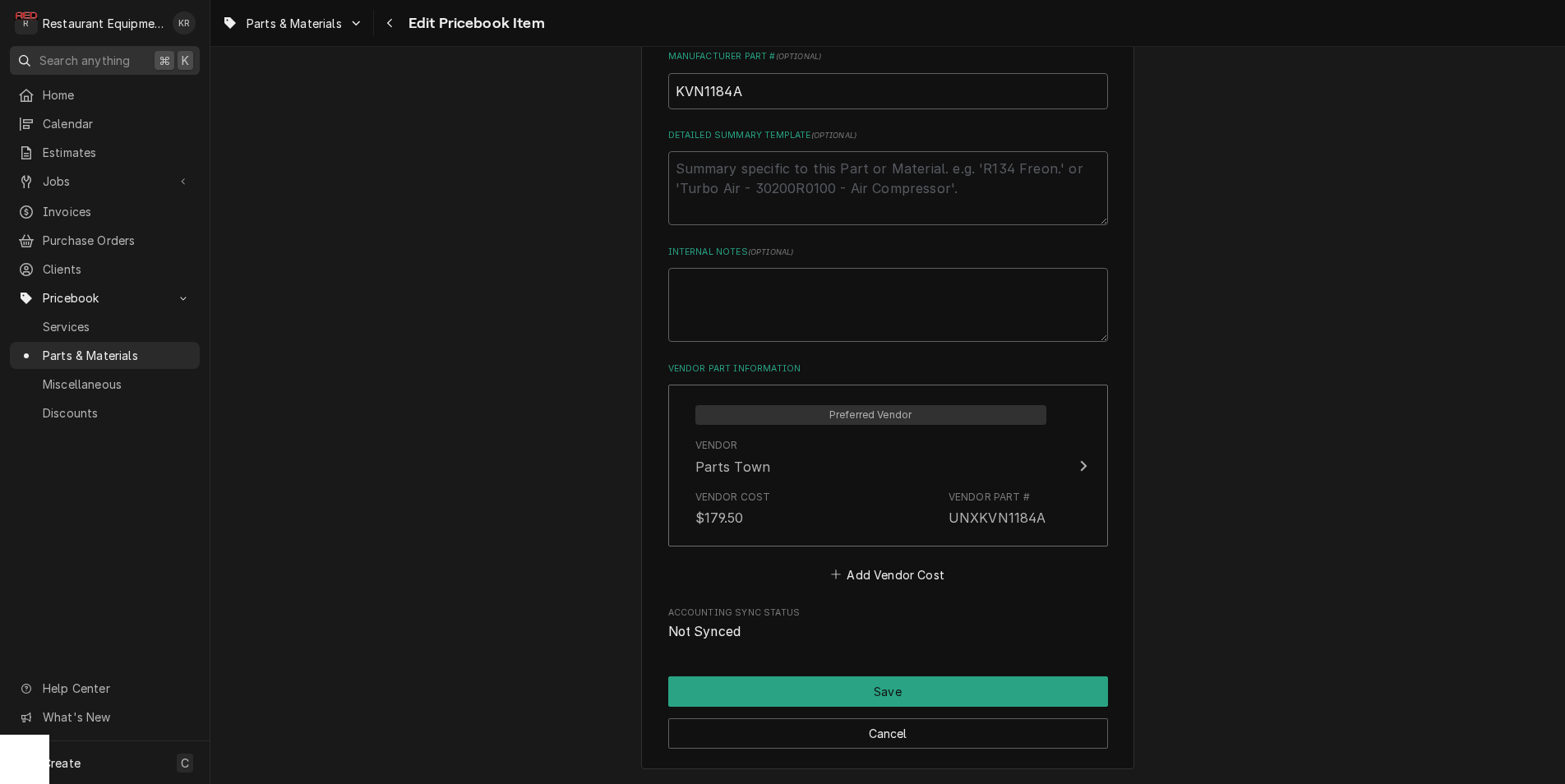
scroll to position [818, 0]
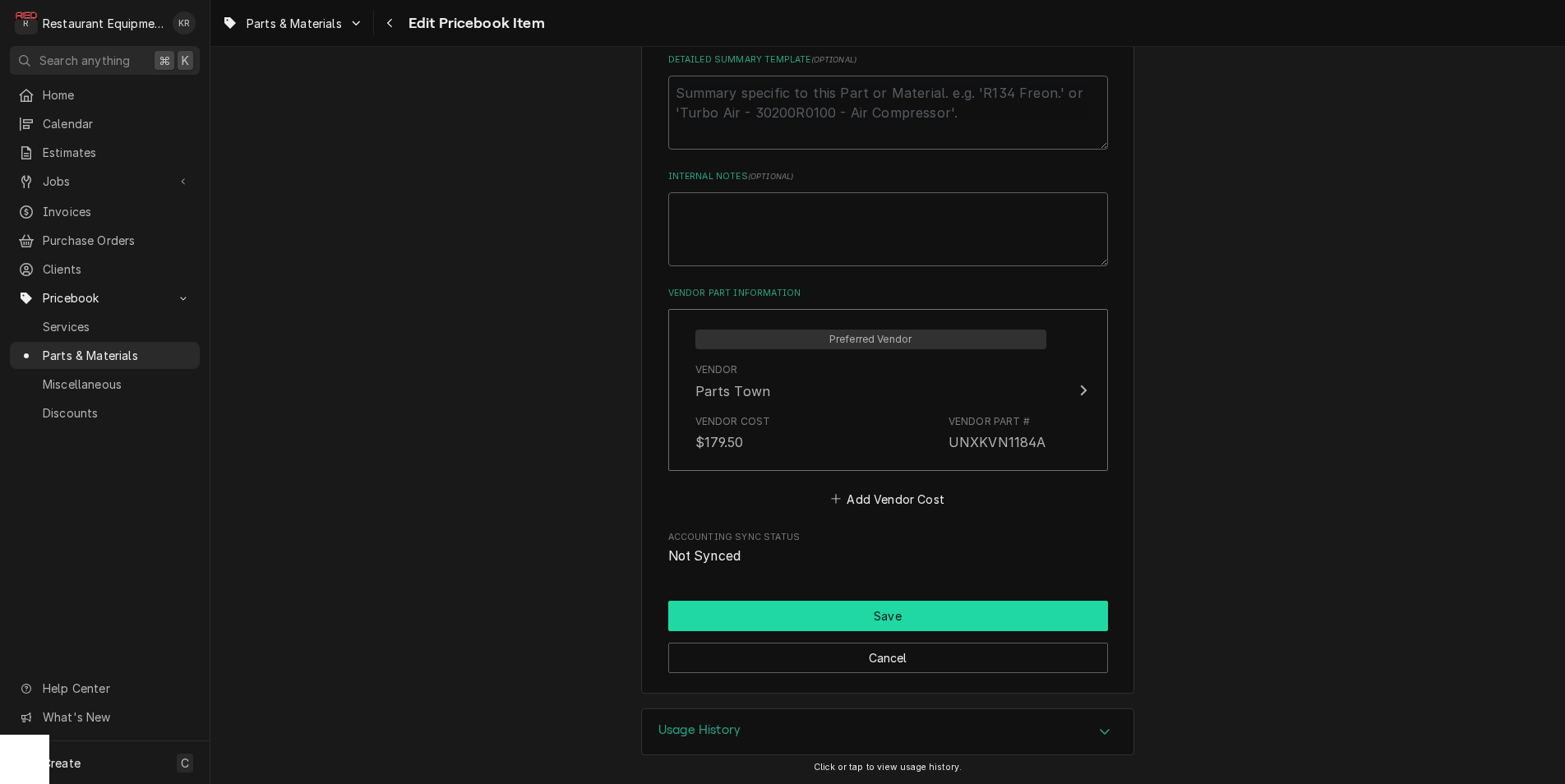
click at [1039, 615] on button "Save" at bounding box center [888, 616] width 440 height 30
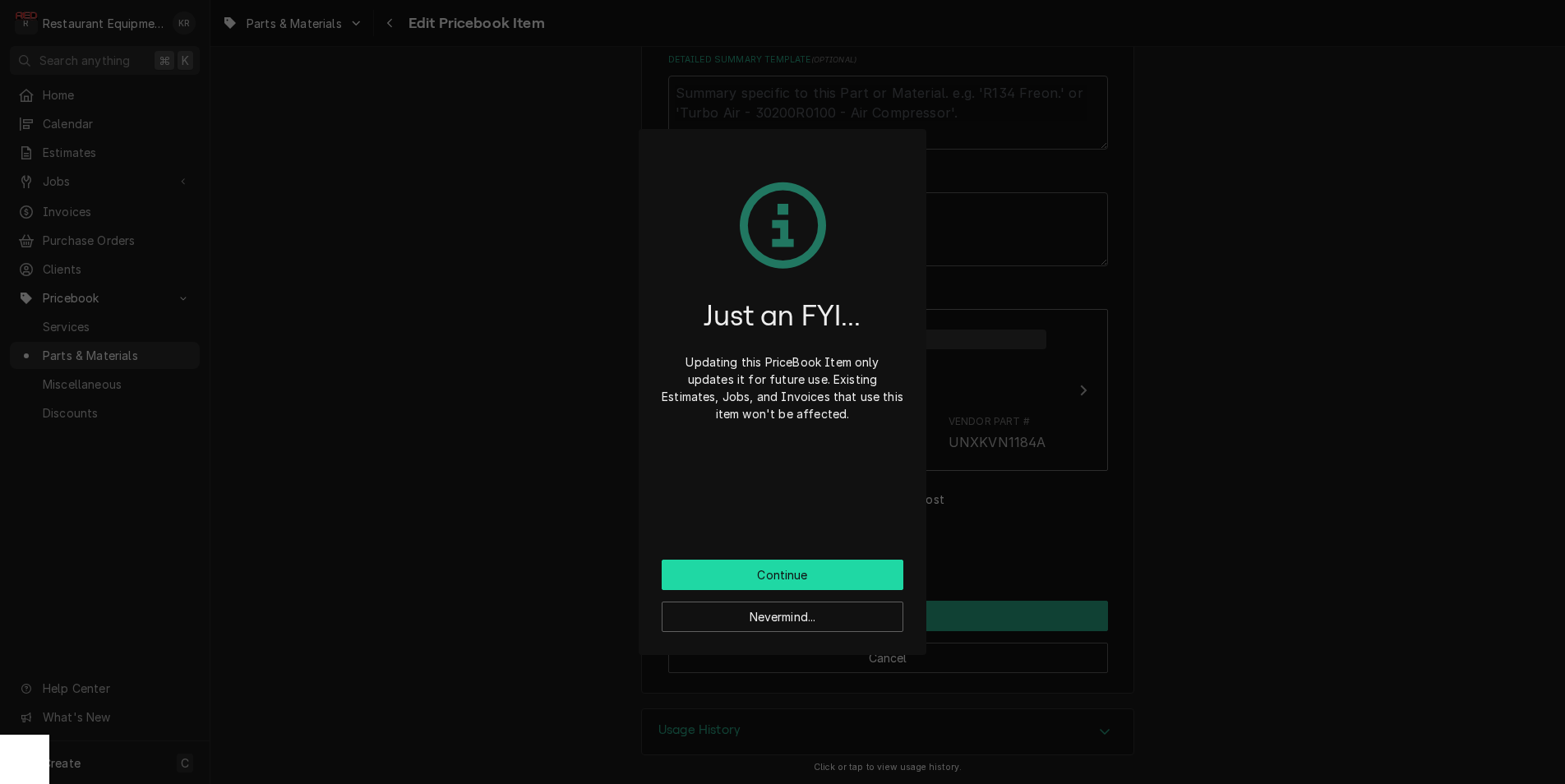
click at [846, 568] on button "Continue" at bounding box center [782, 574] width 242 height 30
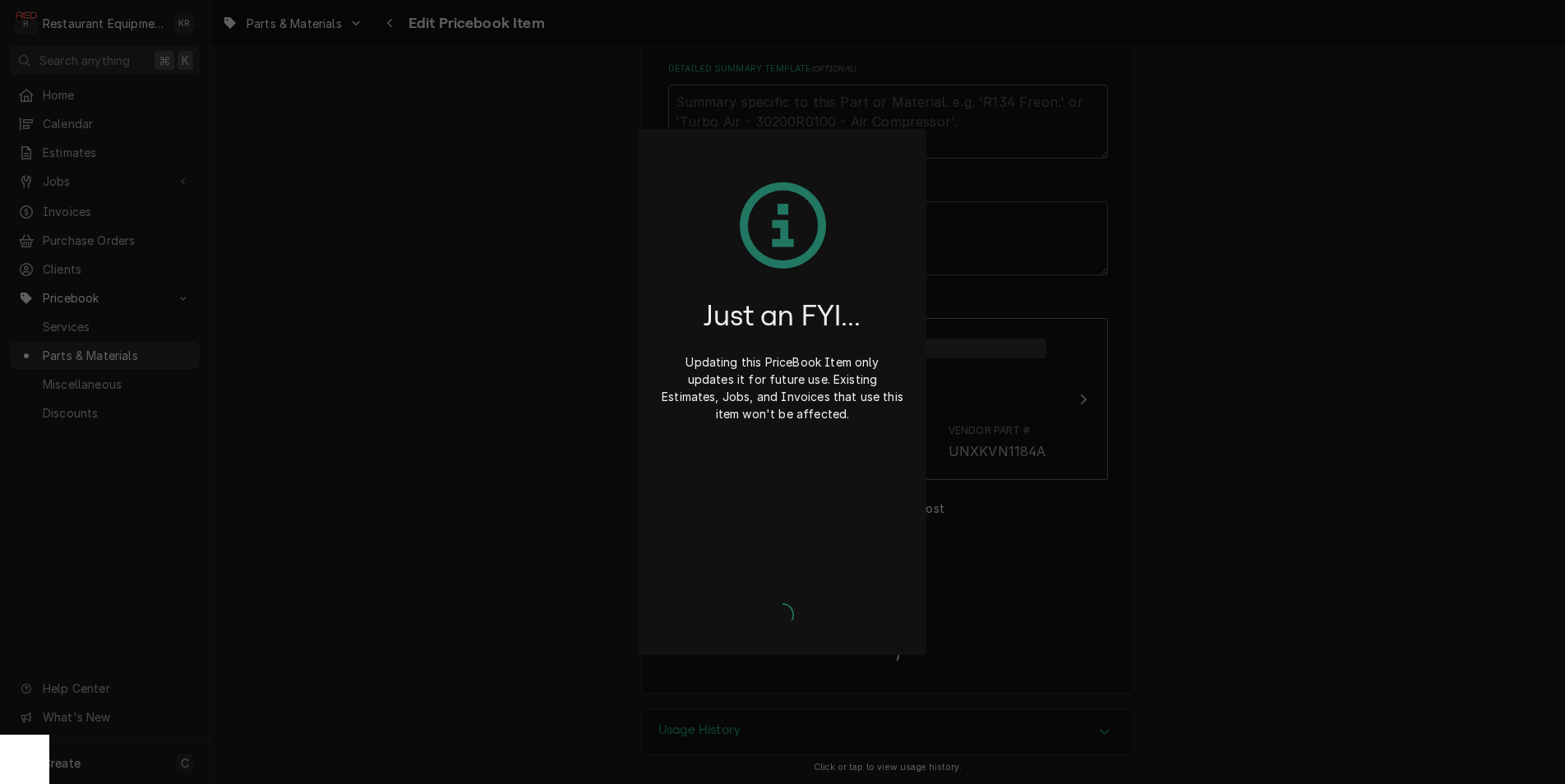
type textarea "x"
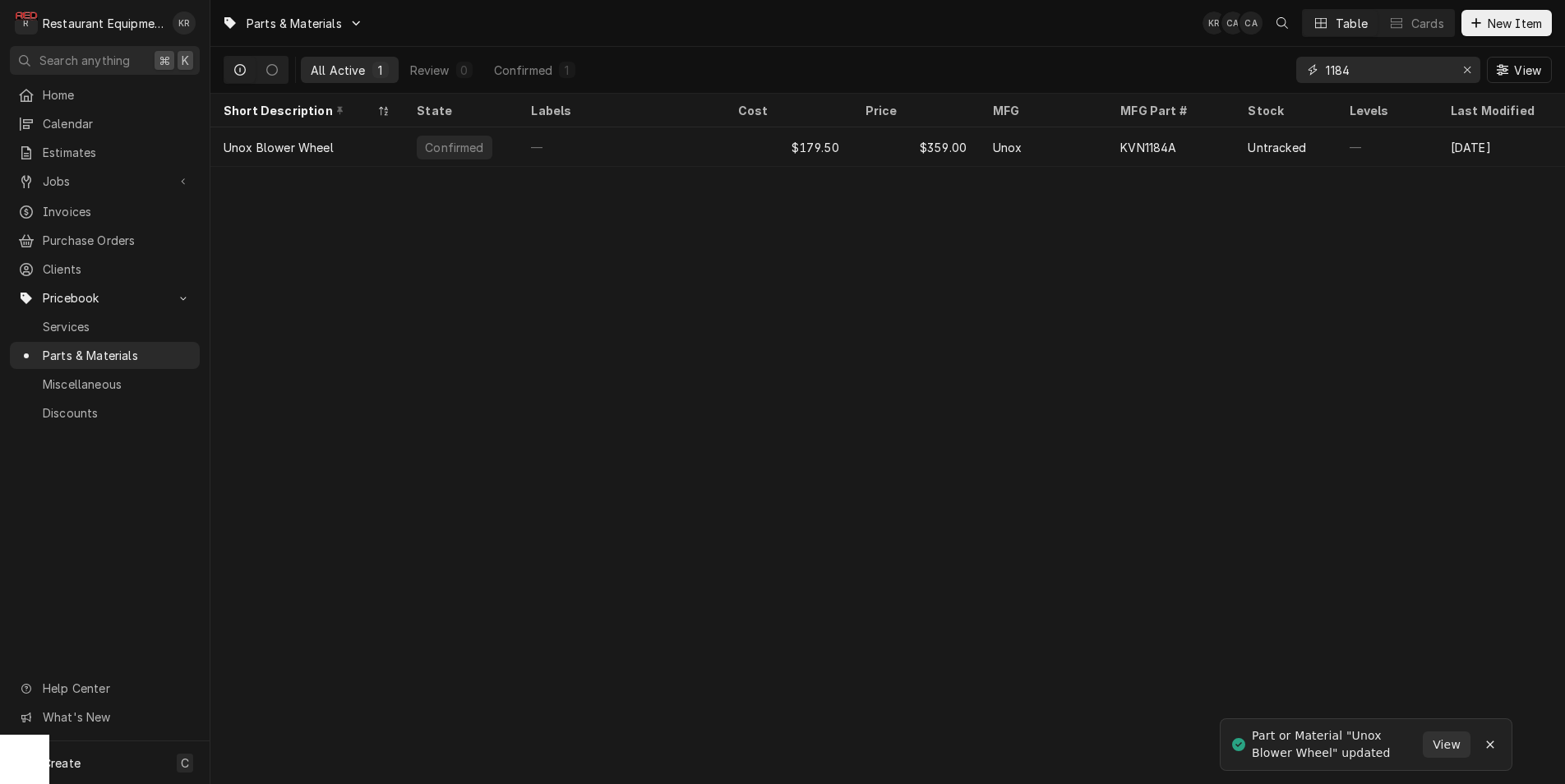
click at [1463, 78] on button "Erase input" at bounding box center [1467, 70] width 27 height 27
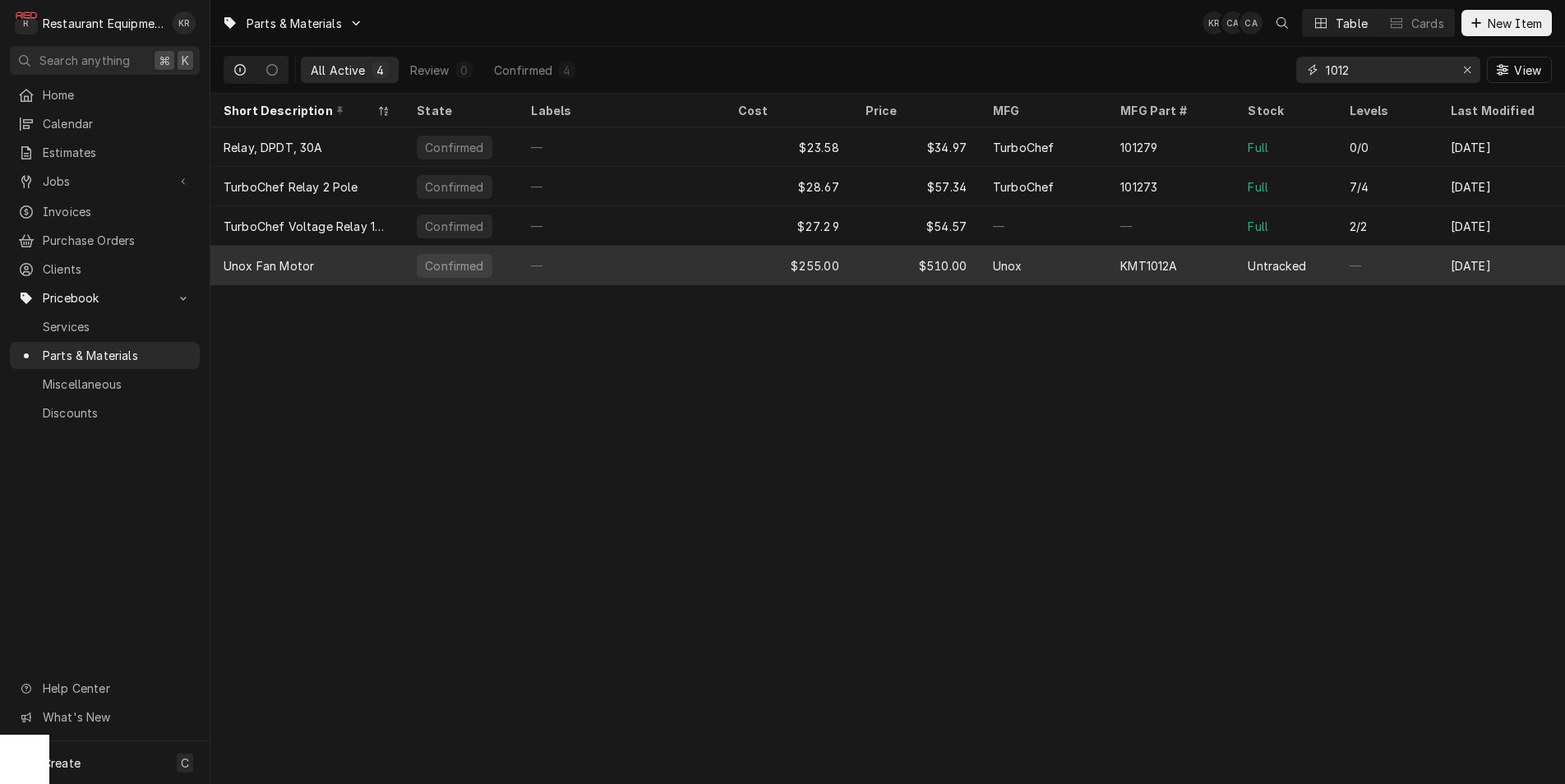
type input "1012"
click at [668, 262] on div "—" at bounding box center [620, 265] width 206 height 40
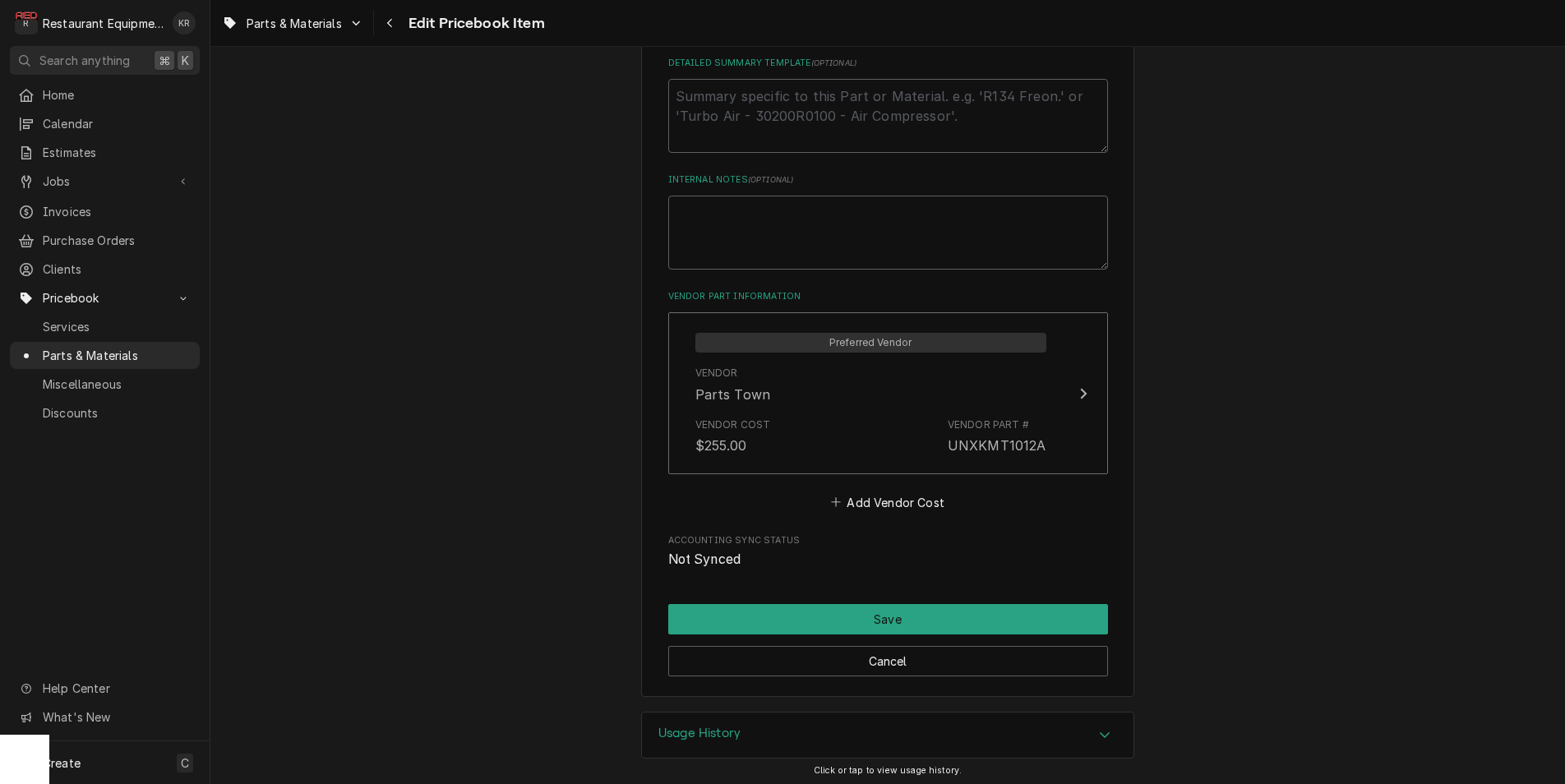
scroll to position [818, 0]
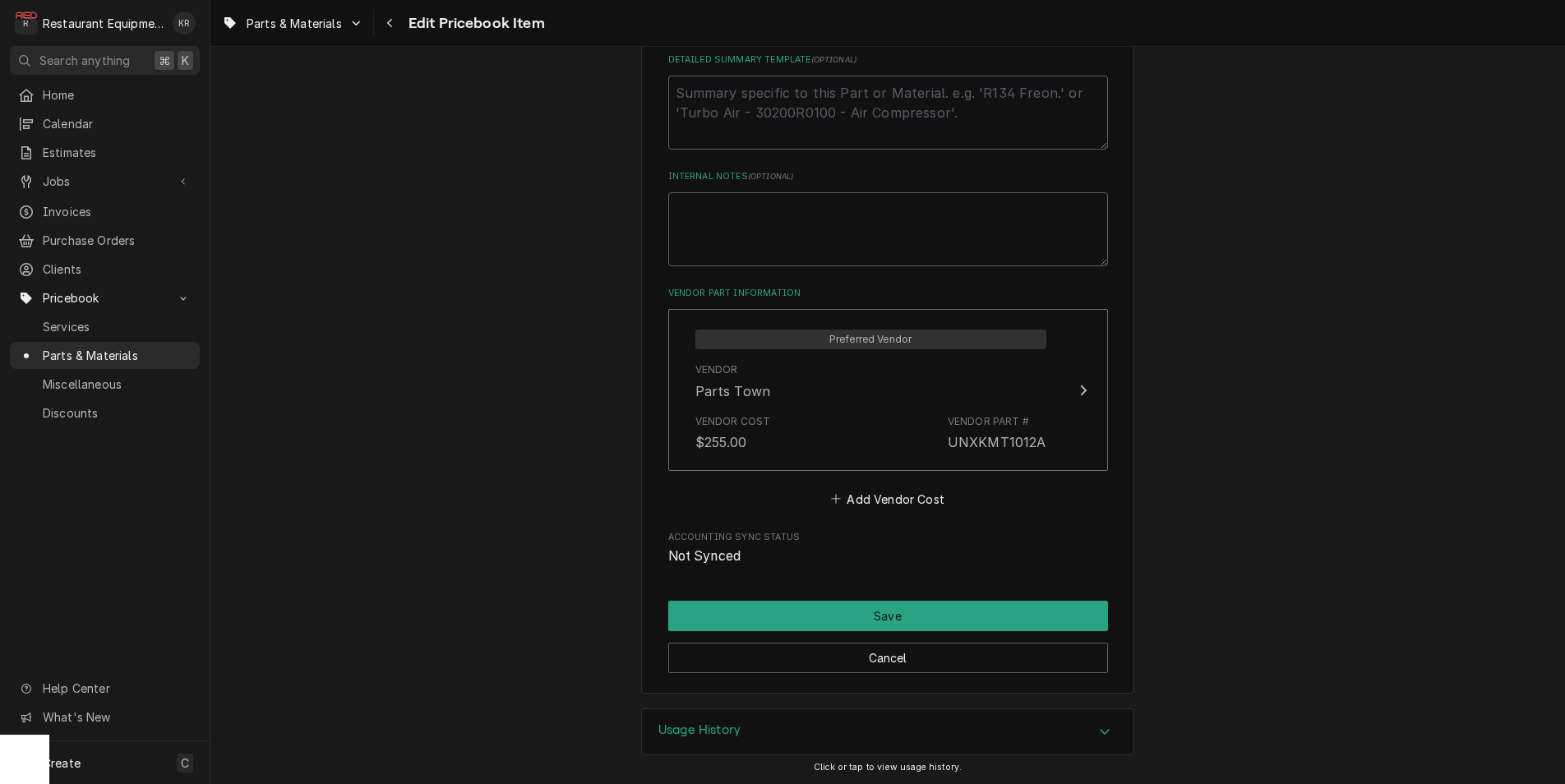
type textarea "x"
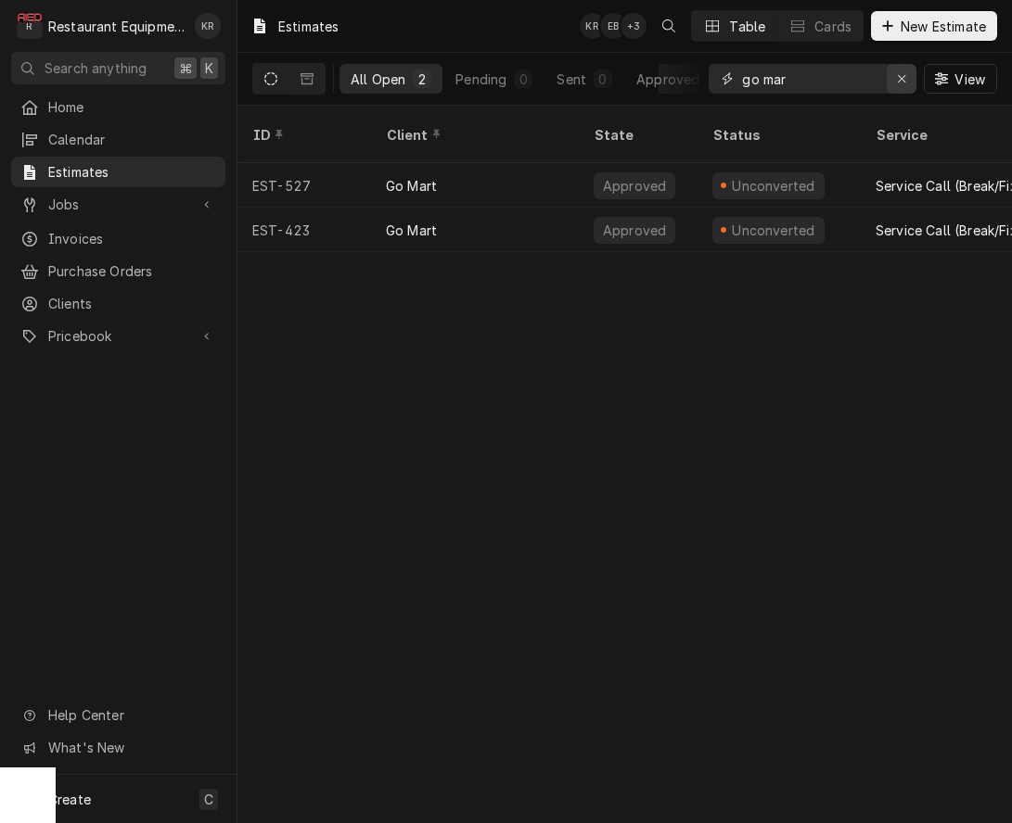
click at [906, 76] on div "Erase input" at bounding box center [901, 79] width 19 height 19
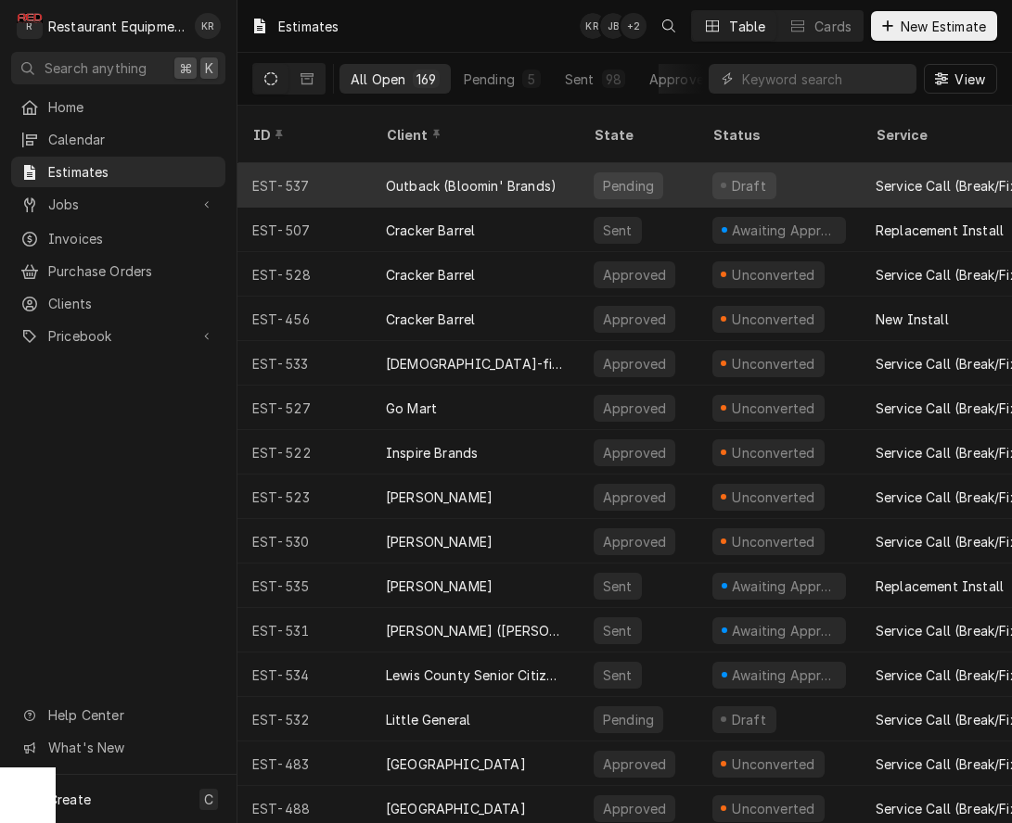
click at [412, 176] on div "Outback (Bloomin' Brands)" at bounding box center [471, 185] width 171 height 19
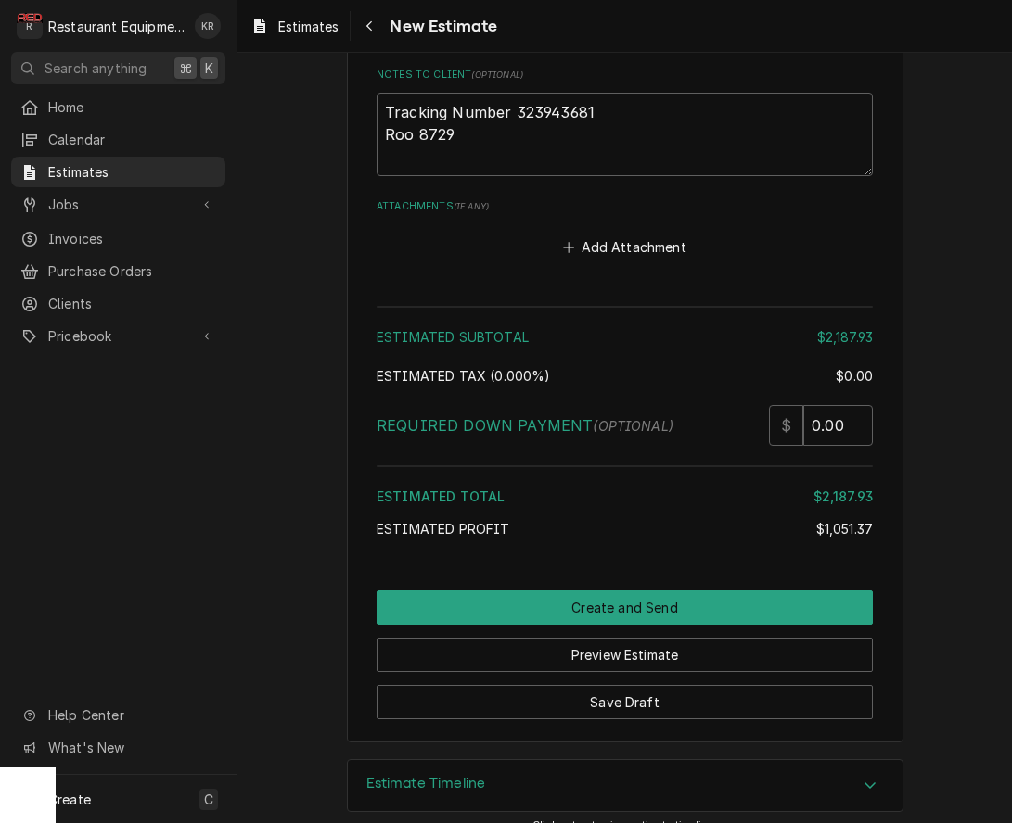
scroll to position [4374, 0]
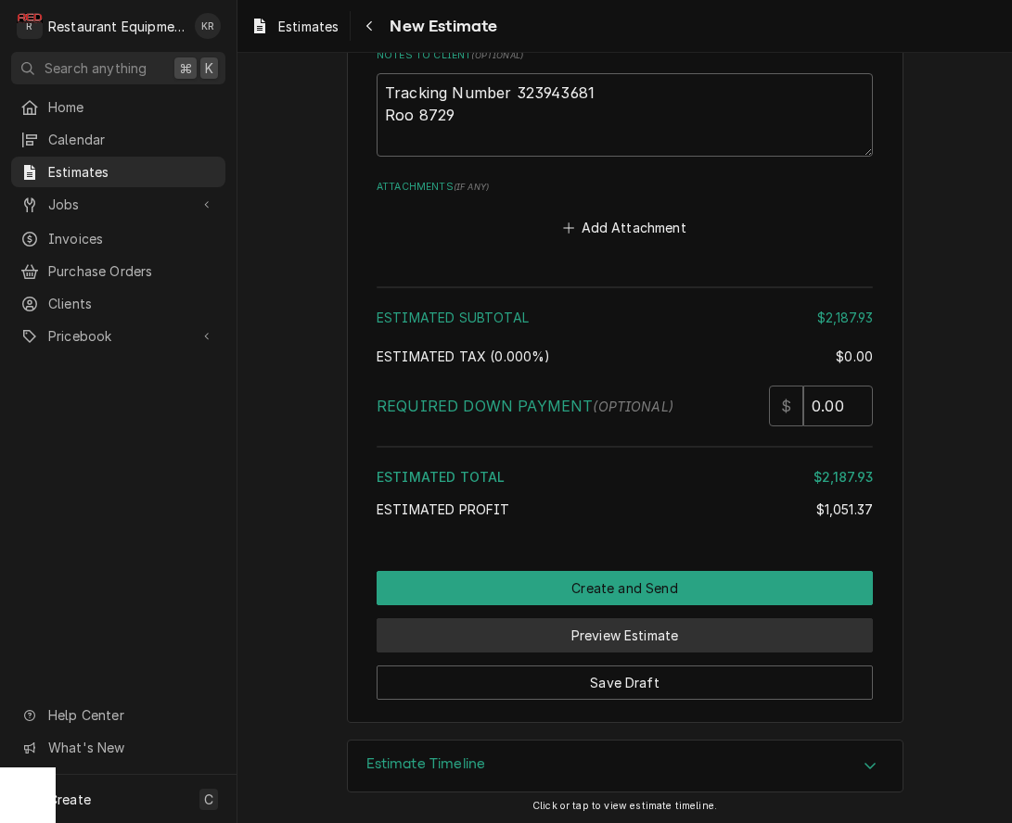
click at [667, 641] on button "Preview Estimate" at bounding box center [624, 635] width 496 height 34
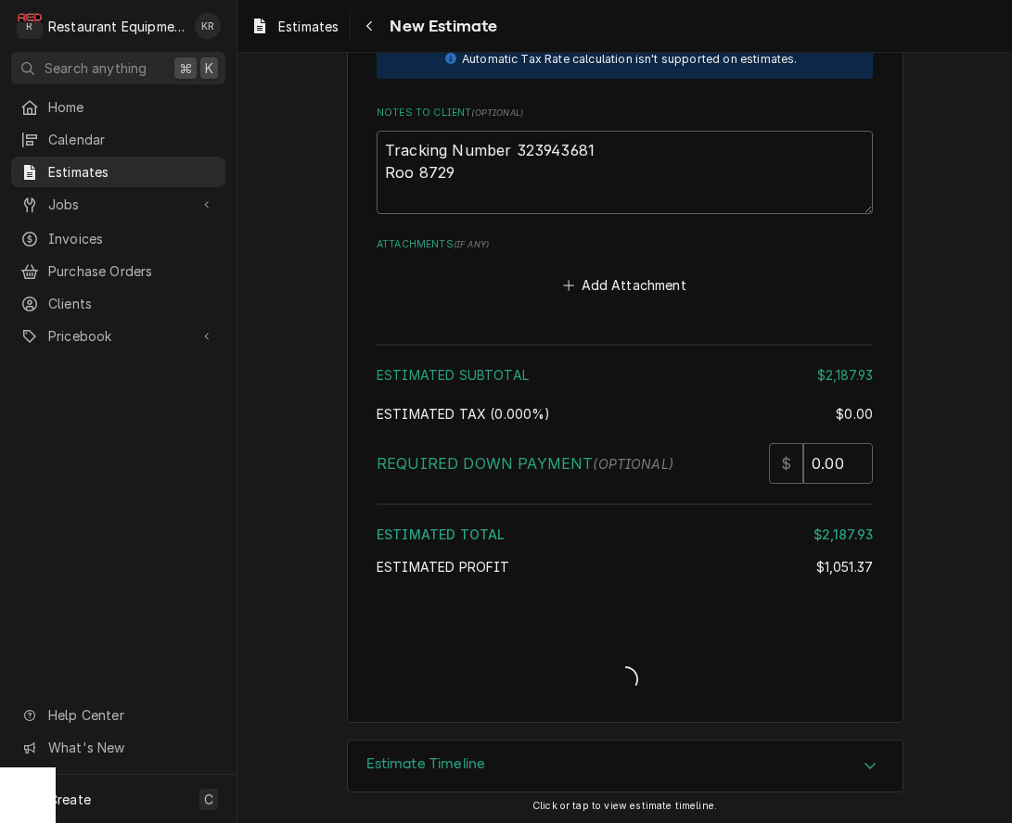
type textarea "x"
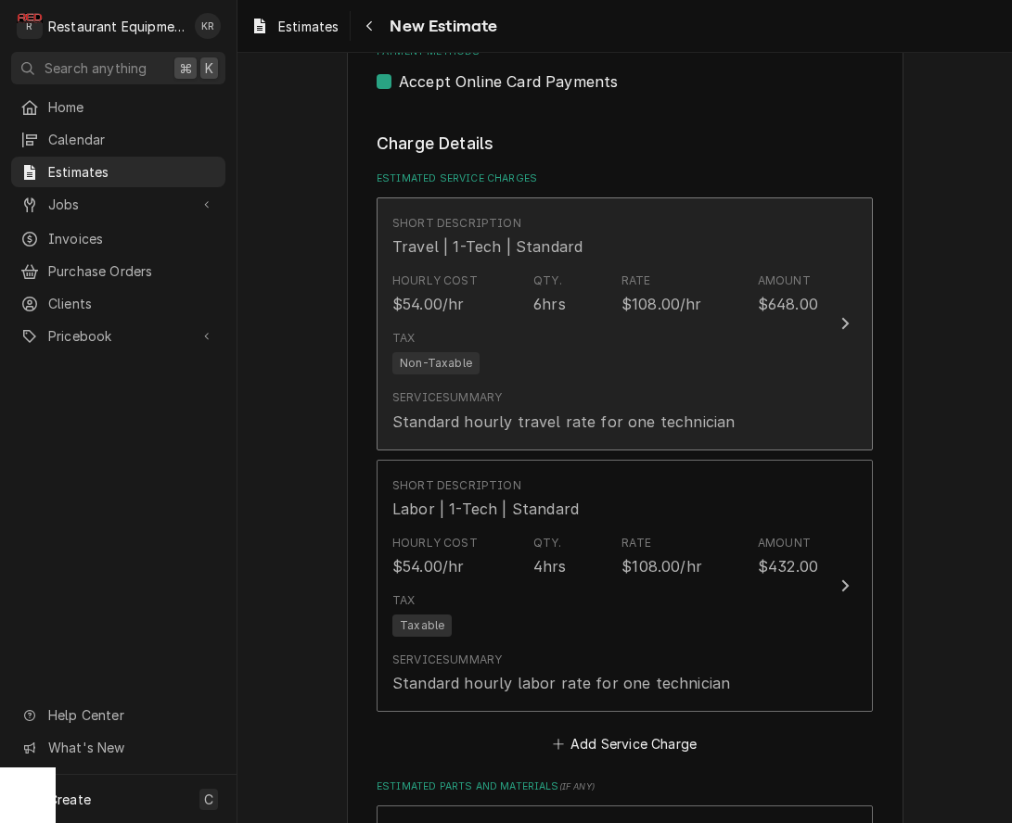
scroll to position [2067, 0]
click at [842, 319] on icon "Update Line Item" at bounding box center [844, 322] width 9 height 15
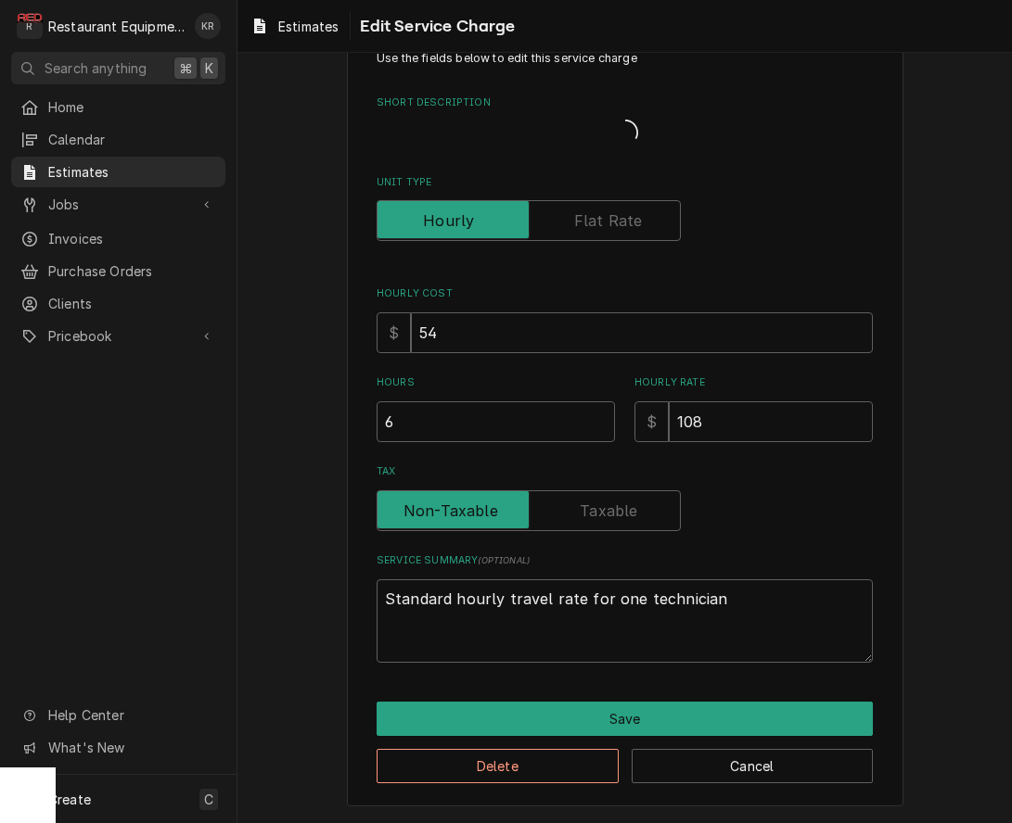
scroll to position [40, 0]
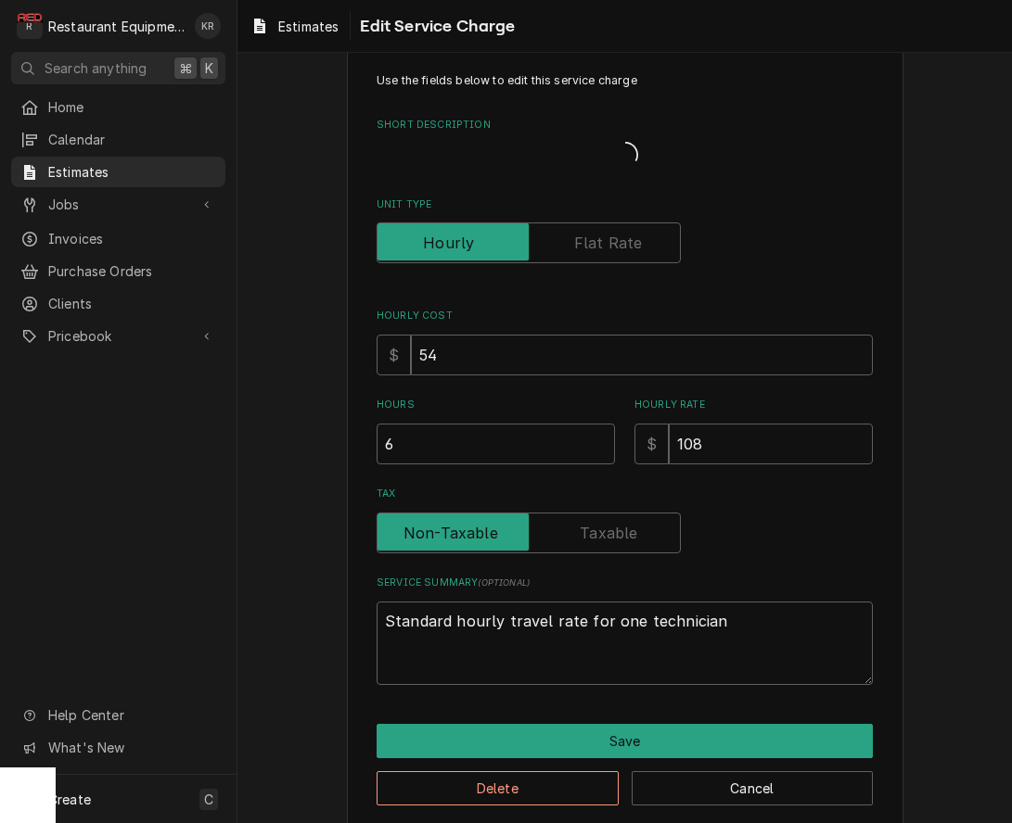
type textarea "x"
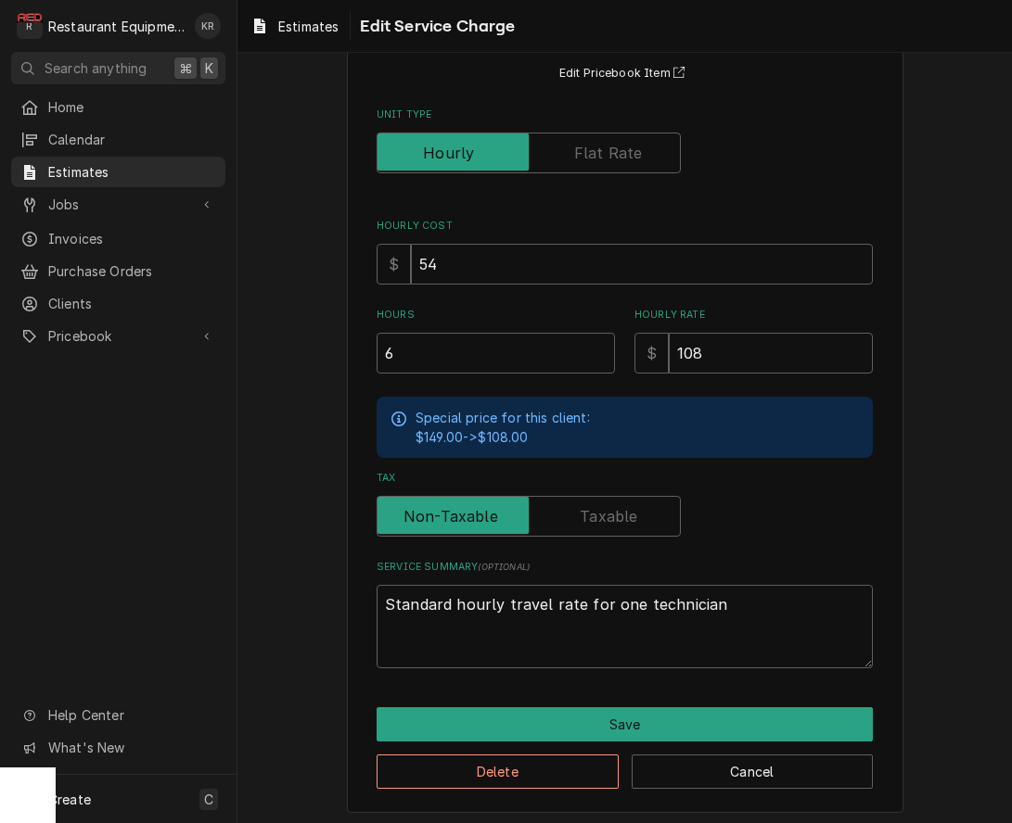
scroll to position [169, 0]
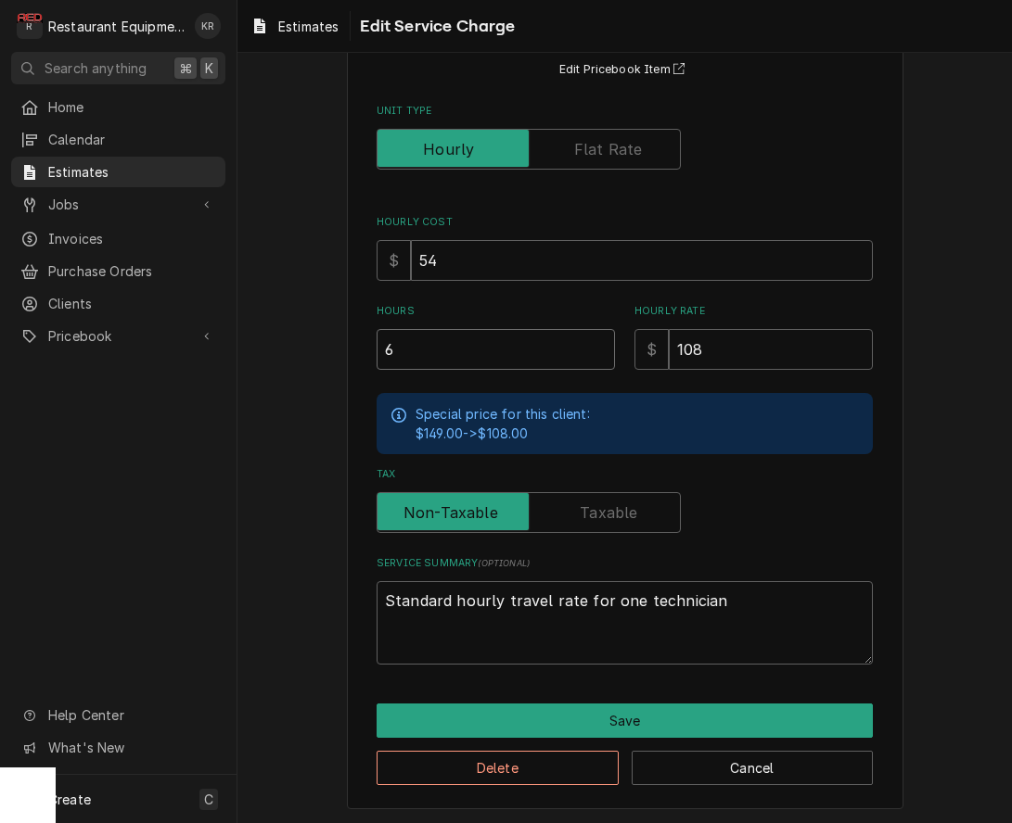
click at [510, 338] on input "6" at bounding box center [495, 349] width 238 height 41
type textarea "x"
type input "3"
type textarea "x"
type input "3"
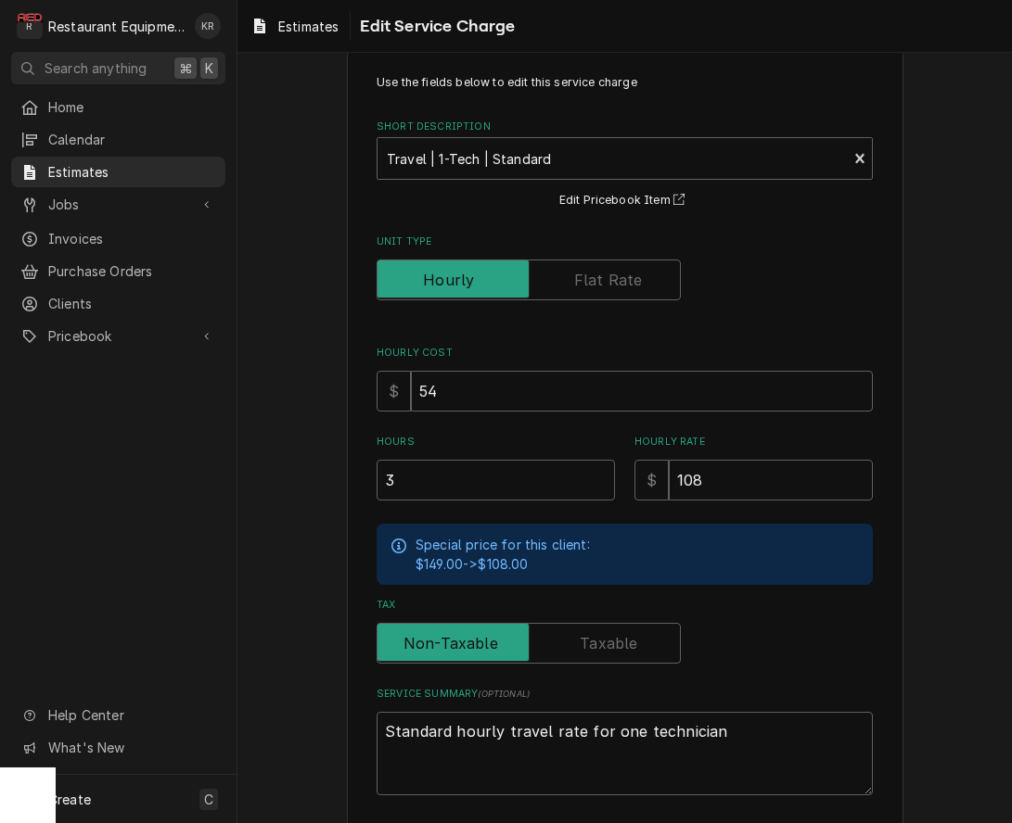
scroll to position [0, 0]
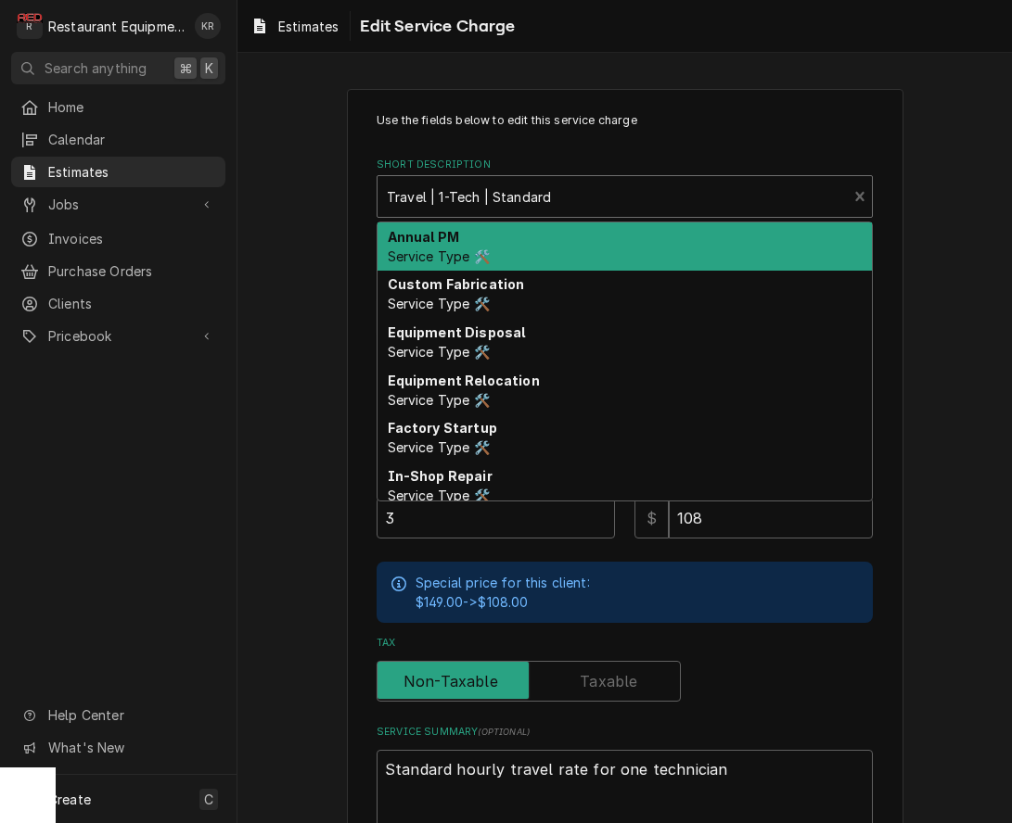
click at [587, 202] on div "Short Description" at bounding box center [612, 196] width 451 height 33
click at [782, 139] on div "Use the fields below to edit this service charge Short Description [object Obje…" at bounding box center [624, 472] width 496 height 721
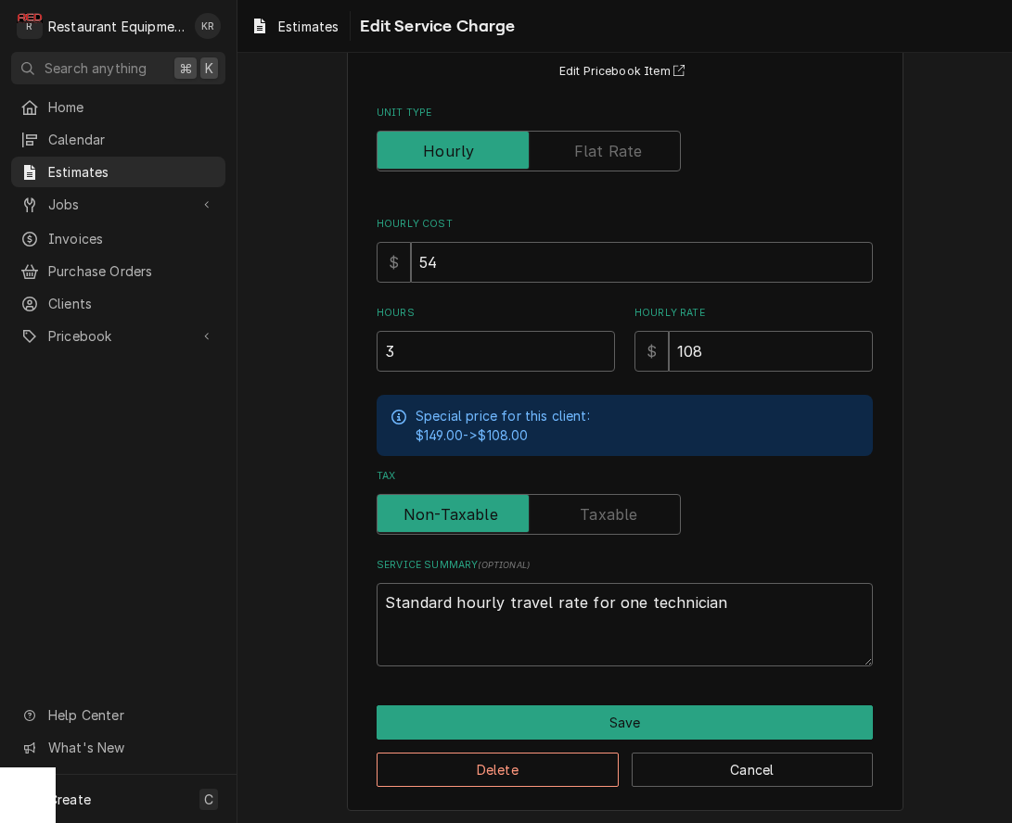
scroll to position [169, 0]
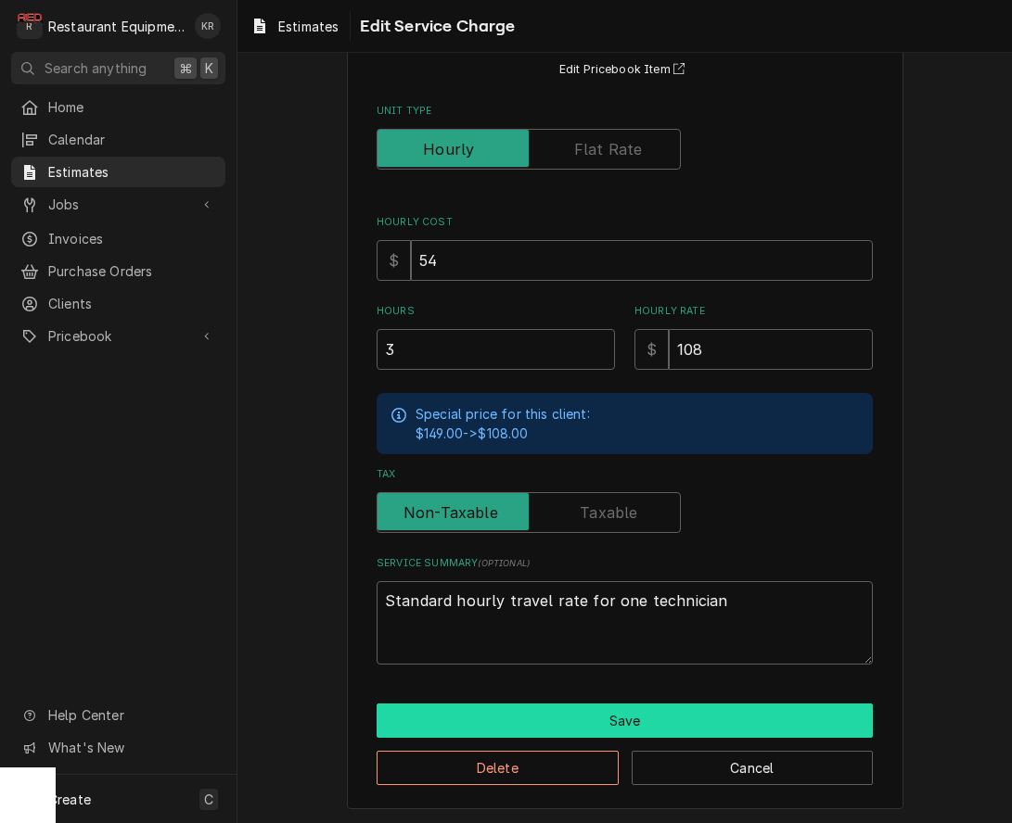
click at [703, 718] on button "Save" at bounding box center [624, 721] width 496 height 34
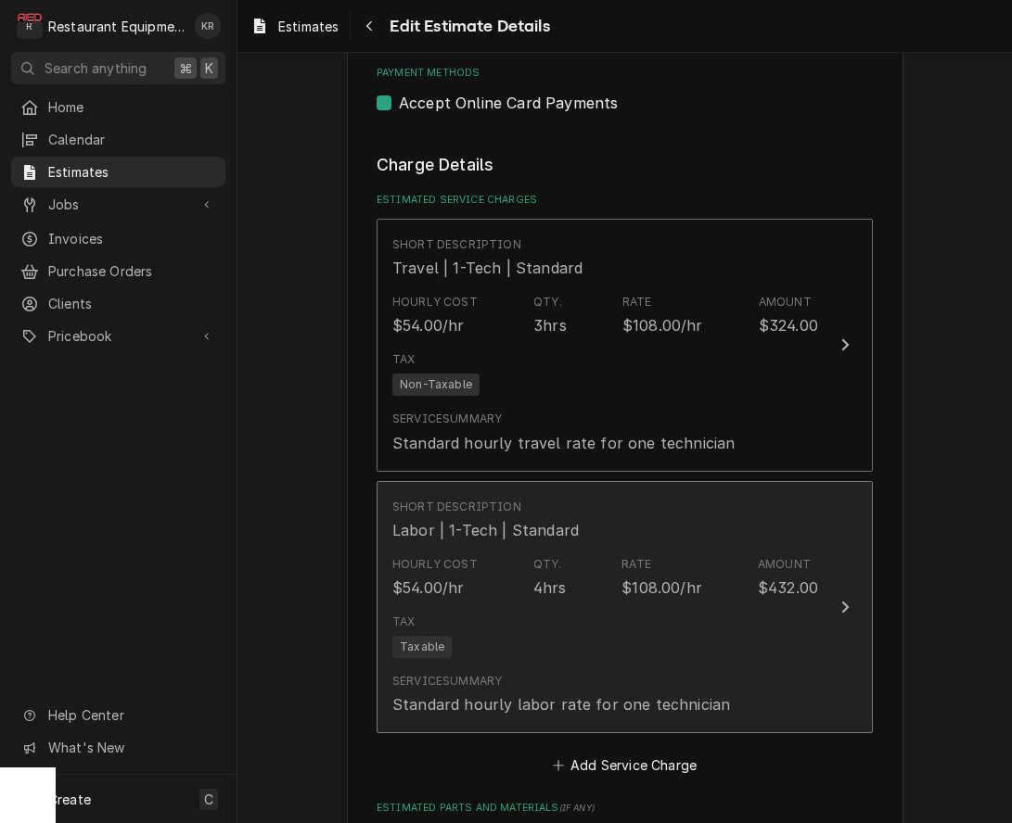
type textarea "x"
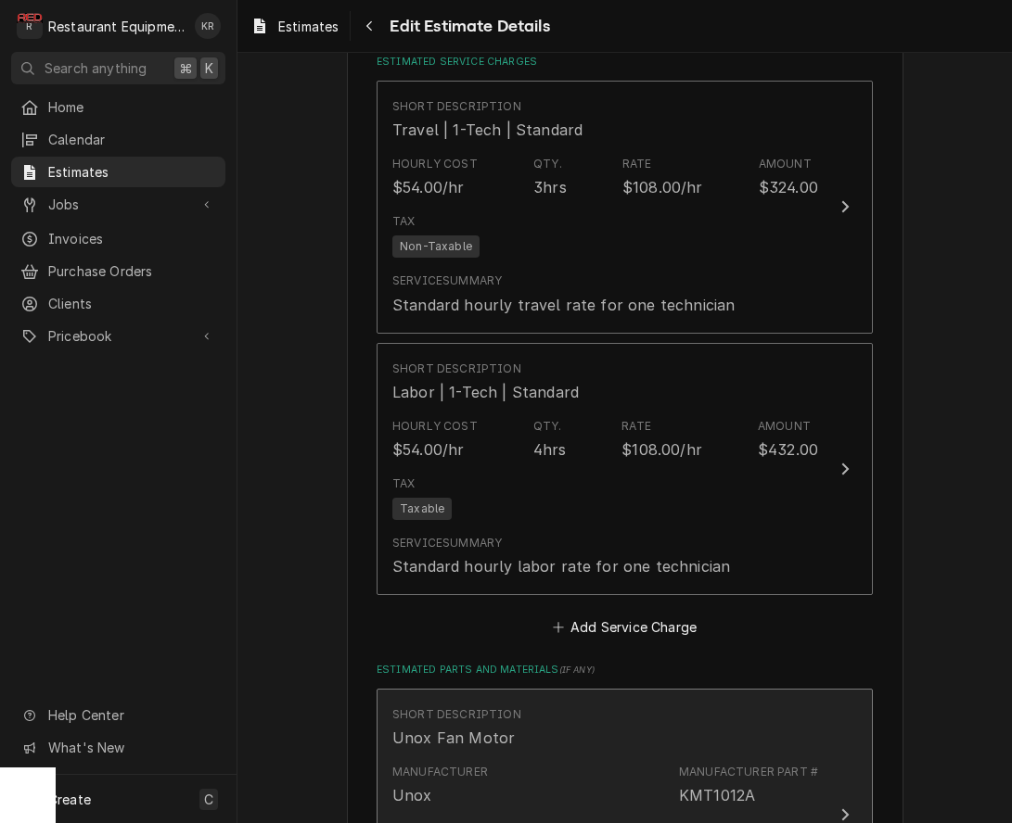
scroll to position [2174, 0]
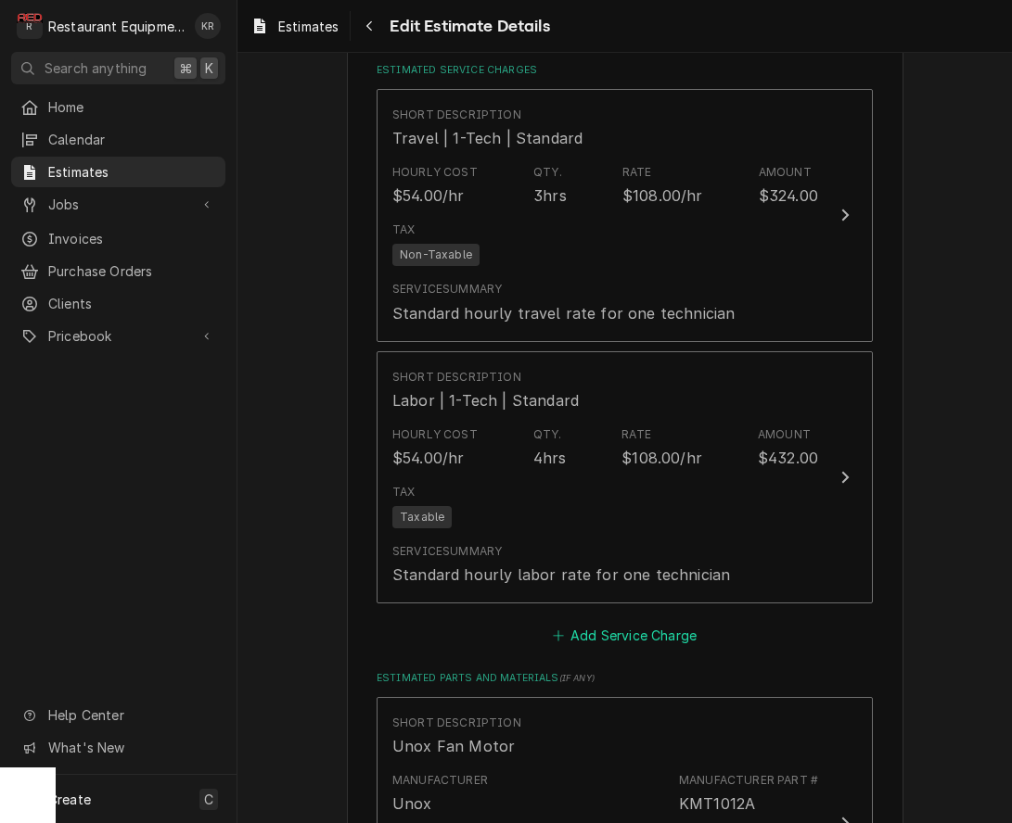
click at [622, 628] on button "Add Service Charge" at bounding box center [624, 636] width 150 height 26
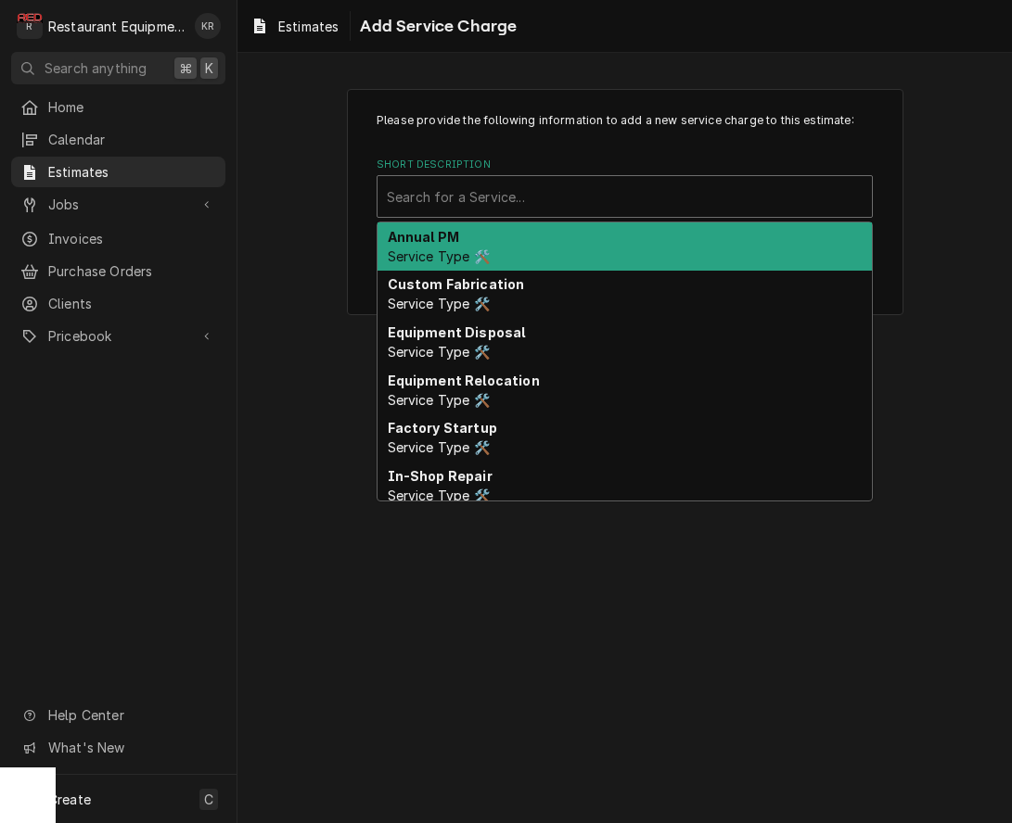
click at [557, 215] on div "Search for a Service..." at bounding box center [624, 196] width 494 height 41
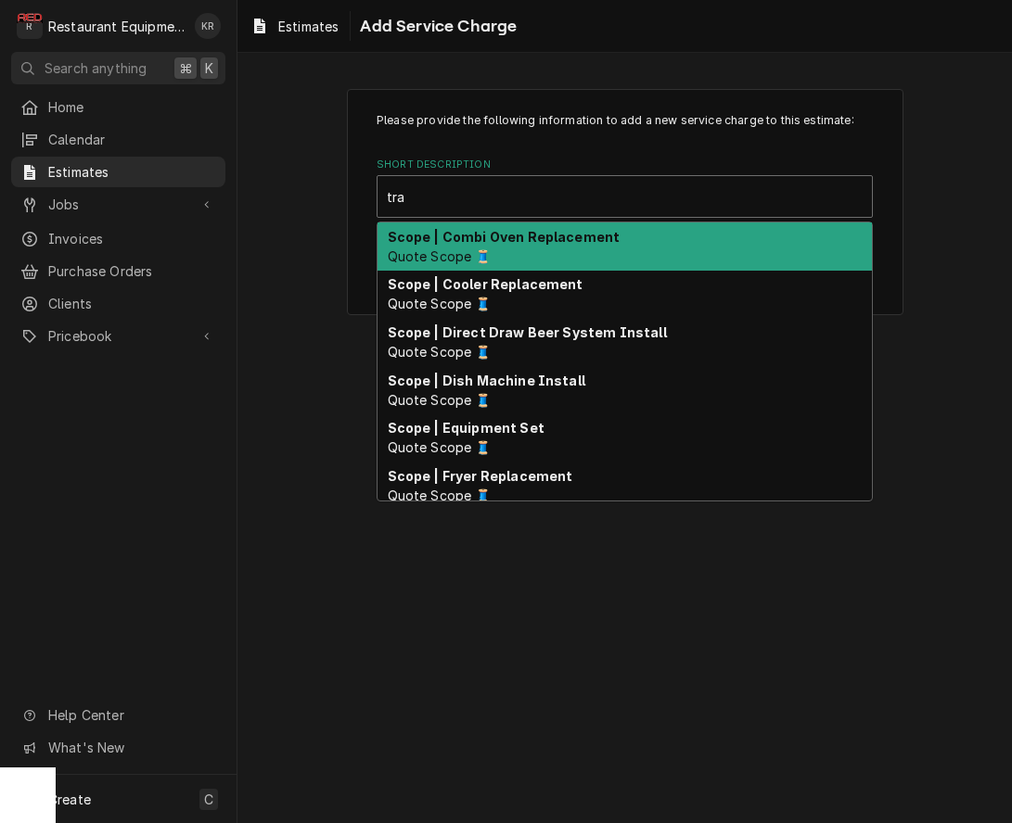
type input "trav"
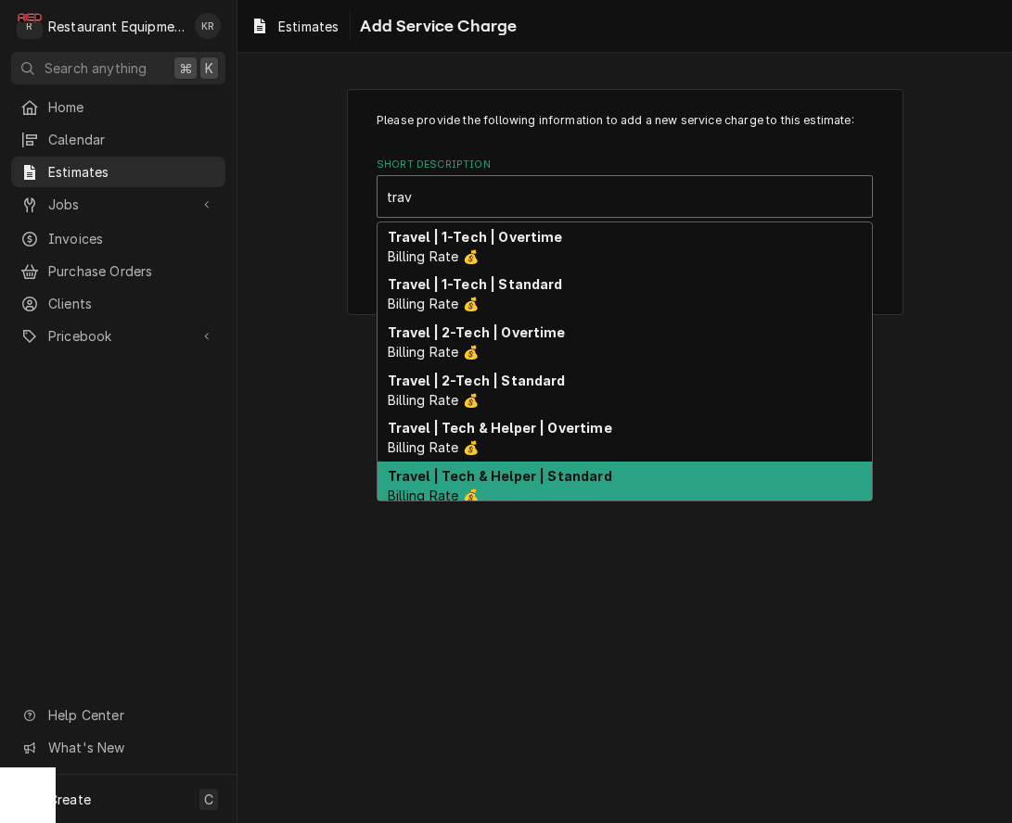
click at [615, 474] on div "Travel | Tech & Helper | Standard Billing Rate 💰" at bounding box center [624, 486] width 494 height 48
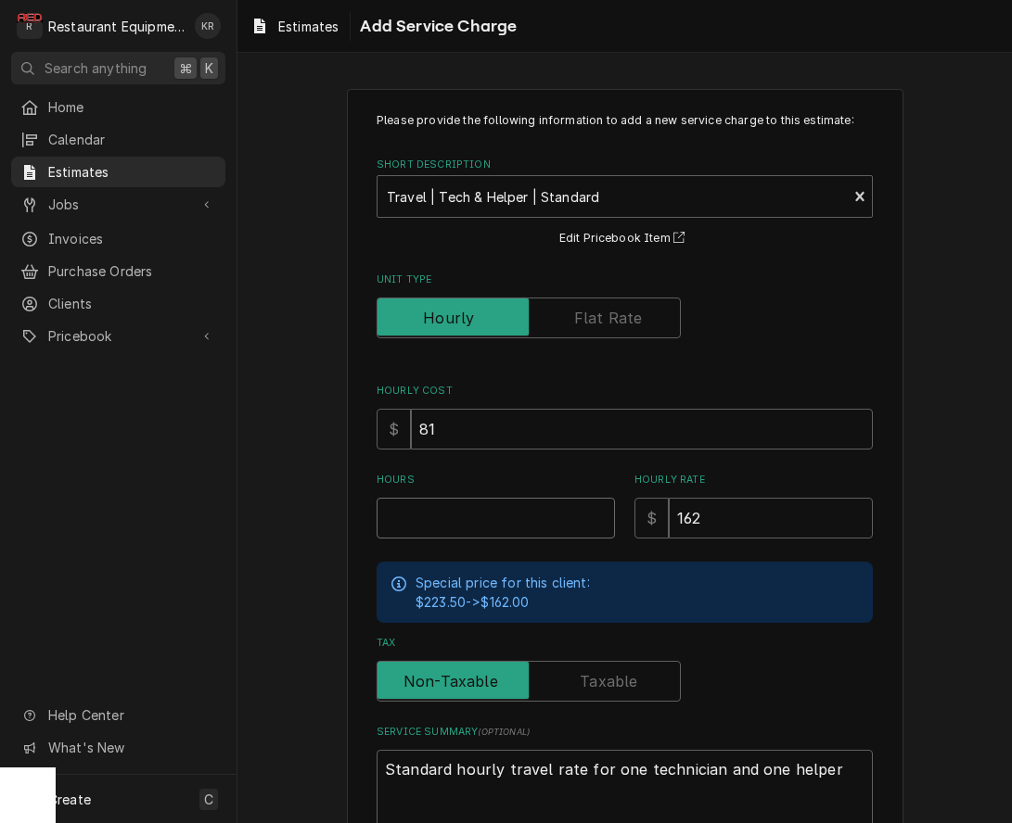
click at [533, 522] on input "Hours" at bounding box center [495, 518] width 238 height 41
type textarea "x"
type input "3"
type textarea "x"
type input "3"
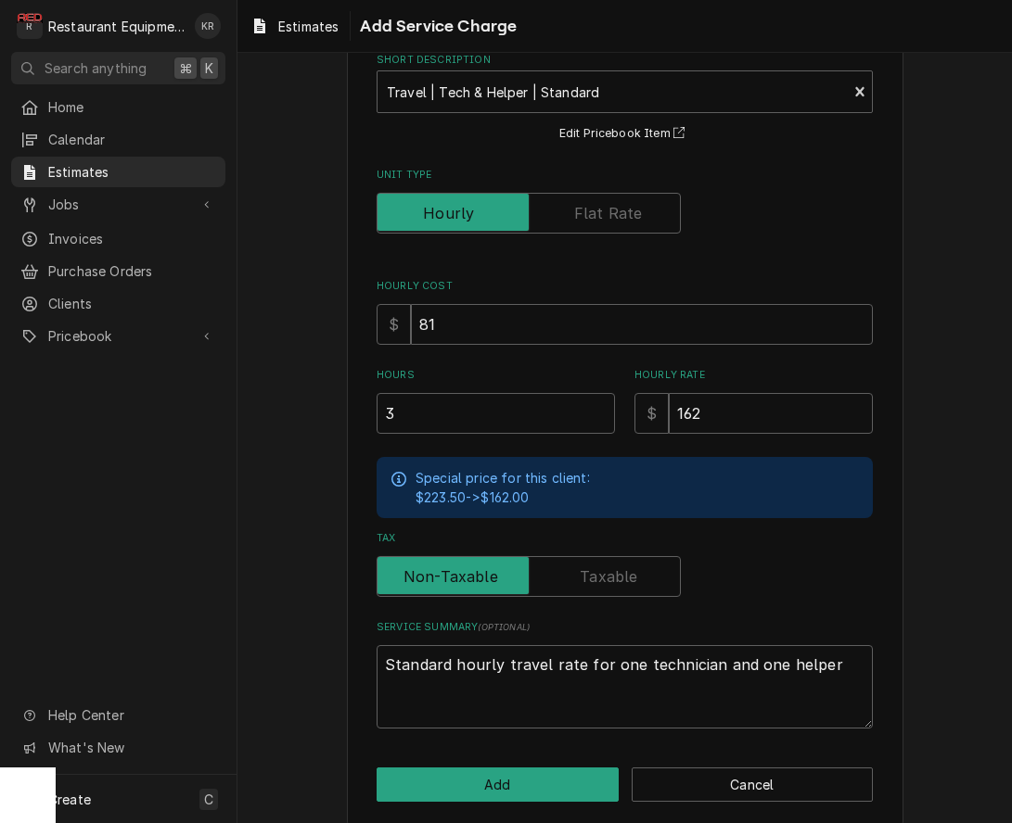
scroll to position [121, 0]
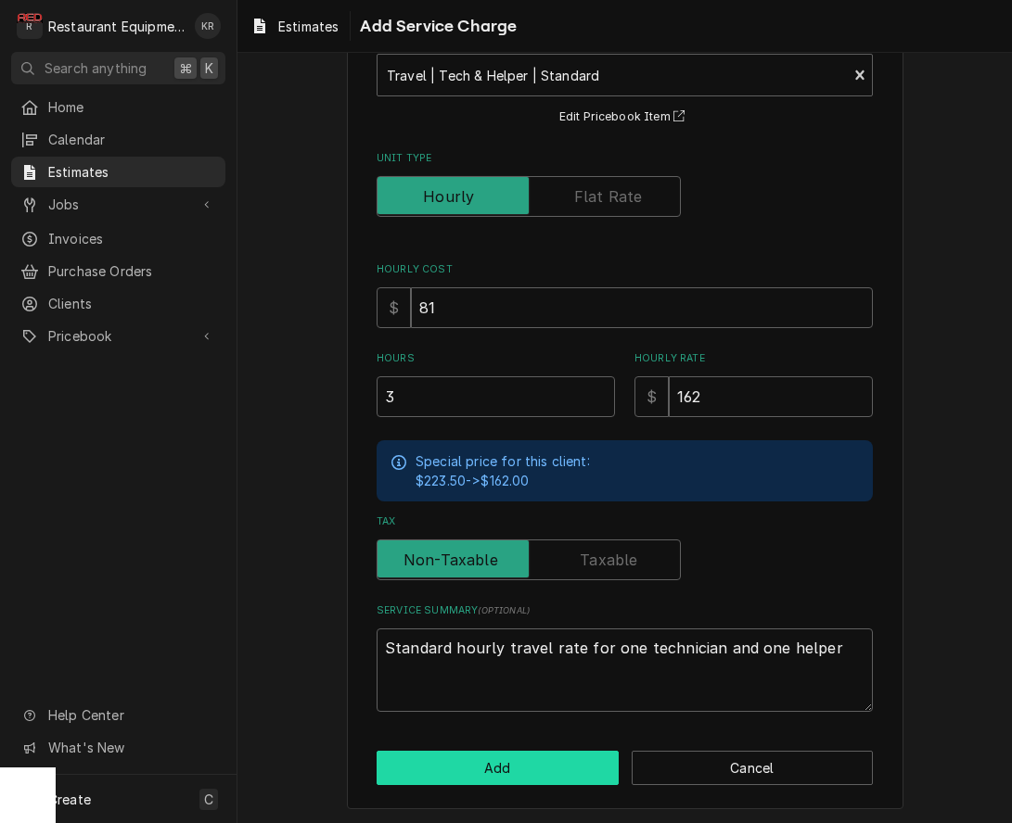
click at [580, 760] on button "Add" at bounding box center [497, 768] width 242 height 34
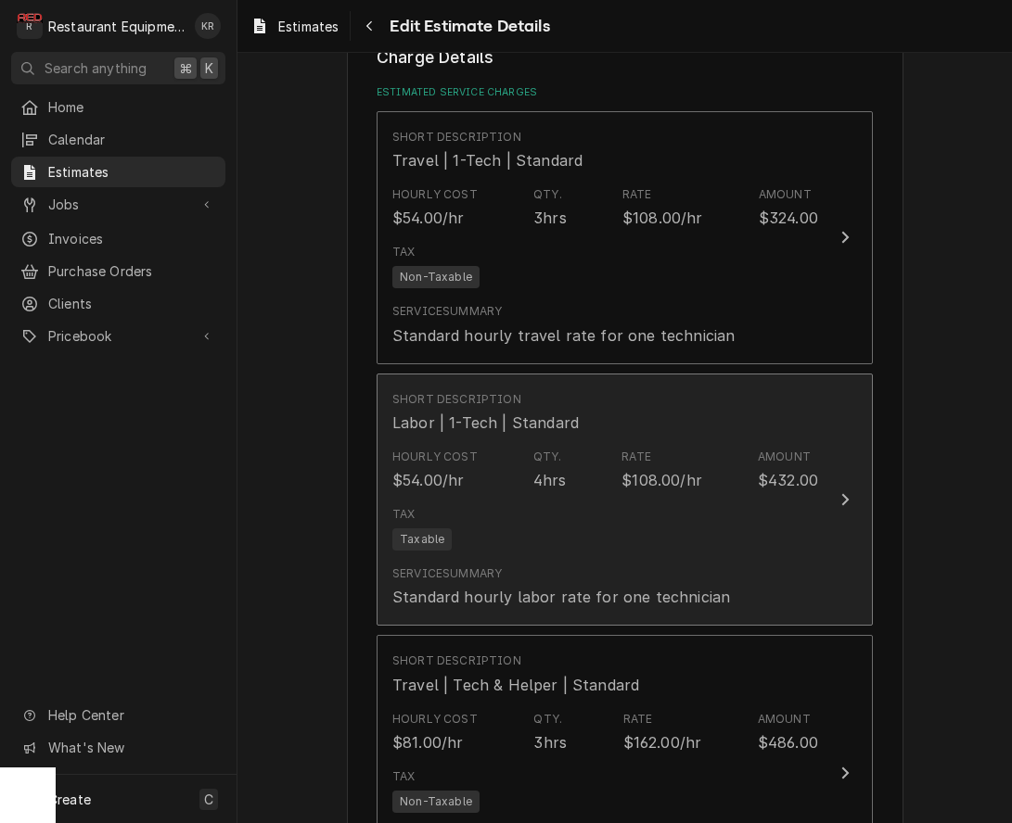
scroll to position [2198, 0]
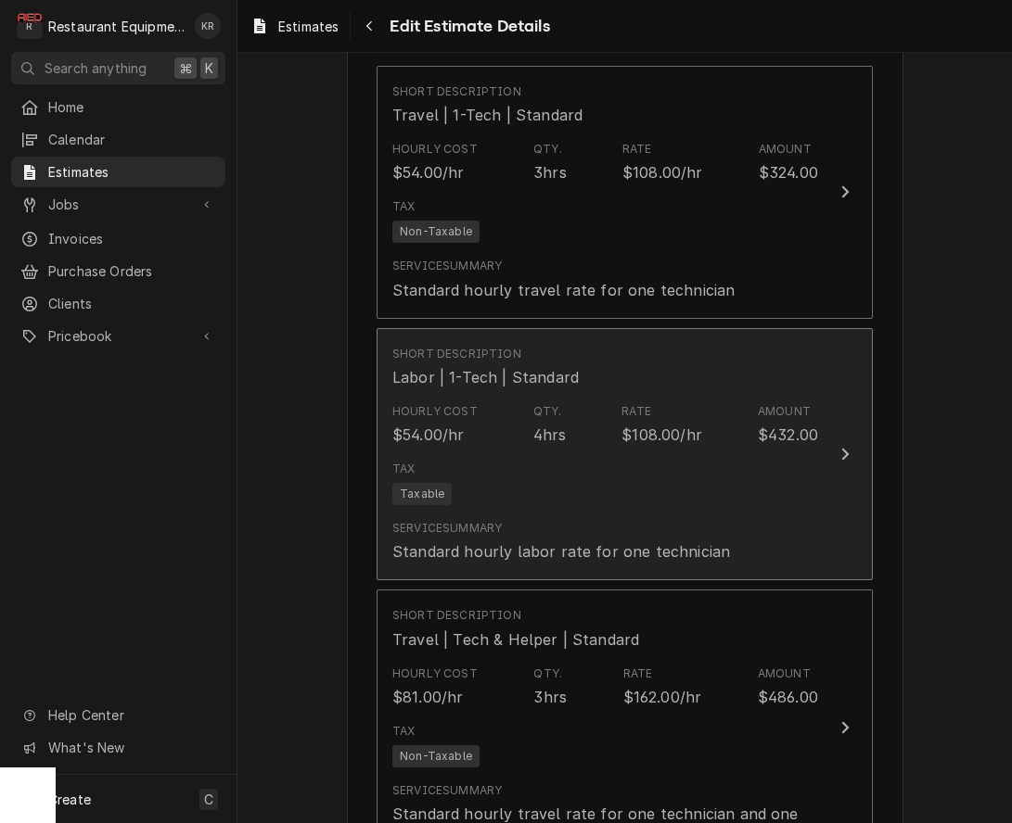
click at [854, 453] on div "Update Line Item" at bounding box center [845, 454] width 24 height 22
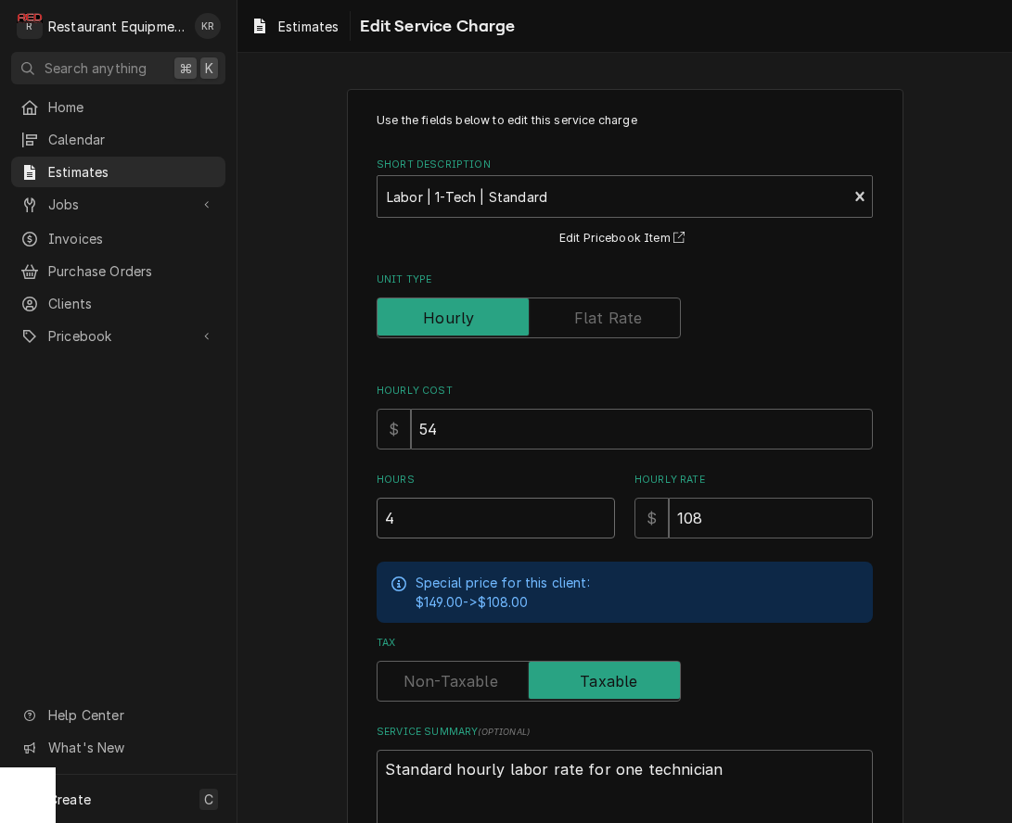
click at [494, 520] on input "4" at bounding box center [495, 518] width 238 height 41
type textarea "x"
type input "1"
type textarea "x"
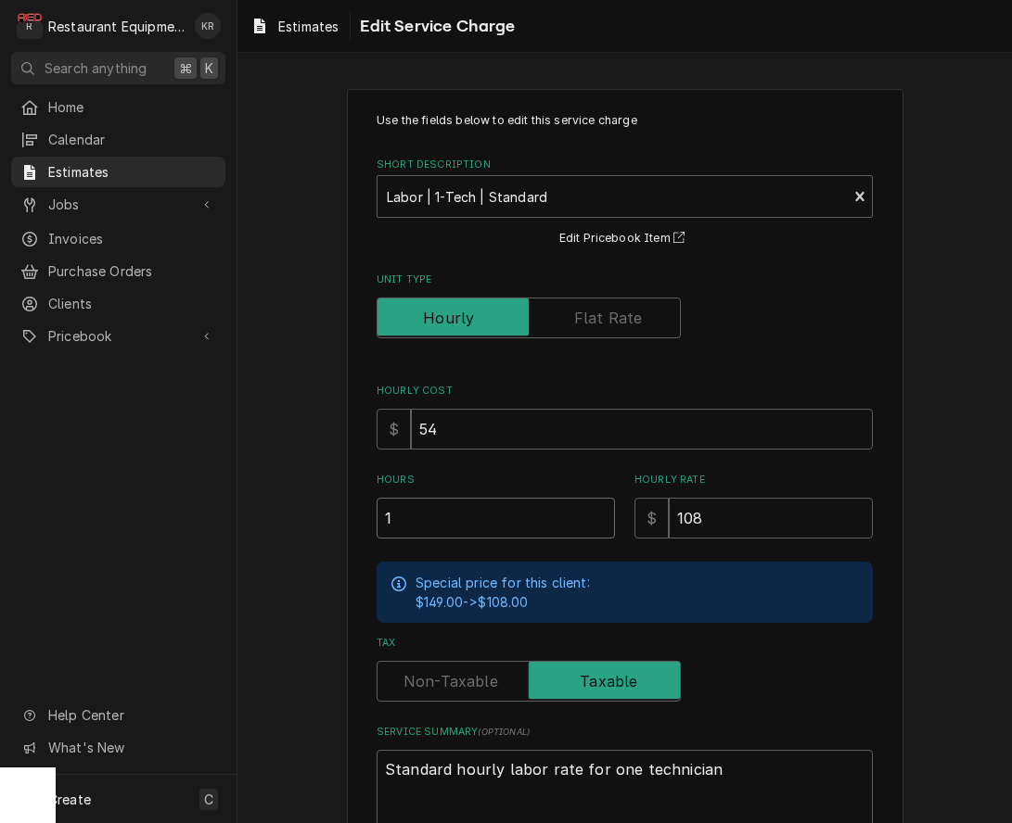
type input "1"
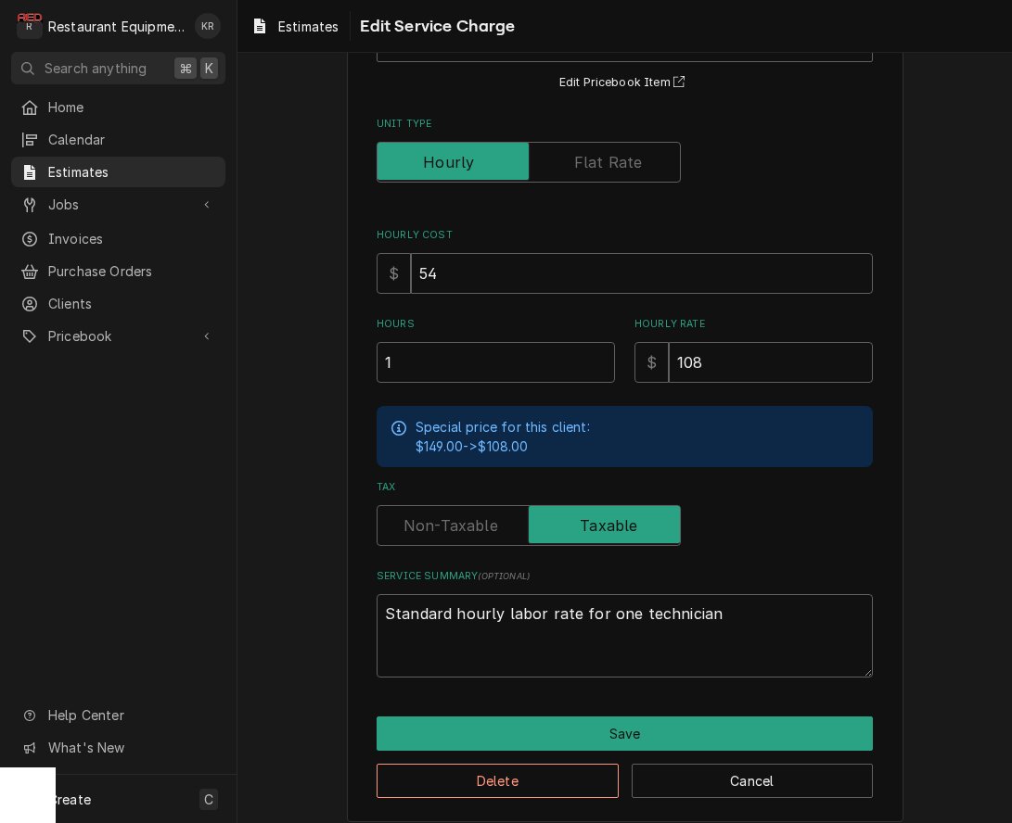
scroll to position [169, 0]
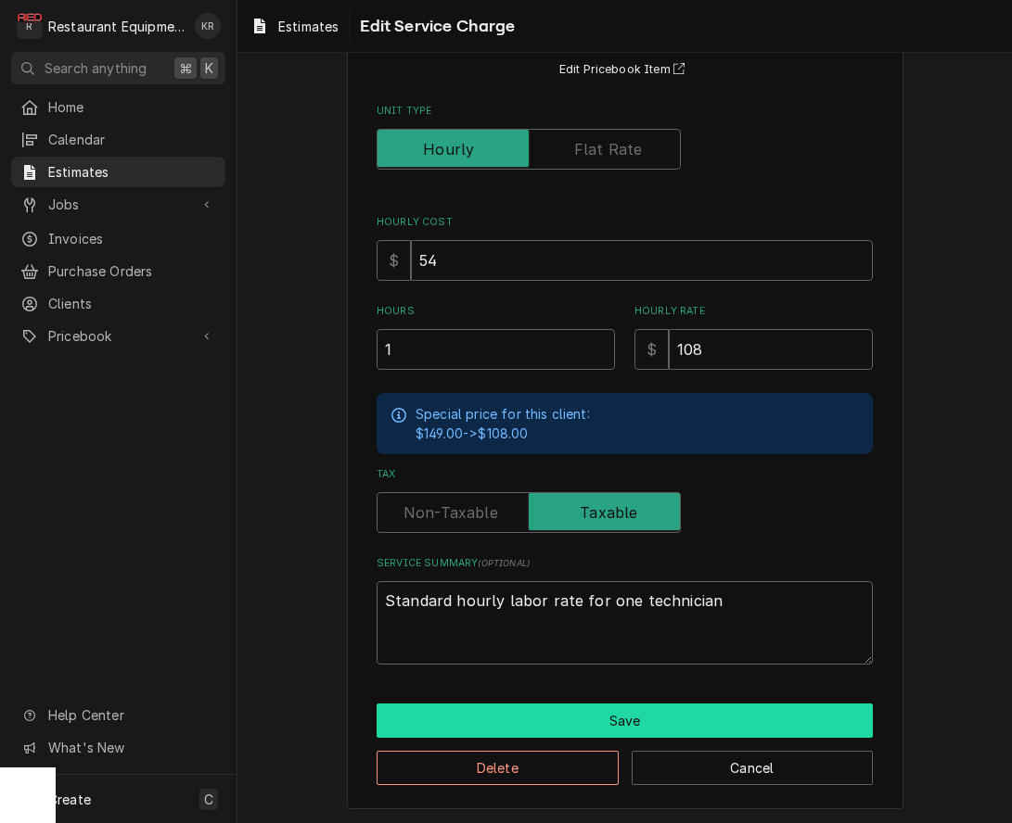
click at [580, 713] on button "Save" at bounding box center [624, 721] width 496 height 34
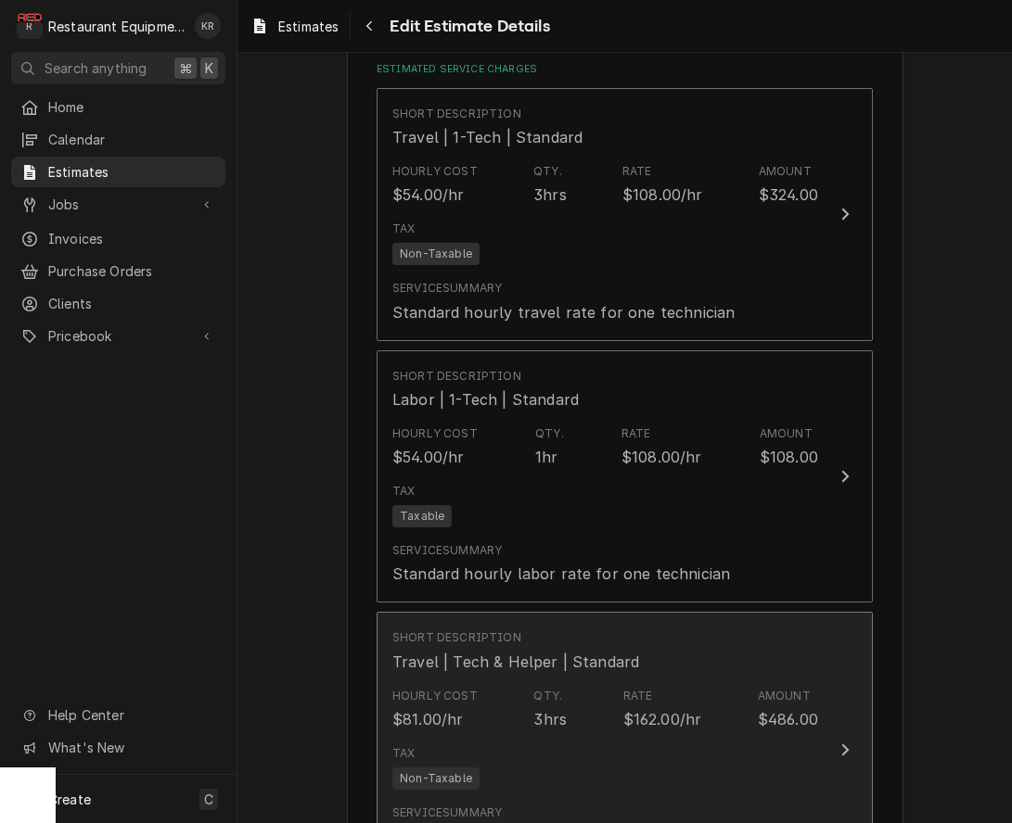
type textarea "x"
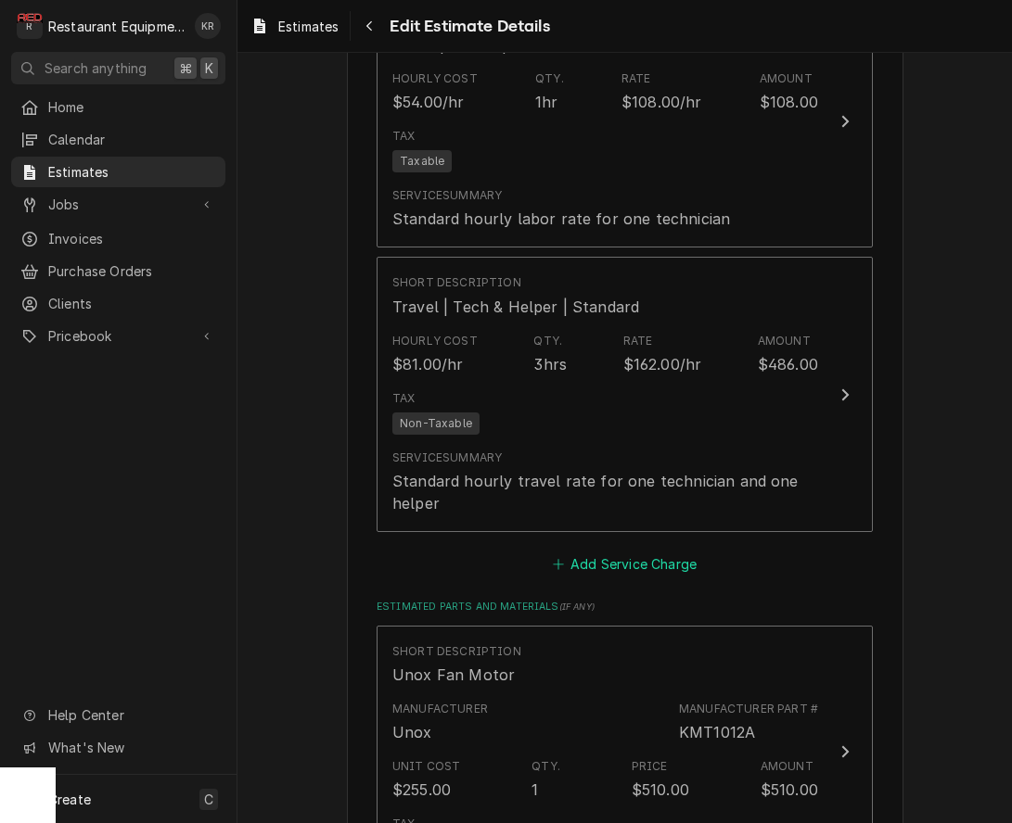
scroll to position [2531, 0]
click at [631, 565] on button "Add Service Charge" at bounding box center [624, 564] width 150 height 26
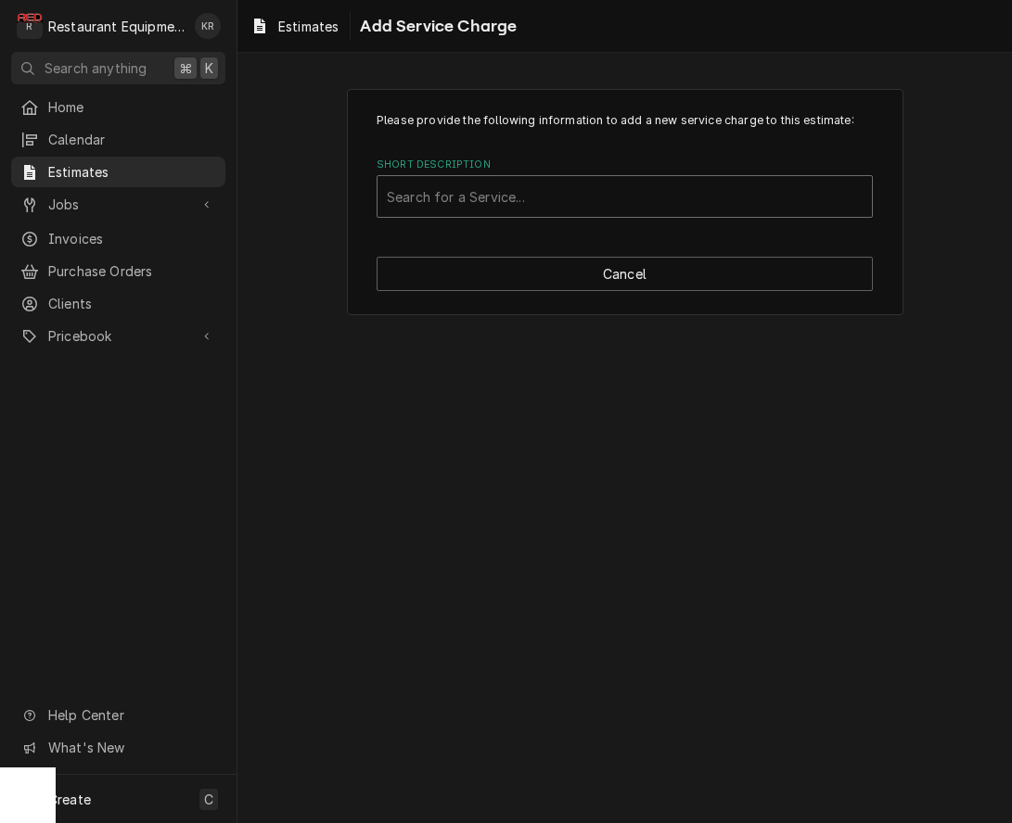
click at [596, 200] on div "Short Description" at bounding box center [625, 196] width 476 height 33
type input "labo"
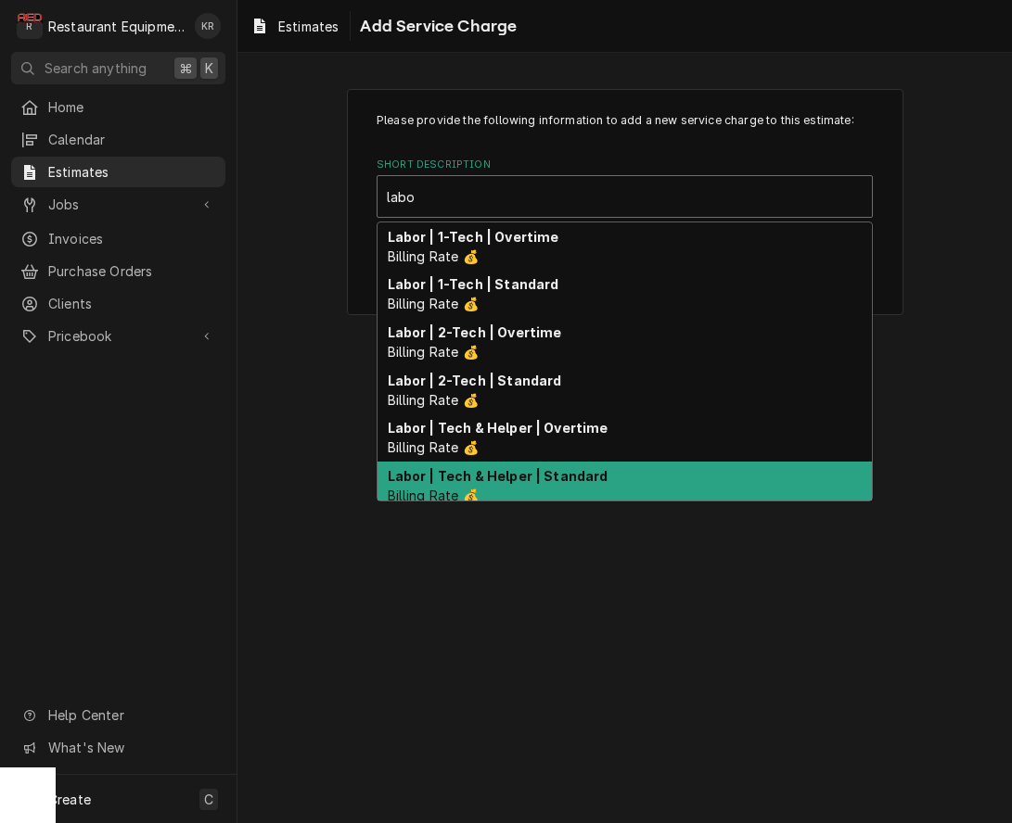
click at [632, 483] on div "Labor | Tech & Helper | Standard Billing Rate 💰" at bounding box center [624, 486] width 494 height 48
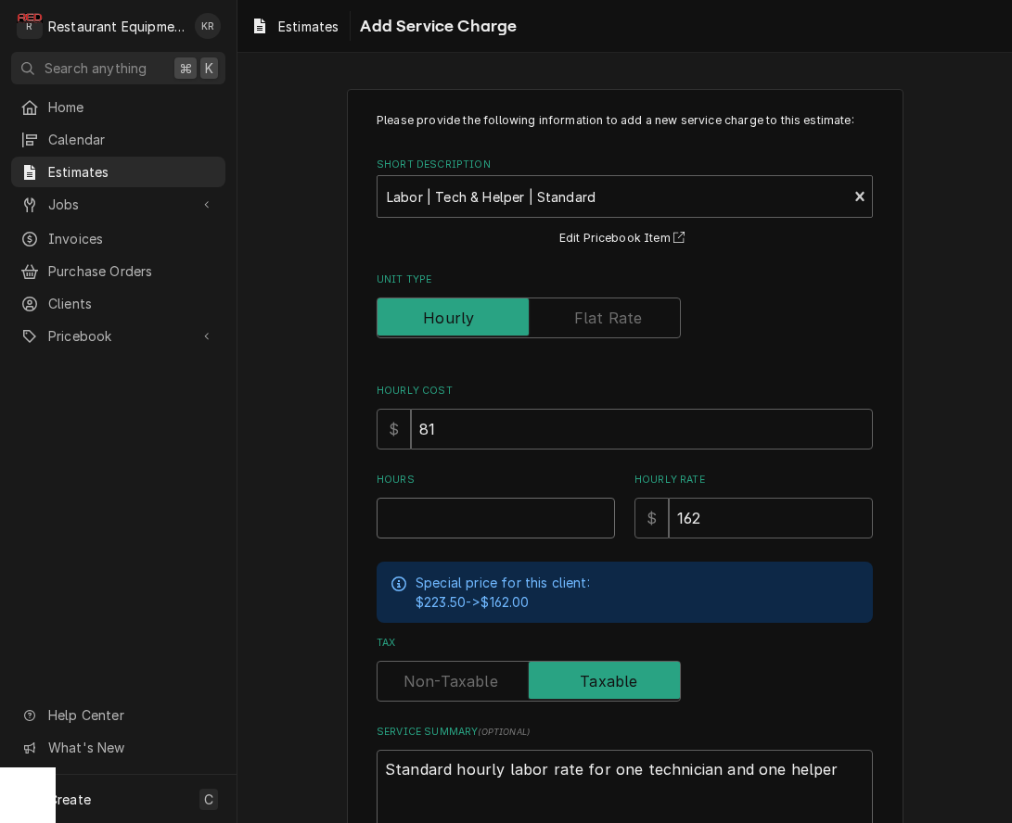
click at [522, 511] on input "Hours" at bounding box center [495, 518] width 238 height 41
type textarea "x"
type input "5"
type textarea "x"
type input "5"
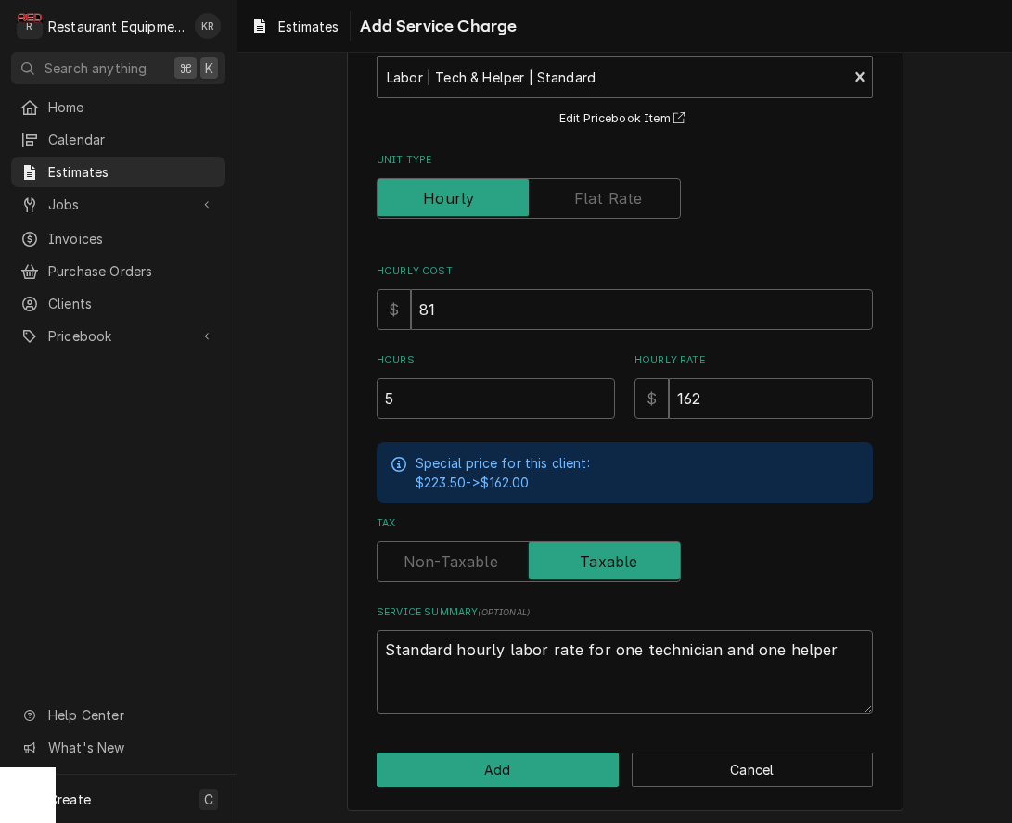
scroll to position [121, 0]
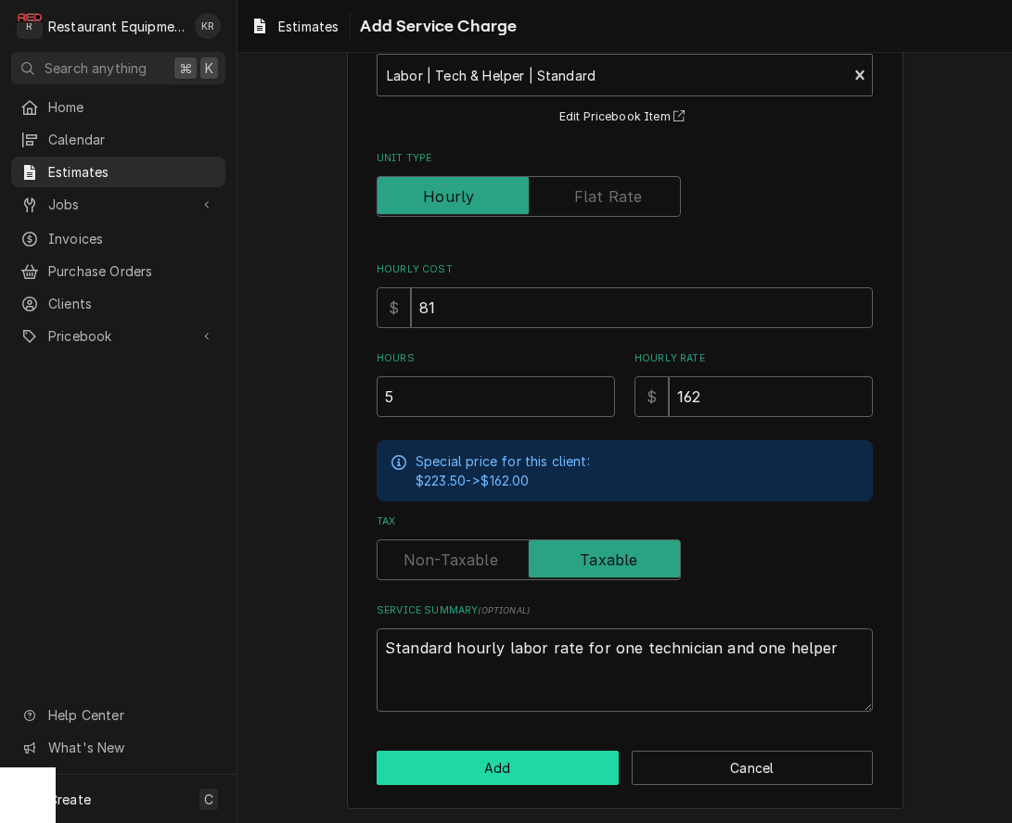
click at [564, 773] on button "Add" at bounding box center [497, 768] width 242 height 34
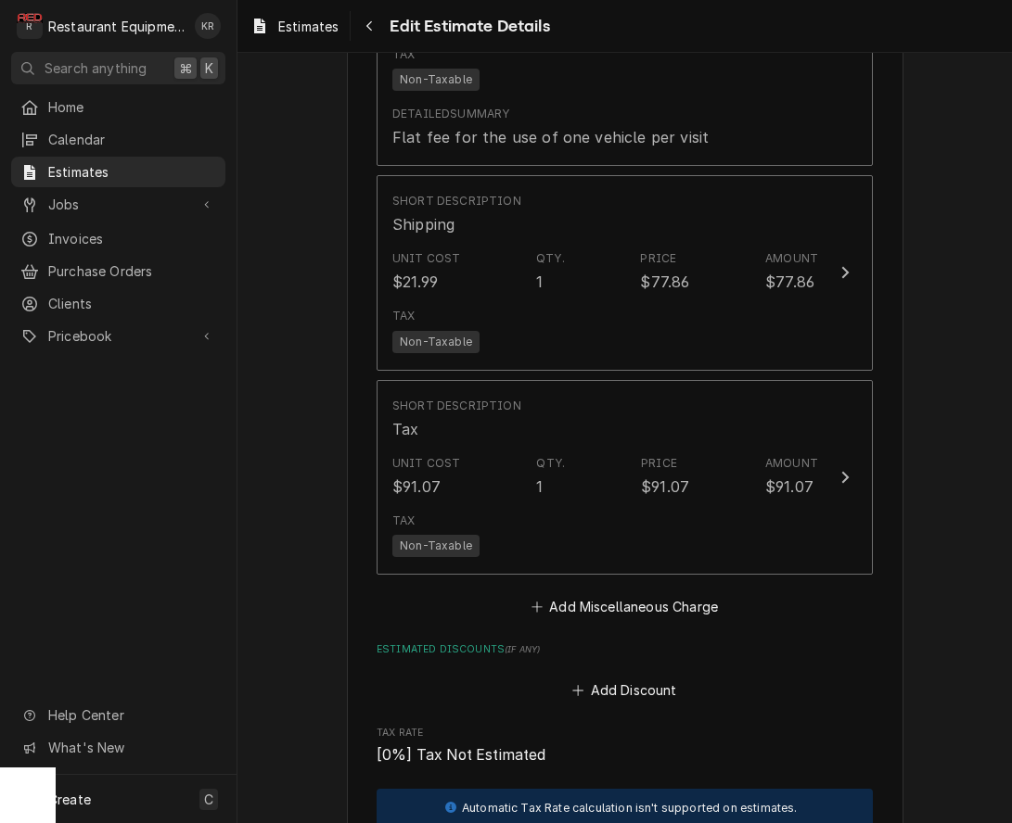
scroll to position [4139, 0]
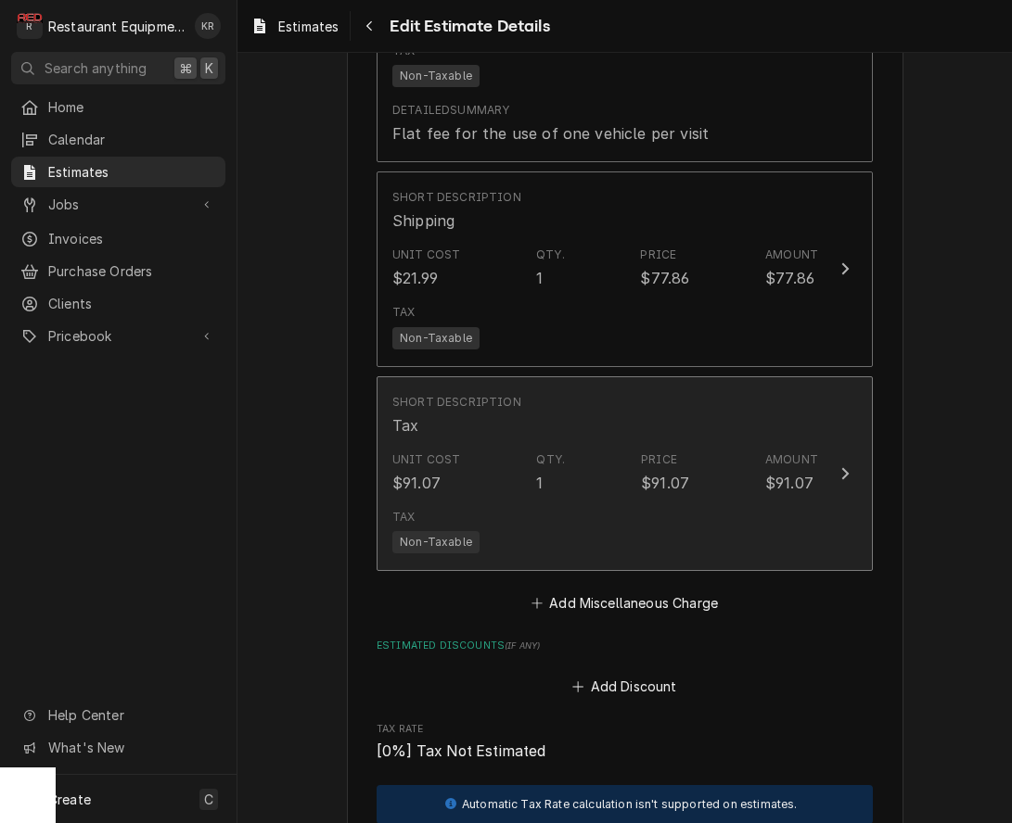
click at [790, 427] on div "Short Description Tax" at bounding box center [605, 415] width 426 height 57
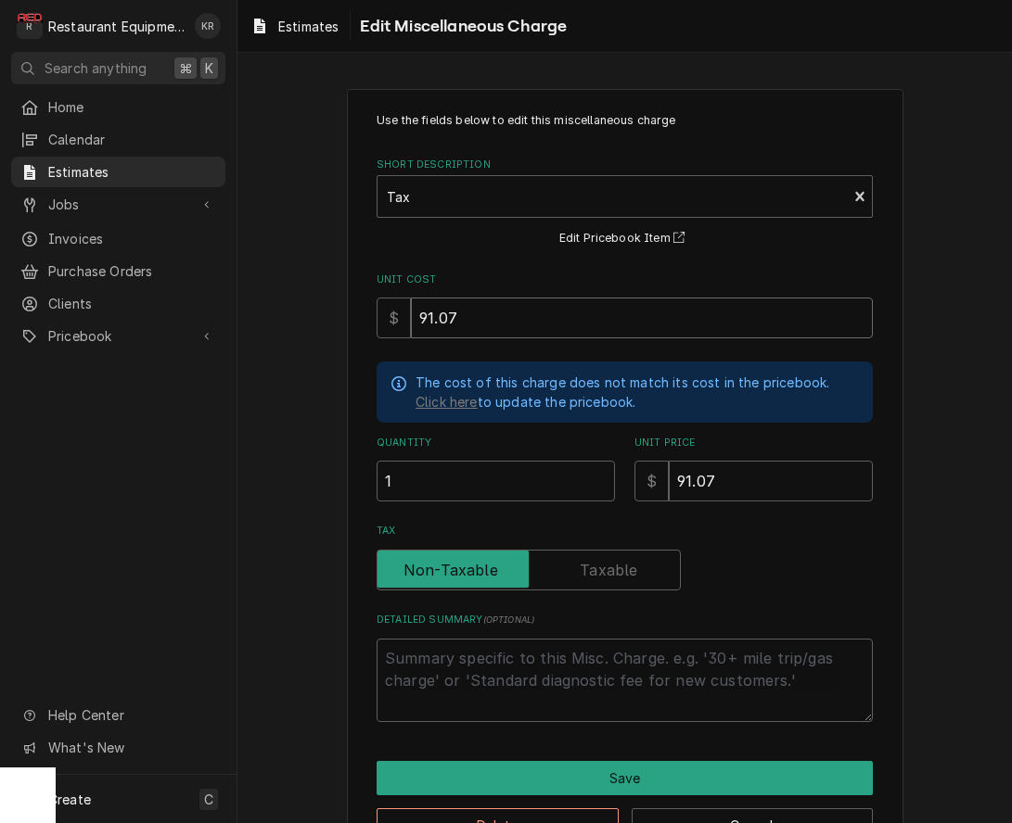
drag, startPoint x: 518, startPoint y: 329, endPoint x: 291, endPoint y: 329, distance: 227.2
click at [411, 329] on input "91.07" at bounding box center [642, 318] width 462 height 41
type textarea "x"
type input "1"
type textarea "x"
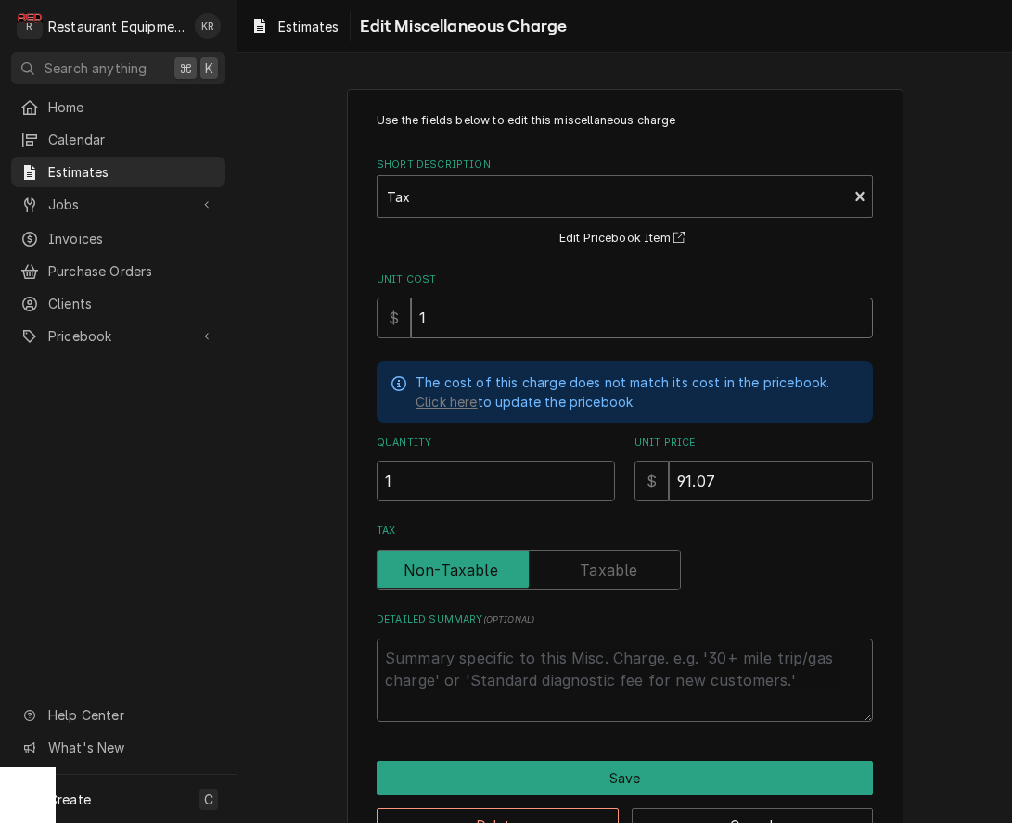
type input "12"
type textarea "x"
type input "125"
type textarea "x"
type input "125.0"
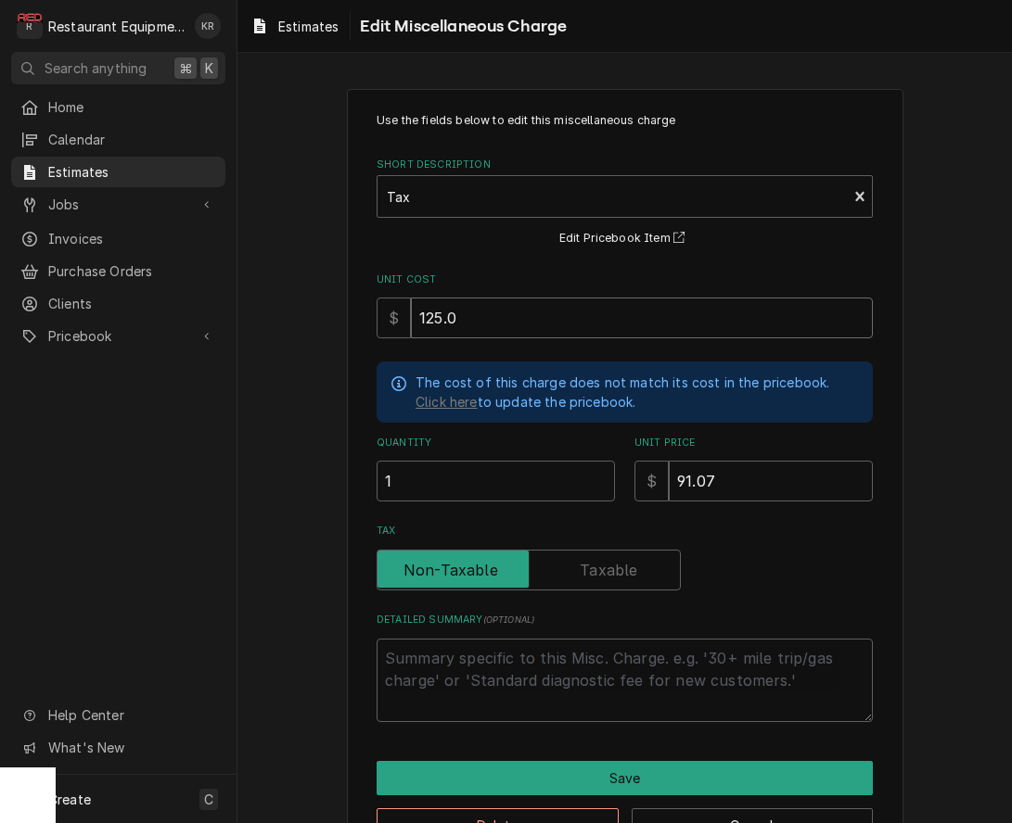
type textarea "x"
type input "125.09"
type textarea "x"
type input "125.09"
drag, startPoint x: 733, startPoint y: 483, endPoint x: 561, endPoint y: 485, distance: 171.6
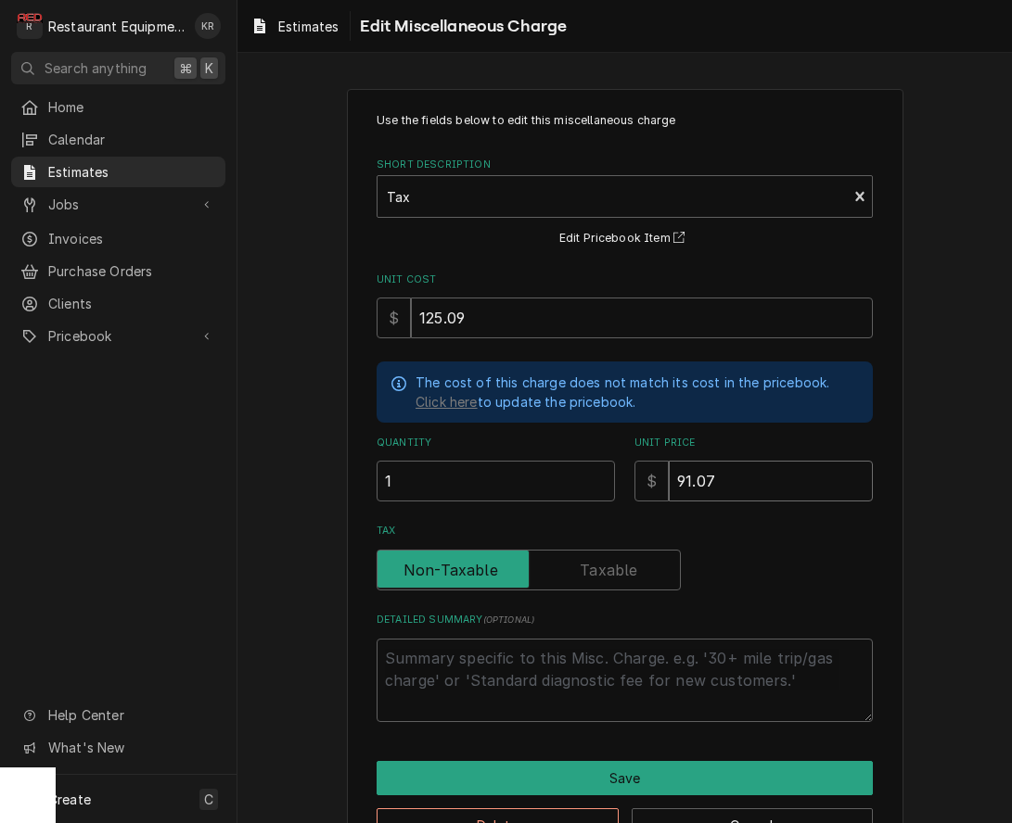
click at [669, 485] on input "91.07" at bounding box center [771, 481] width 204 height 41
type textarea "x"
type input "1"
type textarea "x"
type input "12"
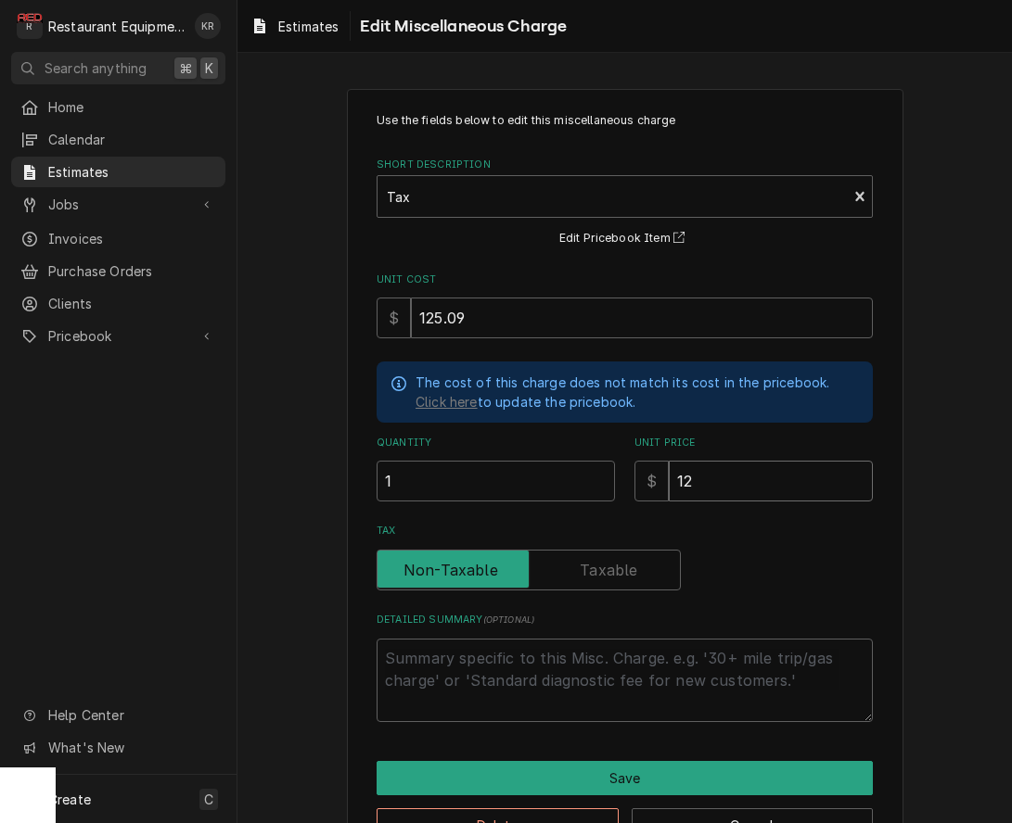
type textarea "x"
type input "125"
type textarea "x"
type input "125.0"
type textarea "x"
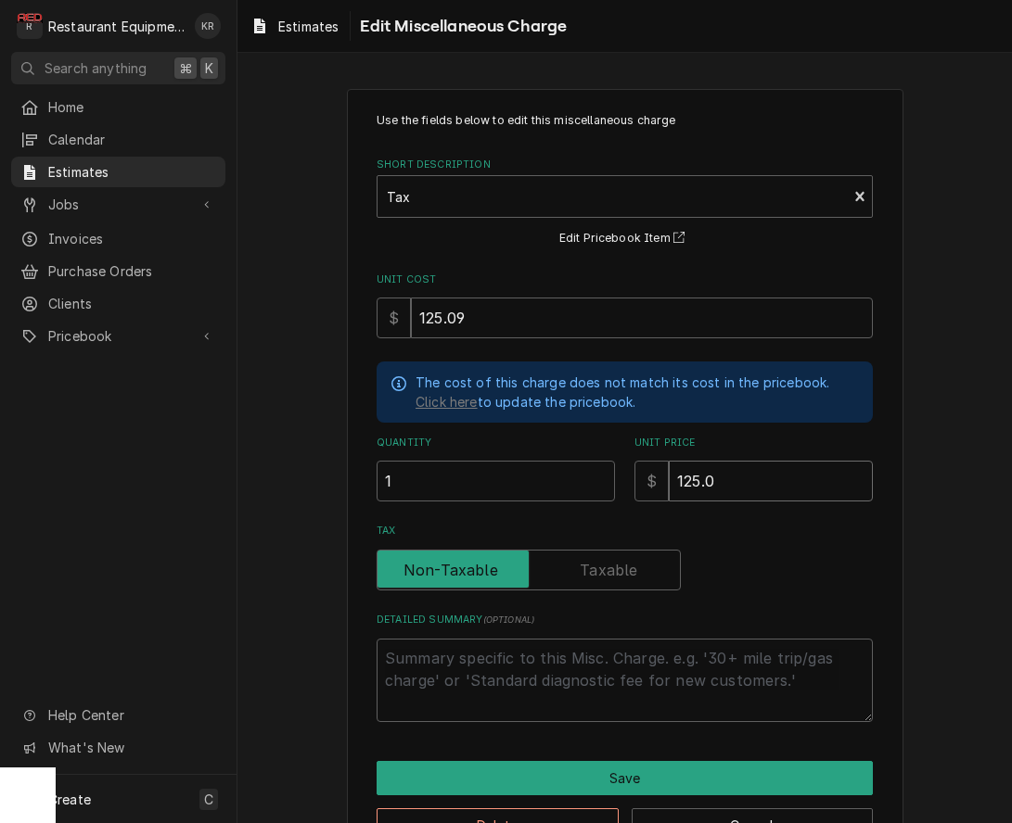
type input "125.09"
type textarea "x"
type input "125.09"
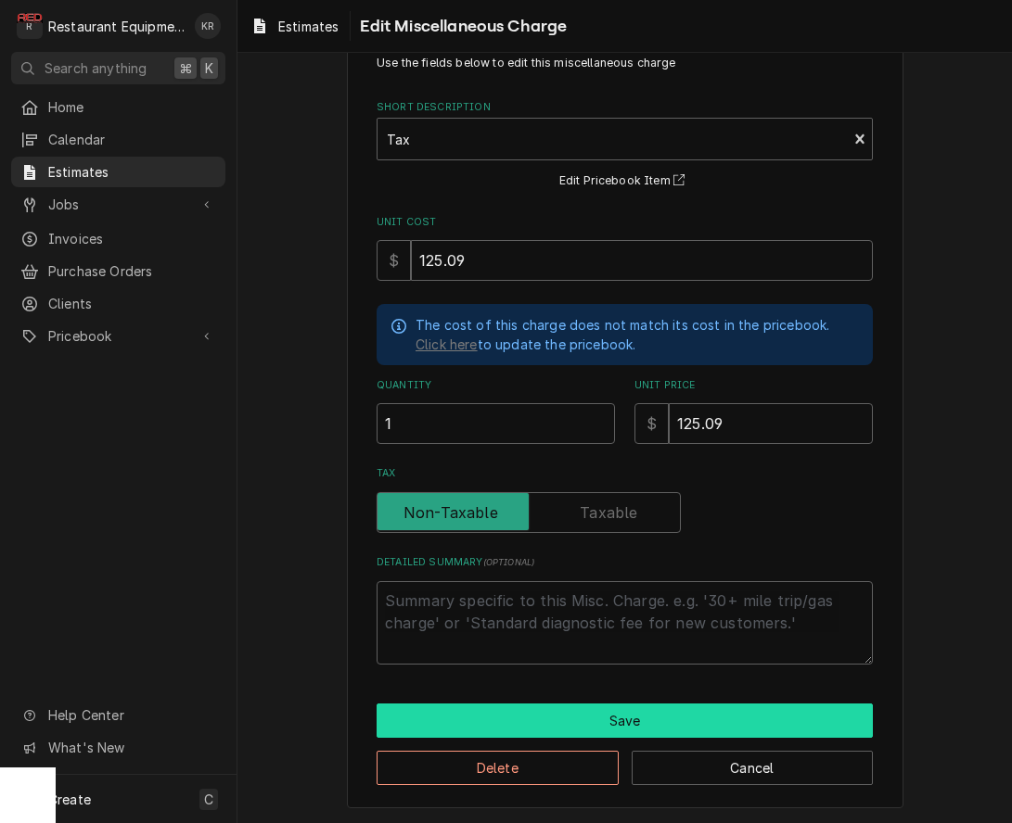
click at [681, 719] on button "Save" at bounding box center [624, 721] width 496 height 34
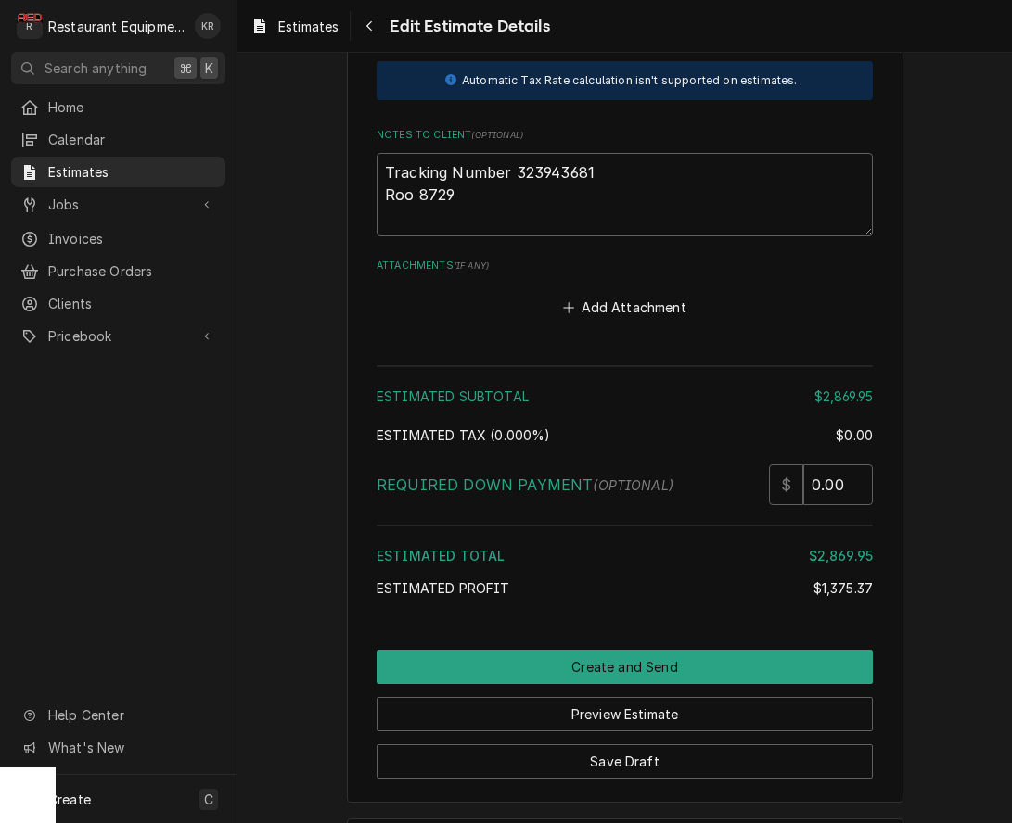
scroll to position [4864, 0]
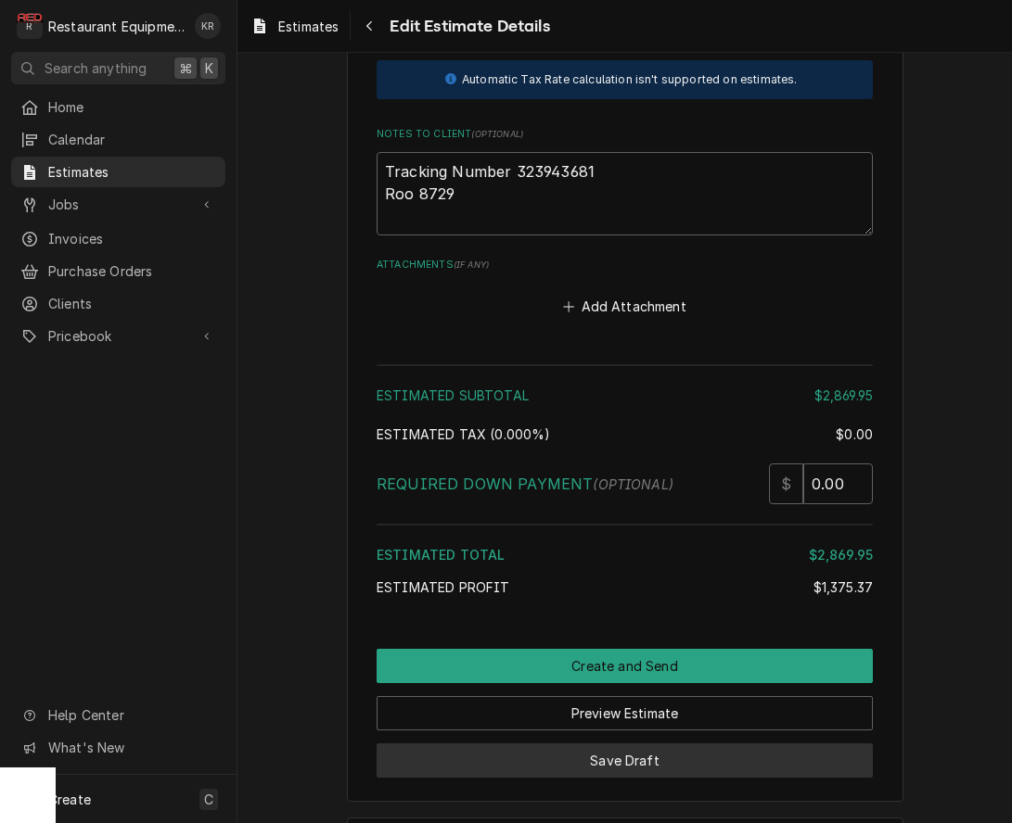
click at [752, 753] on button "Save Draft" at bounding box center [624, 761] width 496 height 34
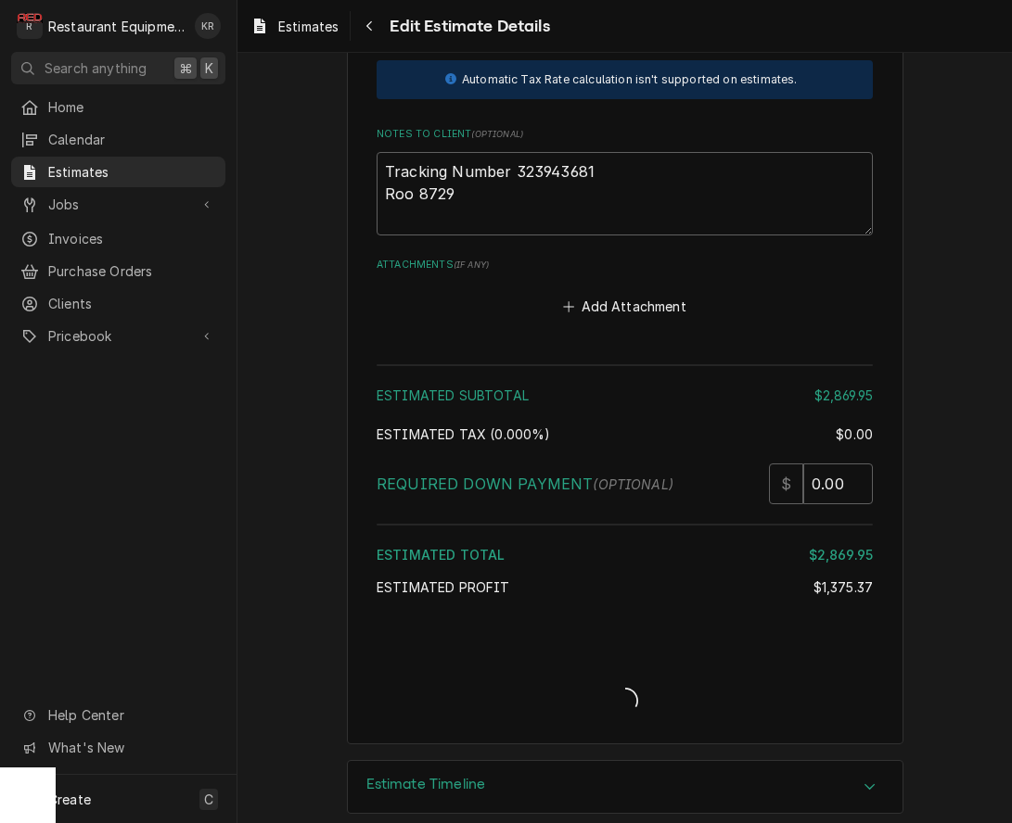
type textarea "x"
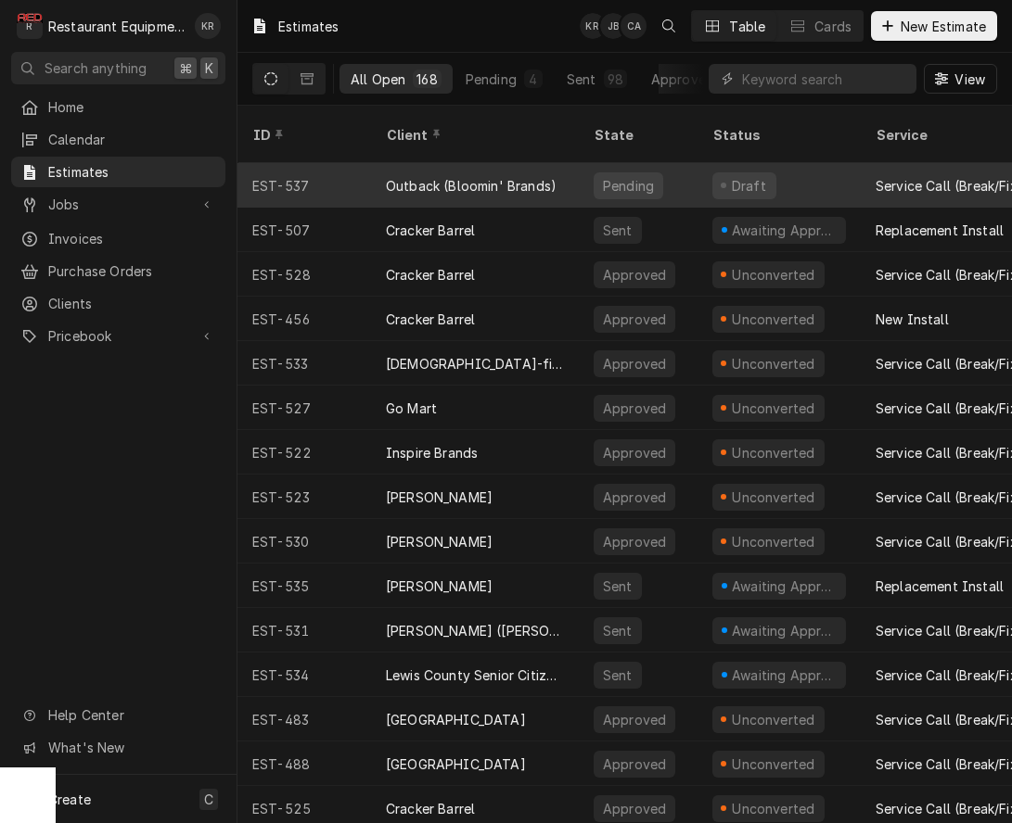
click at [475, 176] on div "Outback (Bloomin' Brands)" at bounding box center [471, 185] width 171 height 19
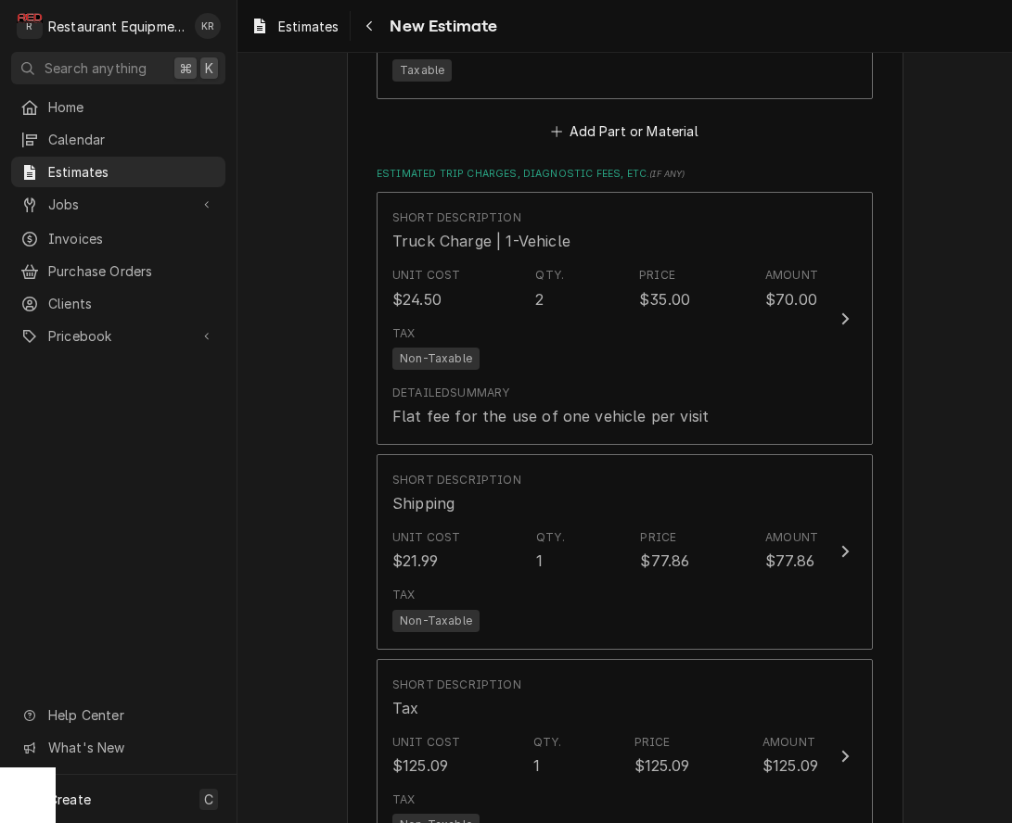
scroll to position [3866, 0]
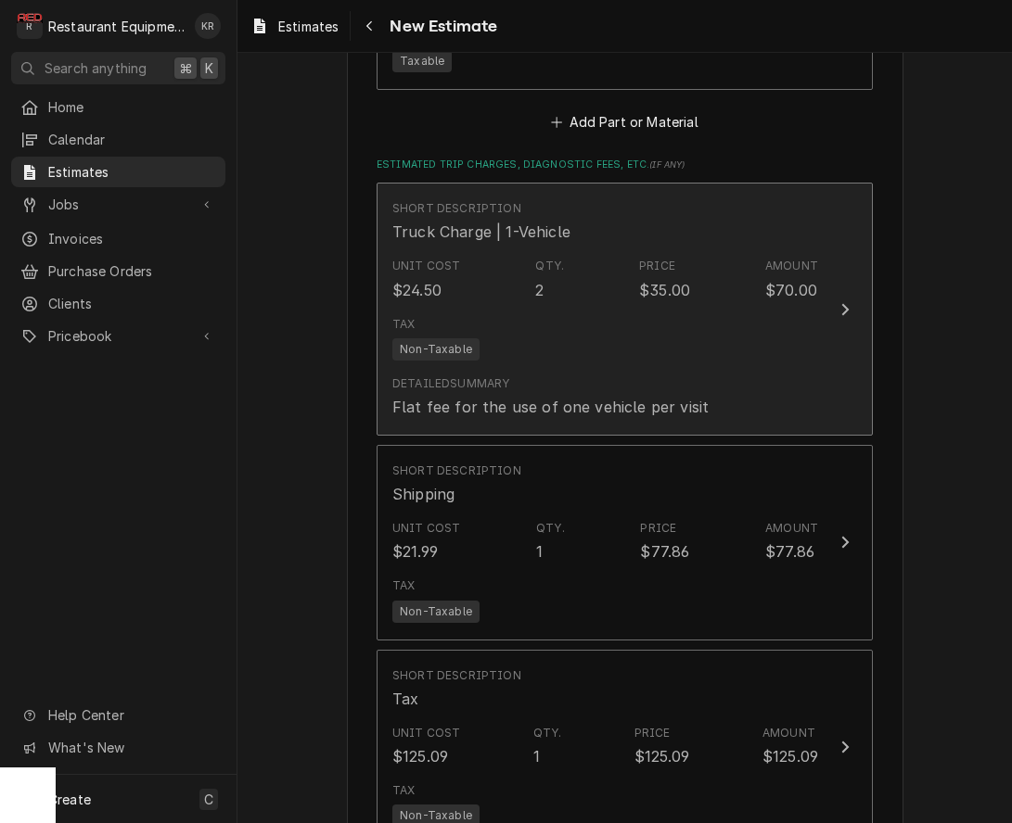
click at [715, 331] on div "Tax Non-Taxable" at bounding box center [605, 338] width 426 height 59
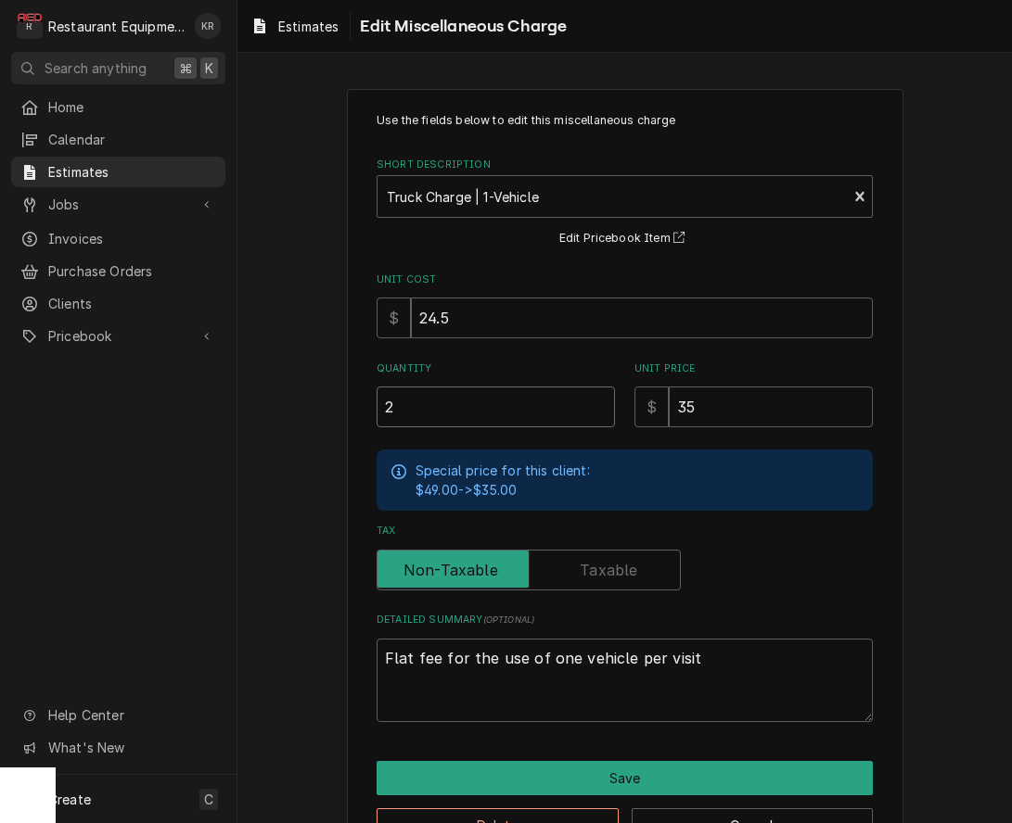
click at [517, 405] on input "2" at bounding box center [495, 407] width 238 height 41
type textarea "x"
type input "205"
type textarea "x"
type input "20"
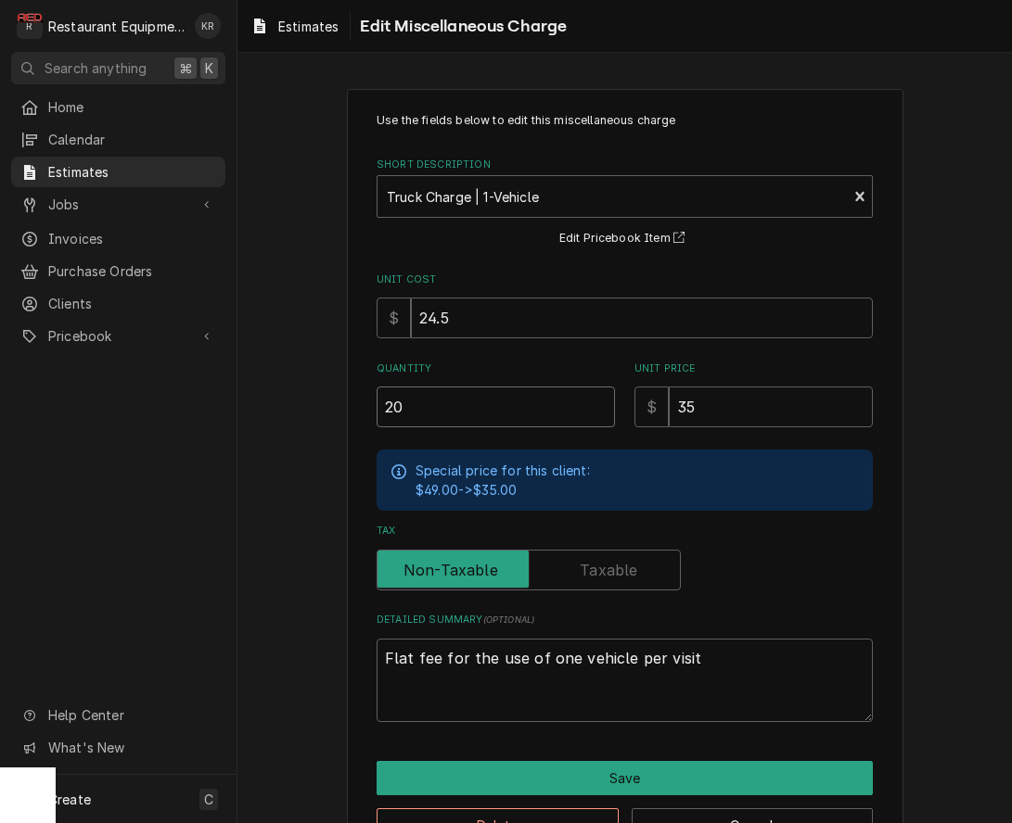
type textarea "x"
type input "2"
type textarea "x"
type input "2.5"
type textarea "x"
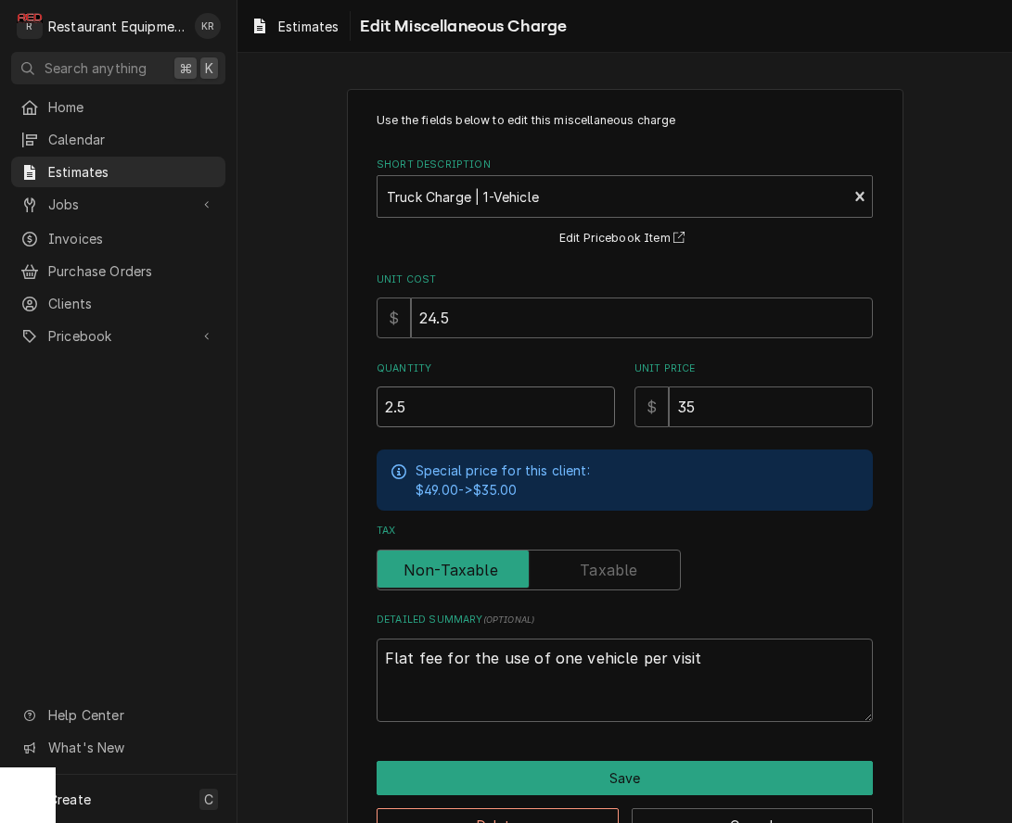
type input "2.5"
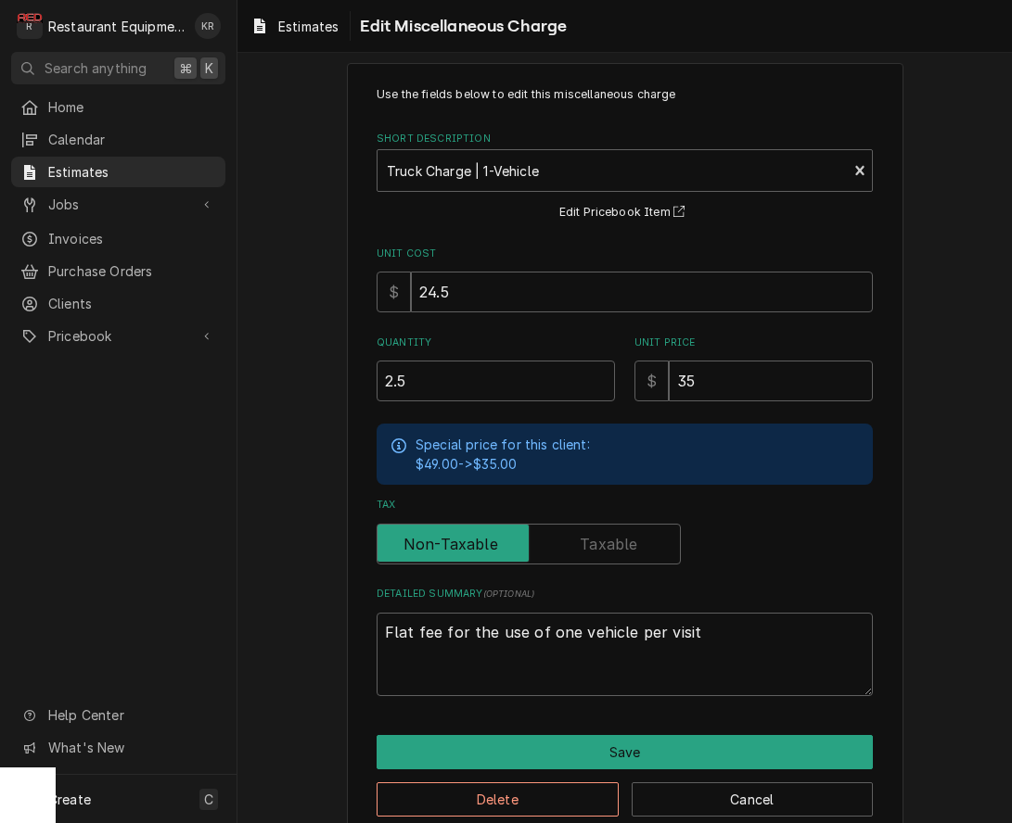
scroll to position [57, 0]
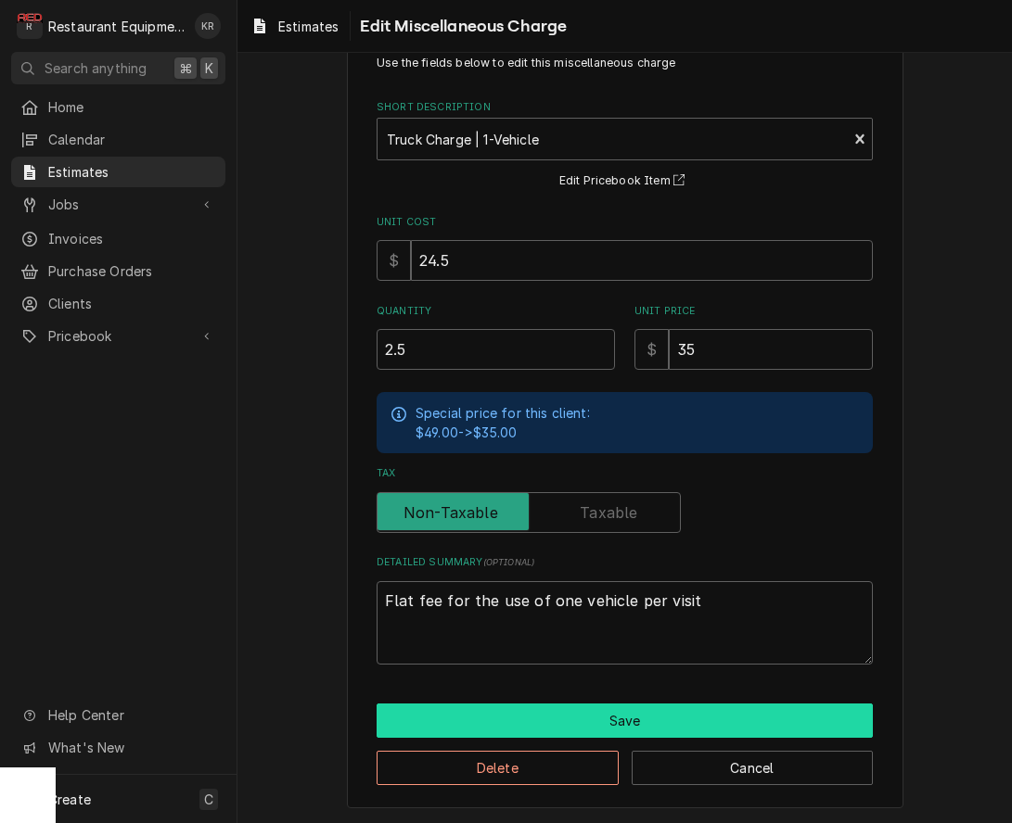
click at [812, 723] on button "Save" at bounding box center [624, 721] width 496 height 34
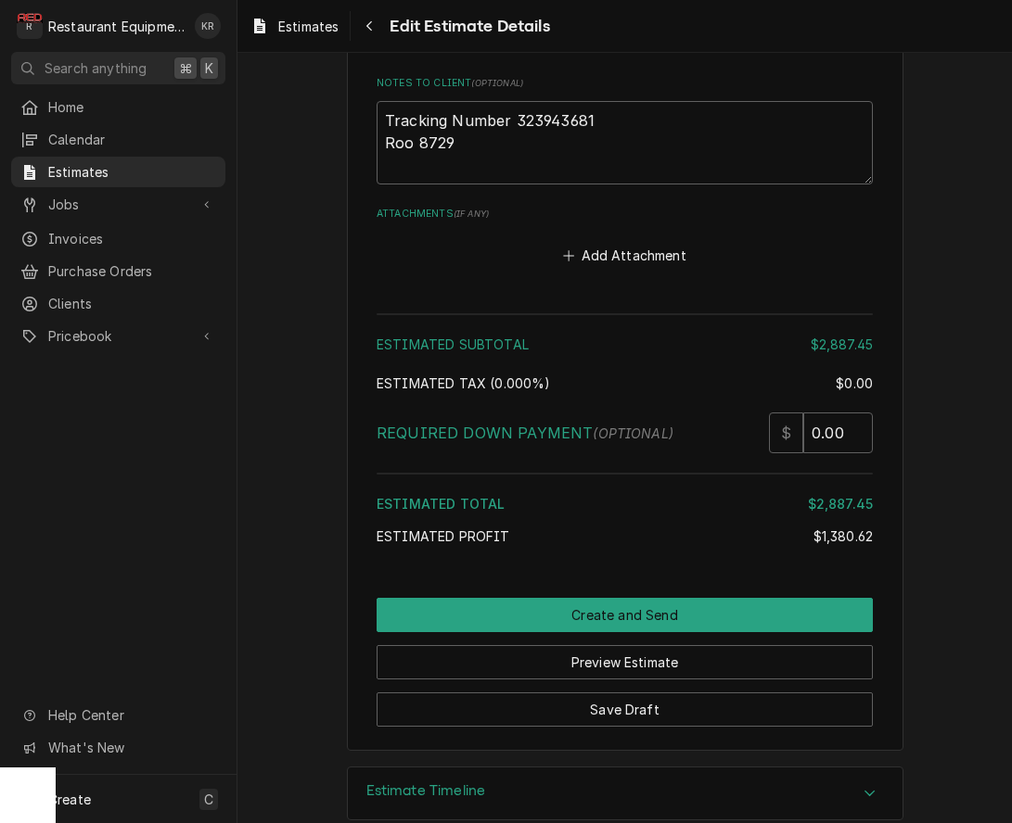
scroll to position [4941, 0]
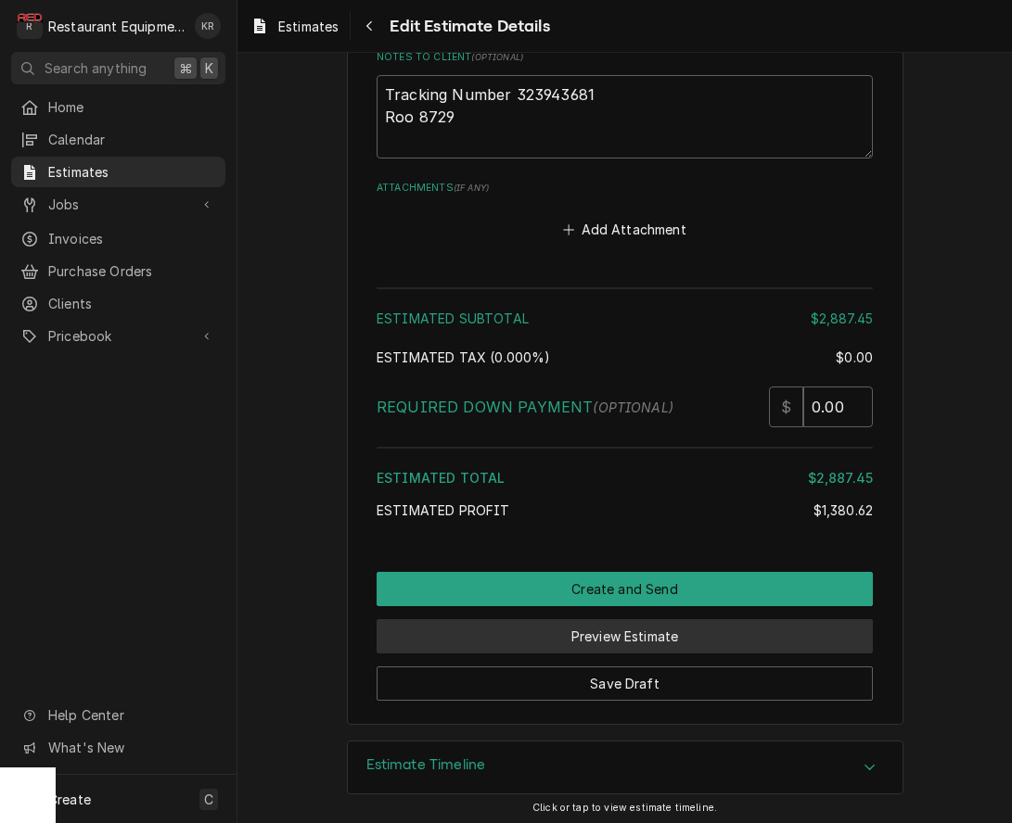
drag, startPoint x: 948, startPoint y: 545, endPoint x: 644, endPoint y: 634, distance: 316.9
click at [644, 634] on button "Preview Estimate" at bounding box center [624, 636] width 496 height 34
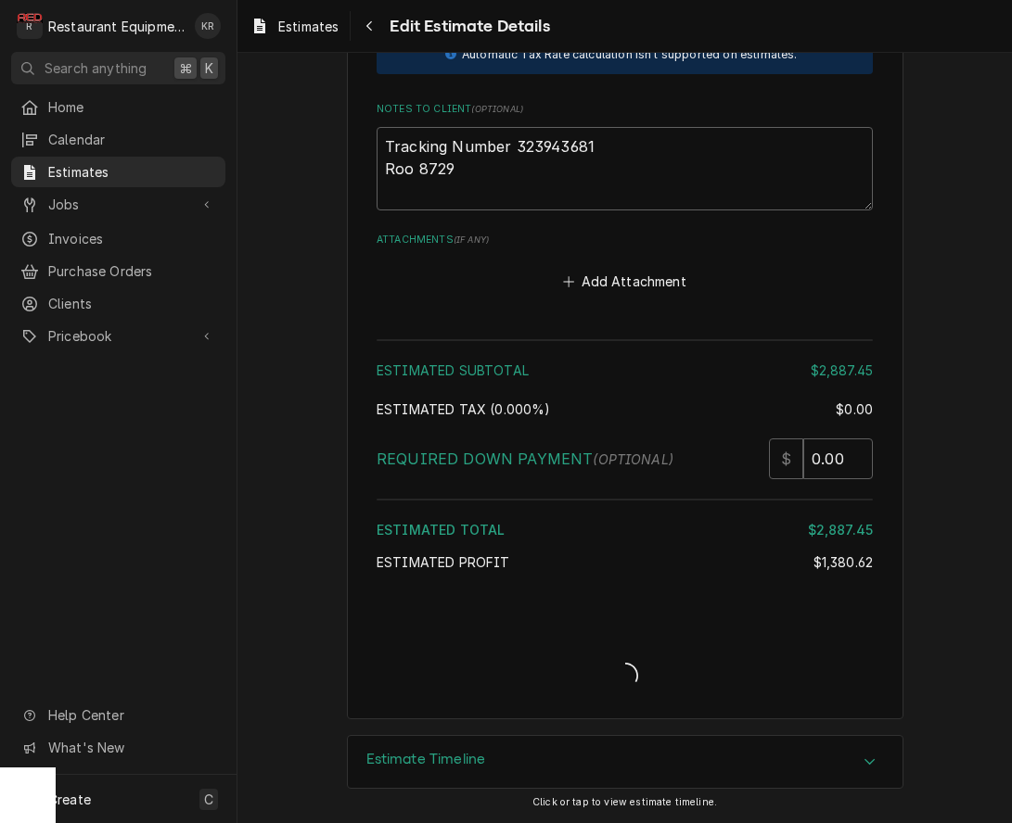
scroll to position [4884, 0]
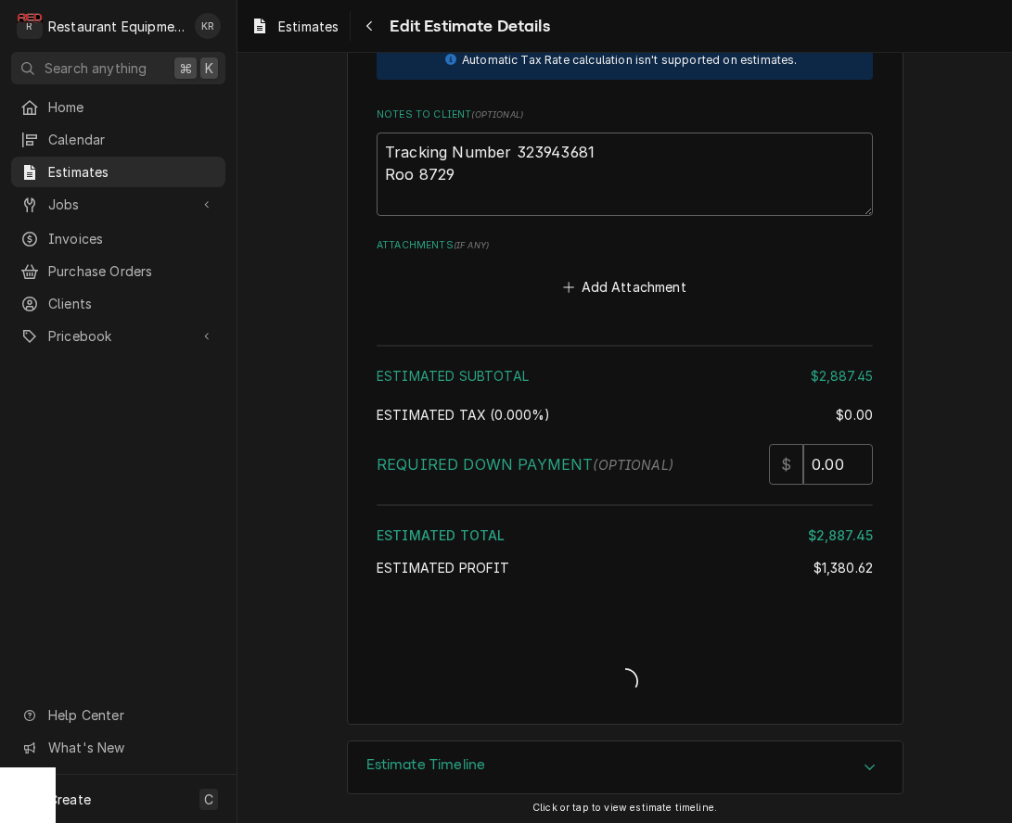
type textarea "x"
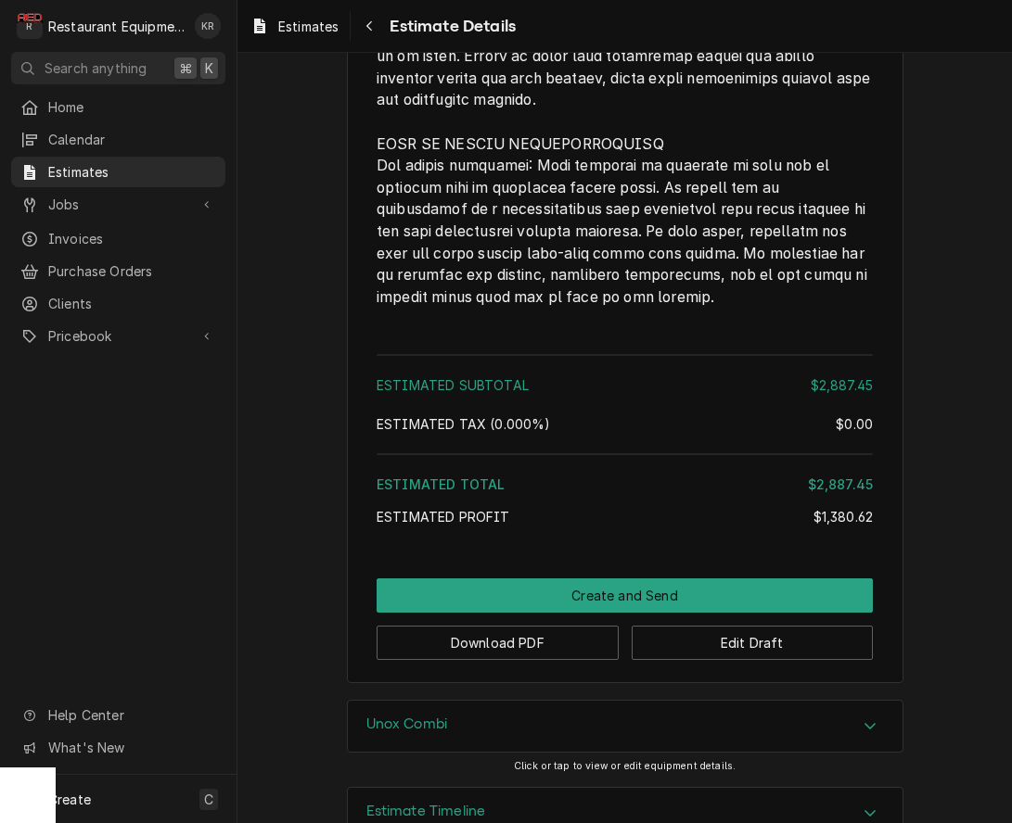
scroll to position [4284, 0]
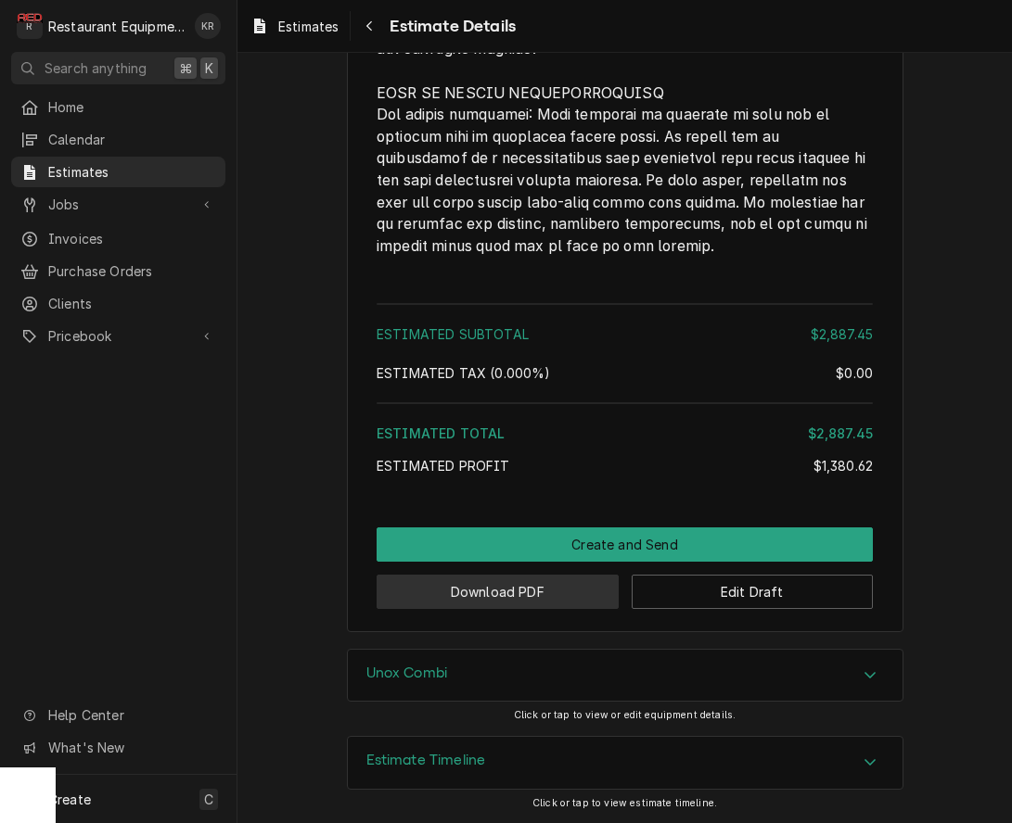
click at [590, 583] on button "Download PDF" at bounding box center [497, 592] width 242 height 34
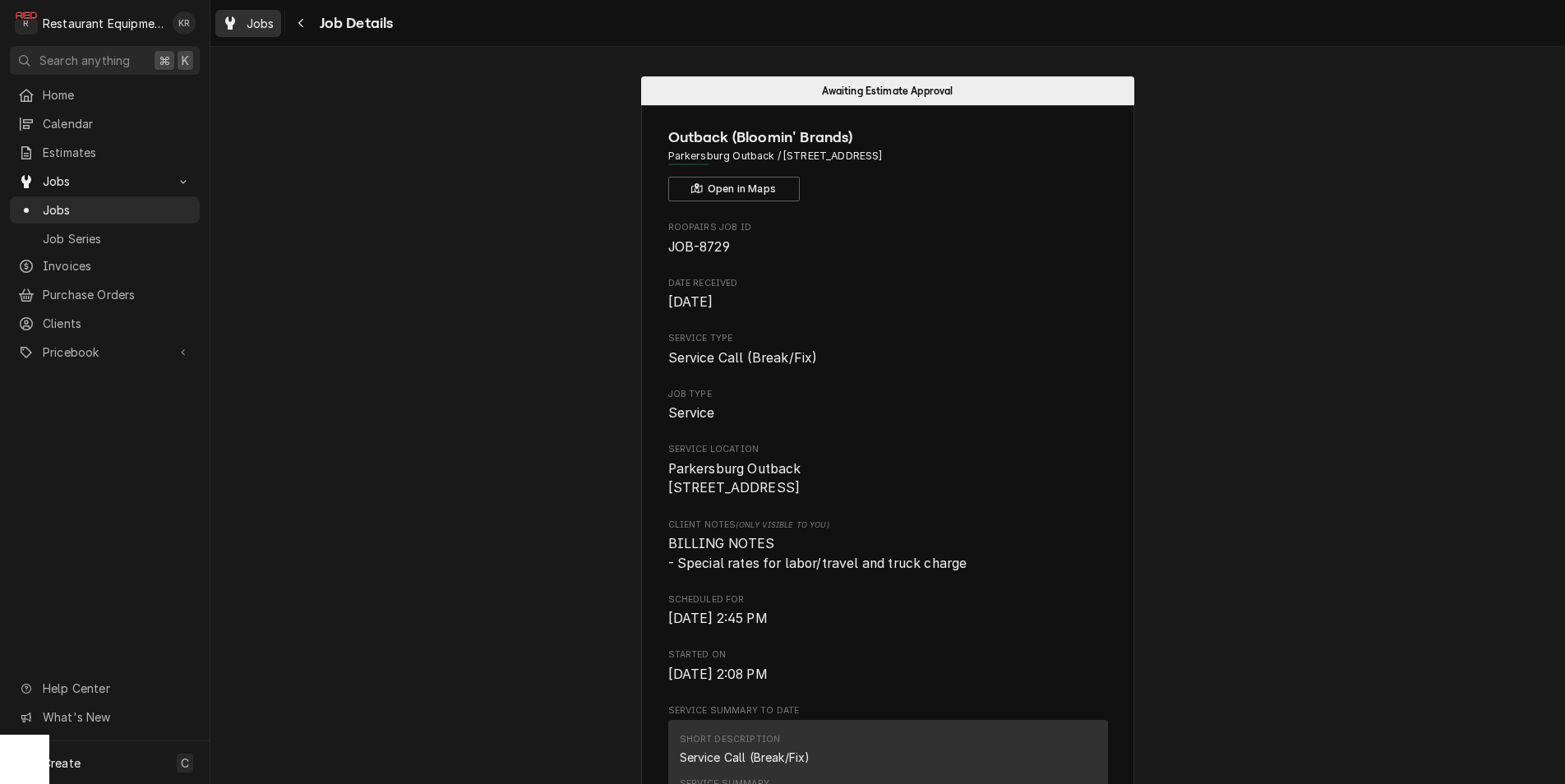
click at [232, 24] on icon "Dynamic Content Wrapper" at bounding box center [230, 23] width 10 height 13
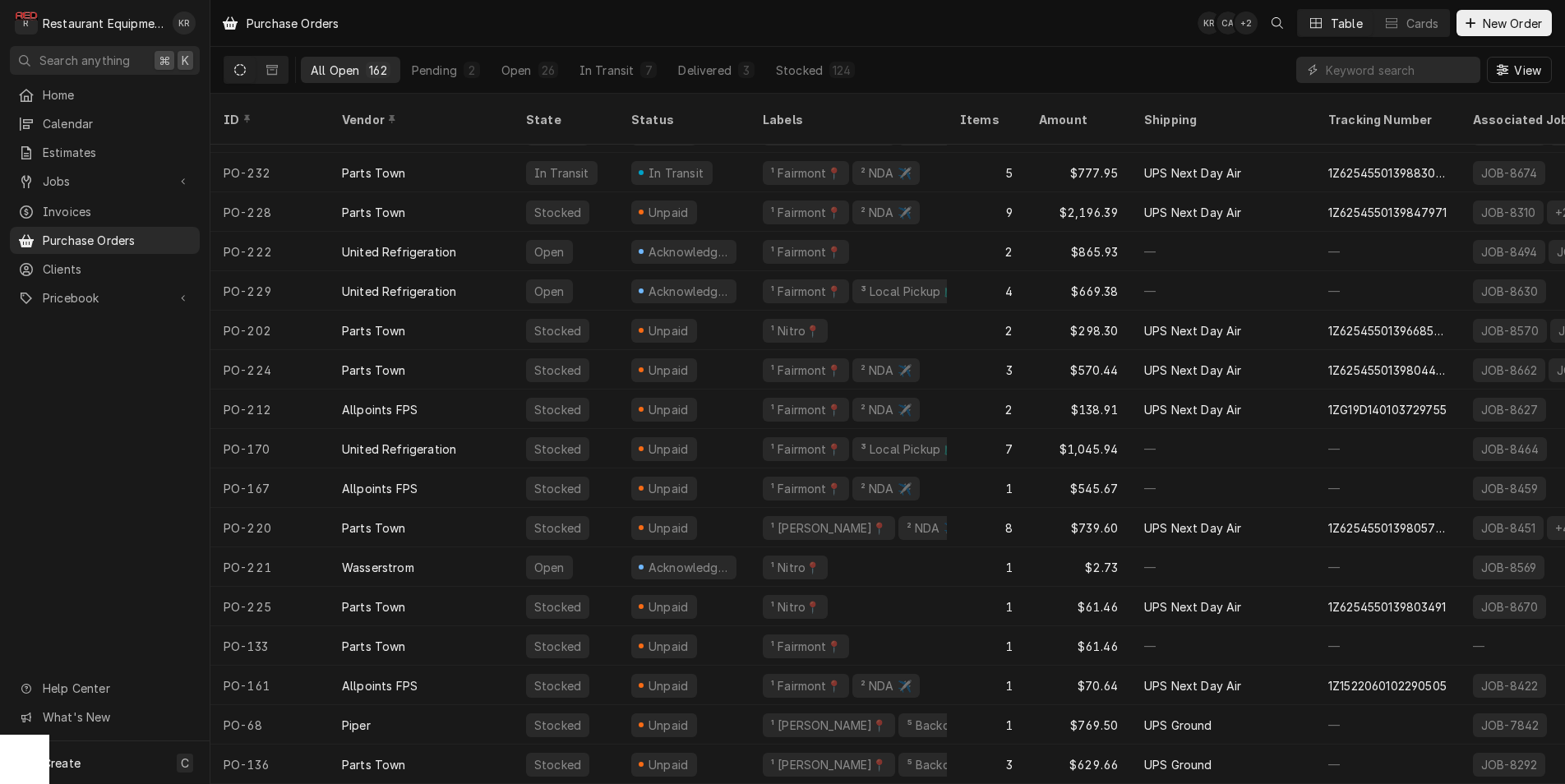
scroll to position [741, 0]
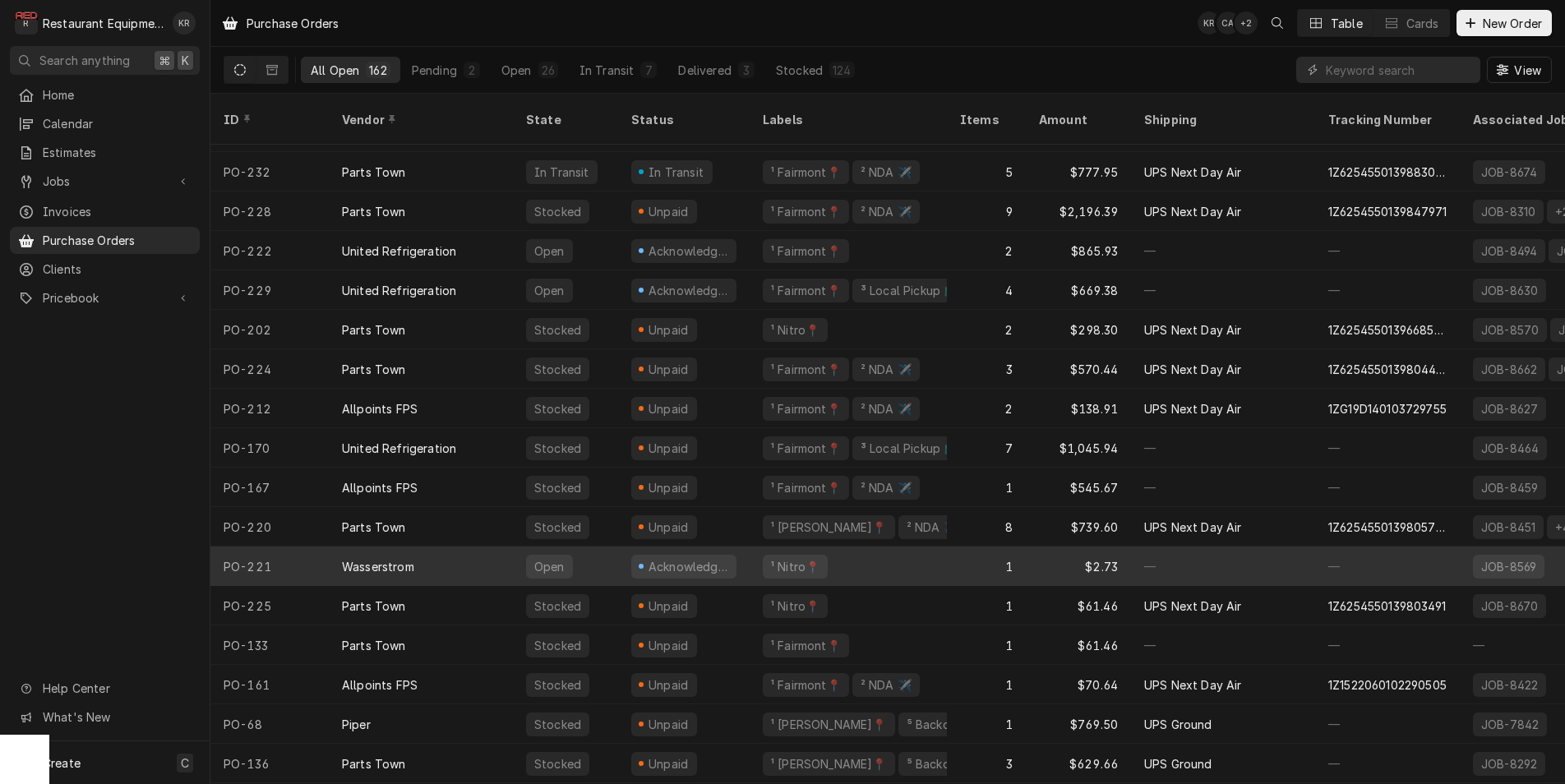
click at [403, 558] on div "Wasserstrom" at bounding box center [378, 566] width 73 height 17
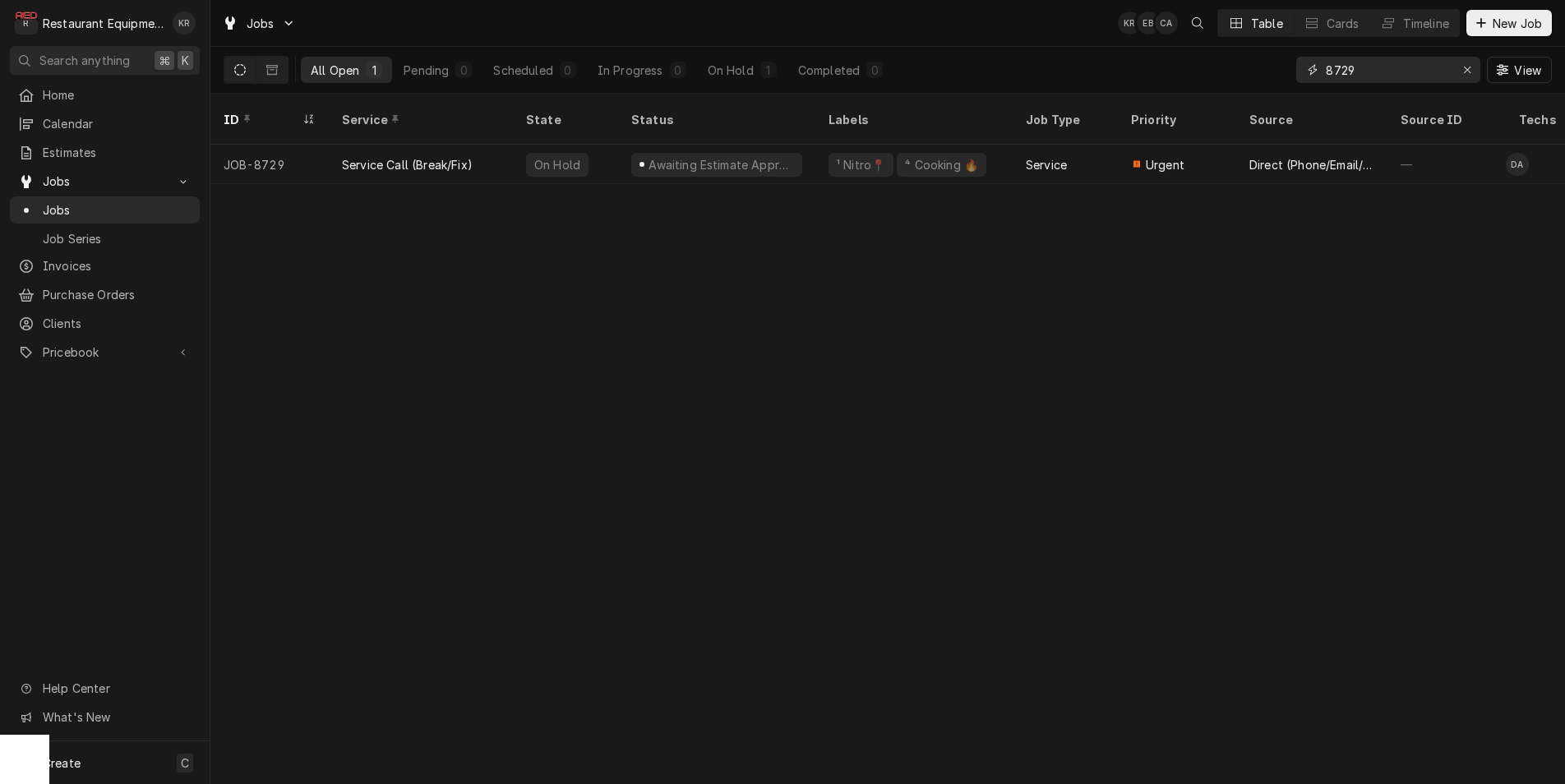
click at [1446, 74] on input "8729" at bounding box center [1387, 70] width 123 height 27
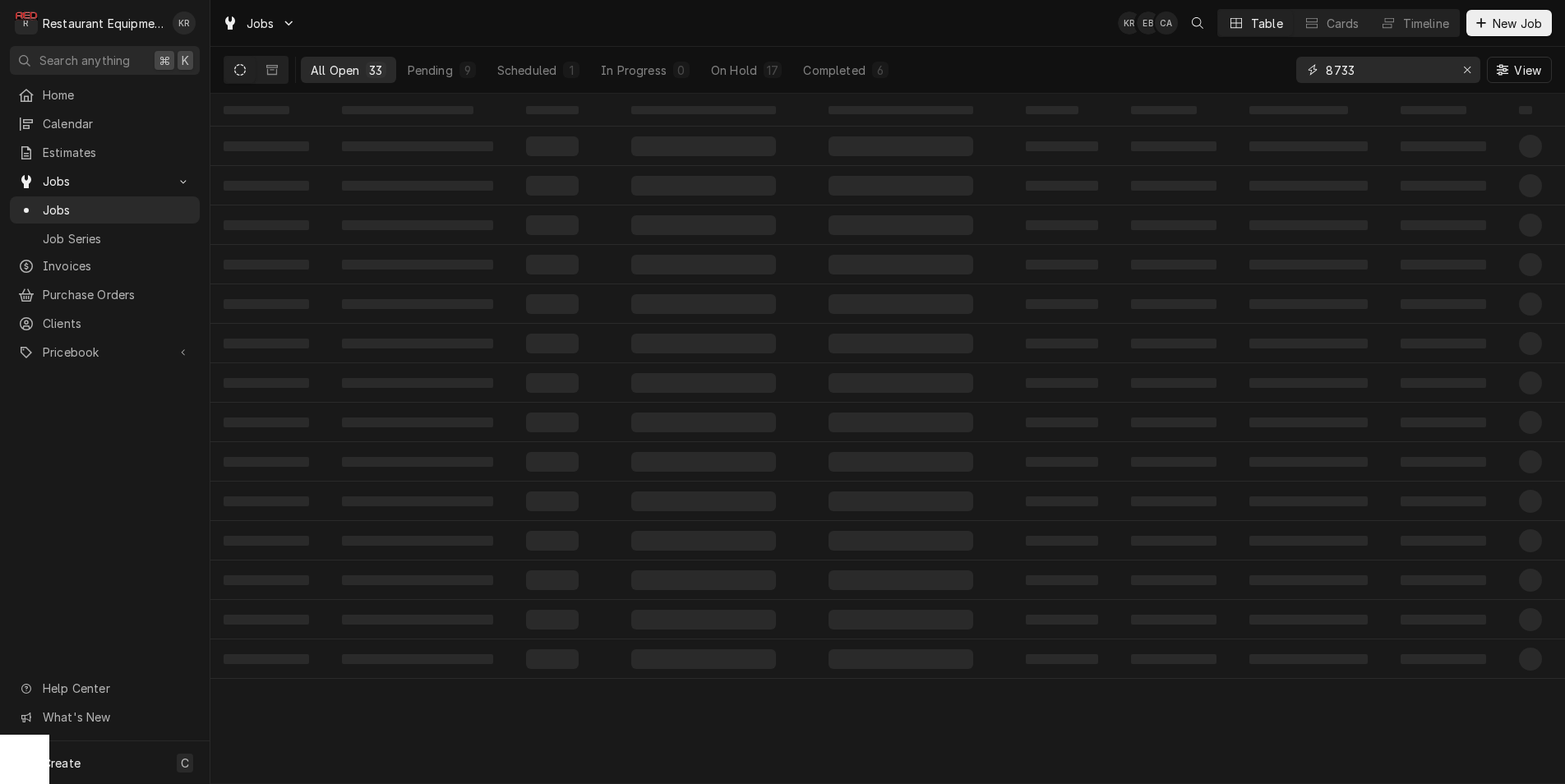
type input "8733"
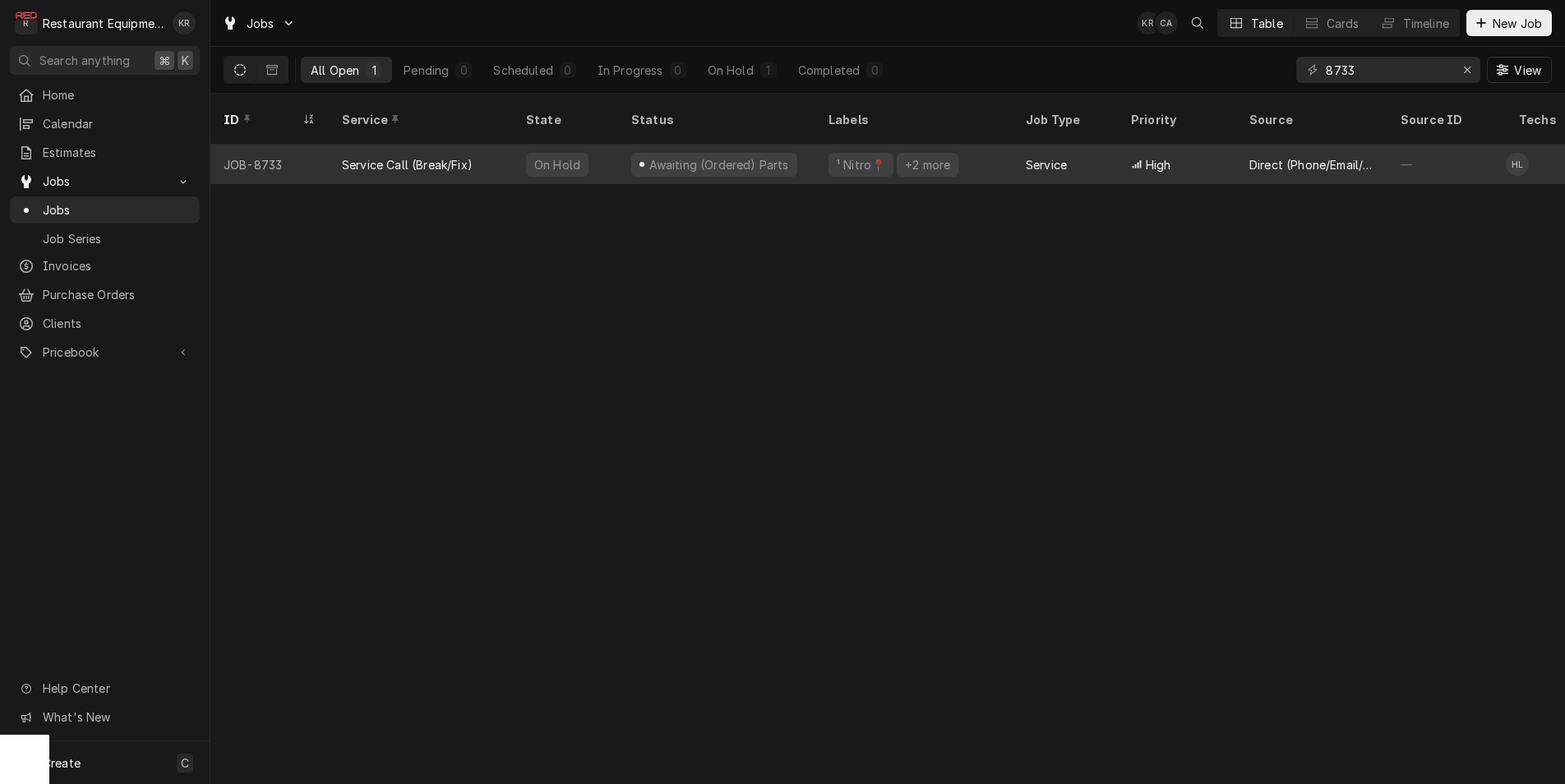
click at [455, 156] on div "Service Call (Break/Fix)" at bounding box center [407, 164] width 130 height 17
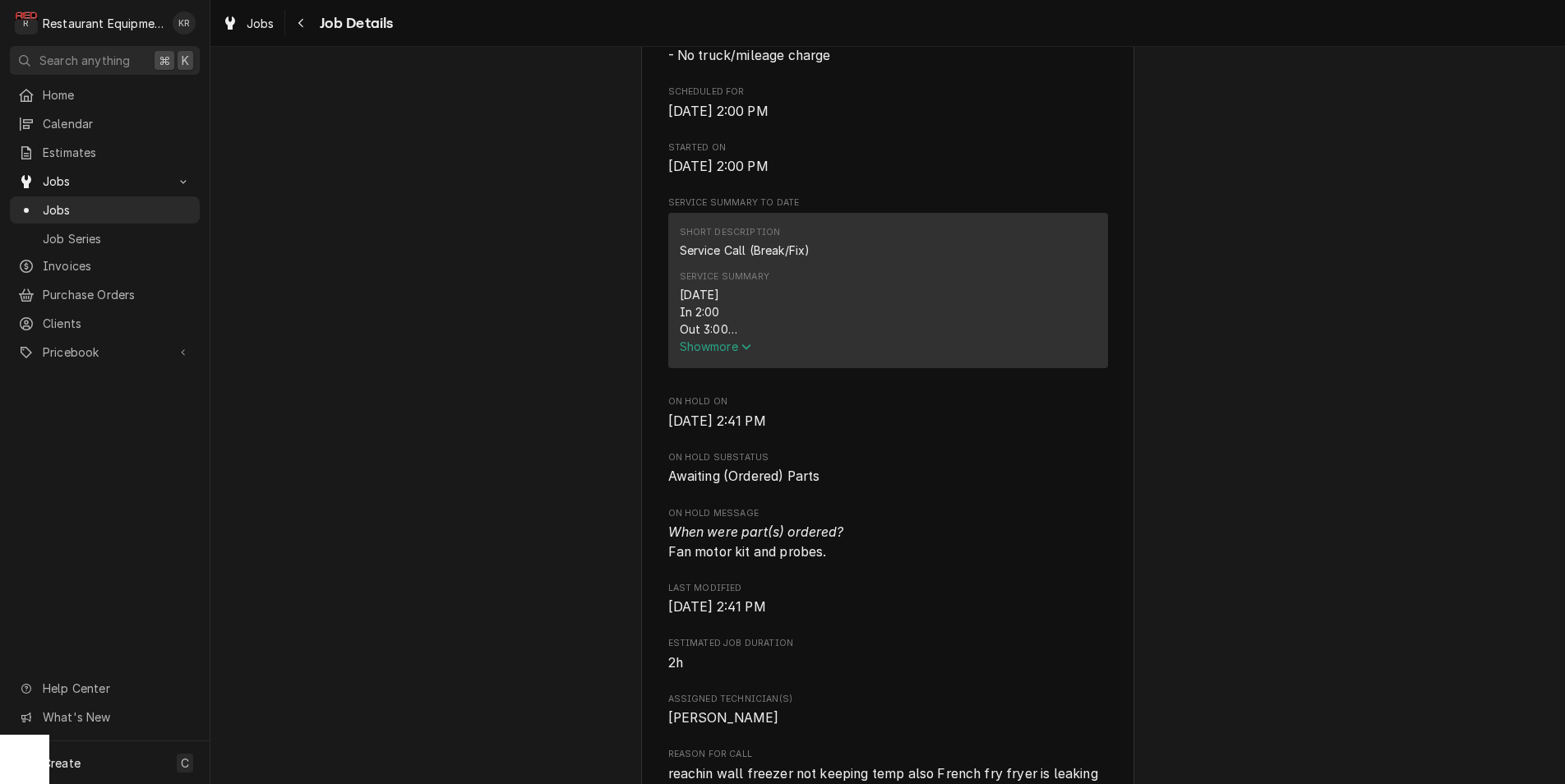
scroll to position [533, 0]
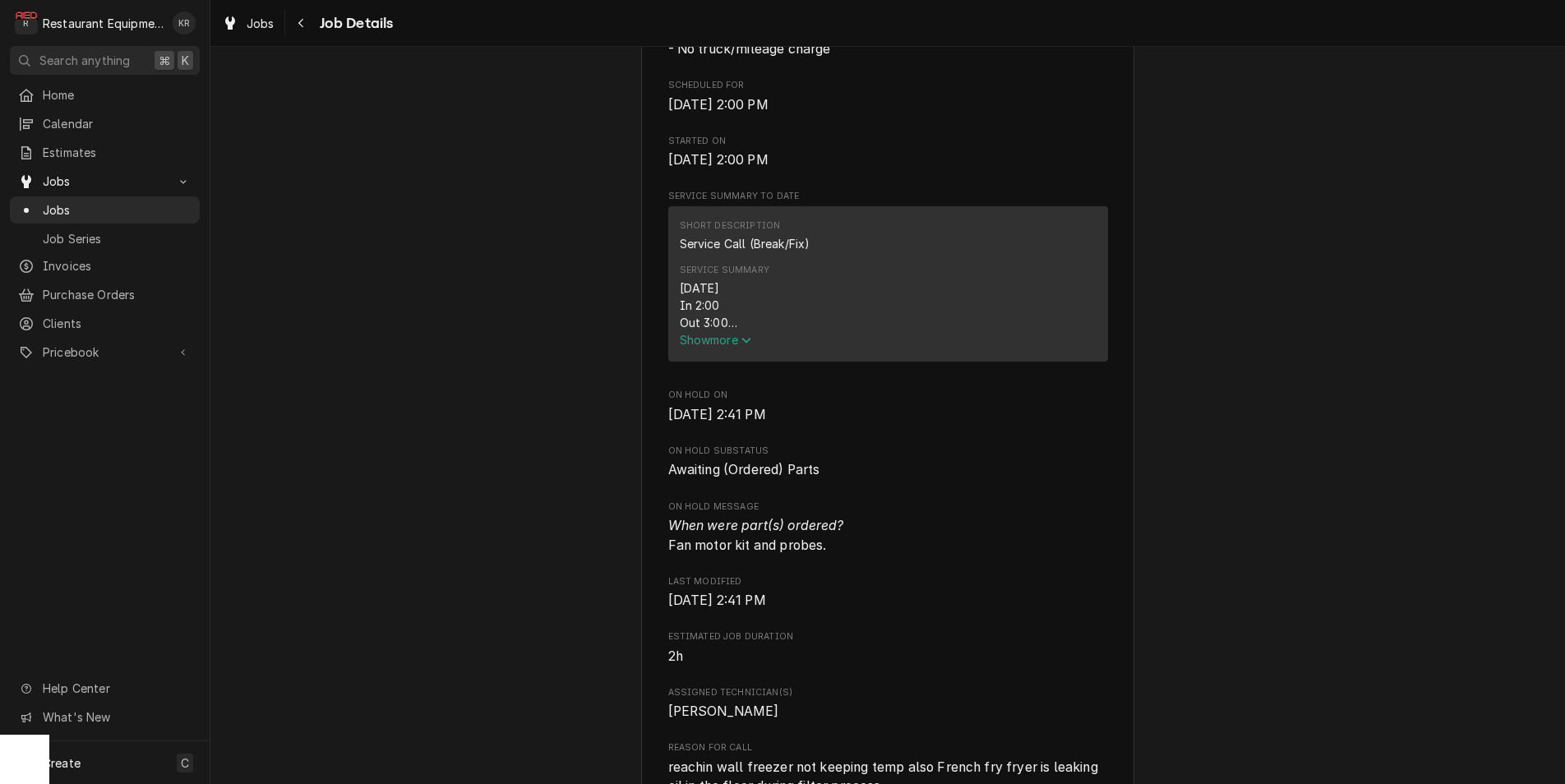
click at [728, 346] on span "Show more" at bounding box center [716, 340] width 73 height 14
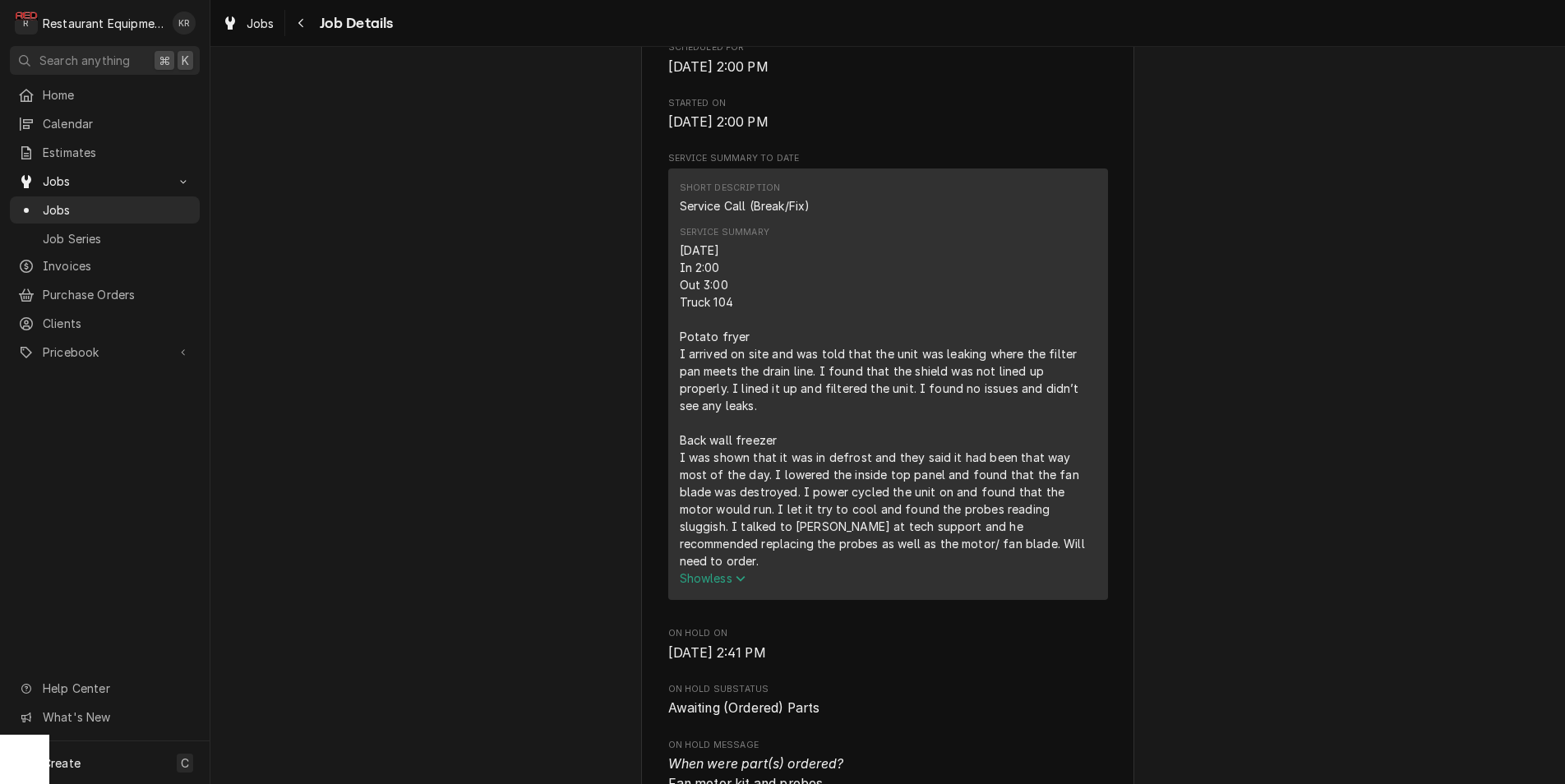
scroll to position [625, 0]
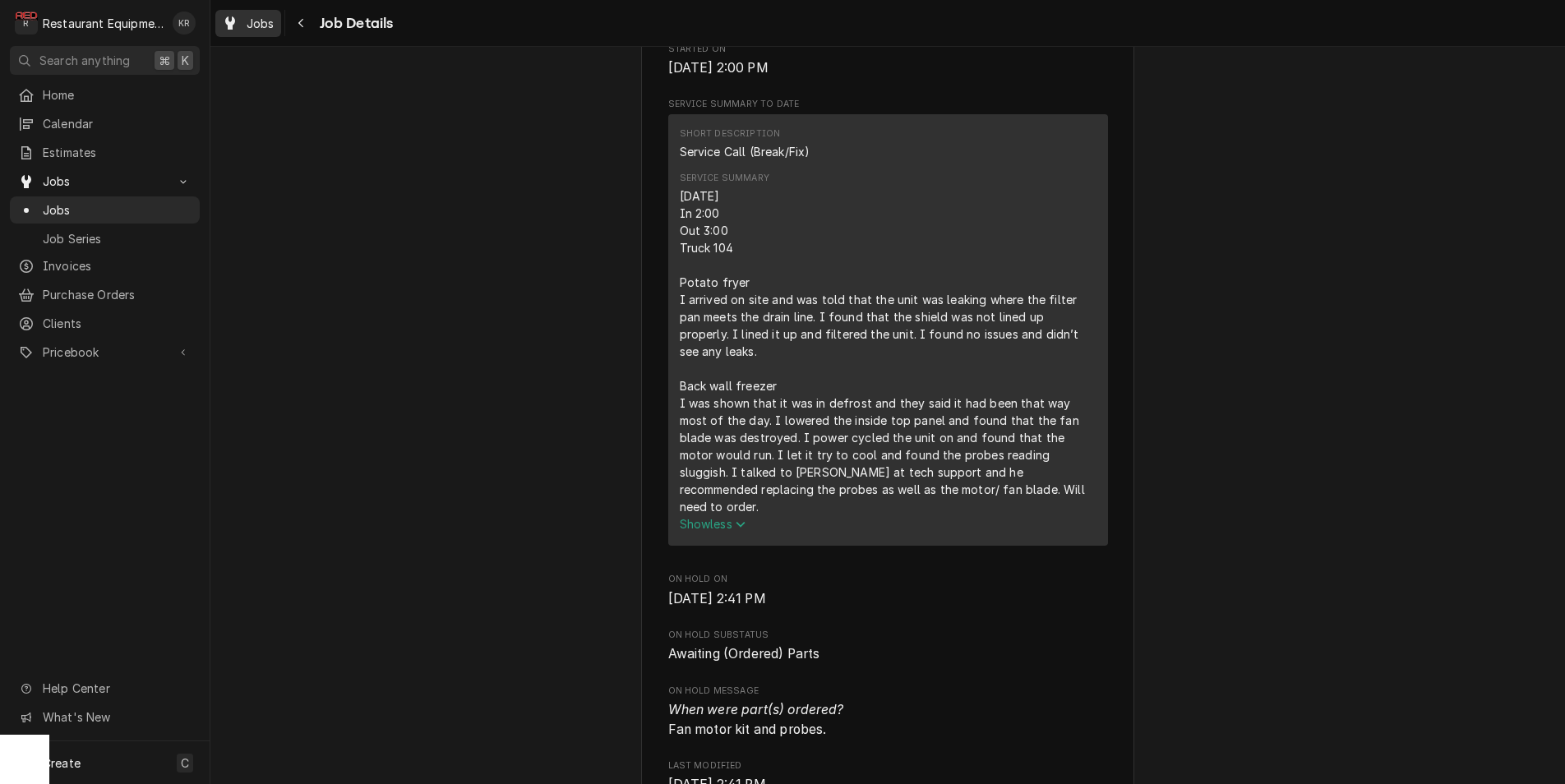
click at [254, 27] on span "Jobs" at bounding box center [261, 23] width 28 height 17
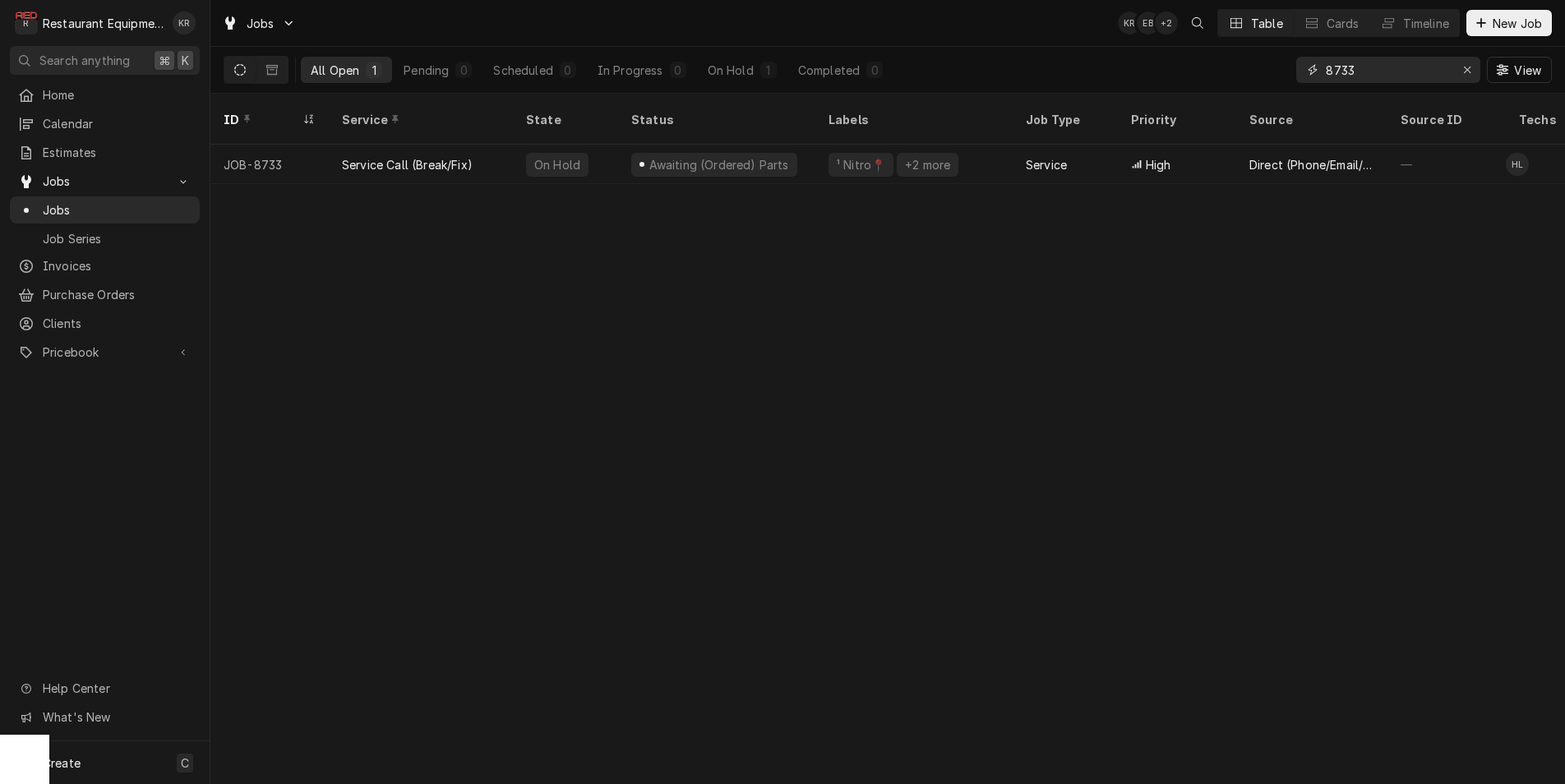
drag, startPoint x: 1337, startPoint y: 78, endPoint x: 1312, endPoint y: 77, distance: 25.0
click at [1326, 77] on input "8733" at bounding box center [1387, 70] width 123 height 27
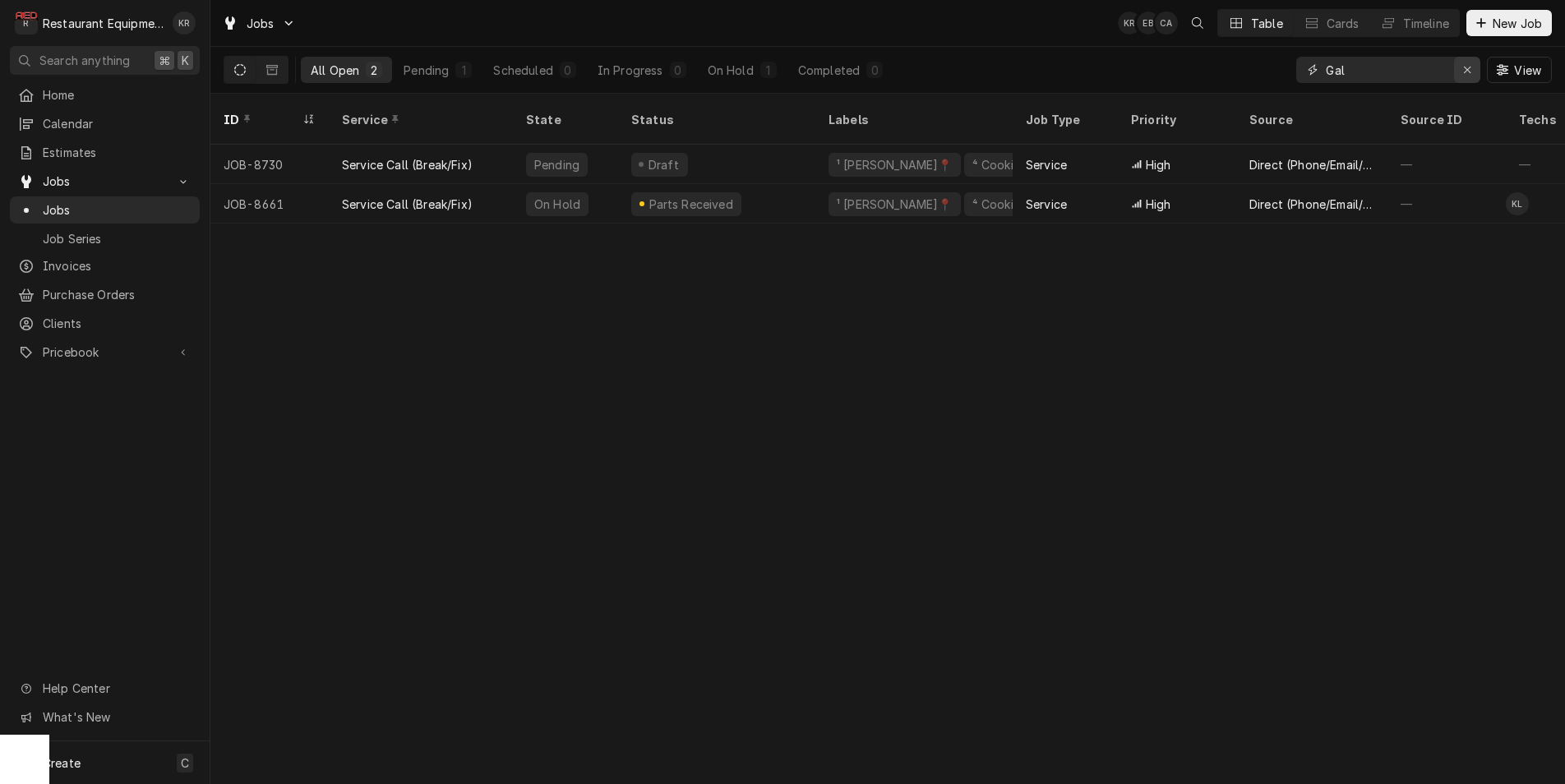
type input "Gal"
click at [1470, 76] on div "Erase input" at bounding box center [1467, 70] width 17 height 17
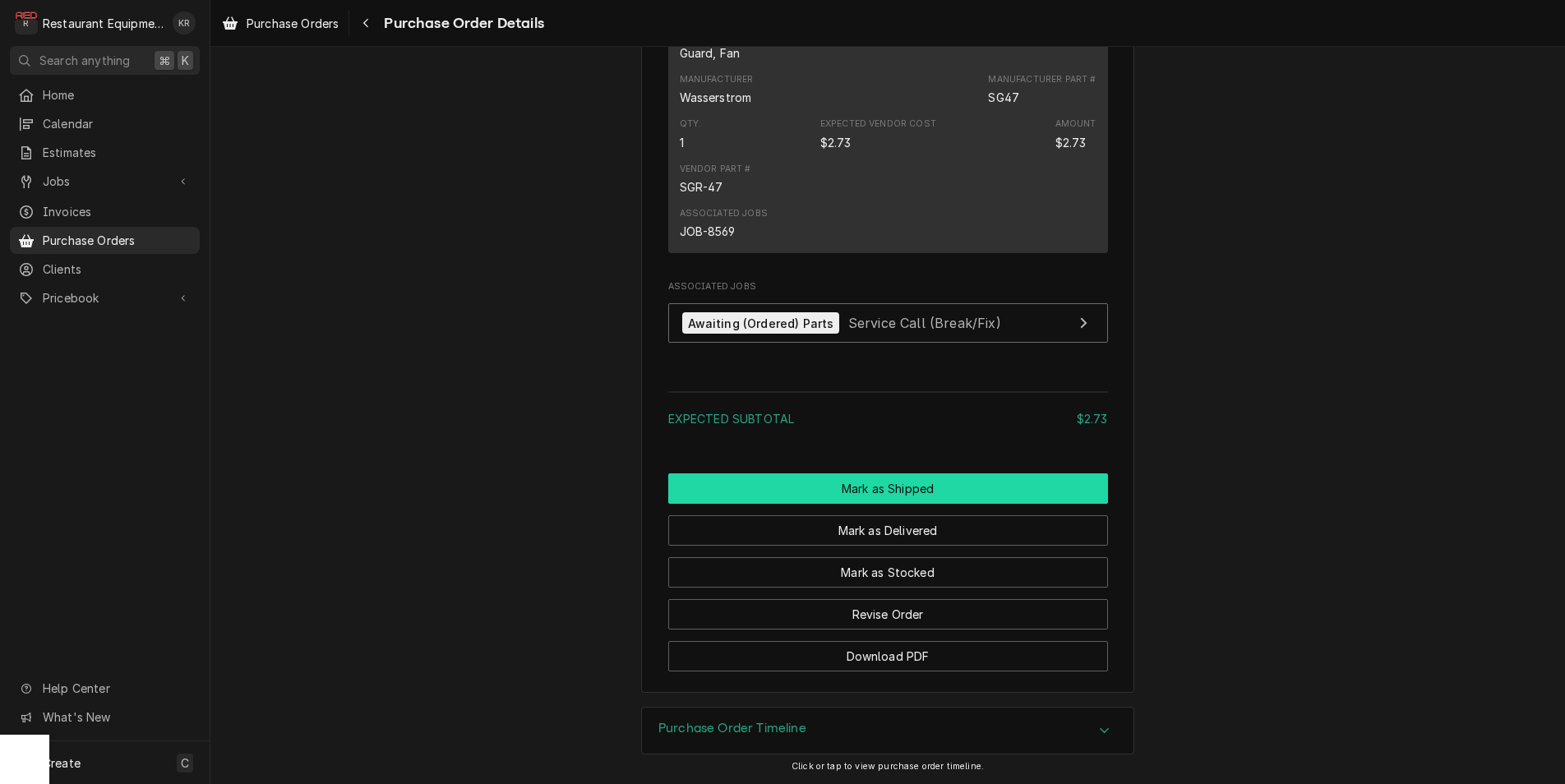
scroll to position [1053, 0]
click at [862, 502] on button "Mark as Shipped" at bounding box center [888, 487] width 440 height 30
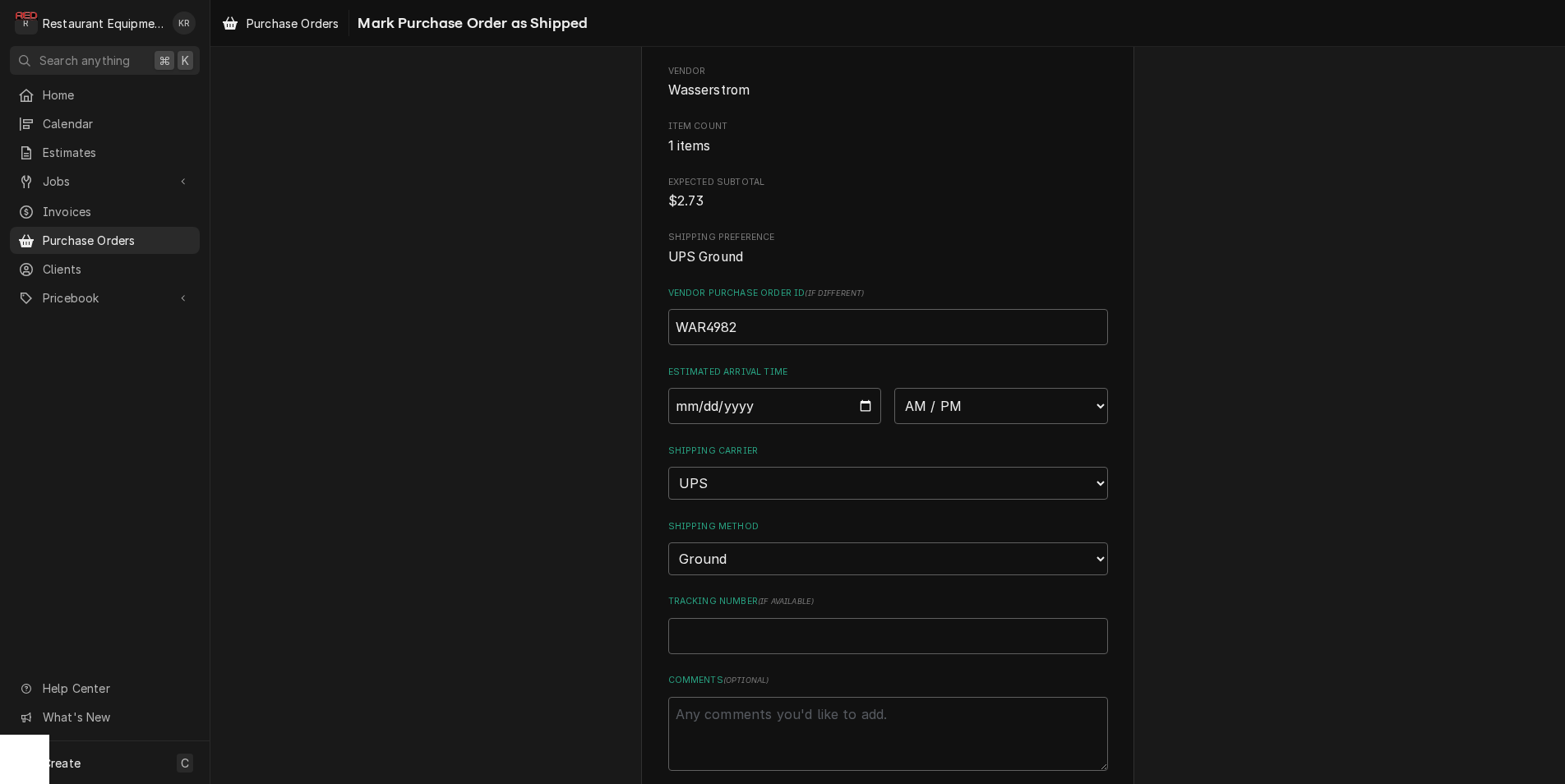
scroll to position [214, 0]
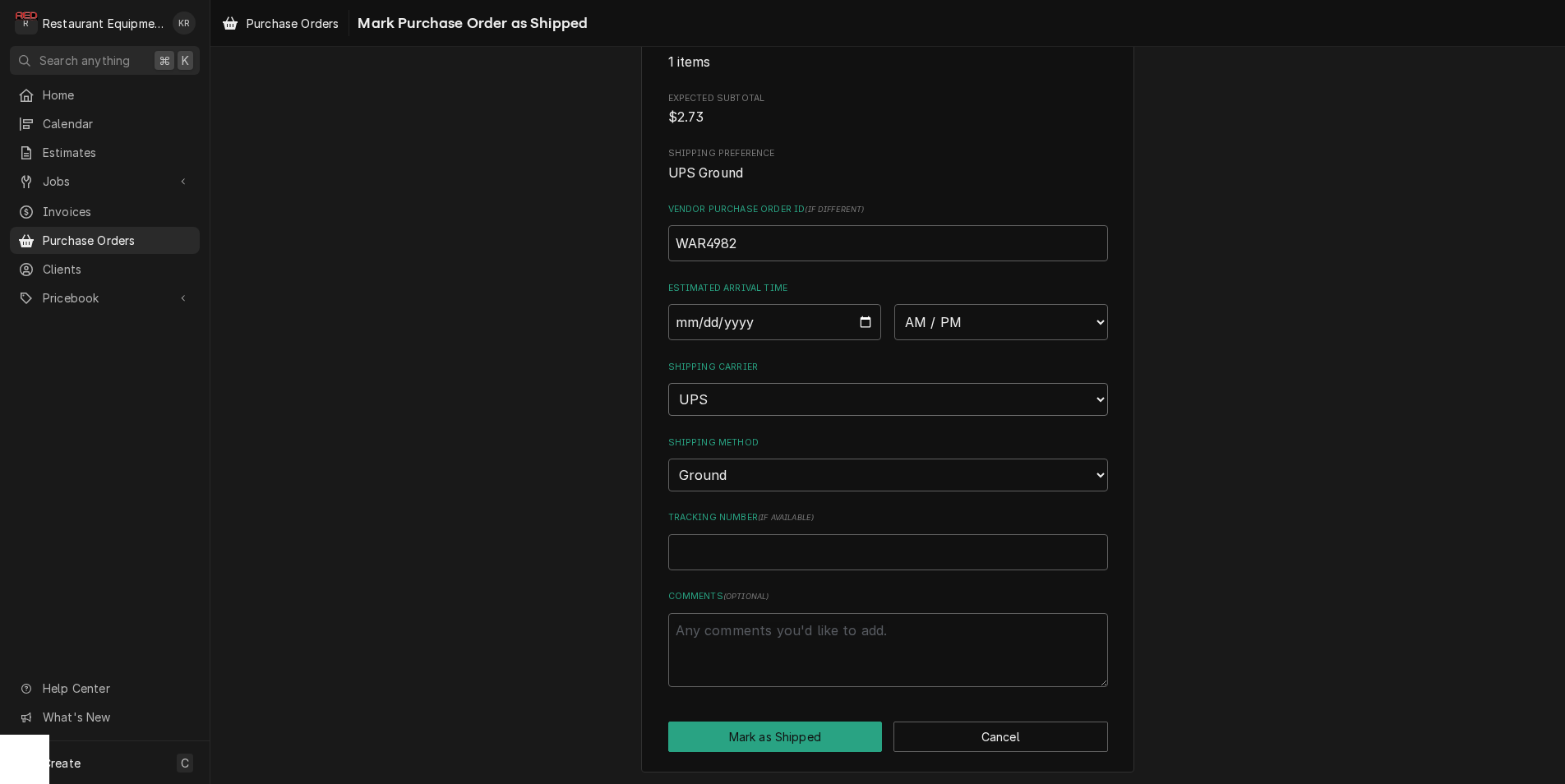
select select "3"
click option "FedEx" at bounding box center [0, 0] width 0 height 0
click at [722, 543] on input "Tracking Number ( if available )" at bounding box center [888, 552] width 440 height 36
paste input "323943681"
type textarea "x"
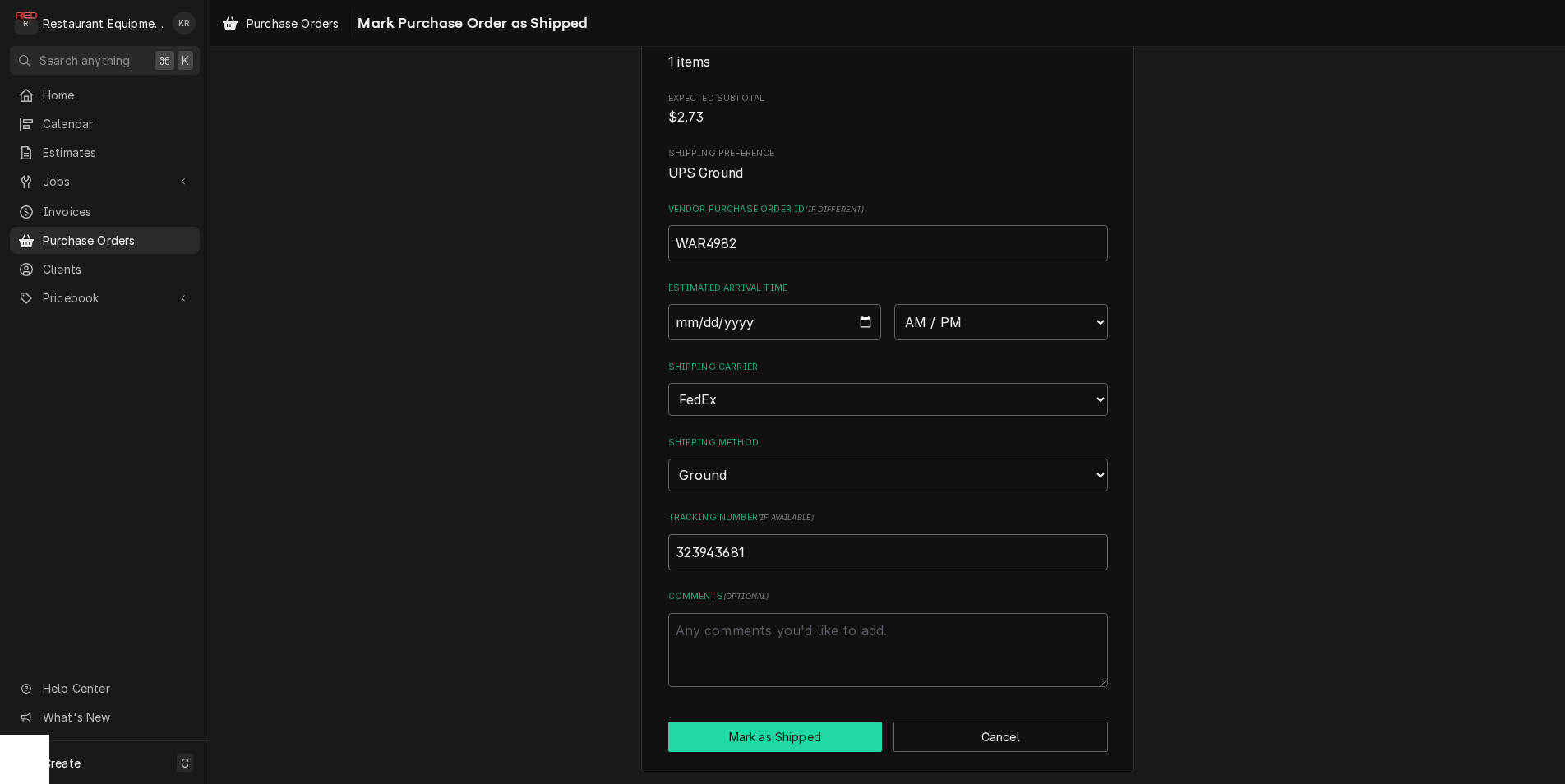
type input "323943681"
click at [789, 739] on button "Mark as Shipped" at bounding box center [775, 736] width 214 height 30
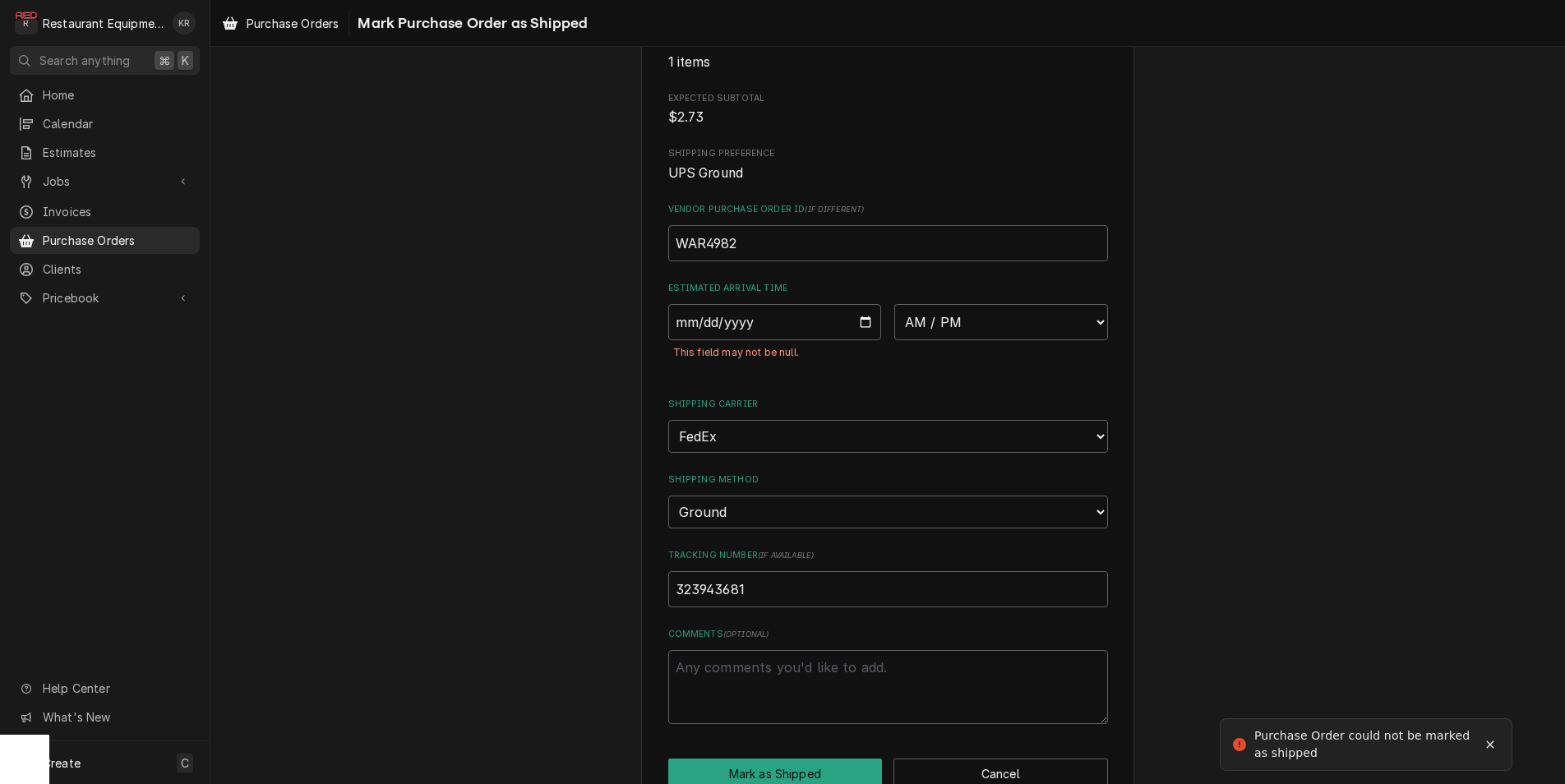
scroll to position [242, 0]
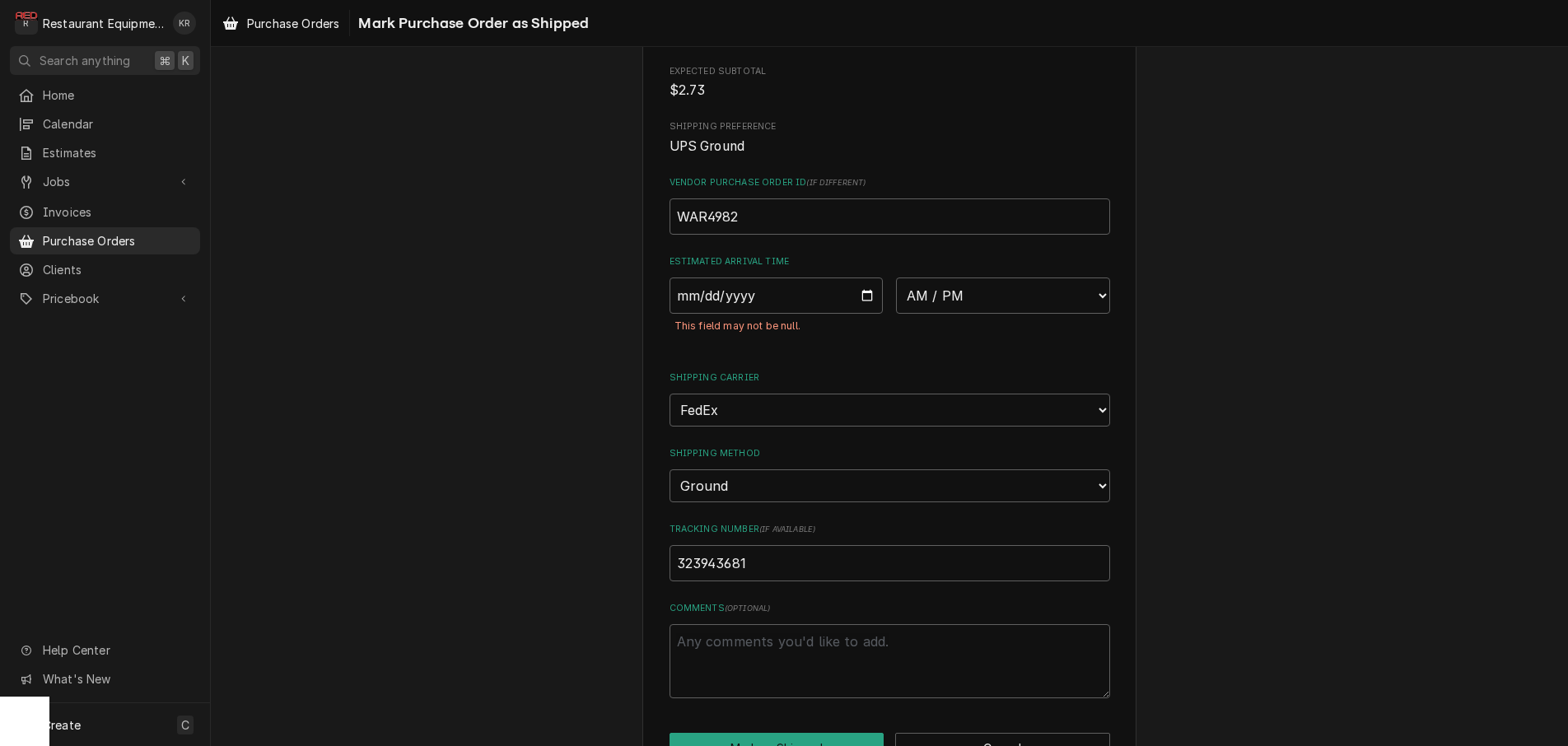
type textarea "x"
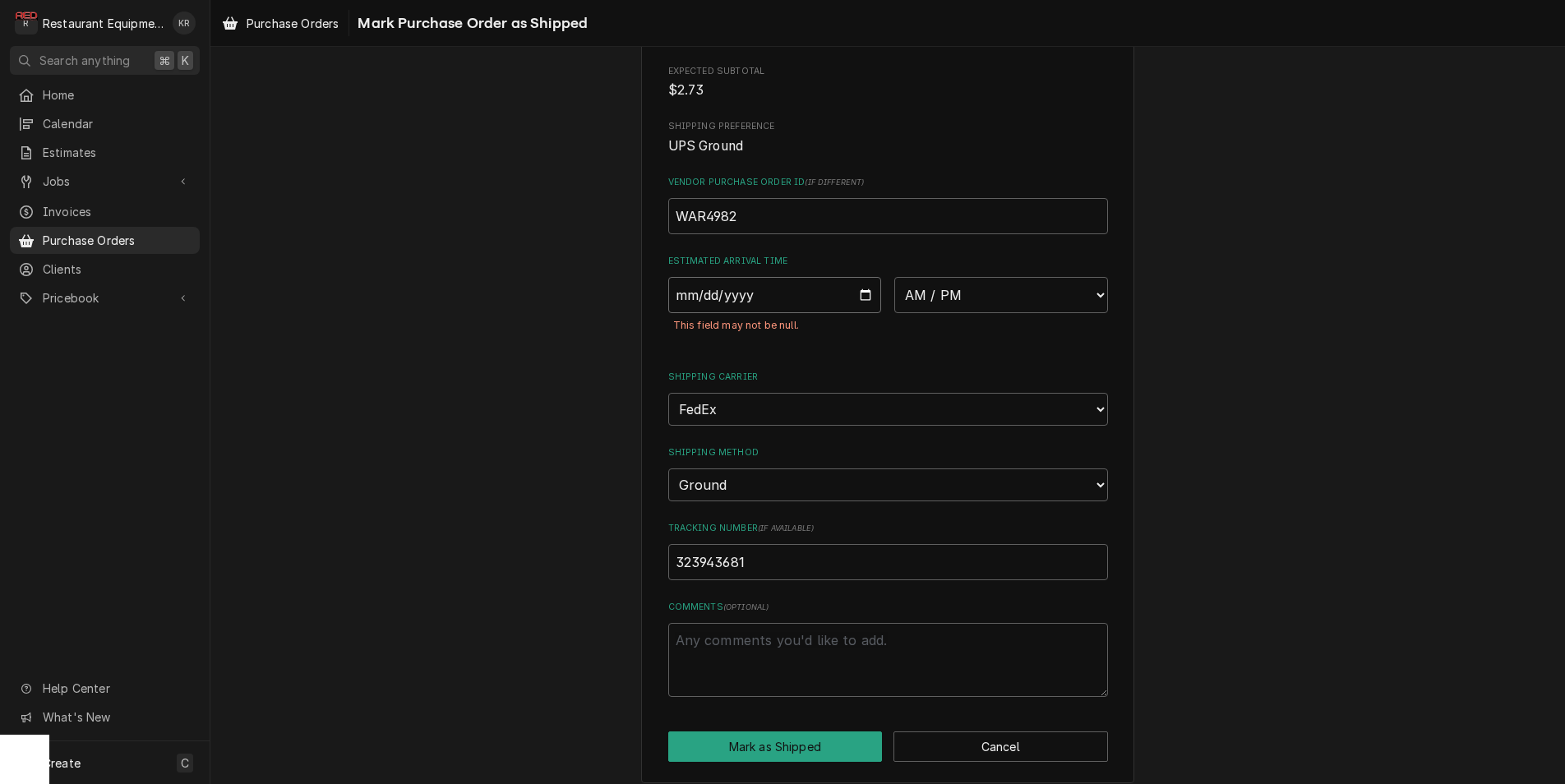
click at [860, 295] on input "Date" at bounding box center [775, 294] width 214 height 36
type input "2025-09-02"
type textarea "x"
click at [894, 276] on select "AM / PM 6:00 AM 6:15 AM 6:30 AM 6:45 AM 7:00 AM 7:15 AM 7:30 AM 7:45 AM 8:00 AM…" at bounding box center [1001, 294] width 214 height 36
select select "10:30:00"
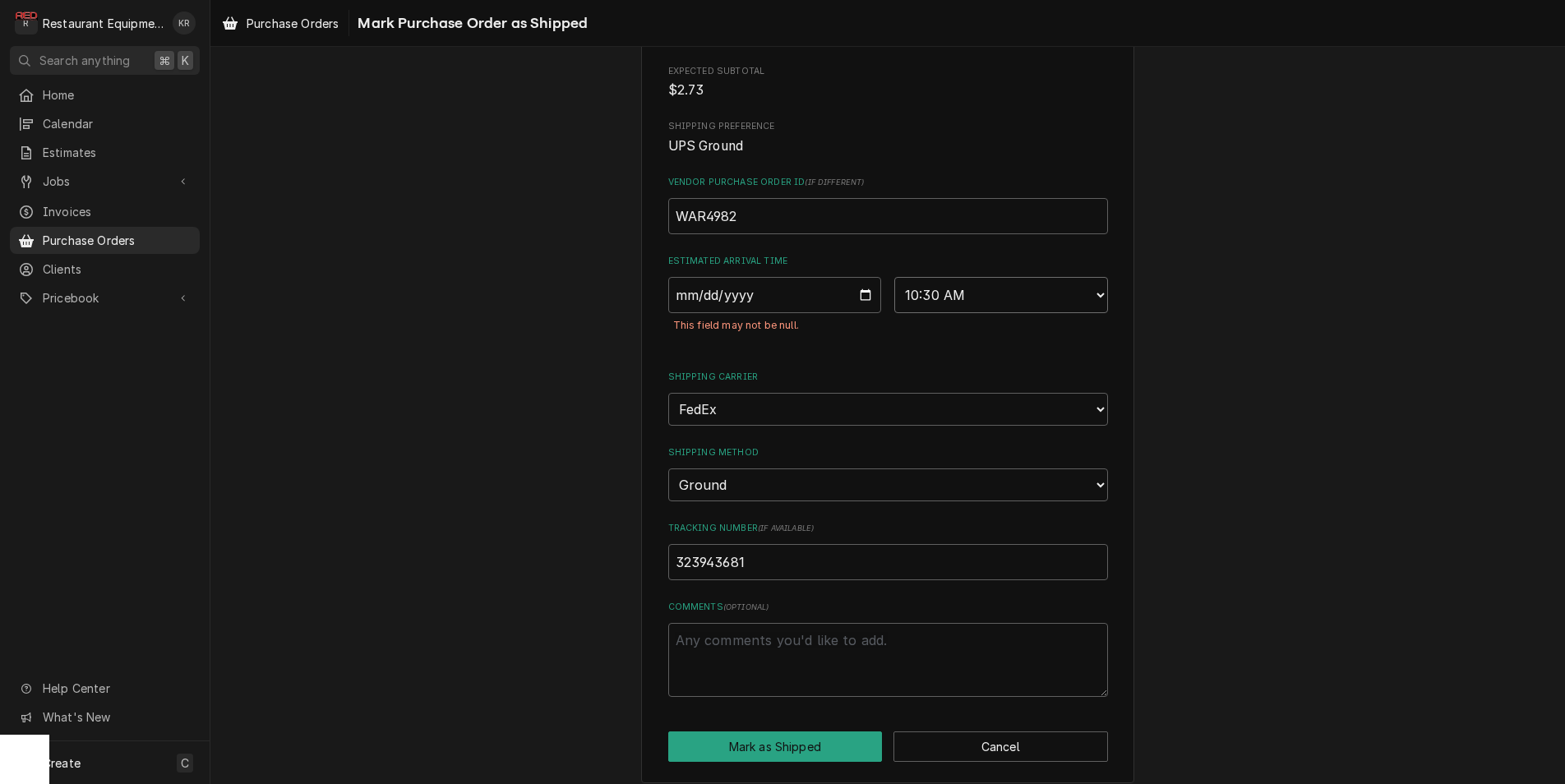
click option "10:30 AM" at bounding box center [0, 0] width 0 height 0
click at [766, 748] on button "Mark as Shipped" at bounding box center [775, 746] width 214 height 30
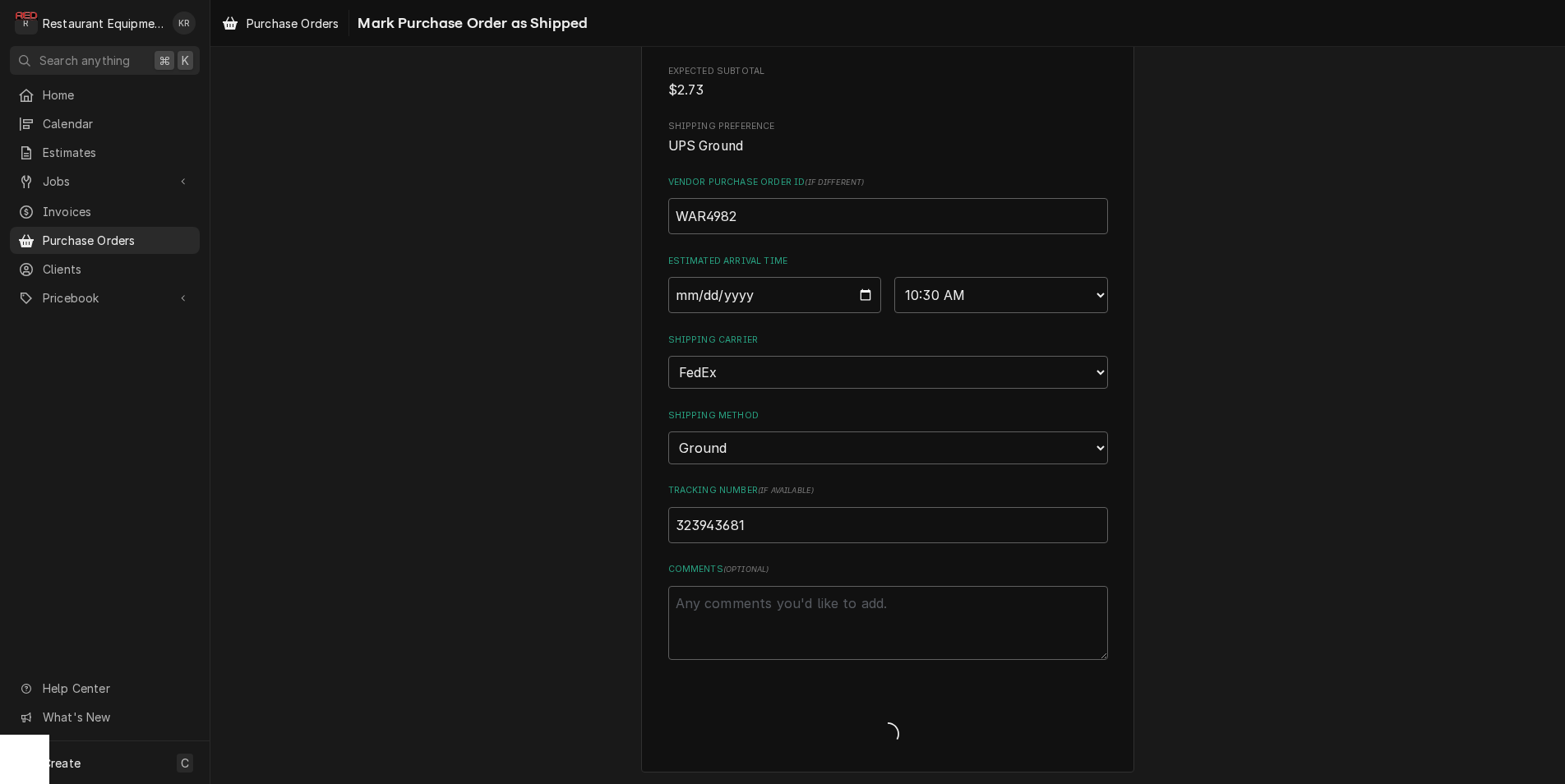
type textarea "x"
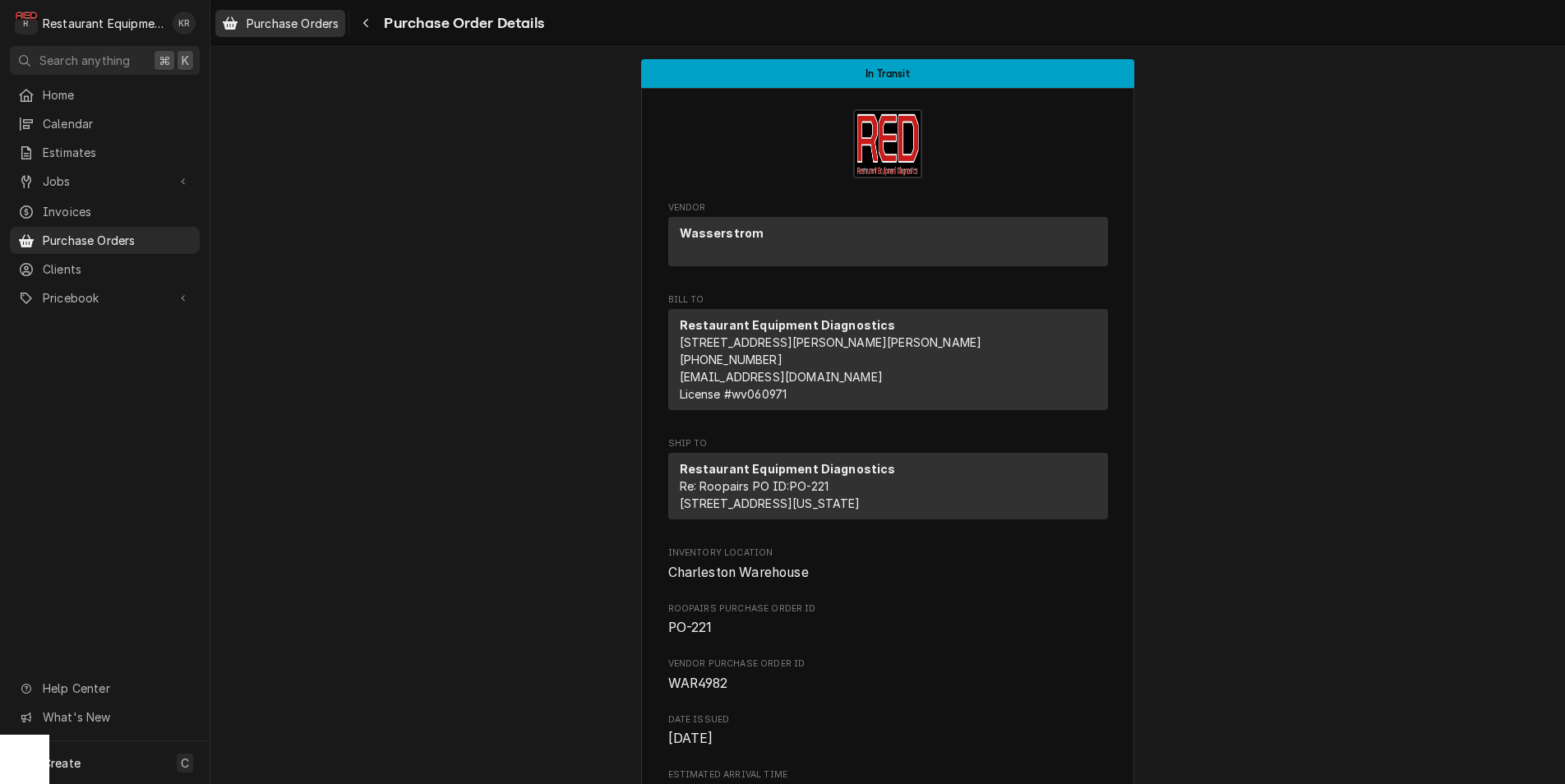
click at [284, 26] on span "Purchase Orders" at bounding box center [292, 23] width 92 height 17
